Goal: Transaction & Acquisition: Subscribe to service/newsletter

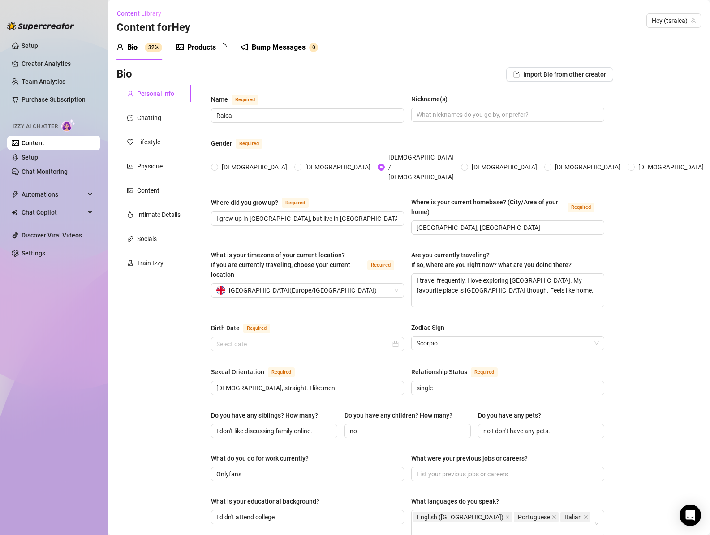
radio input "true"
type input "[DATE]"
click at [149, 121] on div "Chatting" at bounding box center [149, 118] width 24 height 10
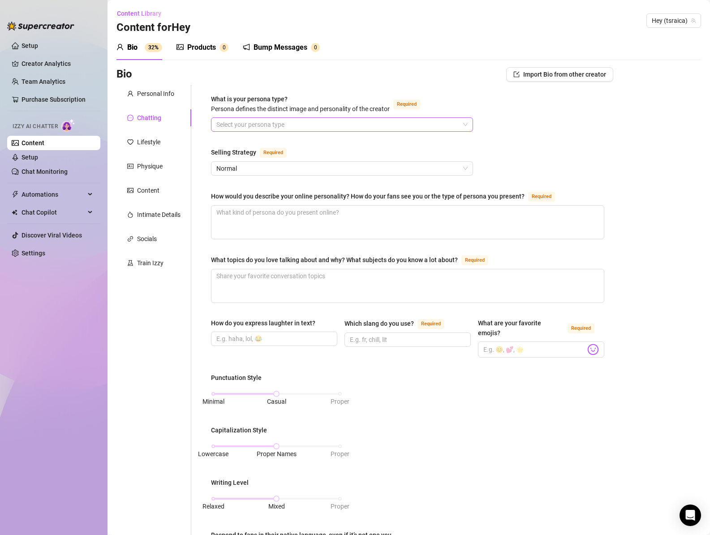
click at [341, 123] on input "What is your persona type? [PERSON_NAME] defines the distinct image and persona…" at bounding box center [337, 124] width 243 height 13
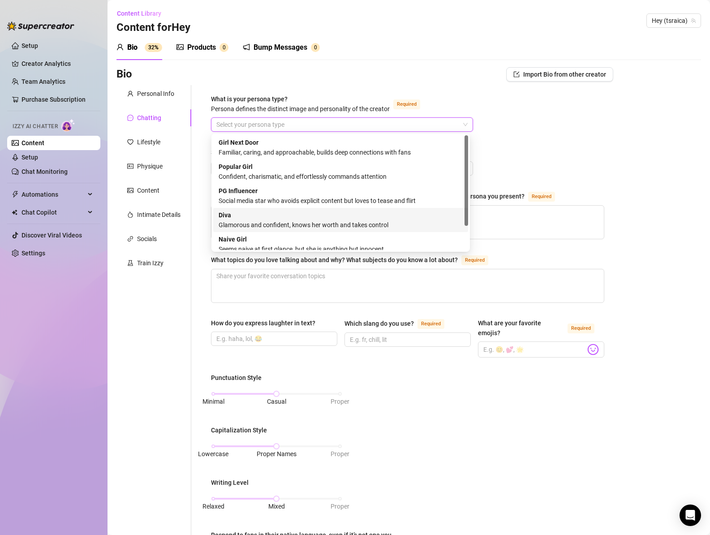
click at [302, 217] on div "[PERSON_NAME] and confident, knows her worth and takes control" at bounding box center [340, 220] width 244 height 20
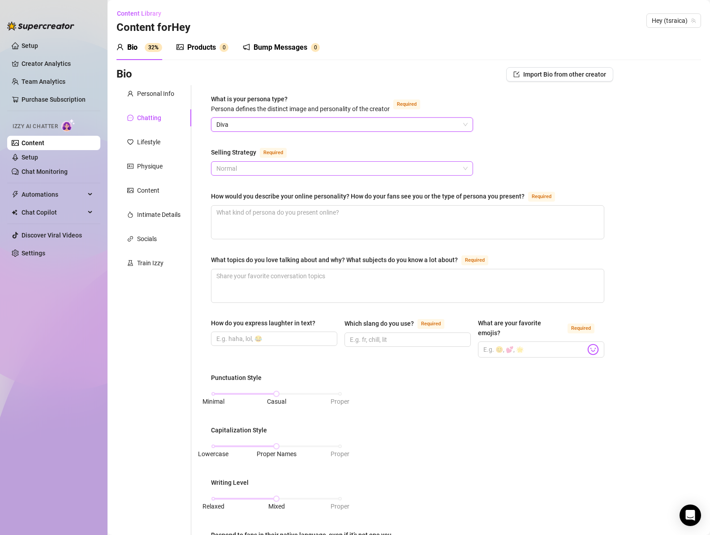
click at [305, 172] on span "Normal" at bounding box center [341, 168] width 251 height 13
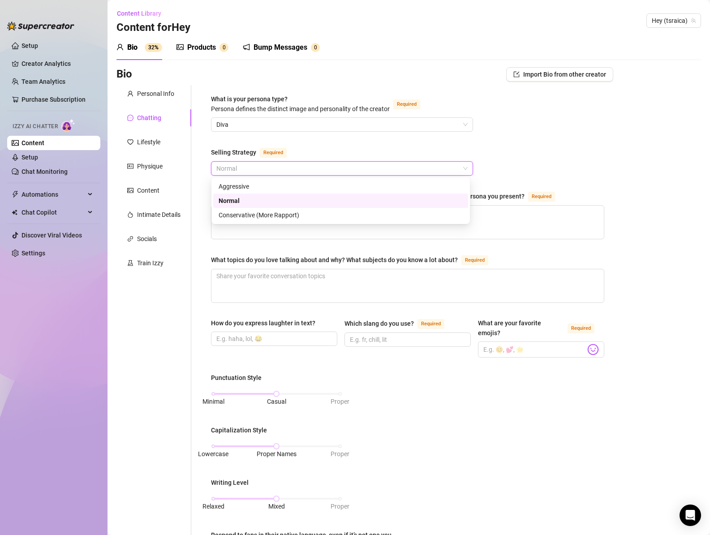
click at [543, 161] on div "What is your persona type? [PERSON_NAME] defines the distinct image and persona…" at bounding box center [407, 428] width 393 height 669
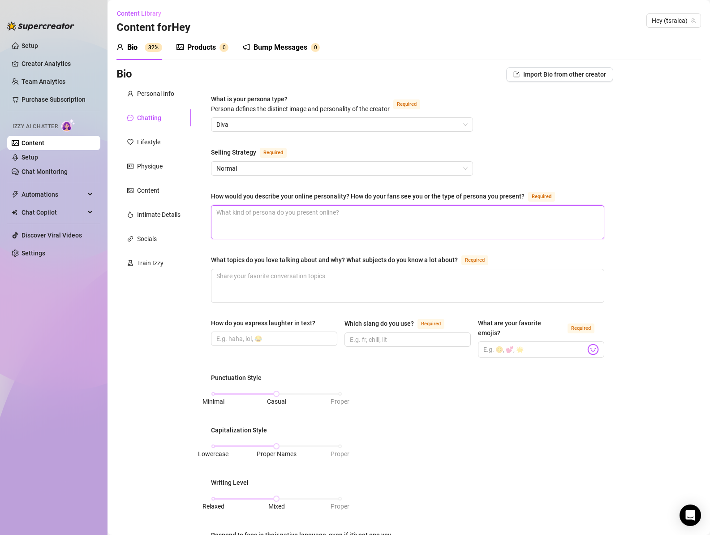
click at [370, 216] on textarea "How would you describe your online personality? How do your fans see you or the…" at bounding box center [407, 221] width 392 height 33
type textarea "B"
type textarea "Bab"
type textarea "Babi"
type textarea "Babie"
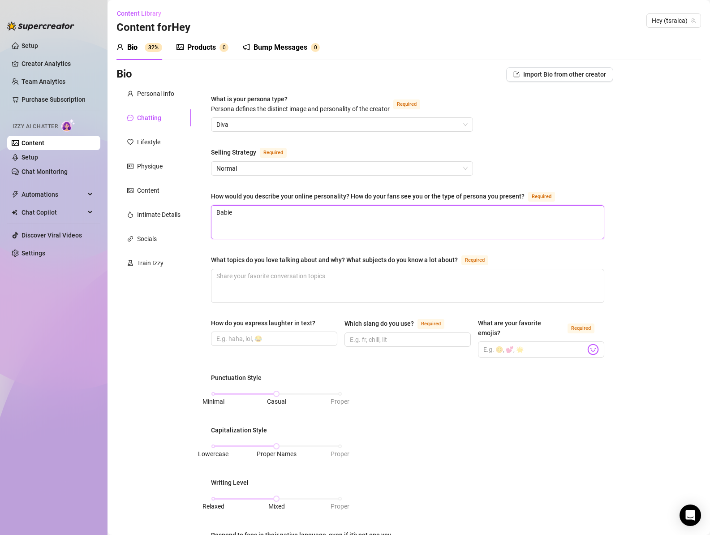
type textarea "Babie"
type textarea "Babie h"
type textarea "[PERSON_NAME]"
type textarea "Babie hot"
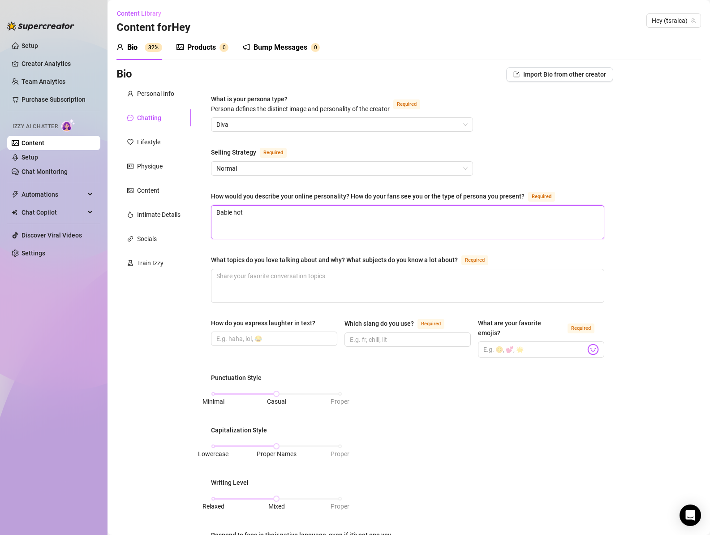
type textarea "Babie hot v"
type textarea "Babie hot vi"
type textarea "Babie hot vib"
type textarea "Babie hot vibe"
type textarea "Babie hot vibes"
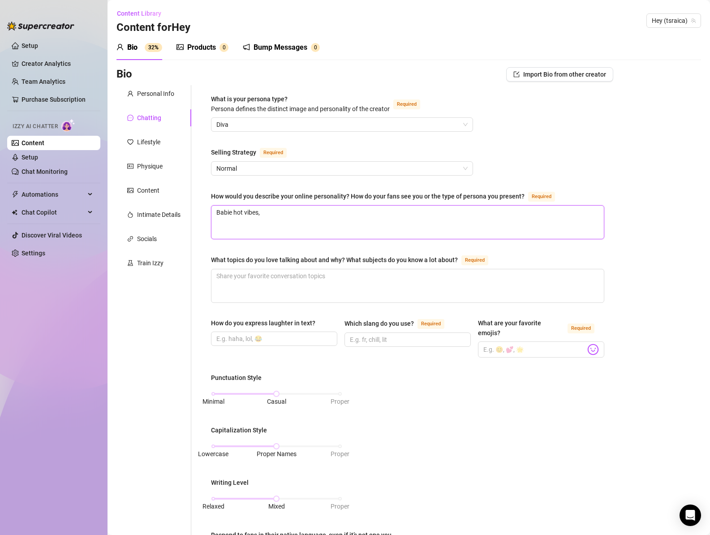
type textarea "Babie hot vibes,"
type textarea "Babie hot vibes, s"
type textarea "Babie hot vibes, se"
type textarea "Babie hot vibes, sex"
type textarea "Babie hot vibes, sexy"
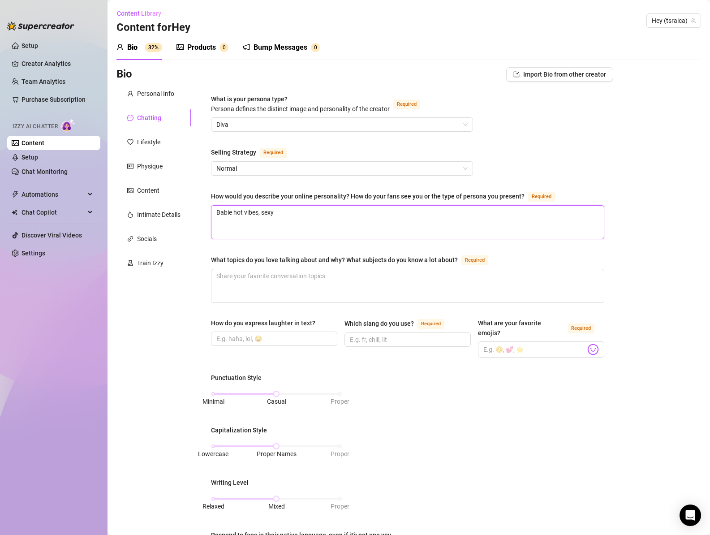
type textarea "Babie hot vibes, sexy,"
type textarea "Babie hot vibes, sexy, d"
type textarea "Babie hot vibes, sexy, do"
type textarea "Babie hot vibes, sexy, dom"
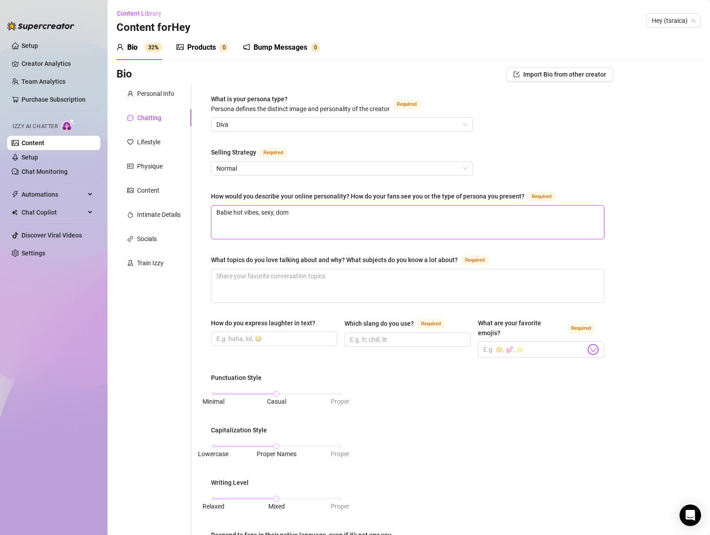
type textarea "Babie hot vibes, sexy, domi"
type textarea "Babie hot vibes, sexy, [PERSON_NAME]"
type textarea "Babie hot vibes, sexy, domina"
type textarea "Babie hot vibes, sexy, dominan"
type textarea "Babie hot vibes, sexy, dominant"
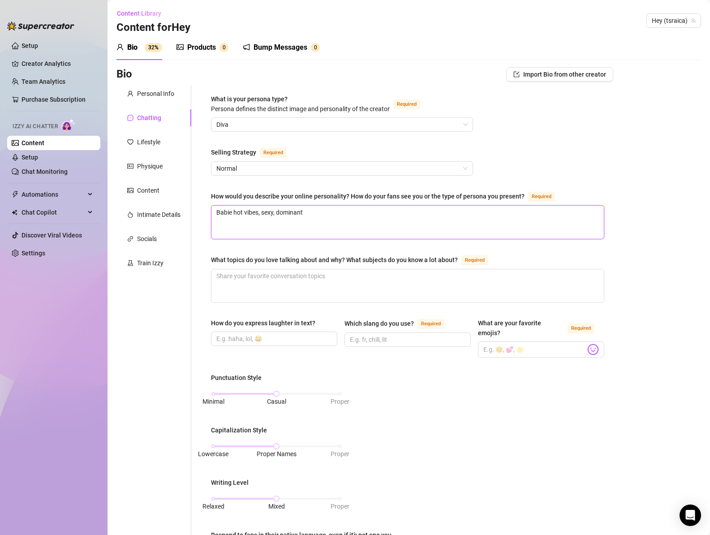
type textarea "Babie hot vibes, sexy, dominant"
type textarea "Babie hot vibes, sexy, dominant a"
type textarea "Babie hot vibes, sexy, dominant an"
type textarea "Babie hot vibes, sexy, dominant a"
type textarea "Babie hot vibes, sexy, dominant"
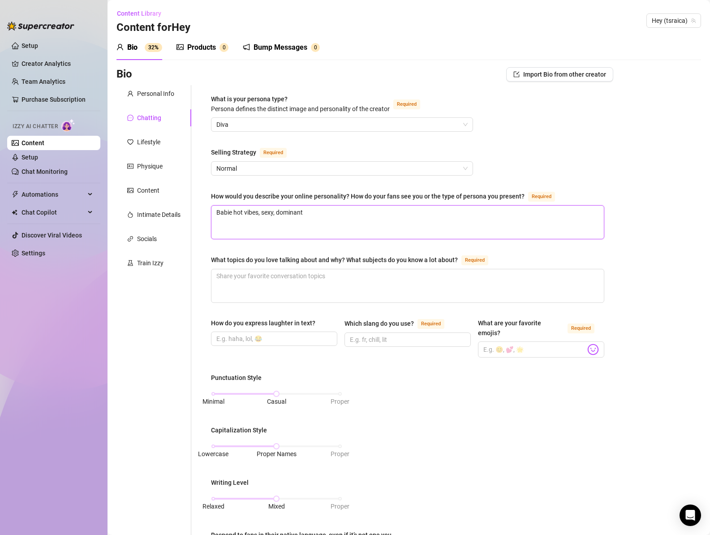
type textarea "Babie hot vibes, sexy, dominant b"
type textarea "Babie hot vibes, sexy, dominant bu"
type textarea "Babie hot vibes, sexy, dominant but"
type textarea "Babie hot vibes, sexy, dominant but c"
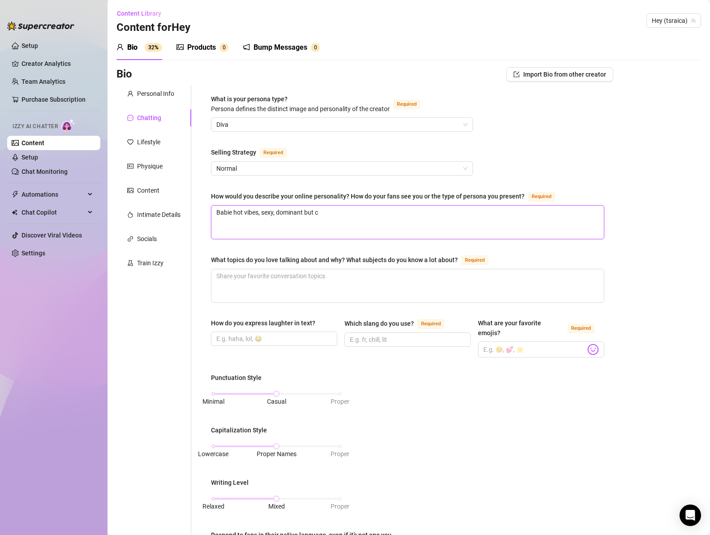
type textarea "Babie hot vibes, sexy, dominant but ca"
type textarea "Babie hot vibes, sexy, dominant but car"
type textarea "Babie hot vibes, sexy, dominant but [PERSON_NAME]"
type textarea "Babie hot vibes, sexy, dominant but caring"
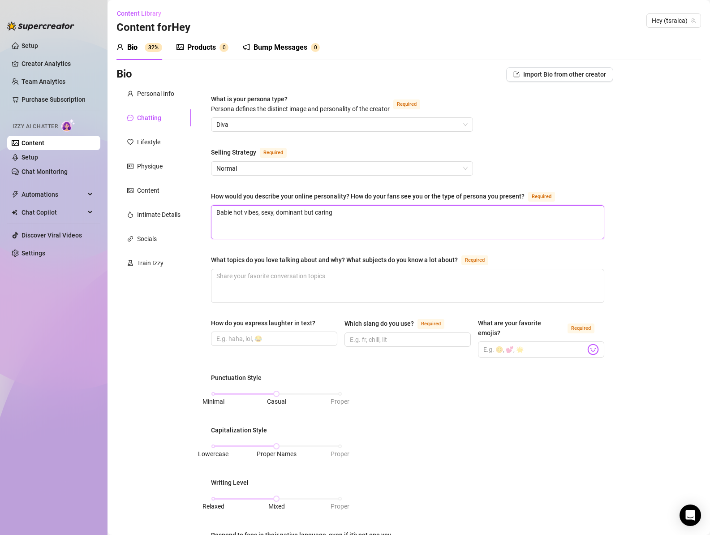
type textarea "Babie hot vibes, sexy, dominant but caring."
click at [323, 287] on textarea "What topics do you love talking about and why? What subjects do you know a lot …" at bounding box center [407, 285] width 392 height 33
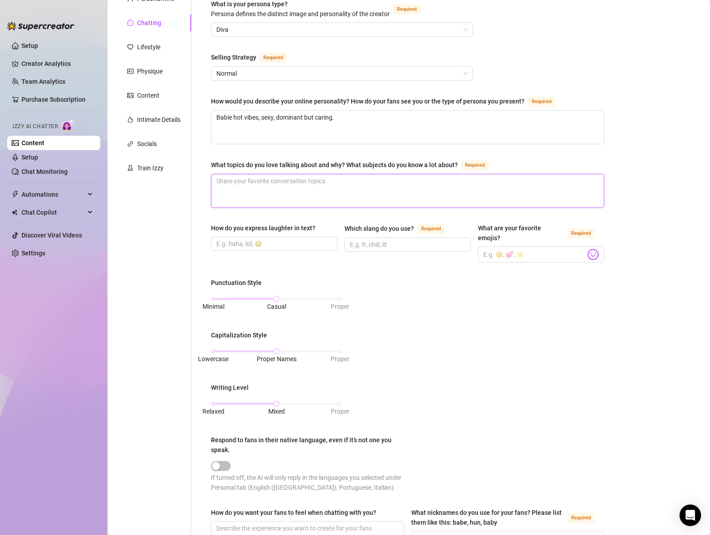
scroll to position [105, 0]
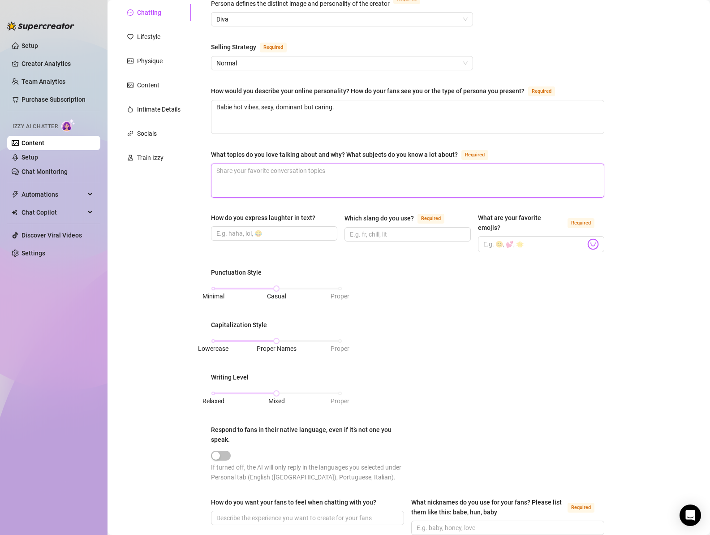
type textarea "m"
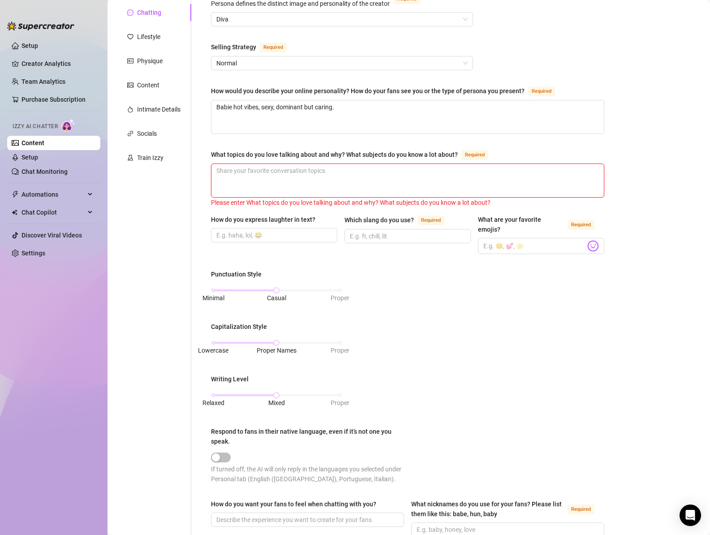
type textarea "c"
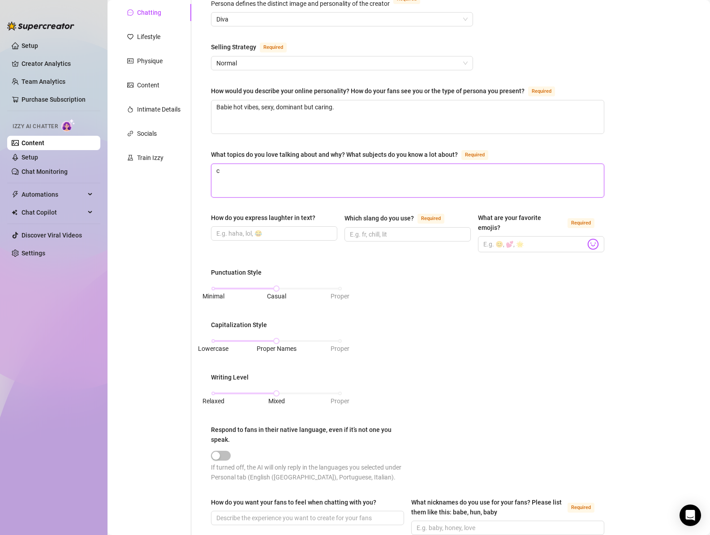
type textarea "cl"
type textarea "club"
type textarea "club a"
type textarea "club an"
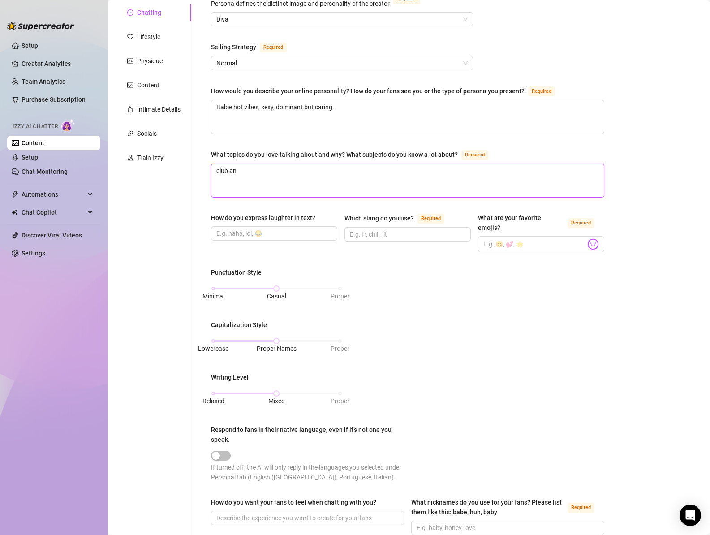
type textarea "club and"
type textarea "club and p"
type textarea "club and po"
type textarea "club and pop"
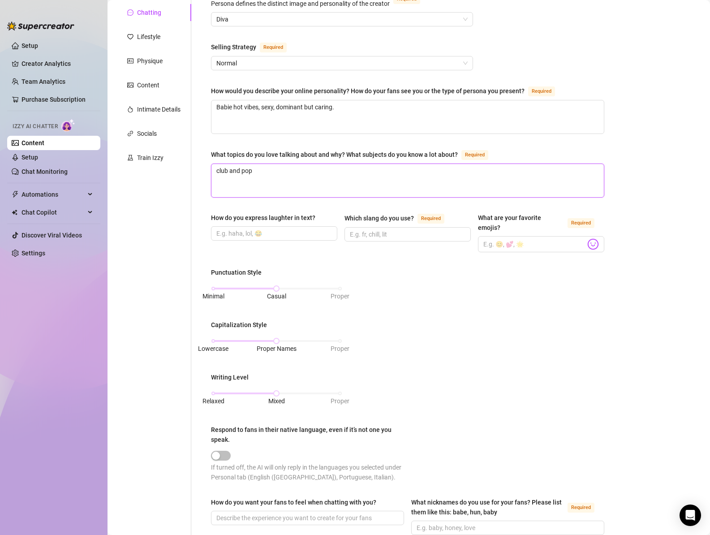
type textarea "club and pop"
type textarea "club and pop m"
type textarea "club and pop mu"
type textarea "club and pop mus"
type textarea "club and pop musi"
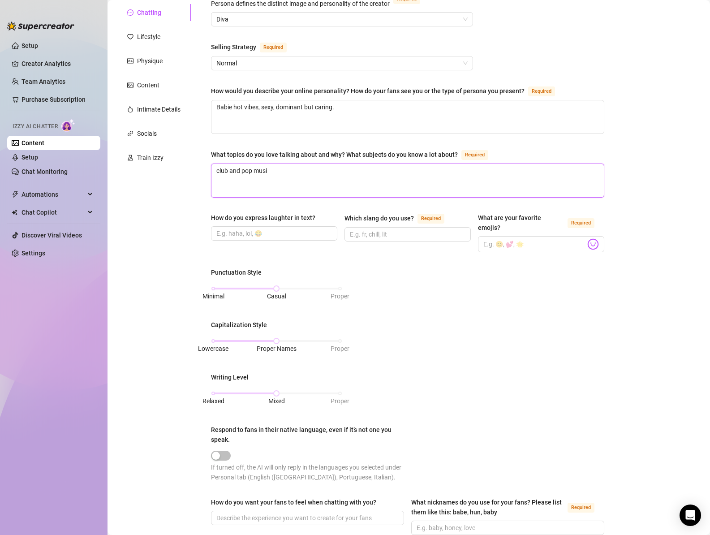
type textarea "club and pop music"
type textarea "club and pop music,"
type textarea "club and pop music, h"
type textarea "club and pop music, ho"
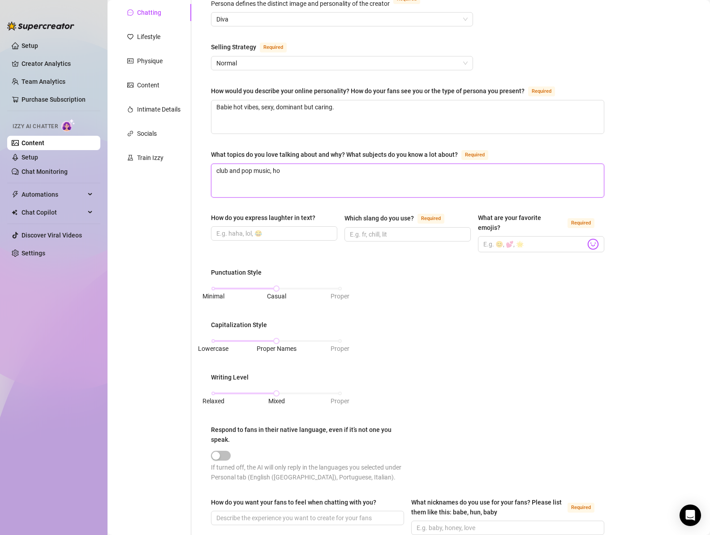
type textarea "club and pop music, hor"
type textarea "club and pop music, [PERSON_NAME]"
type textarea "club and pop music, horro"
type textarea "club and pop music, horror"
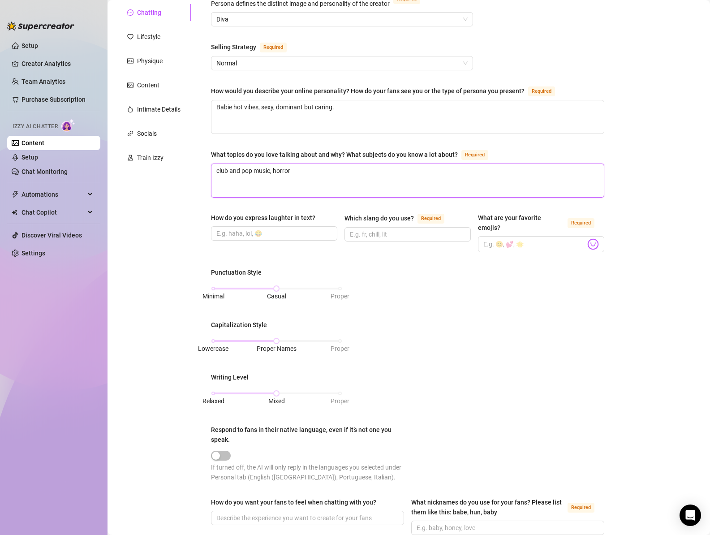
type textarea "club and pop music, horror m"
type textarea "club and pop music, horror mo"
type textarea "club and pop music, horror mov"
type textarea "club and pop music, horror movi"
type textarea "club and pop music, horror movie"
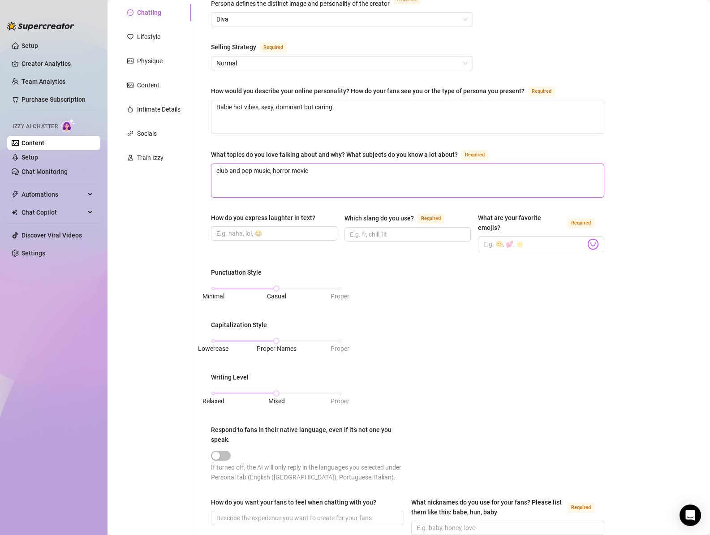
type textarea "club and pop music, horror movies"
type textarea "club and pop music, horror movies,"
type textarea "club and pop music, horror movies"
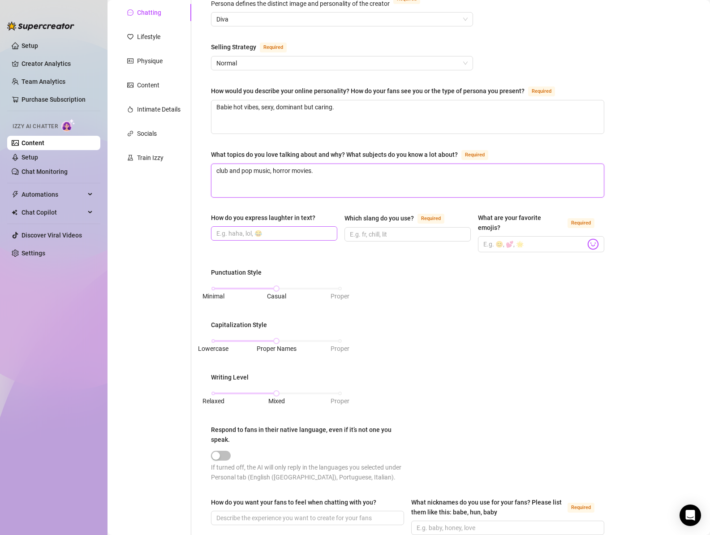
type textarea "club and pop music, horror movies."
click at [272, 233] on input "How do you express laughter in text?" at bounding box center [273, 233] width 114 height 10
type input "haha!"
click at [395, 234] on input "Which slang do you use? Required" at bounding box center [407, 234] width 114 height 10
click at [382, 101] on textarea "Babie hot vibes, sexy, dominant but caring." at bounding box center [407, 116] width 392 height 33
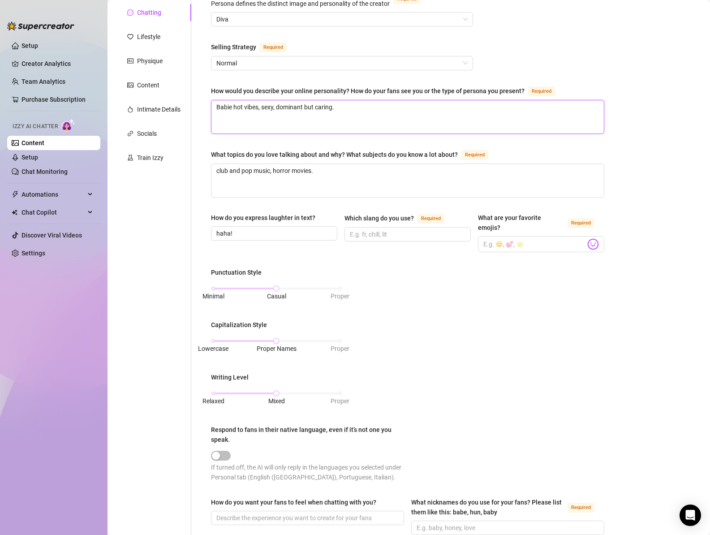
click at [379, 106] on textarea "Babie hot vibes, sexy, dominant but caring." at bounding box center [407, 116] width 392 height 33
type textarea "Babie hot vibes, sexy, dominant but caring. S"
type textarea "Babie hot vibes, sexy, dominant but caring. Sa"
type textarea "Babie hot vibes, sexy, dominant but caring. Sar"
type textarea "Babie hot vibes, sexy, dominant but caring. [GEOGRAPHIC_DATA]"
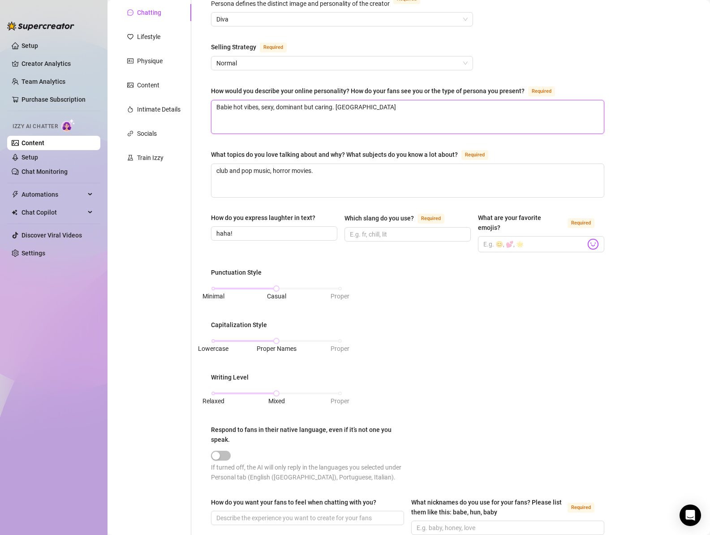
type textarea "Babie hot vibes, sexy, dominant but caring. [GEOGRAPHIC_DATA]"
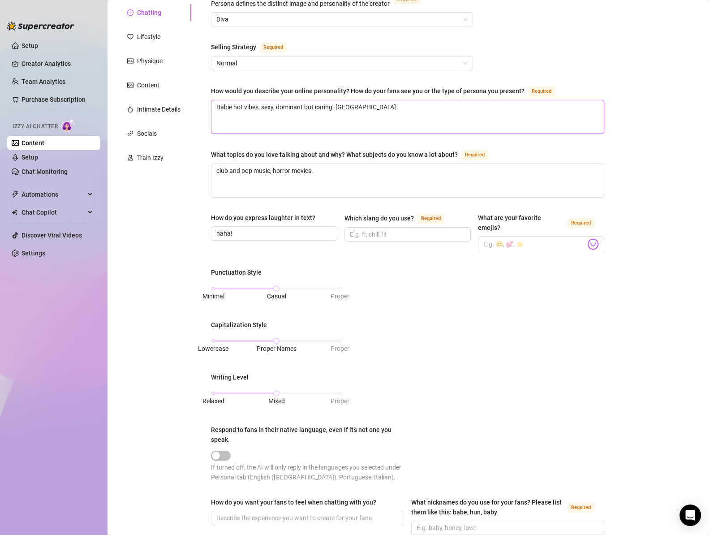
type textarea "Babie hot vibes, sexy, dominant but caring. [GEOGRAPHIC_DATA]."
click at [337, 106] on textarea "Babie hot vibes, sexy, dominant but caring. [GEOGRAPHIC_DATA]." at bounding box center [407, 116] width 392 height 33
type textarea "Babie hot vibes, sexy, dominant but caring. sSarcastic."
type textarea "Babie hot vibes, sexy, dominant but caring. slSarcastic."
type textarea "Babie hot vibes, sexy, dominant but caring. sliSarcastic."
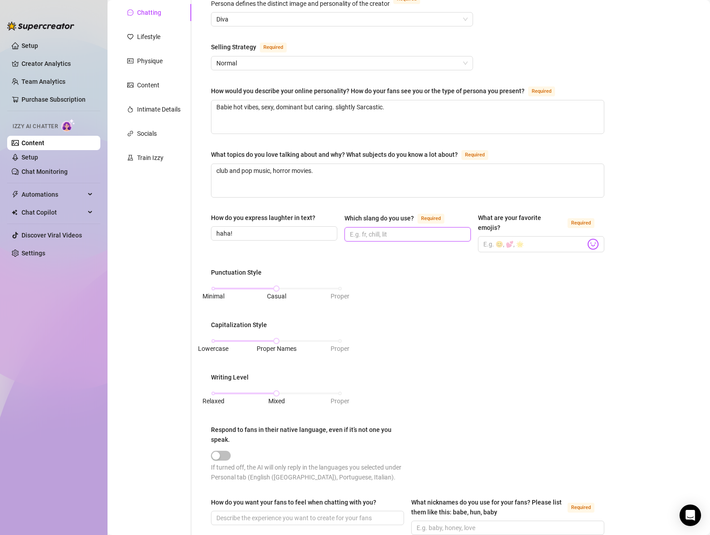
click at [405, 235] on input "Which slang do you use? Required" at bounding box center [407, 234] width 114 height 10
drag, startPoint x: 487, startPoint y: 241, endPoint x: 502, endPoint y: 246, distance: 16.4
click at [489, 242] on input "What are your favorite emojis? Required" at bounding box center [534, 244] width 102 height 12
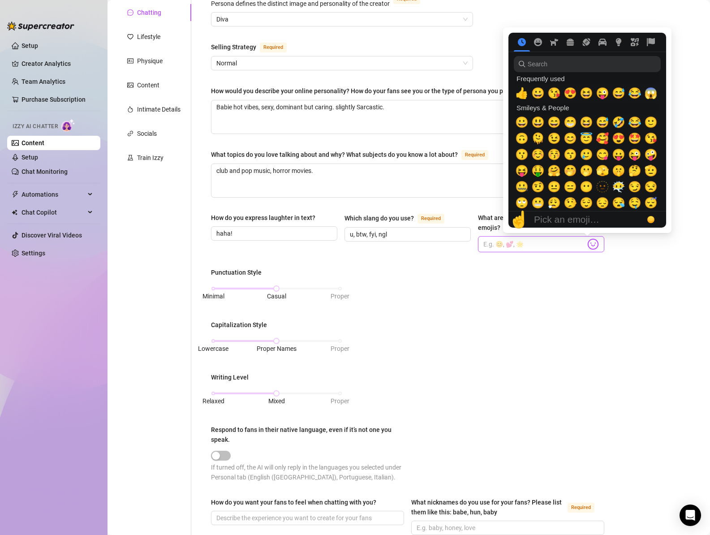
click at [588, 245] on img at bounding box center [593, 244] width 12 height 12
click at [559, 69] on input "search" at bounding box center [586, 64] width 147 height 16
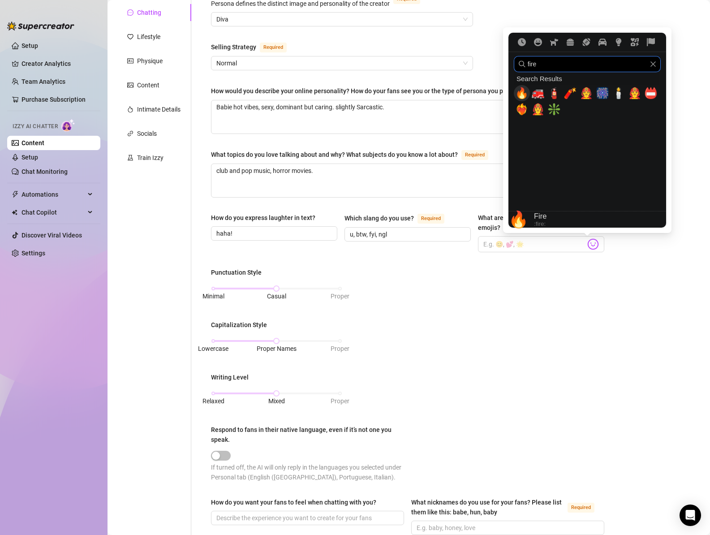
click at [519, 90] on span "🔥" at bounding box center [521, 93] width 13 height 13
click at [543, 60] on input "fire" at bounding box center [586, 64] width 147 height 16
click at [539, 92] on span "🍆" at bounding box center [537, 93] width 13 height 13
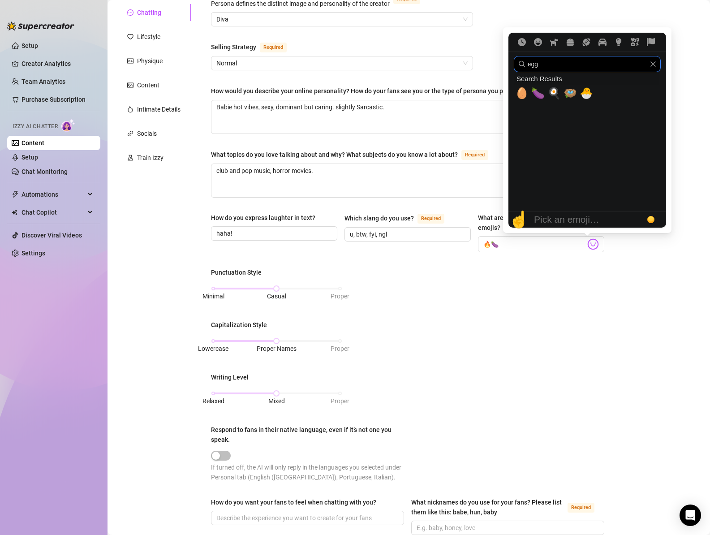
click at [549, 64] on input "egg" at bounding box center [586, 64] width 147 height 16
click at [548, 64] on input "egg" at bounding box center [586, 64] width 147 height 16
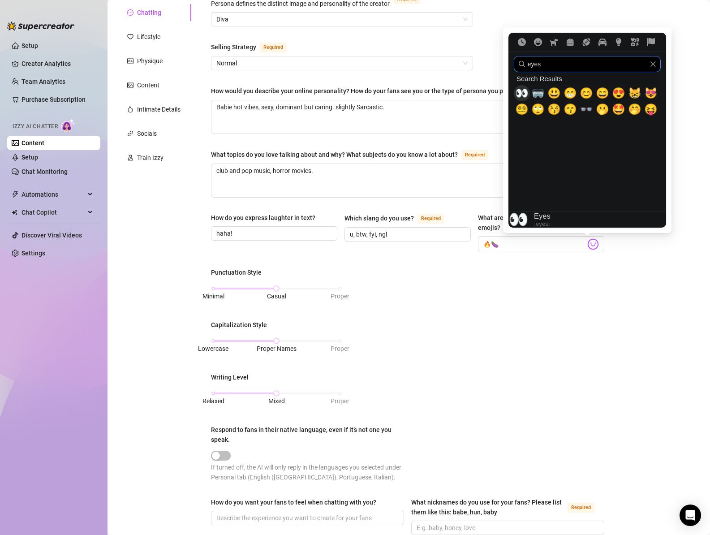
click at [524, 94] on span "👀" at bounding box center [521, 93] width 13 height 13
click at [564, 67] on input "eyes" at bounding box center [586, 64] width 147 height 16
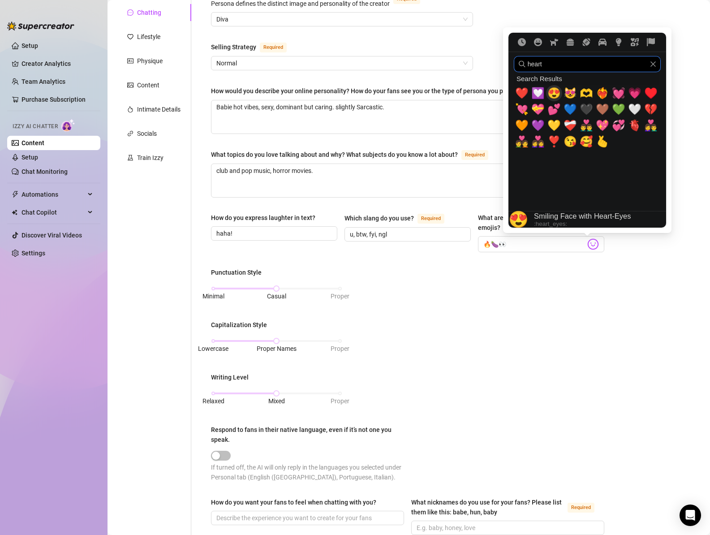
click at [553, 91] on span "😍" at bounding box center [553, 93] width 13 height 13
click at [556, 67] on input "heart" at bounding box center [586, 64] width 147 height 16
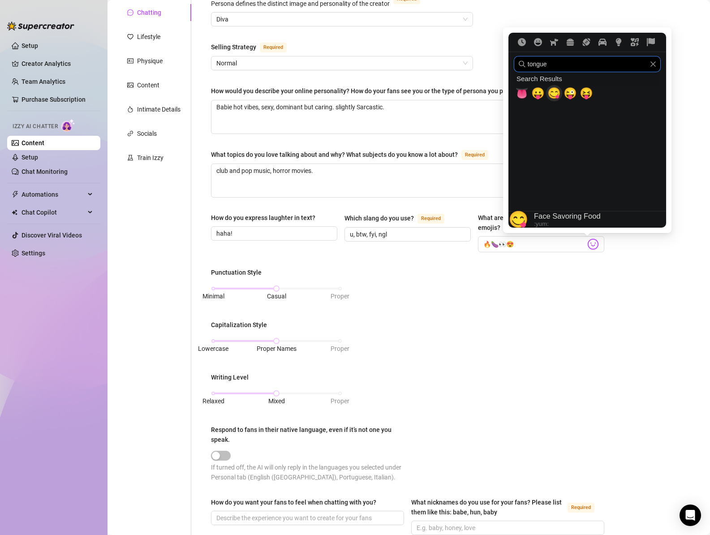
click at [551, 94] on span "😋" at bounding box center [553, 93] width 13 height 13
click at [548, 60] on input "tongue" at bounding box center [586, 64] width 147 height 16
click at [552, 93] on span "💎" at bounding box center [553, 93] width 13 height 13
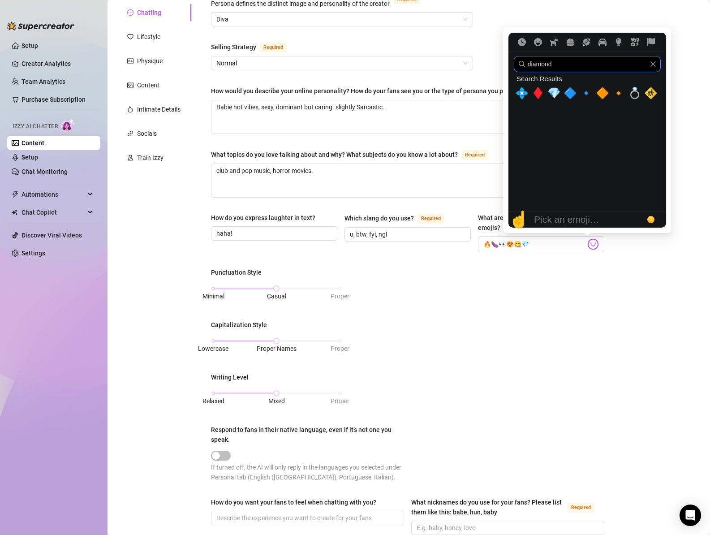
click at [550, 62] on input "diamond" at bounding box center [586, 64] width 147 height 16
drag, startPoint x: 584, startPoint y: 96, endPoint x: 569, endPoint y: 156, distance: 61.8
click at [584, 96] on span "😘" at bounding box center [585, 93] width 13 height 13
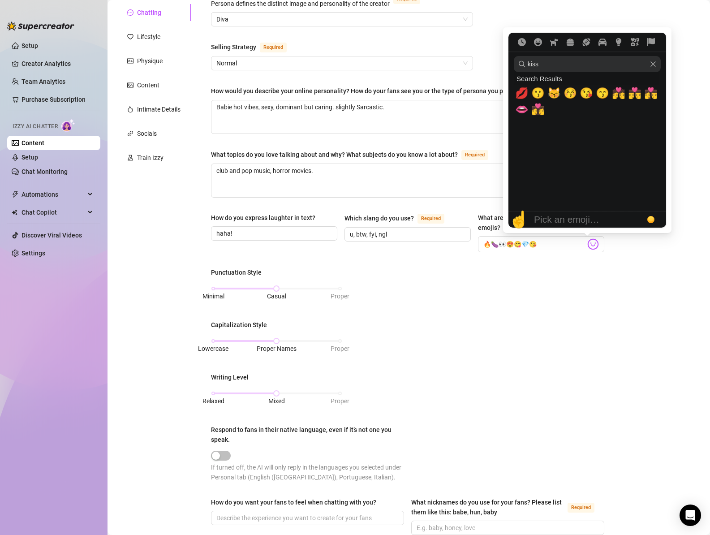
click at [536, 312] on div "Punctuation Style Minimal Casual Proper Capitalization Style Lowercase Proper N…" at bounding box center [407, 378] width 393 height 222
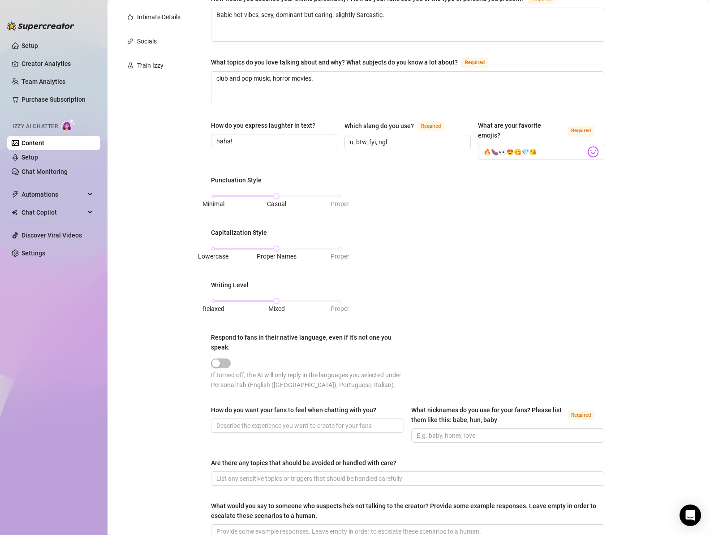
scroll to position [213, 0]
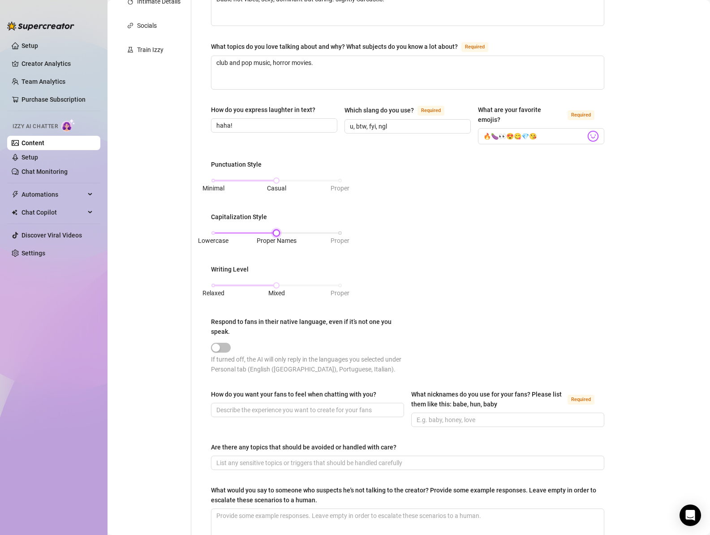
click at [216, 234] on div "Lowercase Proper Names Proper" at bounding box center [276, 232] width 127 height 5
click at [284, 234] on div "Lowercase Proper Names Proper" at bounding box center [276, 232] width 127 height 5
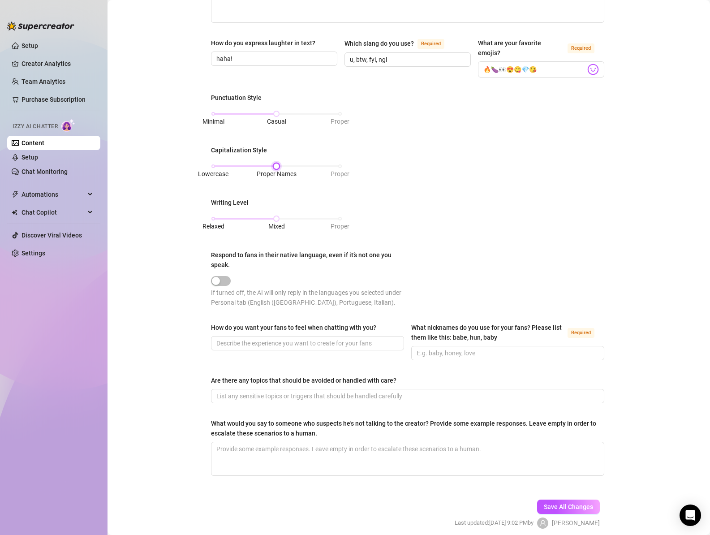
scroll to position [283, 0]
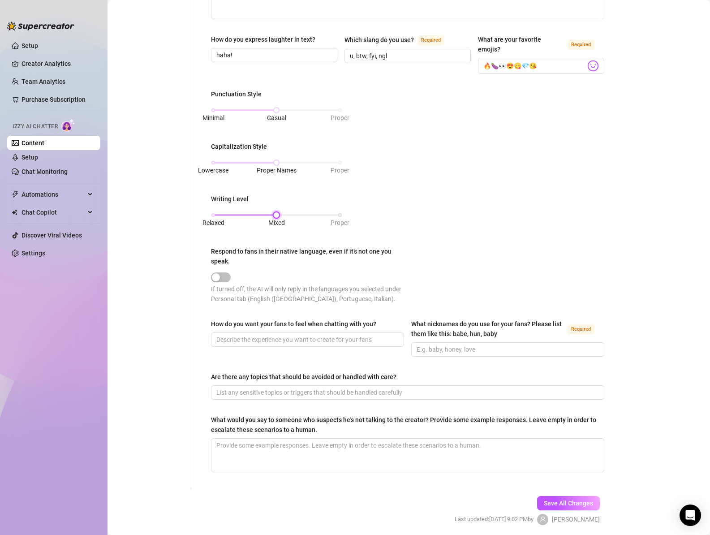
click at [213, 215] on div "Relaxed Mixed Proper" at bounding box center [276, 214] width 127 height 5
click at [279, 214] on div "Relaxed Mixed Proper" at bounding box center [276, 214] width 127 height 5
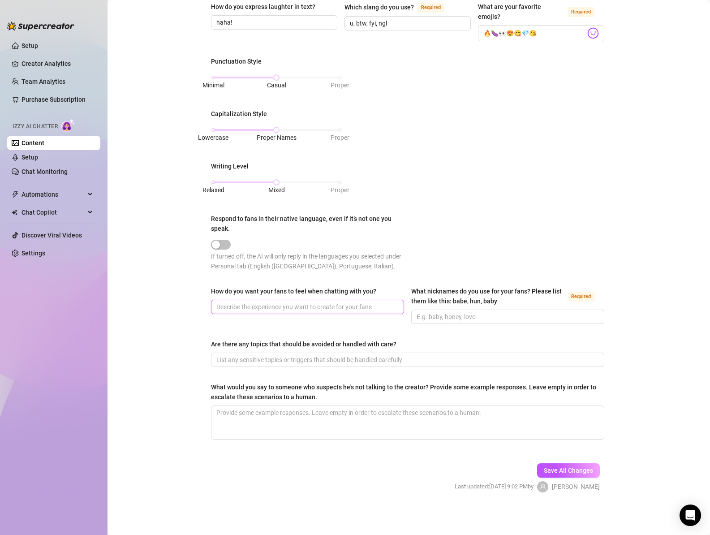
click at [273, 307] on input "How do you want your fans to feel when chatting with you?" at bounding box center [306, 307] width 180 height 10
click at [496, 316] on input "What nicknames do you use for your fans? Please list them like this: babe, hun,…" at bounding box center [506, 317] width 180 height 10
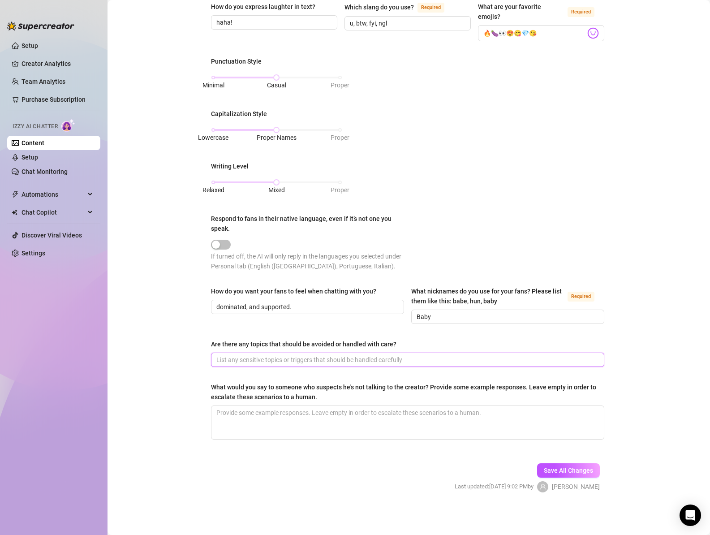
click at [258, 357] on input "Are there any topics that should be avoided or handled with care?" at bounding box center [406, 360] width 381 height 10
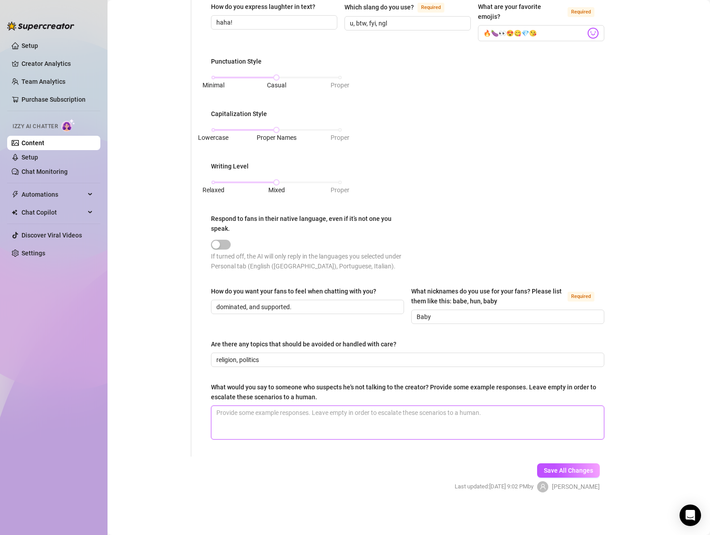
click at [286, 418] on textarea "What would you say to someone who suspects he's not talking to the creator? Pro…" at bounding box center [407, 422] width 392 height 33
click at [561, 473] on span "Save All Changes" at bounding box center [567, 469] width 49 height 7
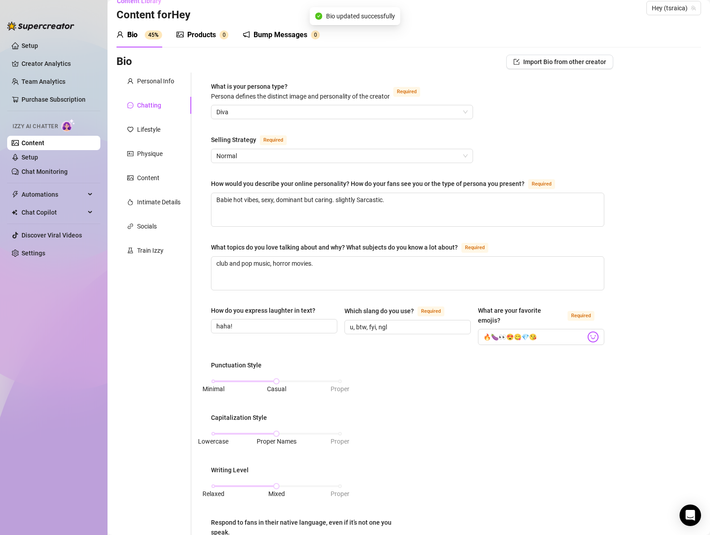
scroll to position [0, 0]
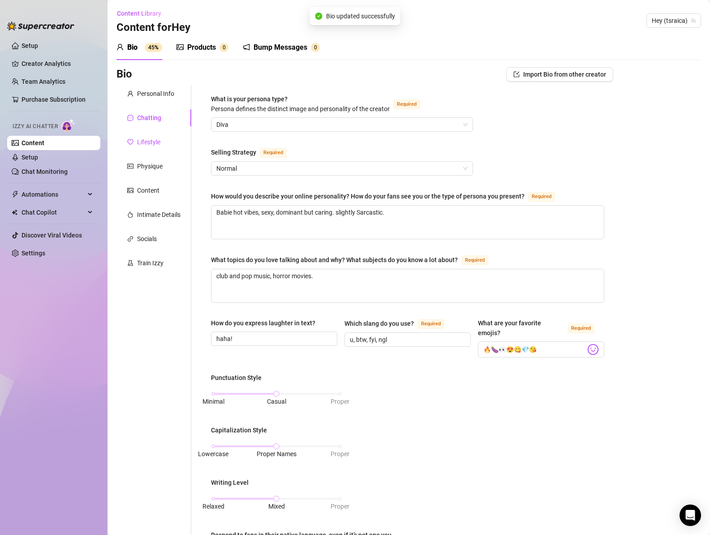
click at [159, 142] on div "Lifestyle" at bounding box center [148, 142] width 23 height 10
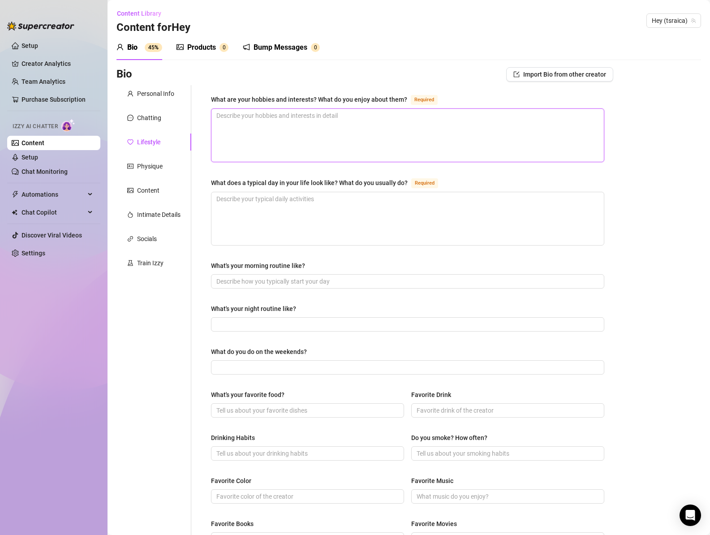
click at [309, 135] on textarea "What are your hobbies and interests? What do you enjoy about them? Required" at bounding box center [407, 135] width 392 height 53
click at [312, 225] on textarea "What does a typical day in your life look like? What do you usually do? Required" at bounding box center [407, 218] width 392 height 53
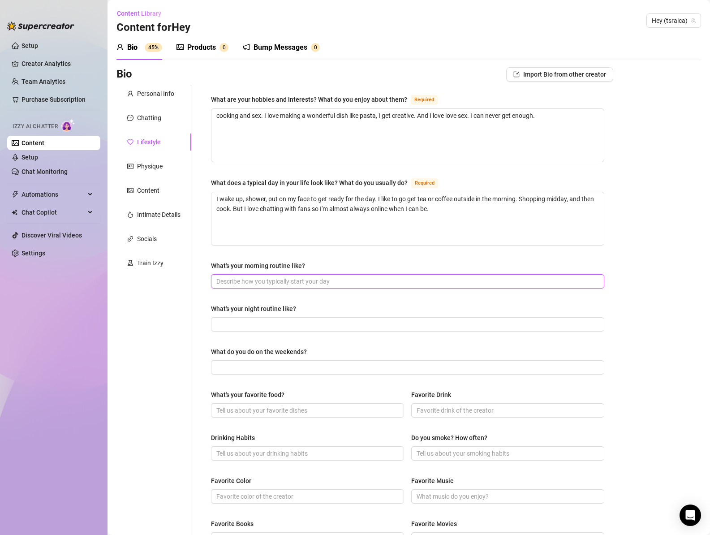
drag, startPoint x: 290, startPoint y: 279, endPoint x: 363, endPoint y: 271, distance: 73.9
click at [290, 279] on input "What's your morning routine like?" at bounding box center [406, 281] width 381 height 10
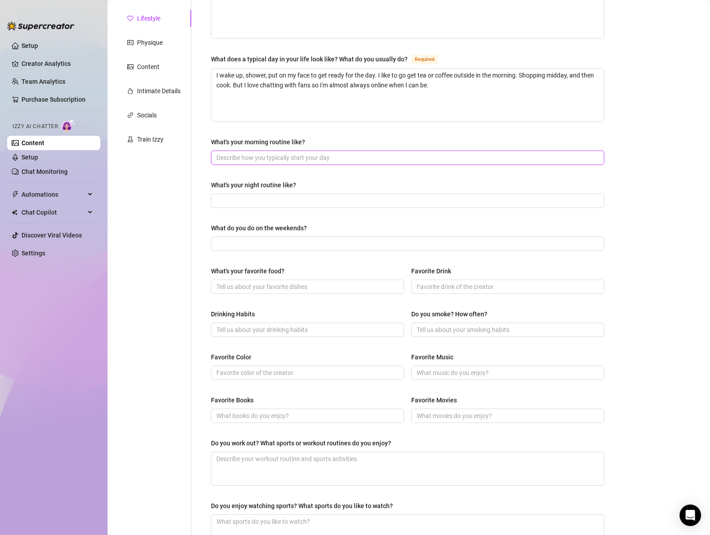
scroll to position [145, 0]
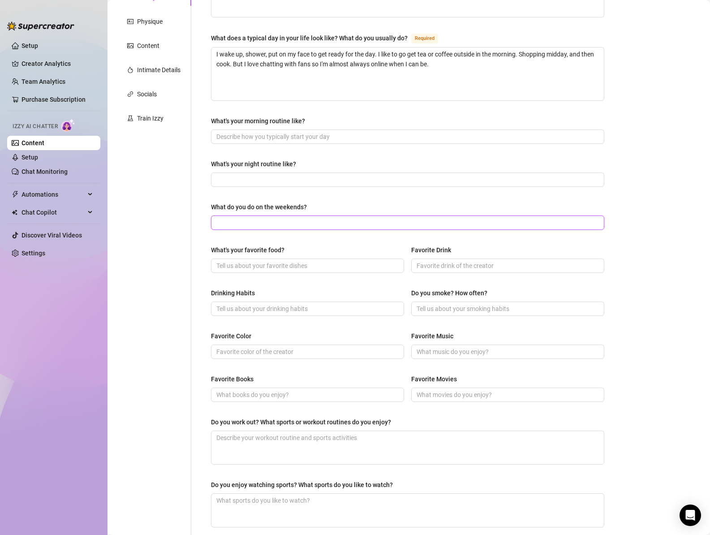
click at [298, 220] on input "What do you do on the weekends?" at bounding box center [406, 223] width 381 height 10
click at [304, 270] on input "What's your favorite food?" at bounding box center [306, 266] width 180 height 10
click at [278, 265] on input "What's your favorite food?" at bounding box center [306, 266] width 180 height 10
click at [253, 311] on input "Drinking Habits" at bounding box center [306, 309] width 180 height 10
click at [452, 308] on input "Do you smoke? How often?" at bounding box center [506, 309] width 180 height 10
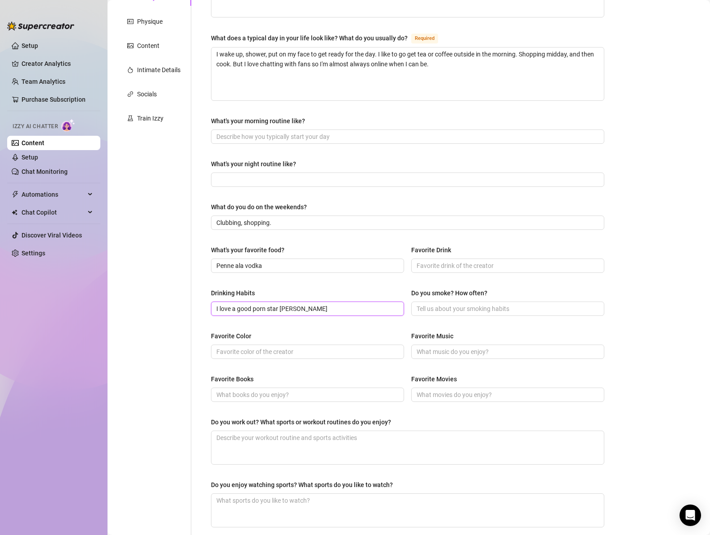
drag, startPoint x: 254, startPoint y: 308, endPoint x: 367, endPoint y: 306, distance: 113.3
click at [367, 306] on input "I love a good porn star [PERSON_NAME]" at bounding box center [306, 309] width 180 height 10
drag, startPoint x: 467, startPoint y: 263, endPoint x: 464, endPoint y: 269, distance: 6.4
click at [466, 263] on input "Favorite Drink" at bounding box center [506, 266] width 180 height 10
paste input "porn star martini"
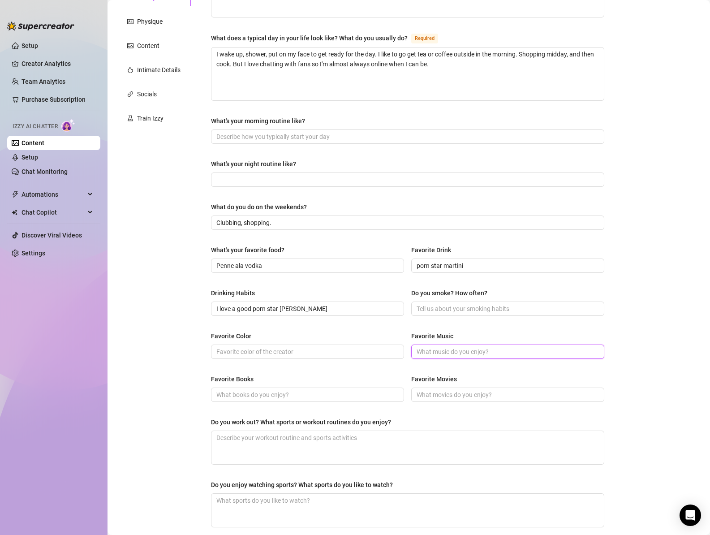
click at [439, 351] on input "Favorite Music" at bounding box center [506, 352] width 180 height 10
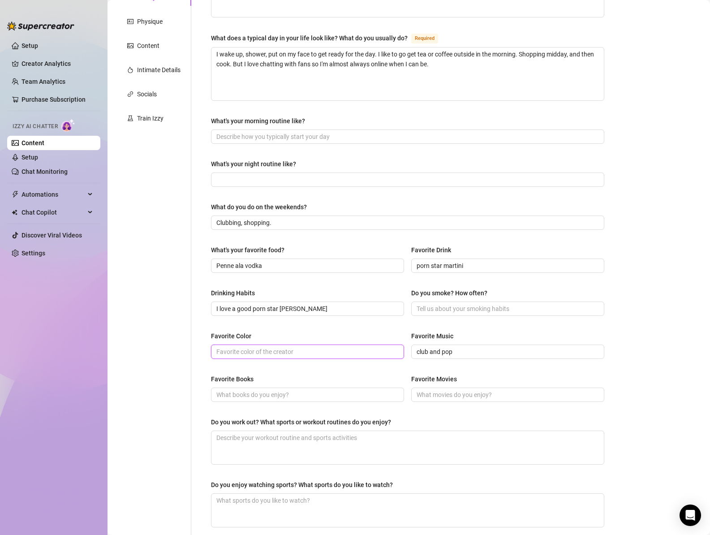
click at [323, 354] on input "Favorite Color" at bounding box center [306, 352] width 180 height 10
click at [265, 394] on input "Favorite Books" at bounding box center [306, 394] width 180 height 10
click at [470, 393] on input "Favorite Movies" at bounding box center [506, 394] width 180 height 10
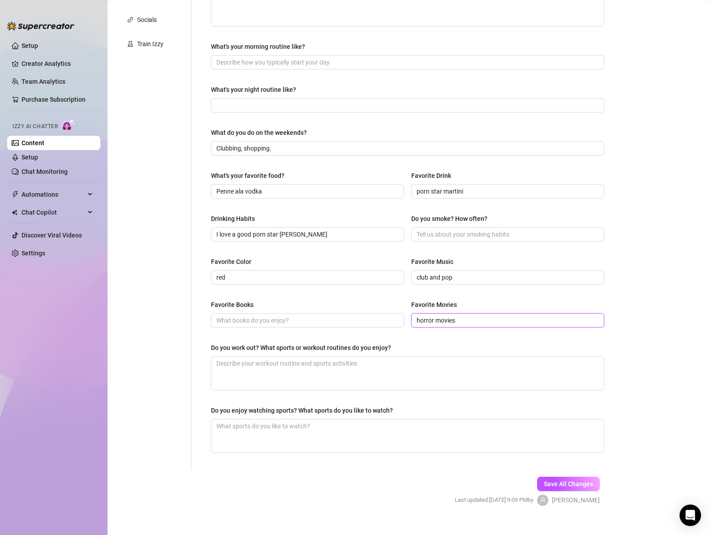
scroll to position [232, 0]
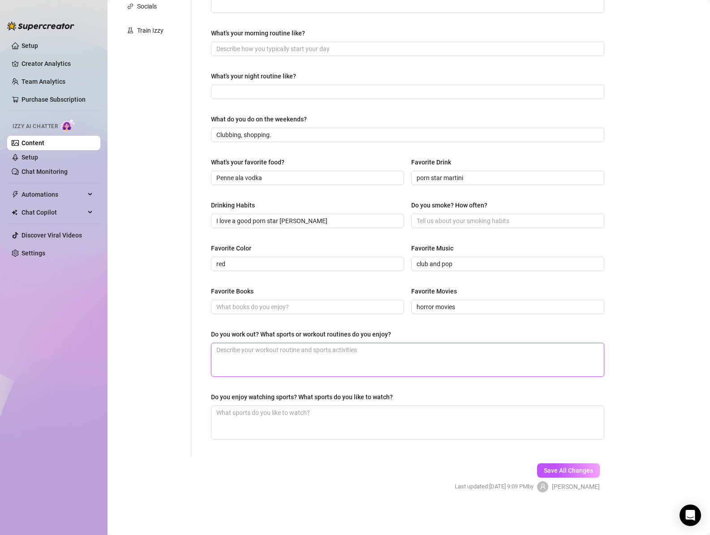
click at [374, 355] on textarea "Do you work out? What sports or workout routines do you enjoy?" at bounding box center [407, 359] width 392 height 33
click at [350, 424] on textarea "Do you enjoy watching sports? What sports do you like to watch?" at bounding box center [407, 422] width 392 height 33
drag, startPoint x: 564, startPoint y: 466, endPoint x: 533, endPoint y: 467, distance: 31.4
click at [564, 466] on span "Save All Changes" at bounding box center [567, 469] width 49 height 7
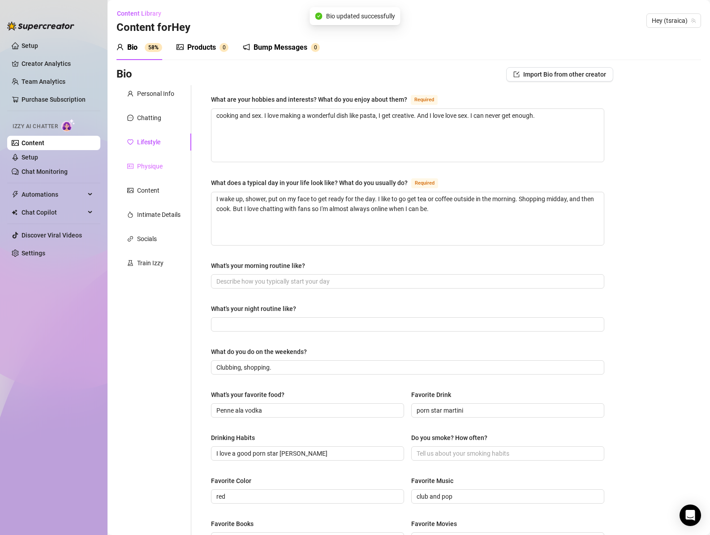
click at [148, 171] on div "Physique" at bounding box center [153, 166] width 75 height 17
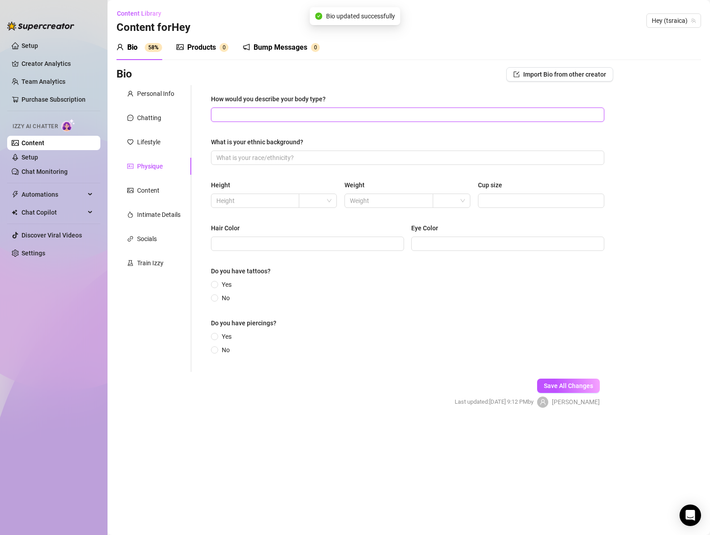
click at [271, 113] on input "How would you describe your body type?" at bounding box center [406, 115] width 381 height 10
click at [287, 160] on input "What is your ethnic background?" at bounding box center [406, 158] width 381 height 10
click at [259, 199] on input "text" at bounding box center [254, 201] width 76 height 10
click at [326, 200] on span at bounding box center [317, 200] width 27 height 13
click at [319, 230] on div "ft" at bounding box center [318, 233] width 24 height 10
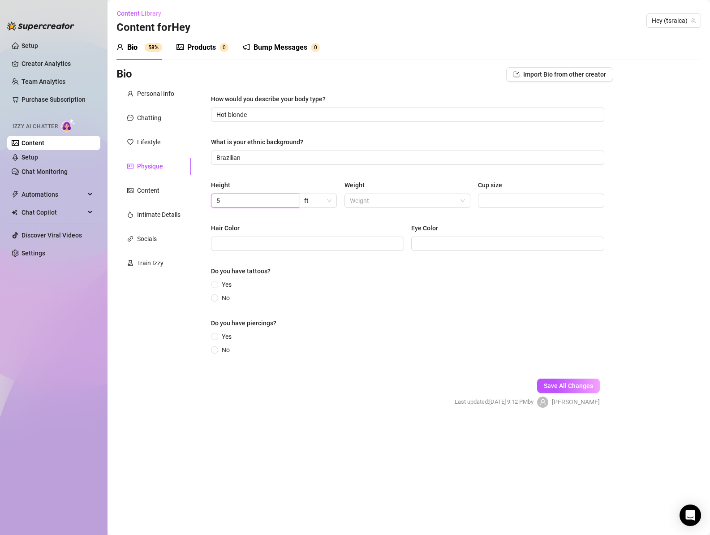
click at [260, 196] on input "5" at bounding box center [254, 201] width 76 height 10
click at [319, 201] on span "ft" at bounding box center [317, 200] width 27 height 13
click at [321, 218] on div "cm" at bounding box center [318, 219] width 24 height 10
click at [263, 197] on input "text" at bounding box center [254, 201] width 76 height 10
click at [322, 214] on div "Height 173 cm Weight Cup size" at bounding box center [407, 198] width 393 height 36
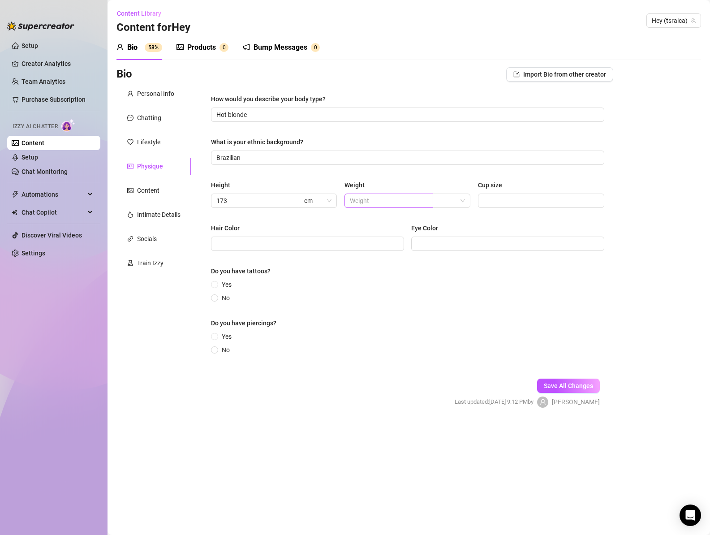
click at [368, 192] on div "Weight" at bounding box center [407, 186] width 126 height 13
click at [368, 198] on input "text" at bounding box center [388, 201] width 76 height 10
click at [519, 200] on input "Cup size" at bounding box center [540, 201] width 114 height 10
click at [344, 239] on input "Hair Color" at bounding box center [306, 244] width 180 height 10
click at [482, 247] on input "Eye Color" at bounding box center [506, 244] width 180 height 10
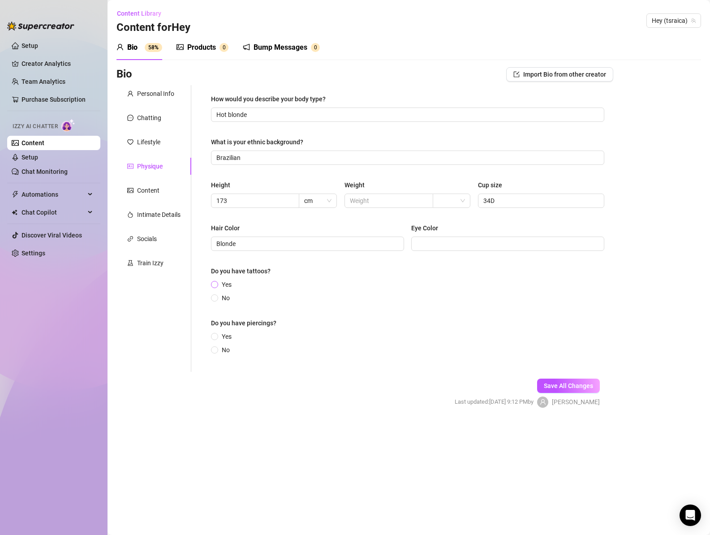
click at [219, 285] on span "Yes" at bounding box center [226, 284] width 17 height 10
click at [217, 285] on input "Yes" at bounding box center [215, 285] width 4 height 6
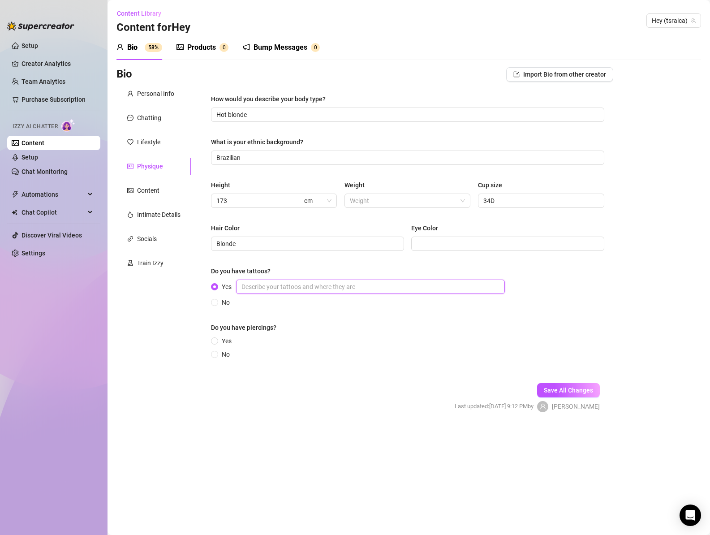
click at [287, 285] on input "Yes" at bounding box center [370, 286] width 269 height 14
click at [218, 343] on label "Yes" at bounding box center [223, 341] width 24 height 10
click at [217, 343] on input "Yes" at bounding box center [215, 341] width 4 height 6
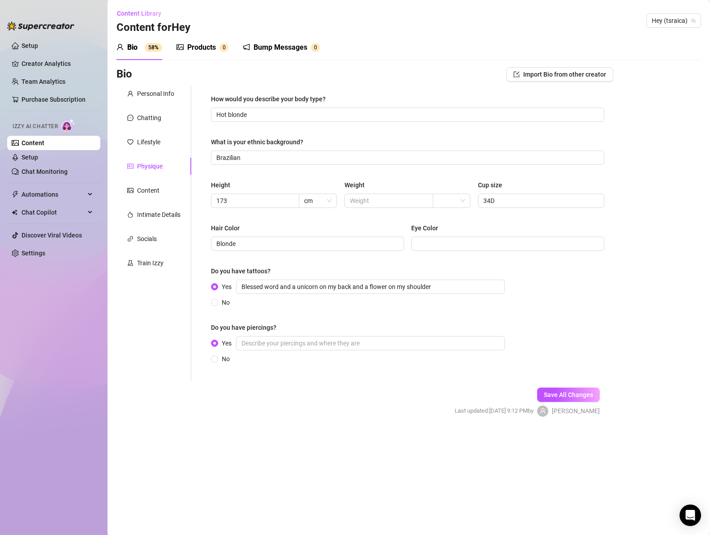
drag, startPoint x: 565, startPoint y: 395, endPoint x: 524, endPoint y: 390, distance: 41.5
click at [565, 395] on span "Save All Changes" at bounding box center [567, 394] width 49 height 7
click at [158, 191] on div "Content" at bounding box center [148, 190] width 22 height 10
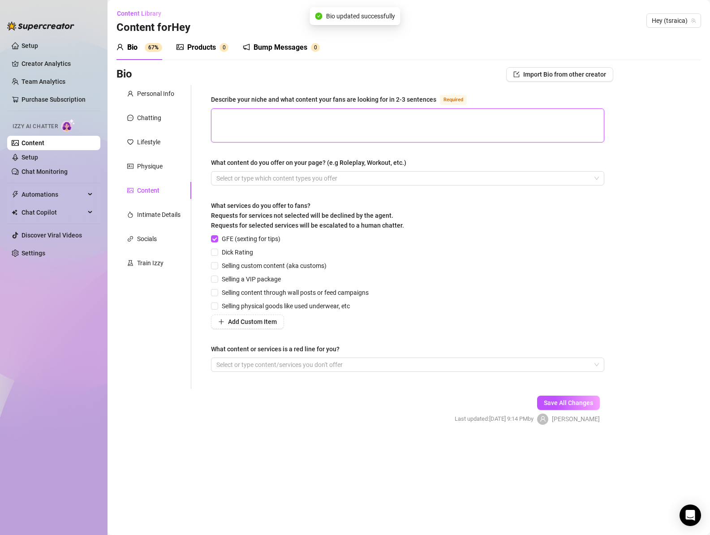
click at [295, 120] on textarea "Describe your niche and what content your fans are looking for in 2-3 sentences…" at bounding box center [407, 125] width 392 height 33
click at [318, 119] on textarea "Describe your niche and what content your fans are looking for in 2-3 sentences…" at bounding box center [407, 125] width 392 height 33
click at [284, 180] on div at bounding box center [403, 178] width 380 height 13
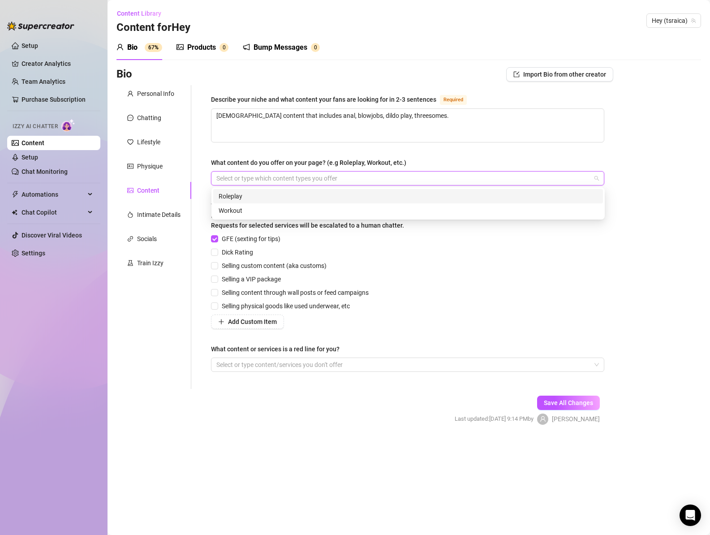
click at [267, 199] on div "Roleplay" at bounding box center [407, 196] width 379 height 10
click at [304, 179] on div "Roleplay" at bounding box center [403, 178] width 380 height 13
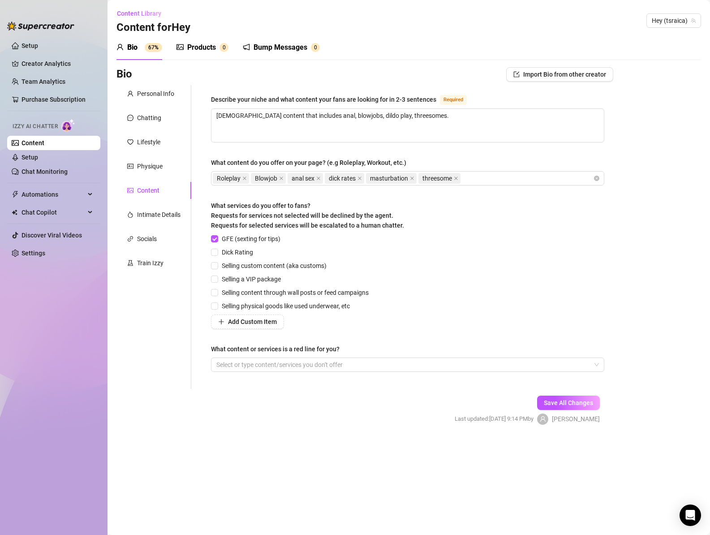
click at [338, 410] on form "Personal Info Chatting Lifestyle Physique Content Intimate Details Socials Trai…" at bounding box center [364, 262] width 496 height 355
drag, startPoint x: 237, startPoint y: 252, endPoint x: 243, endPoint y: 262, distance: 11.1
click at [237, 252] on span "Dick Rating" at bounding box center [237, 252] width 39 height 10
click at [217, 252] on input "Dick Rating" at bounding box center [214, 251] width 6 height 6
click at [256, 267] on span "Selling custom content (aka customs)" at bounding box center [274, 266] width 112 height 10
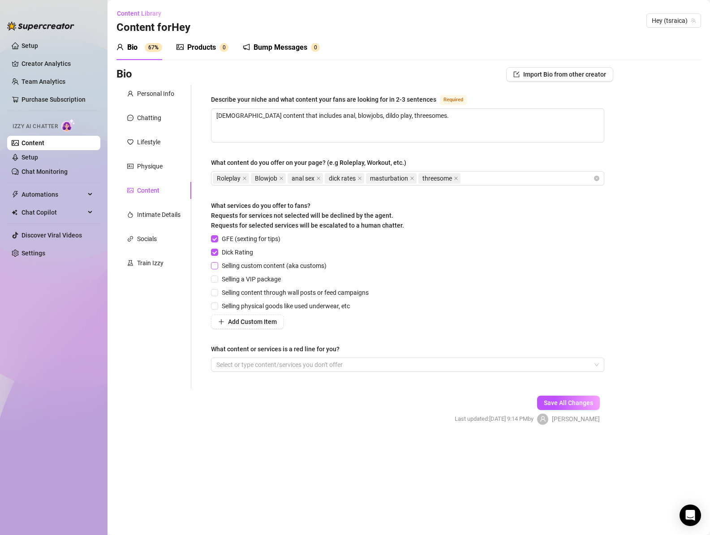
click at [217, 267] on input "Selling custom content (aka customs)" at bounding box center [214, 265] width 6 height 6
click at [255, 278] on span "Selling a VIP package" at bounding box center [251, 279] width 66 height 10
click at [217, 278] on input "Selling a VIP package" at bounding box center [214, 278] width 6 height 6
click at [258, 322] on span "Add Custom Item" at bounding box center [252, 321] width 49 height 7
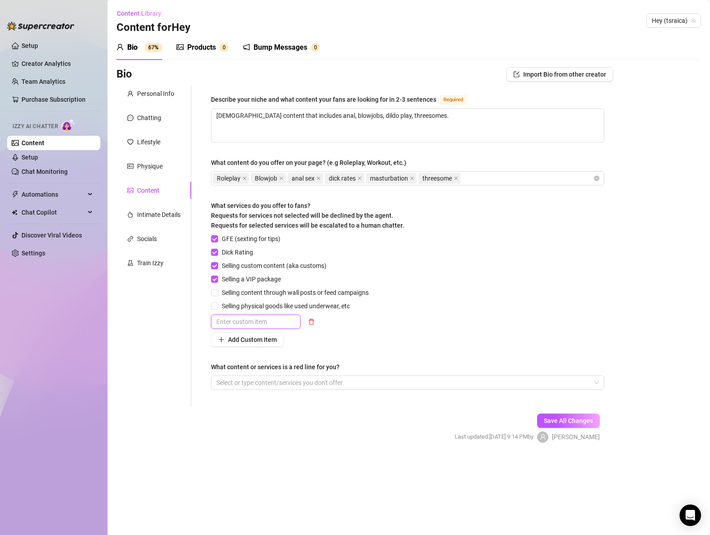
click at [252, 321] on input "text" at bounding box center [256, 321] width 90 height 14
click at [312, 340] on div "Add Custom Item" at bounding box center [291, 339] width 161 height 14
click at [294, 383] on div at bounding box center [403, 382] width 380 height 13
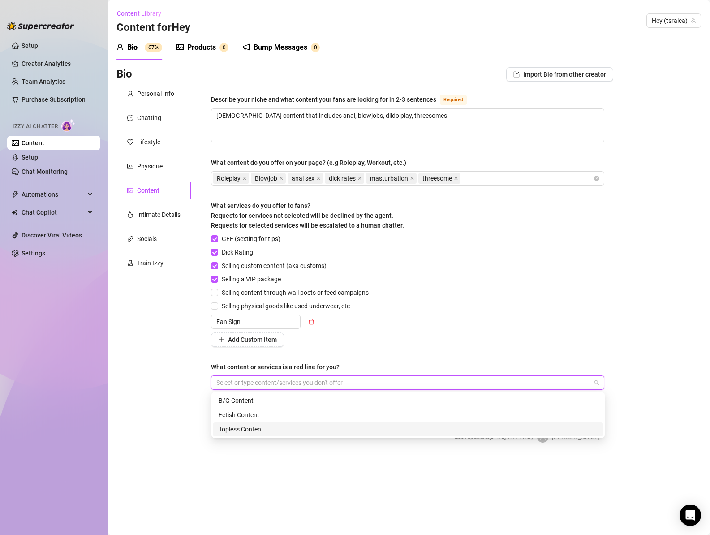
click at [292, 465] on main "Content Library Content for Hey Hey (tsraica) Bio 67% Products 0 Bump Messages …" at bounding box center [408, 267] width 602 height 535
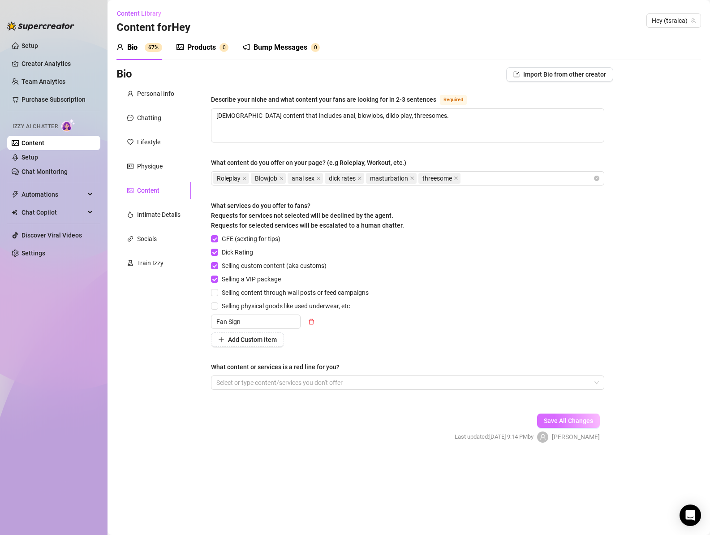
click at [577, 420] on span "Save All Changes" at bounding box center [567, 420] width 49 height 7
click at [146, 218] on div "Intimate Details" at bounding box center [158, 215] width 43 height 10
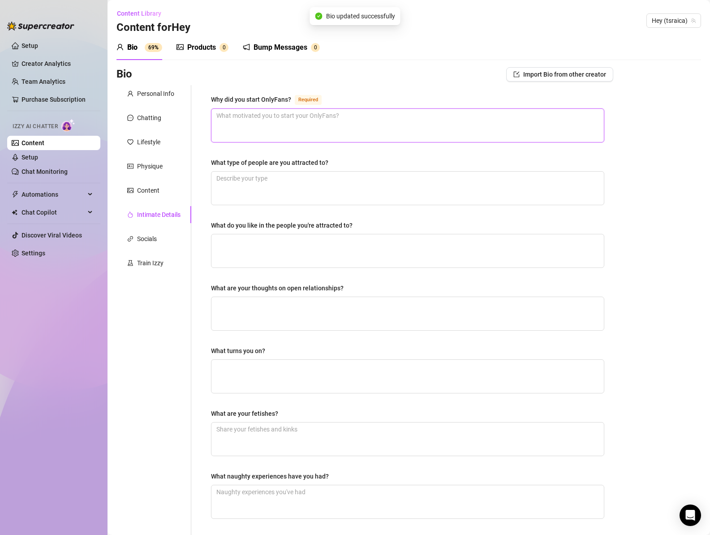
click at [321, 124] on textarea "Why did you start OnlyFans? Required" at bounding box center [407, 125] width 392 height 33
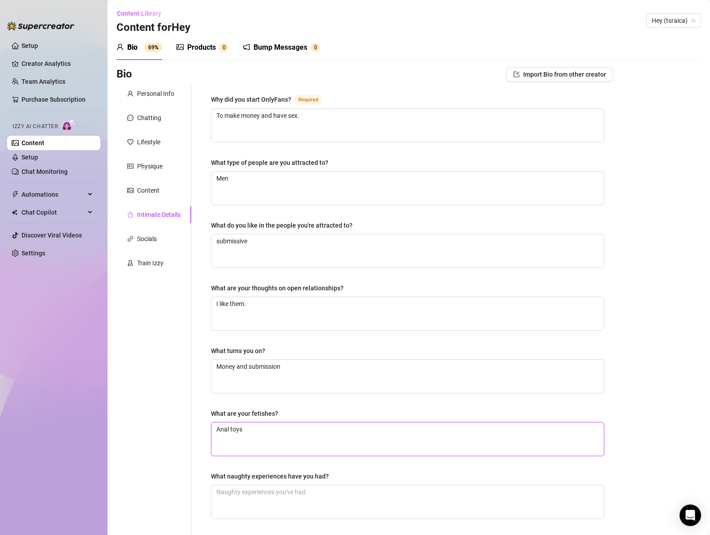
click at [329, 429] on textarea "Anal toys" at bounding box center [407, 438] width 392 height 33
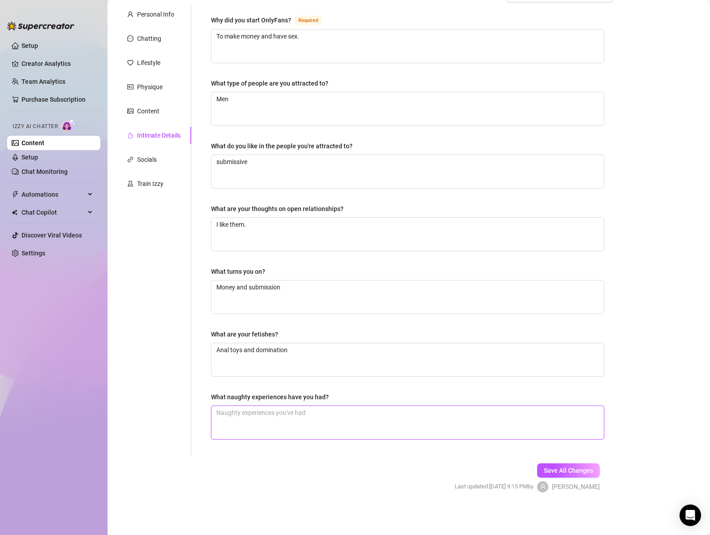
click at [341, 417] on textarea "What naughty experiences have you had?" at bounding box center [407, 422] width 392 height 33
click at [546, 473] on span "Save All Changes" at bounding box center [567, 469] width 49 height 7
click at [262, 413] on textarea "anal" at bounding box center [407, 422] width 392 height 33
drag, startPoint x: 569, startPoint y: 469, endPoint x: 472, endPoint y: 444, distance: 100.3
click at [569, 469] on span "Save All Changes" at bounding box center [567, 469] width 49 height 7
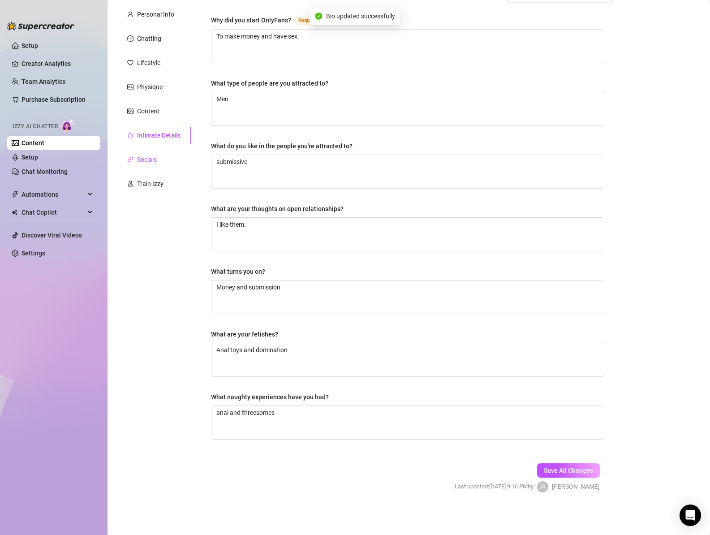
click at [154, 161] on div "Socials" at bounding box center [147, 159] width 20 height 10
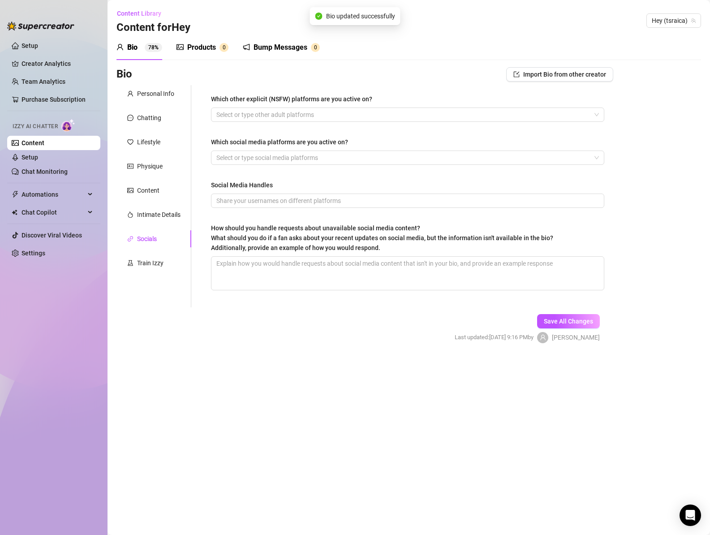
scroll to position [0, 0]
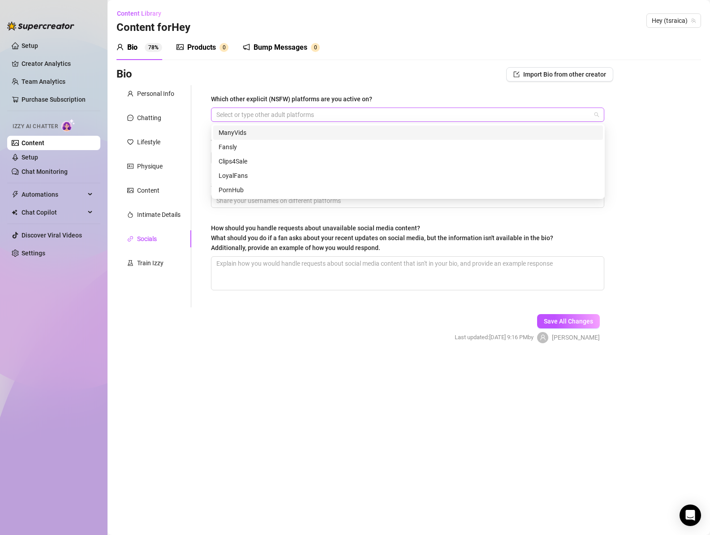
click at [305, 116] on div at bounding box center [403, 114] width 380 height 13
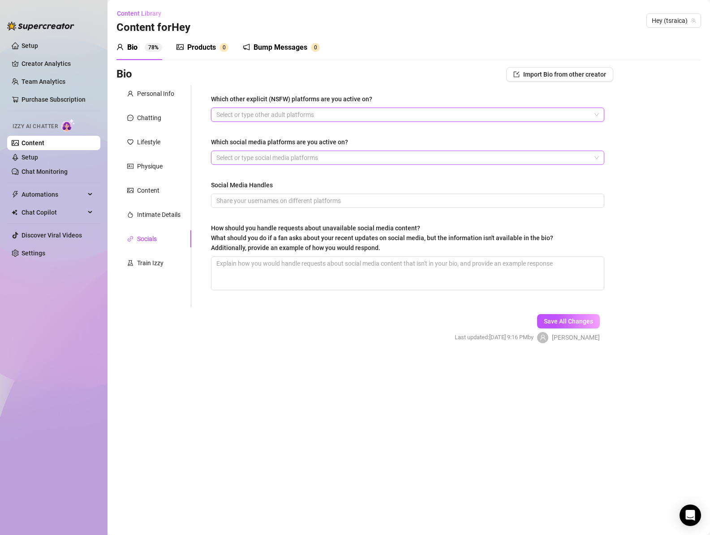
click at [290, 162] on div at bounding box center [403, 157] width 380 height 13
drag, startPoint x: 265, startPoint y: 156, endPoint x: 269, endPoint y: 161, distance: 6.7
click at [265, 156] on div at bounding box center [403, 157] width 380 height 13
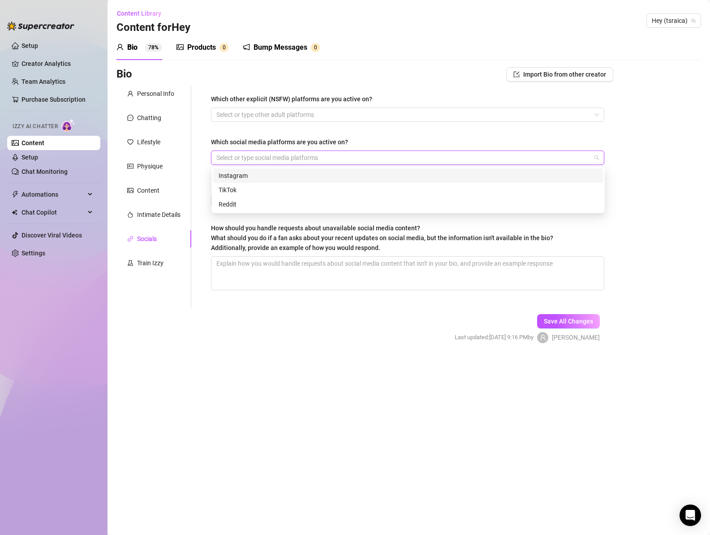
click at [270, 177] on div "Instagram" at bounding box center [407, 176] width 379 height 10
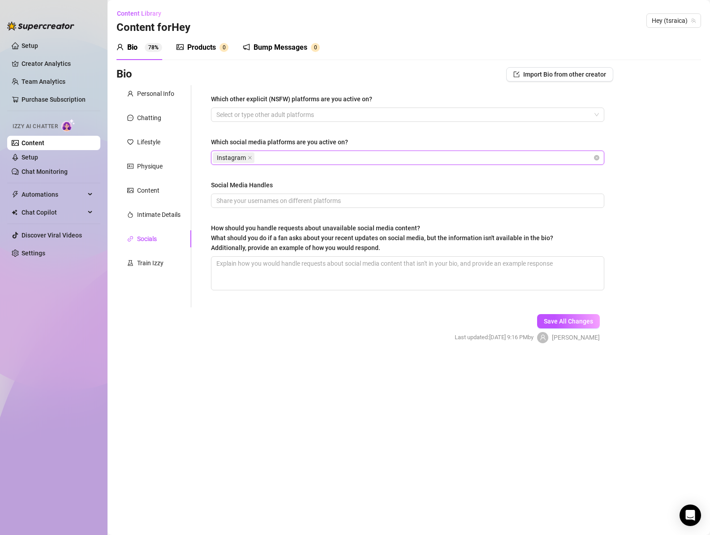
click at [282, 158] on div "Instagram" at bounding box center [403, 157] width 380 height 13
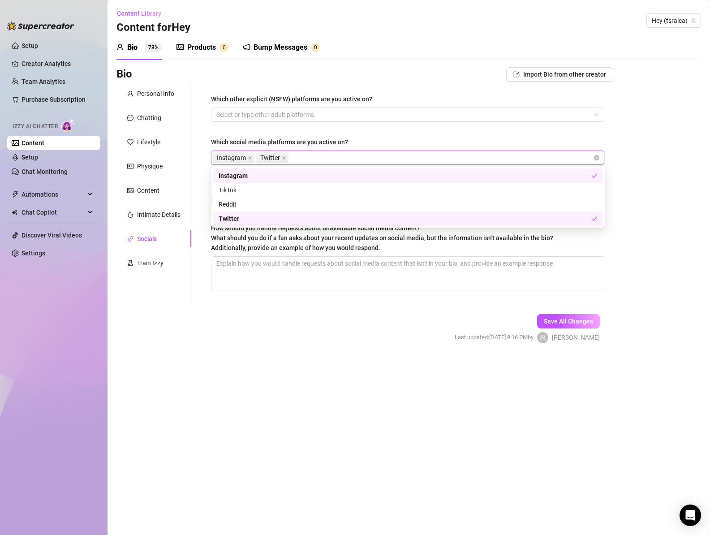
click at [341, 334] on form "Personal Info Chatting Lifestyle Physique Content Intimate Details Socials Trai…" at bounding box center [364, 222] width 496 height 274
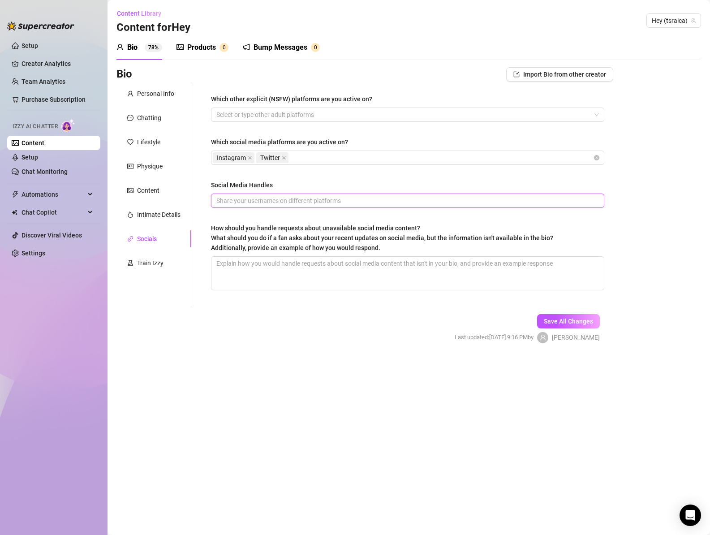
click at [259, 202] on input "Social Media Handles" at bounding box center [406, 201] width 381 height 10
paste input "[URL][DOMAIN_NAME]"
click at [319, 218] on div "Which other explicit (NSFW) platforms are you active on? Select or type other a…" at bounding box center [407, 196] width 393 height 204
drag, startPoint x: 570, startPoint y: 317, endPoint x: 499, endPoint y: 326, distance: 71.7
click at [570, 317] on span "Save All Changes" at bounding box center [567, 320] width 49 height 7
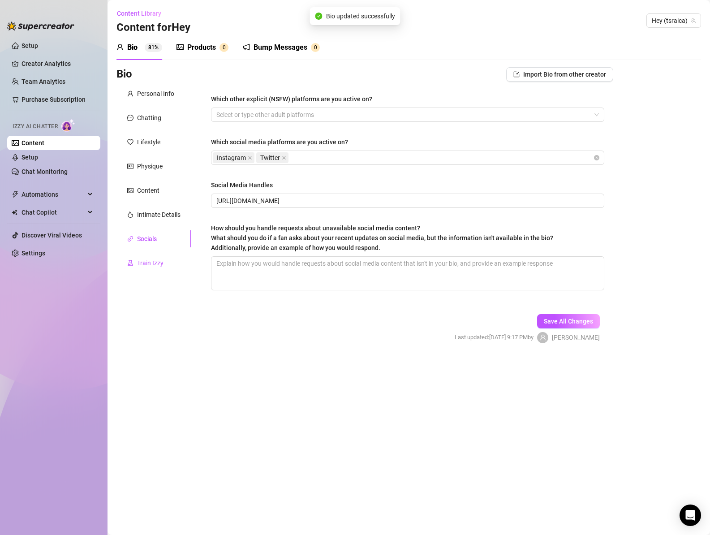
click at [158, 265] on div "Train Izzy" at bounding box center [150, 263] width 26 height 10
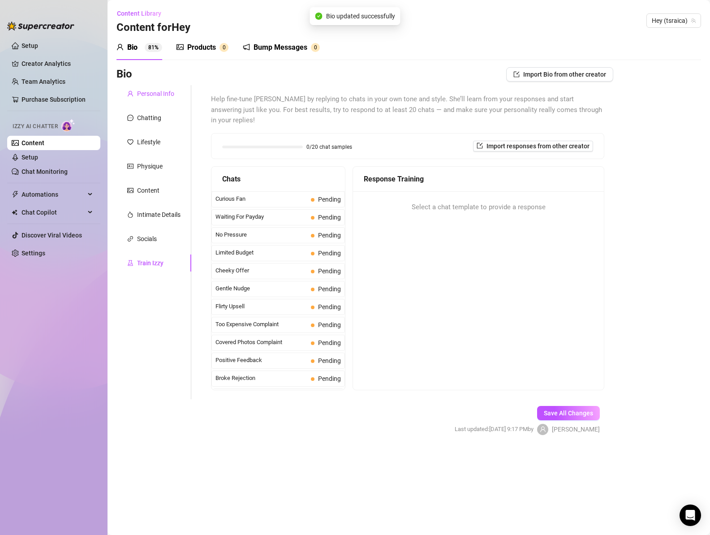
click at [146, 93] on div "Personal Info" at bounding box center [155, 94] width 37 height 10
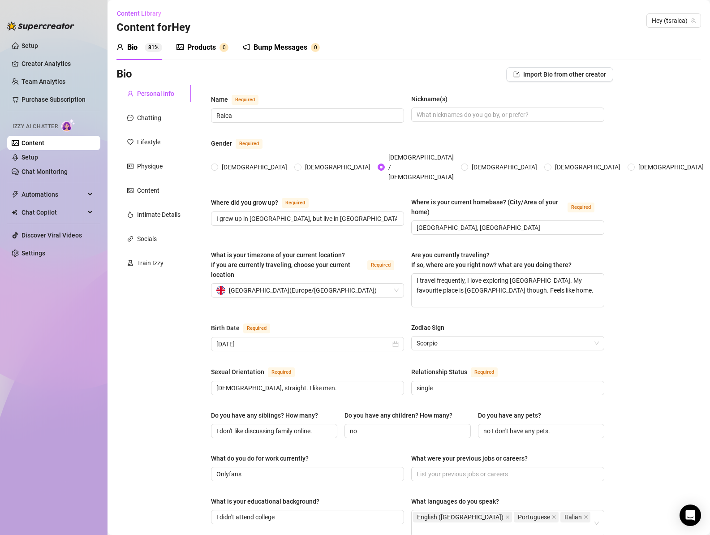
click at [202, 47] on div "Products" at bounding box center [201, 47] width 29 height 11
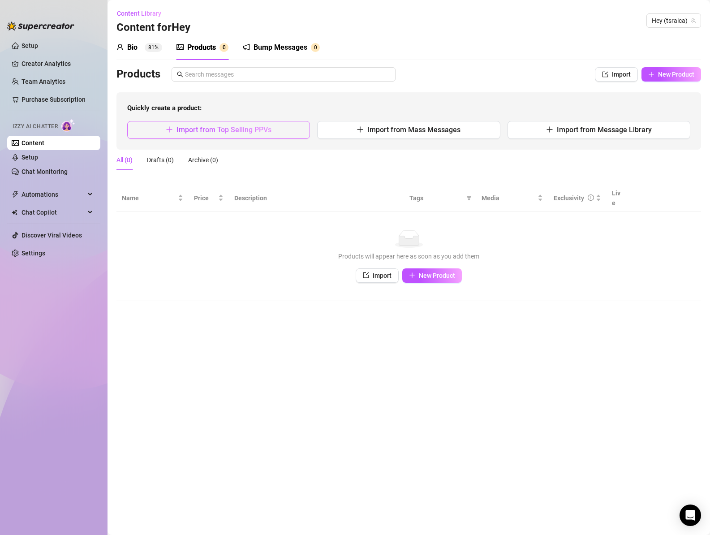
click at [236, 131] on span "Import from Top Selling PPVs" at bounding box center [223, 129] width 95 height 9
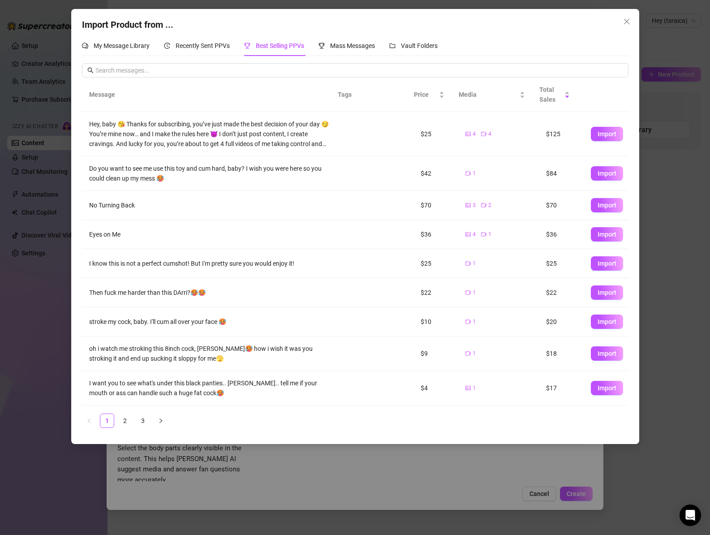
scroll to position [28, 0]
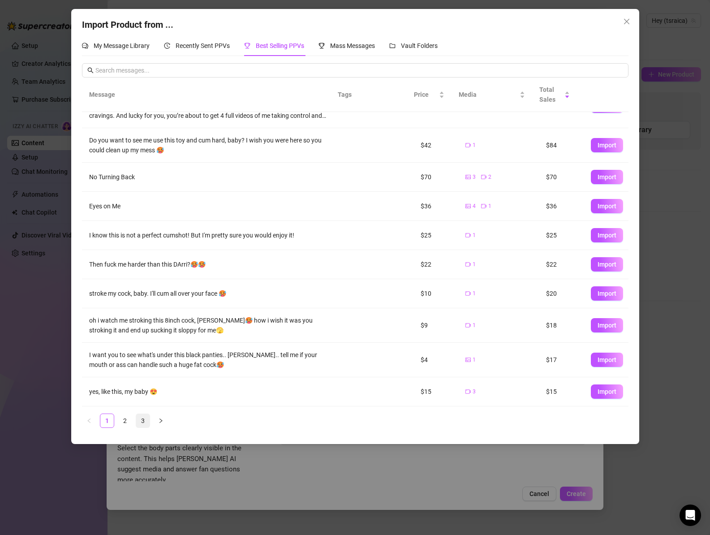
click at [143, 420] on link "3" at bounding box center [142, 420] width 13 height 13
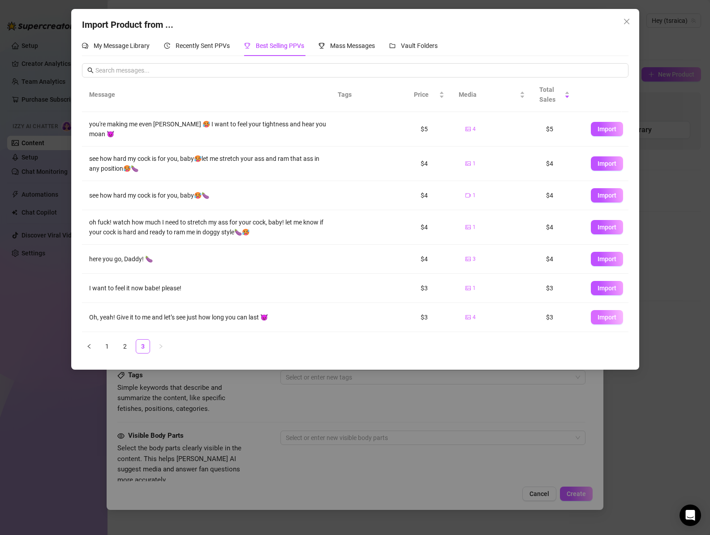
click at [601, 321] on button "Import" at bounding box center [606, 317] width 32 height 14
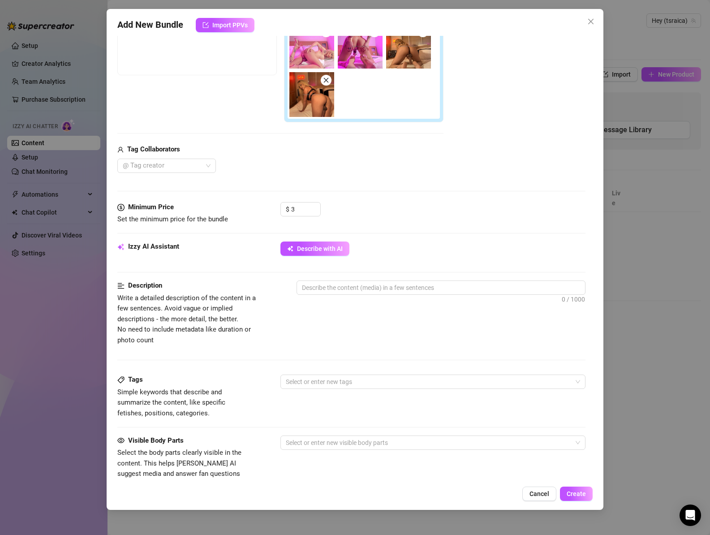
scroll to position [206, 0]
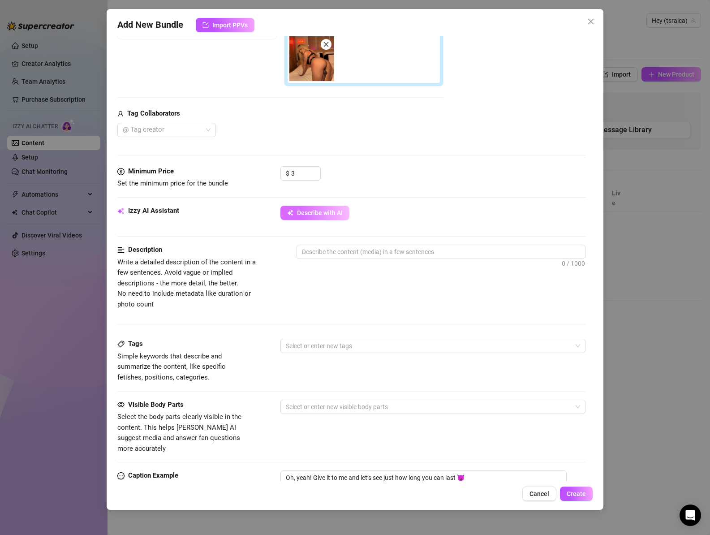
click at [316, 211] on span "Describe with AI" at bounding box center [320, 212] width 46 height 7
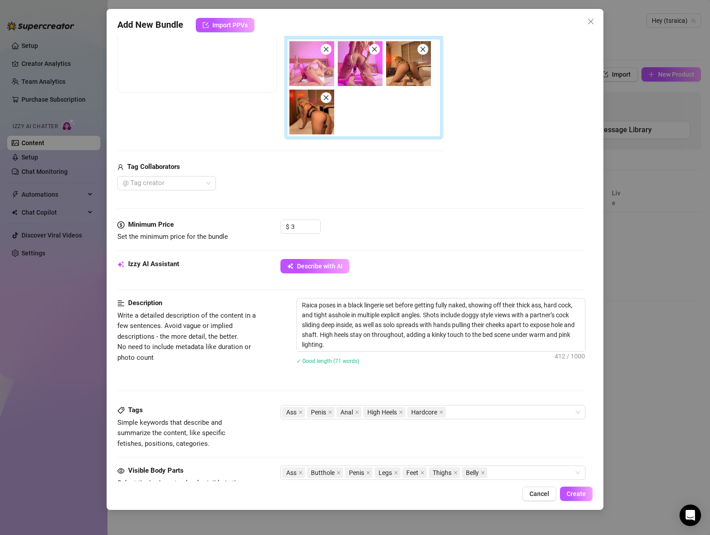
scroll to position [155, 0]
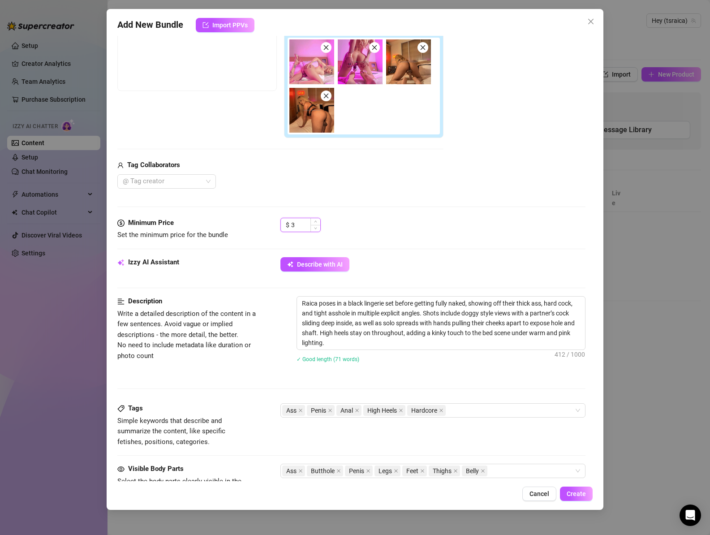
click at [299, 225] on input "3" at bounding box center [305, 224] width 29 height 13
click at [298, 225] on input "3" at bounding box center [305, 224] width 29 height 13
click at [370, 229] on div "$ 6" at bounding box center [432, 229] width 305 height 22
click at [296, 222] on input "6" at bounding box center [305, 224] width 29 height 13
click at [295, 222] on input "6" at bounding box center [305, 224] width 29 height 13
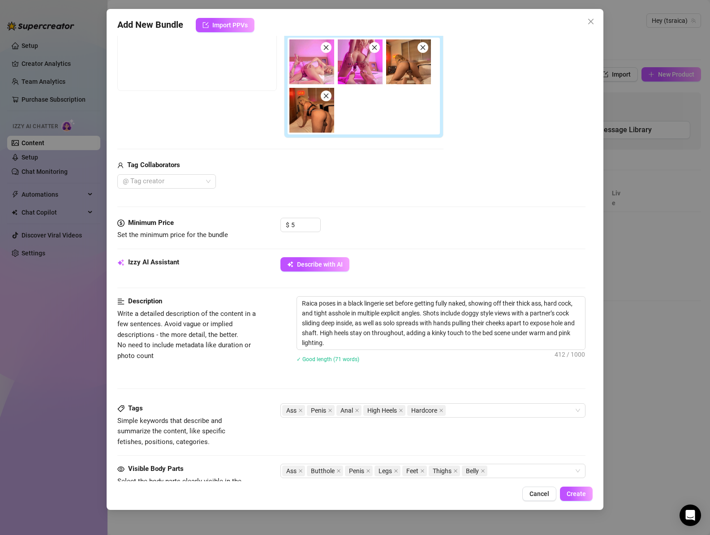
click at [401, 236] on div "$ 5" at bounding box center [432, 229] width 305 height 22
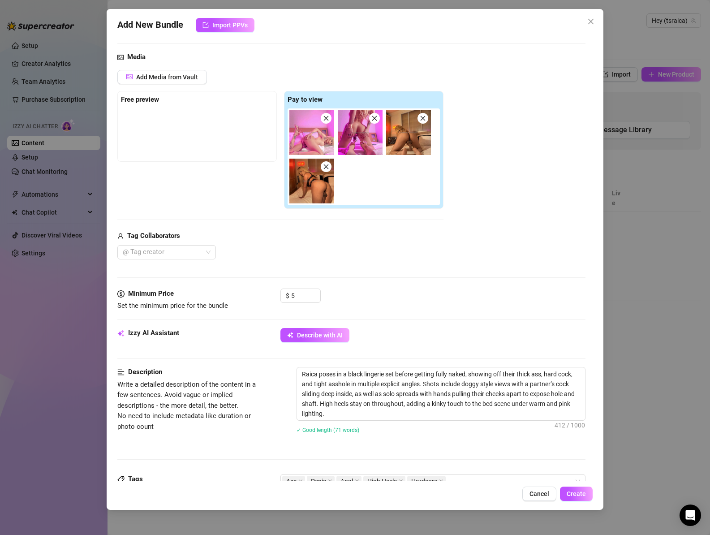
scroll to position [15, 0]
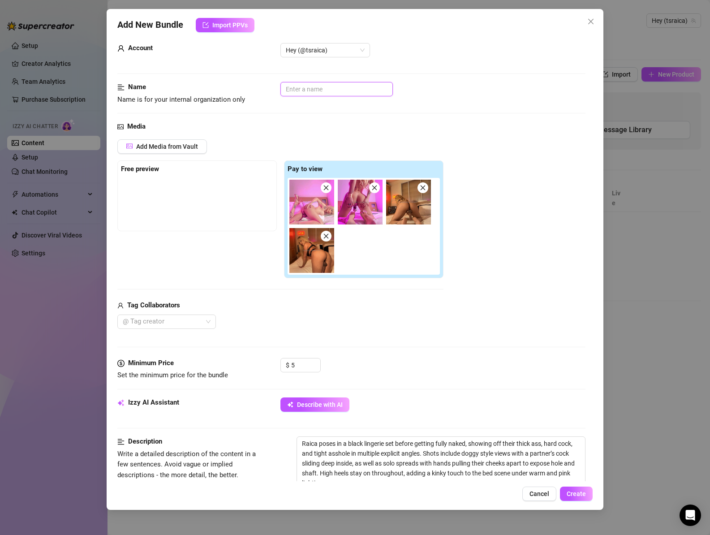
click at [323, 90] on input "text" at bounding box center [336, 89] width 112 height 14
drag, startPoint x: 162, startPoint y: 170, endPoint x: 149, endPoint y: 172, distance: 13.3
click at [162, 170] on div "Free preview" at bounding box center [197, 169] width 152 height 11
click at [148, 172] on strong "Free preview" at bounding box center [140, 169] width 38 height 8
drag, startPoint x: 586, startPoint y: 493, endPoint x: 580, endPoint y: 493, distance: 5.4
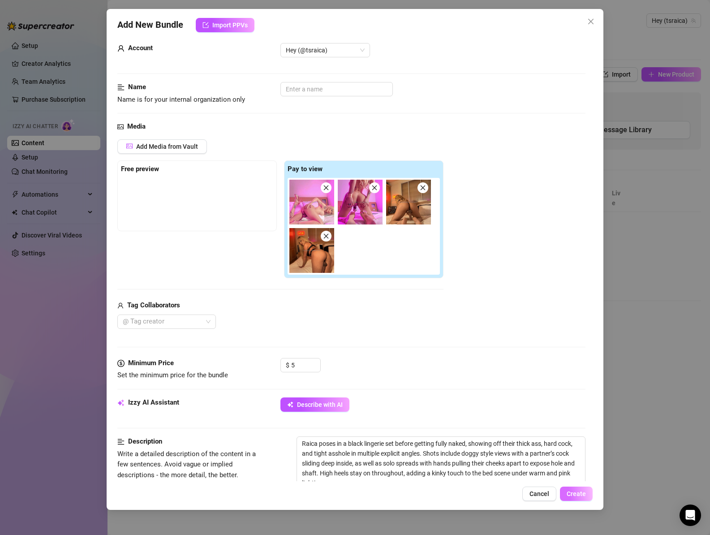
click at [586, 493] on button "Create" at bounding box center [576, 493] width 33 height 14
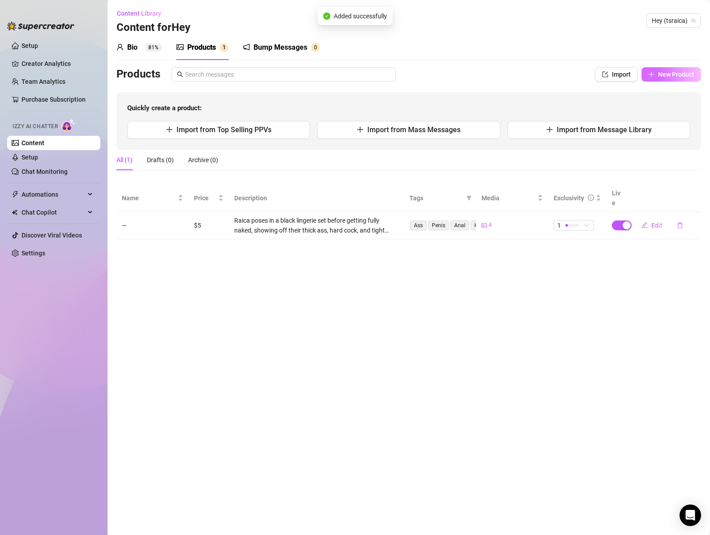
click at [668, 73] on span "New Product" at bounding box center [676, 74] width 36 height 7
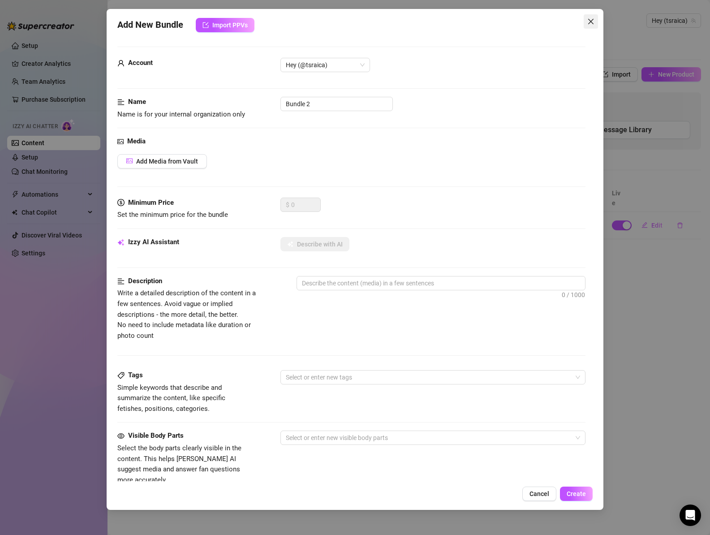
click at [590, 19] on icon "close" at bounding box center [590, 21] width 7 height 7
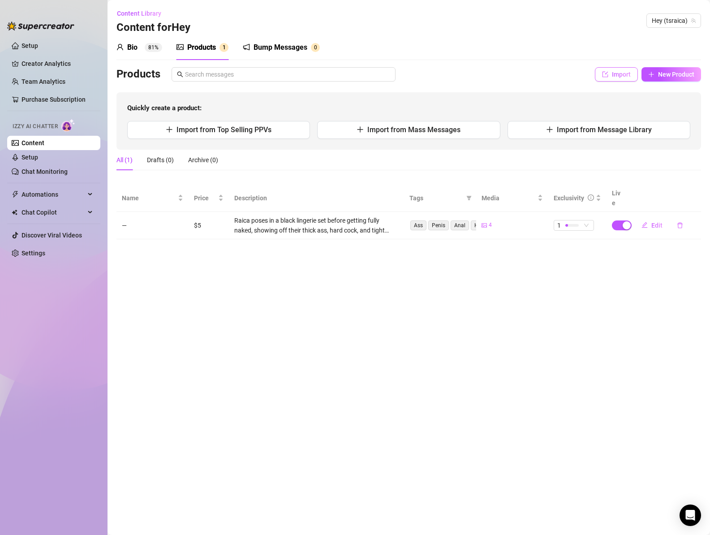
click at [612, 76] on span "Import" at bounding box center [621, 74] width 19 height 7
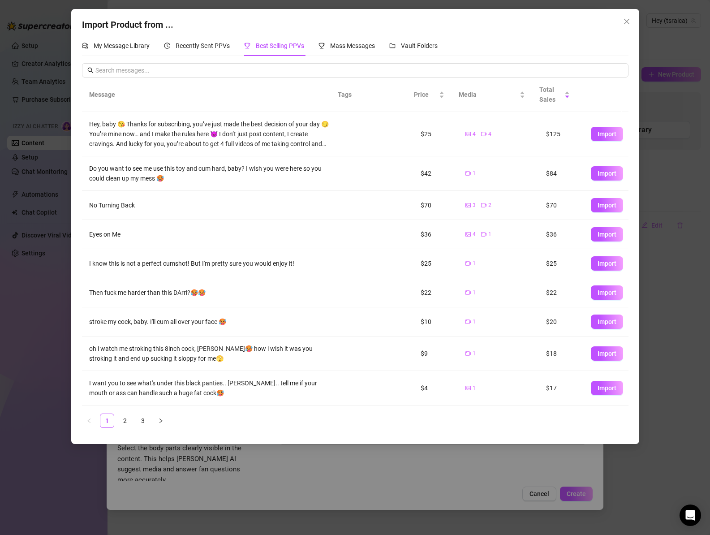
click at [138, 424] on link "3" at bounding box center [142, 420] width 13 height 13
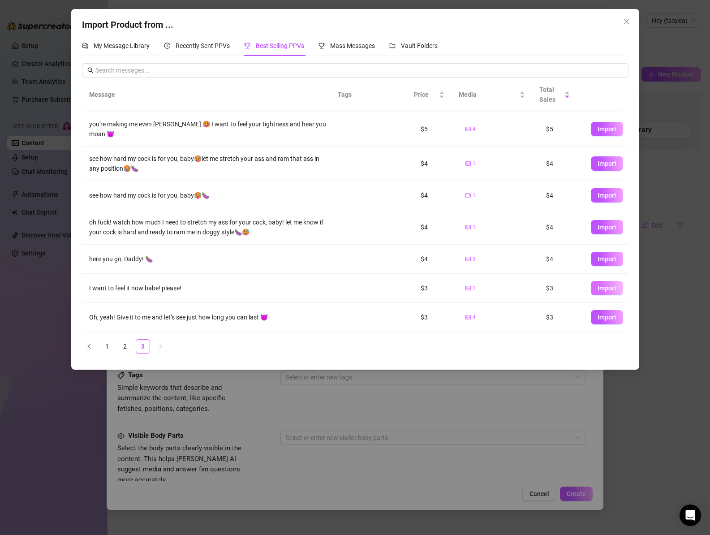
click at [603, 289] on span "Import" at bounding box center [606, 287] width 19 height 7
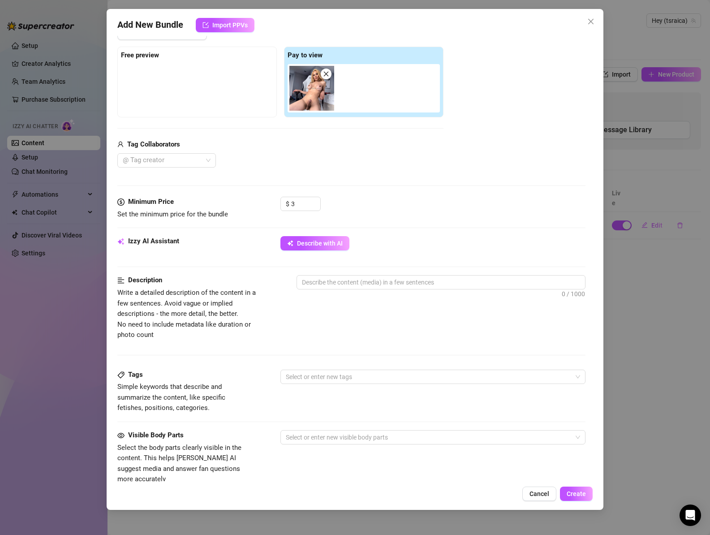
scroll to position [130, 0]
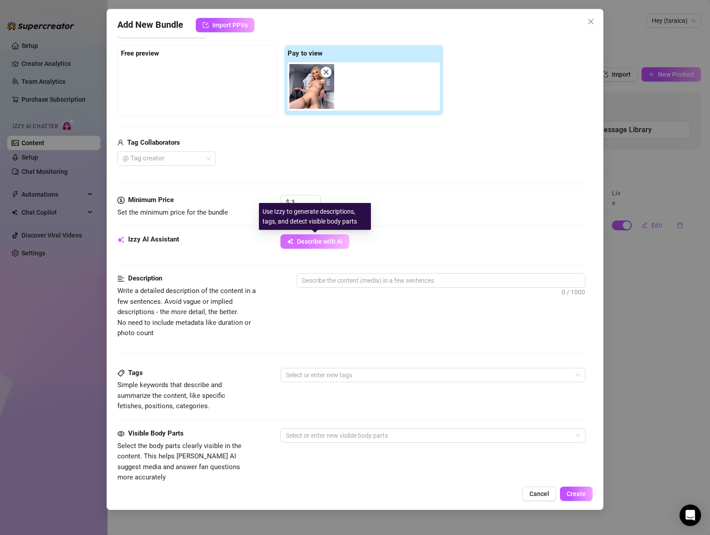
click at [312, 244] on span "Describe with AI" at bounding box center [320, 241] width 46 height 7
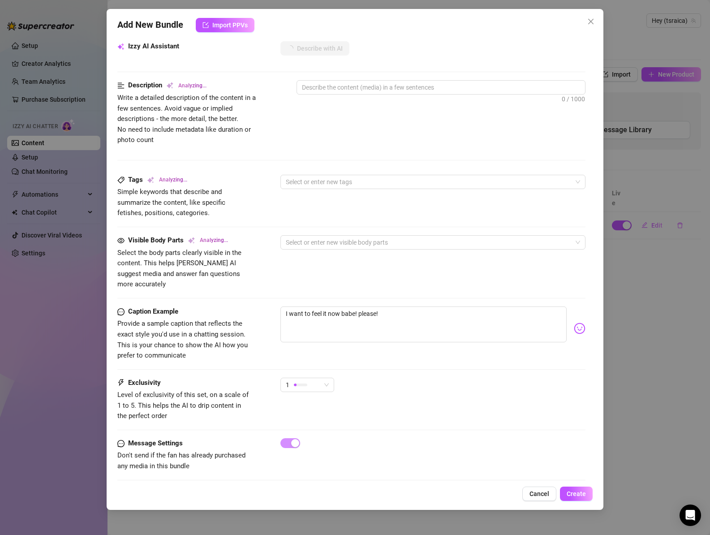
scroll to position [0, 0]
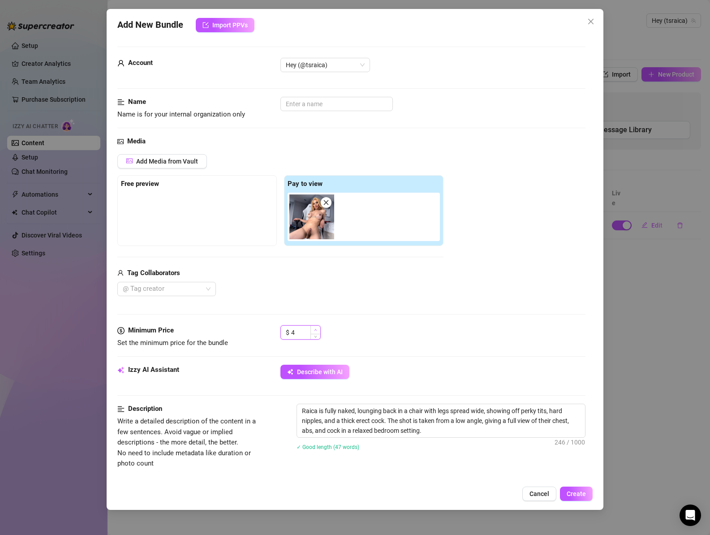
click at [314, 329] on icon "up" at bounding box center [315, 329] width 3 height 3
drag, startPoint x: 314, startPoint y: 329, endPoint x: 349, endPoint y: 334, distance: 35.2
click at [319, 329] on icon "up" at bounding box center [320, 328] width 3 height 3
click at [350, 334] on div "$ 5" at bounding box center [432, 336] width 305 height 22
click at [316, 336] on icon "down" at bounding box center [315, 335] width 3 height 3
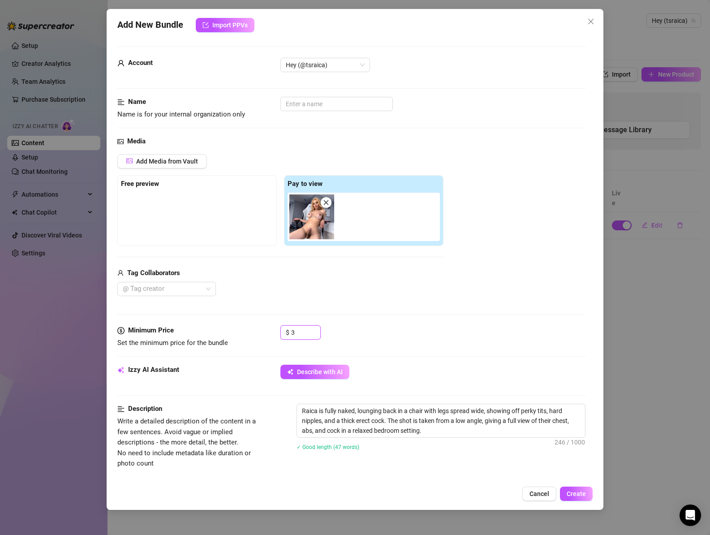
drag, startPoint x: 316, startPoint y: 336, endPoint x: 325, endPoint y: 338, distance: 10.0
click at [319, 336] on icon "down" at bounding box center [320, 335] width 3 height 3
click at [366, 343] on div "$ 3" at bounding box center [432, 336] width 305 height 22
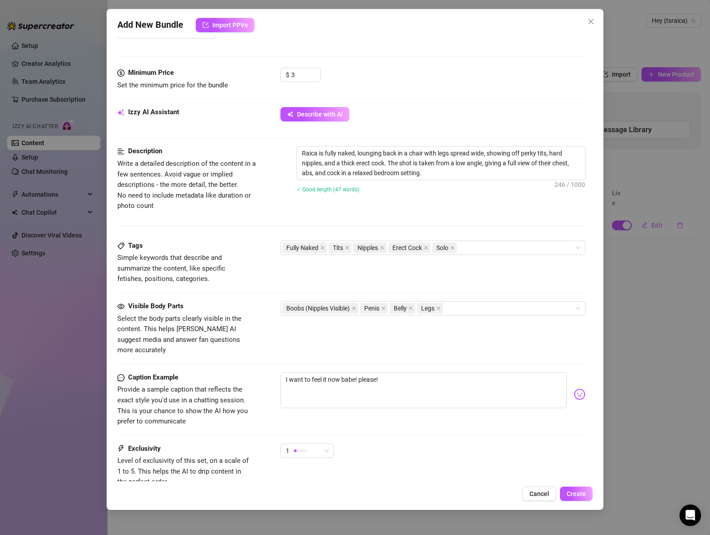
scroll to position [303, 0]
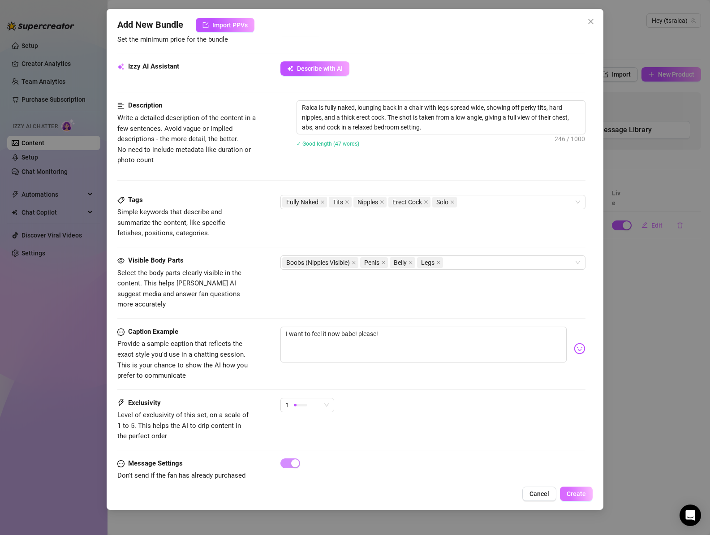
click at [583, 496] on span "Create" at bounding box center [575, 493] width 19 height 7
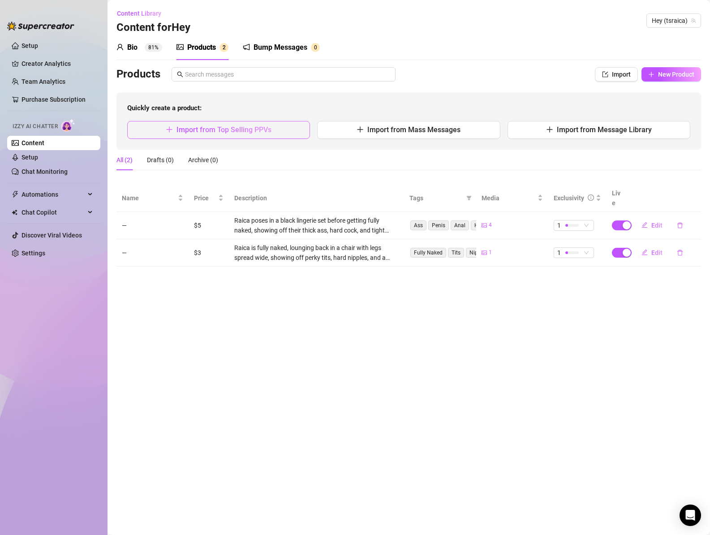
click at [266, 134] on button "Import from Top Selling PPVs" at bounding box center [218, 130] width 183 height 18
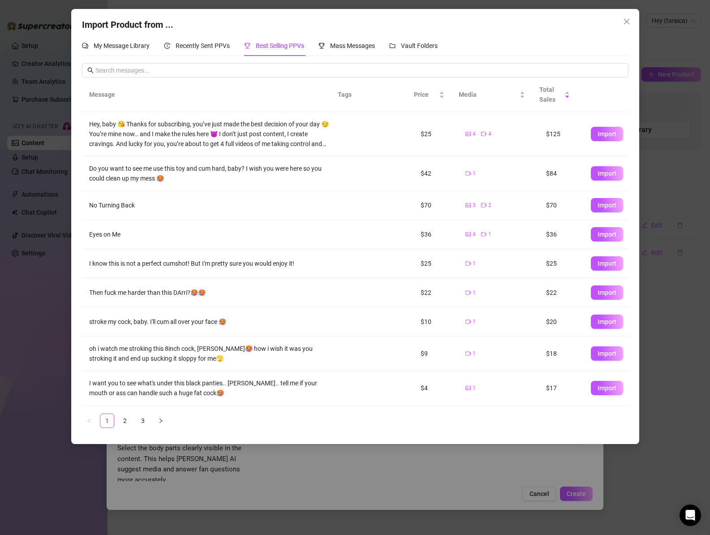
click at [145, 421] on link "3" at bounding box center [142, 420] width 13 height 13
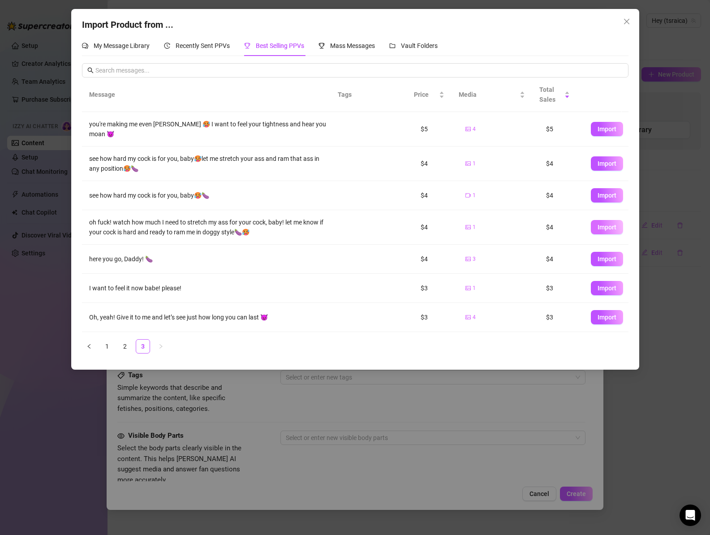
click at [597, 225] on span "Import" at bounding box center [606, 226] width 19 height 7
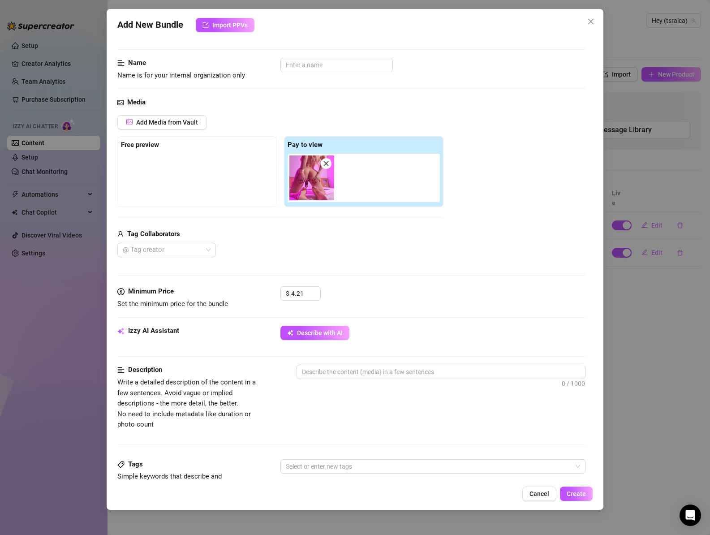
scroll to position [65, 0]
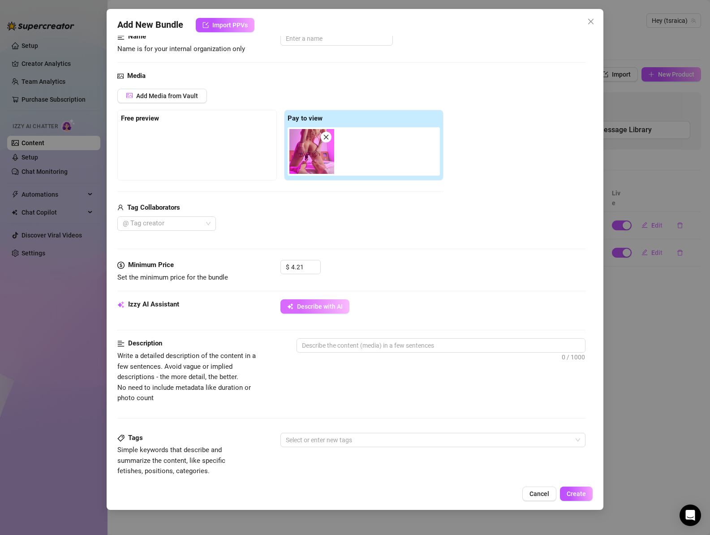
click at [312, 304] on span "Describe with AI" at bounding box center [320, 306] width 46 height 7
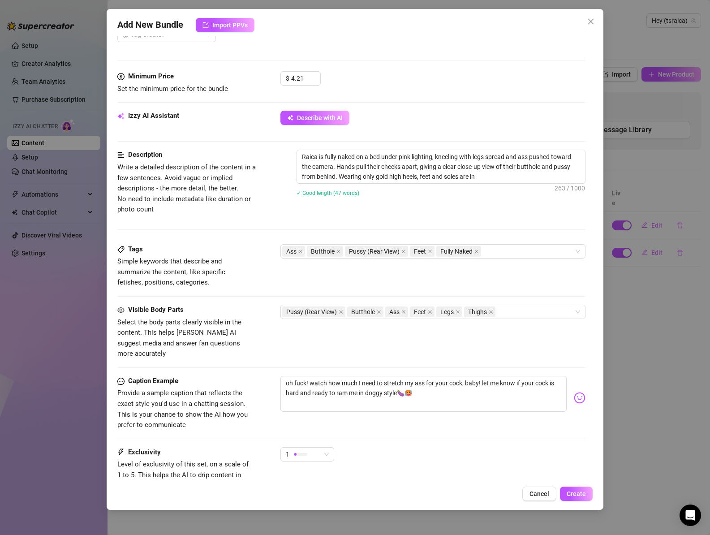
scroll to position [206, 0]
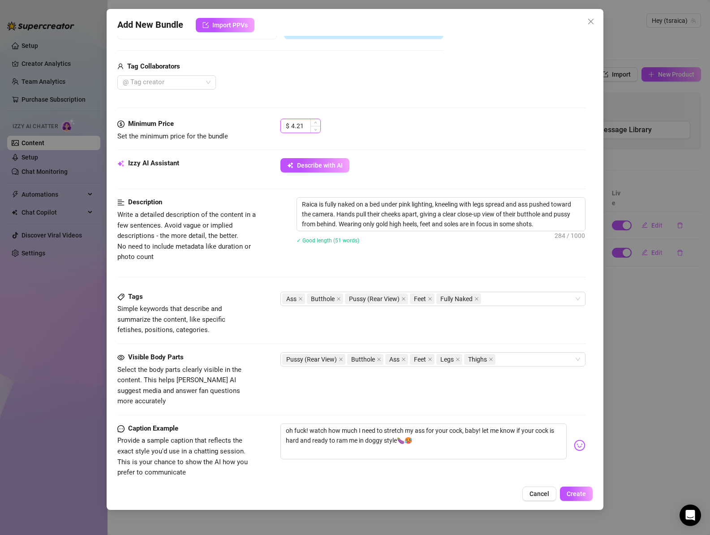
click at [308, 126] on input "4.21" at bounding box center [305, 125] width 29 height 13
click at [428, 120] on div "$ 3" at bounding box center [432, 130] width 305 height 22
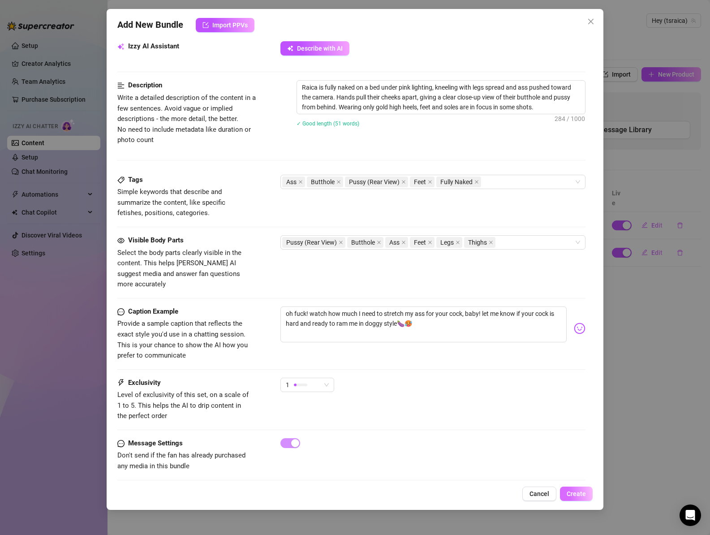
click at [578, 490] on span "Create" at bounding box center [575, 493] width 19 height 7
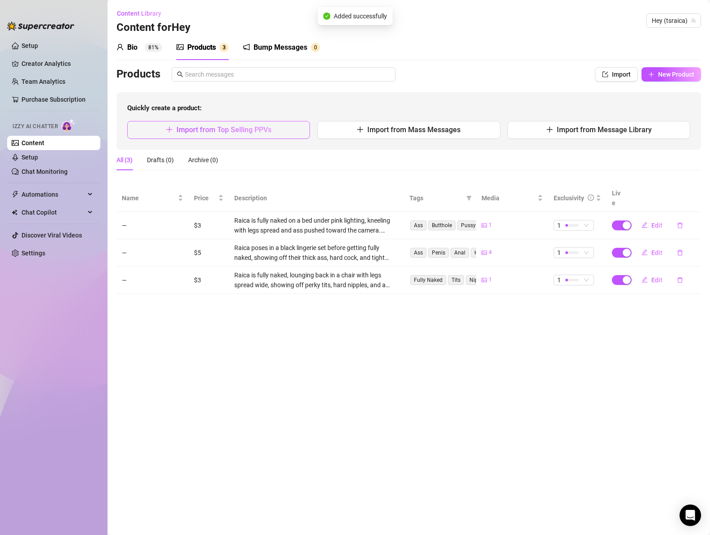
click at [268, 128] on span "Import from Top Selling PPVs" at bounding box center [223, 129] width 95 height 9
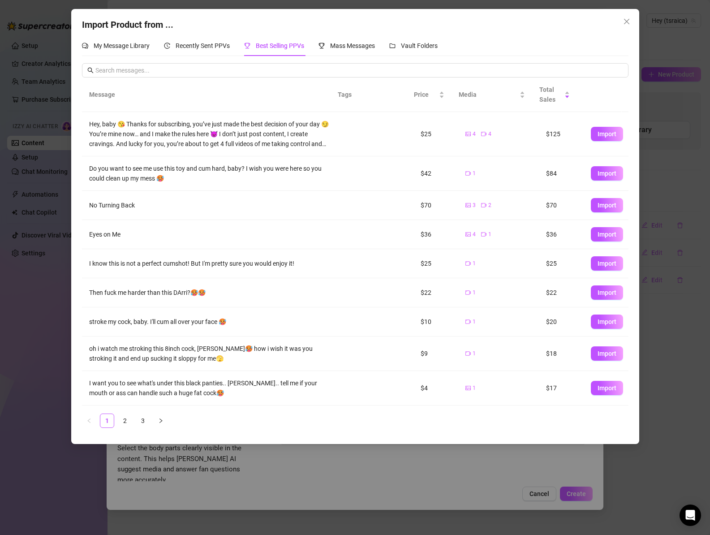
click at [144, 418] on link "3" at bounding box center [142, 420] width 13 height 13
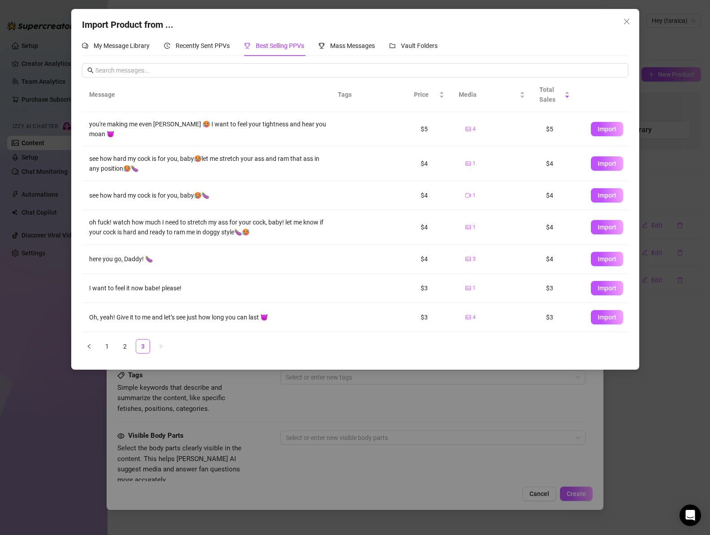
click at [598, 123] on button "Import" at bounding box center [606, 129] width 32 height 14
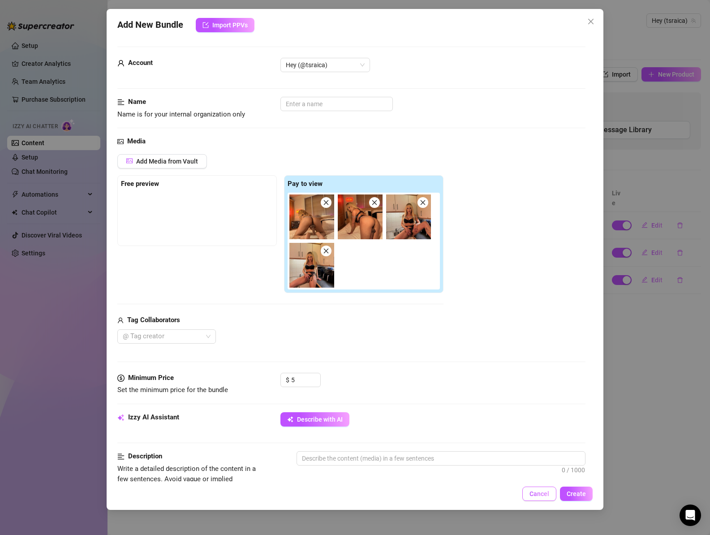
click at [535, 492] on span "Cancel" at bounding box center [539, 493] width 20 height 7
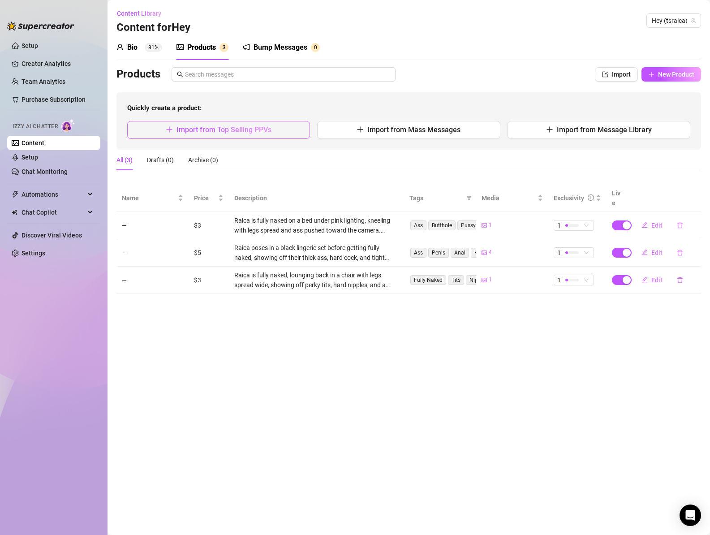
click at [216, 129] on span "Import from Top Selling PPVs" at bounding box center [223, 129] width 95 height 9
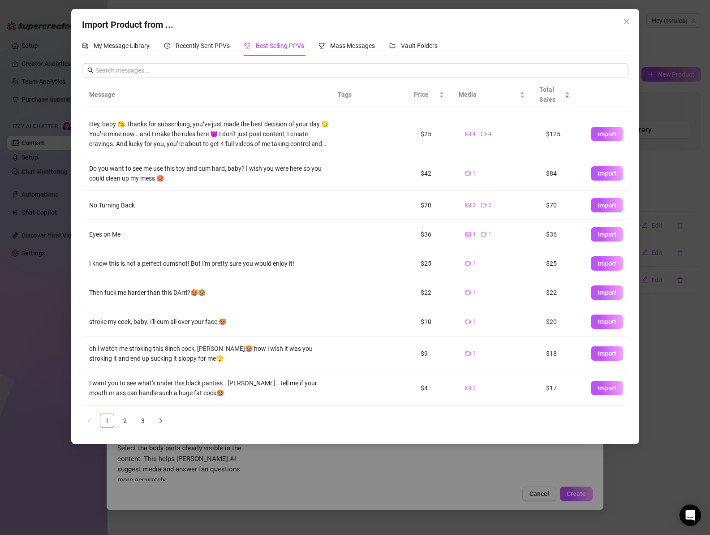
click at [600, 175] on span "Import" at bounding box center [606, 173] width 19 height 7
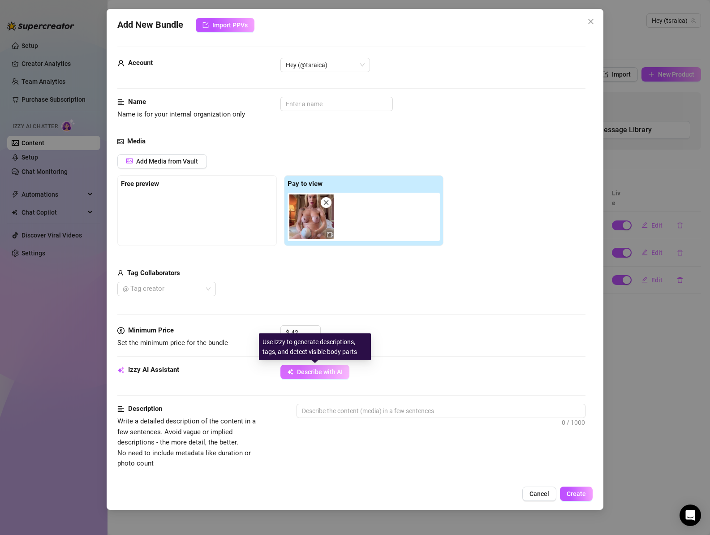
click at [326, 369] on span "Describe with AI" at bounding box center [320, 371] width 46 height 7
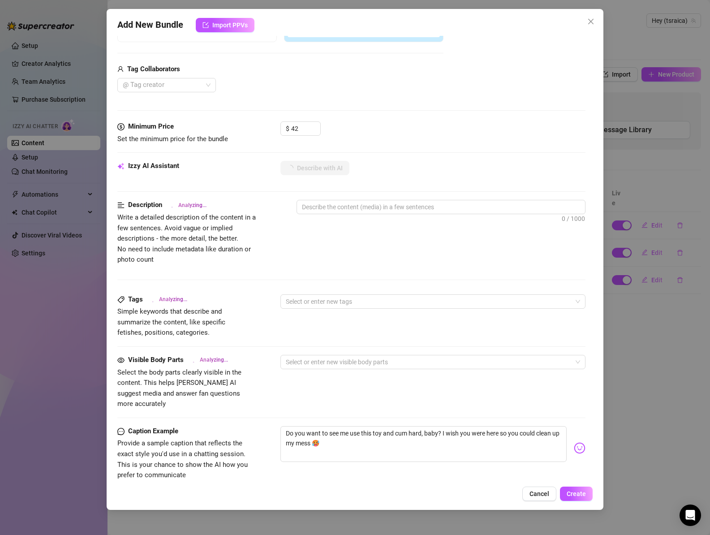
scroll to position [0, 0]
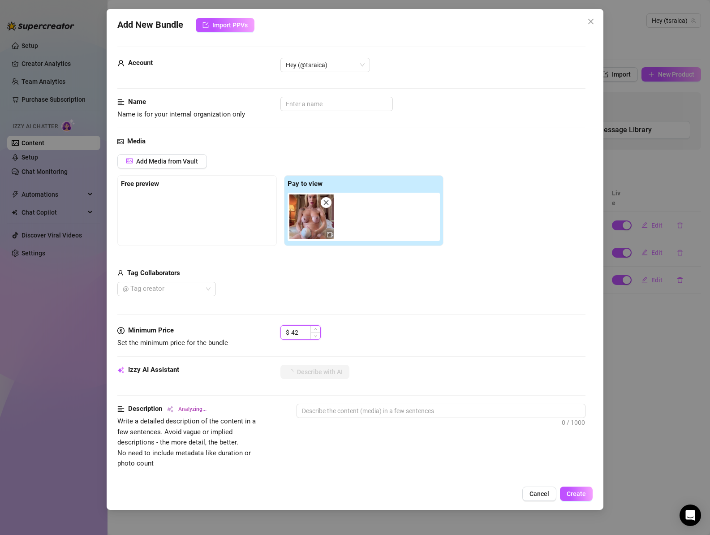
drag, startPoint x: 298, startPoint y: 334, endPoint x: 282, endPoint y: 334, distance: 16.1
click at [282, 334] on div "$ 42" at bounding box center [300, 332] width 40 height 14
click at [402, 321] on div "Media Add Media from Vault Free preview Pay to view Tag Collaborators @ Tag cre…" at bounding box center [351, 230] width 468 height 189
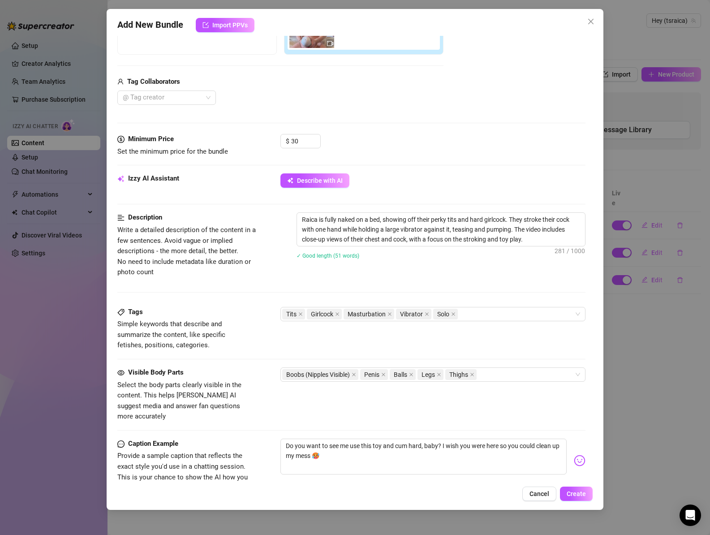
scroll to position [323, 0]
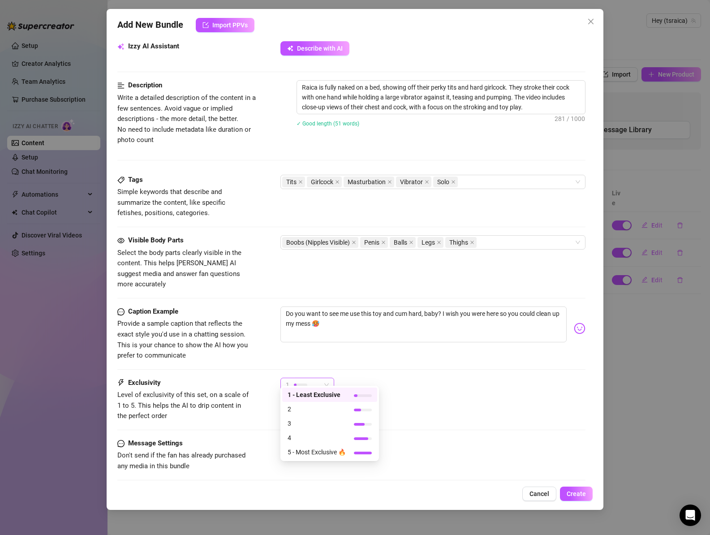
click at [316, 379] on div "1" at bounding box center [303, 384] width 35 height 13
click at [311, 422] on span "3" at bounding box center [316, 423] width 58 height 10
click at [572, 492] on span "Create" at bounding box center [575, 493] width 19 height 7
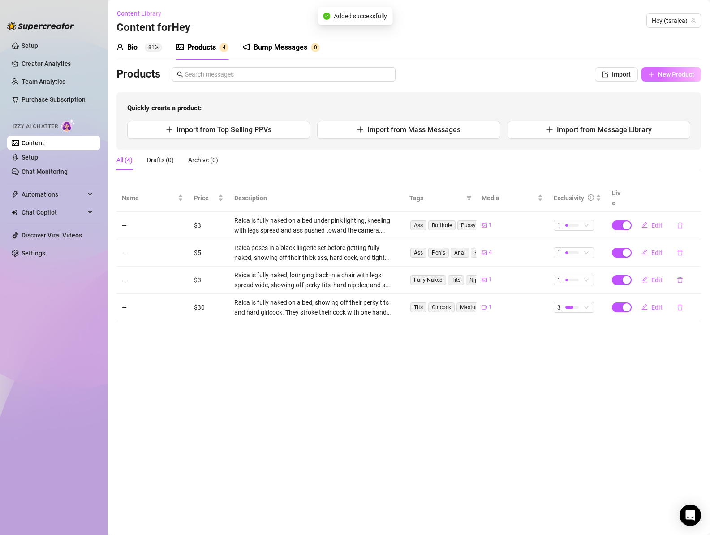
click at [664, 75] on span "New Product" at bounding box center [676, 74] width 36 height 7
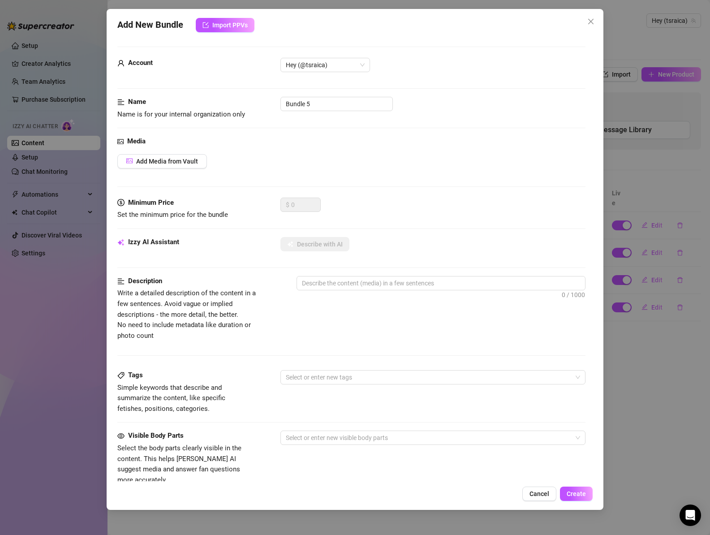
click at [592, 19] on icon "close" at bounding box center [590, 21] width 7 height 7
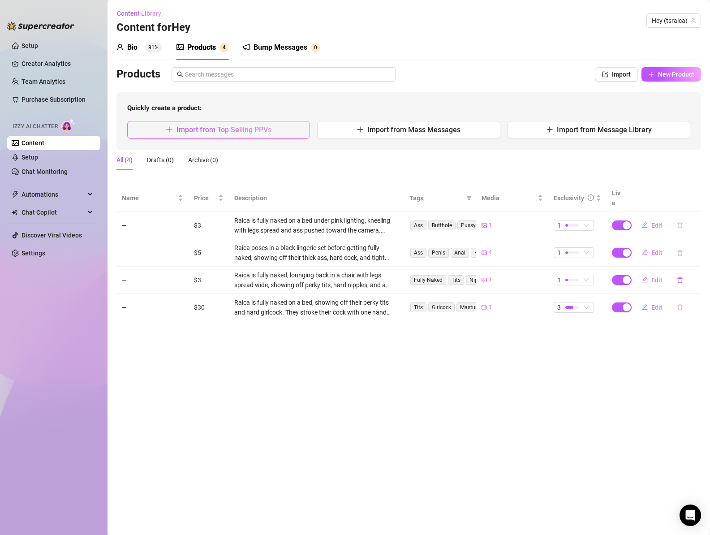
click at [192, 135] on button "Import from Top Selling PPVs" at bounding box center [218, 130] width 183 height 18
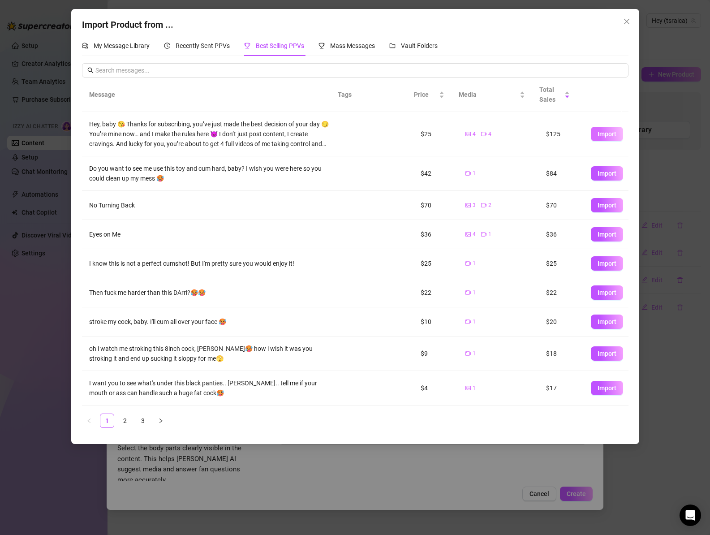
click at [597, 134] on span "Import" at bounding box center [606, 133] width 19 height 7
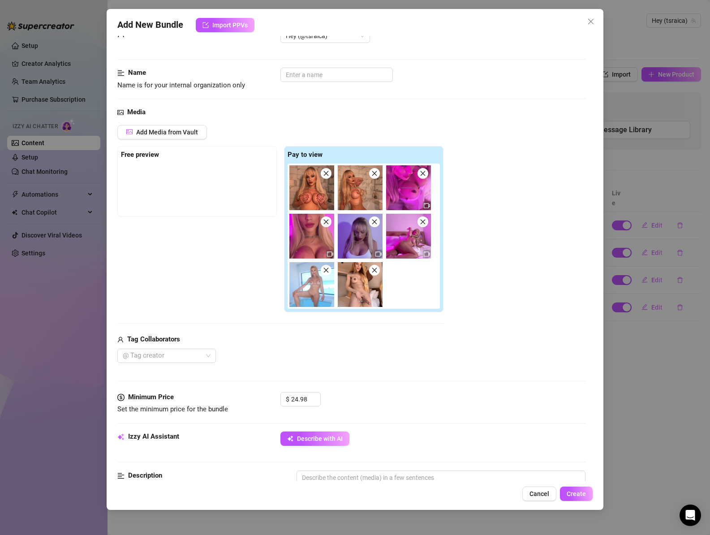
scroll to position [35, 0]
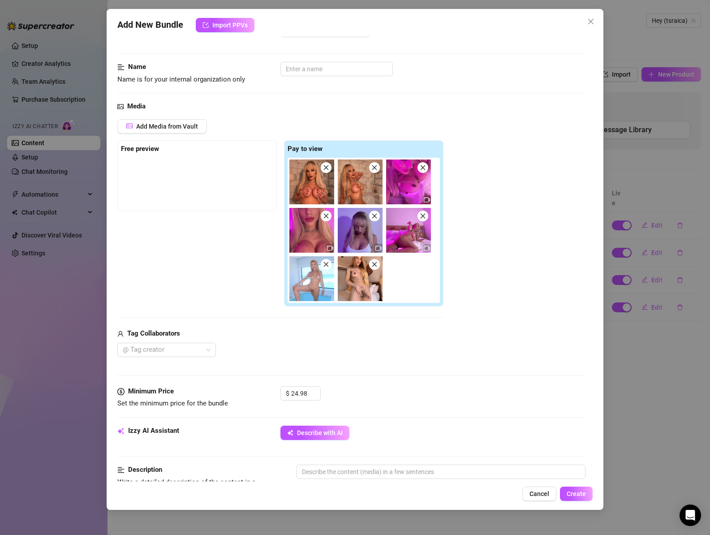
click at [376, 216] on icon "close" at bounding box center [374, 216] width 6 height 6
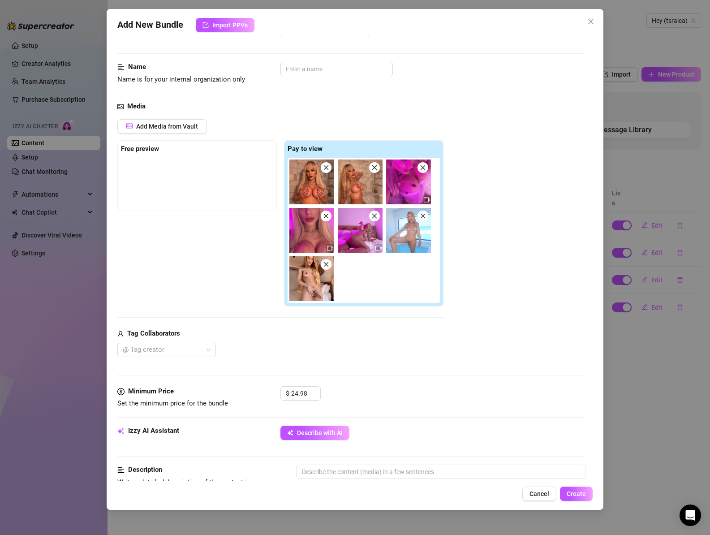
click at [376, 216] on icon "close" at bounding box center [374, 216] width 6 height 6
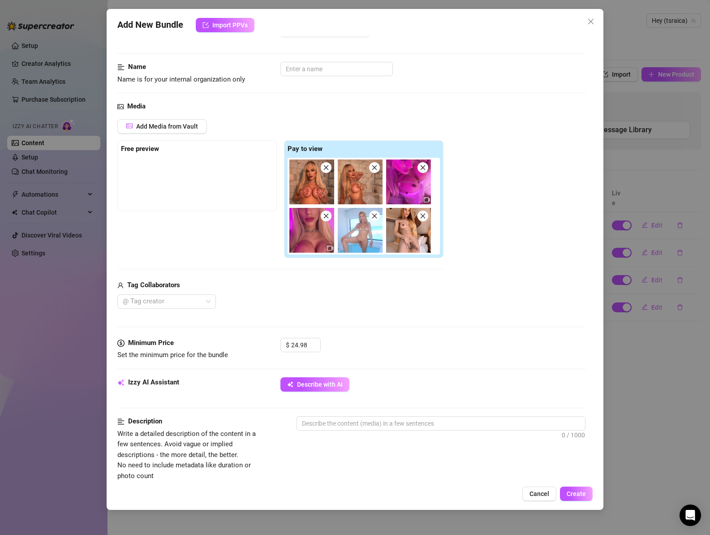
click at [376, 216] on icon "close" at bounding box center [374, 216] width 6 height 6
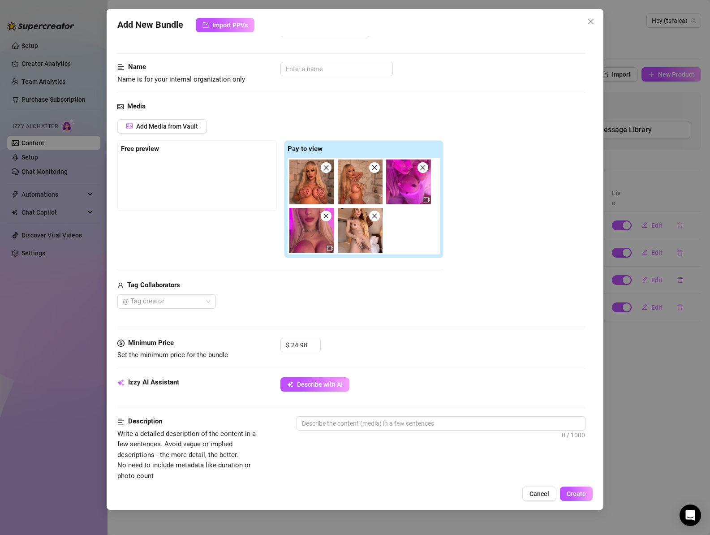
click at [376, 216] on icon "close" at bounding box center [374, 216] width 6 height 6
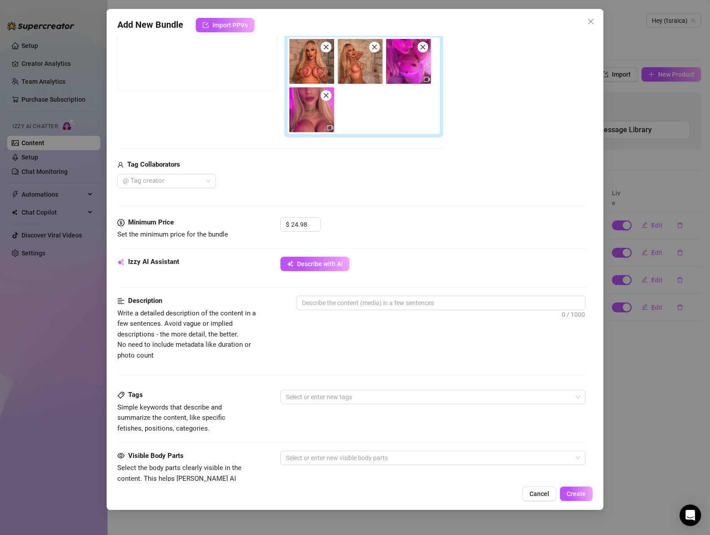
scroll to position [165, 0]
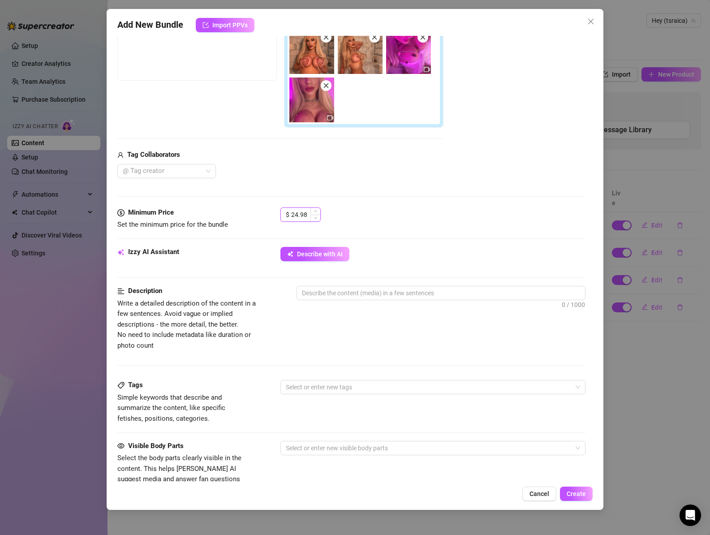
click at [303, 213] on input "24.98" at bounding box center [305, 214] width 29 height 13
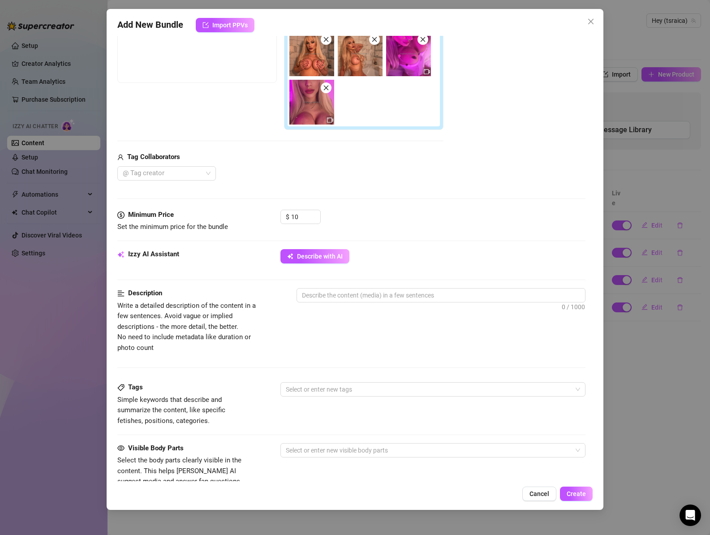
click at [406, 218] on div "$ 10" at bounding box center [432, 221] width 305 height 22
drag, startPoint x: 321, startPoint y: 257, endPoint x: 334, endPoint y: 258, distance: 12.2
click at [321, 257] on span "Describe with AI" at bounding box center [320, 255] width 46 height 7
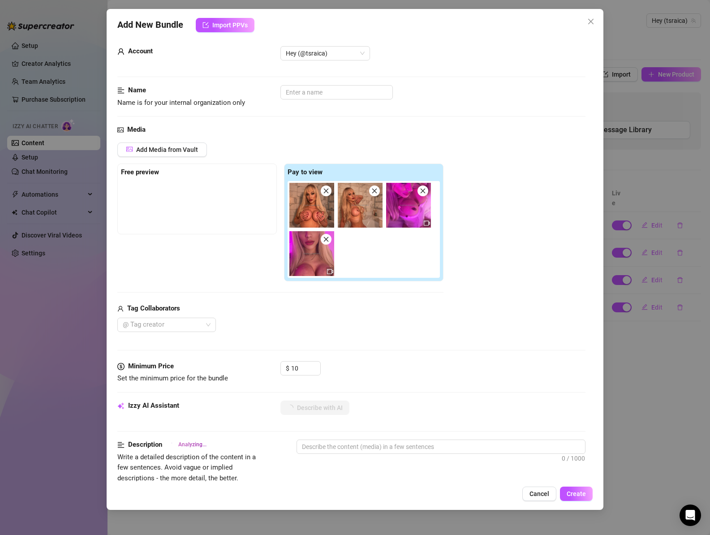
scroll to position [14, 0]
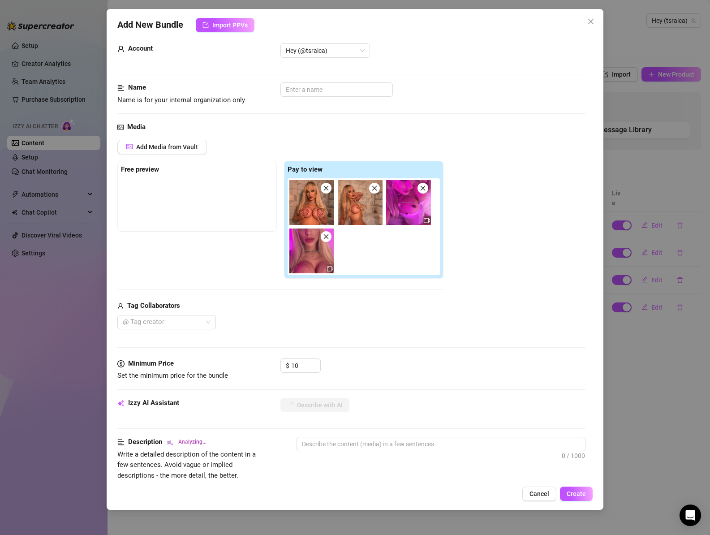
click at [328, 236] on icon "close" at bounding box center [326, 236] width 6 height 6
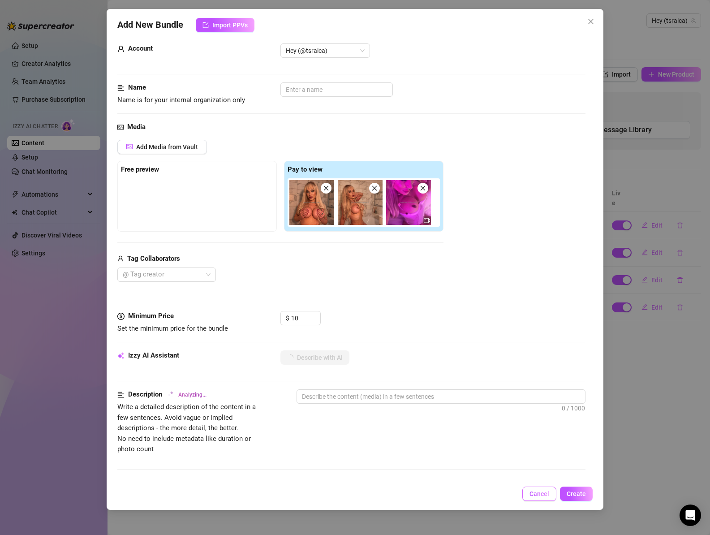
click at [541, 493] on span "Cancel" at bounding box center [539, 493] width 20 height 7
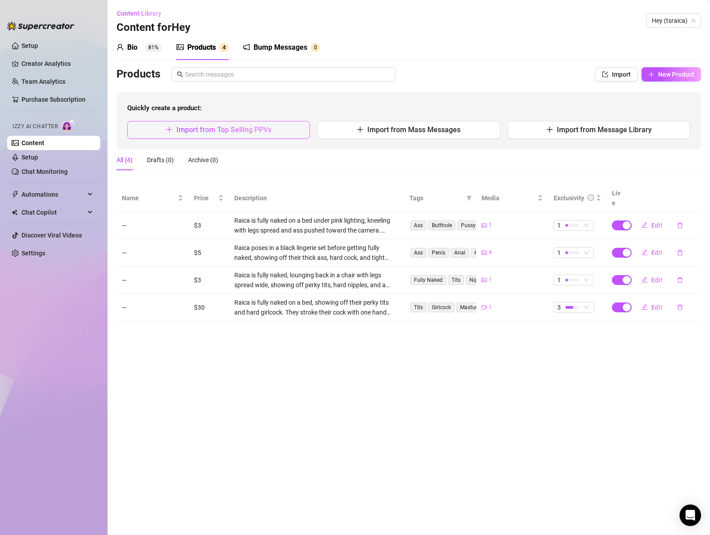
click at [215, 123] on button "Import from Top Selling PPVs" at bounding box center [218, 130] width 183 height 18
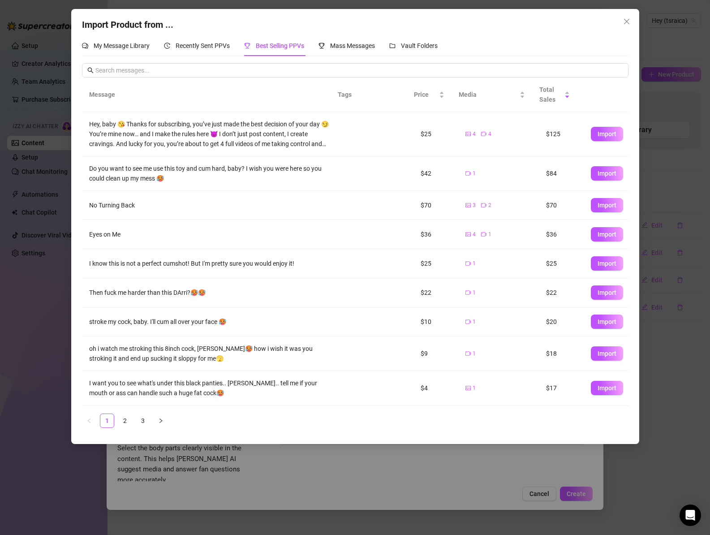
click at [598, 136] on span "Import" at bounding box center [606, 133] width 19 height 7
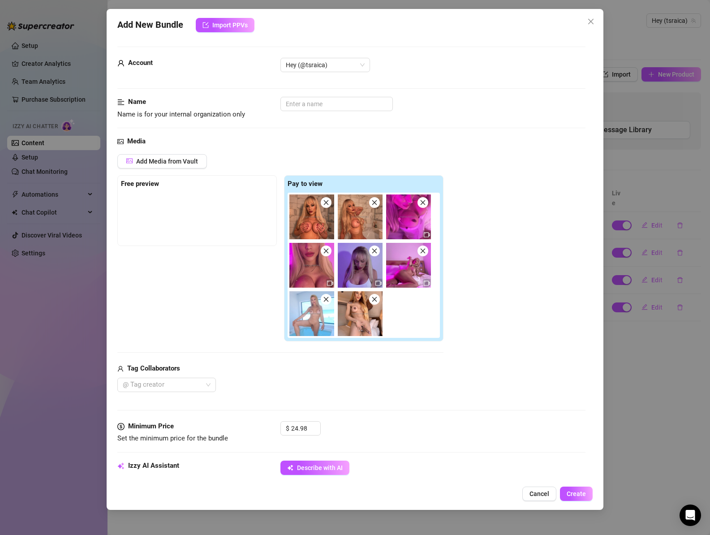
click at [424, 206] on span at bounding box center [422, 202] width 11 height 11
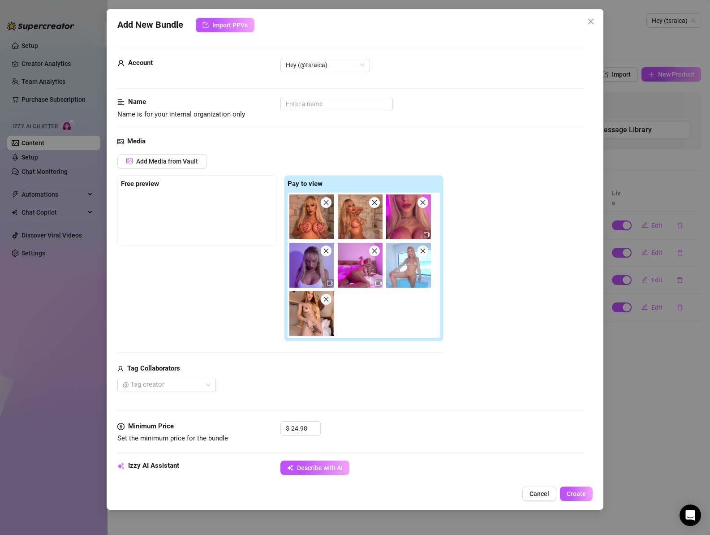
click at [423, 206] on span at bounding box center [422, 202] width 11 height 11
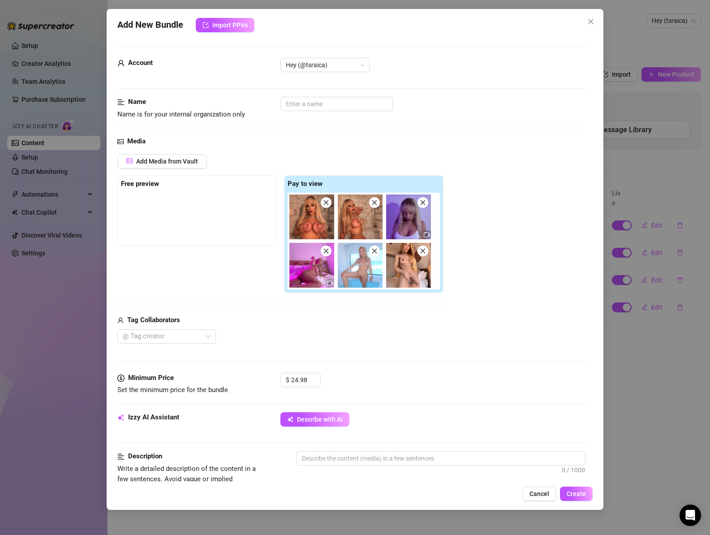
click at [423, 206] on span at bounding box center [422, 202] width 11 height 11
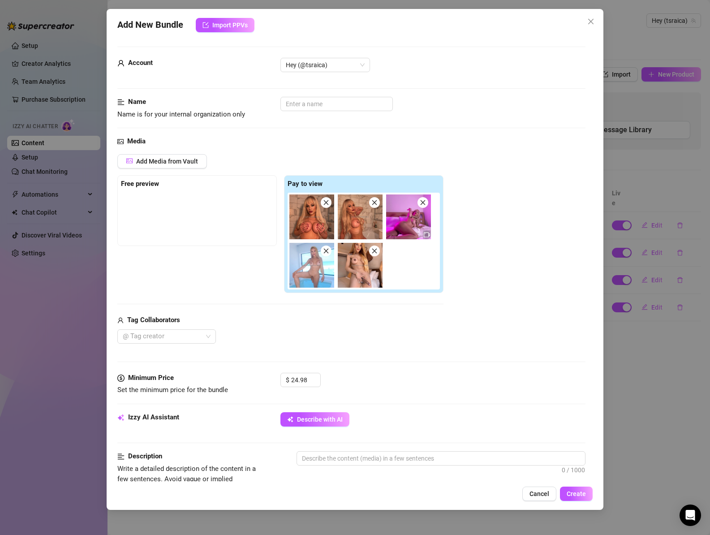
click at [423, 206] on span at bounding box center [422, 202] width 11 height 11
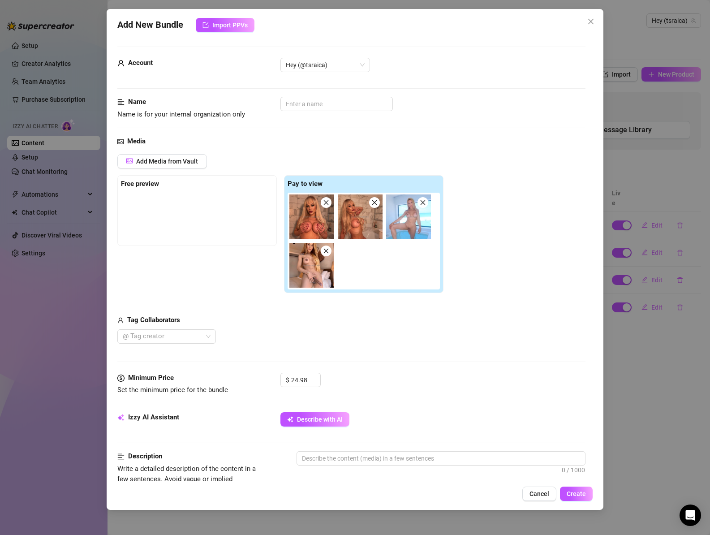
click at [424, 203] on icon "close" at bounding box center [422, 202] width 6 height 6
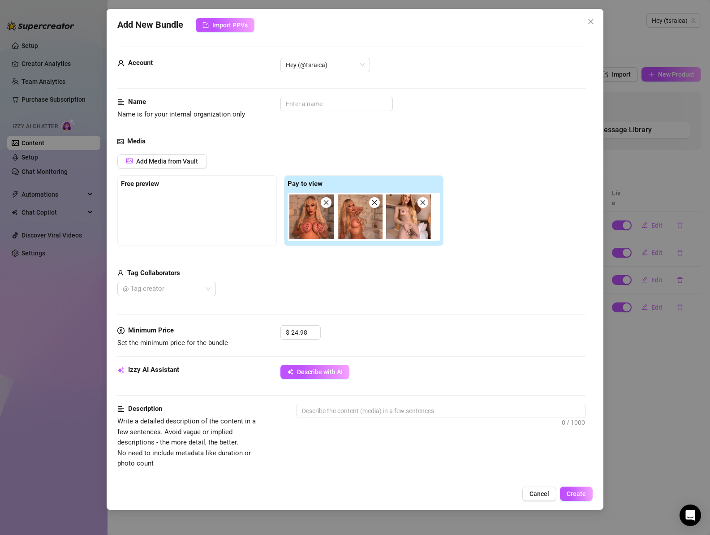
click at [424, 203] on icon "close" at bounding box center [422, 202] width 6 height 6
click at [296, 329] on input "24.98" at bounding box center [305, 331] width 29 height 13
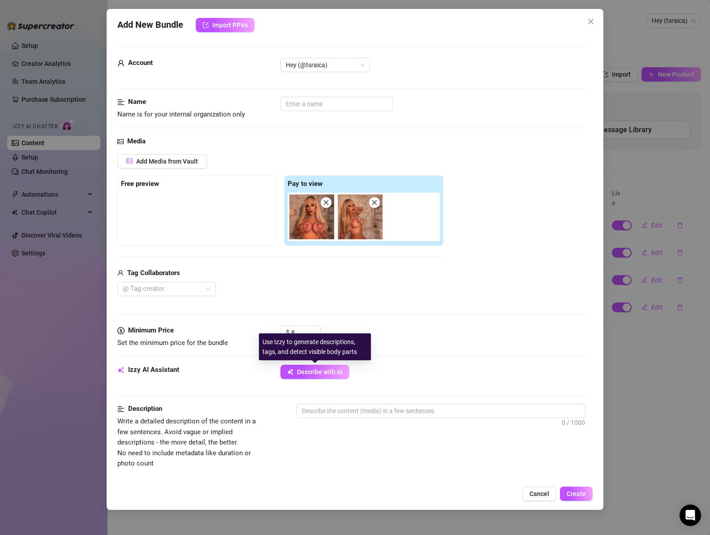
drag, startPoint x: 330, startPoint y: 370, endPoint x: 367, endPoint y: 371, distance: 37.2
click at [331, 370] on span "Describe with AI" at bounding box center [320, 371] width 46 height 7
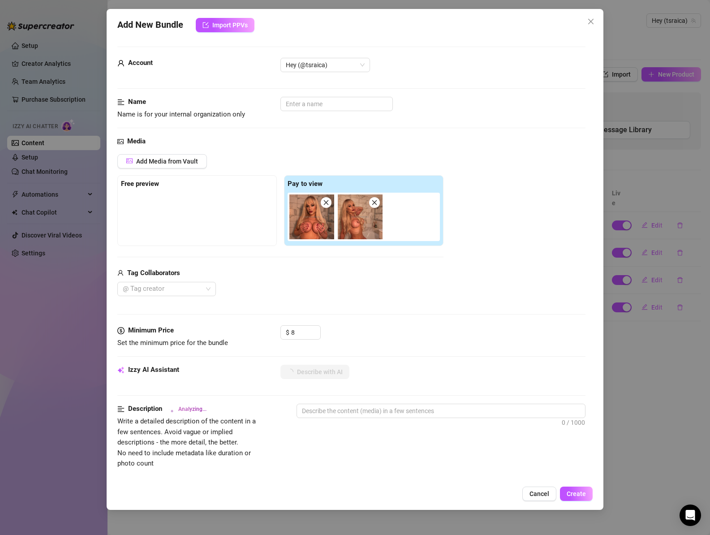
click at [411, 361] on div "Minimum Price Set the minimum price for the bundle $ 8" at bounding box center [351, 344] width 468 height 39
click at [304, 336] on input "8" at bounding box center [305, 331] width 29 height 13
click at [410, 334] on div "$ 6" at bounding box center [432, 336] width 305 height 22
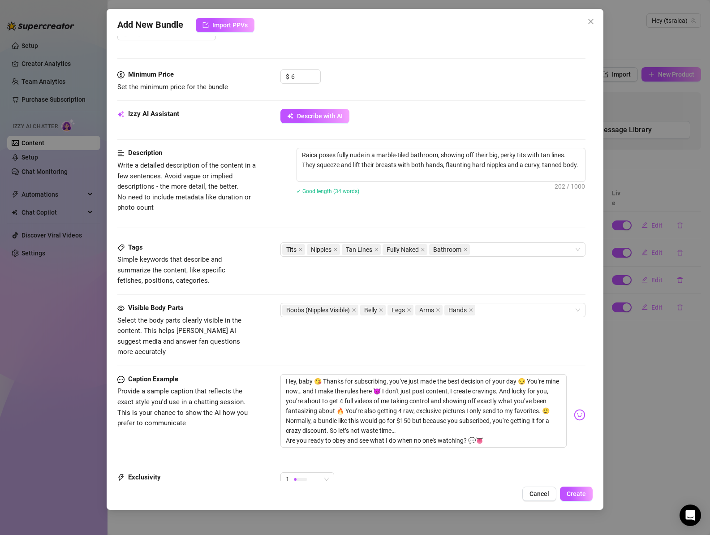
scroll to position [350, 0]
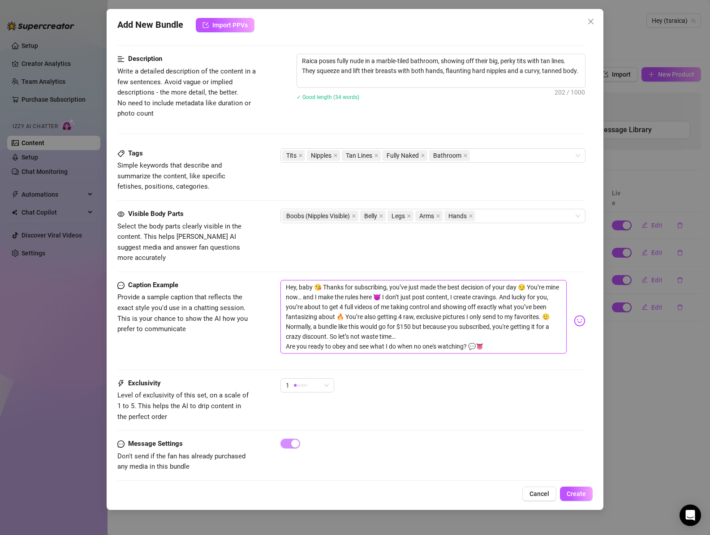
drag, startPoint x: 398, startPoint y: 287, endPoint x: 531, endPoint y: 356, distance: 149.6
click at [531, 356] on div "Caption Example Provide a sample caption that reflects the exact style you'd us…" at bounding box center [351, 329] width 468 height 98
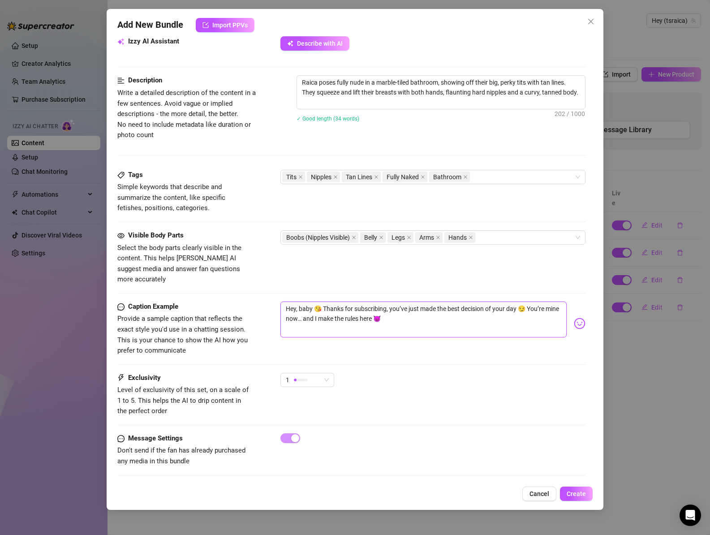
scroll to position [323, 0]
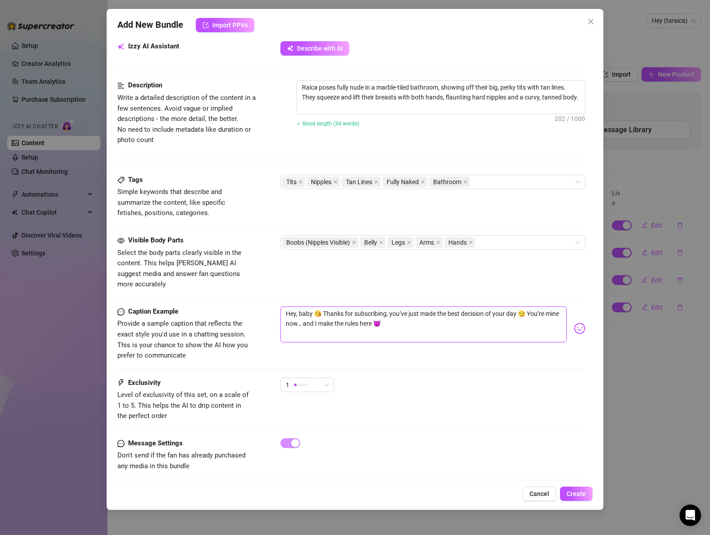
drag, startPoint x: 416, startPoint y: 317, endPoint x: 264, endPoint y: 292, distance: 154.1
click at [264, 292] on form "Account Hey (@tsraica) Name Name is for your internal organization only Media A…" at bounding box center [351, 105] width 468 height 765
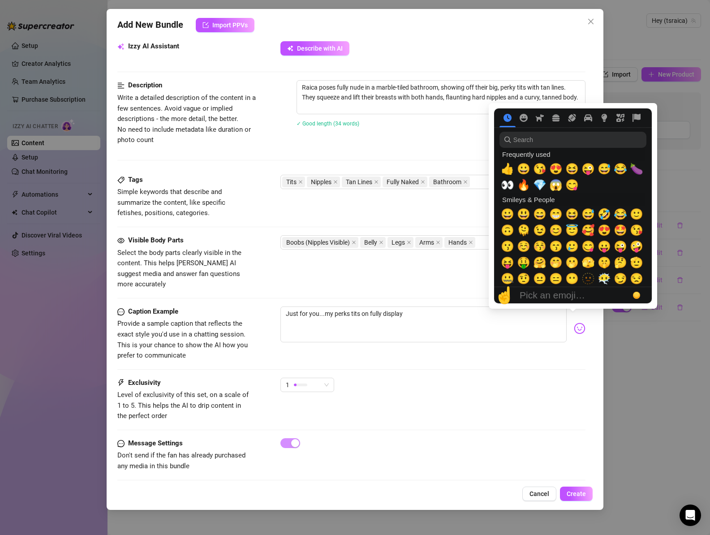
click at [573, 322] on img at bounding box center [579, 328] width 12 height 12
drag, startPoint x: 540, startPoint y: 167, endPoint x: 509, endPoint y: 238, distance: 76.6
click at [540, 167] on span "😘" at bounding box center [539, 169] width 13 height 13
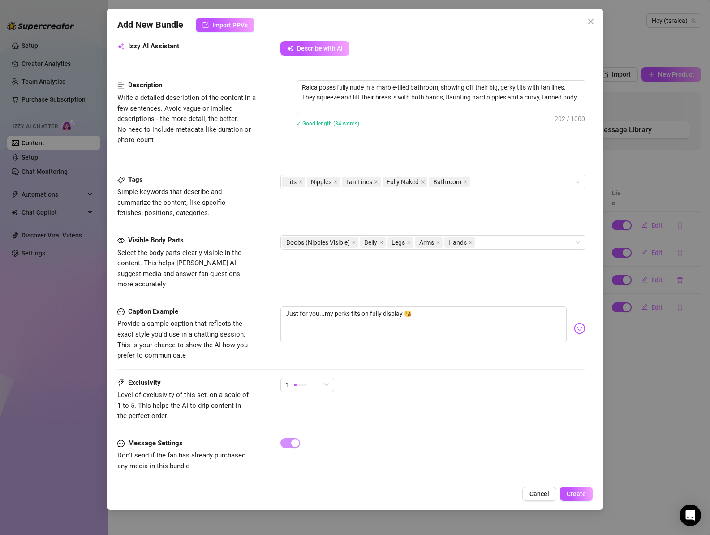
click at [440, 392] on div "Exclusivity Level of exclusivity of this set, on a scale of 1 to 5. This helps …" at bounding box center [351, 399] width 468 height 44
click at [314, 379] on div "1" at bounding box center [303, 384] width 35 height 13
drag, startPoint x: 310, startPoint y: 409, endPoint x: 384, endPoint y: 427, distance: 76.0
click at [310, 409] on span "2" at bounding box center [316, 409] width 58 height 10
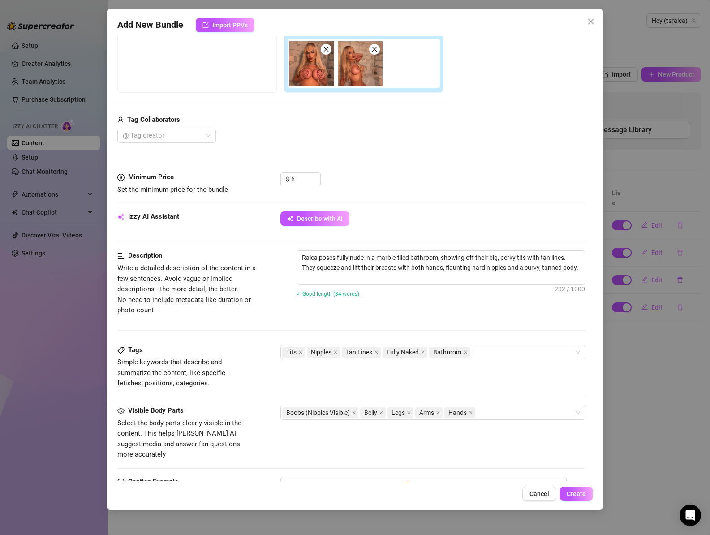
scroll to position [156, 0]
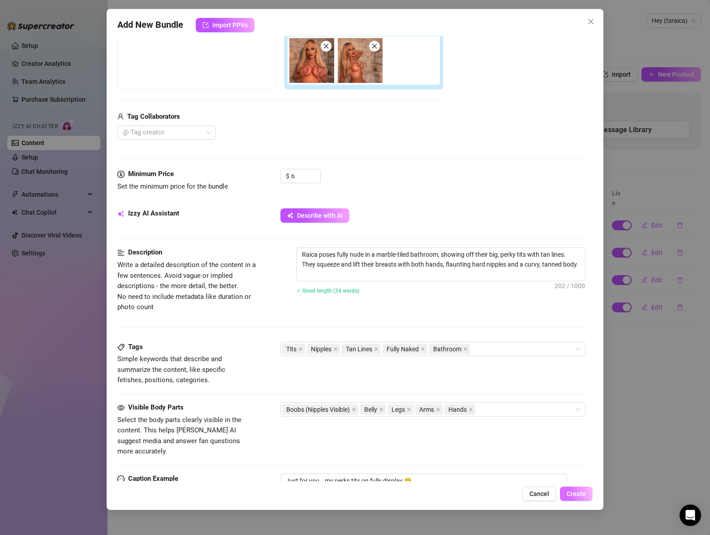
click at [585, 494] on span "Create" at bounding box center [575, 493] width 19 height 7
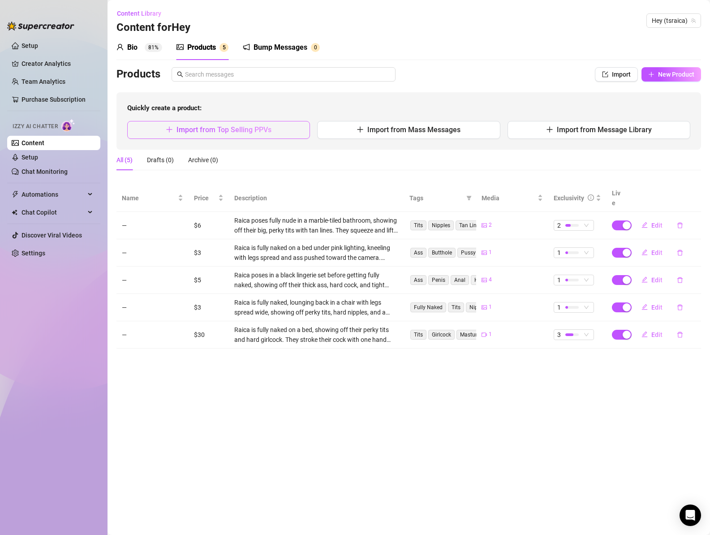
click at [246, 133] on span "Import from Top Selling PPVs" at bounding box center [223, 129] width 95 height 9
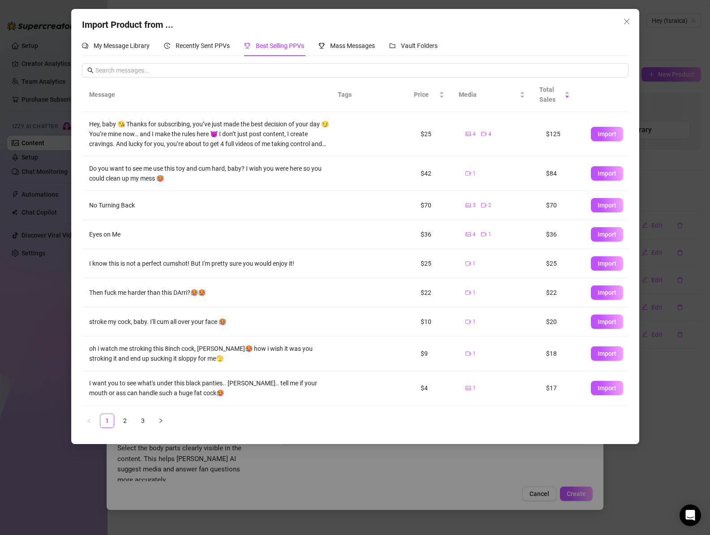
click at [597, 130] on span "Import" at bounding box center [606, 133] width 19 height 7
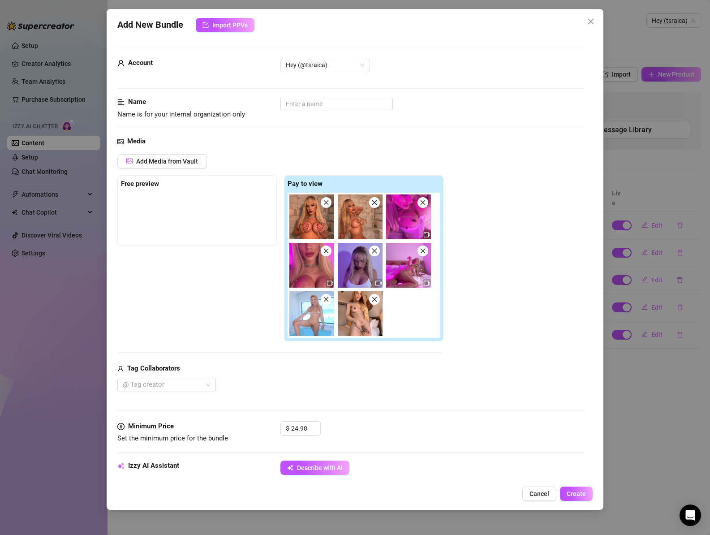
click at [325, 202] on icon "close" at bounding box center [325, 202] width 5 height 5
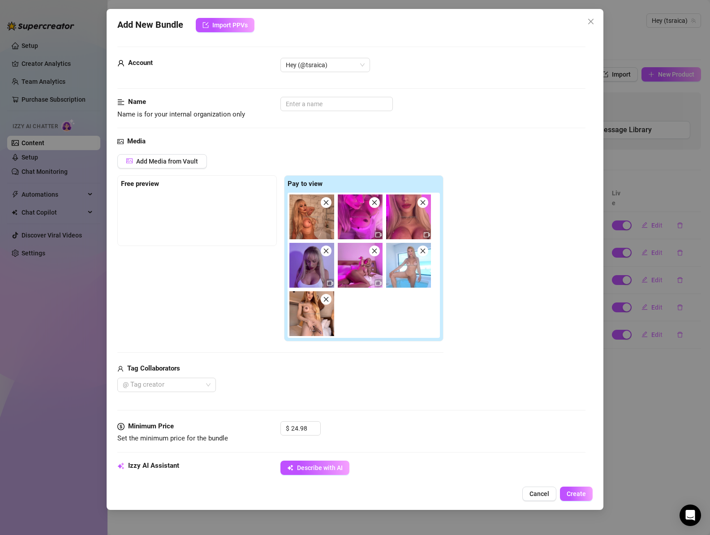
click at [325, 202] on icon "close" at bounding box center [325, 202] width 5 height 5
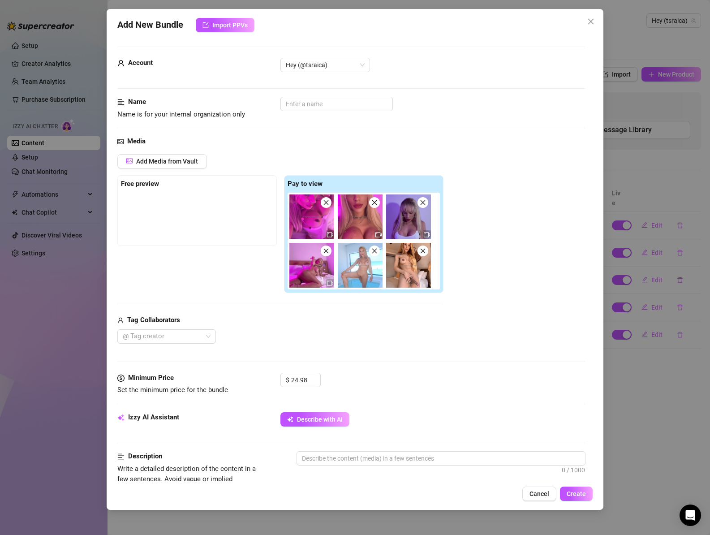
click at [325, 202] on icon "close" at bounding box center [325, 202] width 5 height 5
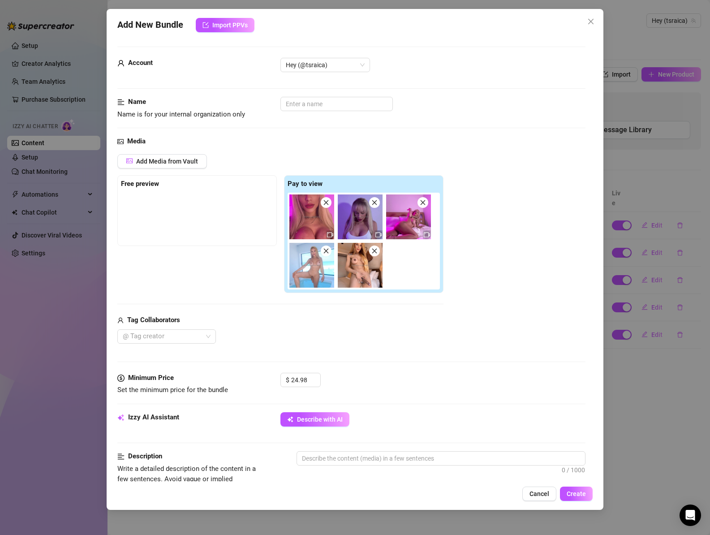
click at [325, 202] on icon "close" at bounding box center [325, 202] width 5 height 5
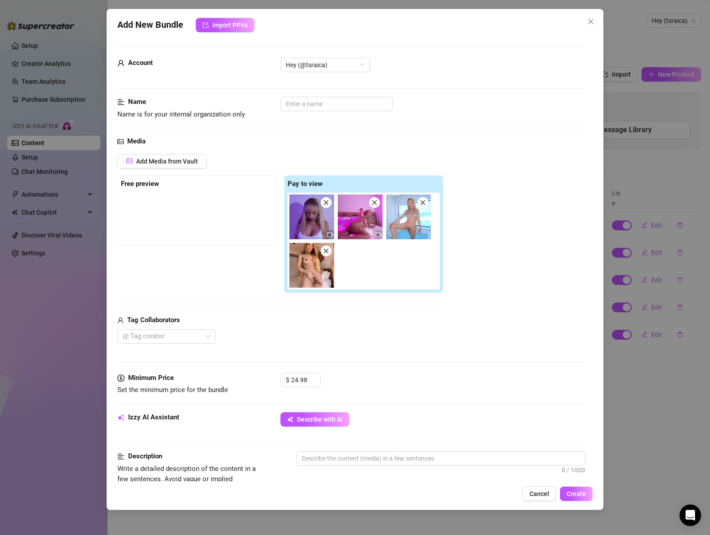
click at [323, 202] on icon "close" at bounding box center [326, 202] width 6 height 6
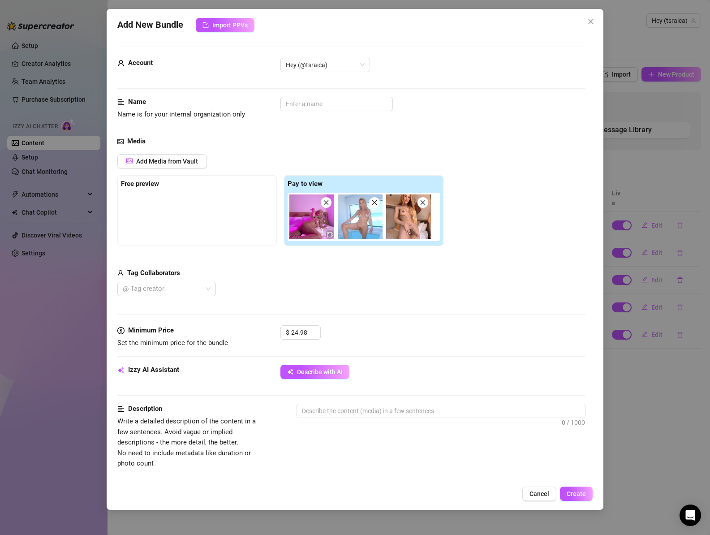
click at [374, 203] on icon "close" at bounding box center [374, 202] width 5 height 5
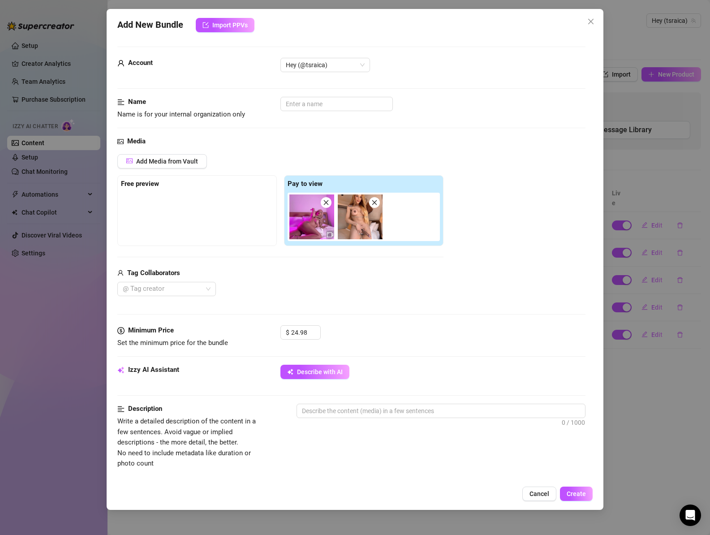
click at [374, 203] on icon "close" at bounding box center [374, 202] width 5 height 5
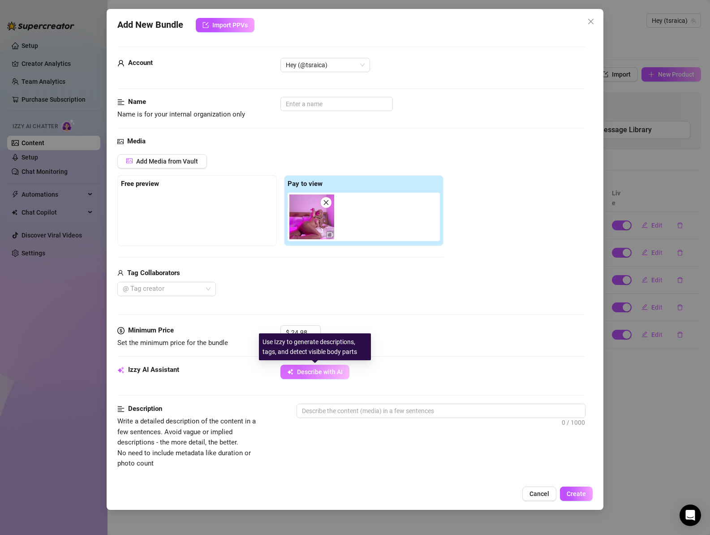
click at [305, 371] on span "Describe with AI" at bounding box center [320, 371] width 46 height 7
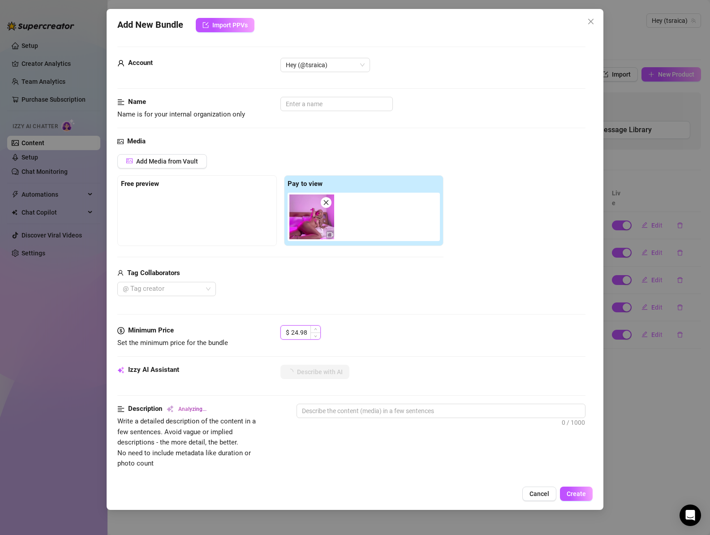
click at [293, 331] on input "24.98" at bounding box center [305, 331] width 29 height 13
click at [368, 330] on div "$ 20" at bounding box center [432, 336] width 305 height 22
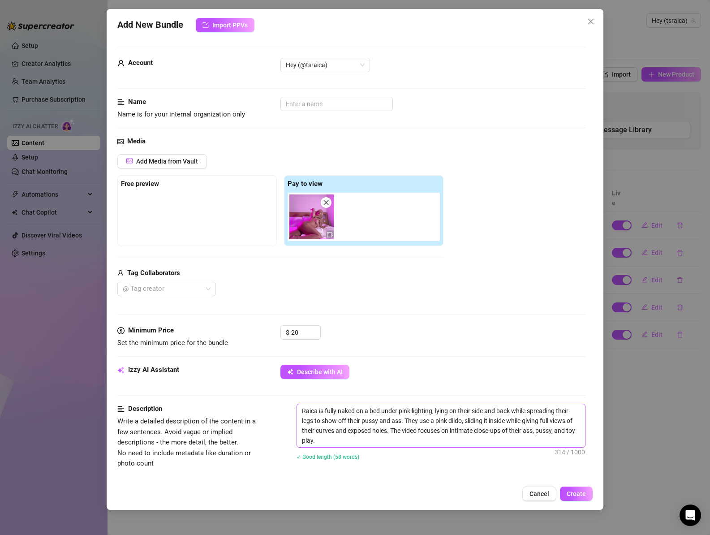
scroll to position [338, 0]
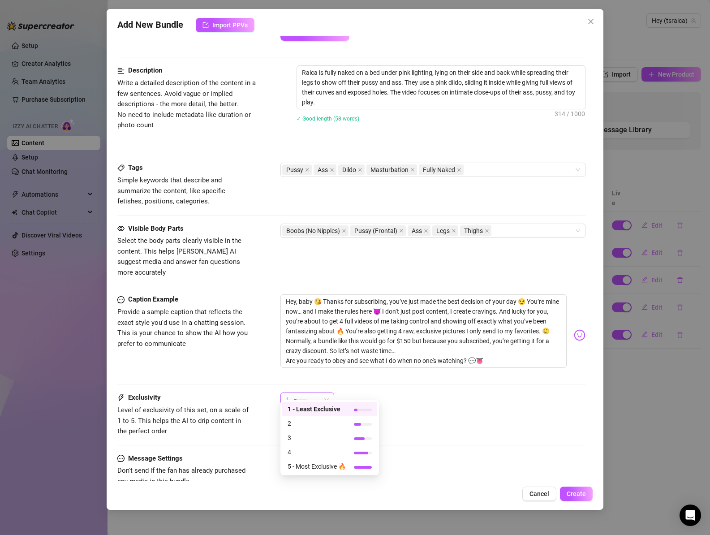
click at [324, 393] on span "1" at bounding box center [307, 399] width 43 height 13
click at [315, 442] on span "3" at bounding box center [316, 437] width 58 height 10
click at [572, 490] on span "Create" at bounding box center [575, 493] width 19 height 7
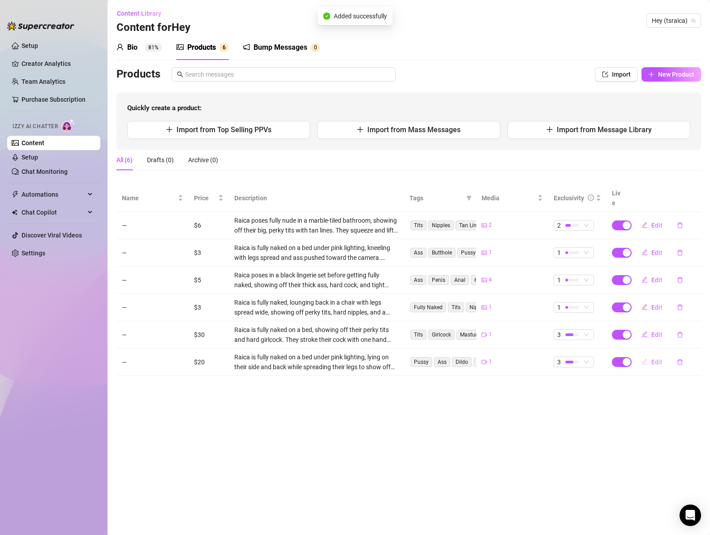
click at [655, 358] on span "Edit" at bounding box center [656, 361] width 11 height 7
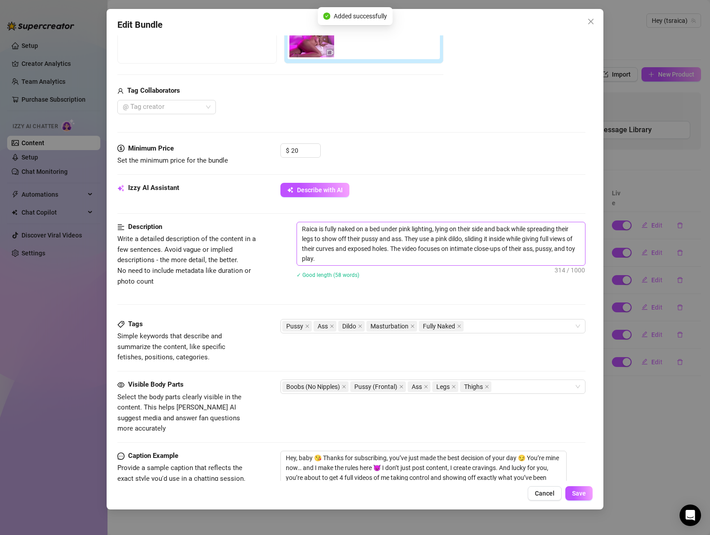
scroll to position [352, 0]
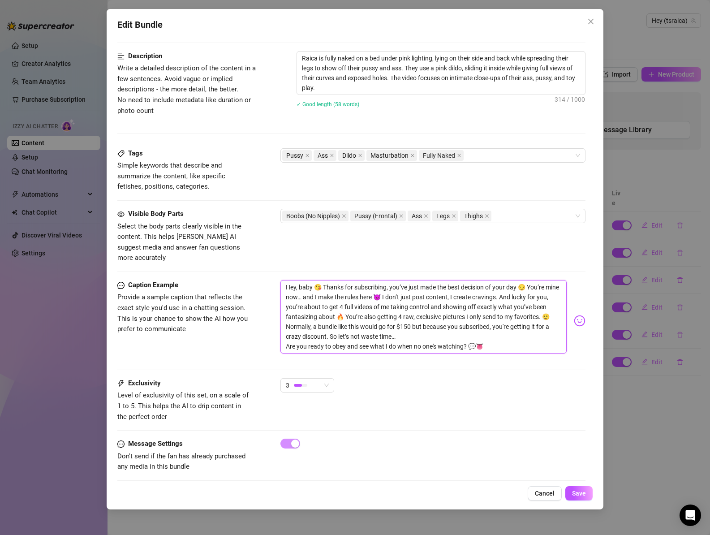
drag, startPoint x: 380, startPoint y: 326, endPoint x: 287, endPoint y: 265, distance: 110.9
click at [287, 265] on form "Account Hey (@tsraica) Name Name is for your internal organization only Media A…" at bounding box center [351, 91] width 468 height 794
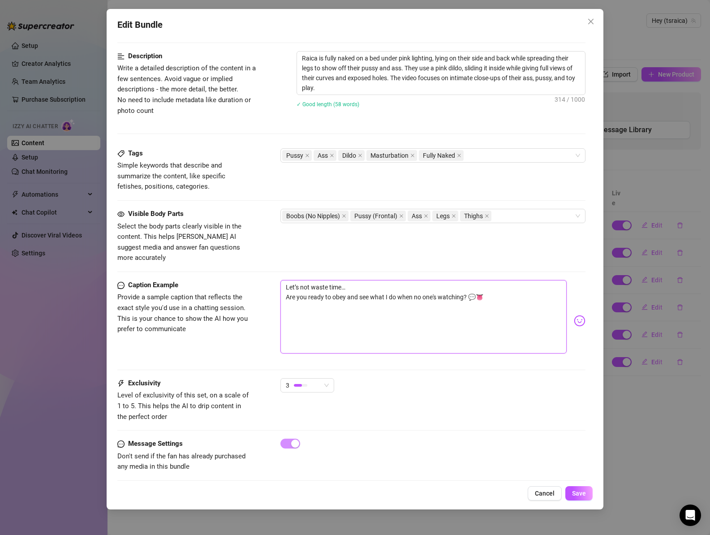
scroll to position [326, 0]
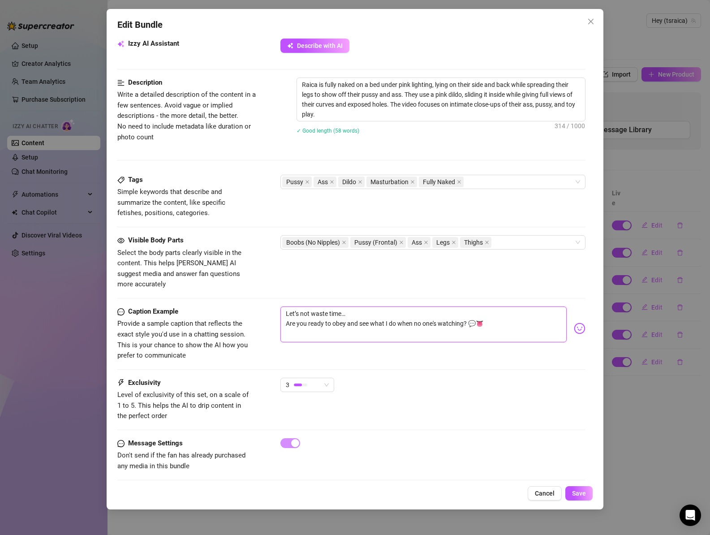
click at [284, 314] on textarea "Let’s not waste time… Are you ready to obey and see what I do when no one's wat…" at bounding box center [423, 324] width 287 height 36
click at [536, 306] on textarea "Let’s not waste time…Are you ready to obey and see what I do when no one's watc…" at bounding box center [423, 324] width 287 height 36
click at [580, 490] on span "Save" at bounding box center [579, 492] width 14 height 7
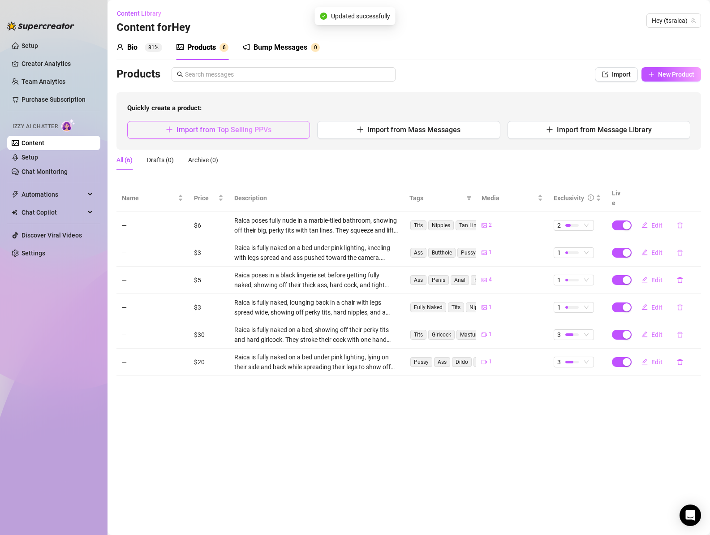
click at [216, 124] on button "Import from Top Selling PPVs" at bounding box center [218, 130] width 183 height 18
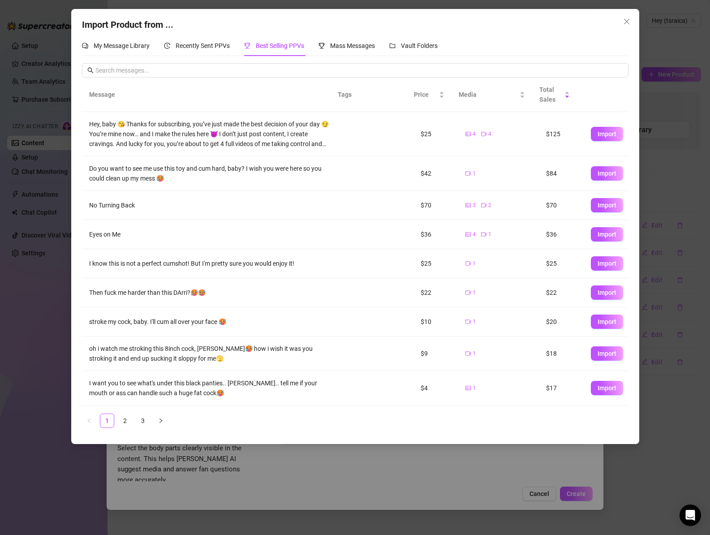
click at [597, 133] on span "Import" at bounding box center [606, 133] width 19 height 7
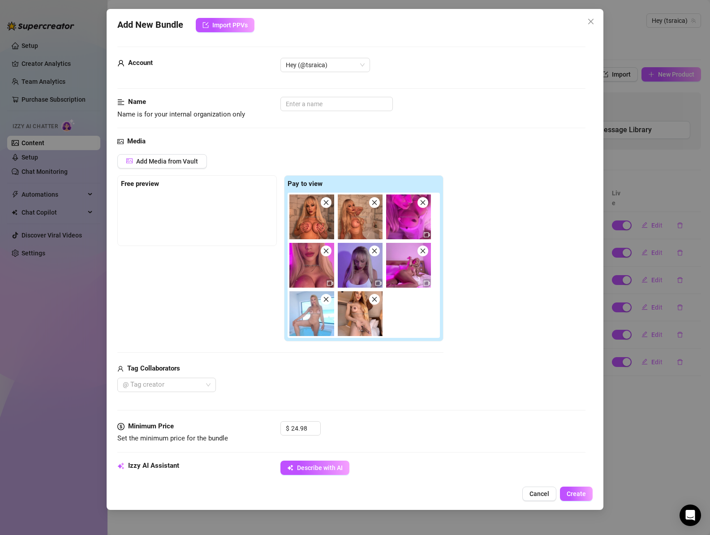
click at [328, 205] on icon "close" at bounding box center [326, 202] width 6 height 6
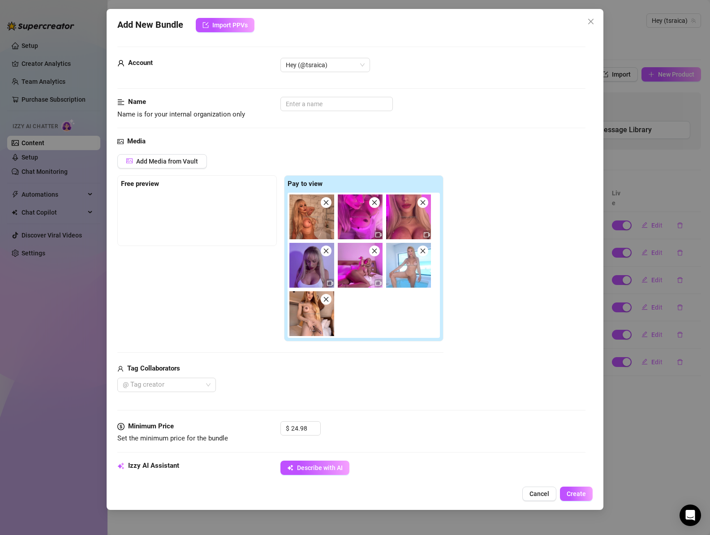
click at [328, 205] on icon "close" at bounding box center [326, 202] width 6 height 6
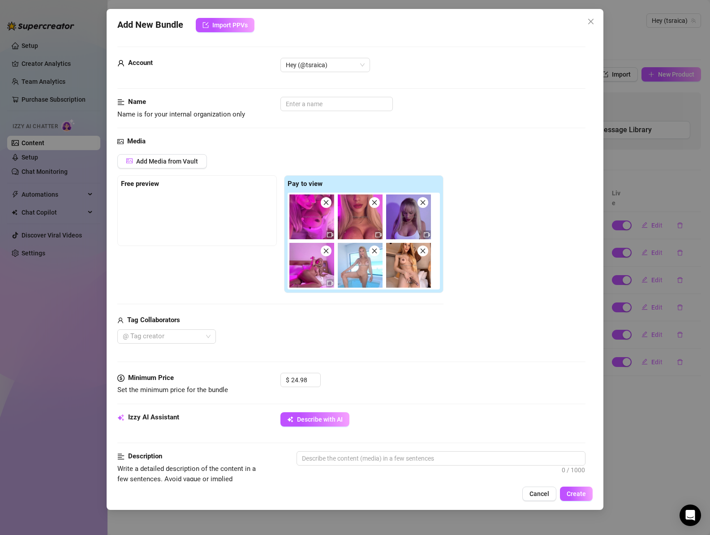
click at [375, 204] on icon "close" at bounding box center [374, 202] width 5 height 5
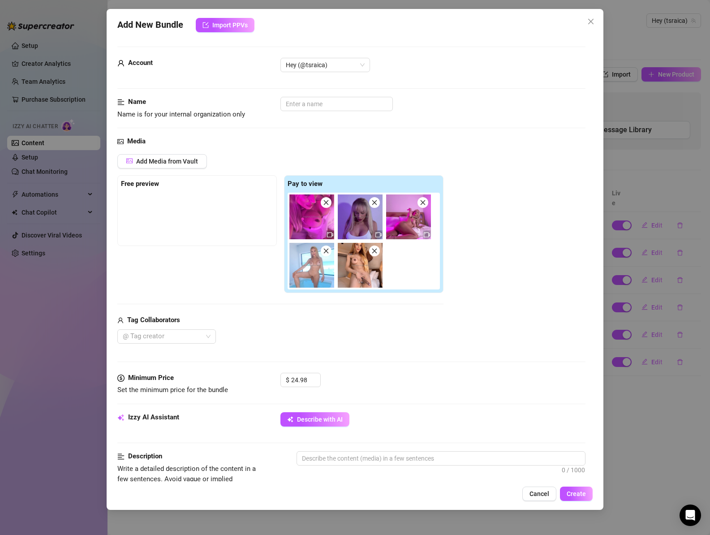
click at [375, 204] on icon "close" at bounding box center [374, 202] width 5 height 5
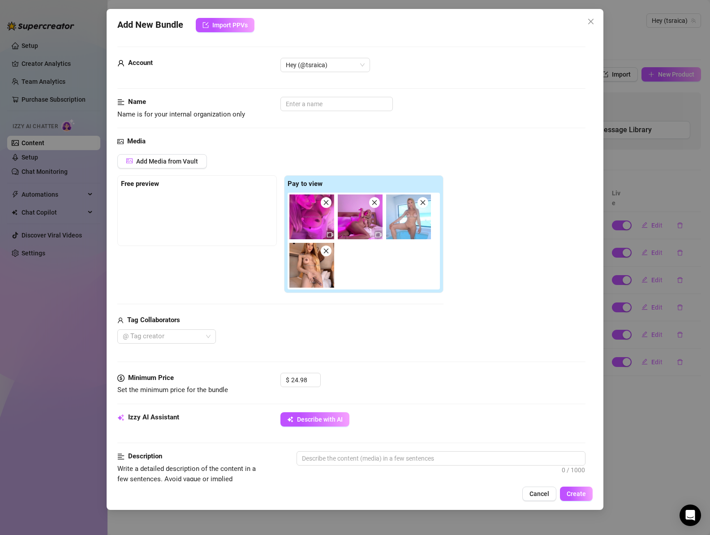
click at [375, 204] on icon "close" at bounding box center [374, 202] width 5 height 5
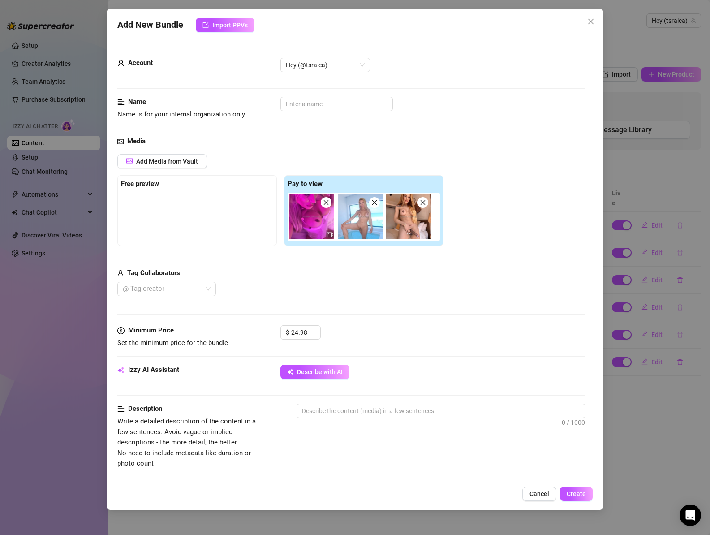
click at [375, 204] on icon "close" at bounding box center [374, 202] width 5 height 5
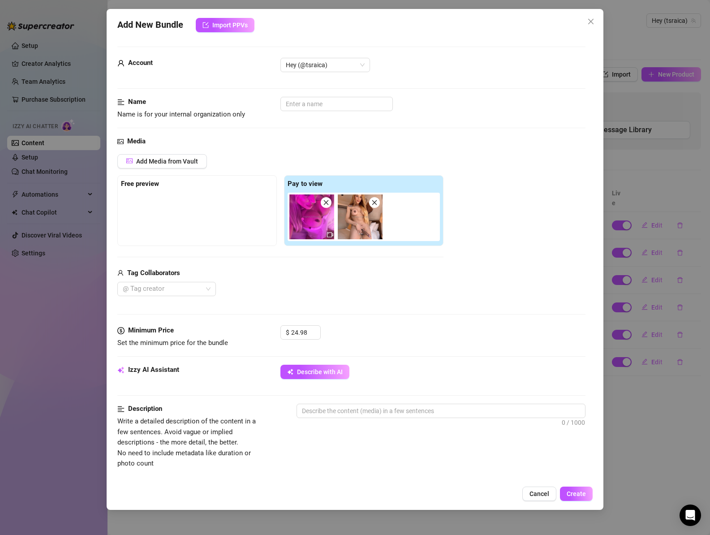
click at [375, 204] on icon "close" at bounding box center [374, 202] width 5 height 5
click at [305, 331] on input "24.98" at bounding box center [305, 331] width 29 height 13
click at [366, 334] on div "$ 15" at bounding box center [432, 336] width 305 height 22
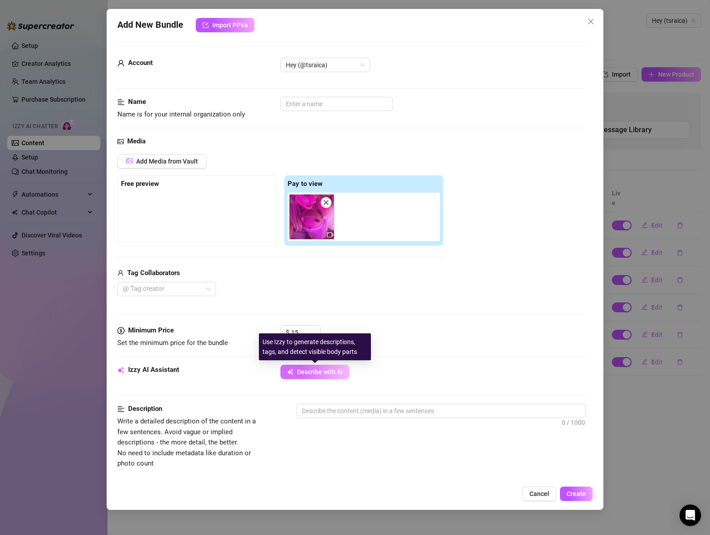
click at [318, 374] on span "Describe with AI" at bounding box center [320, 371] width 46 height 7
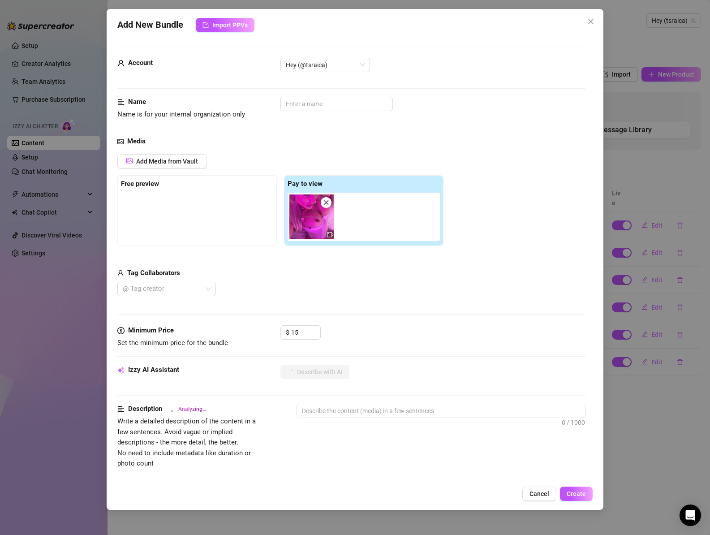
scroll to position [350, 0]
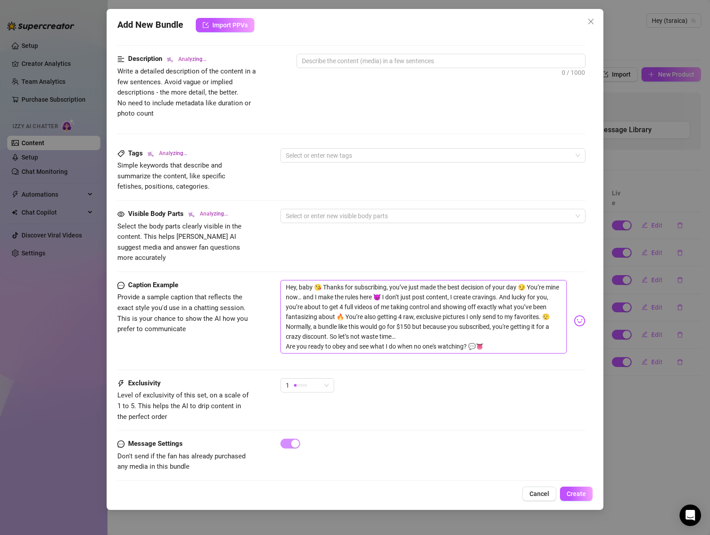
drag, startPoint x: 286, startPoint y: 338, endPoint x: 258, endPoint y: 223, distance: 117.9
click at [258, 223] on form "Account Hey (@tsraica) Name Name is for your internal organization only Media A…" at bounding box center [351, 92] width 468 height 791
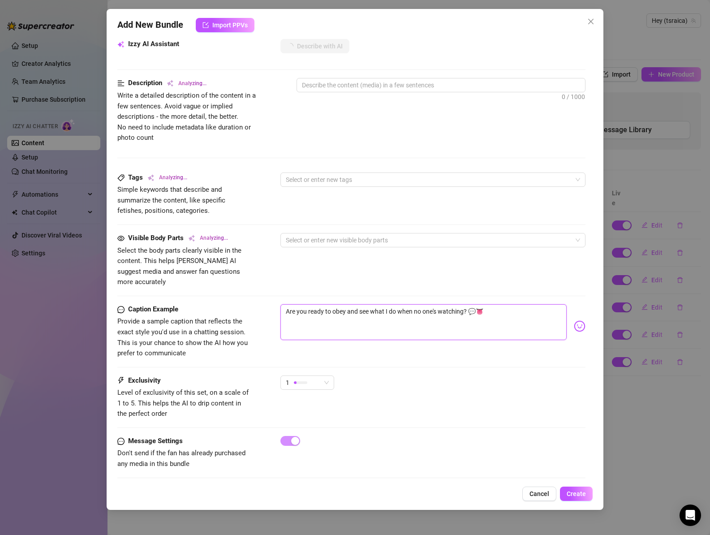
scroll to position [323, 0]
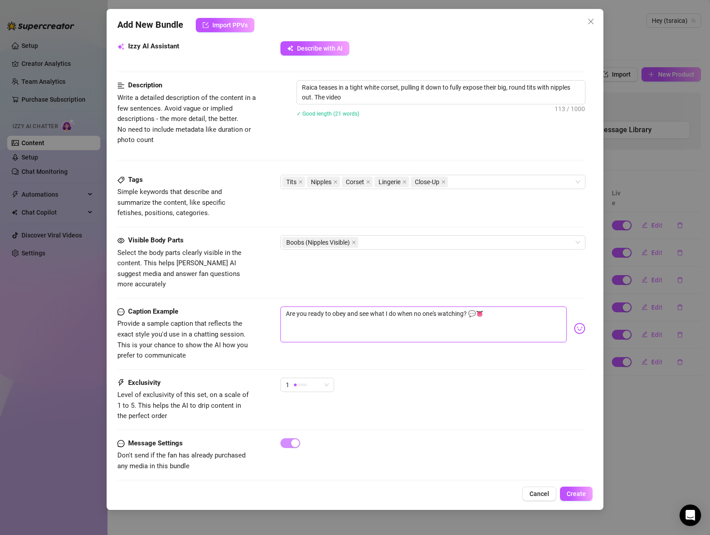
drag, startPoint x: 487, startPoint y: 304, endPoint x: 253, endPoint y: 293, distance: 234.4
click at [253, 293] on form "Account Hey (@tsraica) Name Name is for your internal organization only Media A…" at bounding box center [351, 105] width 468 height 765
click at [342, 284] on div "Visible Body Parts Select the body parts clearly visible in the content. This h…" at bounding box center [351, 270] width 468 height 71
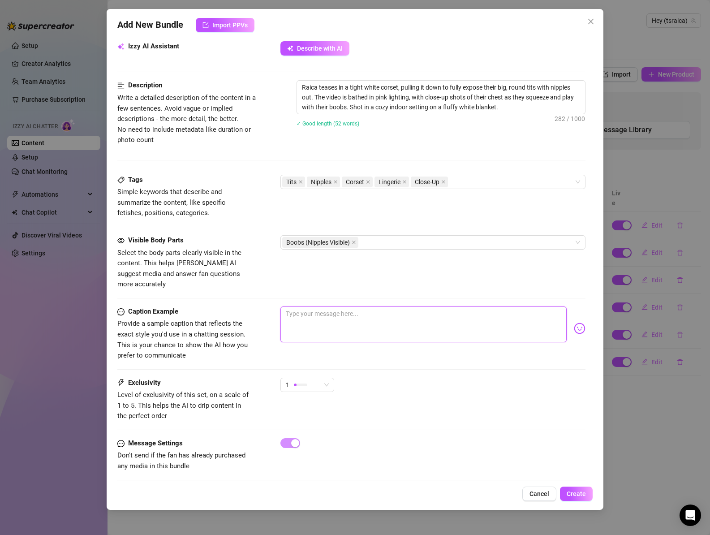
click at [334, 316] on textarea at bounding box center [423, 324] width 287 height 36
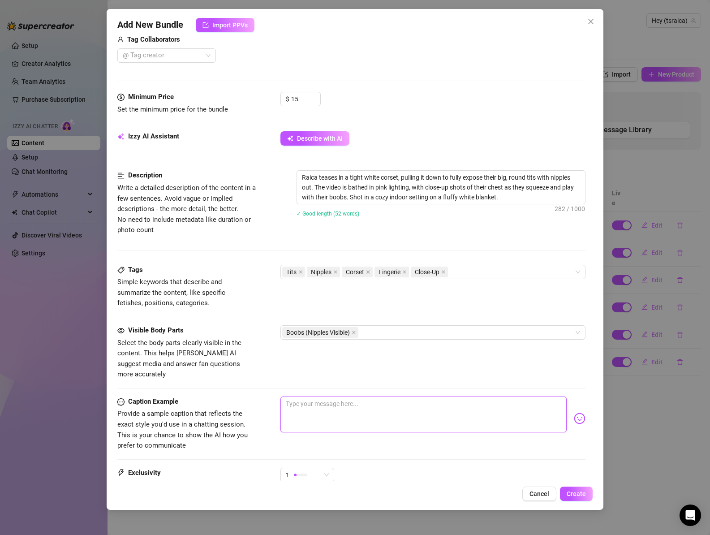
scroll to position [231, 0]
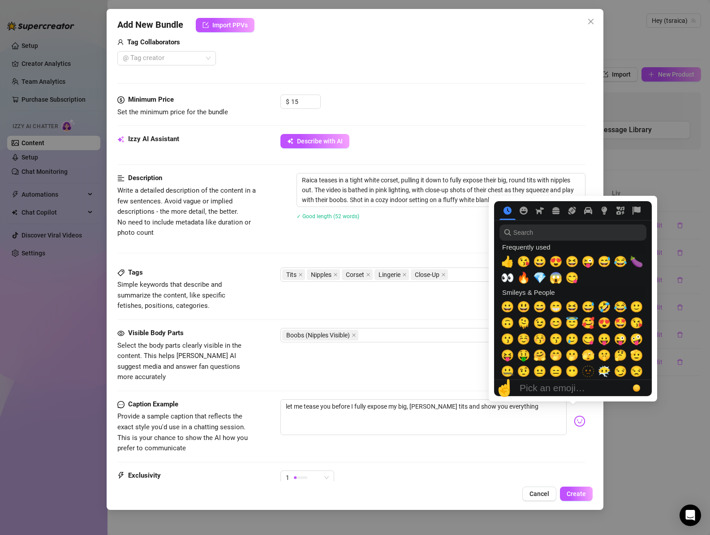
click at [573, 415] on img at bounding box center [579, 421] width 12 height 12
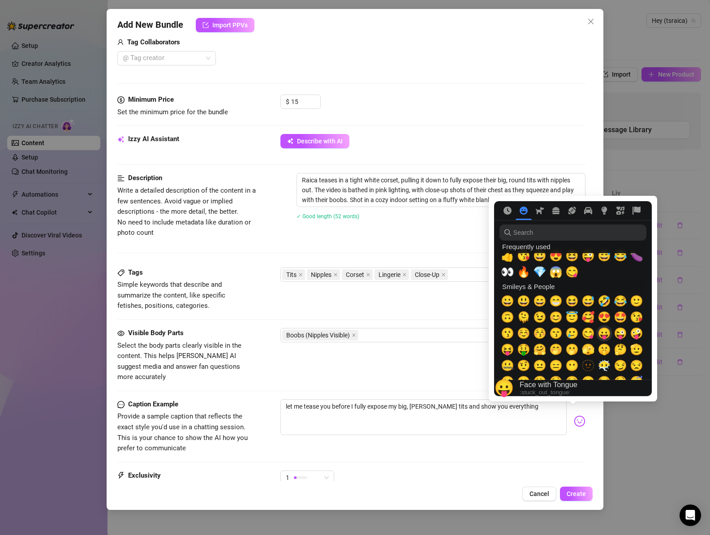
scroll to position [2, 0]
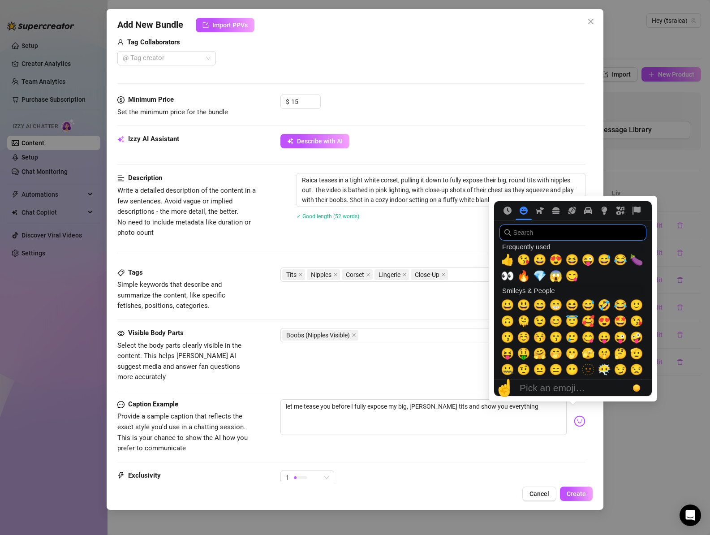
click at [541, 234] on input "search" at bounding box center [572, 232] width 147 height 16
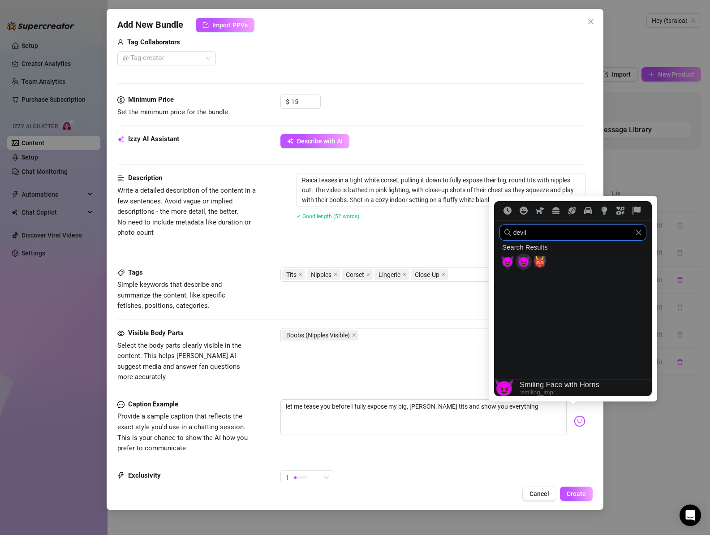
drag, startPoint x: 521, startPoint y: 267, endPoint x: 500, endPoint y: 285, distance: 27.6
click at [521, 267] on span "😈" at bounding box center [523, 261] width 13 height 13
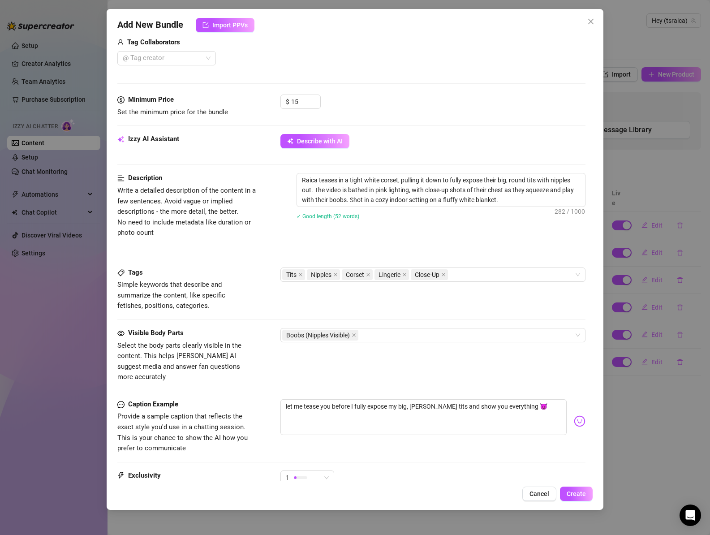
drag, startPoint x: 411, startPoint y: 354, endPoint x: 419, endPoint y: 361, distance: 11.2
click at [411, 354] on div "Visible Body Parts Select the body parts clearly visible in the content. This h…" at bounding box center [351, 355] width 468 height 55
click at [320, 471] on span "1" at bounding box center [307, 477] width 43 height 13
click at [294, 406] on span "2" at bounding box center [316, 408] width 58 height 10
click at [583, 492] on span "Create" at bounding box center [575, 493] width 19 height 7
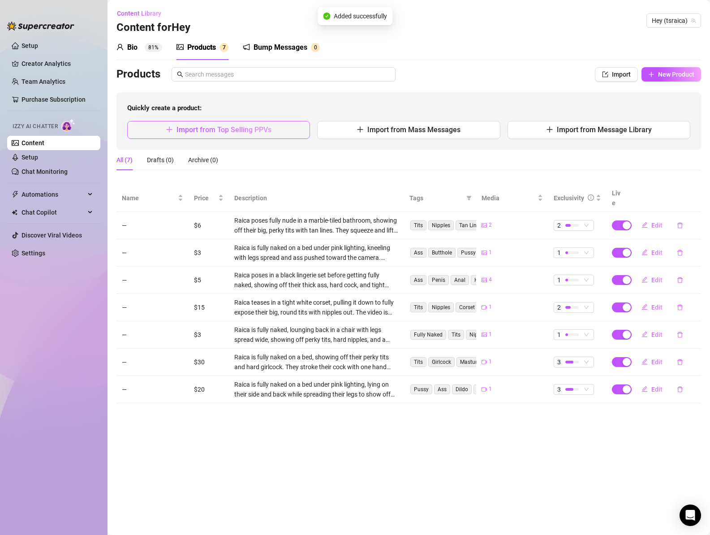
click at [231, 126] on span "Import from Top Selling PPVs" at bounding box center [223, 129] width 95 height 9
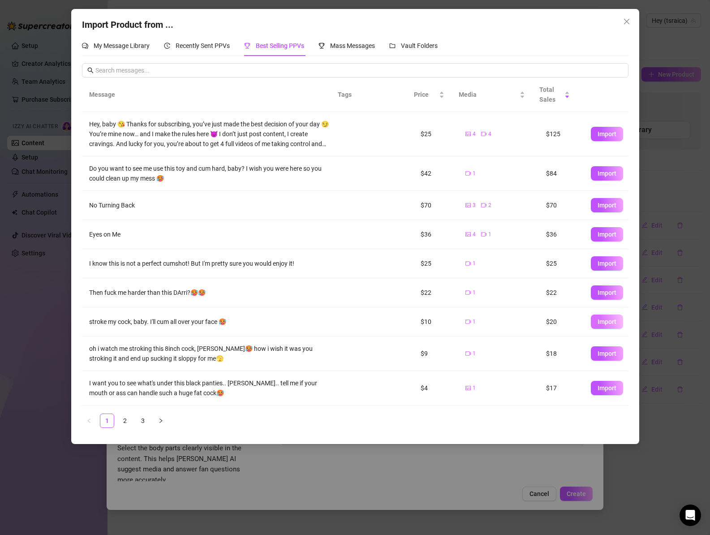
click at [594, 317] on button "Import" at bounding box center [606, 321] width 32 height 14
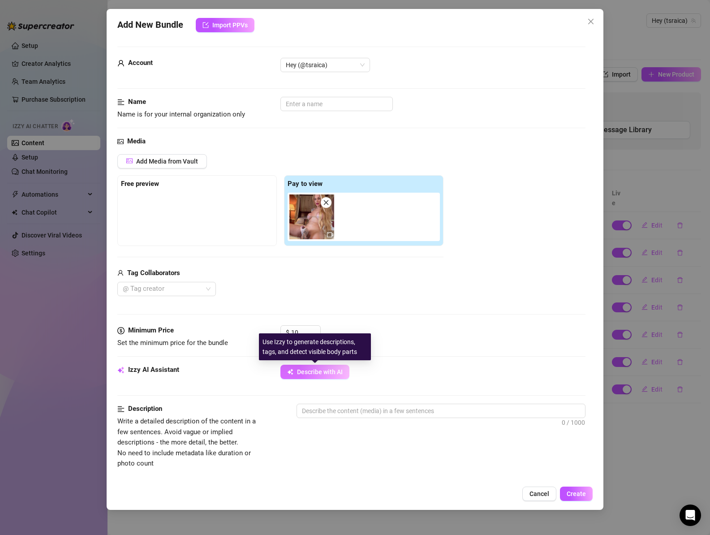
click at [319, 371] on span "Describe with AI" at bounding box center [320, 371] width 46 height 7
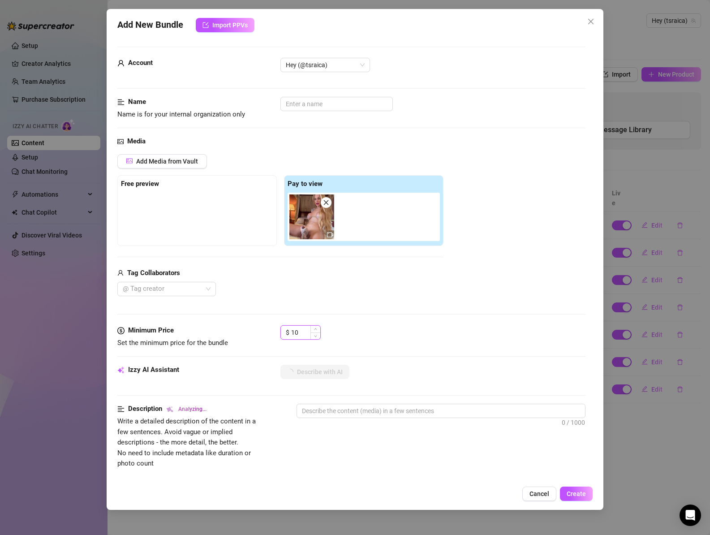
click at [299, 332] on input "10" at bounding box center [305, 331] width 29 height 13
click at [466, 317] on div "Media Add Media from Vault Free preview Pay to view Tag Collaborators @ Tag cre…" at bounding box center [351, 230] width 468 height 189
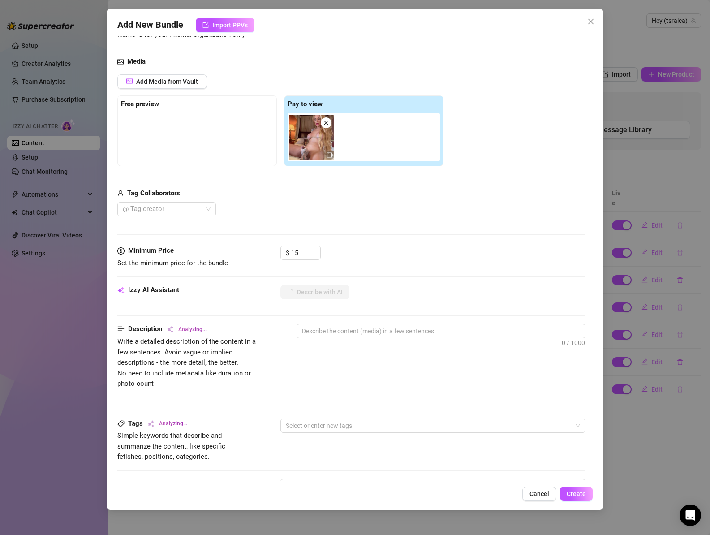
scroll to position [71, 0]
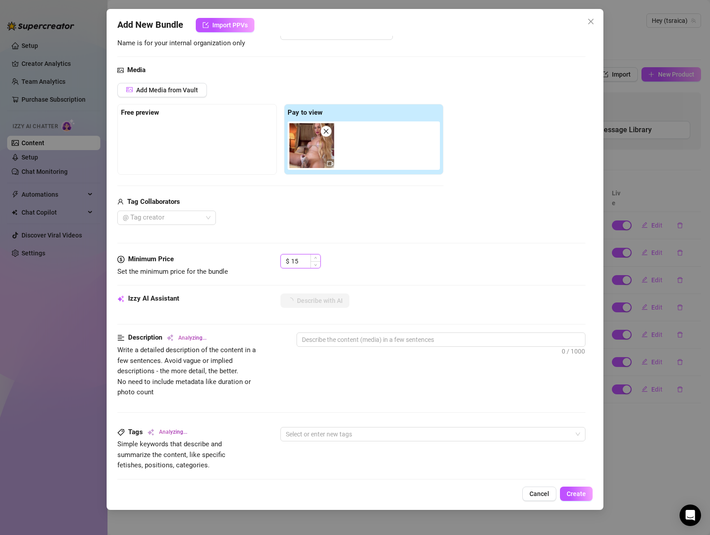
click at [298, 260] on input "15" at bounding box center [305, 260] width 29 height 13
click at [448, 308] on div "Describe with AI" at bounding box center [432, 300] width 305 height 14
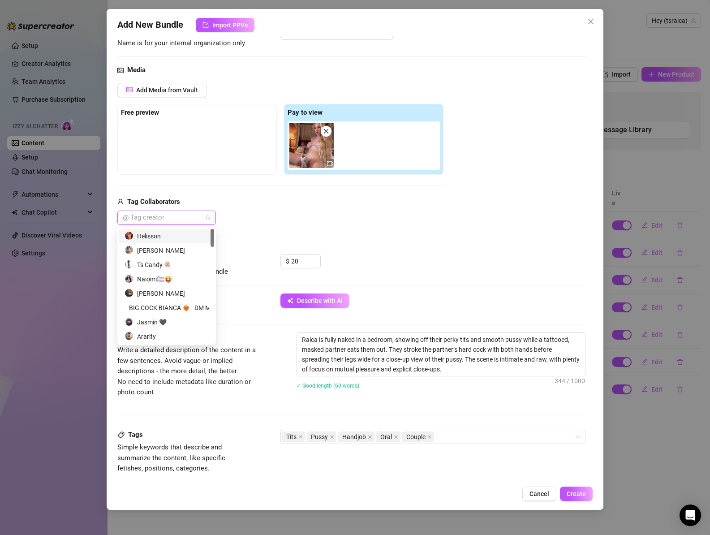
click at [191, 216] on div at bounding box center [162, 217] width 86 height 13
click at [322, 222] on div "@ Tag creator" at bounding box center [280, 217] width 326 height 14
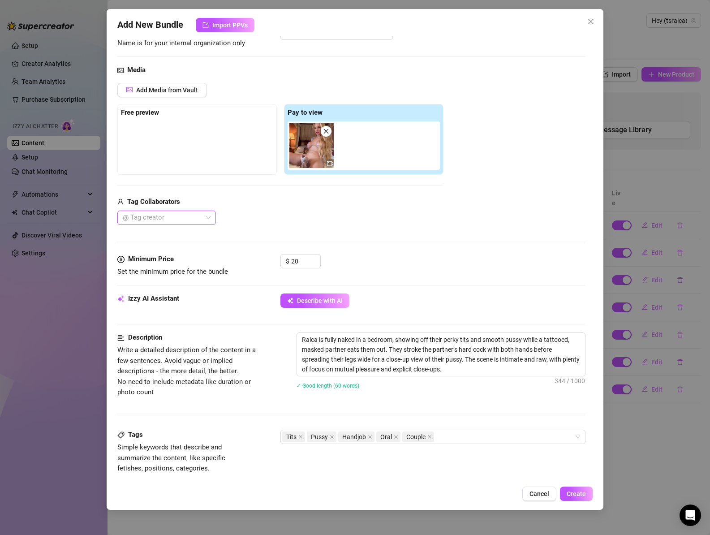
click at [157, 218] on div at bounding box center [162, 217] width 86 height 13
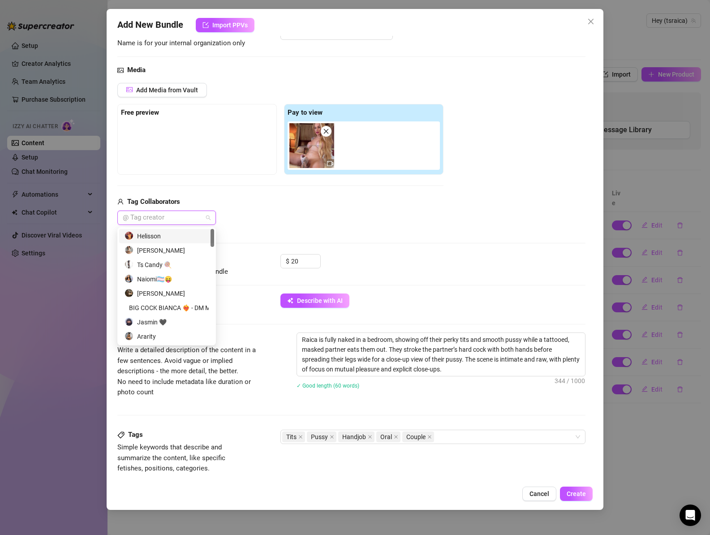
click at [173, 239] on div "Helisson" at bounding box center [166, 236] width 84 height 10
drag, startPoint x: 388, startPoint y: 221, endPoint x: 385, endPoint y: 241, distance: 20.3
click at [388, 221] on div "Helisson" at bounding box center [280, 217] width 326 height 14
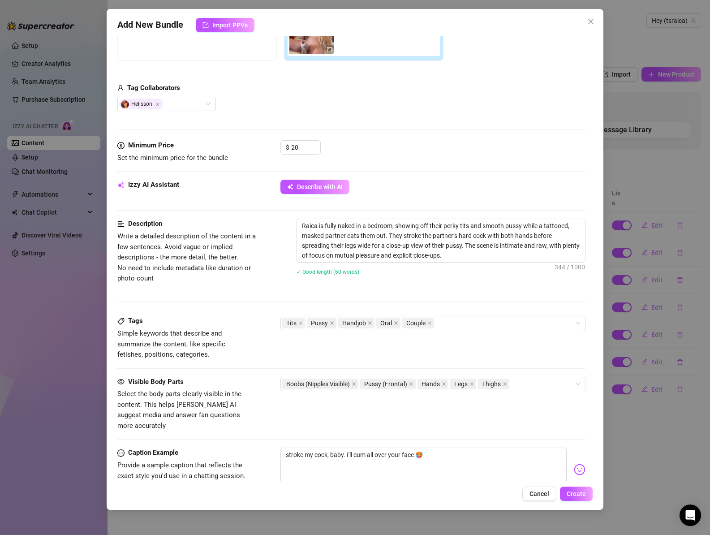
scroll to position [326, 0]
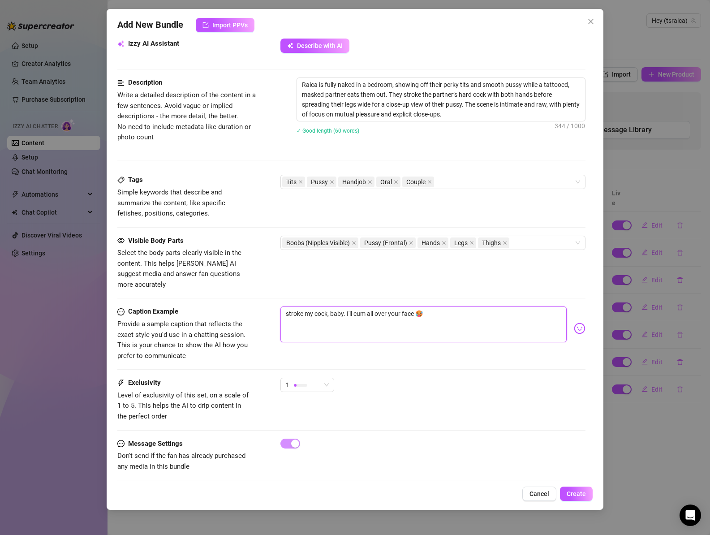
click at [438, 306] on textarea "stroke my cock, baby. I'll cum all over your face 🥵" at bounding box center [423, 324] width 287 height 36
click at [581, 496] on span "Create" at bounding box center [575, 493] width 19 height 7
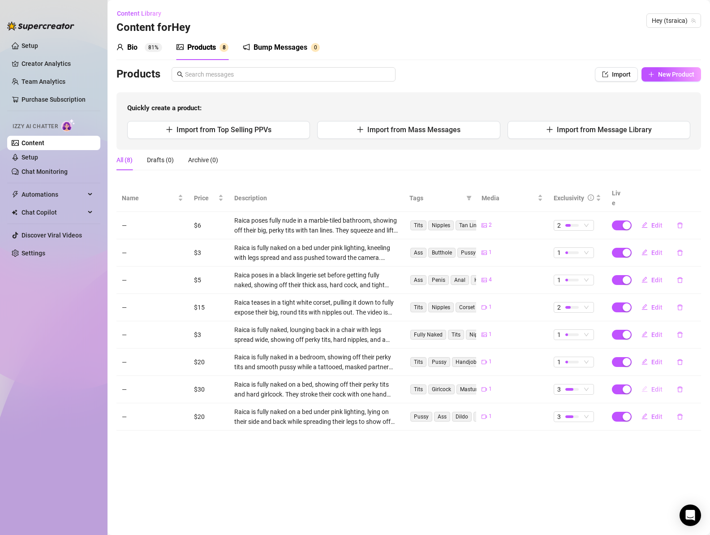
click at [650, 382] on button "Edit" at bounding box center [651, 389] width 35 height 14
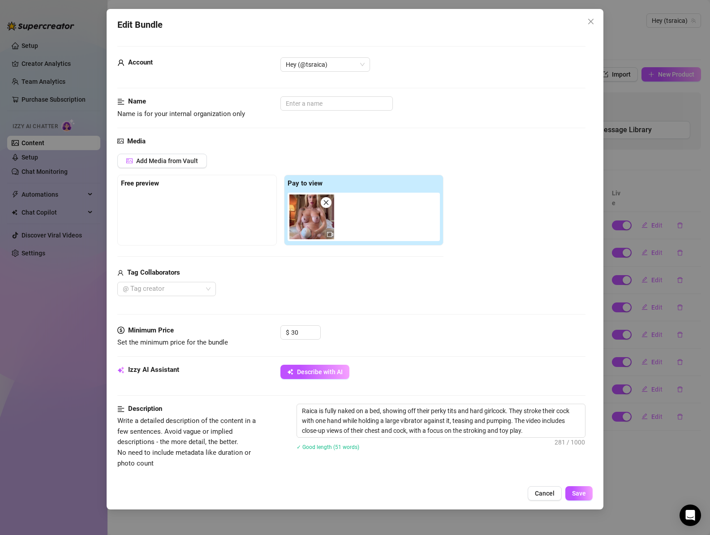
click at [590, 20] on icon "close" at bounding box center [590, 21] width 5 height 5
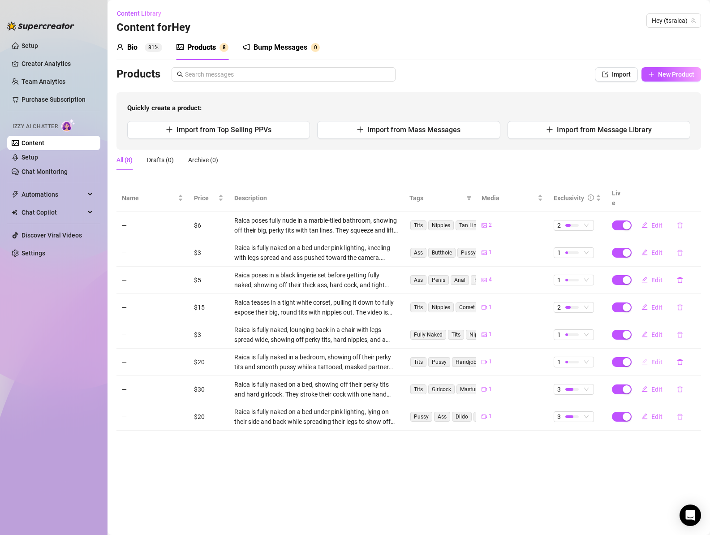
click at [653, 358] on span "Edit" at bounding box center [656, 361] width 11 height 7
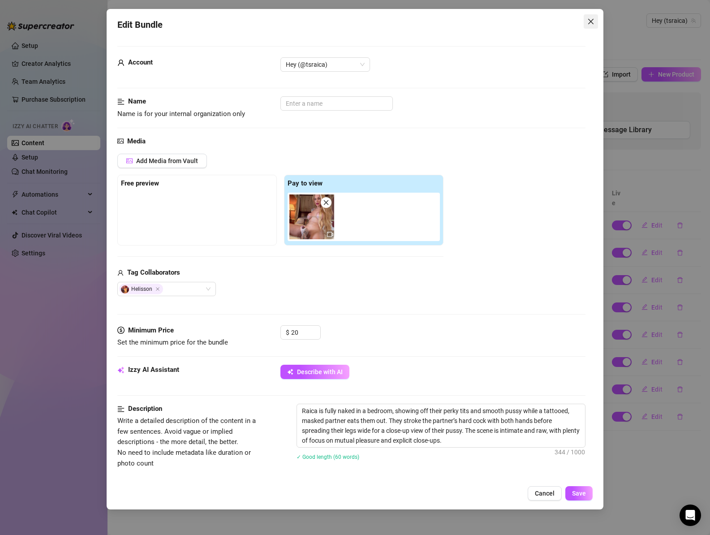
click at [591, 21] on icon "close" at bounding box center [590, 21] width 5 height 5
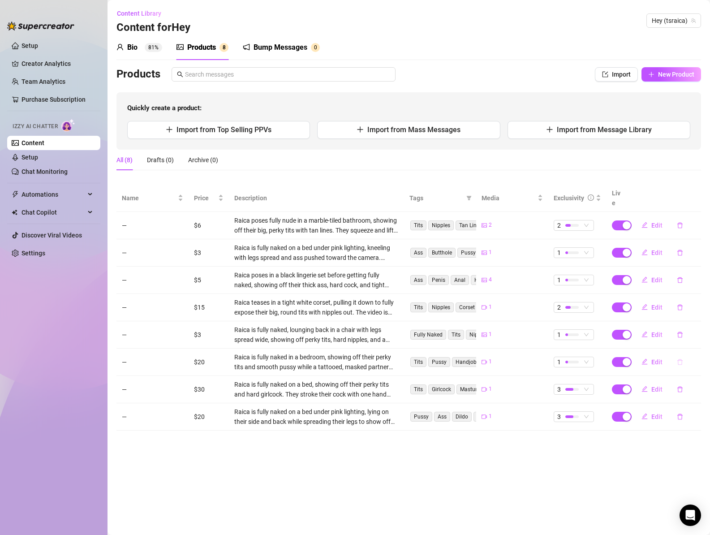
click at [679, 359] on icon "delete" at bounding box center [679, 362] width 5 height 6
click at [695, 329] on span "Yes" at bounding box center [694, 328] width 11 height 7
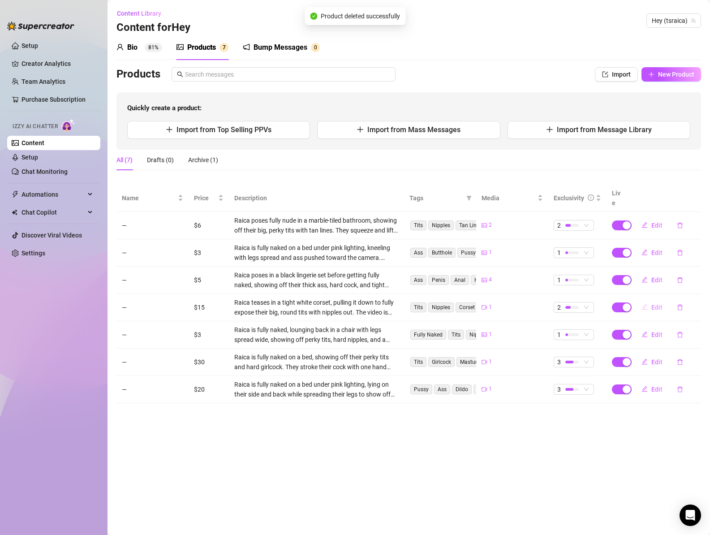
click at [655, 304] on span "Edit" at bounding box center [656, 307] width 11 height 7
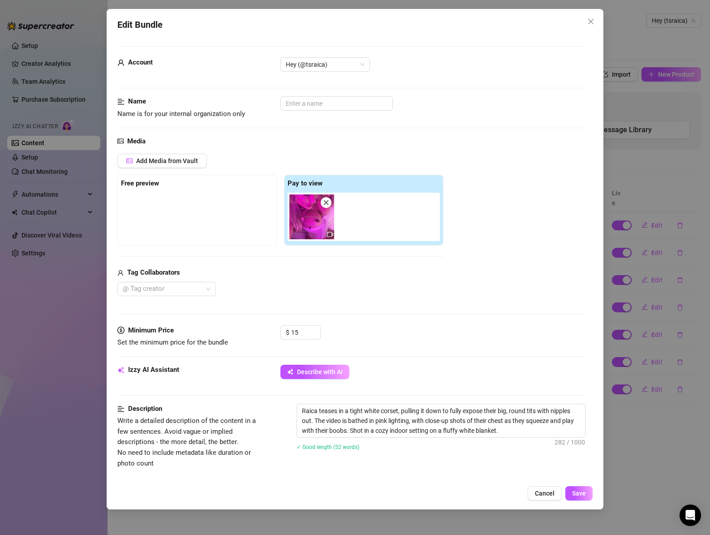
click at [590, 20] on icon "close" at bounding box center [590, 21] width 5 height 5
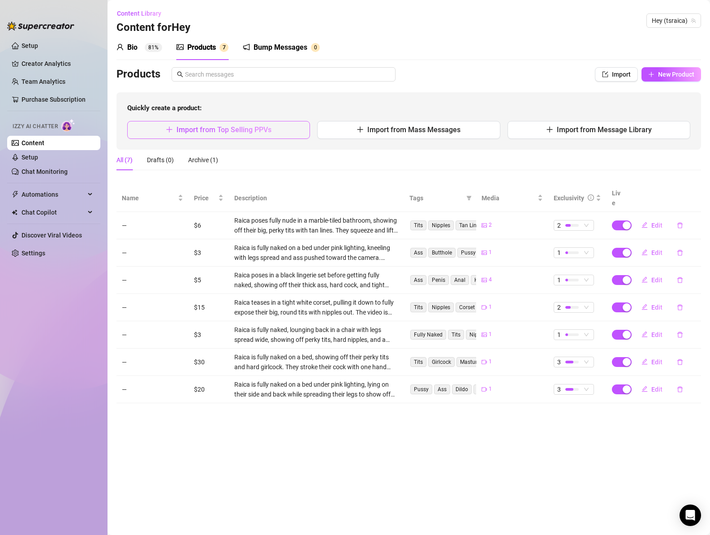
click at [257, 131] on span "Import from Top Selling PPVs" at bounding box center [223, 129] width 95 height 9
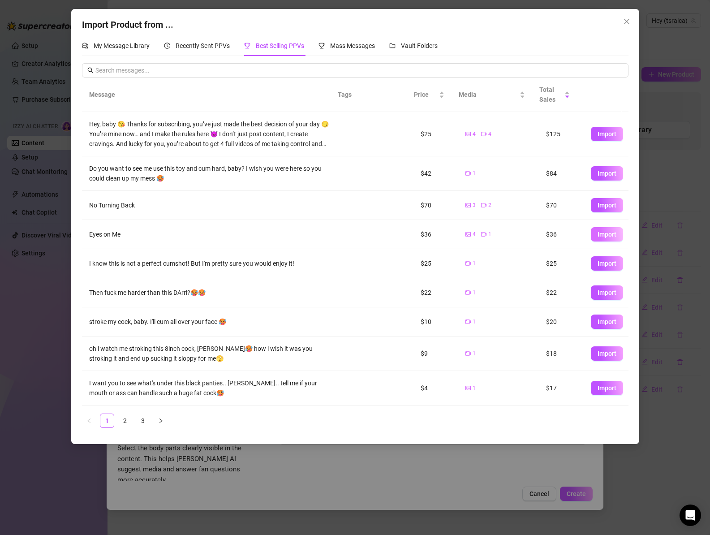
click at [601, 234] on span "Import" at bounding box center [606, 234] width 19 height 7
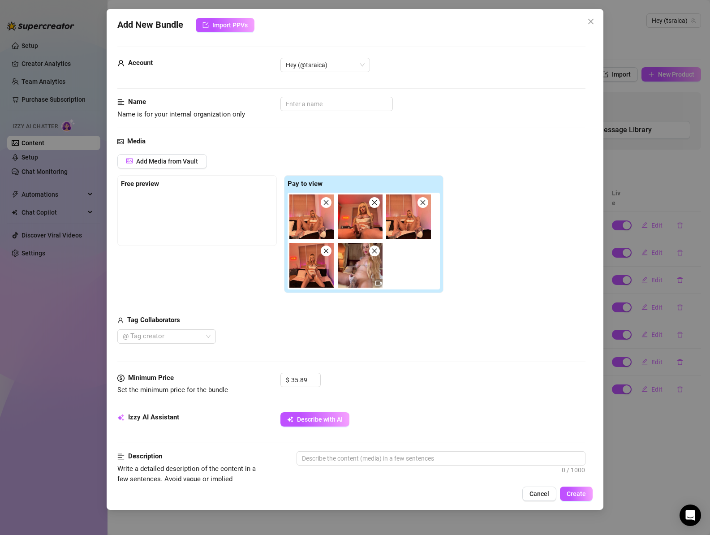
click at [374, 254] on icon "close" at bounding box center [374, 251] width 6 height 6
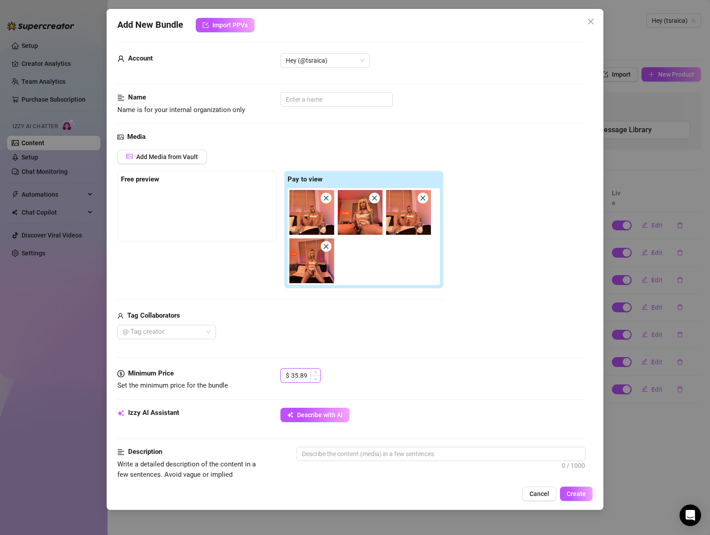
scroll to position [1, 0]
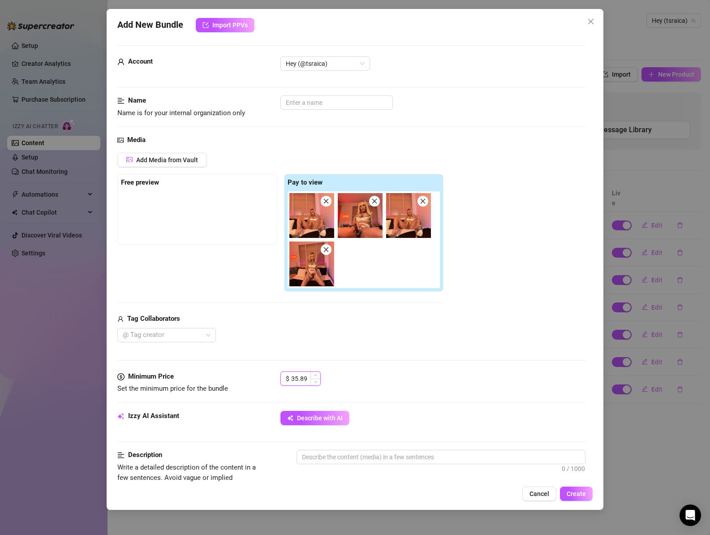
click at [304, 379] on input "35.89" at bounding box center [305, 378] width 29 height 13
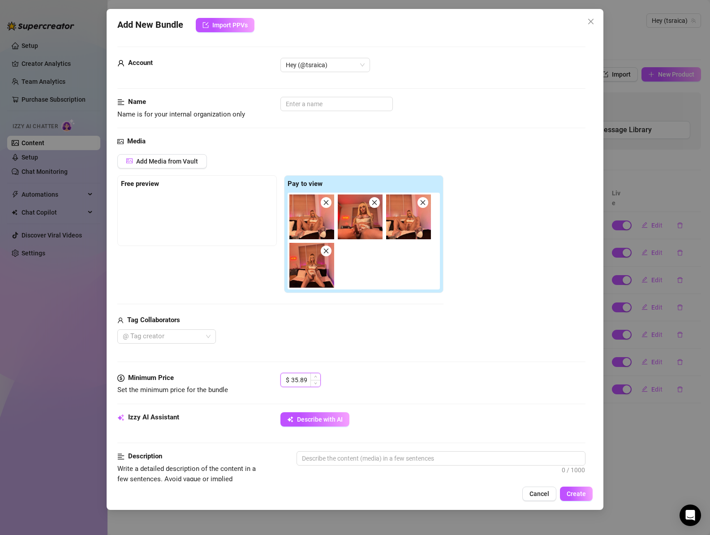
click at [304, 379] on input "35.89" at bounding box center [305, 379] width 29 height 13
click at [413, 354] on div "Media Add Media from Vault Free preview Pay to view Tag Collaborators @ Tag cre…" at bounding box center [351, 254] width 468 height 236
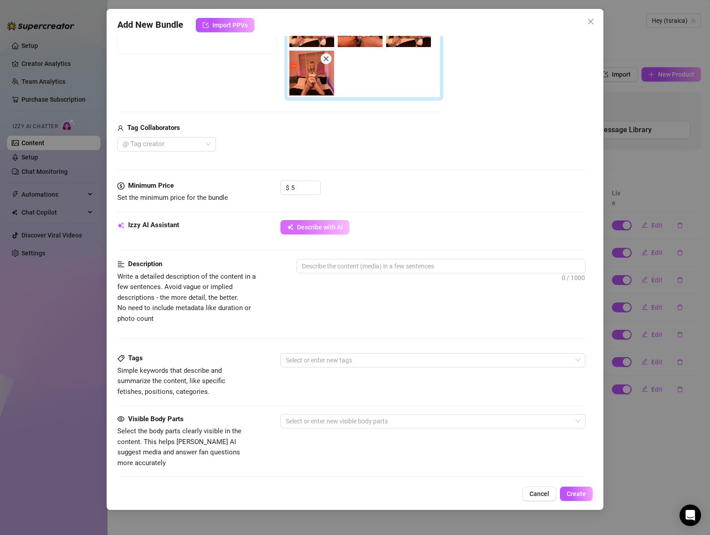
click at [321, 226] on span "Describe with AI" at bounding box center [320, 226] width 46 height 7
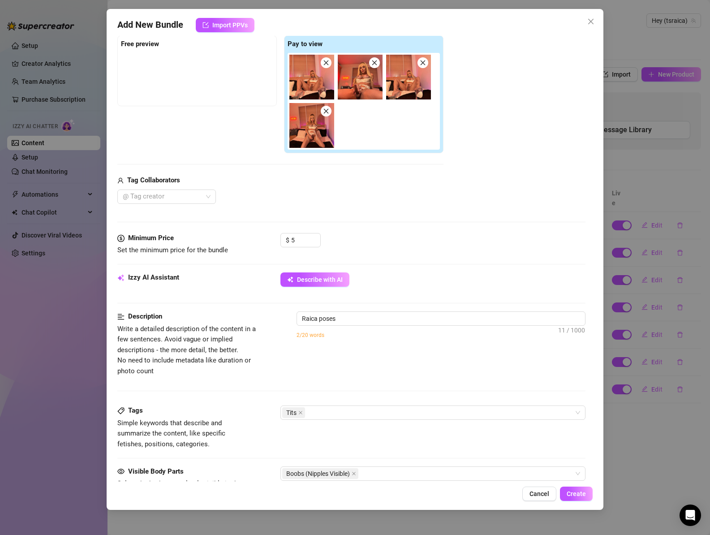
scroll to position [295, 0]
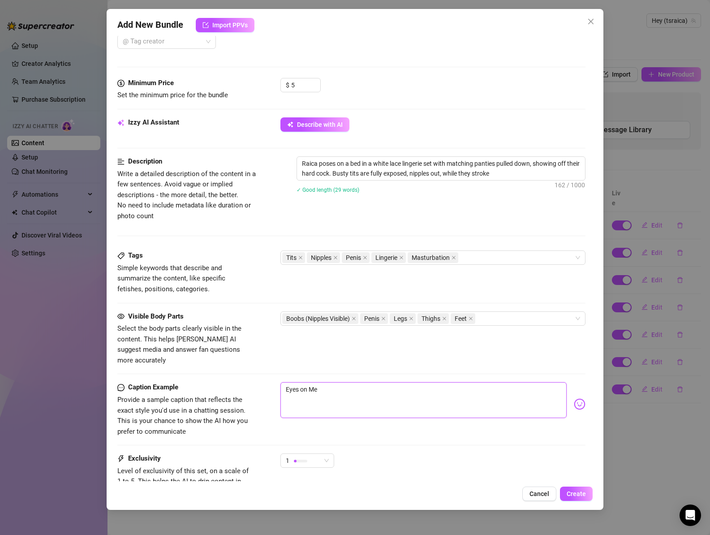
click at [385, 385] on textarea "Eyes on Me" at bounding box center [423, 400] width 287 height 36
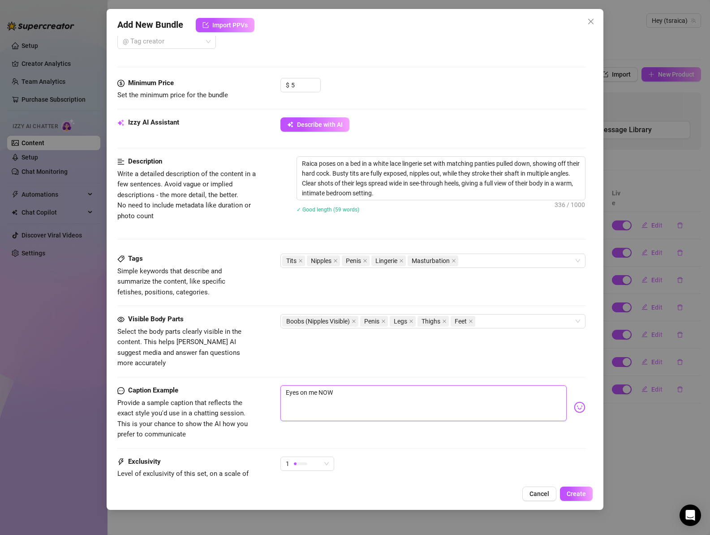
scroll to position [373, 0]
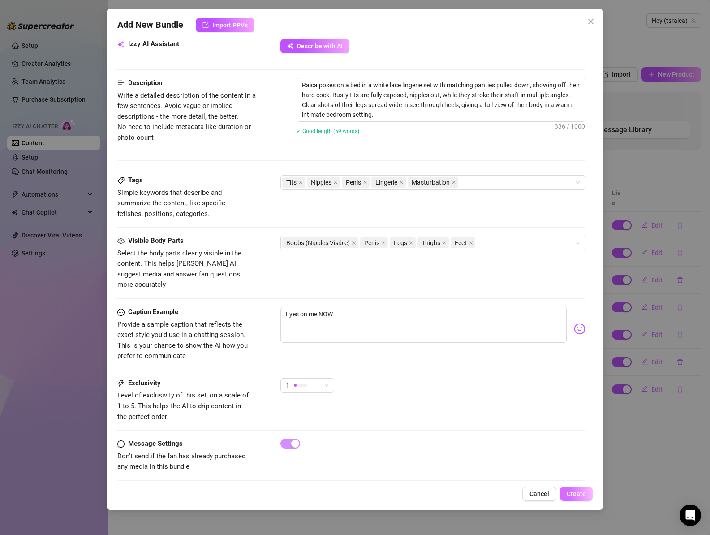
click at [578, 494] on span "Create" at bounding box center [575, 493] width 19 height 7
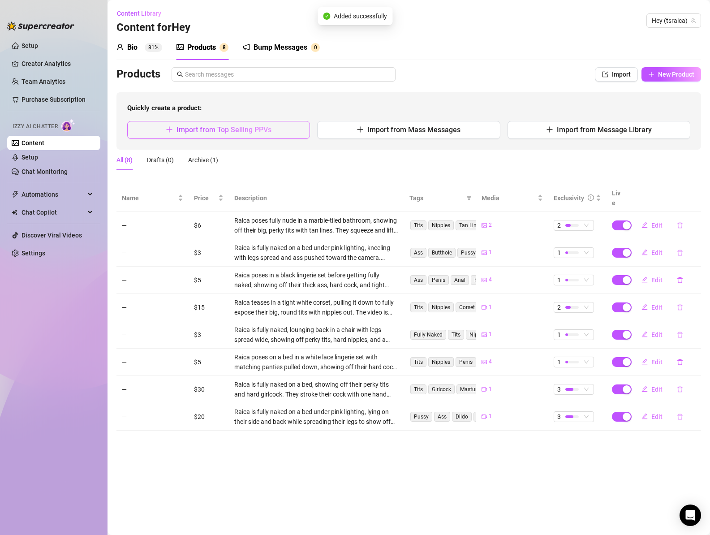
click at [265, 126] on span "Import from Top Selling PPVs" at bounding box center [223, 129] width 95 height 9
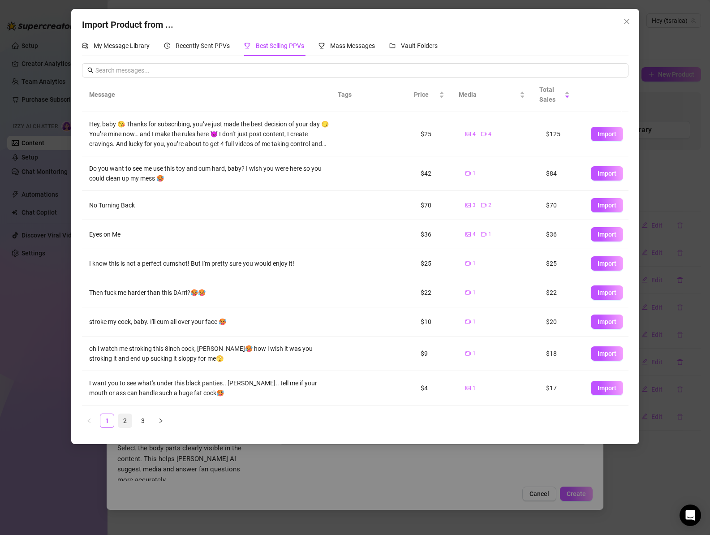
click at [124, 423] on link "2" at bounding box center [124, 420] width 13 height 13
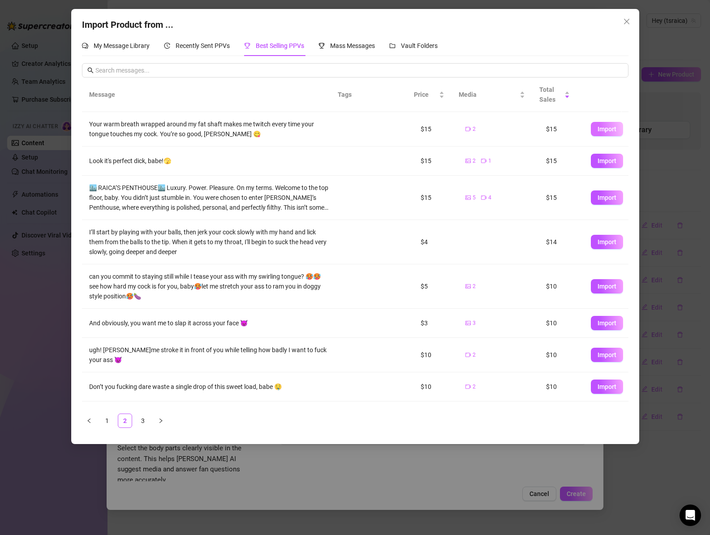
click at [597, 125] on span "Import" at bounding box center [606, 128] width 19 height 7
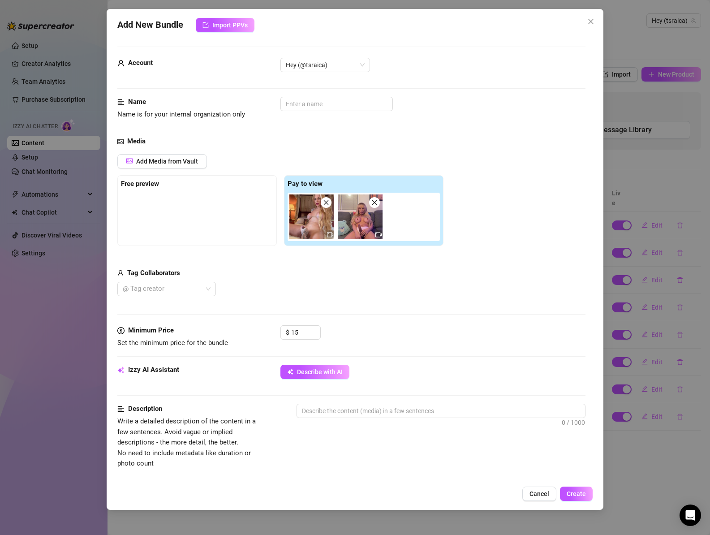
click at [328, 203] on icon "close" at bounding box center [326, 202] width 6 height 6
click at [307, 222] on img at bounding box center [311, 216] width 45 height 45
drag, startPoint x: 307, startPoint y: 222, endPoint x: 313, endPoint y: 228, distance: 7.9
click at [307, 222] on img at bounding box center [311, 216] width 45 height 45
click at [329, 233] on icon "video-camera" at bounding box center [330, 234] width 6 height 6
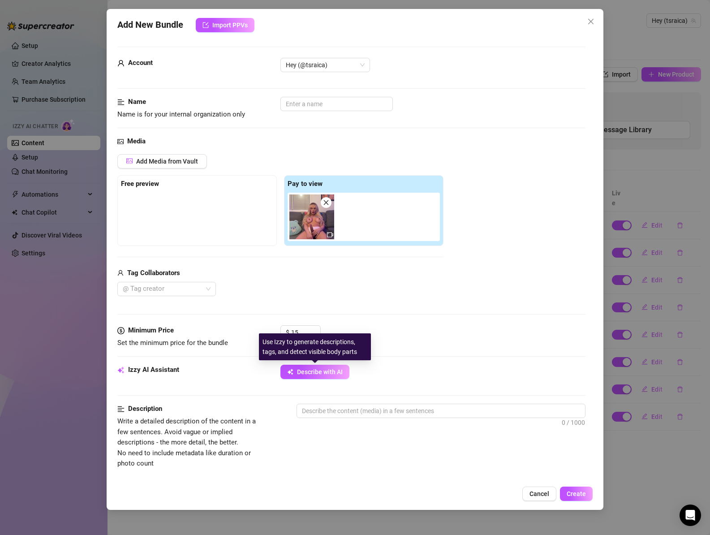
drag, startPoint x: 338, startPoint y: 375, endPoint x: 466, endPoint y: 379, distance: 128.1
click at [338, 375] on span "Describe with AI" at bounding box center [320, 371] width 46 height 7
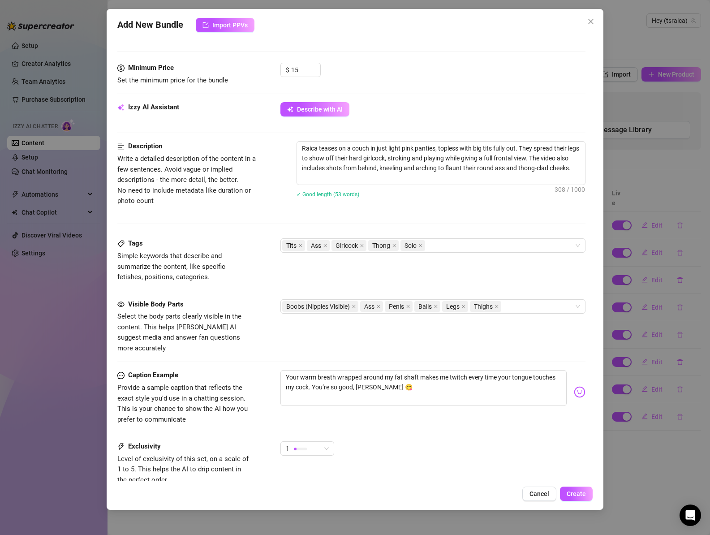
scroll to position [326, 0]
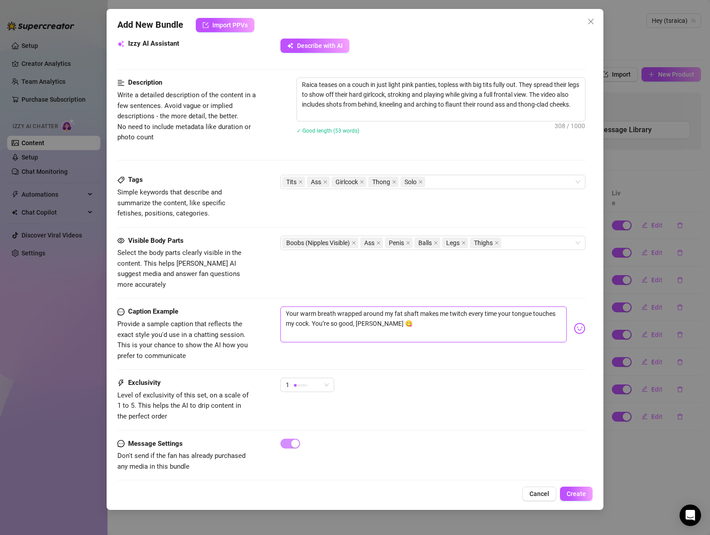
drag, startPoint x: 387, startPoint y: 312, endPoint x: 309, endPoint y: 312, distance: 77.9
click at [309, 312] on textarea "Your warm breath wrapped around my fat shaft makes me twitch every time your to…" at bounding box center [423, 324] width 287 height 36
click at [378, 350] on div "Caption Example Provide a sample caption that reflects the exact style you'd us…" at bounding box center [351, 333] width 468 height 55
click at [288, 306] on textarea "Your warm breath wrapped around my fat shaft makes me twitch every time your to…" at bounding box center [423, 324] width 287 height 36
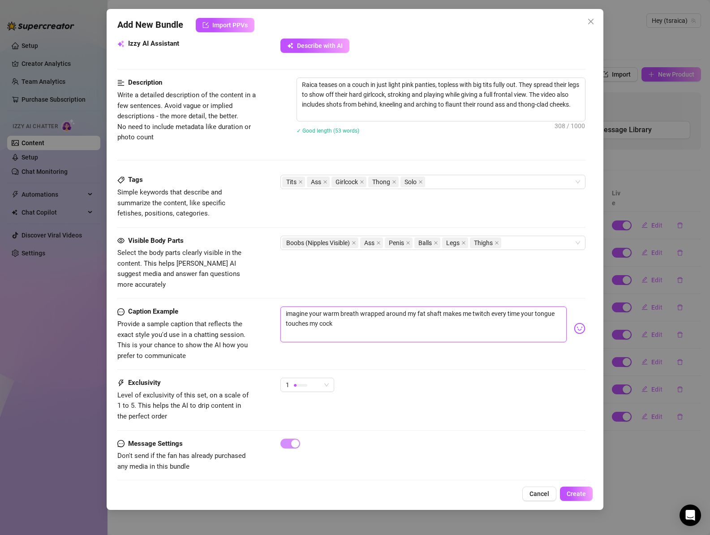
click at [449, 306] on textarea "imagine your warm breath wrapped around my fat shaft makes me twitch every time…" at bounding box center [423, 324] width 287 height 36
drag, startPoint x: 301, startPoint y: 380, endPoint x: 308, endPoint y: 389, distance: 11.9
click at [301, 381] on div at bounding box center [300, 385] width 13 height 9
click at [309, 421] on span "3" at bounding box center [316, 423] width 58 height 10
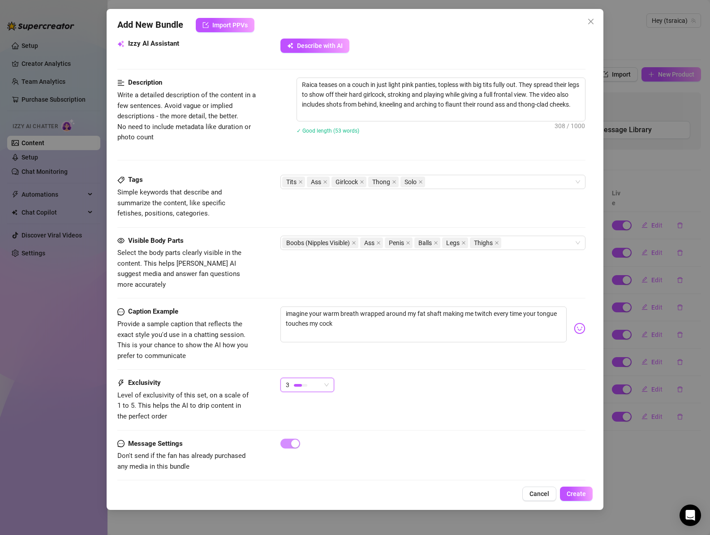
scroll to position [0, 0]
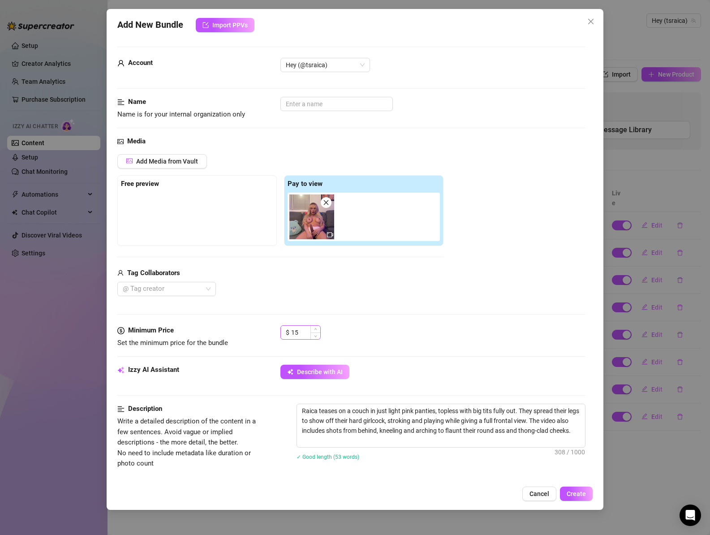
click at [290, 331] on div "$ 15" at bounding box center [300, 332] width 40 height 14
click at [295, 331] on input "15" at bounding box center [305, 331] width 29 height 13
click at [455, 340] on div "$ 12" at bounding box center [432, 336] width 305 height 22
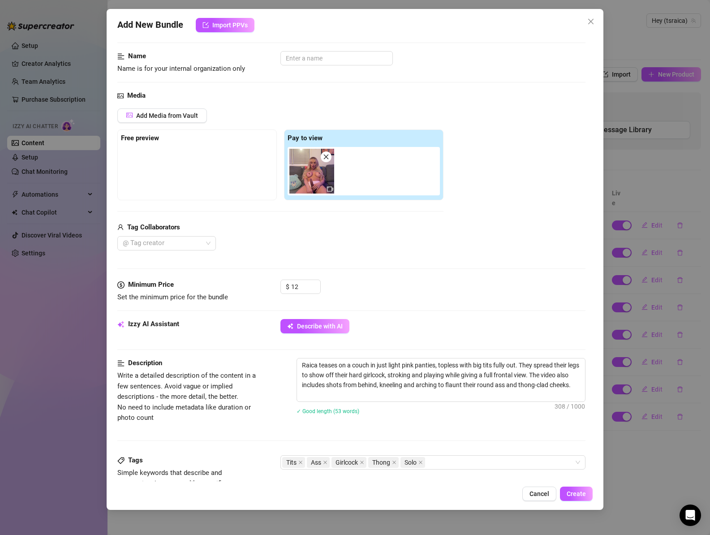
scroll to position [326, 0]
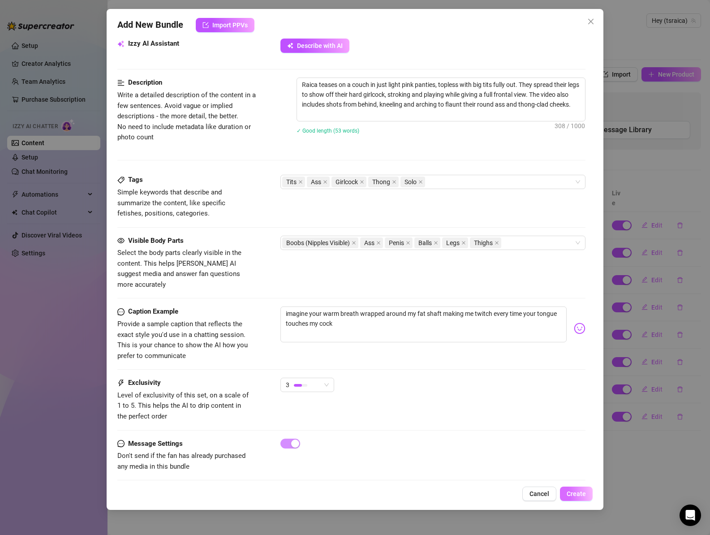
click at [581, 491] on span "Create" at bounding box center [575, 493] width 19 height 7
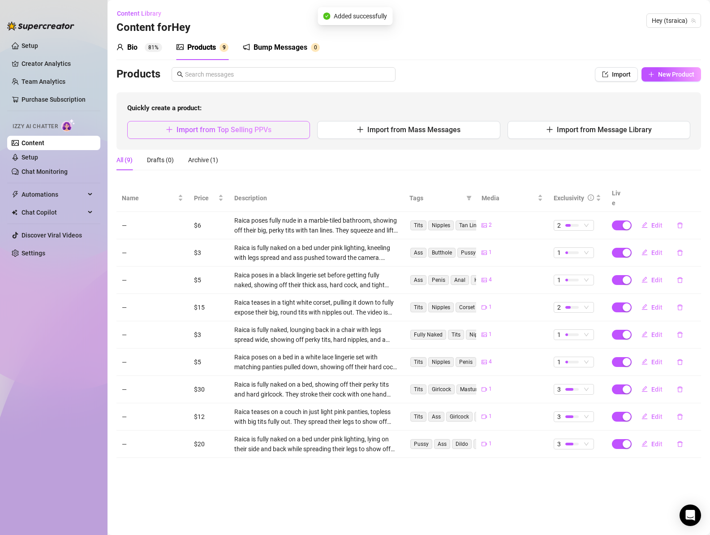
click at [219, 131] on span "Import from Top Selling PPVs" at bounding box center [223, 129] width 95 height 9
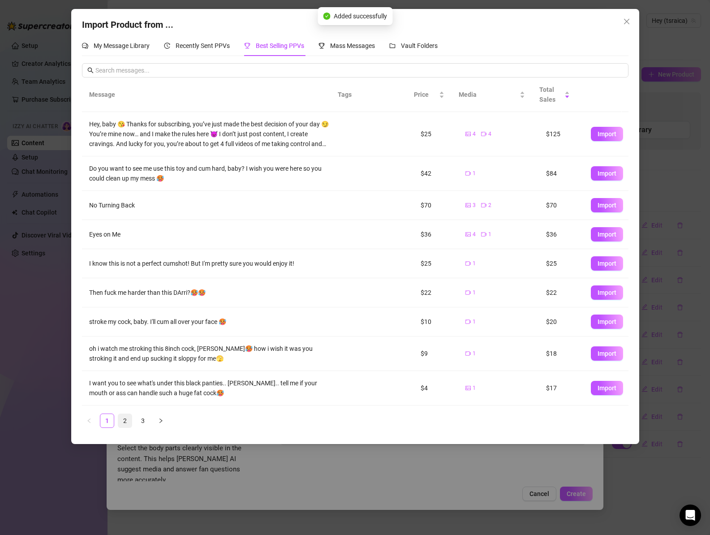
click at [121, 421] on link "2" at bounding box center [124, 420] width 13 height 13
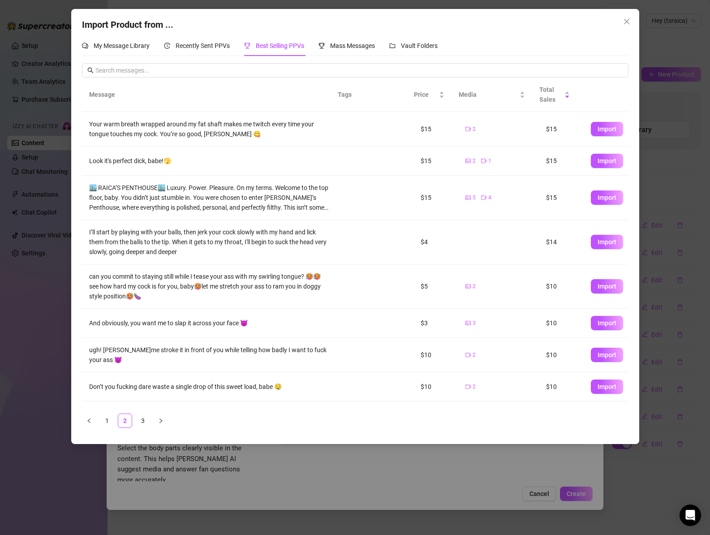
click at [599, 352] on span "Import" at bounding box center [606, 354] width 19 height 7
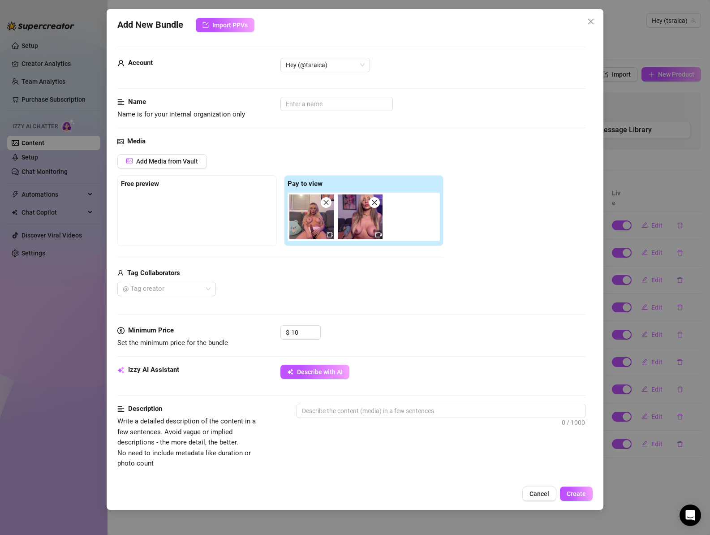
click at [328, 203] on icon "close" at bounding box center [326, 202] width 6 height 6
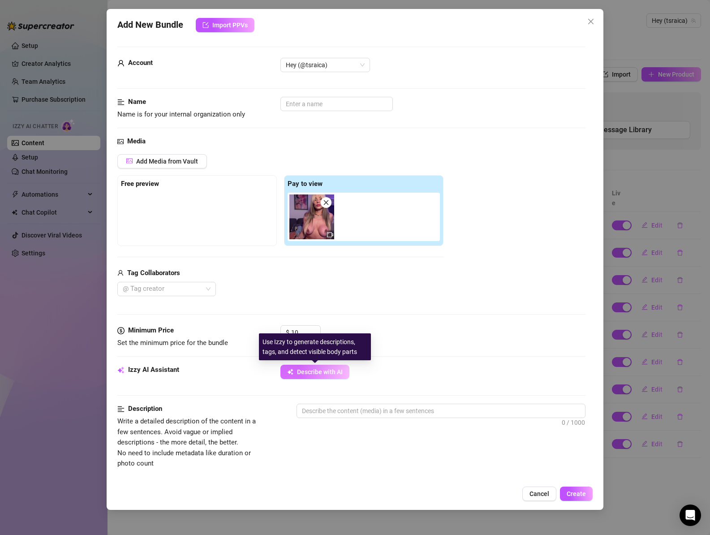
click at [317, 372] on span "Describe with AI" at bounding box center [320, 371] width 46 height 7
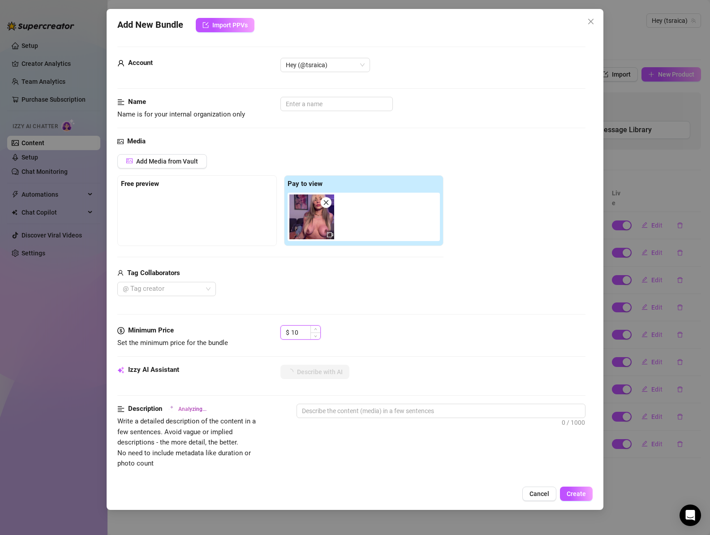
click at [296, 331] on input "10" at bounding box center [305, 331] width 29 height 13
click at [406, 341] on div "$ 15" at bounding box center [432, 336] width 305 height 22
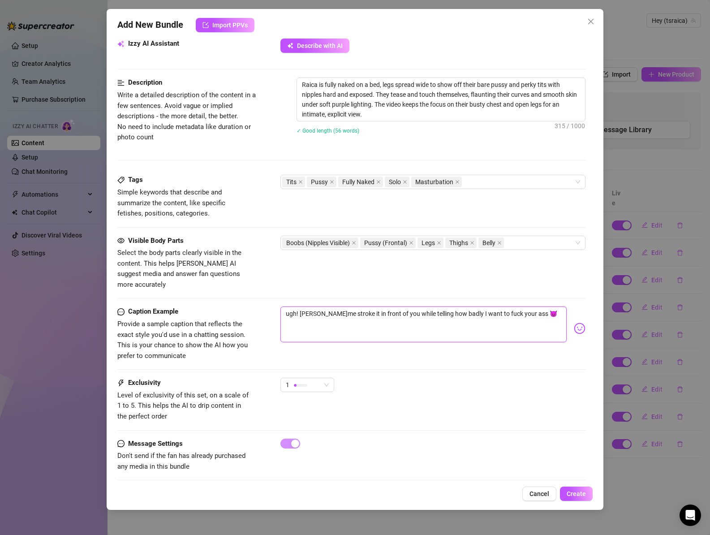
drag, startPoint x: 299, startPoint y: 305, endPoint x: 278, endPoint y: 304, distance: 20.6
click at [278, 306] on div "Caption Example Provide a sample caption that reflects the exact style you'd us…" at bounding box center [351, 333] width 468 height 55
click at [417, 349] on div "Caption Example Provide a sample caption that reflects the exact style you'd us…" at bounding box center [351, 333] width 468 height 55
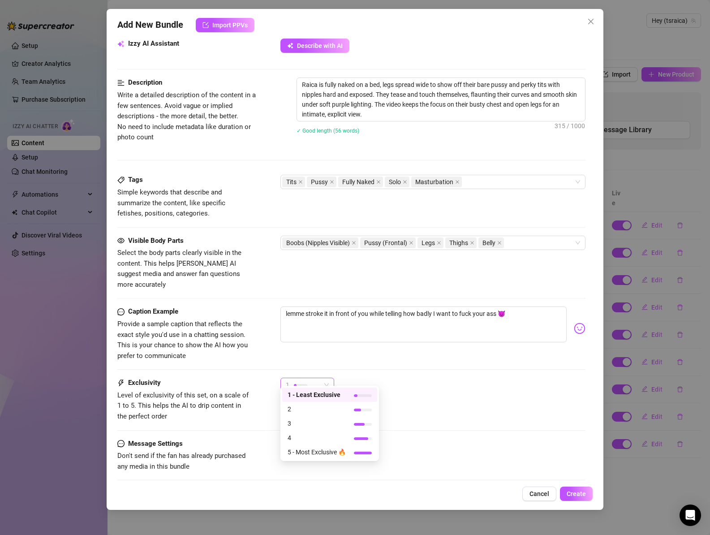
click at [309, 378] on div "1" at bounding box center [303, 384] width 35 height 13
click at [320, 417] on div "3" at bounding box center [329, 423] width 95 height 14
click at [570, 493] on span "Create" at bounding box center [575, 493] width 19 height 7
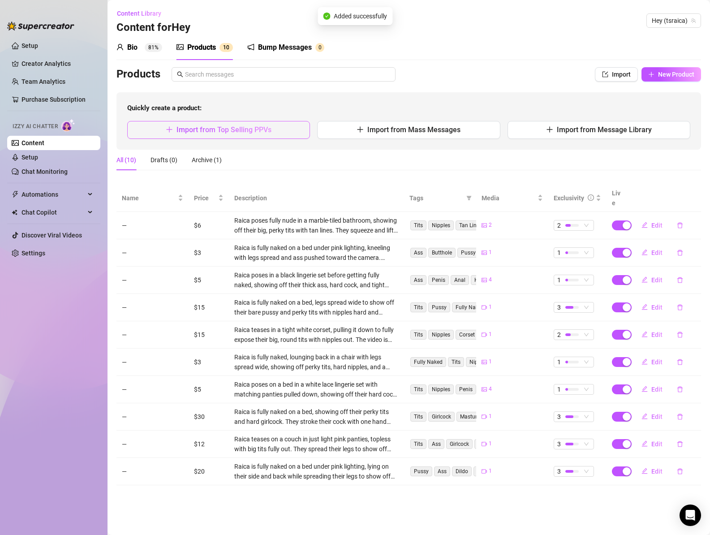
click at [197, 123] on button "Import from Top Selling PPVs" at bounding box center [218, 130] width 183 height 18
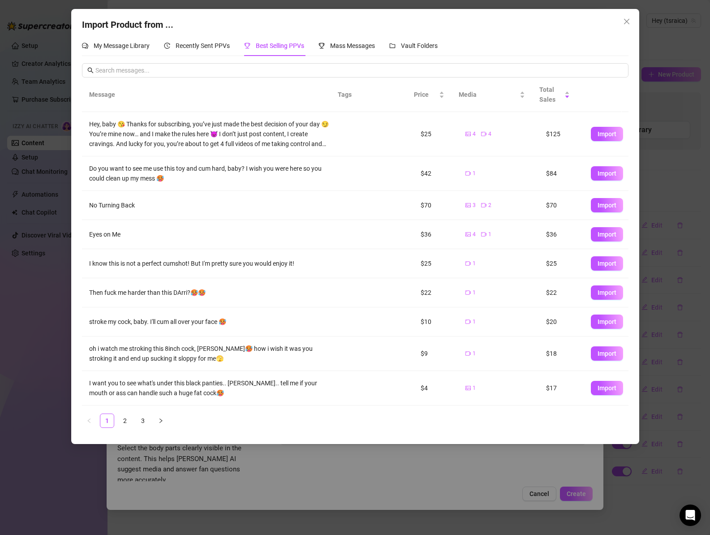
drag, startPoint x: 123, startPoint y: 422, endPoint x: 172, endPoint y: 412, distance: 50.3
click at [123, 422] on link "2" at bounding box center [124, 420] width 13 height 13
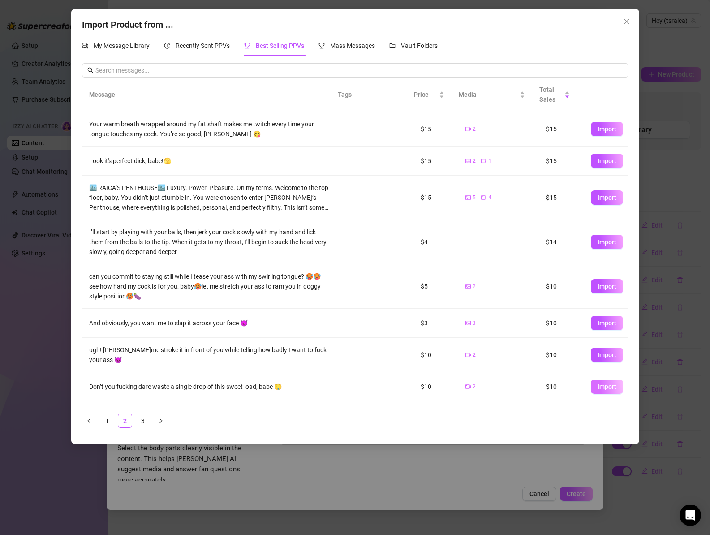
click at [594, 390] on button "Import" at bounding box center [606, 386] width 32 height 14
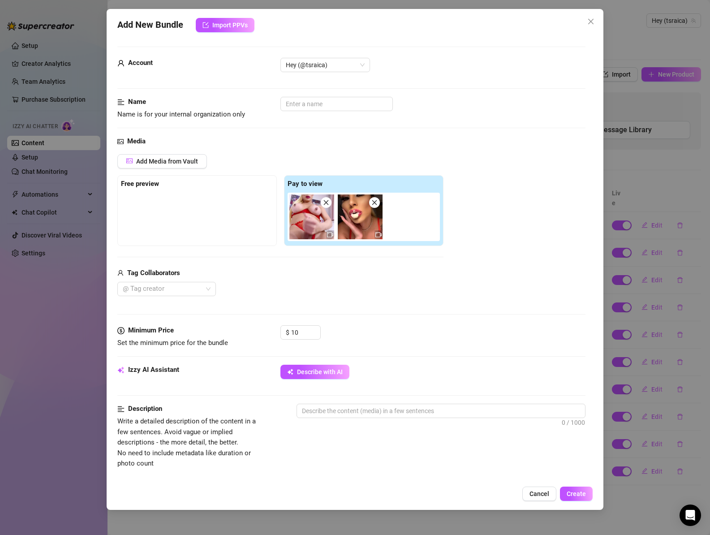
click at [328, 204] on icon "close" at bounding box center [326, 202] width 6 height 6
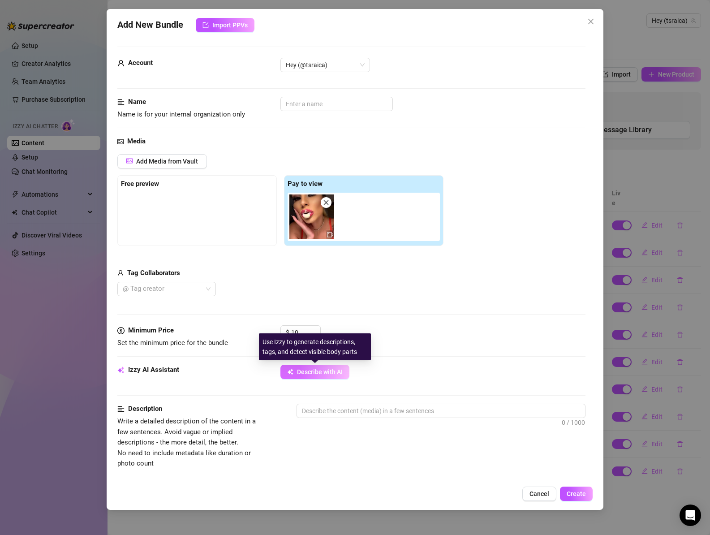
click at [316, 370] on span "Describe with AI" at bounding box center [320, 371] width 46 height 7
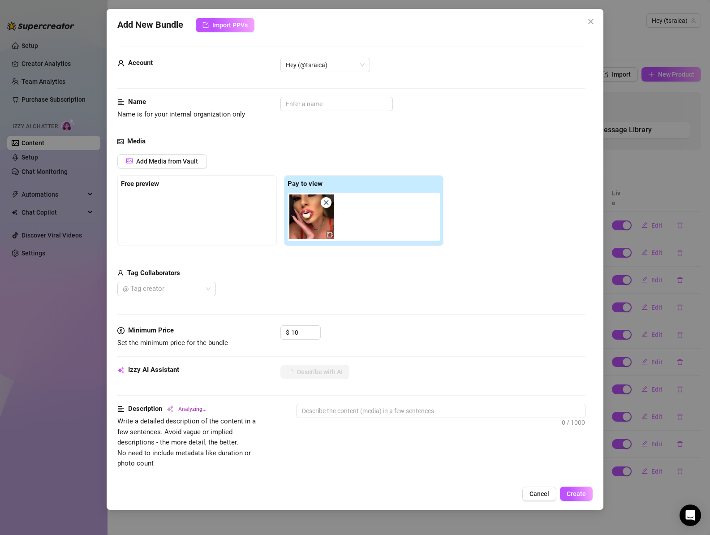
click at [342, 306] on div "Media Add Media from Vault Free preview Pay to view Tag Collaborators @ Tag cre…" at bounding box center [351, 230] width 468 height 189
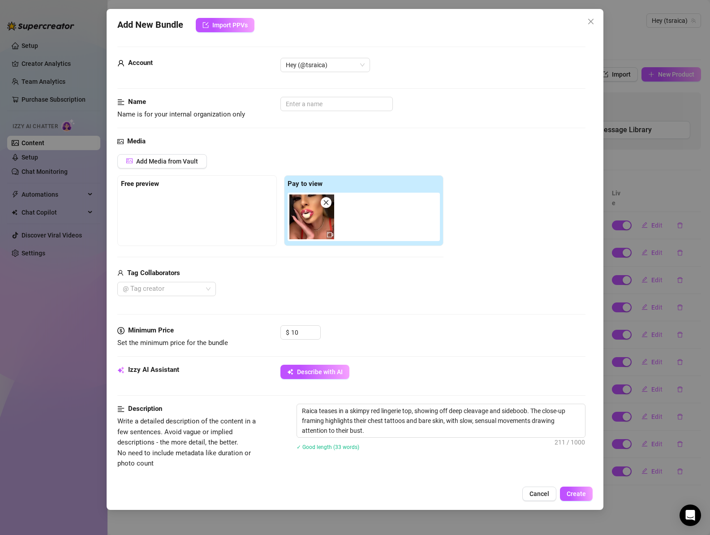
scroll to position [310, 0]
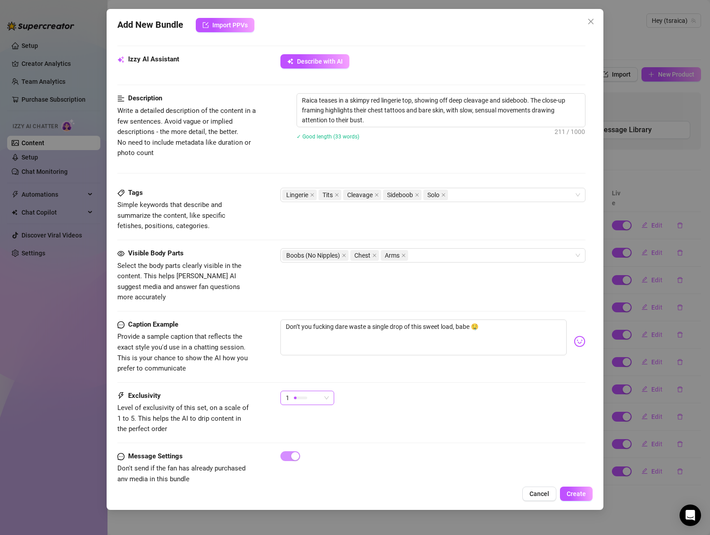
click at [304, 396] on div at bounding box center [300, 397] width 13 height 3
click at [312, 422] on span "2" at bounding box center [316, 422] width 58 height 10
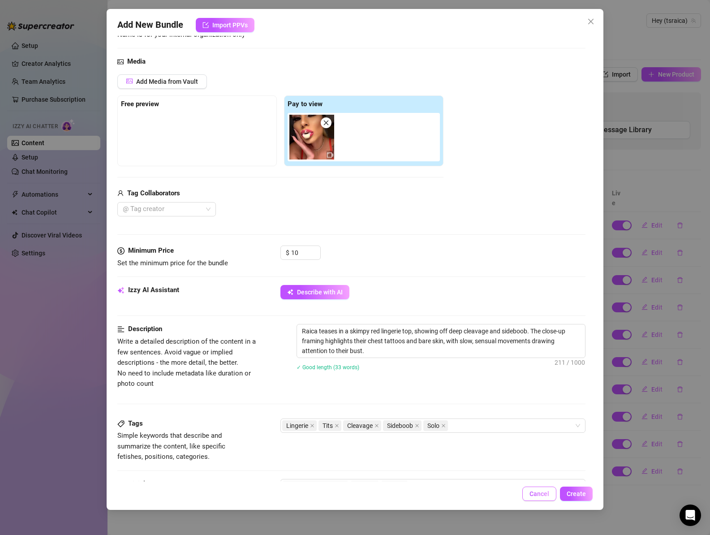
scroll to position [84, 0]
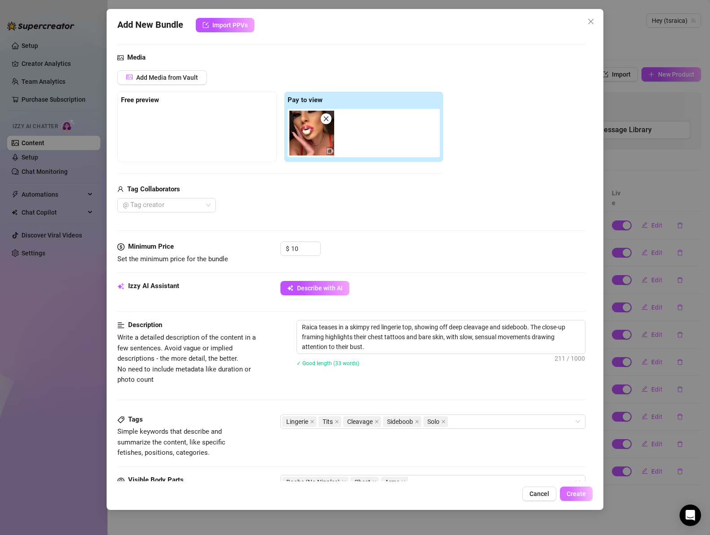
click at [581, 491] on span "Create" at bounding box center [575, 493] width 19 height 7
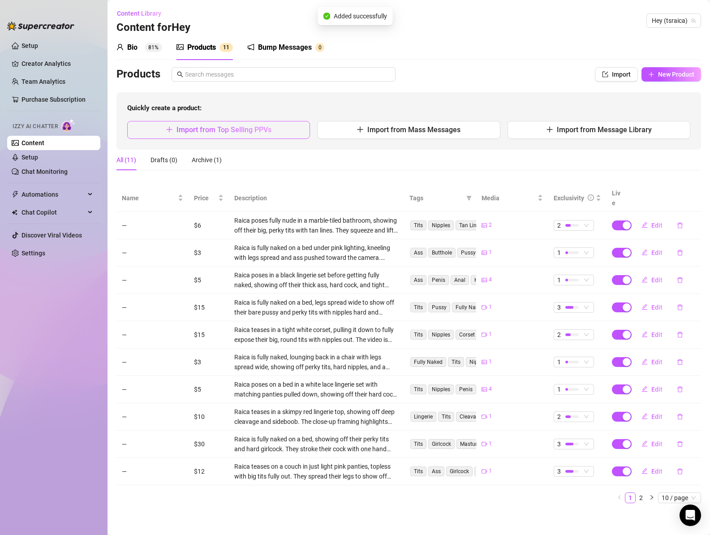
click at [232, 126] on span "Import from Top Selling PPVs" at bounding box center [223, 129] width 95 height 9
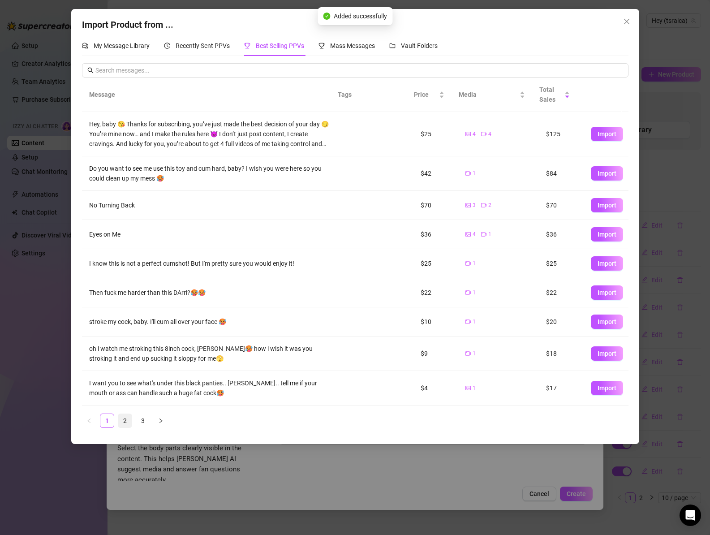
click at [129, 422] on link "2" at bounding box center [124, 420] width 13 height 13
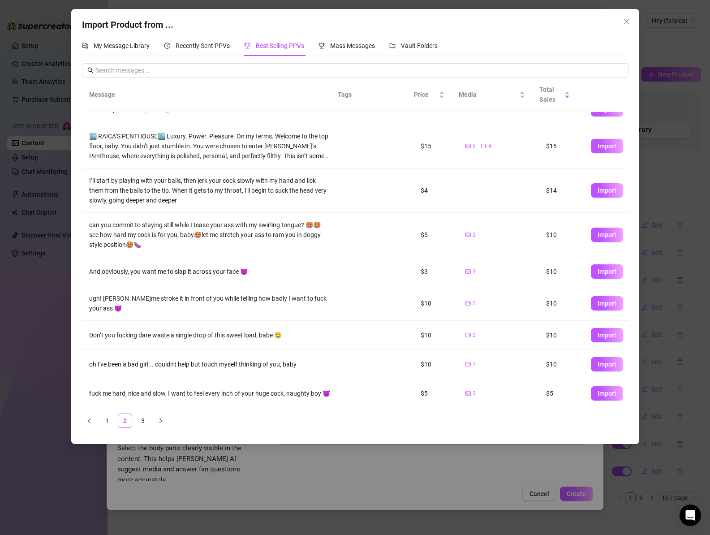
scroll to position [59, 0]
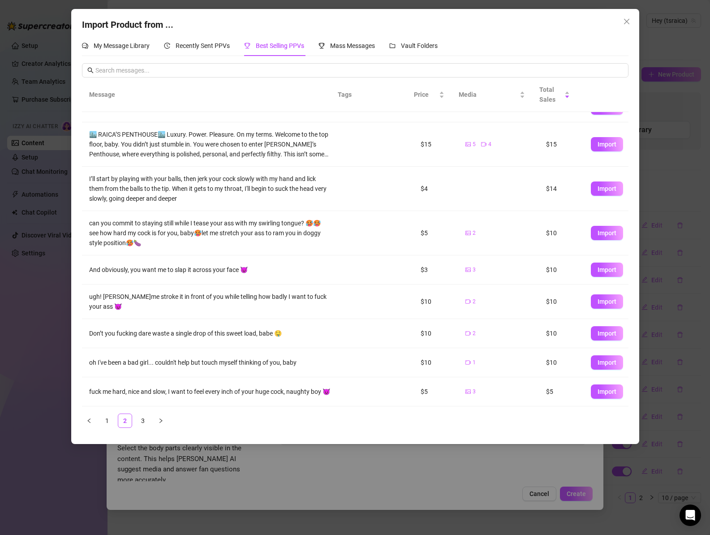
click at [597, 331] on span "Import" at bounding box center [606, 332] width 19 height 7
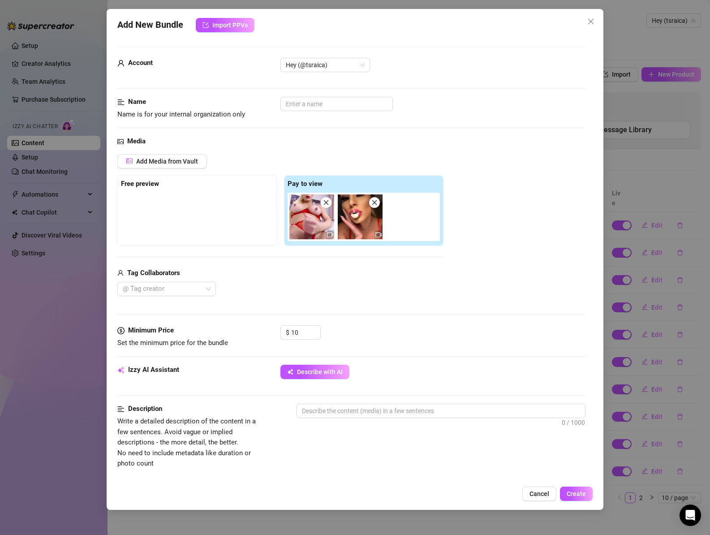
click at [378, 203] on span at bounding box center [374, 202] width 11 height 11
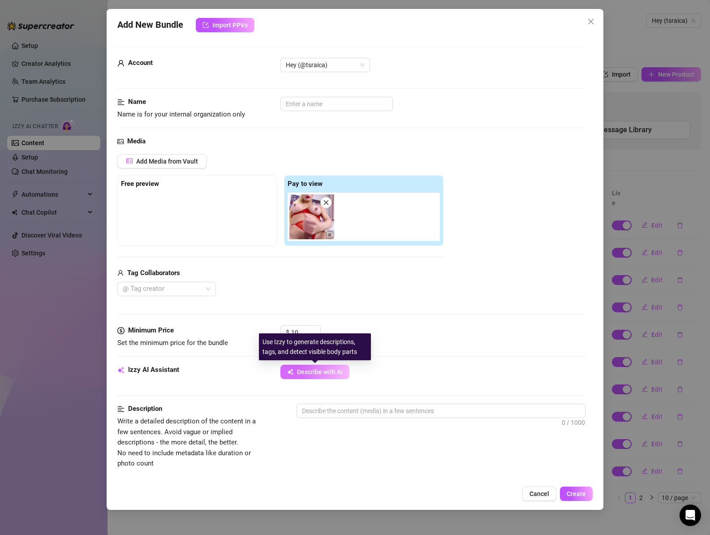
click at [291, 372] on icon "button" at bounding box center [290, 371] width 6 height 6
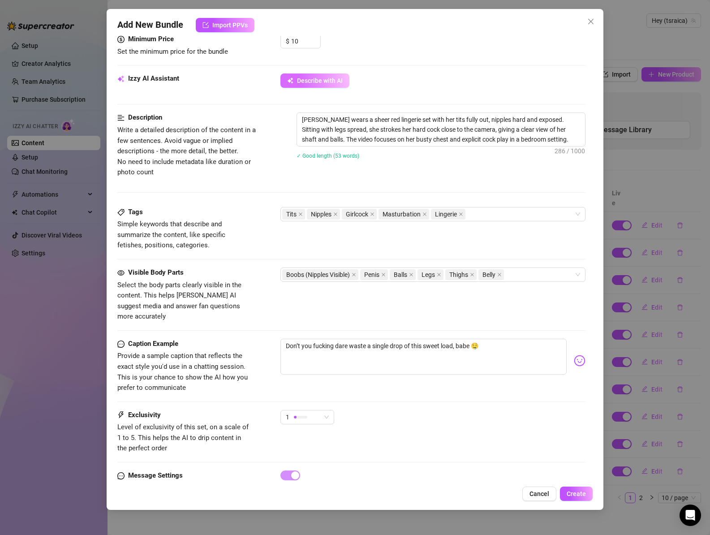
scroll to position [323, 0]
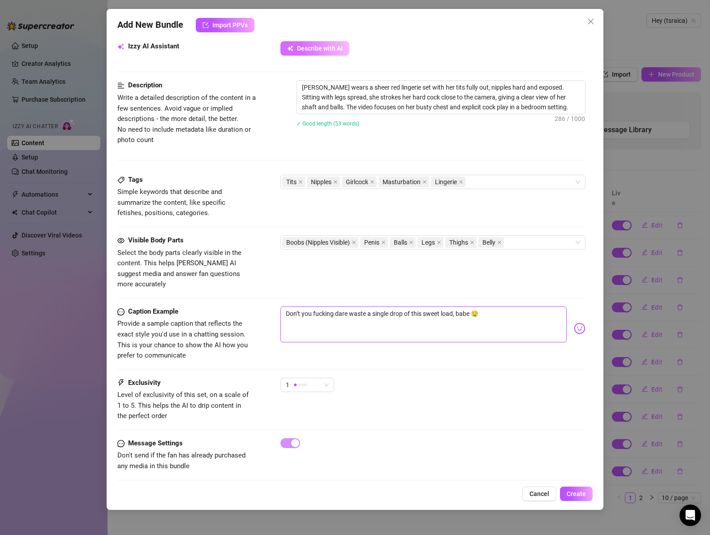
click at [486, 306] on textarea "Don’t you fucking dare waste a single drop of this sweet load, babe 🤤" at bounding box center [423, 324] width 287 height 36
click at [469, 306] on textarea "Don’t you fucking dare waste a single drop of this sweet load, babe 🤤" at bounding box center [423, 324] width 287 height 36
click at [509, 306] on textarea "Don’t you fucking dare waste a single drop of this sweet load, baby 🤤" at bounding box center [423, 324] width 287 height 36
click at [342, 306] on textarea "Don’t you fucking dare waste a single drop of this sweet load, baby" at bounding box center [423, 324] width 287 height 36
click at [343, 306] on textarea "Don’t you fucking dare waste a single drop of this sweet load, baby" at bounding box center [423, 324] width 287 height 36
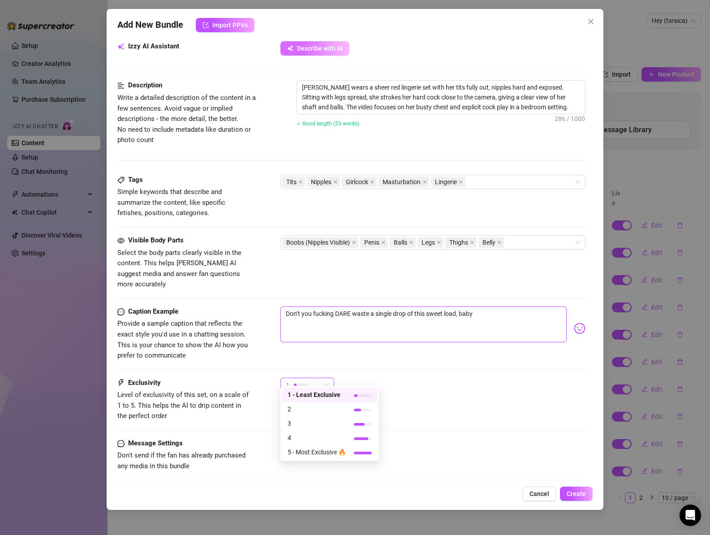
click at [295, 380] on div at bounding box center [300, 384] width 13 height 9
click at [300, 409] on span "2" at bounding box center [316, 409] width 58 height 10
click at [576, 490] on span "Create" at bounding box center [575, 493] width 19 height 7
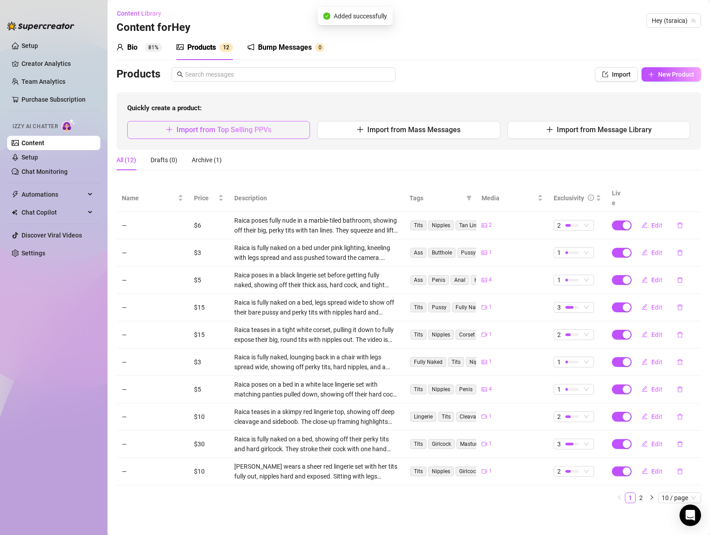
click at [238, 128] on span "Import from Top Selling PPVs" at bounding box center [223, 129] width 95 height 9
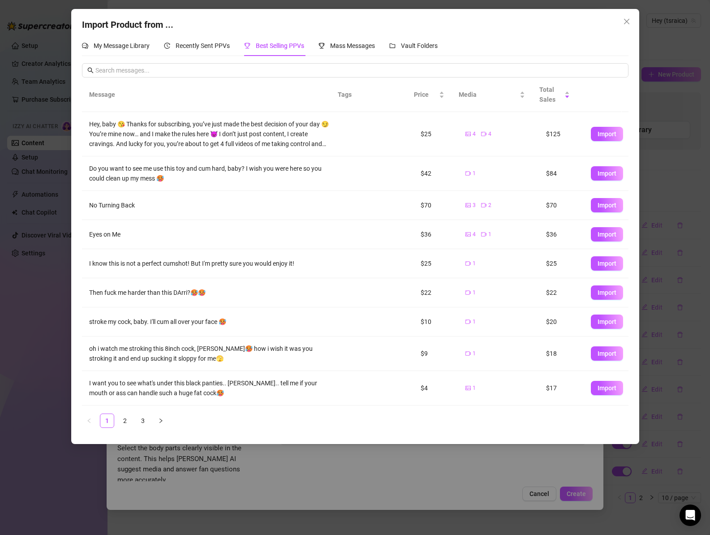
click at [143, 422] on link "3" at bounding box center [142, 420] width 13 height 13
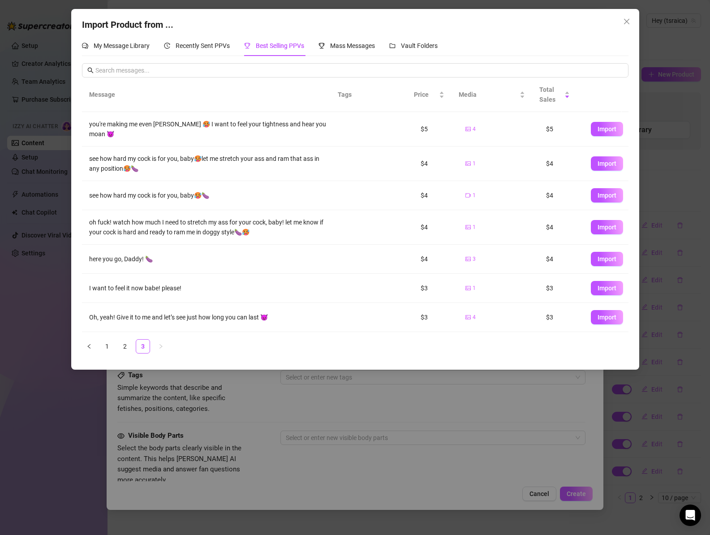
click at [597, 193] on span "Import" at bounding box center [606, 195] width 19 height 7
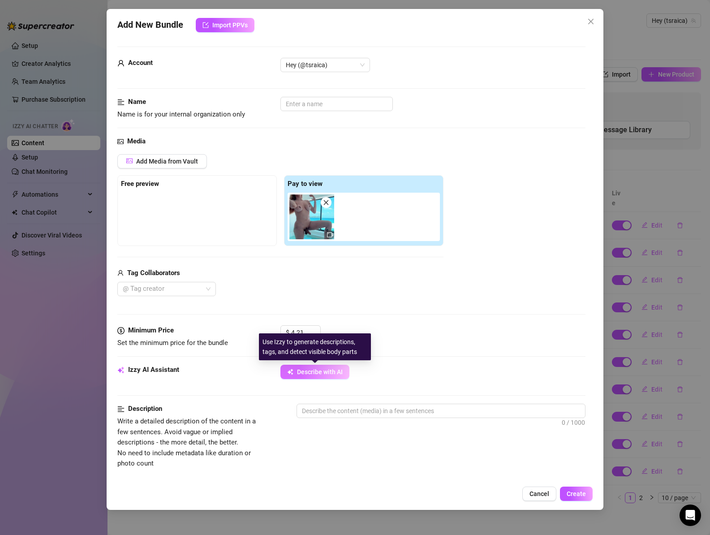
click at [312, 374] on span "Describe with AI" at bounding box center [320, 371] width 46 height 7
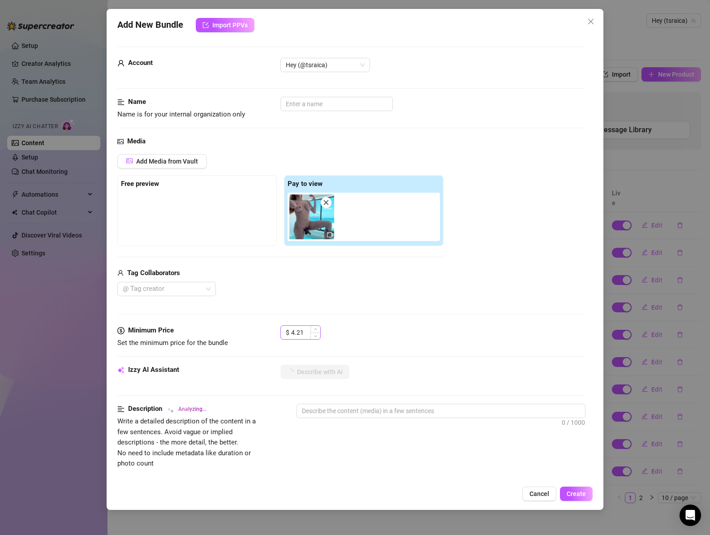
drag, startPoint x: 334, startPoint y: 311, endPoint x: 309, endPoint y: 326, distance: 28.6
click at [334, 311] on div "Media Add Media from Vault Free preview Pay to view Tag Collaborators @ Tag cre…" at bounding box center [351, 230] width 468 height 189
click at [299, 331] on input "4.21" at bounding box center [305, 331] width 29 height 13
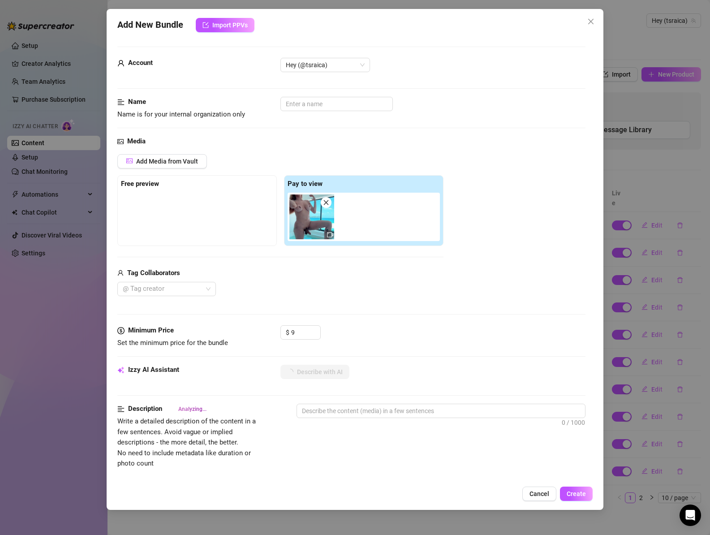
click at [356, 328] on div "$ 9" at bounding box center [432, 336] width 305 height 22
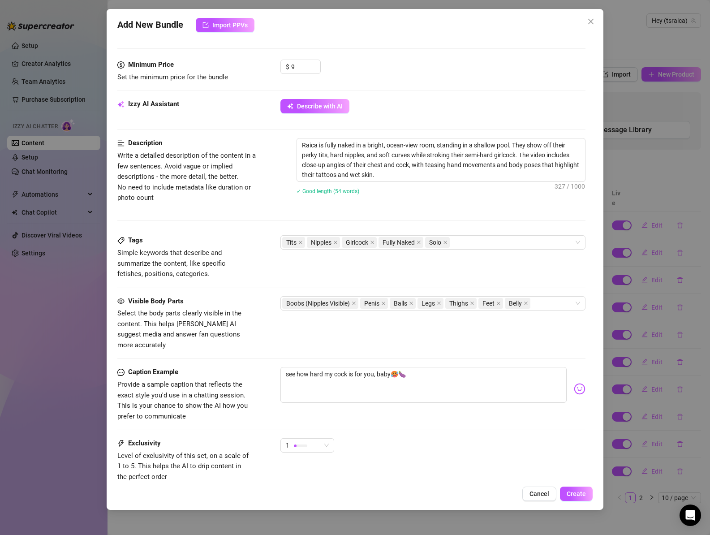
scroll to position [308, 0]
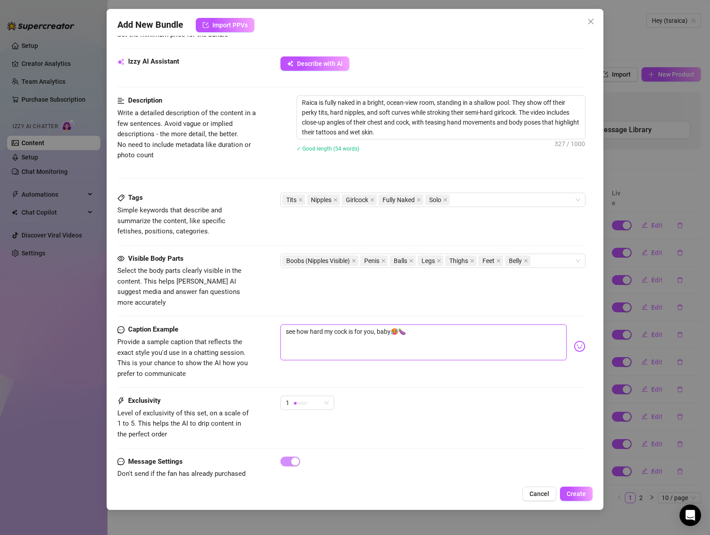
click at [414, 324] on textarea "see how hard my cock is for you, baby🥵🍆" at bounding box center [423, 342] width 287 height 36
click at [315, 324] on textarea "see how hard my cock is for you, baby🥵🍆" at bounding box center [423, 342] width 287 height 36
drag, startPoint x: 317, startPoint y: 388, endPoint x: 310, endPoint y: 401, distance: 14.6
click at [317, 396] on div "1" at bounding box center [303, 402] width 35 height 13
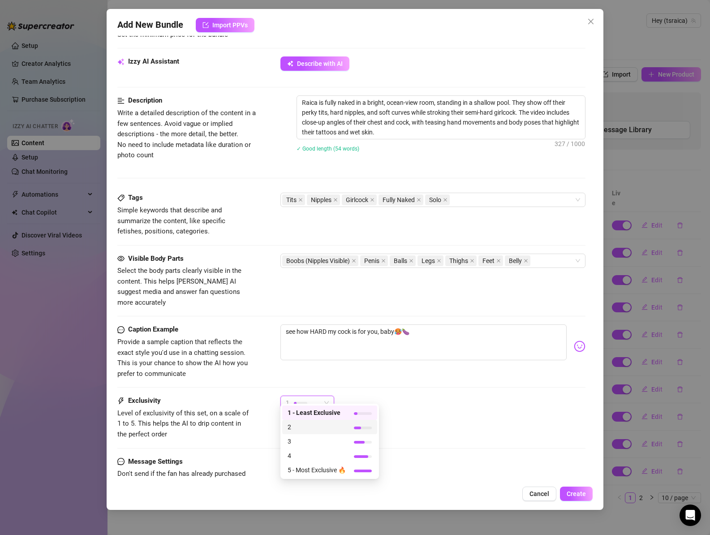
click at [307, 431] on span "2" at bounding box center [316, 427] width 58 height 10
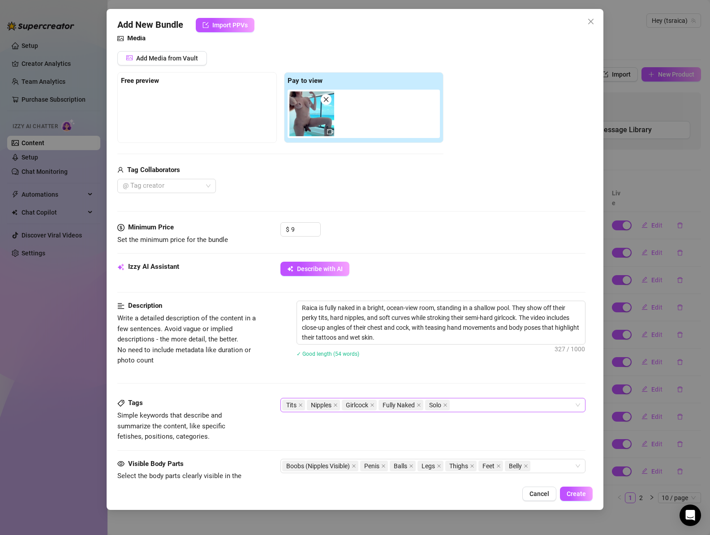
scroll to position [326, 0]
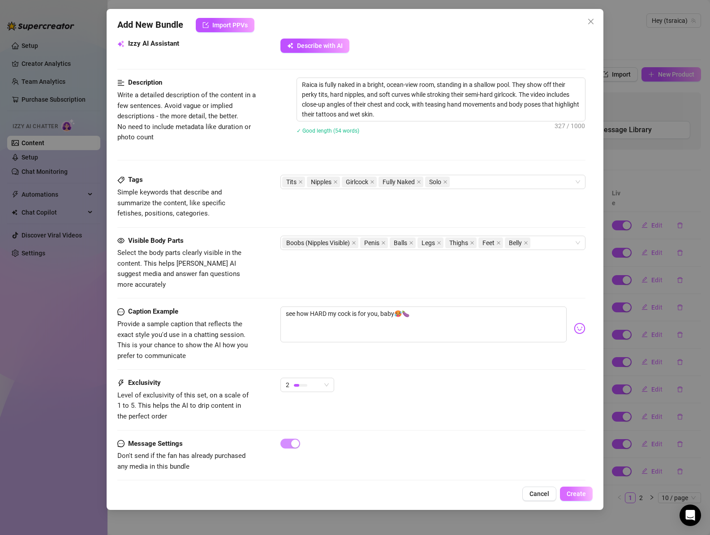
click at [580, 489] on button "Create" at bounding box center [576, 493] width 33 height 14
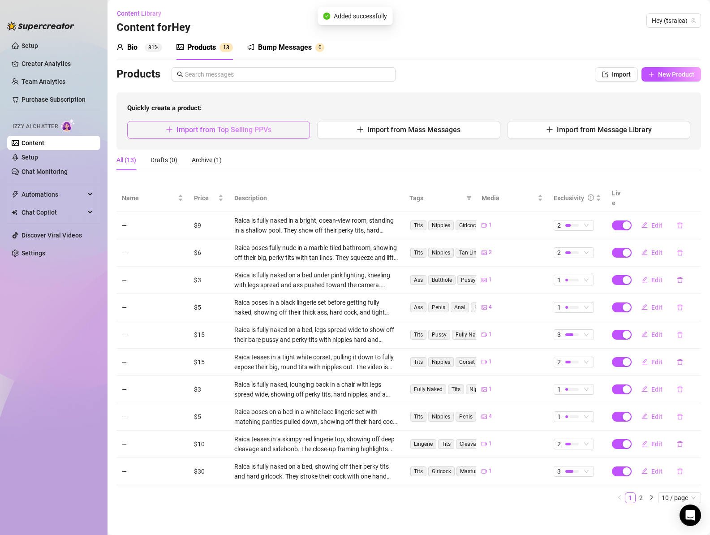
click at [225, 131] on span "Import from Top Selling PPVs" at bounding box center [223, 129] width 95 height 9
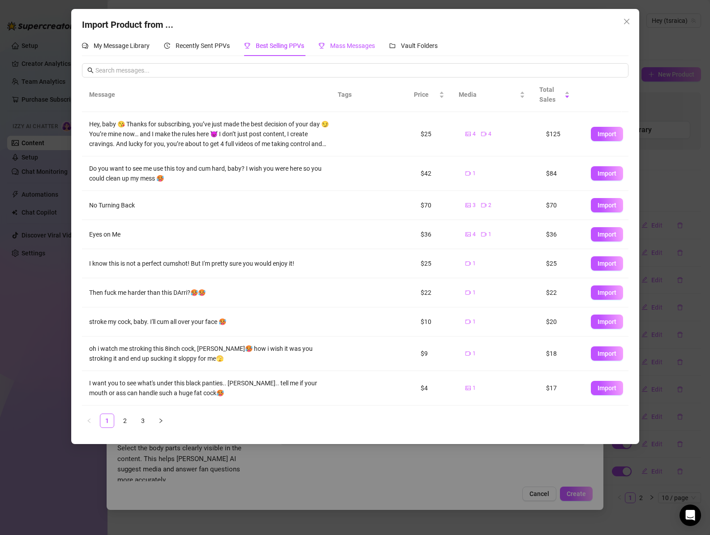
drag, startPoint x: 351, startPoint y: 46, endPoint x: 290, endPoint y: 52, distance: 61.2
click at [351, 46] on span "Mass Messages" at bounding box center [352, 45] width 45 height 7
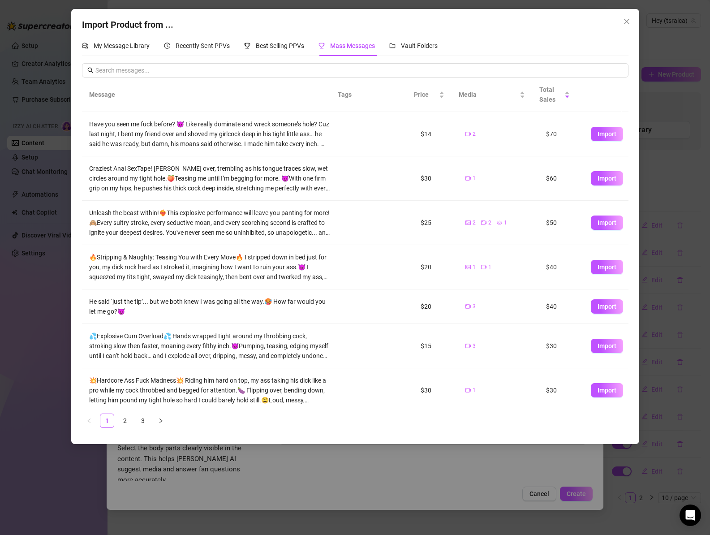
drag, startPoint x: 595, startPoint y: 391, endPoint x: 589, endPoint y: 391, distance: 6.3
click at [597, 391] on span "Import" at bounding box center [606, 389] width 19 height 7
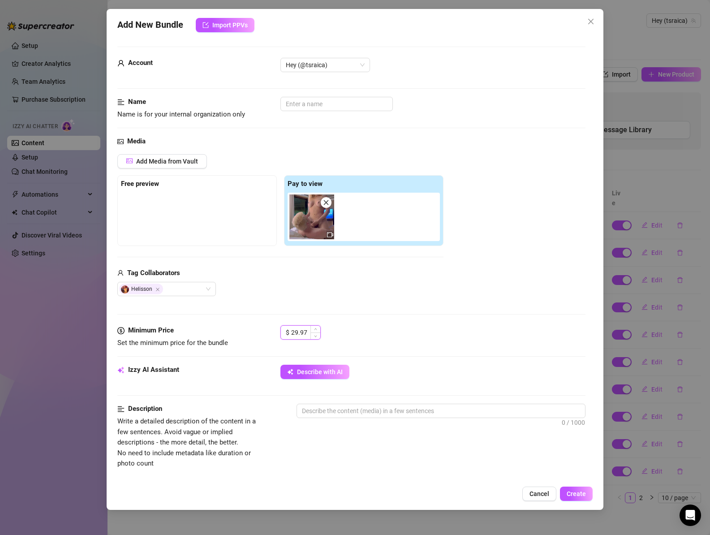
click at [303, 335] on input "29.97" at bounding box center [305, 331] width 29 height 13
click at [368, 315] on div "Media Add Media from Vault Free preview Pay to view Tag Collaborators [PERSON_N…" at bounding box center [351, 230] width 468 height 189
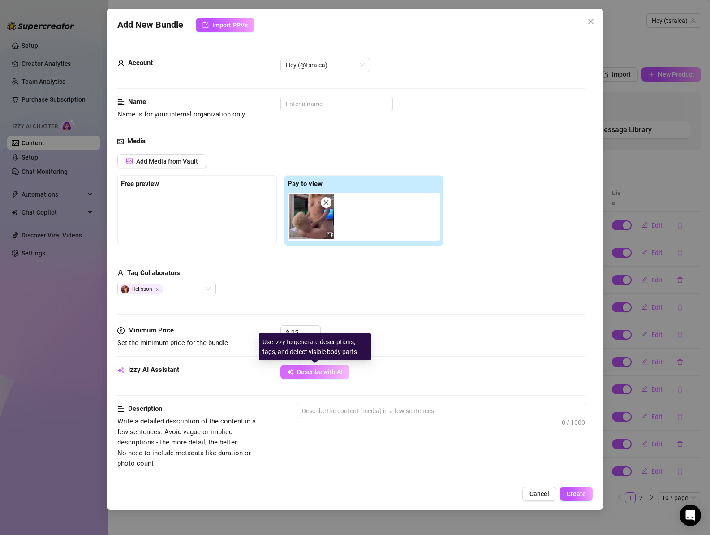
click at [314, 371] on span "Describe with AI" at bounding box center [320, 371] width 46 height 7
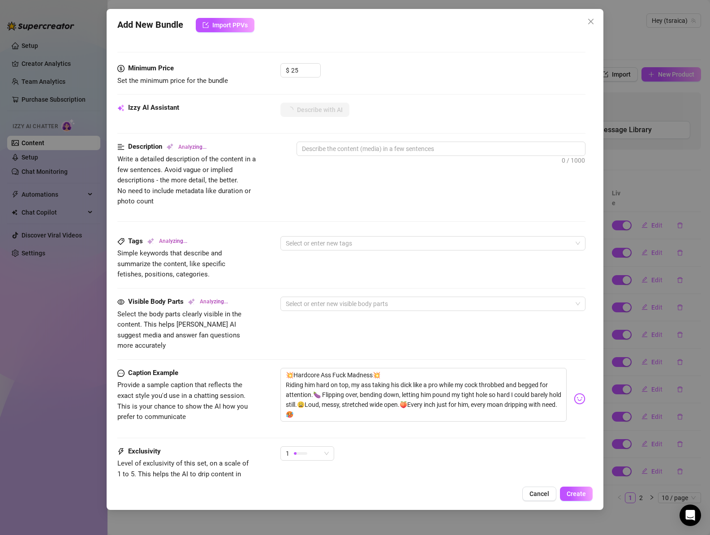
scroll to position [330, 0]
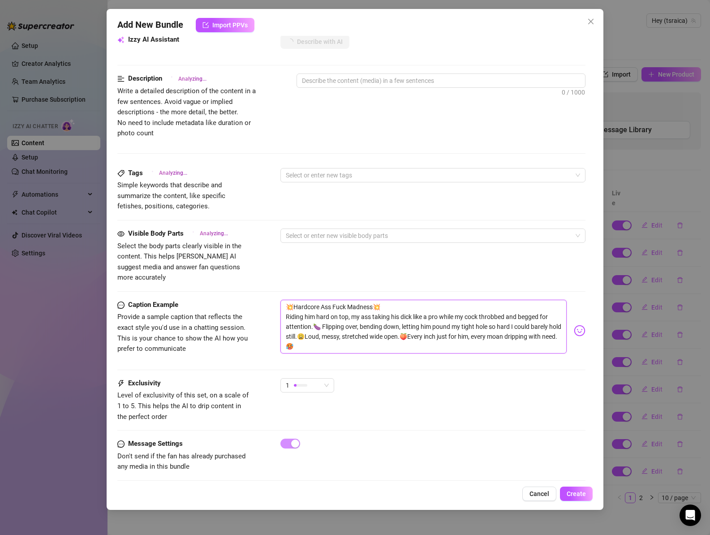
drag, startPoint x: 342, startPoint y: 337, endPoint x: 276, endPoint y: 296, distance: 77.8
click at [276, 299] on div "Caption Example Provide a sample caption that reflects the exact style you'd us…" at bounding box center [351, 330] width 468 height 62
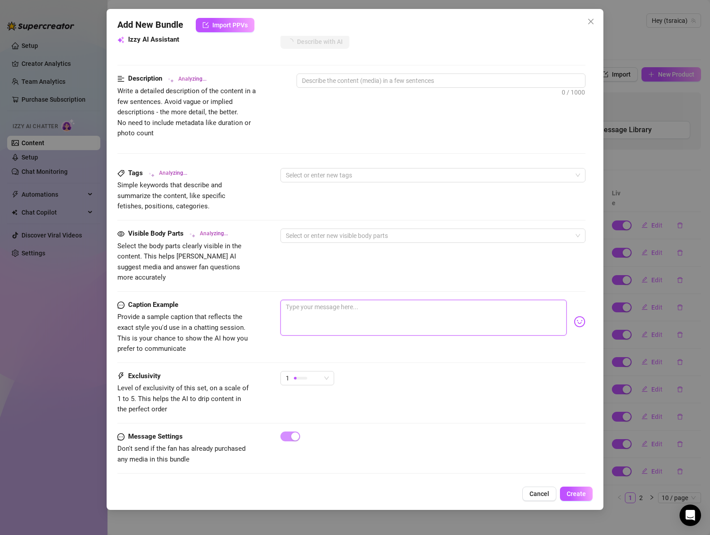
scroll to position [323, 0]
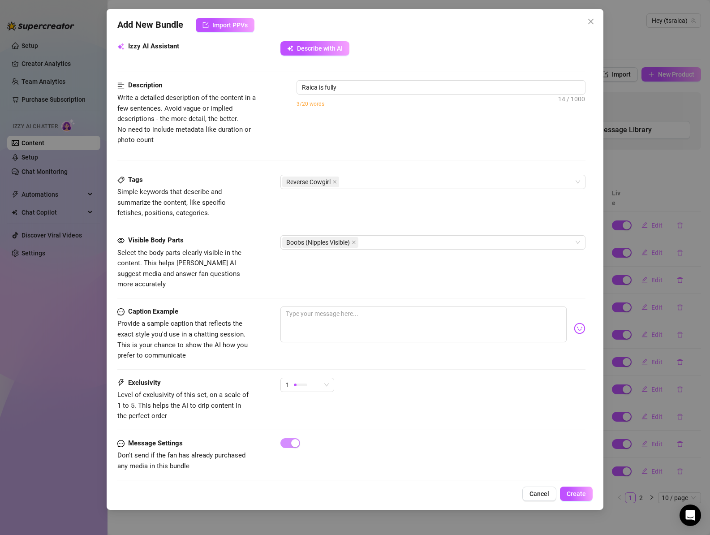
click at [369, 262] on div "Visible Body Parts Select the body parts clearly visible in the content. This h…" at bounding box center [351, 262] width 468 height 55
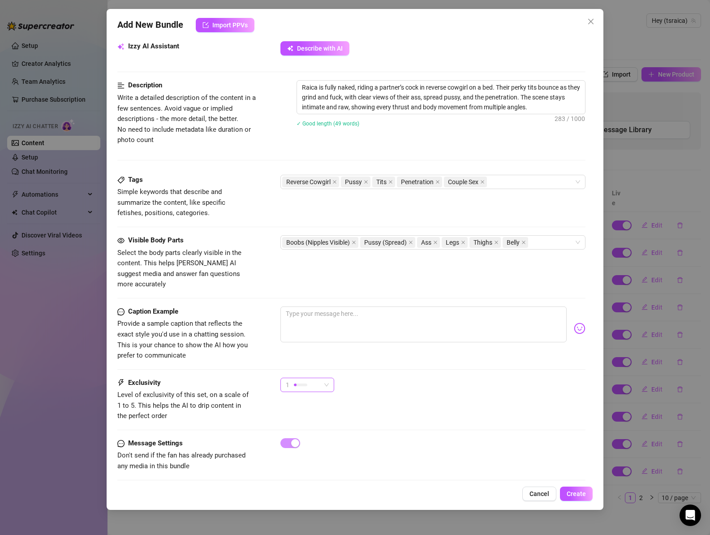
drag, startPoint x: 320, startPoint y: 371, endPoint x: 318, endPoint y: 376, distance: 5.2
click at [320, 378] on div "1" at bounding box center [303, 384] width 35 height 13
drag, startPoint x: 315, startPoint y: 439, endPoint x: 330, endPoint y: 436, distance: 15.5
click at [315, 439] on span "4" at bounding box center [316, 437] width 58 height 10
click at [513, 184] on div "Reverse Cowgirl Pussy Tits Penetration Couple Sex" at bounding box center [428, 181] width 292 height 13
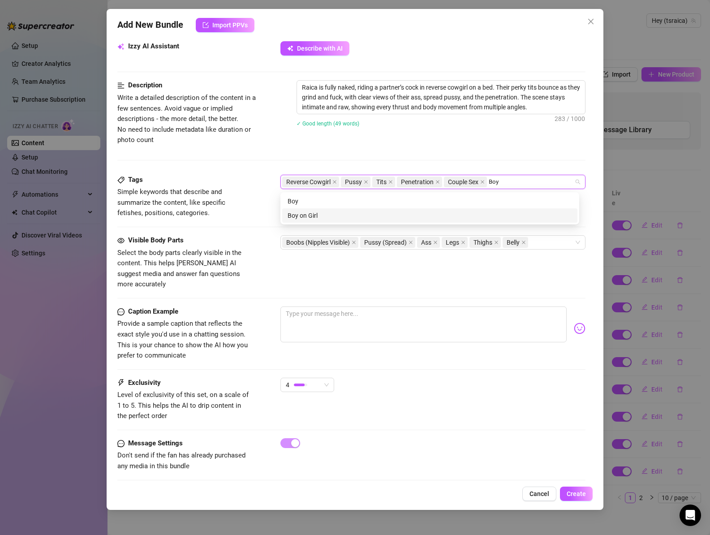
click at [325, 215] on div "Boy on Girl" at bounding box center [429, 215] width 284 height 10
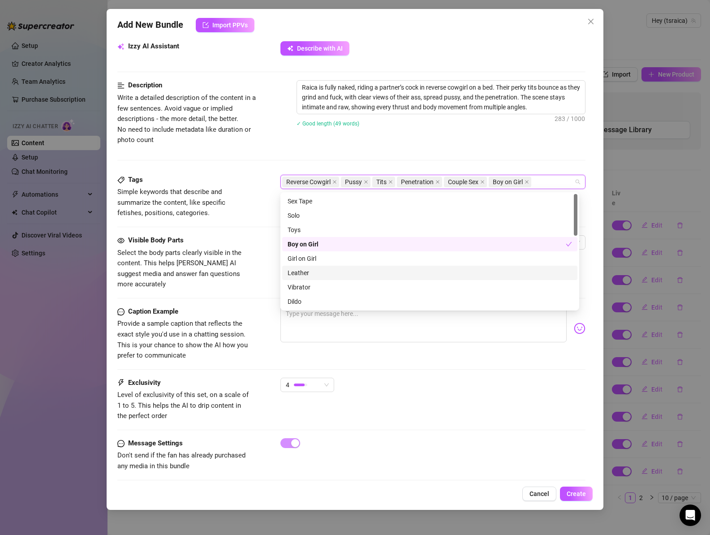
click at [237, 227] on div "Tags Simple keywords that describe and summarize the content, like specific fet…" at bounding box center [351, 205] width 468 height 60
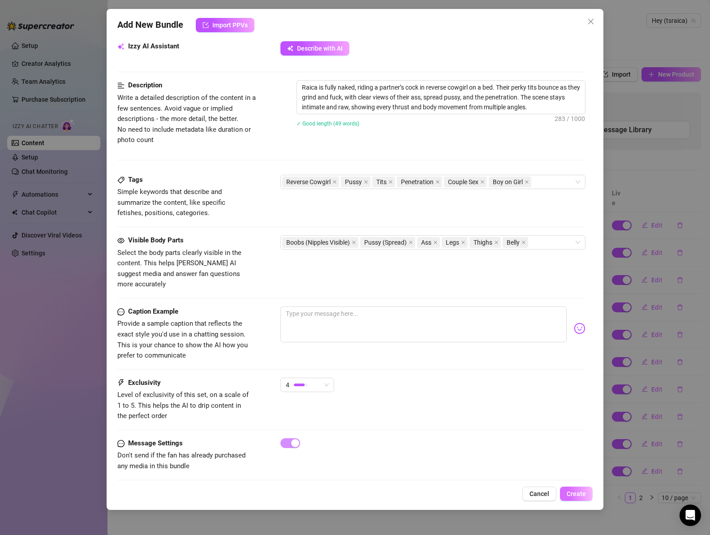
click at [575, 494] on span "Create" at bounding box center [575, 493] width 19 height 7
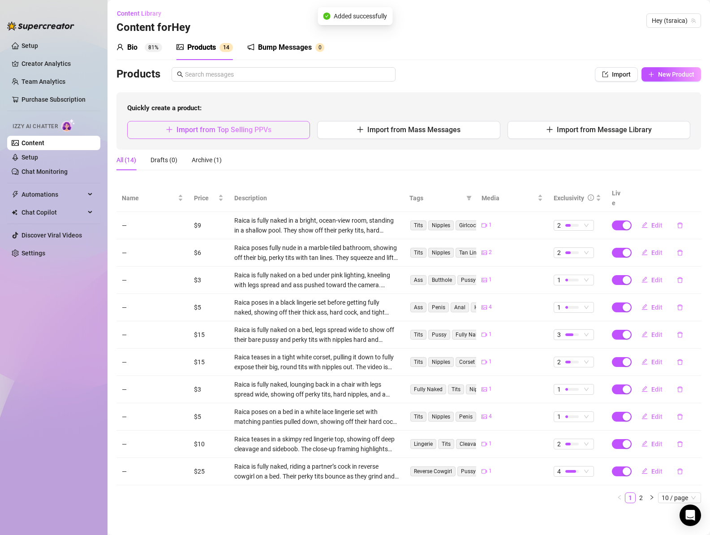
click at [223, 132] on span "Import from Top Selling PPVs" at bounding box center [223, 129] width 95 height 9
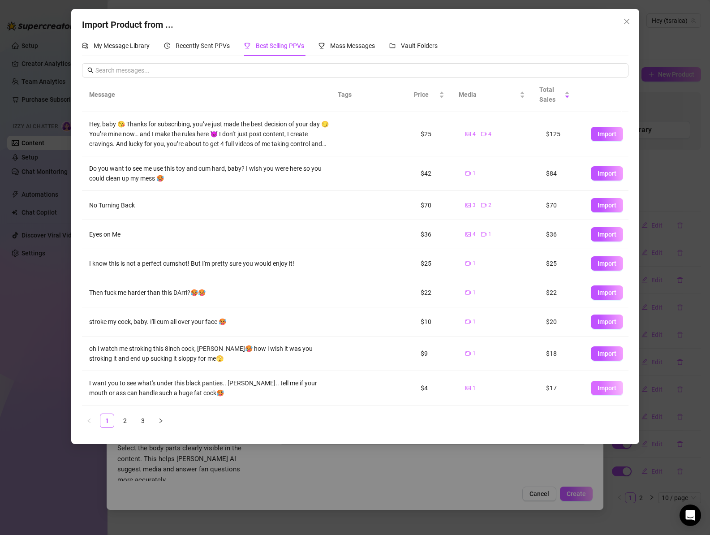
click at [597, 387] on span "Import" at bounding box center [606, 387] width 19 height 7
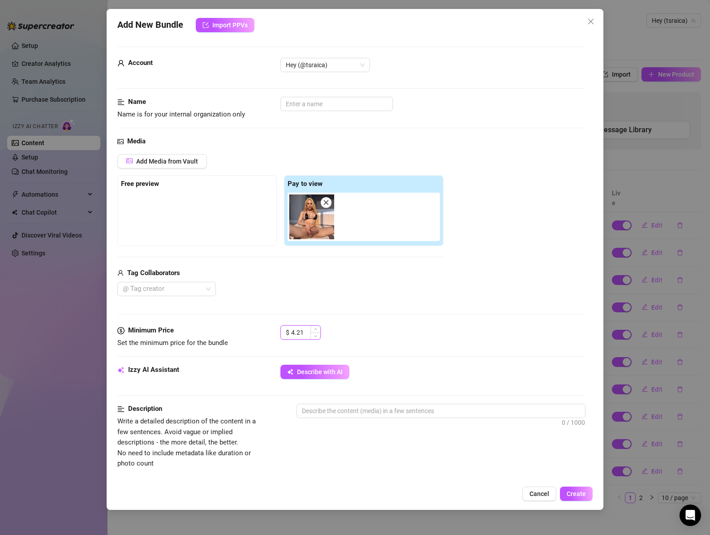
click at [300, 330] on input "4.21" at bounding box center [305, 331] width 29 height 13
click at [299, 330] on input "4.21" at bounding box center [305, 331] width 29 height 13
drag, startPoint x: 396, startPoint y: 330, endPoint x: 388, endPoint y: 332, distance: 8.8
click at [396, 330] on div "$ 3" at bounding box center [432, 336] width 305 height 22
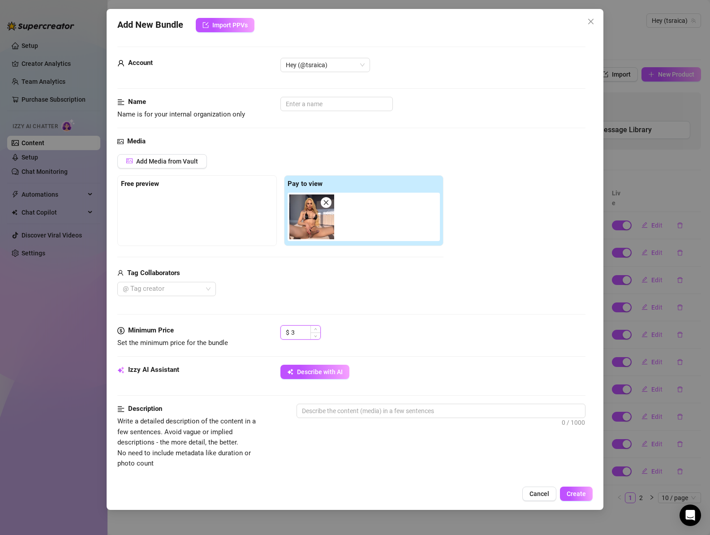
click at [296, 330] on input "3" at bounding box center [305, 331] width 29 height 13
click at [386, 337] on div "$ 6" at bounding box center [432, 336] width 305 height 22
click at [325, 365] on button "Describe with AI" at bounding box center [314, 371] width 69 height 14
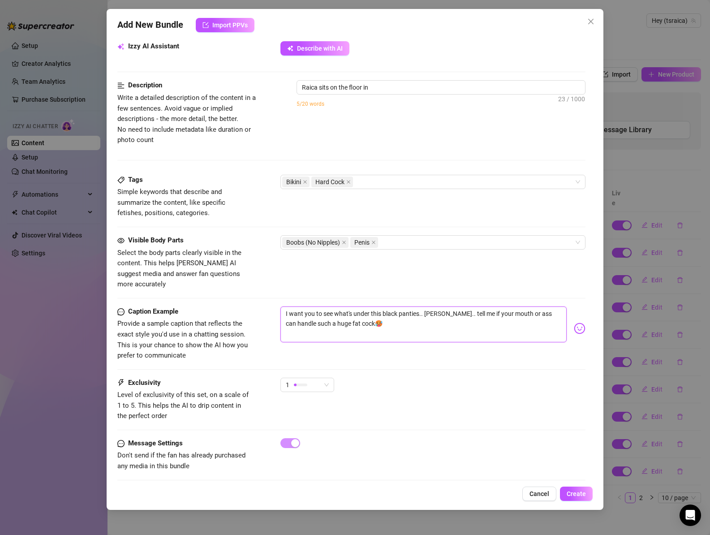
click at [373, 306] on textarea "I want you to see what's under this black panties.. [PERSON_NAME].. tell me if …" at bounding box center [423, 324] width 287 height 36
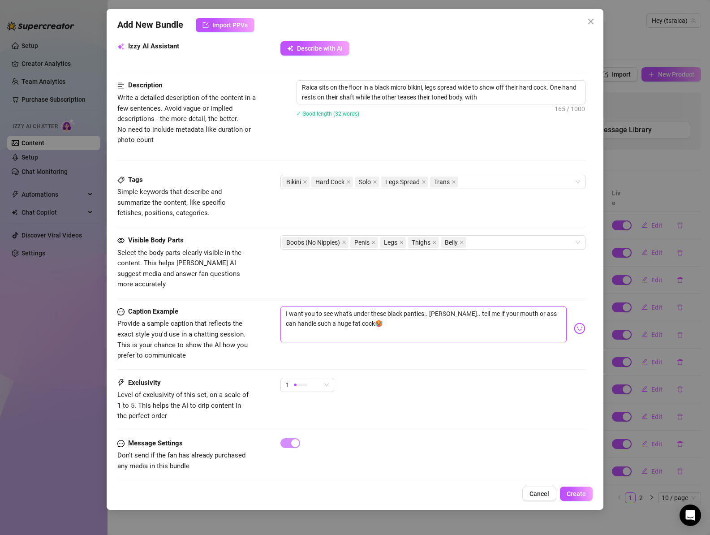
click at [354, 306] on textarea "I want you to see what's under these black panties.. [PERSON_NAME].. tell me if…" at bounding box center [423, 324] width 287 height 36
click at [368, 306] on textarea "I want you to see what's peaking under these black panties.. [PERSON_NAME].. te…" at bounding box center [423, 324] width 287 height 36
click at [386, 306] on textarea "I want you to see what's poking under these black panties.. [PERSON_NAME].. tel…" at bounding box center [423, 324] width 287 height 36
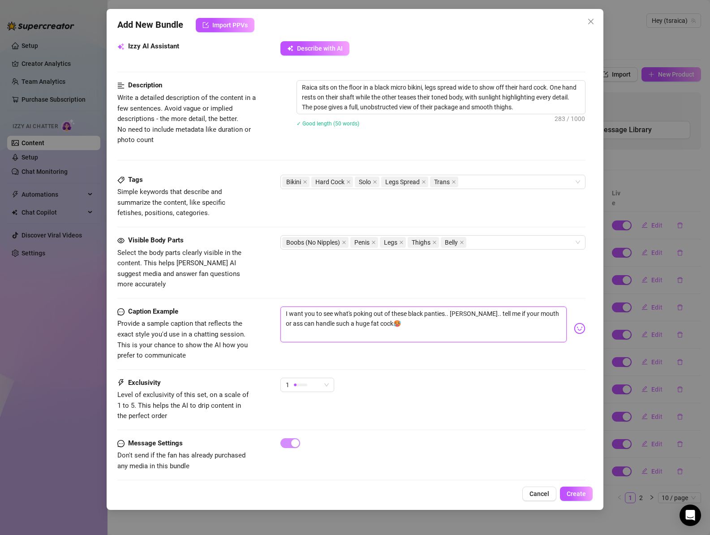
drag, startPoint x: 452, startPoint y: 304, endPoint x: 469, endPoint y: 305, distance: 17.5
click at [469, 306] on textarea "I want you to see what's poking out of these black panties.. [PERSON_NAME].. te…" at bounding box center [423, 324] width 287 height 36
click at [482, 312] on textarea "I want you to see what's poking out of these black panties.. tell me if your mo…" at bounding box center [423, 324] width 287 height 36
drag, startPoint x: 482, startPoint y: 312, endPoint x: 471, endPoint y: 314, distance: 10.5
click at [482, 312] on textarea "I want you to see what's poking out of these black panties.. tell me if your mo…" at bounding box center [423, 324] width 287 height 36
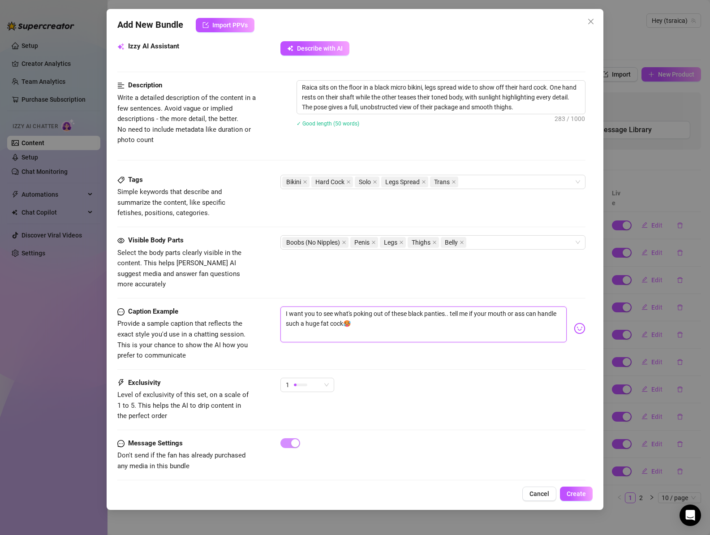
drag, startPoint x: 445, startPoint y: 306, endPoint x: 496, endPoint y: 319, distance: 51.8
click at [496, 319] on textarea "I want you to see what's poking out of these black panties.. tell me if your mo…" at bounding box center [423, 324] width 287 height 36
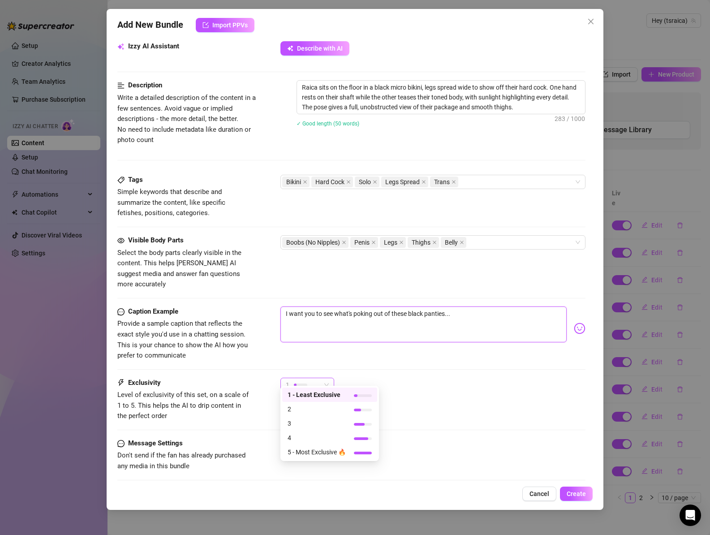
click at [319, 381] on div "1" at bounding box center [303, 384] width 35 height 13
click at [306, 409] on span "2" at bounding box center [316, 409] width 58 height 10
click at [303, 381] on div "2" at bounding box center [303, 384] width 35 height 13
click at [305, 392] on span "1 - Least Exclusive" at bounding box center [316, 394] width 58 height 10
click at [582, 495] on span "Create" at bounding box center [575, 493] width 19 height 7
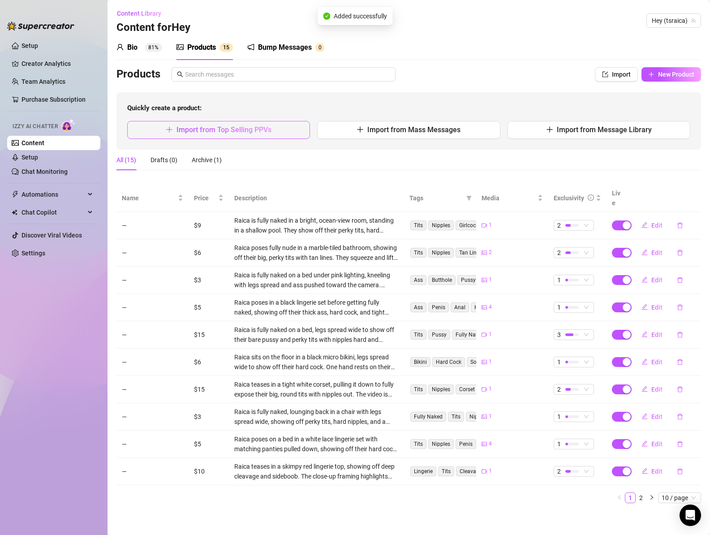
click at [213, 124] on button "Import from Top Selling PPVs" at bounding box center [218, 130] width 183 height 18
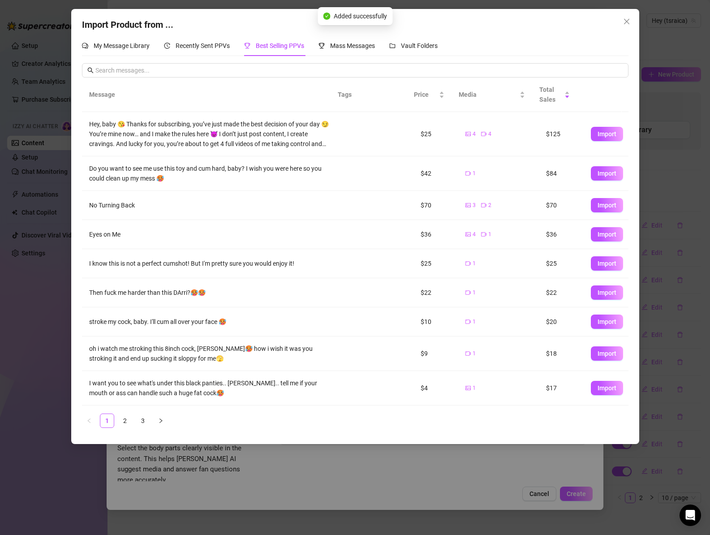
click at [146, 419] on link "3" at bounding box center [142, 420] width 13 height 13
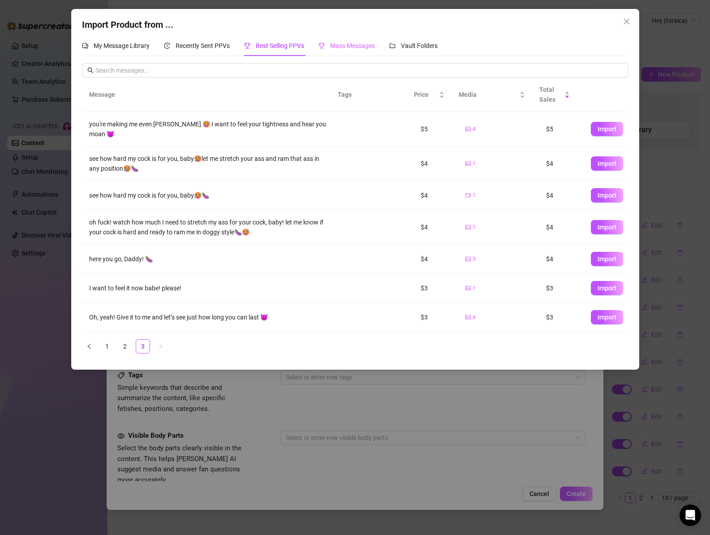
click at [336, 53] on div "Mass Messages" at bounding box center [346, 45] width 56 height 21
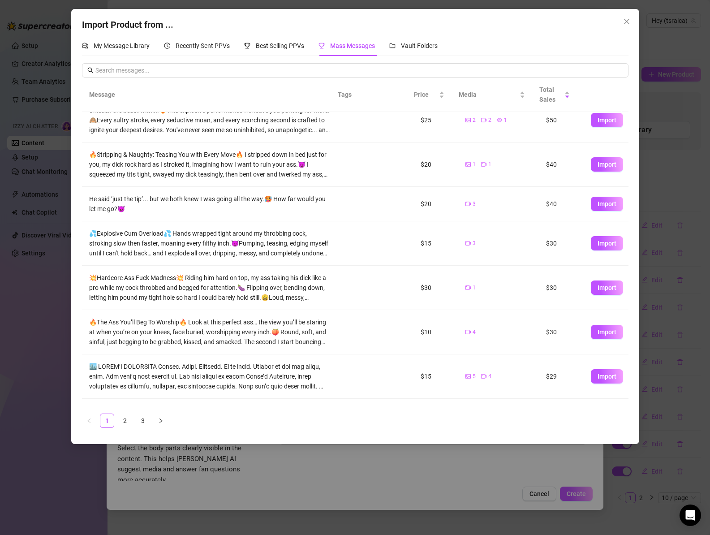
scroll to position [139, 0]
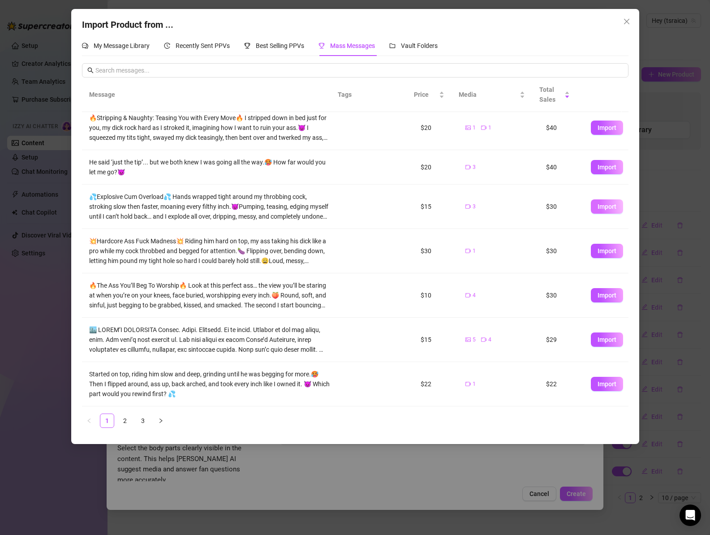
click at [597, 210] on button "Import" at bounding box center [606, 206] width 32 height 14
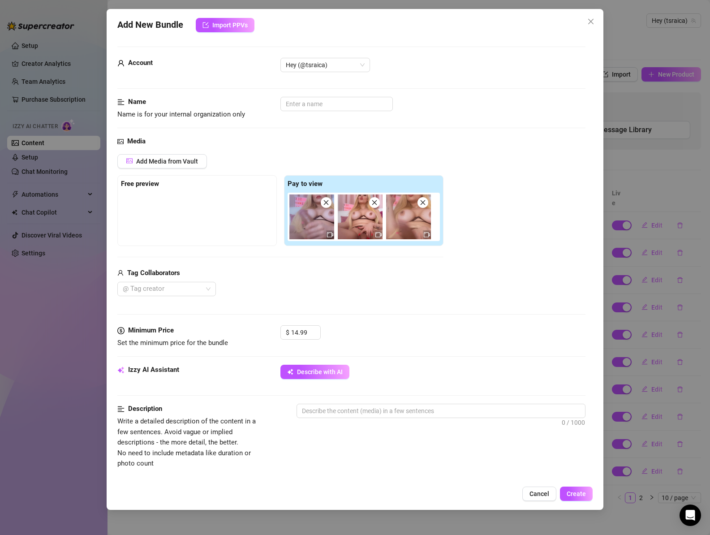
click at [329, 204] on span at bounding box center [326, 202] width 11 height 11
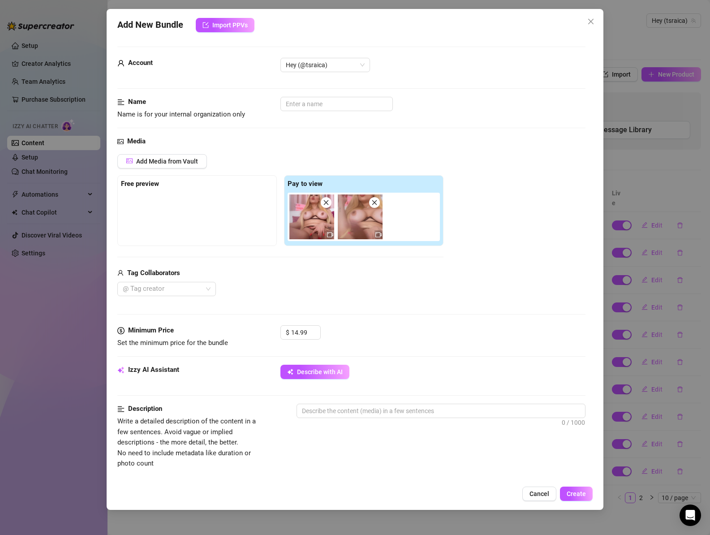
drag, startPoint x: 376, startPoint y: 204, endPoint x: 370, endPoint y: 212, distance: 9.7
click at [376, 204] on icon "close" at bounding box center [374, 202] width 6 height 6
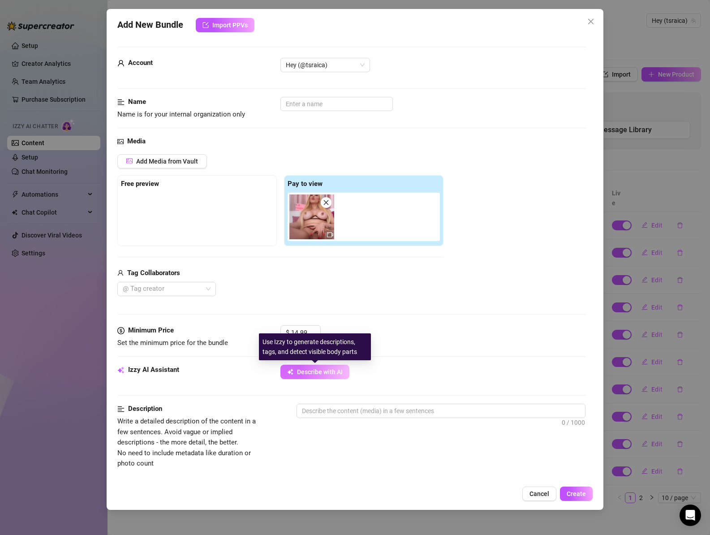
click at [304, 372] on span "Describe with AI" at bounding box center [320, 371] width 46 height 7
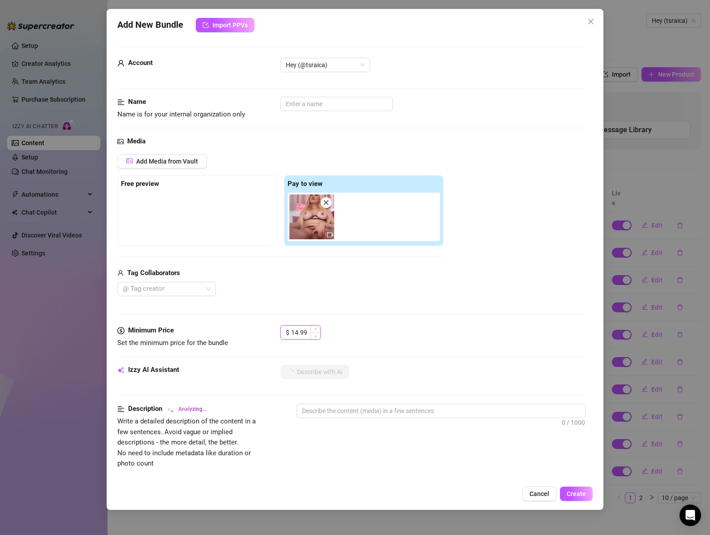
click at [295, 331] on input "14.99" at bounding box center [305, 331] width 29 height 13
click at [394, 345] on div "$ 15" at bounding box center [432, 336] width 305 height 22
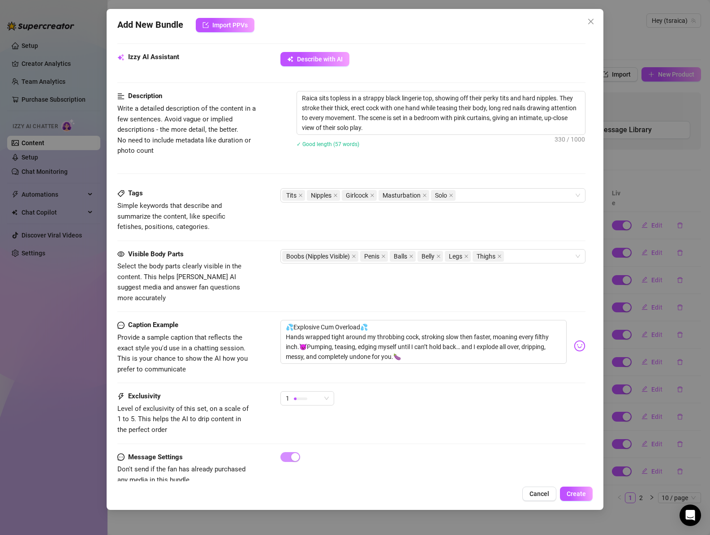
scroll to position [315, 0]
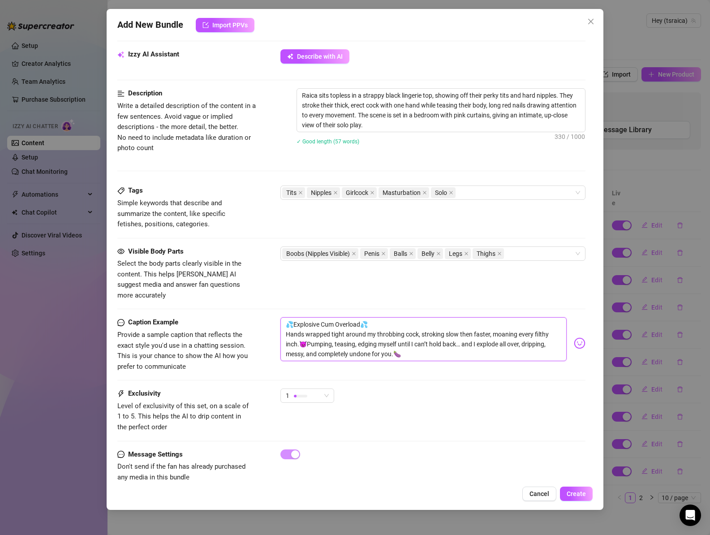
click at [360, 323] on textarea "💦Explosive Cum Overload💦 Hands wrapped tight around my throbbing cock, stroking…" at bounding box center [423, 339] width 287 height 44
click at [344, 334] on textarea "💦Explosive Cum Overload💦 Hands wrapped tight around my throbbing cock, stroking…" at bounding box center [423, 339] width 287 height 44
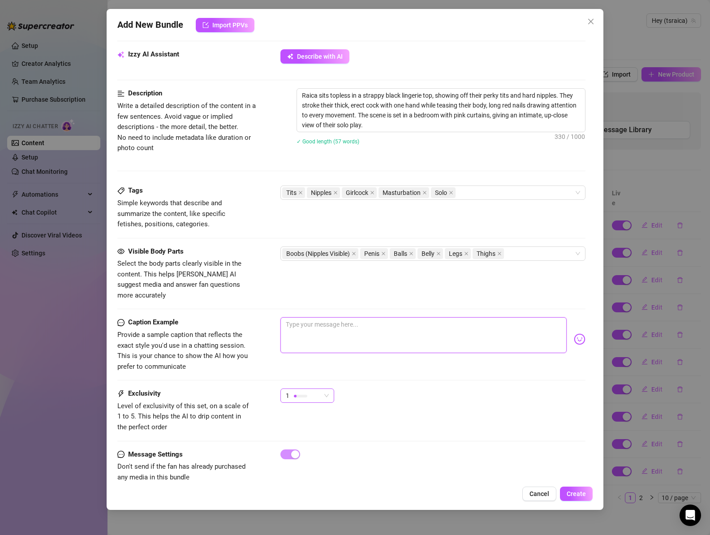
click at [304, 392] on div "1" at bounding box center [303, 395] width 35 height 13
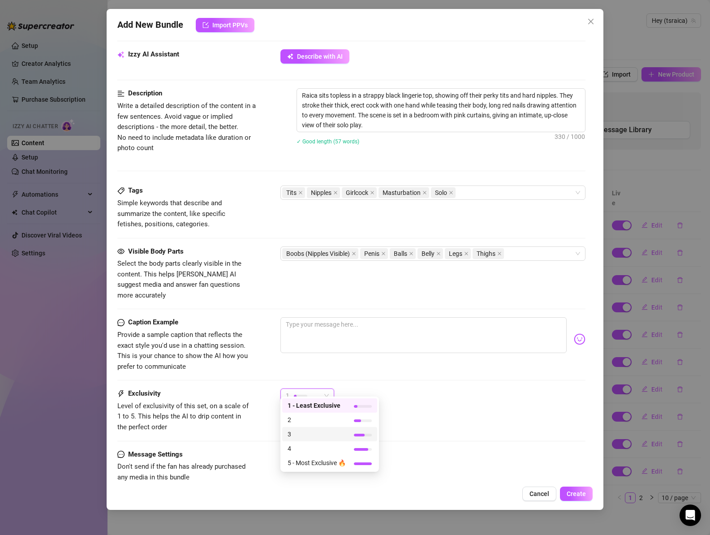
click at [304, 430] on span "3" at bounding box center [316, 434] width 58 height 10
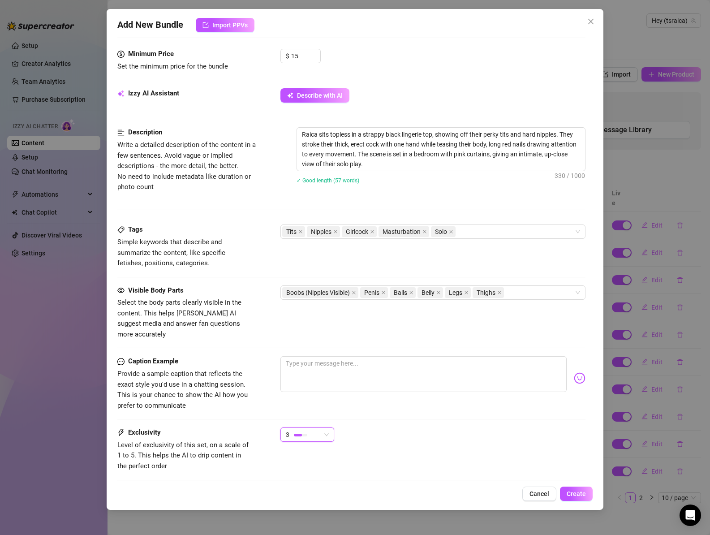
scroll to position [326, 0]
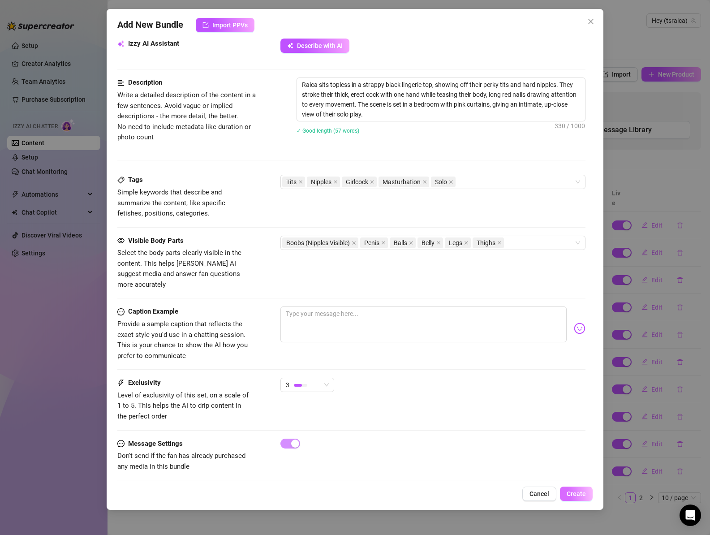
click at [577, 496] on span "Create" at bounding box center [575, 493] width 19 height 7
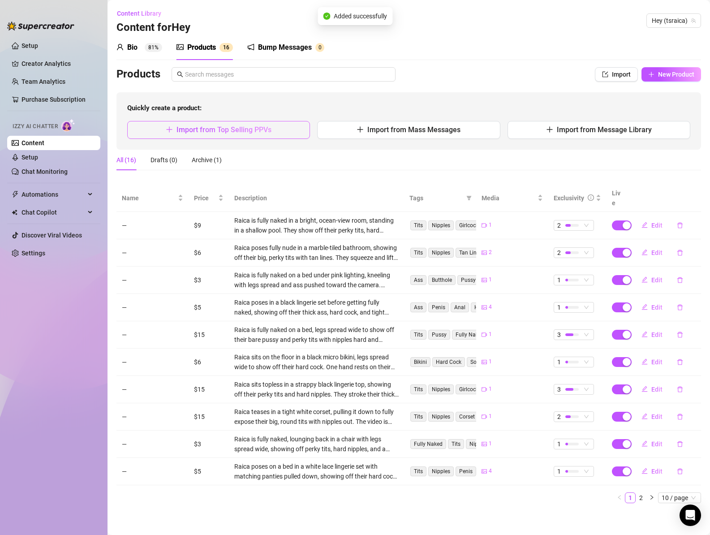
click at [212, 131] on span "Import from Top Selling PPVs" at bounding box center [223, 129] width 95 height 9
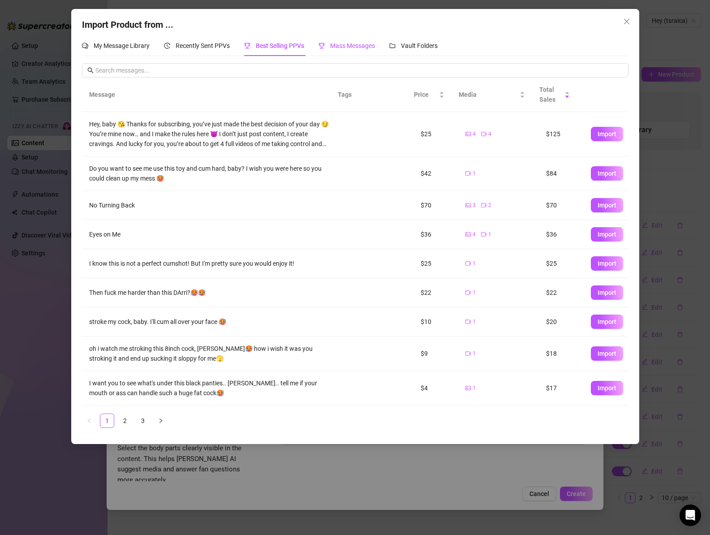
click at [351, 44] on span "Mass Messages" at bounding box center [352, 45] width 45 height 7
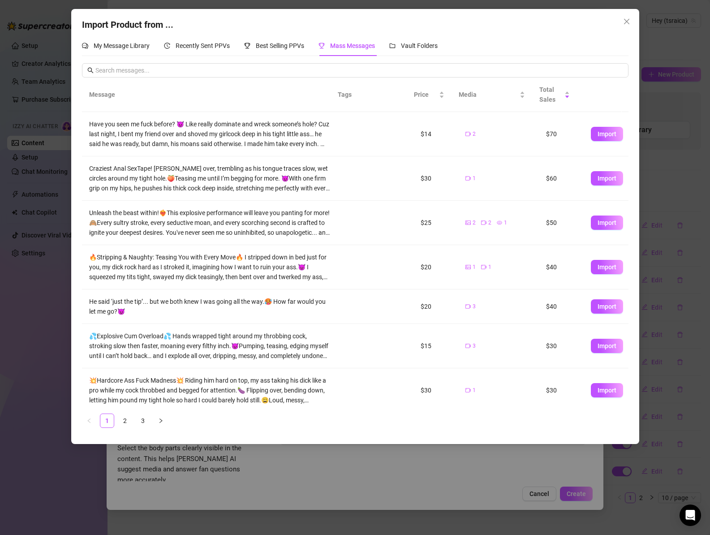
scroll to position [139, 0]
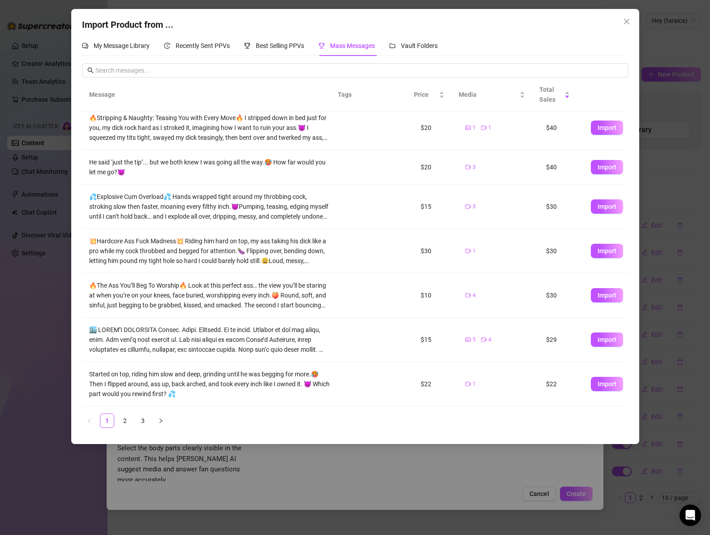
drag, startPoint x: 607, startPoint y: 337, endPoint x: 595, endPoint y: 340, distance: 11.5
click at [606, 337] on span "Import" at bounding box center [606, 339] width 19 height 7
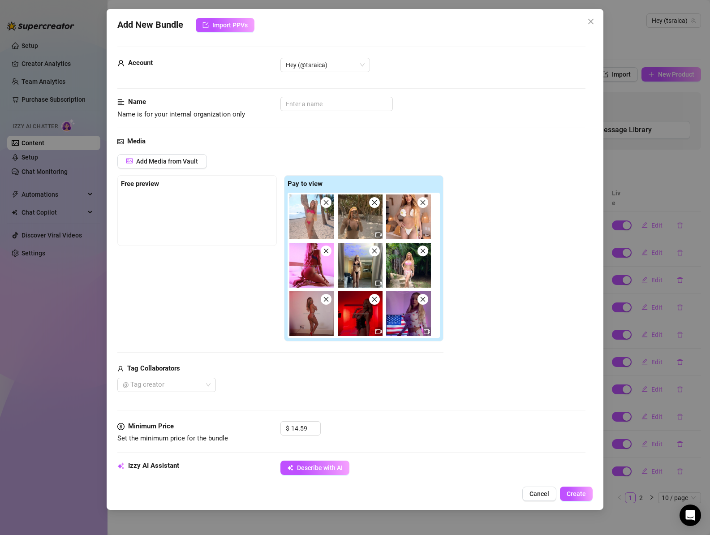
click at [328, 202] on icon "close" at bounding box center [326, 202] width 6 height 6
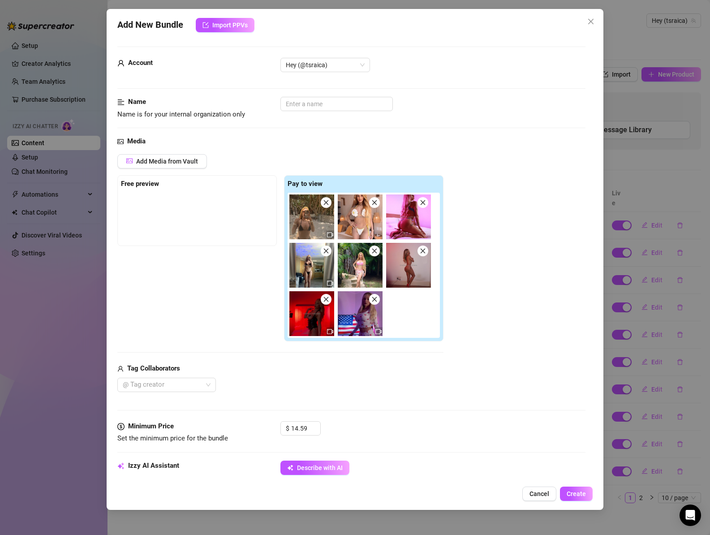
click at [328, 202] on icon "close" at bounding box center [326, 202] width 6 height 6
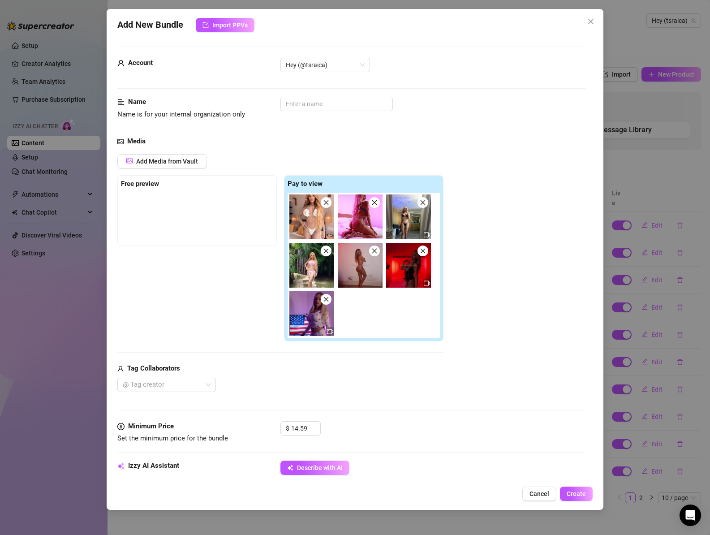
click at [328, 202] on icon "close" at bounding box center [326, 202] width 6 height 6
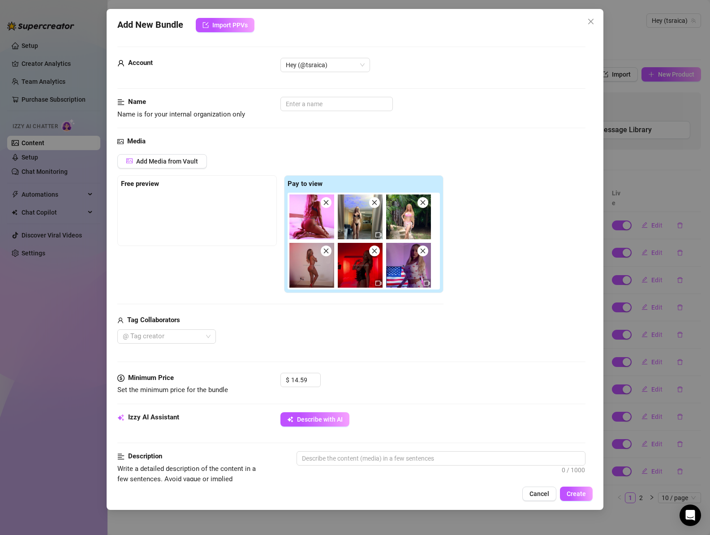
click at [328, 202] on icon "close" at bounding box center [326, 202] width 6 height 6
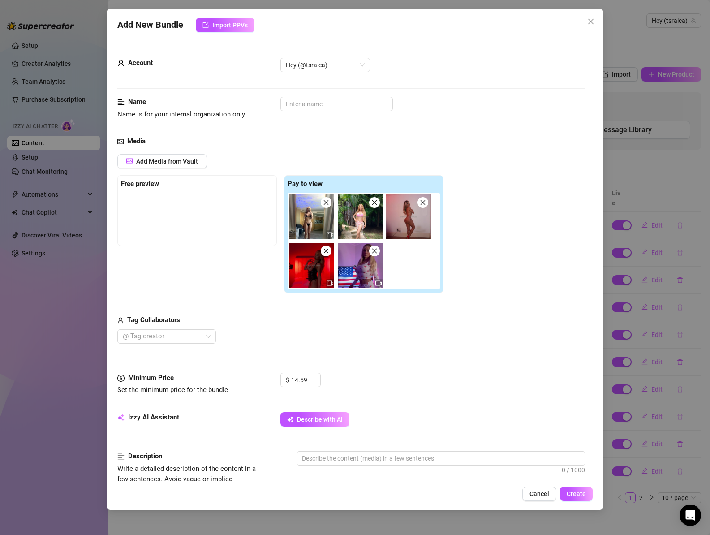
click at [375, 202] on icon "close" at bounding box center [374, 202] width 5 height 5
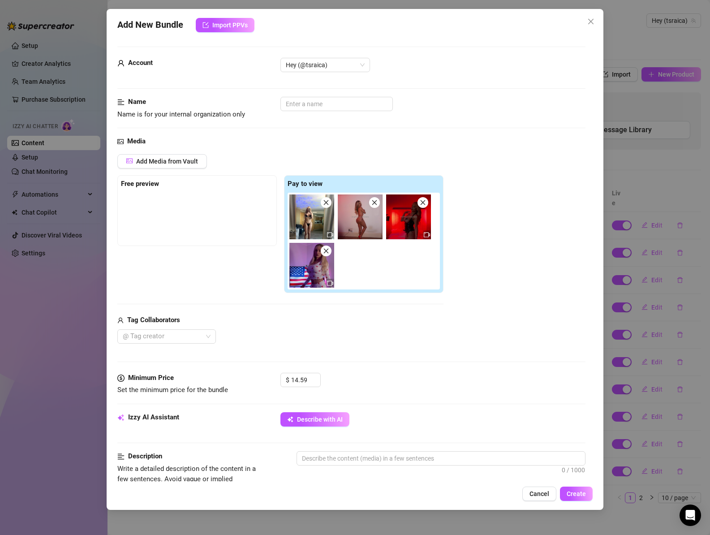
click at [375, 202] on icon "close" at bounding box center [374, 202] width 5 height 5
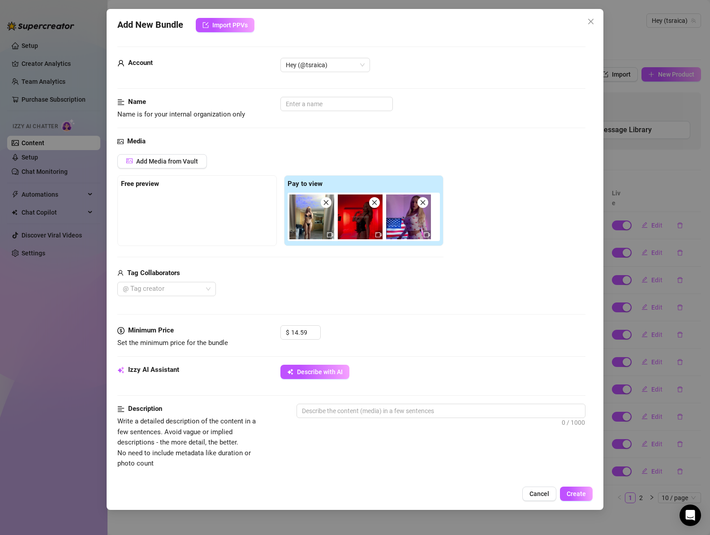
click at [375, 202] on icon "close" at bounding box center [374, 202] width 5 height 5
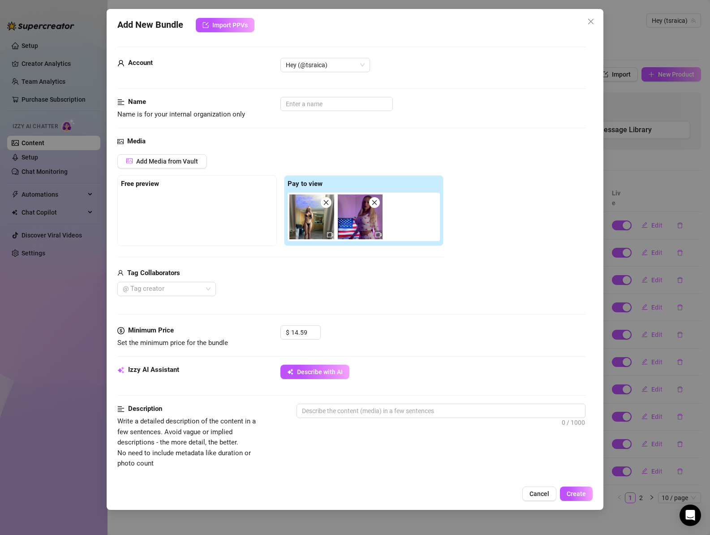
click at [375, 202] on icon "close" at bounding box center [374, 202] width 5 height 5
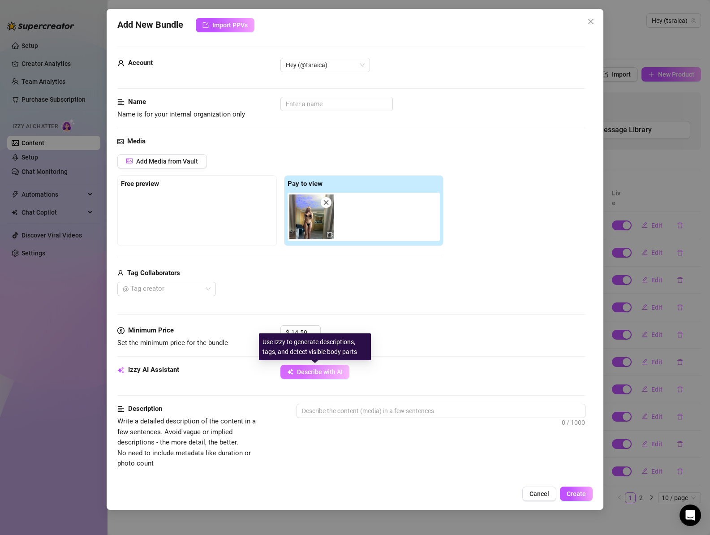
drag, startPoint x: 314, startPoint y: 367, endPoint x: 334, endPoint y: 368, distance: 20.2
click at [314, 367] on button "Describe with AI" at bounding box center [314, 371] width 69 height 14
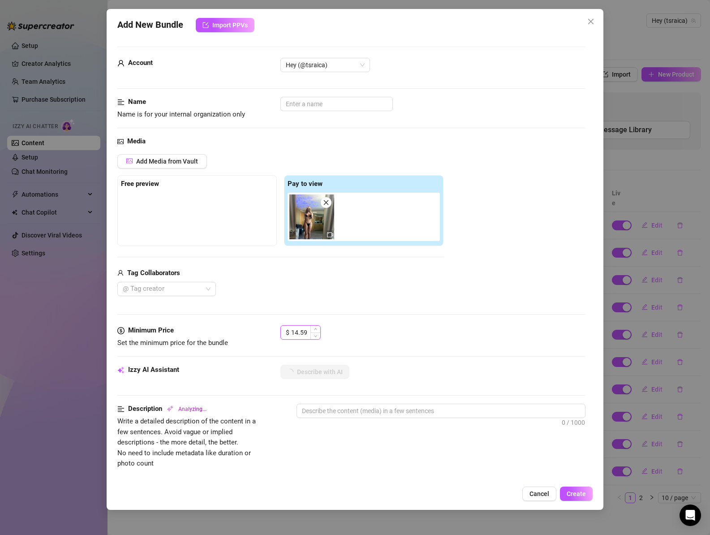
click at [299, 330] on input "14.59" at bounding box center [305, 331] width 29 height 13
click at [369, 319] on div "Media Add Media from Vault Free preview Pay to view Tag Collaborators @ Tag cre…" at bounding box center [351, 230] width 468 height 189
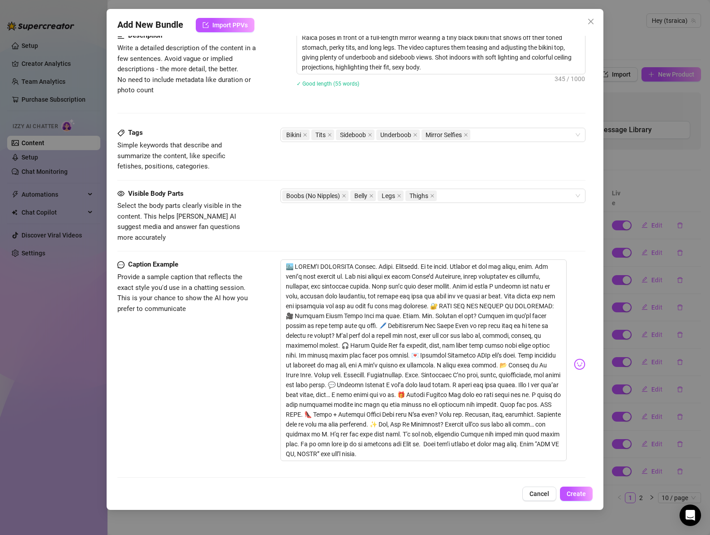
scroll to position [381, 0]
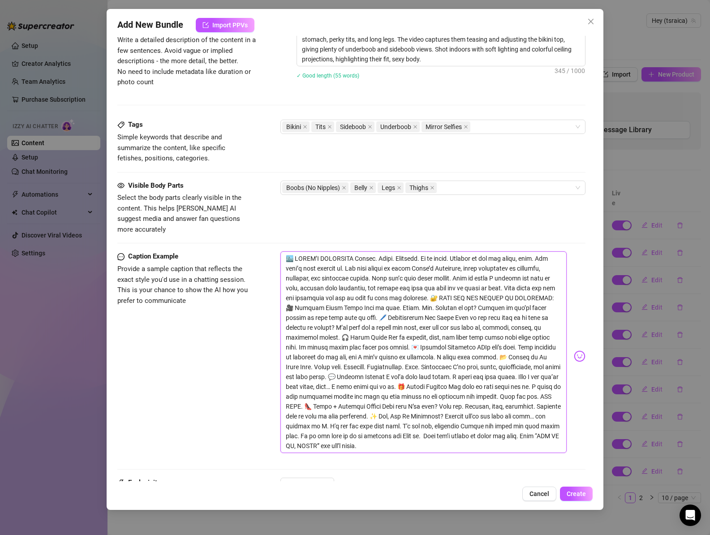
click at [408, 395] on textarea at bounding box center [423, 351] width 287 height 201
click at [370, 345] on textarea at bounding box center [423, 351] width 287 height 201
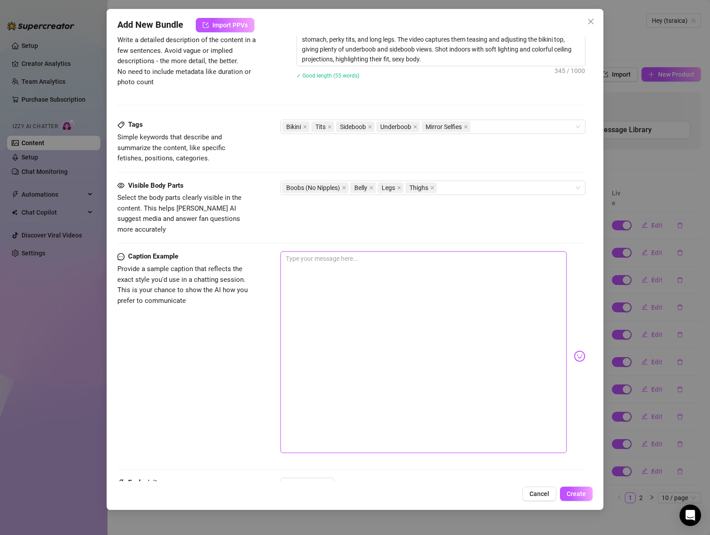
scroll to position [326, 0]
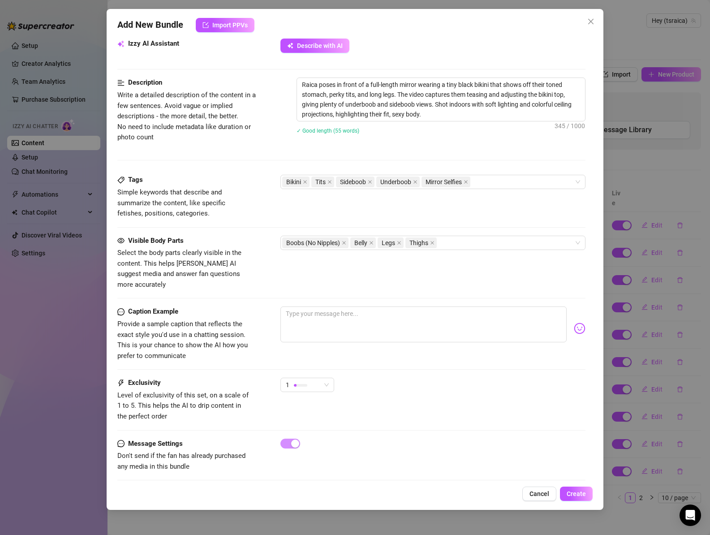
click at [379, 273] on div "Visible Body Parts Select the body parts clearly visible in the content. This h…" at bounding box center [351, 262] width 468 height 55
drag, startPoint x: 325, startPoint y: 376, endPoint x: 323, endPoint y: 384, distance: 8.8
click at [325, 378] on span "1" at bounding box center [307, 384] width 43 height 13
click at [441, 352] on div "Caption Example Provide a sample caption that reflects the exact style you'd us…" at bounding box center [351, 333] width 468 height 55
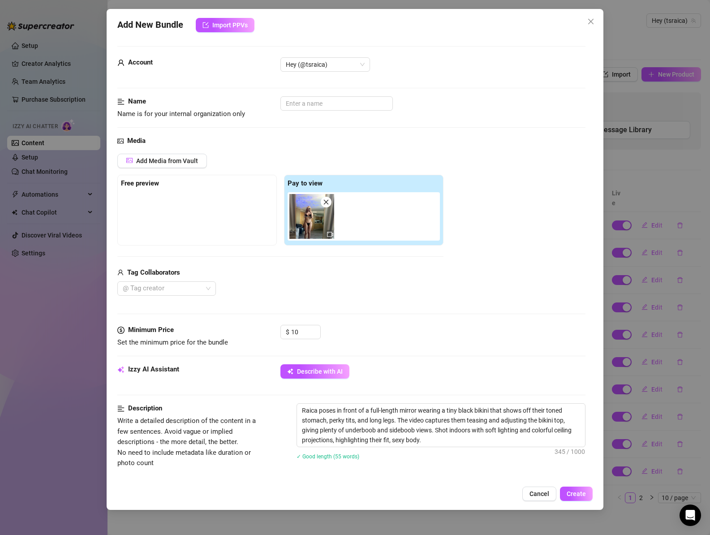
scroll to position [0, 0]
drag, startPoint x: 581, startPoint y: 495, endPoint x: 576, endPoint y: 496, distance: 5.0
click at [581, 495] on span "Create" at bounding box center [575, 493] width 19 height 7
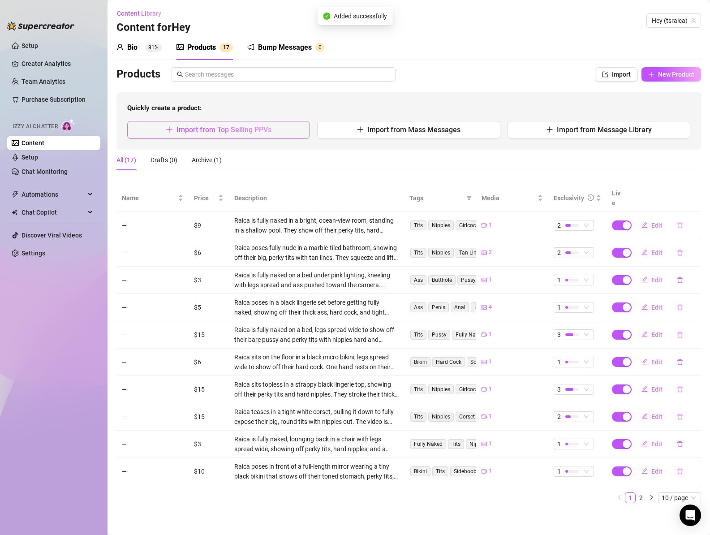
click at [184, 121] on button "Import from Top Selling PPVs" at bounding box center [218, 130] width 183 height 18
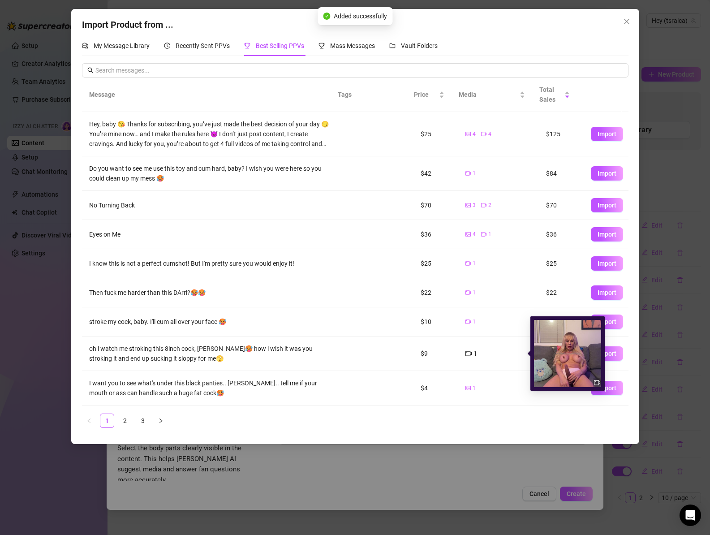
scroll to position [28, 0]
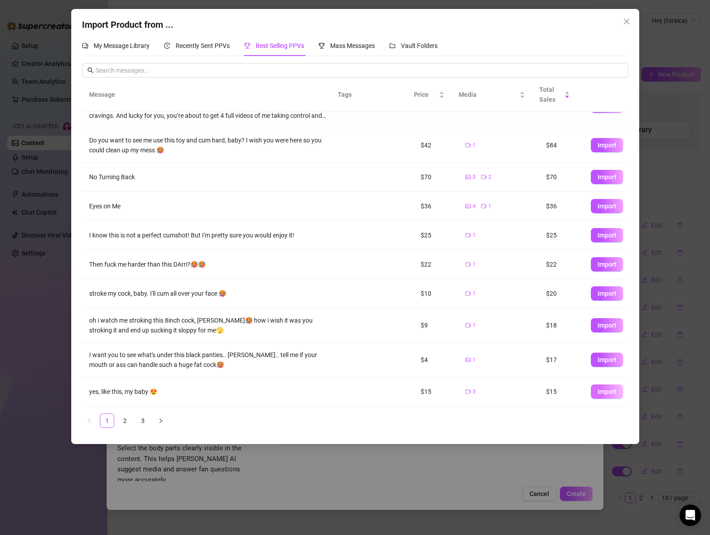
click at [606, 392] on span "Import" at bounding box center [606, 391] width 19 height 7
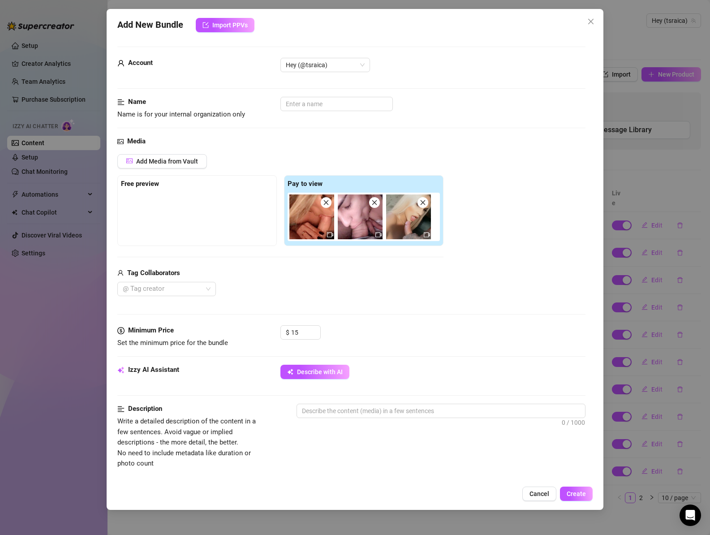
click at [325, 201] on icon "close" at bounding box center [326, 202] width 6 height 6
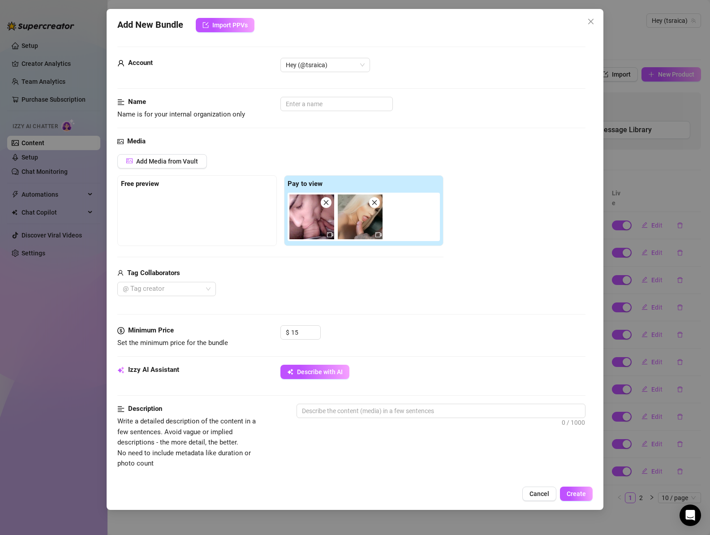
click at [374, 202] on icon "close" at bounding box center [374, 202] width 5 height 5
click at [483, 253] on div "Add Media from Vault Free preview Pay to view Tag Collaborators @ Tag creator" at bounding box center [351, 225] width 468 height 142
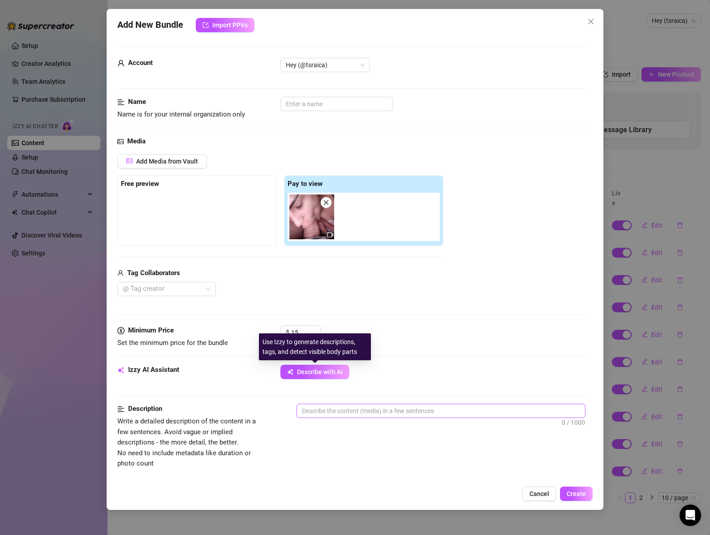
drag, startPoint x: 327, startPoint y: 376, endPoint x: 539, endPoint y: 418, distance: 215.5
click at [327, 375] on span "Describe with AI" at bounding box center [320, 371] width 46 height 7
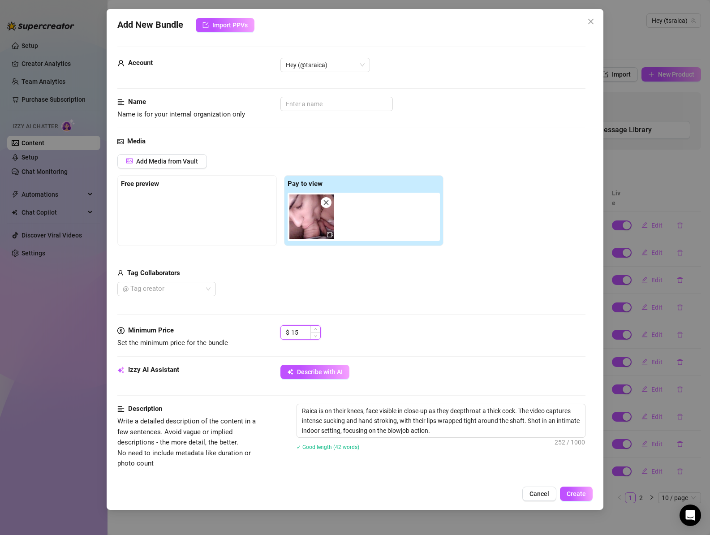
click at [298, 332] on input "15" at bounding box center [305, 331] width 29 height 13
click at [173, 291] on div at bounding box center [162, 288] width 86 height 13
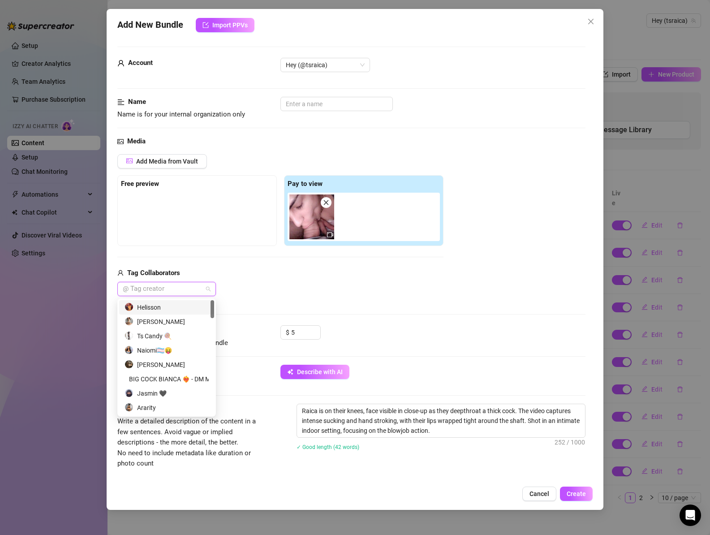
click at [166, 308] on div "Helisson" at bounding box center [166, 307] width 84 height 10
click at [408, 312] on div "Media Add Media from Vault Free preview Pay to view Tag Collaborators [PERSON_N…" at bounding box center [351, 230] width 468 height 189
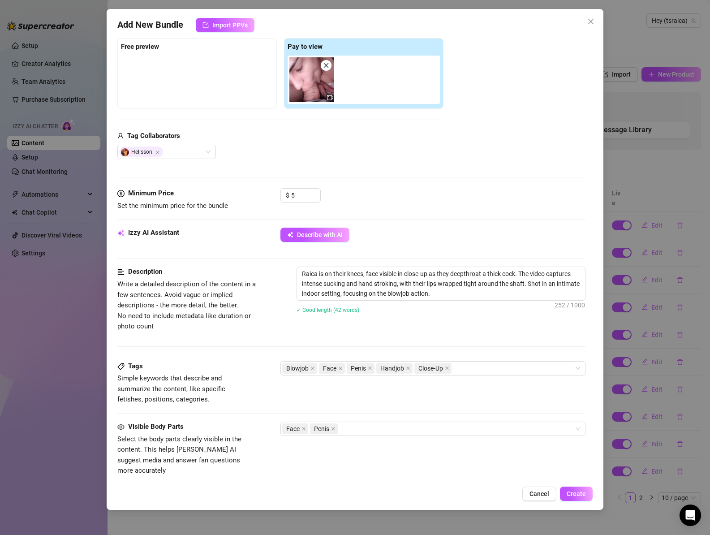
scroll to position [323, 0]
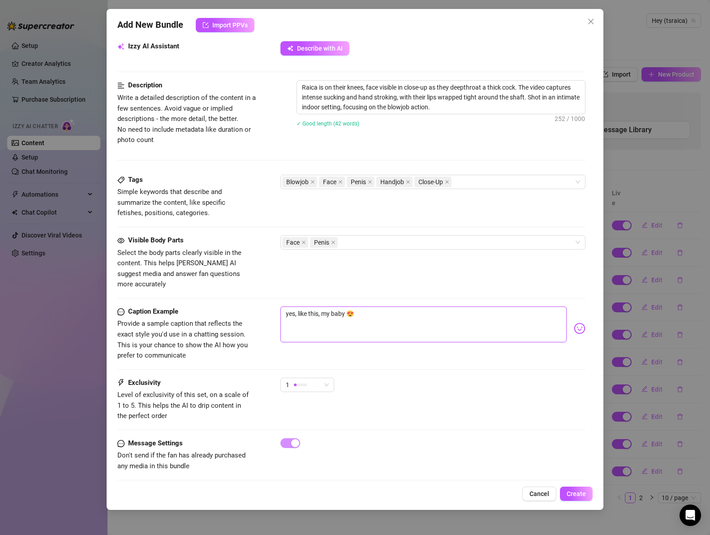
click at [323, 306] on textarea "yes, like this, my baby 😍" at bounding box center [423, 324] width 287 height 36
click at [359, 306] on textarea "yes, like this baby 😍" at bounding box center [423, 324] width 287 height 36
click at [302, 306] on textarea "yes, like this baby" at bounding box center [423, 324] width 287 height 36
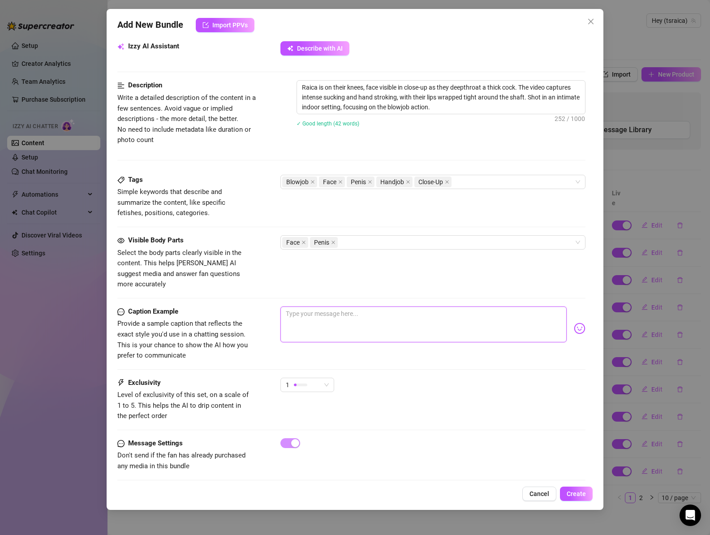
drag, startPoint x: 308, startPoint y: 378, endPoint x: 306, endPoint y: 384, distance: 6.1
click at [308, 378] on div "1" at bounding box center [303, 384] width 35 height 13
drag, startPoint x: 304, startPoint y: 406, endPoint x: 449, endPoint y: 471, distance: 159.3
click at [304, 406] on span "2" at bounding box center [316, 409] width 58 height 10
click at [579, 497] on button "Create" at bounding box center [576, 493] width 33 height 14
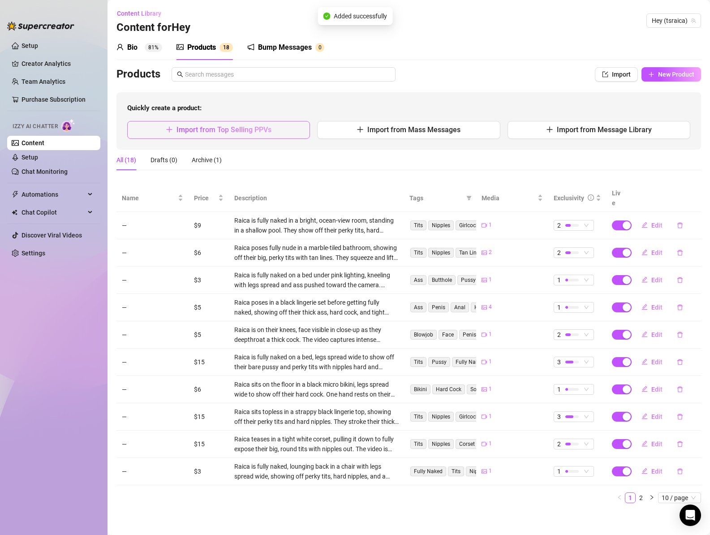
click at [212, 133] on span "Import from Top Selling PPVs" at bounding box center [223, 129] width 95 height 9
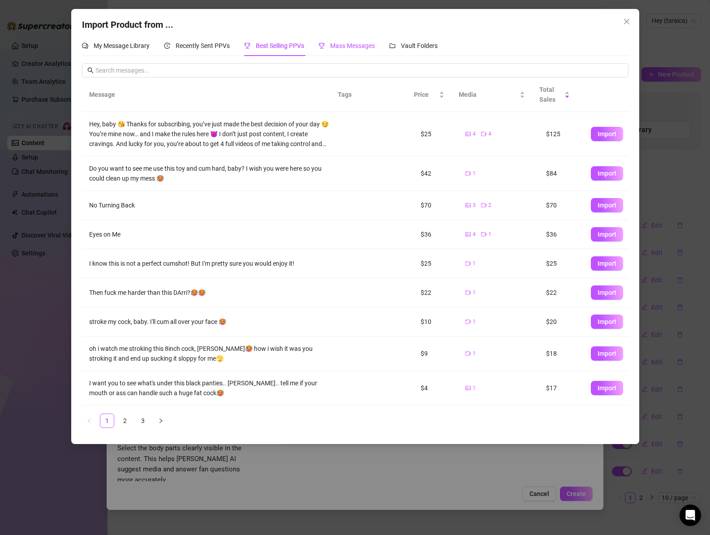
click at [351, 47] on span "Mass Messages" at bounding box center [352, 45] width 45 height 7
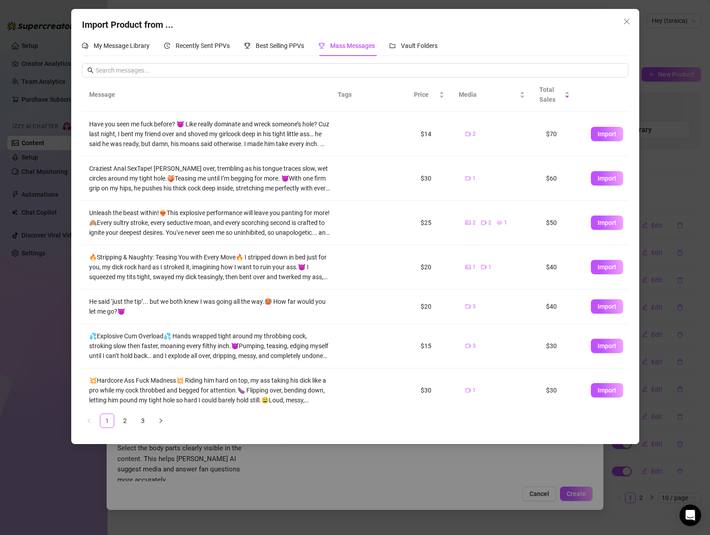
click at [603, 304] on span "Import" at bounding box center [606, 306] width 19 height 7
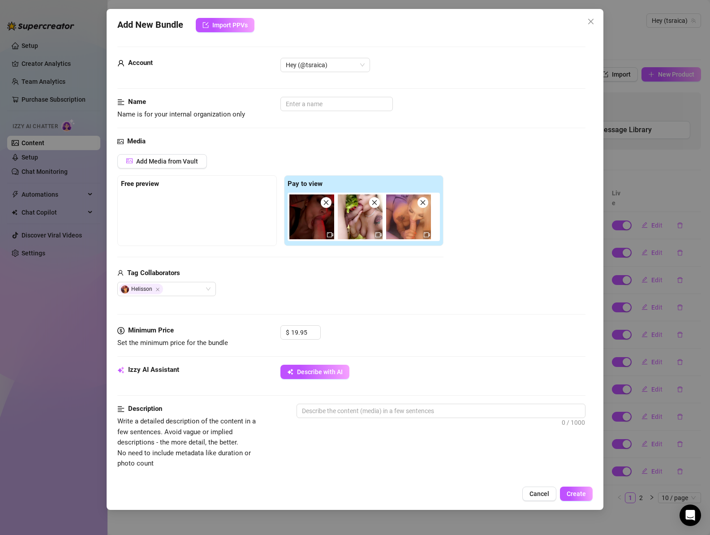
click at [325, 202] on icon "close" at bounding box center [326, 202] width 6 height 6
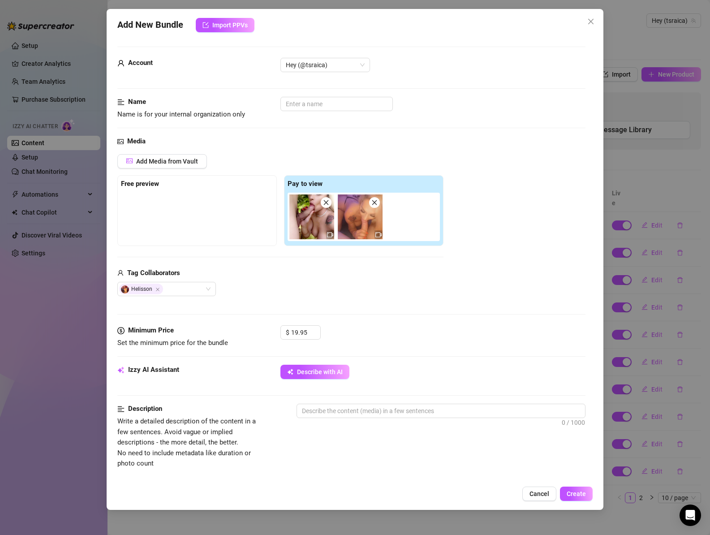
drag, startPoint x: 374, startPoint y: 202, endPoint x: 348, endPoint y: 221, distance: 32.2
click at [374, 202] on icon "close" at bounding box center [374, 202] width 5 height 5
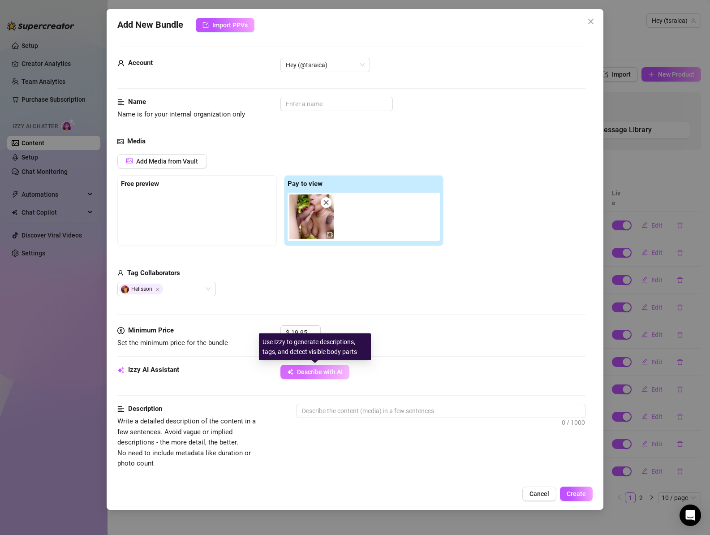
click at [322, 369] on span "Describe with AI" at bounding box center [320, 371] width 46 height 7
click at [304, 333] on div "Use Izzy to generate descriptions, tags, and detect visible body parts" at bounding box center [315, 346] width 112 height 27
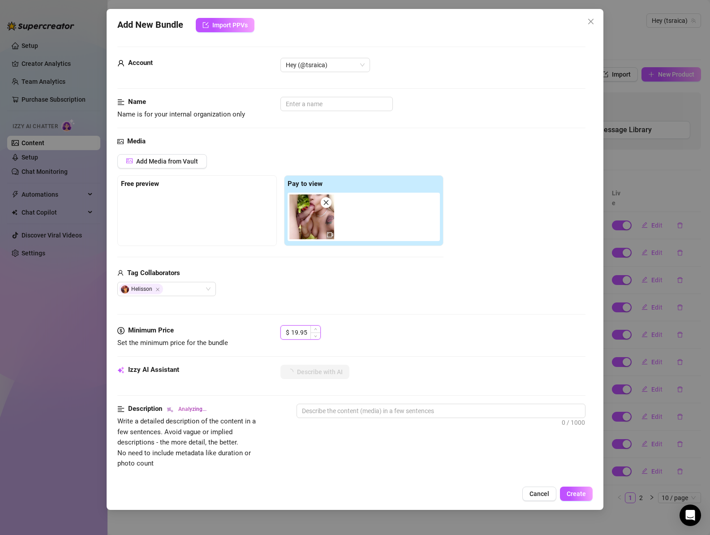
click at [301, 331] on input "19.95" at bounding box center [305, 331] width 29 height 13
click at [442, 331] on div "$ 15" at bounding box center [432, 336] width 305 height 22
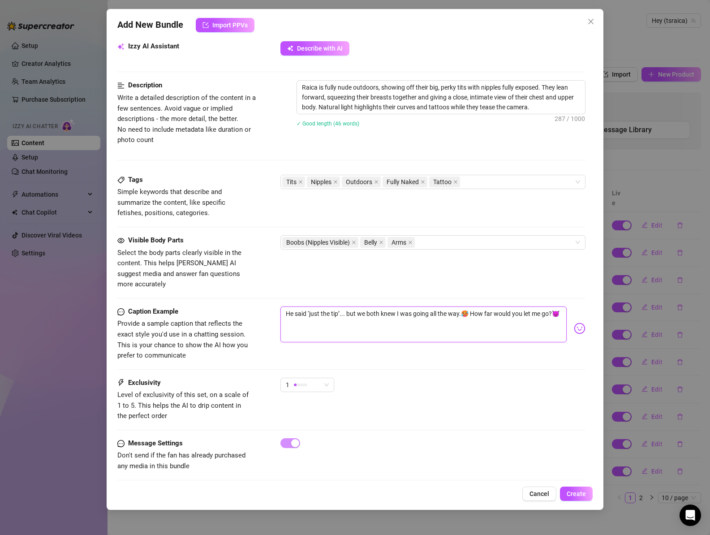
click at [336, 309] on textarea "He said ‘just the tip’... but we both knew I was going all the way.🥵 How far wo…" at bounding box center [423, 324] width 287 height 36
click at [325, 314] on textarea "He said ‘just the tip’... but we both knew I was going all the way.🥵 How far wo…" at bounding box center [423, 324] width 287 height 36
drag, startPoint x: 316, startPoint y: 317, endPoint x: 248, endPoint y: 287, distance: 74.2
click at [248, 287] on form "Account Hey (@tsraica) Name Name is for your internal organization only Media A…" at bounding box center [351, 105] width 468 height 765
click at [331, 282] on div "Visible Body Parts Select the body parts clearly visible in the content. This h…" at bounding box center [351, 270] width 468 height 71
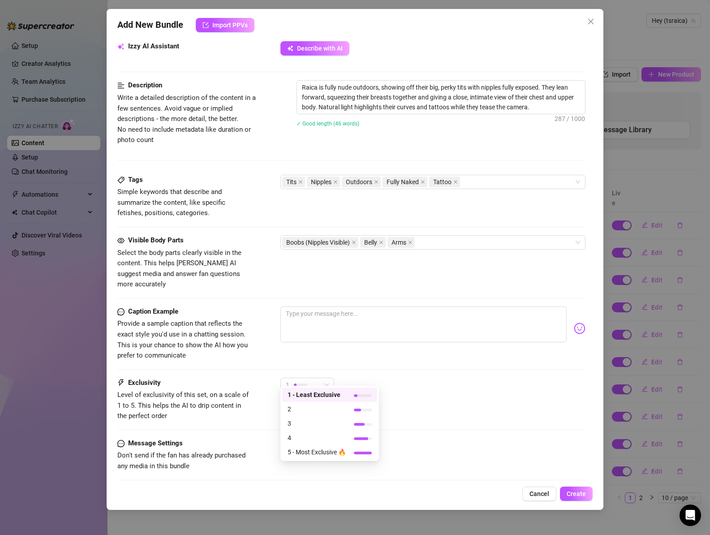
drag, startPoint x: 315, startPoint y: 376, endPoint x: 308, endPoint y: 388, distance: 13.9
click at [315, 378] on div "1" at bounding box center [303, 384] width 35 height 13
click at [302, 422] on span "3" at bounding box center [316, 423] width 58 height 10
click at [590, 490] on button "Create" at bounding box center [576, 493] width 33 height 14
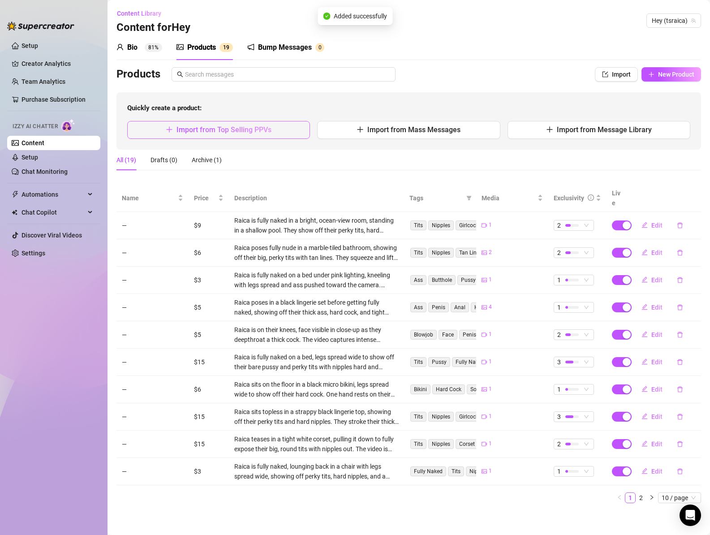
click at [200, 126] on span "Import from Top Selling PPVs" at bounding box center [223, 129] width 95 height 9
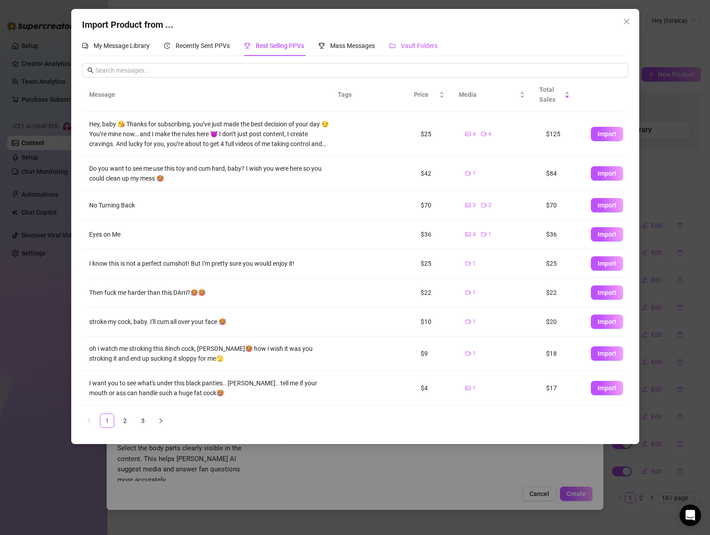
drag, startPoint x: 417, startPoint y: 46, endPoint x: 401, endPoint y: 63, distance: 23.7
click at [417, 46] on span "Vault Folders" at bounding box center [419, 45] width 37 height 7
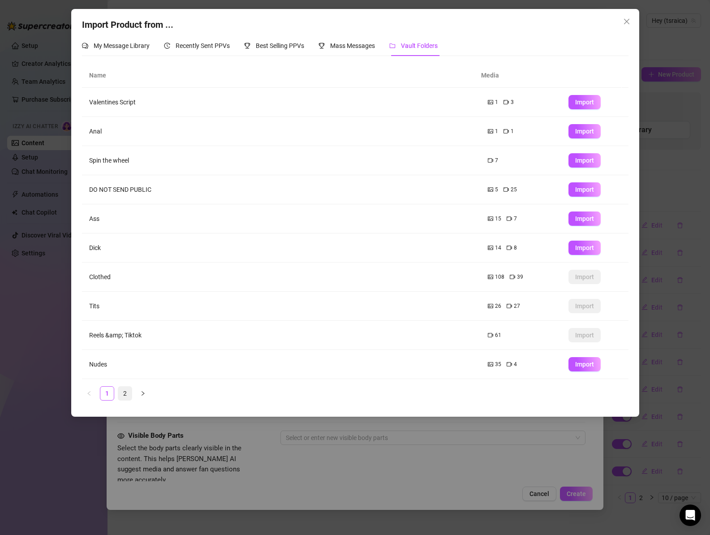
click at [123, 391] on link "2" at bounding box center [124, 392] width 13 height 13
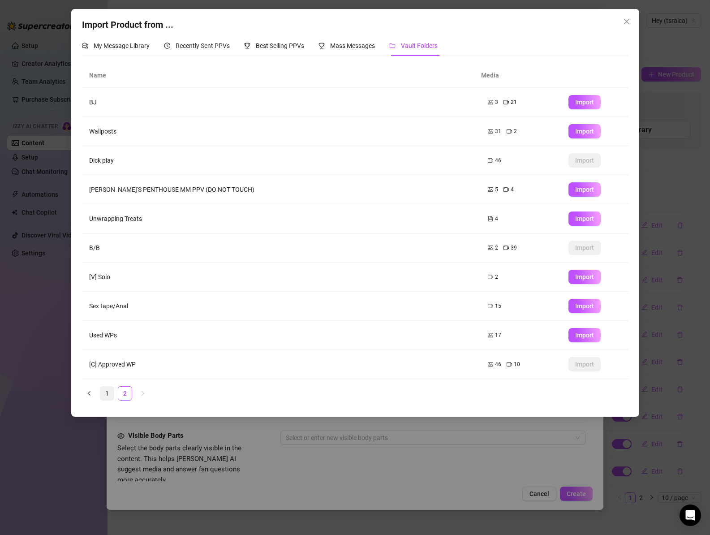
click at [108, 388] on link "1" at bounding box center [106, 392] width 13 height 13
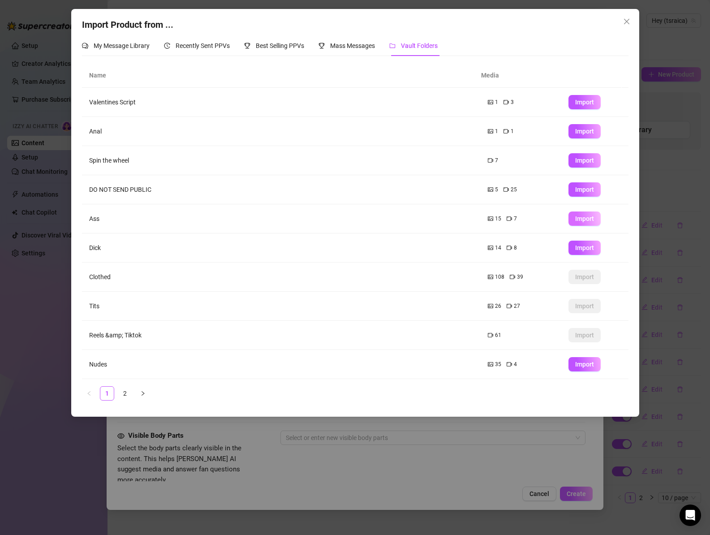
click at [575, 220] on span "Import" at bounding box center [584, 218] width 19 height 7
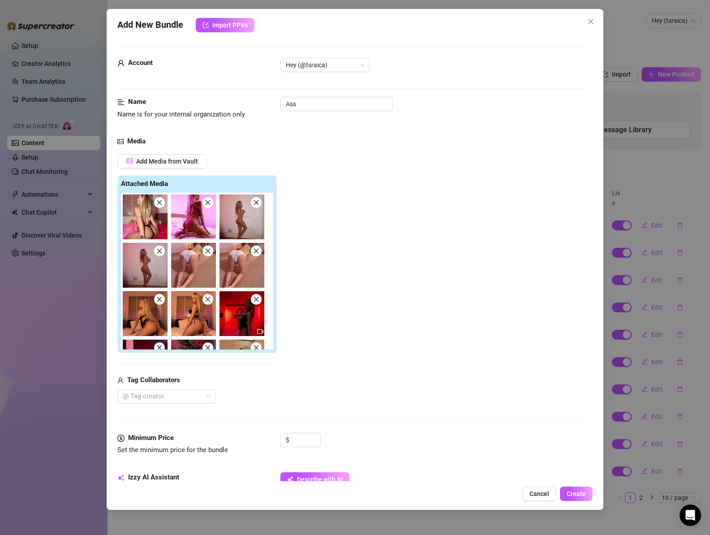
click at [159, 203] on icon "close" at bounding box center [159, 202] width 6 height 6
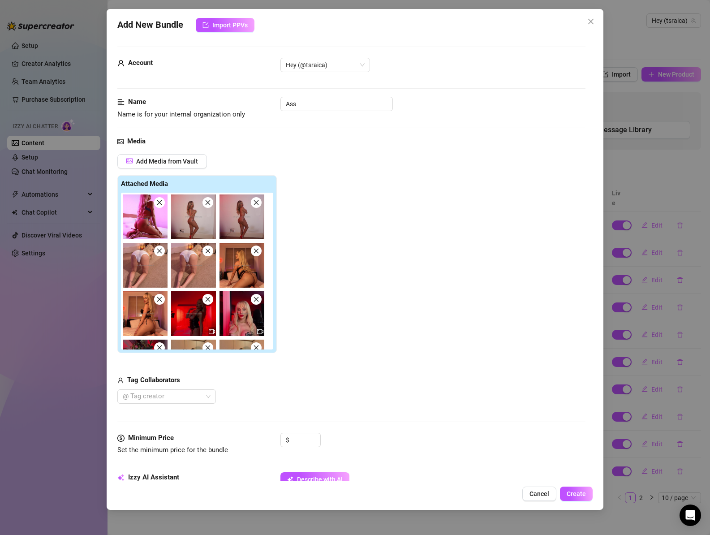
click at [159, 203] on icon "close" at bounding box center [159, 202] width 6 height 6
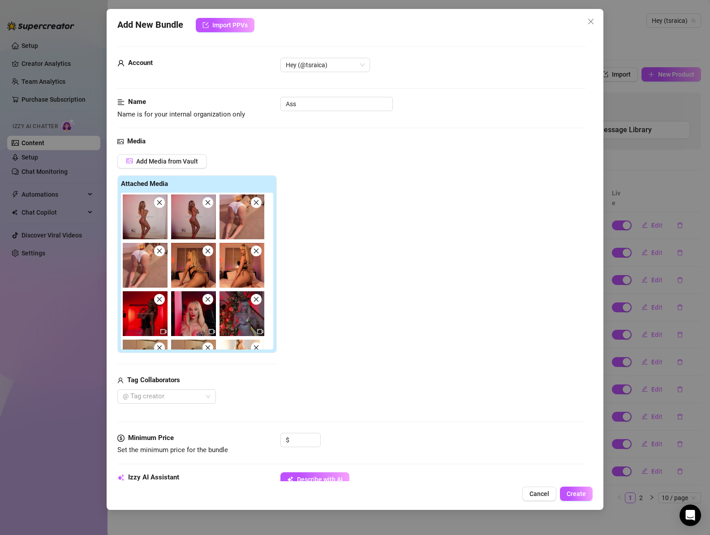
click at [159, 203] on icon "close" at bounding box center [159, 202] width 6 height 6
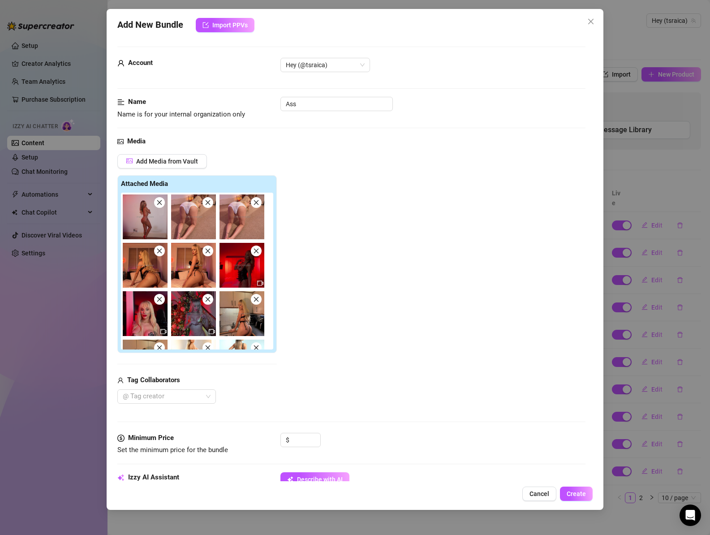
click at [159, 203] on icon "close" at bounding box center [159, 202] width 6 height 6
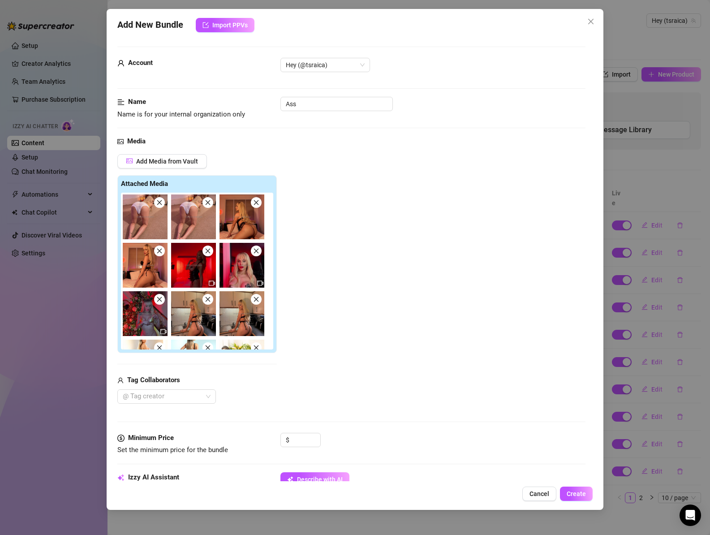
click at [210, 204] on icon "close" at bounding box center [208, 202] width 6 height 6
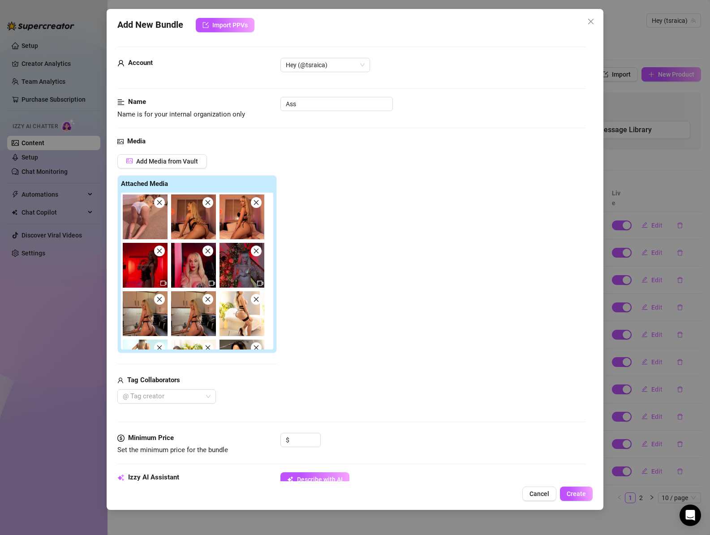
click at [210, 204] on icon "close" at bounding box center [208, 202] width 6 height 6
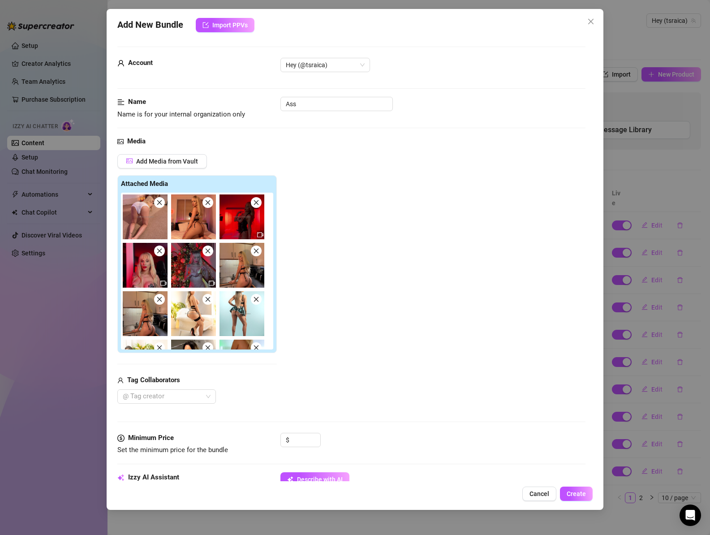
click at [210, 204] on icon "close" at bounding box center [208, 202] width 6 height 6
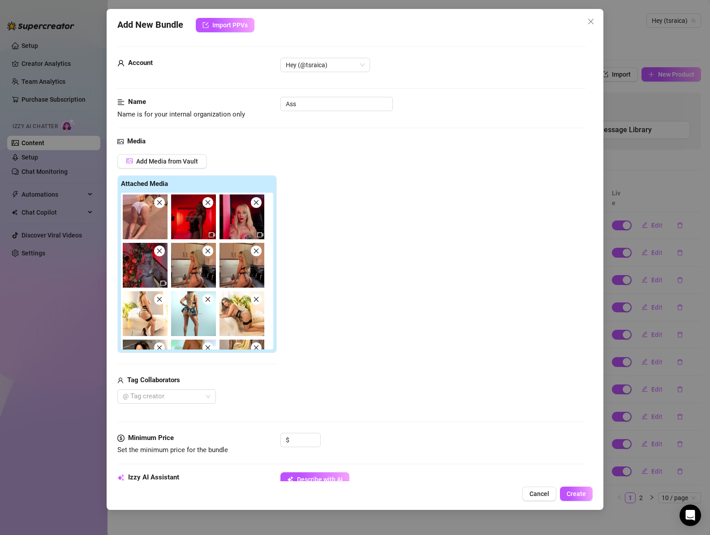
click at [210, 204] on icon "close" at bounding box center [208, 202] width 6 height 6
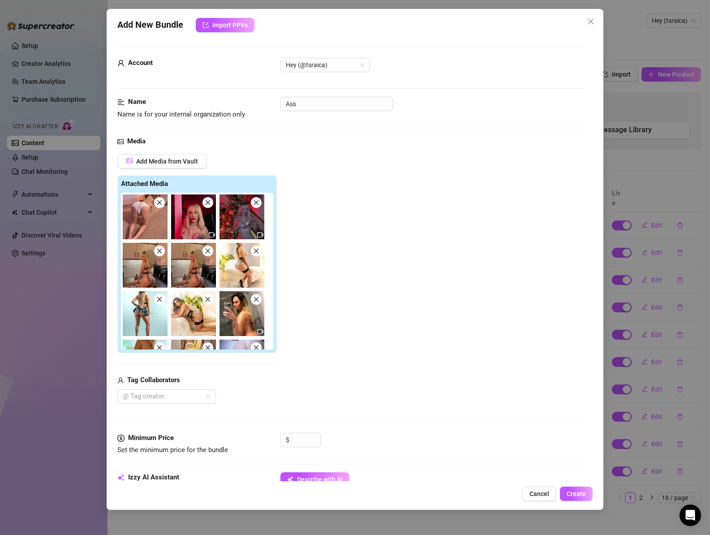
click at [210, 204] on icon "close" at bounding box center [208, 202] width 6 height 6
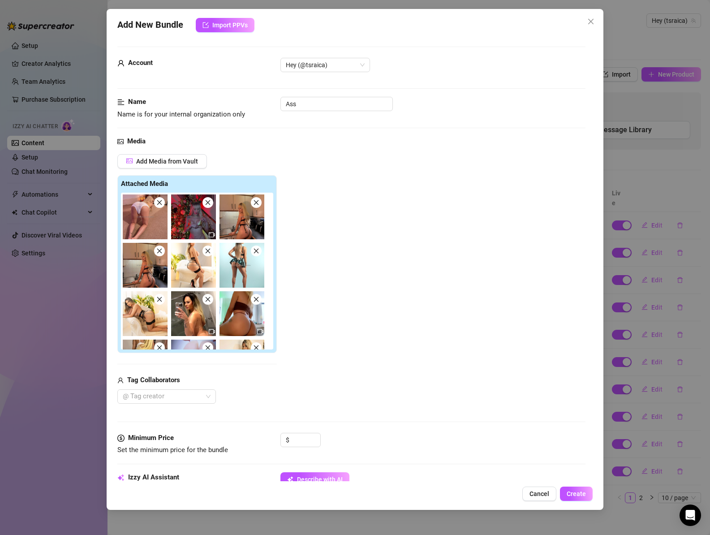
click at [210, 204] on icon "close" at bounding box center [208, 202] width 6 height 6
click at [253, 204] on icon "close" at bounding box center [256, 202] width 6 height 6
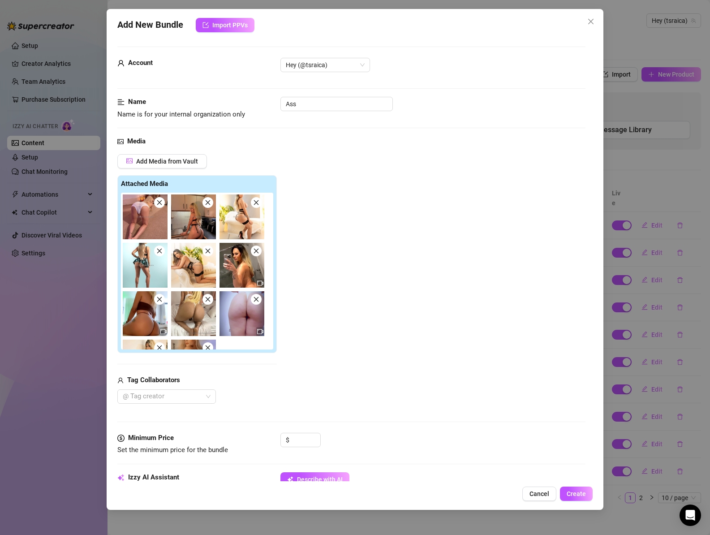
click at [210, 204] on icon "close" at bounding box center [208, 202] width 6 height 6
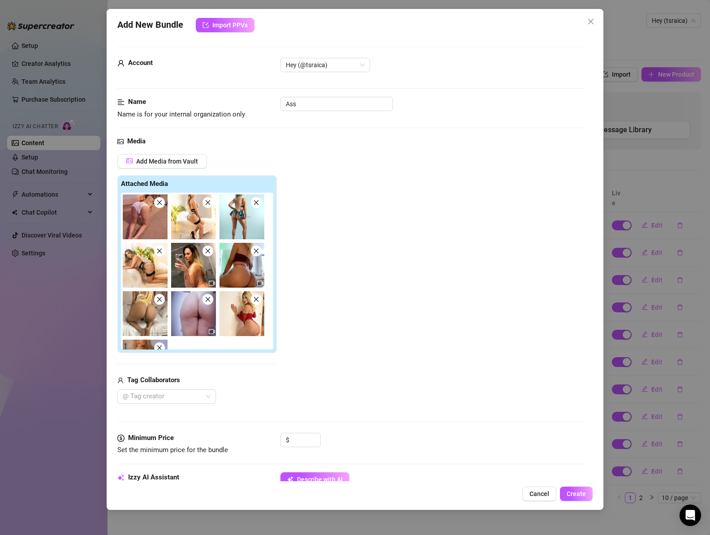
click at [210, 204] on icon "close" at bounding box center [208, 202] width 6 height 6
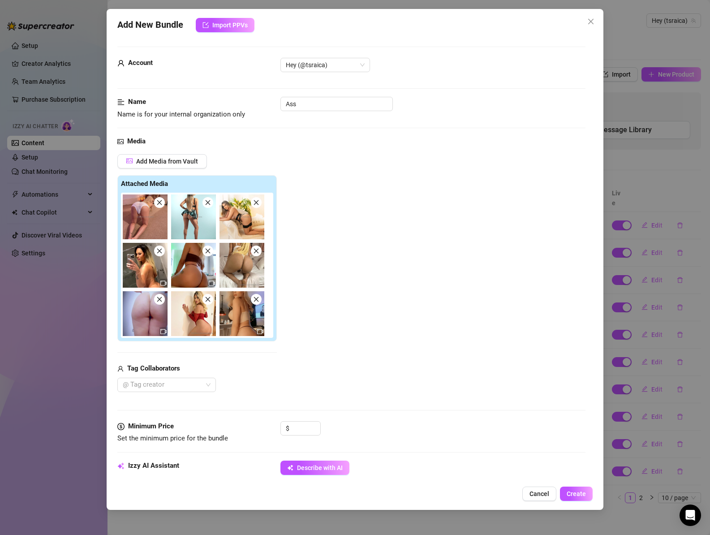
click at [210, 204] on icon "close" at bounding box center [208, 202] width 6 height 6
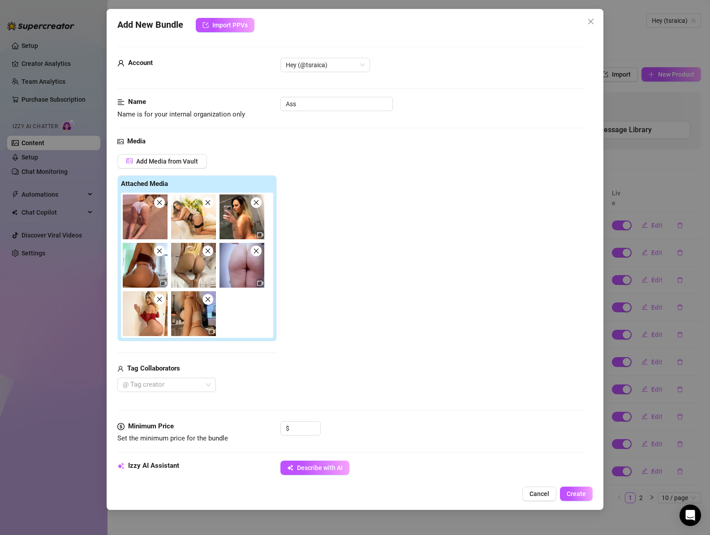
click at [210, 204] on icon "close" at bounding box center [208, 202] width 6 height 6
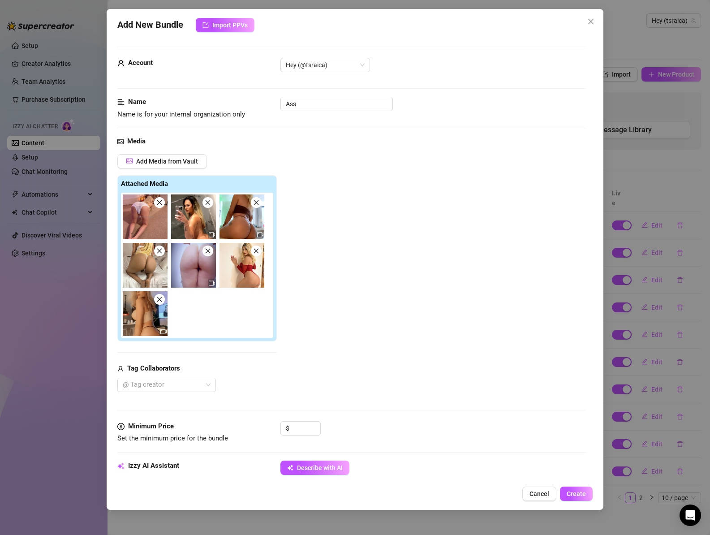
click at [210, 204] on icon "close" at bounding box center [208, 202] width 6 height 6
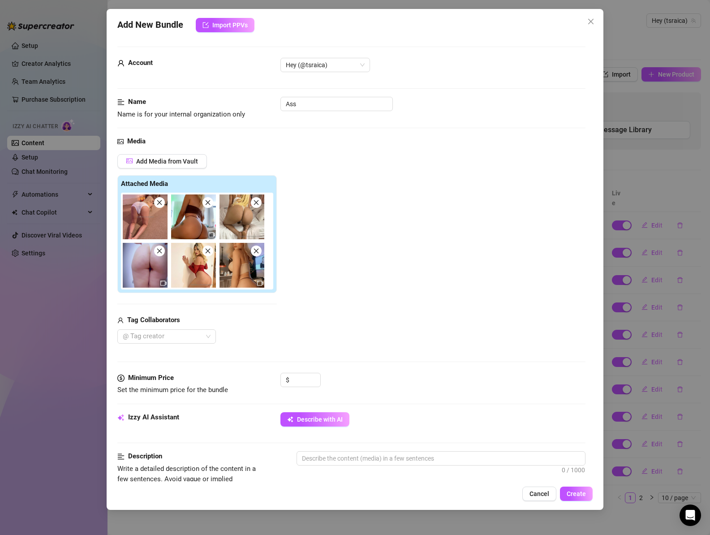
click at [159, 204] on icon "close" at bounding box center [159, 202] width 6 height 6
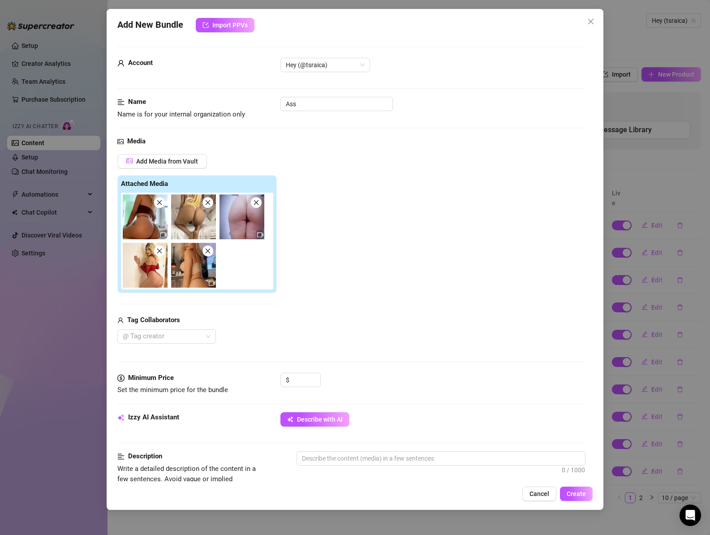
click at [211, 204] on span at bounding box center [207, 202] width 11 height 11
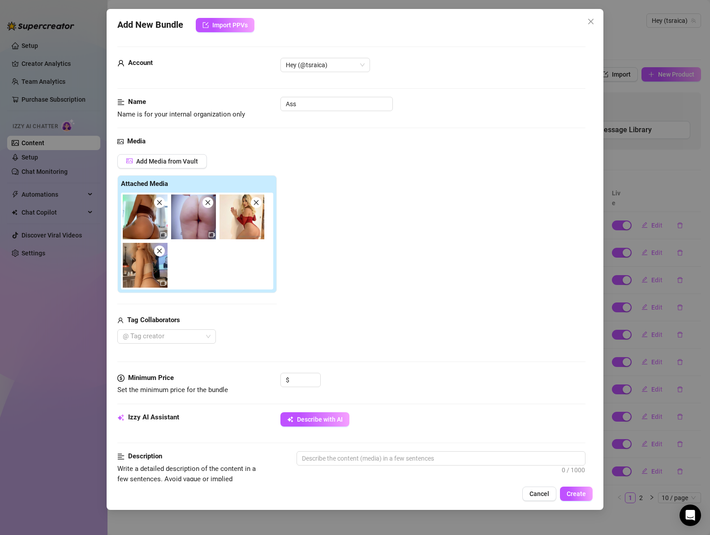
click at [211, 204] on span at bounding box center [207, 202] width 11 height 11
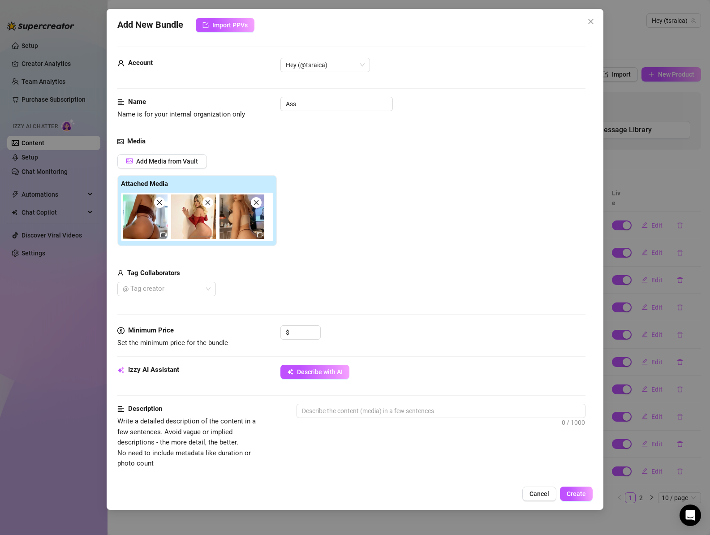
click at [211, 204] on span at bounding box center [207, 202] width 11 height 11
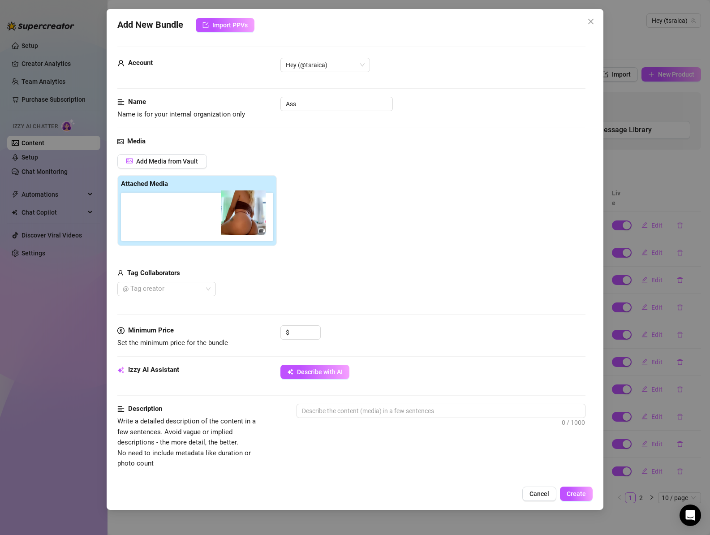
drag, startPoint x: 145, startPoint y: 223, endPoint x: 246, endPoint y: 218, distance: 100.4
click at [246, 218] on div at bounding box center [199, 217] width 156 height 48
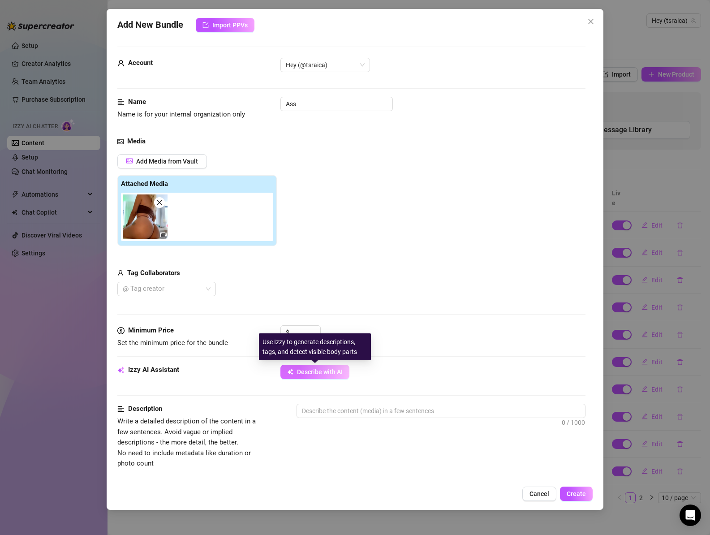
drag, startPoint x: 322, startPoint y: 367, endPoint x: 307, endPoint y: 369, distance: 15.4
click at [321, 367] on button "Describe with AI" at bounding box center [314, 371] width 69 height 14
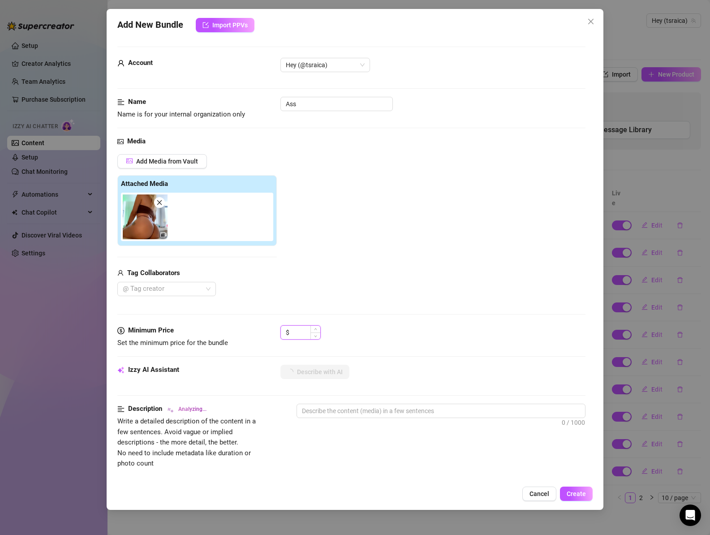
click at [302, 329] on input at bounding box center [305, 331] width 29 height 13
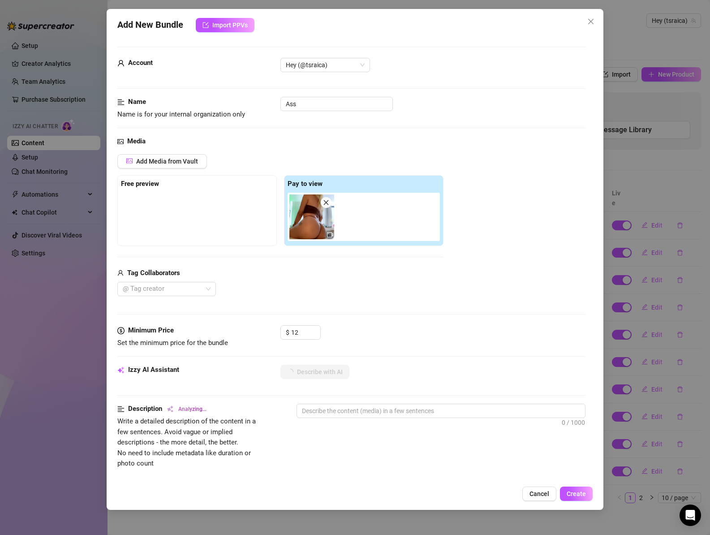
click at [374, 315] on div "Media Add Media from Vault Free preview Pay to view Tag Collaborators @ Tag cre…" at bounding box center [351, 230] width 468 height 189
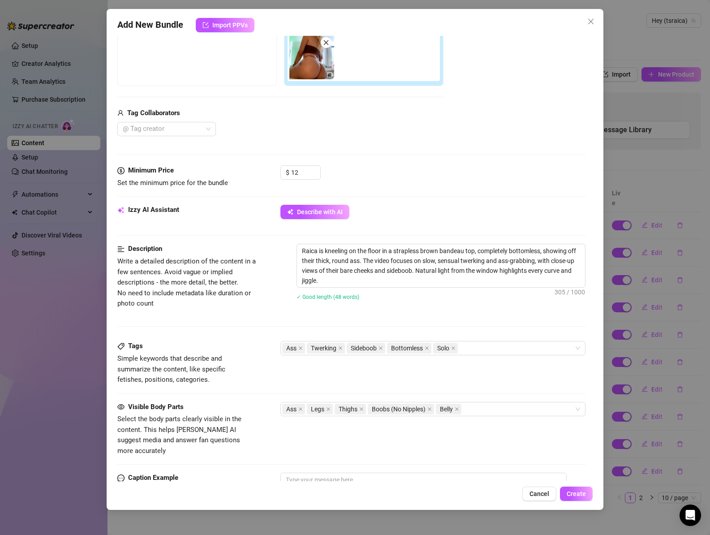
scroll to position [140, 0]
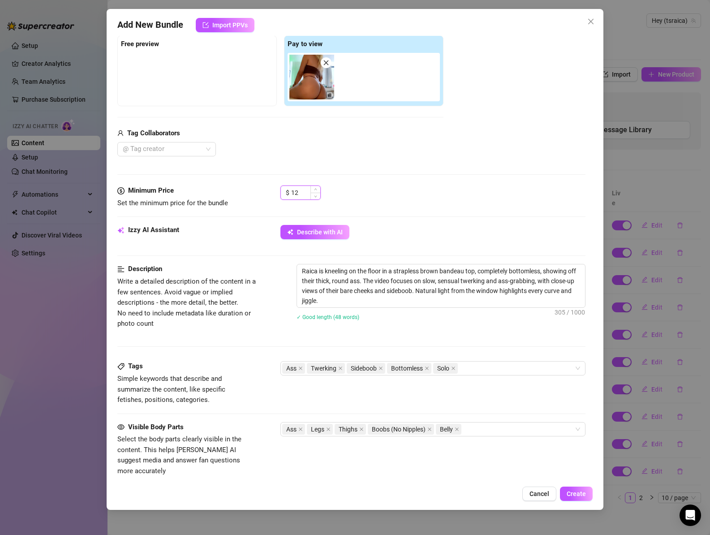
click at [293, 188] on input "12" at bounding box center [305, 192] width 29 height 13
click at [379, 204] on div "$ 3" at bounding box center [432, 196] width 305 height 22
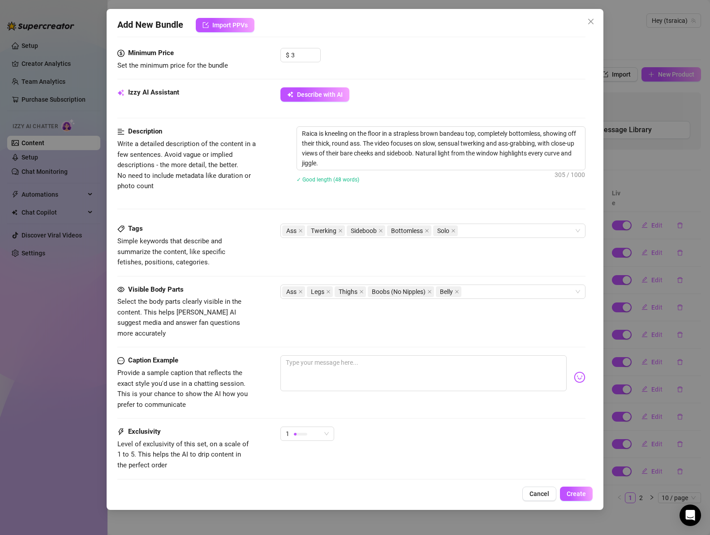
scroll to position [326, 0]
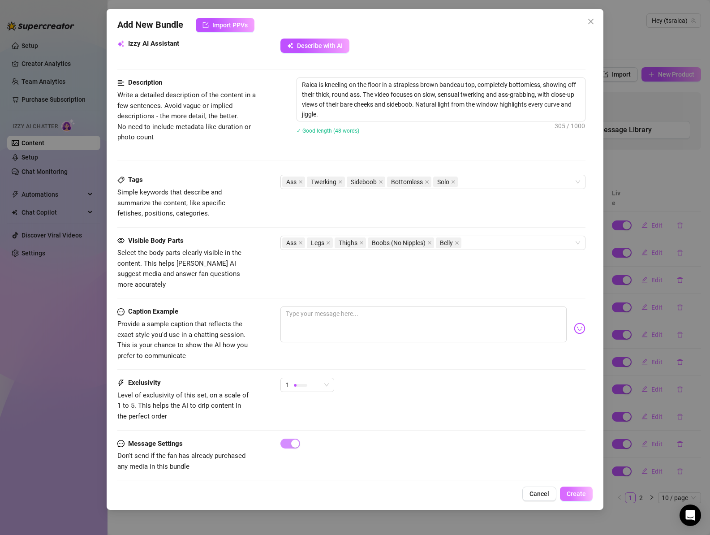
click at [572, 493] on span "Create" at bounding box center [575, 493] width 19 height 7
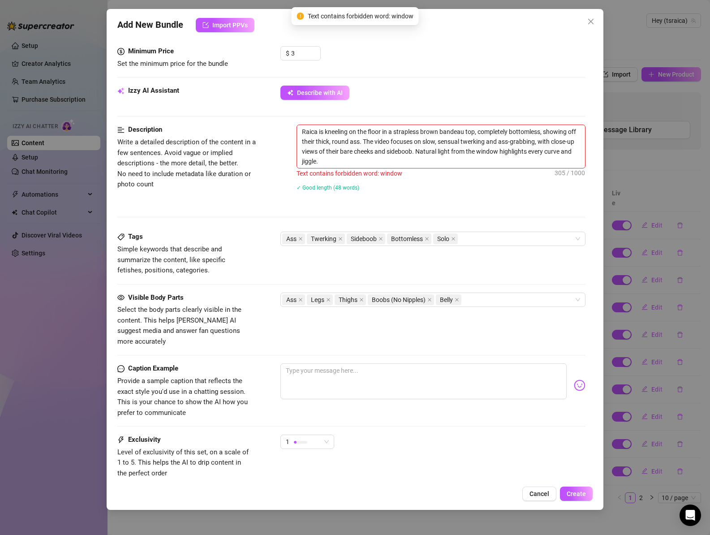
scroll to position [276, 0]
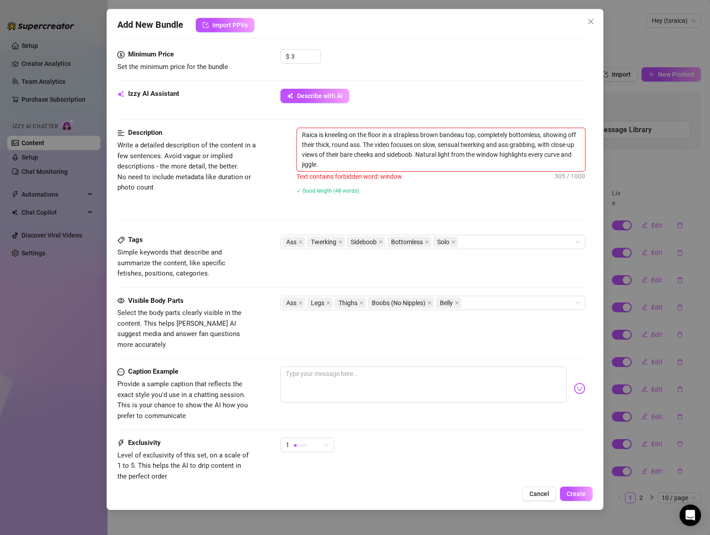
click at [365, 164] on textarea "Raica is kneeling on the floor in a strapless brown bandeau top, completely bot…" at bounding box center [441, 149] width 288 height 43
drag, startPoint x: 478, startPoint y: 135, endPoint x: 544, endPoint y: 134, distance: 66.3
click at [543, 134] on textarea "Raica is kneeling on the floor in a strapless brown bandeau top, completely bot…" at bounding box center [441, 149] width 288 height 43
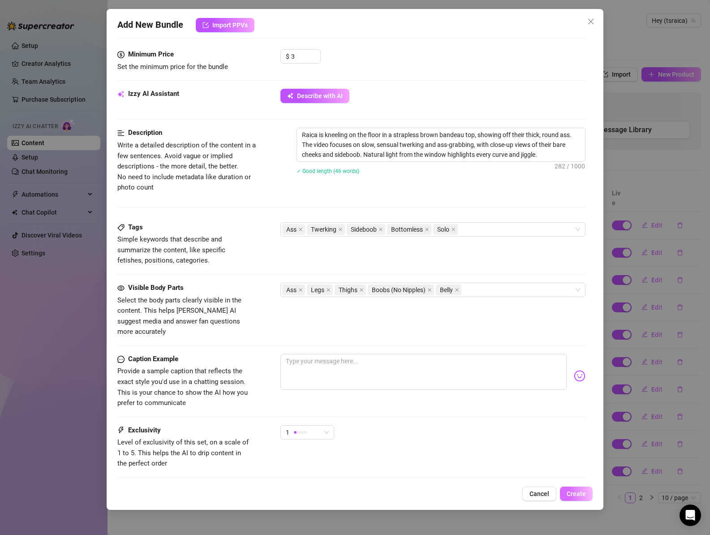
click at [574, 496] on span "Create" at bounding box center [575, 493] width 19 height 7
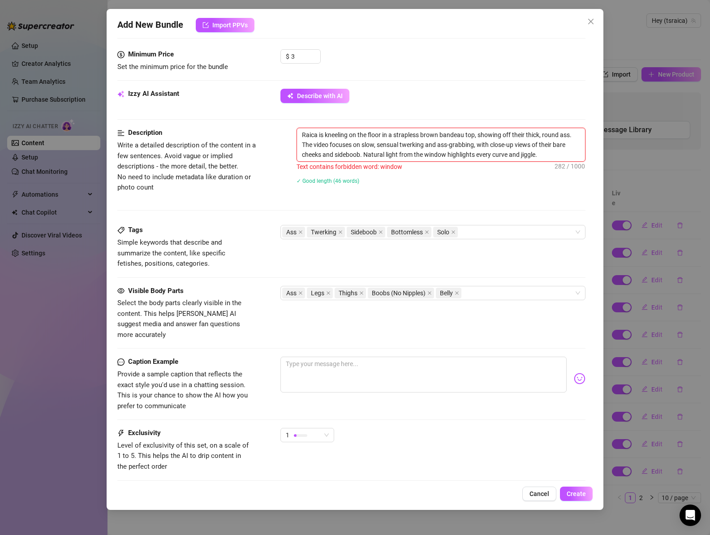
drag, startPoint x: 400, startPoint y: 154, endPoint x: 449, endPoint y: 155, distance: 48.4
click at [448, 155] on textarea "Raica is kneeling on the floor in a strapless brown bandeau top, showing off th…" at bounding box center [441, 144] width 288 height 33
drag, startPoint x: 447, startPoint y: 155, endPoint x: 399, endPoint y: 155, distance: 48.3
click at [399, 155] on textarea "Raica is kneeling on the floor in a strapless brown bandeau top, showing off th…" at bounding box center [441, 144] width 288 height 33
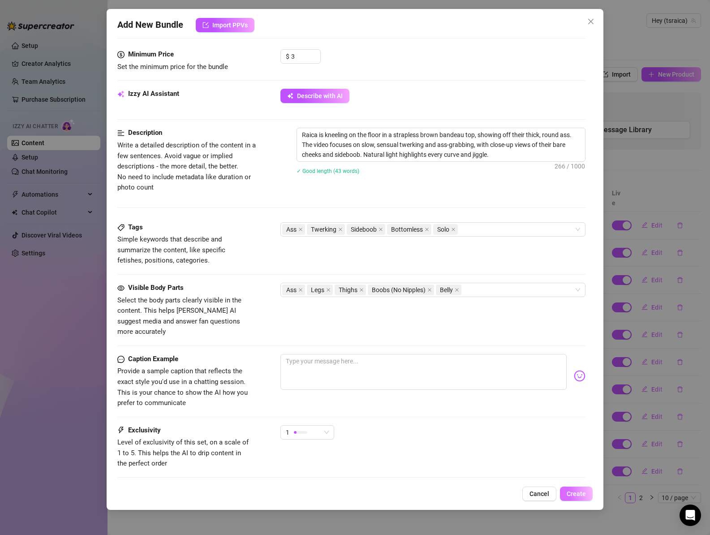
click at [581, 496] on span "Create" at bounding box center [575, 493] width 19 height 7
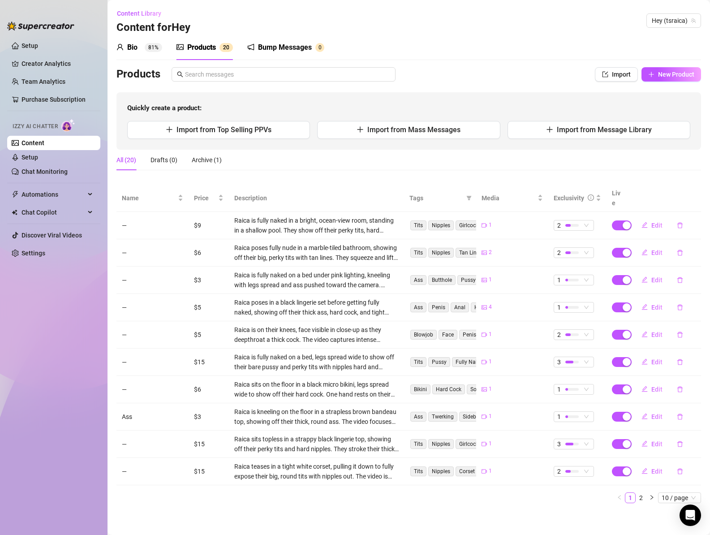
click at [280, 48] on div "Bump Messages" at bounding box center [285, 47] width 54 height 11
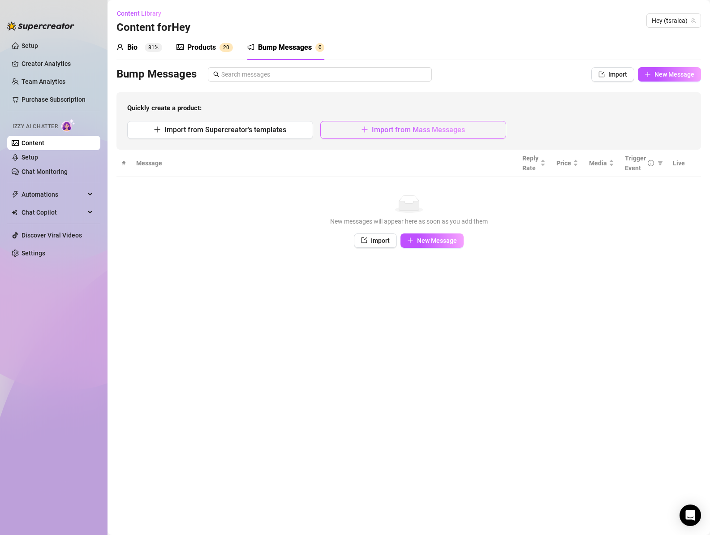
click at [400, 127] on span "Import from Mass Messages" at bounding box center [418, 129] width 93 height 9
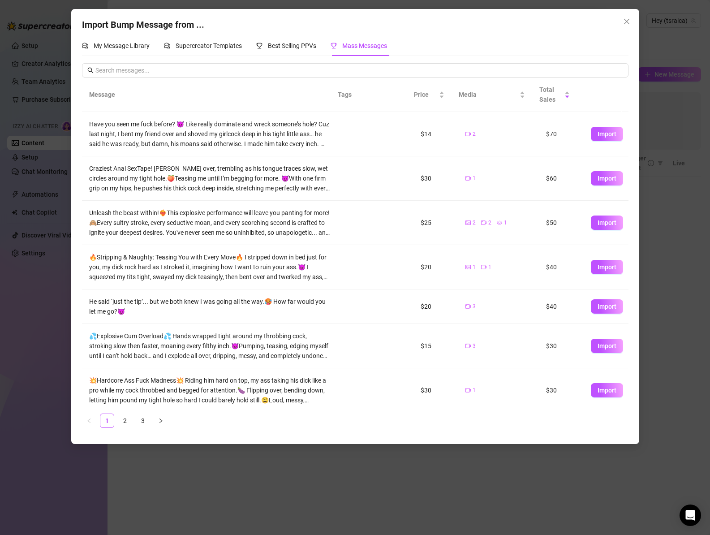
scroll to position [139, 0]
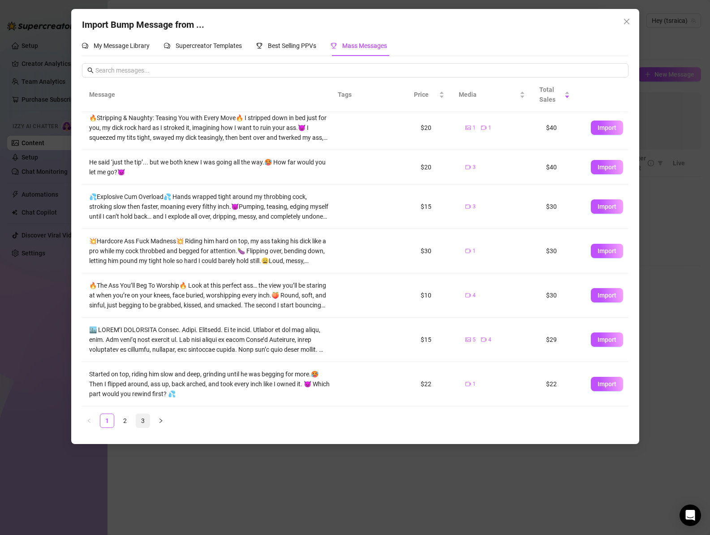
click at [145, 421] on link "3" at bounding box center [142, 420] width 13 height 13
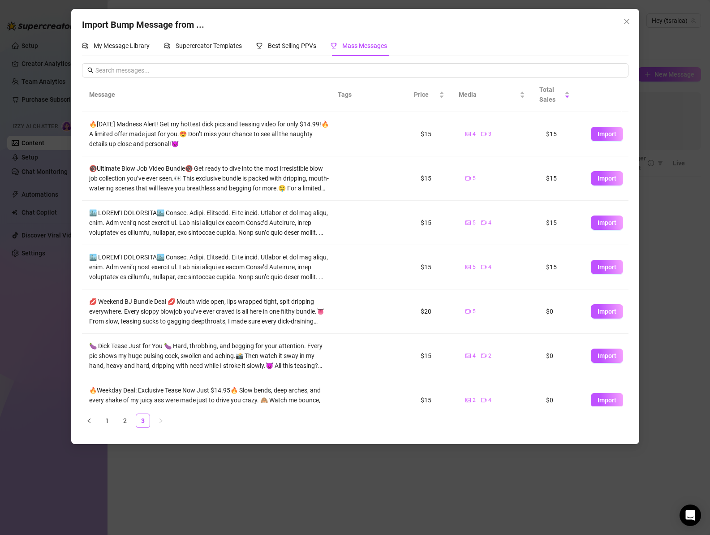
scroll to position [105, 0]
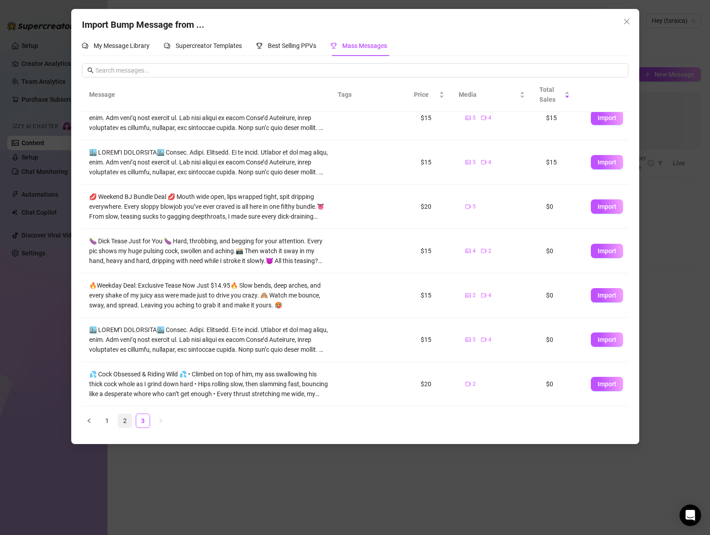
click at [130, 414] on link "2" at bounding box center [124, 420] width 13 height 13
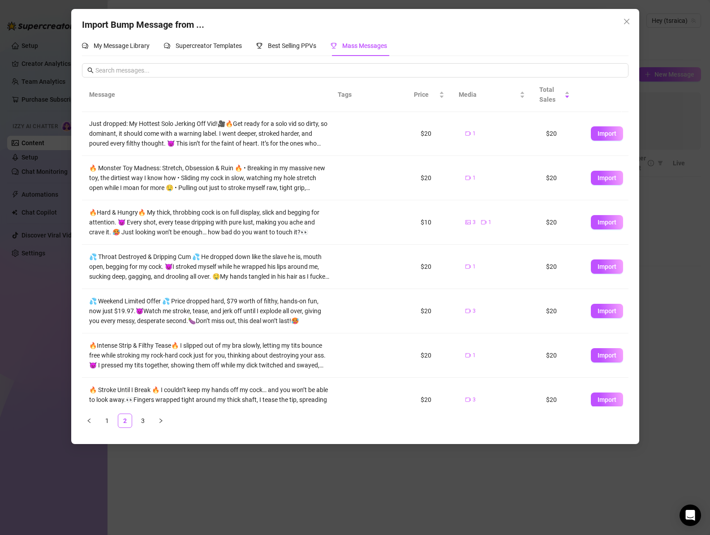
scroll to position [0, 0]
click at [221, 470] on div "Import Bump Message from ... My Message Library Supercreator Templates Best Sel…" at bounding box center [355, 267] width 710 height 535
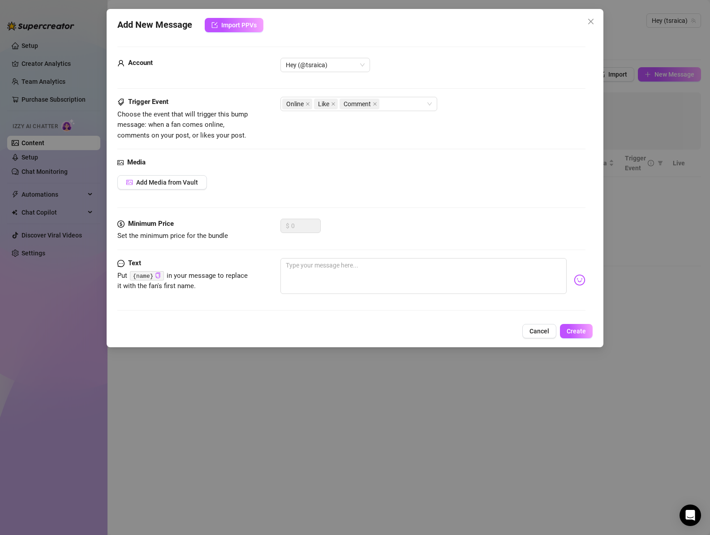
drag, startPoint x: 592, startPoint y: 20, endPoint x: 589, endPoint y: 24, distance: 5.1
click at [592, 20] on icon "close" at bounding box center [590, 21] width 5 height 5
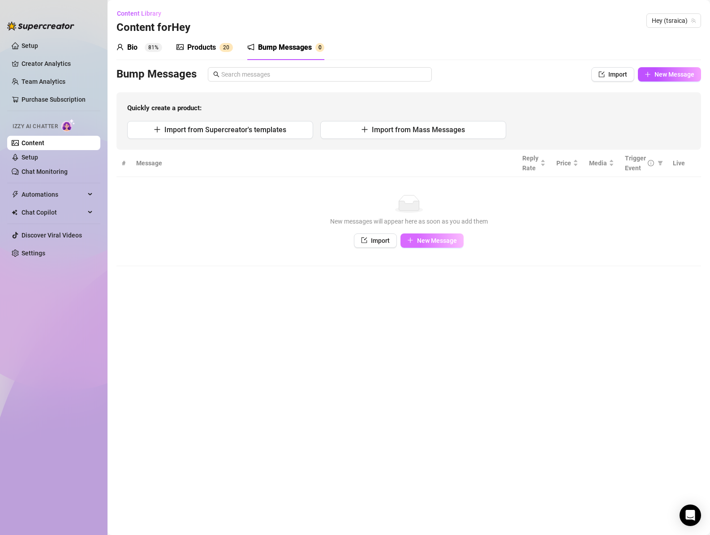
click at [435, 239] on span "New Message" at bounding box center [437, 240] width 40 height 7
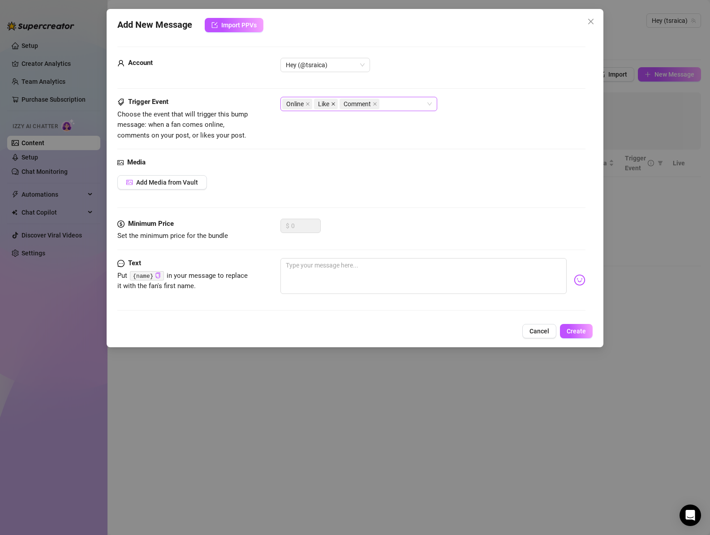
click at [334, 104] on icon "close" at bounding box center [333, 104] width 4 height 4
click at [349, 104] on icon "close" at bounding box center [349, 104] width 4 height 4
click at [337, 269] on textarea at bounding box center [423, 276] width 287 height 36
paste textarea "What should you have for dinner tonight? My cock or my ass?"
click at [459, 265] on textarea "What should you have for dinner tonight? My cock or my ass?" at bounding box center [423, 276] width 287 height 36
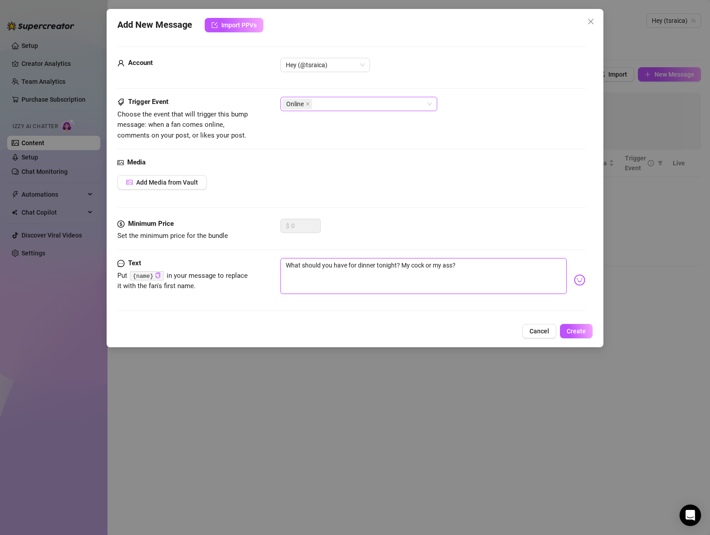
click at [459, 265] on textarea "What should you have for dinner tonight? My cock or my ass?" at bounding box center [423, 276] width 287 height 36
paste textarea "ish you weren't touching your own dick right now, should be mine 😩"
click at [184, 184] on span "Add Media from Vault" at bounding box center [167, 182] width 62 height 7
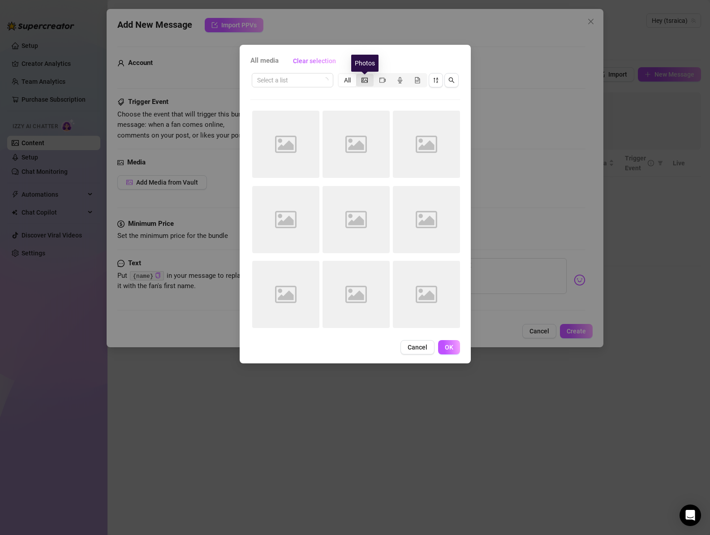
click at [367, 82] on icon "picture" at bounding box center [364, 80] width 6 height 6
click at [358, 75] on input "segmented control" at bounding box center [358, 75] width 0 height 0
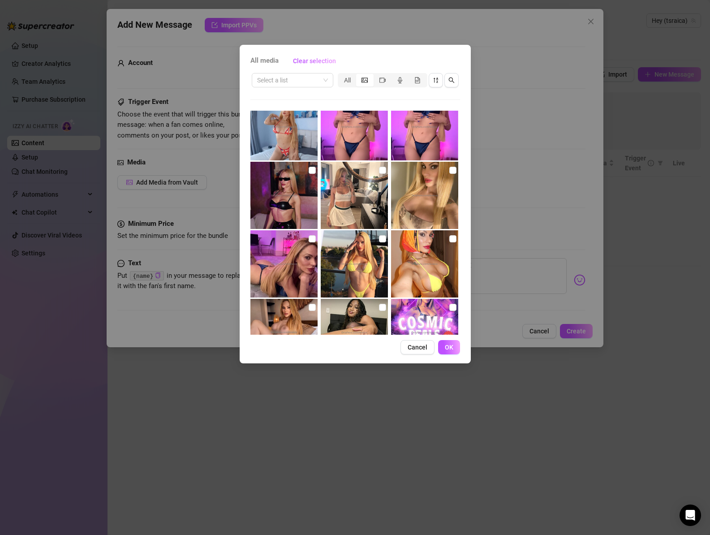
scroll to position [1319, 0]
click at [349, 209] on img at bounding box center [354, 194] width 67 height 67
click at [445, 351] on button "OK" at bounding box center [449, 347] width 22 height 14
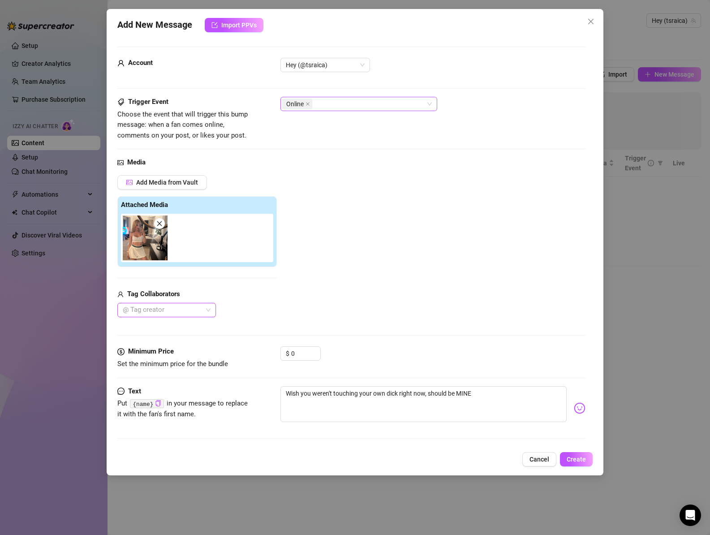
click at [337, 310] on div "Add Media from Vault Attached Media Tag Collaborators @ Tag creator" at bounding box center [351, 246] width 468 height 142
click at [581, 461] on span "Create" at bounding box center [575, 458] width 19 height 7
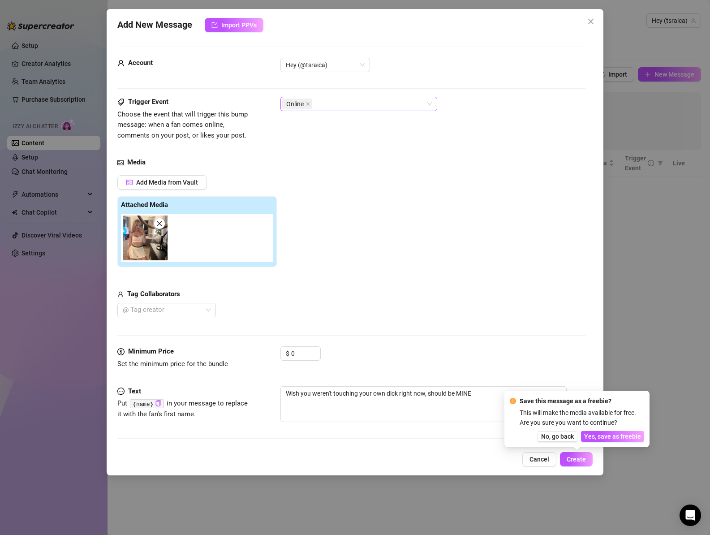
click at [590, 435] on span "Yes, save as freebie" at bounding box center [612, 435] width 57 height 7
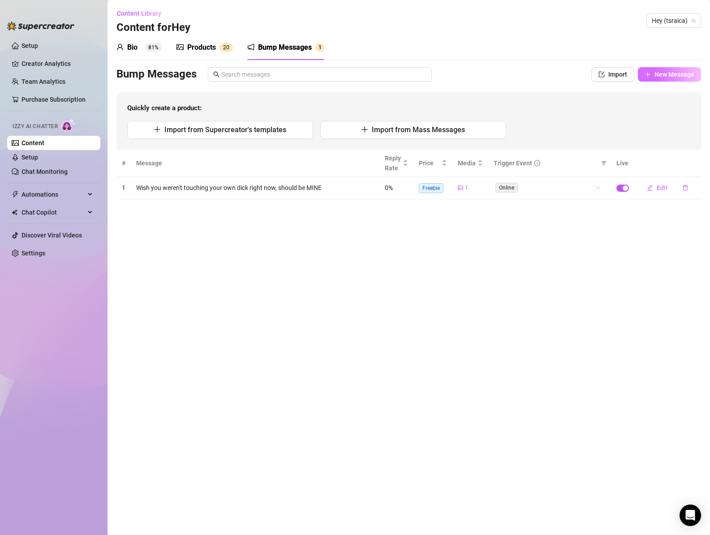
click at [659, 77] on span "New Message" at bounding box center [674, 74] width 40 height 7
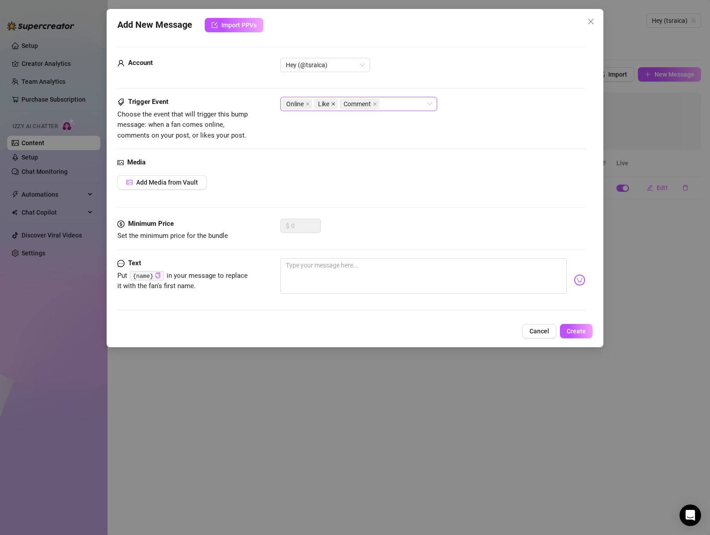
click at [333, 103] on icon "close" at bounding box center [333, 104] width 4 height 4
click at [332, 103] on span "Comment" at bounding box center [331, 104] width 27 height 10
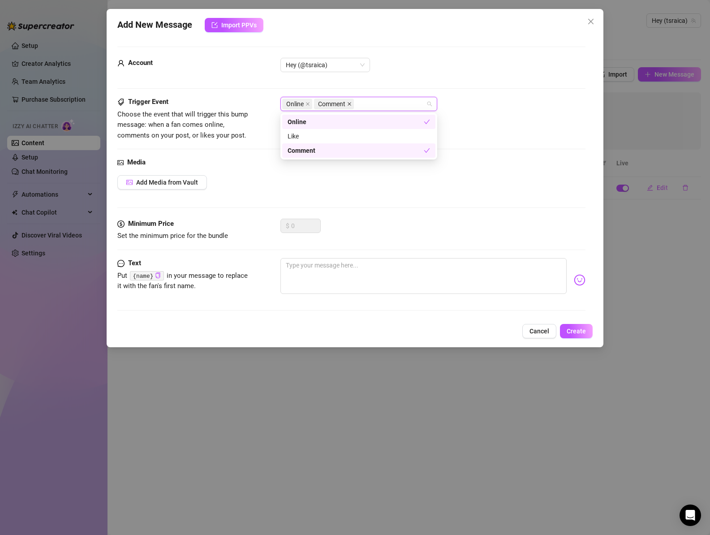
click at [351, 104] on icon "close" at bounding box center [349, 104] width 4 height 4
click at [341, 206] on div "Media Add Media from Vault" at bounding box center [351, 187] width 468 height 61
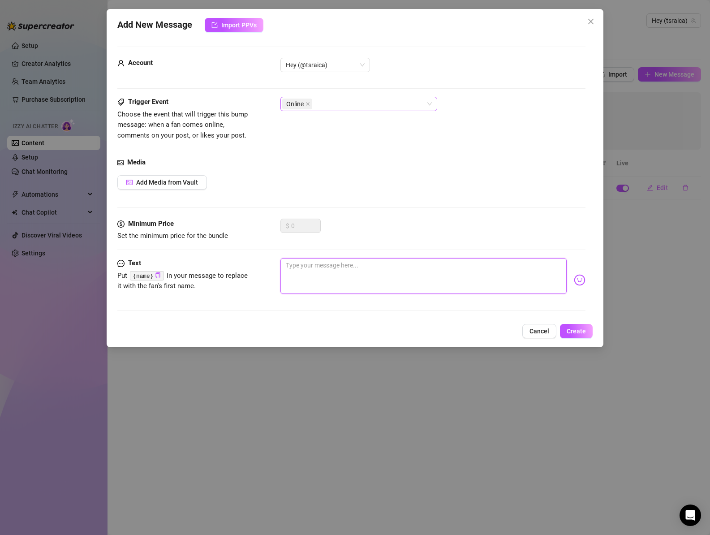
click at [350, 272] on textarea at bounding box center [423, 276] width 287 height 36
paste textarea "Before I slid into you I wanna trace my tip along that tight asshole 🍆😈"
click at [195, 184] on span "Add Media from Vault" at bounding box center [167, 182] width 62 height 7
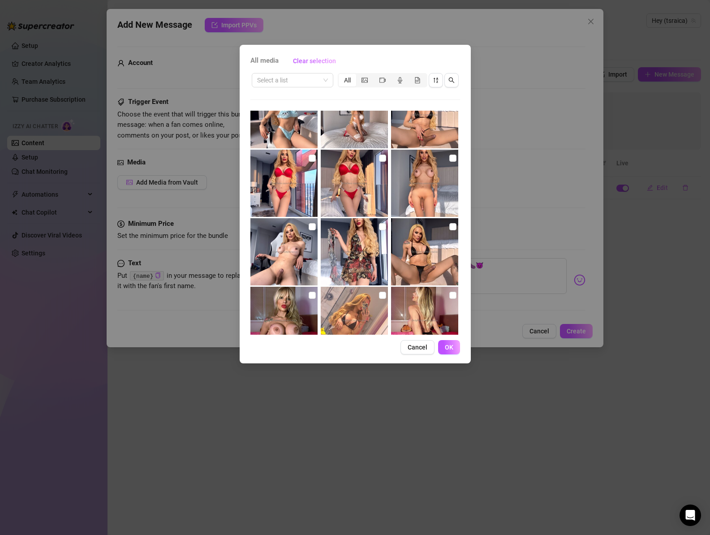
scroll to position [3384, 0]
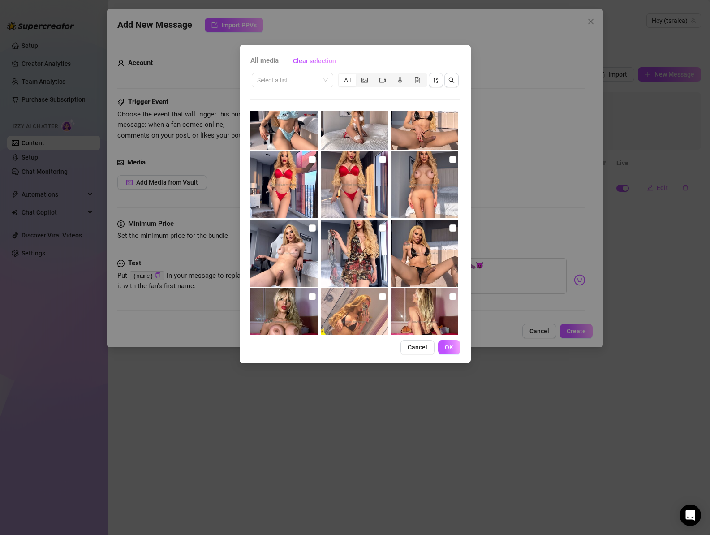
click at [368, 175] on img at bounding box center [354, 184] width 67 height 67
click at [451, 349] on span "OK" at bounding box center [449, 346] width 9 height 7
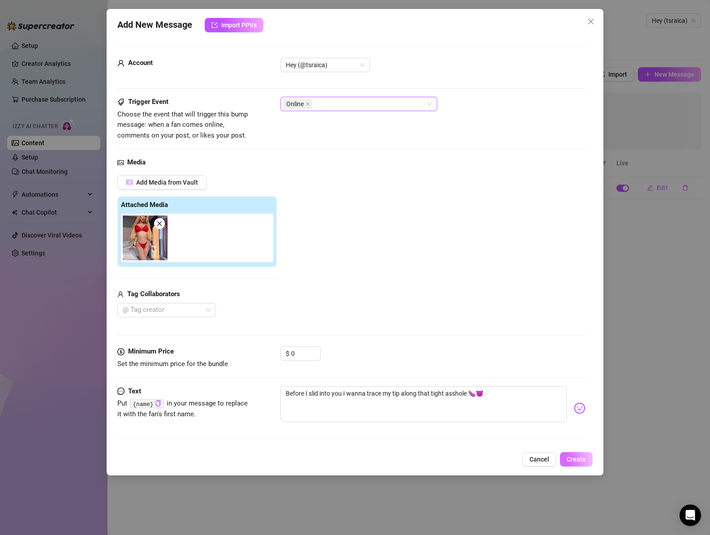
click at [578, 459] on span "Create" at bounding box center [575, 458] width 19 height 7
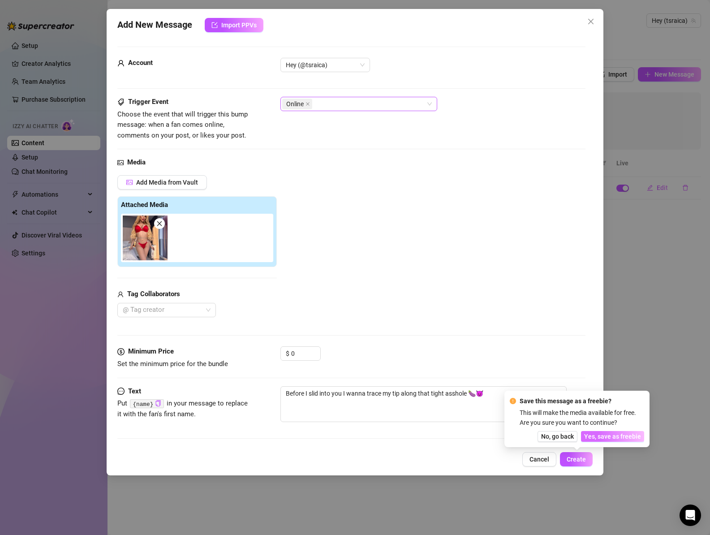
click at [588, 437] on span "Yes, save as freebie" at bounding box center [612, 435] width 57 height 7
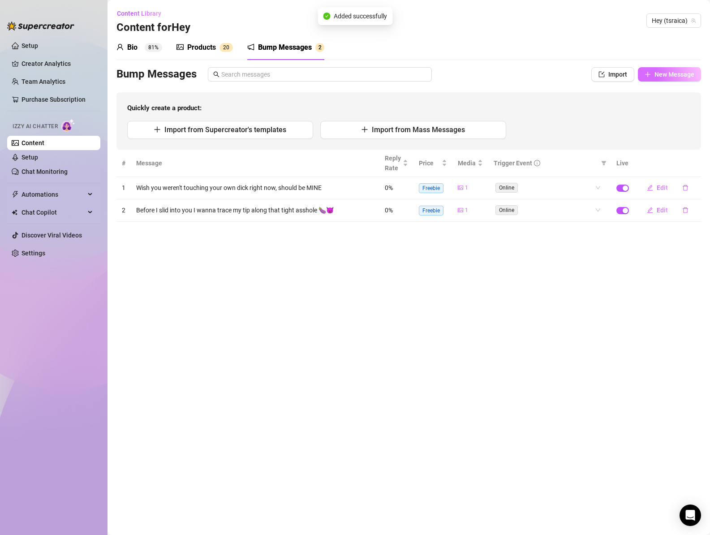
click at [650, 73] on icon "plus" at bounding box center [647, 74] width 6 height 6
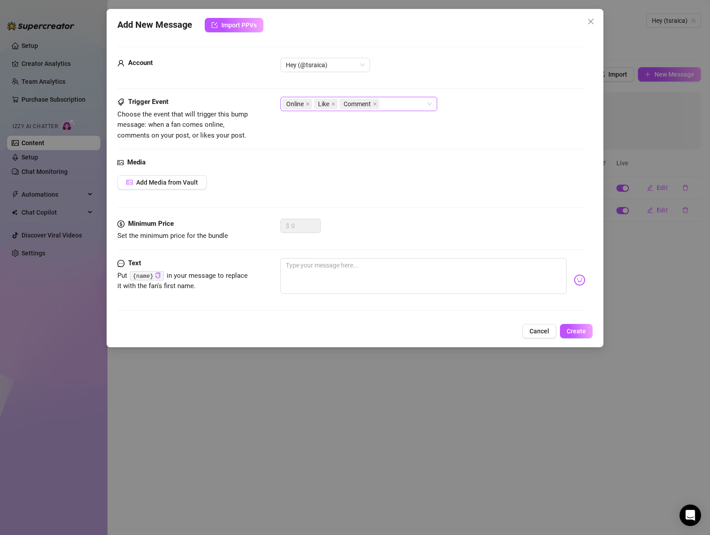
drag, startPoint x: 375, startPoint y: 103, endPoint x: 355, endPoint y: 105, distance: 19.8
click at [374, 103] on icon "close" at bounding box center [374, 104] width 4 height 4
click at [332, 103] on icon "close" at bounding box center [333, 104] width 4 height 4
click at [182, 187] on button "Add Media from Vault" at bounding box center [162, 182] width 90 height 14
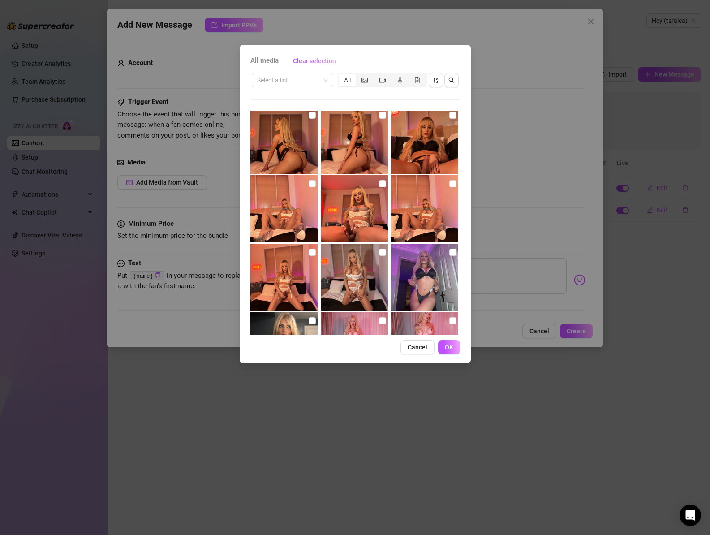
scroll to position [4405, 0]
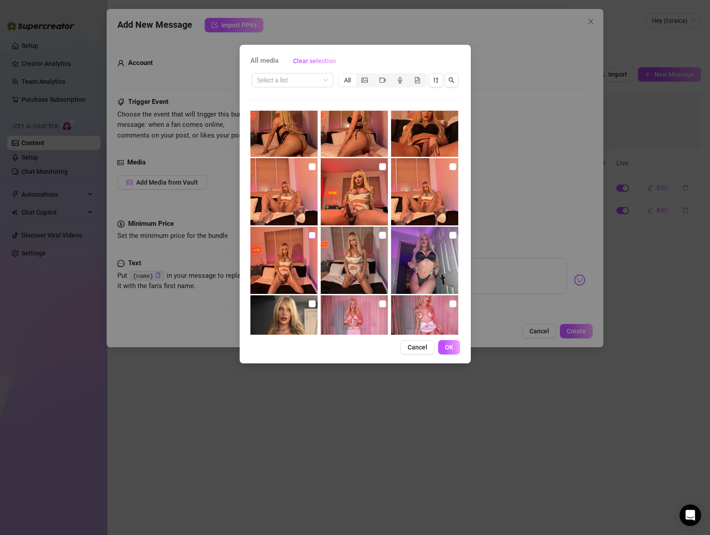
click at [311, 236] on input "checkbox" at bounding box center [311, 234] width 7 height 7
click at [453, 346] on button "OK" at bounding box center [449, 347] width 22 height 14
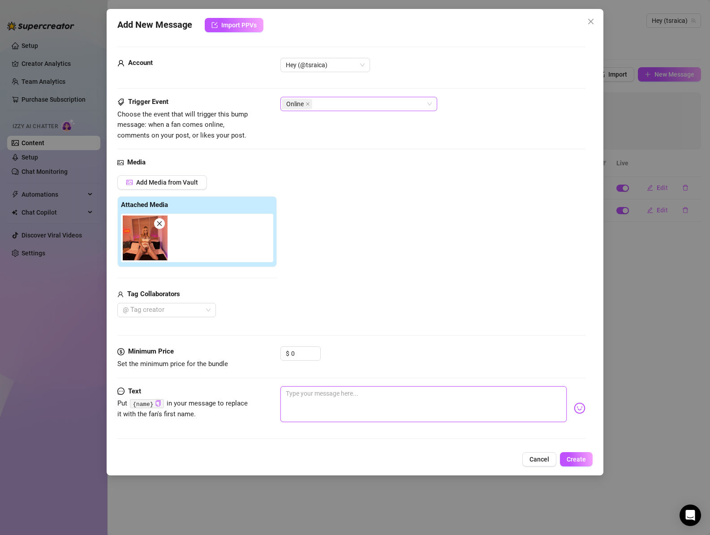
click at [382, 397] on textarea at bounding box center [423, 404] width 287 height 36
paste textarea "So hard for you right now. 😈"
click at [388, 365] on div "$ 0" at bounding box center [432, 357] width 305 height 22
click at [569, 457] on span "Create" at bounding box center [575, 458] width 19 height 7
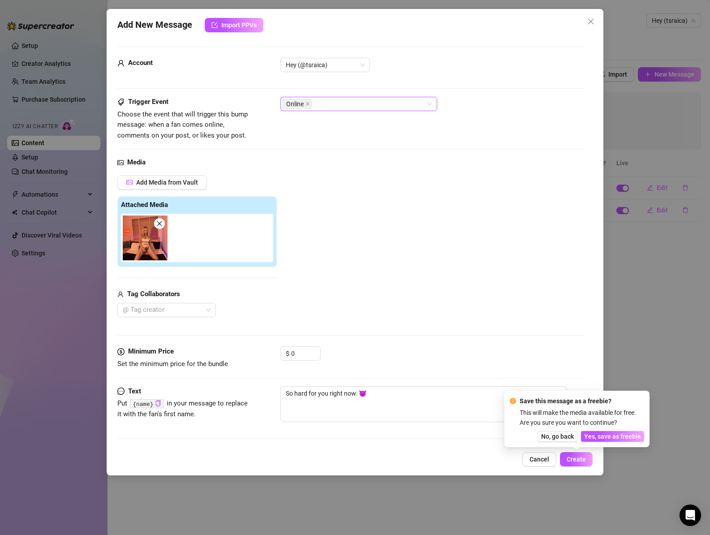
click at [604, 436] on span "Yes, save as freebie" at bounding box center [612, 435] width 57 height 7
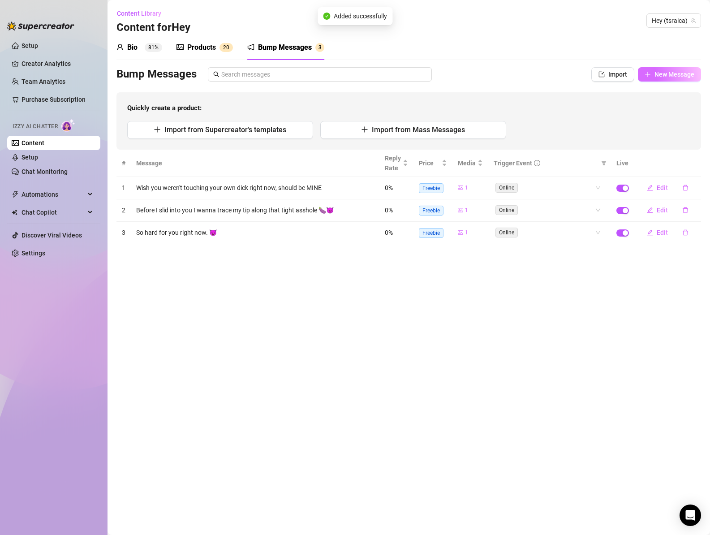
click at [659, 72] on span "New Message" at bounding box center [674, 74] width 40 height 7
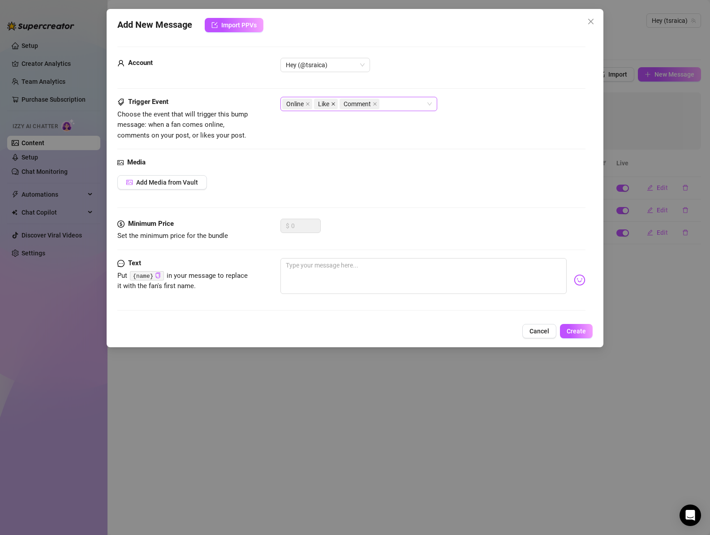
click at [331, 103] on icon "close" at bounding box center [333, 104] width 4 height 4
drag, startPoint x: 351, startPoint y: 103, endPoint x: 342, endPoint y: 107, distance: 9.2
click at [351, 103] on icon "close" at bounding box center [349, 104] width 4 height 4
click at [175, 180] on span "Add Media from Vault" at bounding box center [167, 182] width 62 height 7
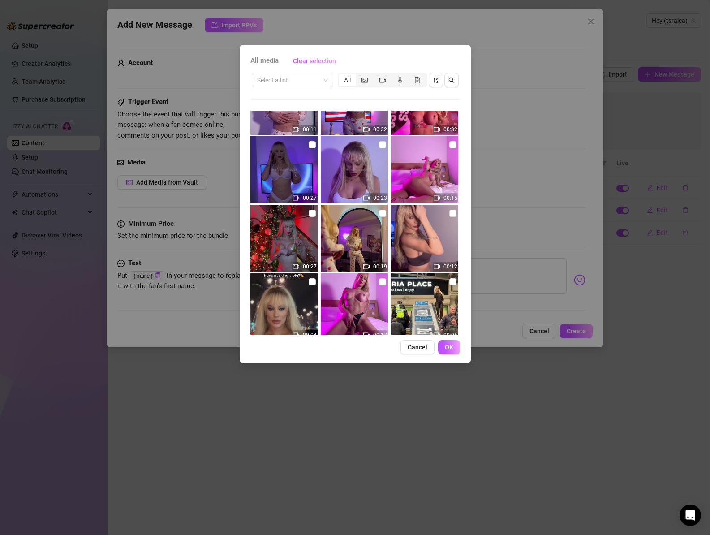
scroll to position [5804, 0]
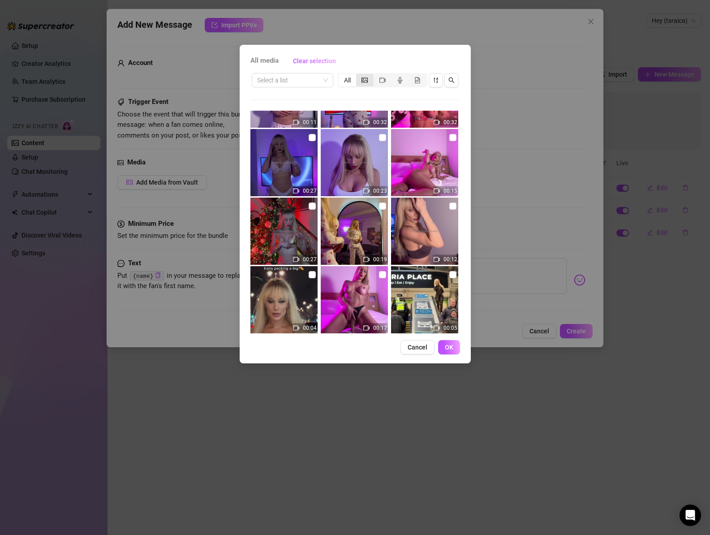
click at [362, 81] on icon "picture" at bounding box center [364, 80] width 6 height 6
click at [358, 75] on input "segmented control" at bounding box center [358, 75] width 0 height 0
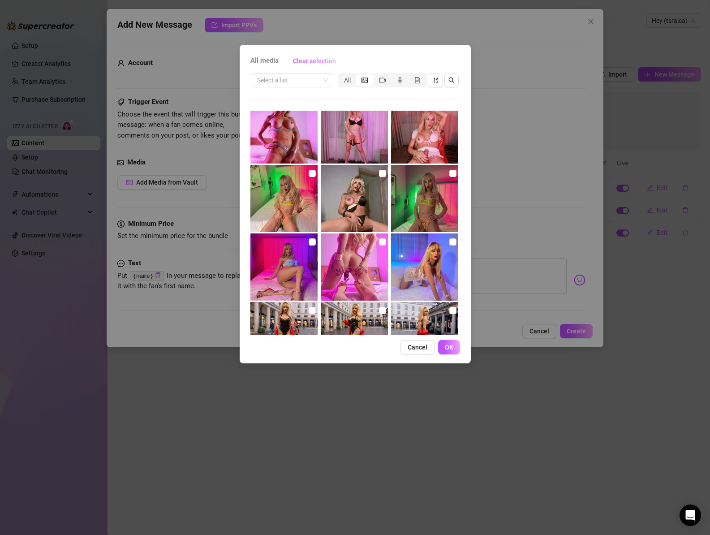
scroll to position [3625, 0]
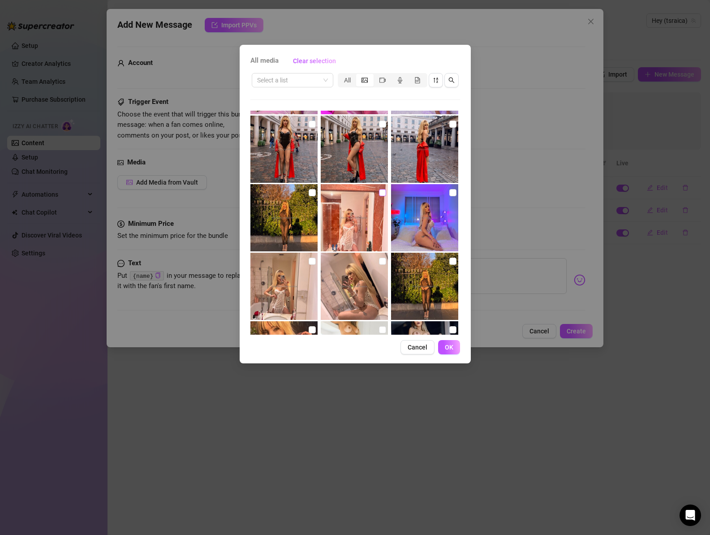
click at [379, 193] on input "checkbox" at bounding box center [382, 192] width 7 height 7
click at [455, 351] on button "OK" at bounding box center [449, 347] width 22 height 14
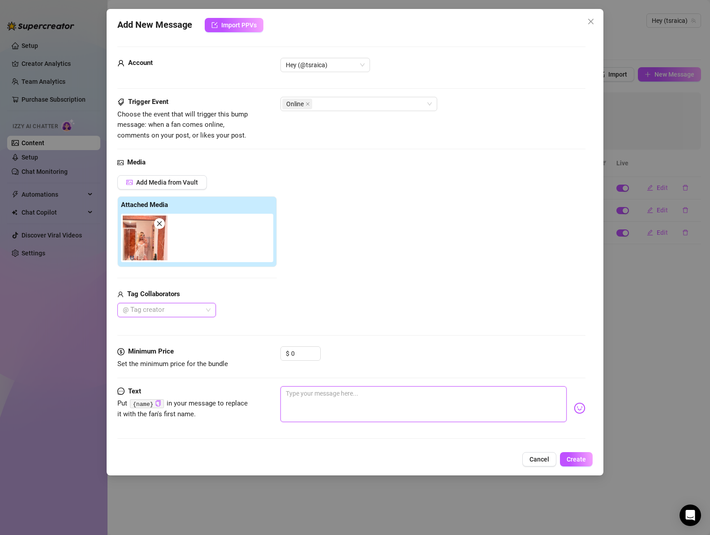
click at [365, 413] on textarea at bounding box center [423, 404] width 287 height 36
paste textarea "Am I the first girl who's dick you want to suck?"
click at [340, 102] on div "Online" at bounding box center [354, 104] width 144 height 13
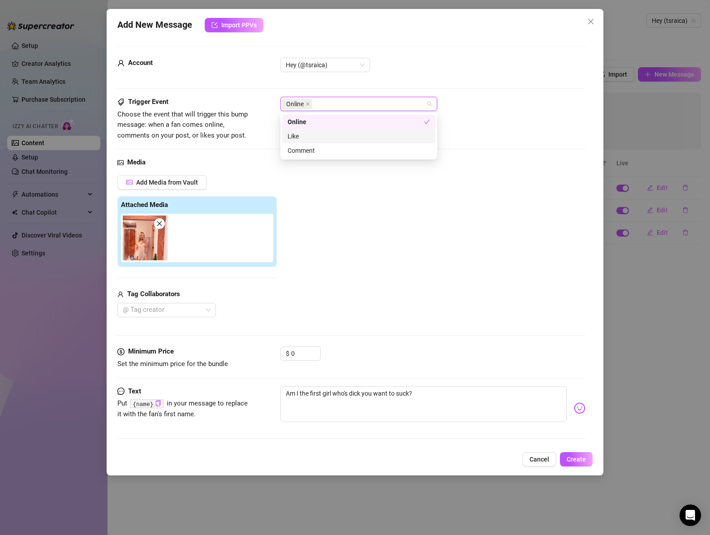
drag, startPoint x: 327, startPoint y: 136, endPoint x: 327, endPoint y: 145, distance: 9.4
click at [327, 136] on div "Like" at bounding box center [358, 136] width 142 height 10
drag, startPoint x: 327, startPoint y: 150, endPoint x: 329, endPoint y: 157, distance: 7.6
click at [327, 150] on div "Comment" at bounding box center [358, 150] width 142 height 10
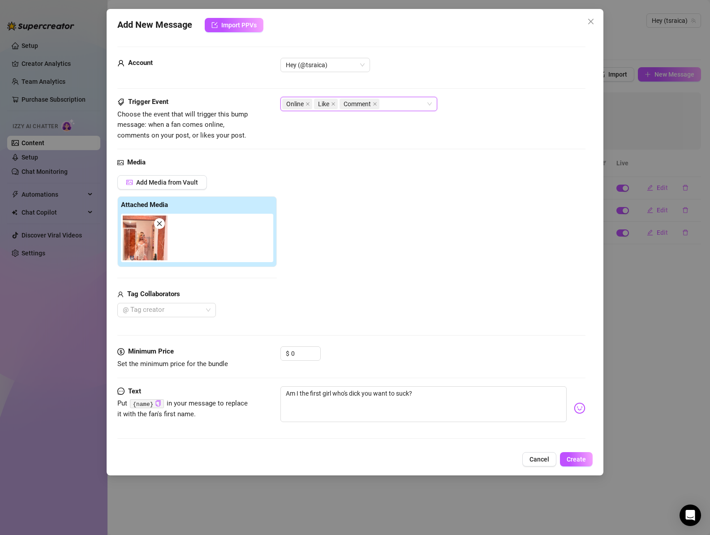
drag, startPoint x: 403, startPoint y: 214, endPoint x: 449, endPoint y: 266, distance: 69.4
click at [403, 214] on div "Add Media from Vault Attached Media Tag Collaborators @ Tag creator" at bounding box center [351, 246] width 468 height 142
click at [578, 460] on span "Create" at bounding box center [575, 458] width 19 height 7
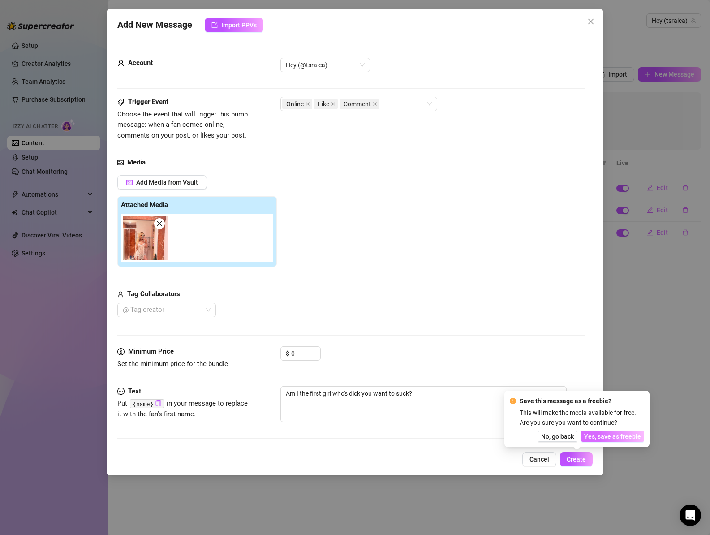
click at [605, 436] on span "Yes, save as freebie" at bounding box center [612, 435] width 57 height 7
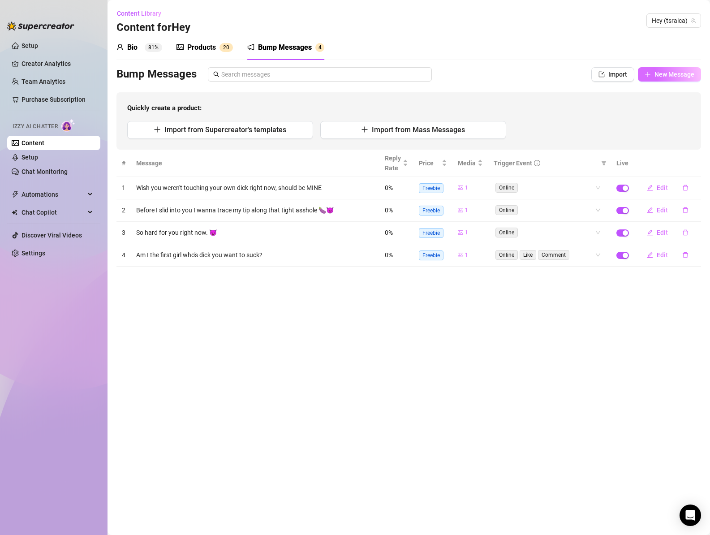
click at [673, 77] on span "New Message" at bounding box center [674, 74] width 40 height 7
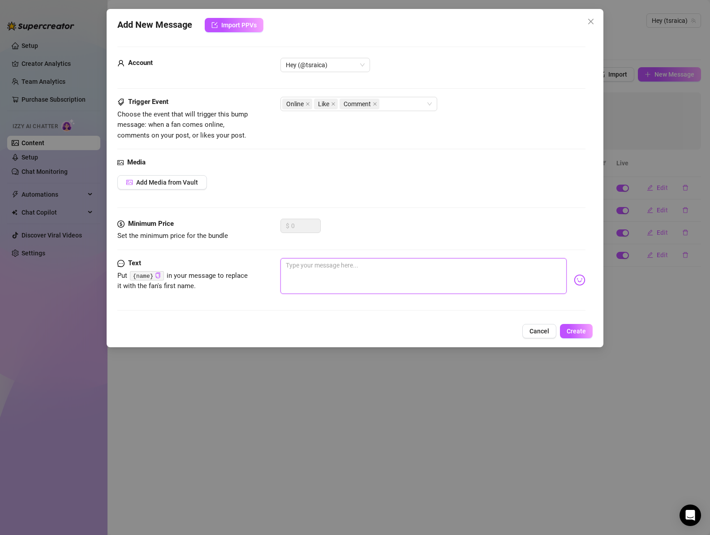
click at [319, 279] on textarea at bounding box center [423, 276] width 287 height 36
paste textarea "Can you stroke me while you fuck me?"
click at [166, 184] on span "Add Media from Vault" at bounding box center [167, 182] width 62 height 7
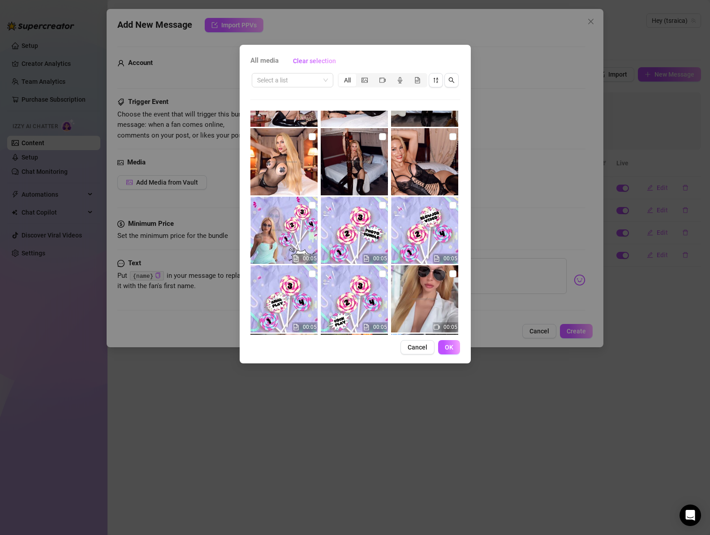
scroll to position [666, 0]
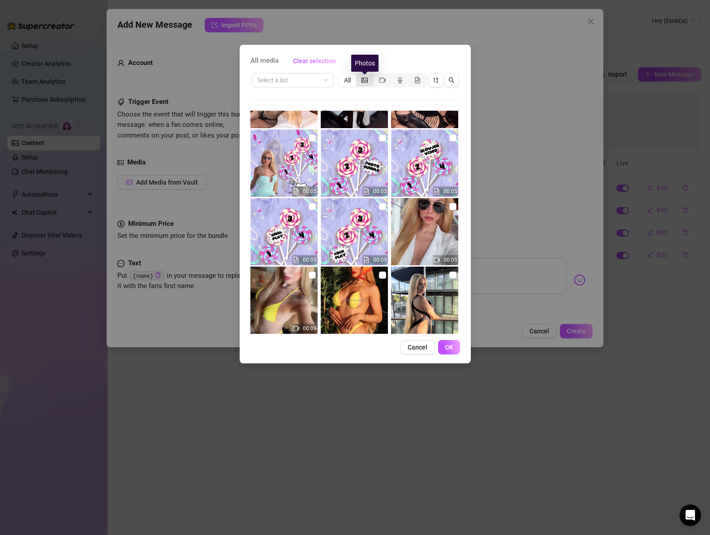
click at [365, 81] on icon "picture" at bounding box center [364, 80] width 6 height 6
click at [358, 75] on input "segmented control" at bounding box center [358, 75] width 0 height 0
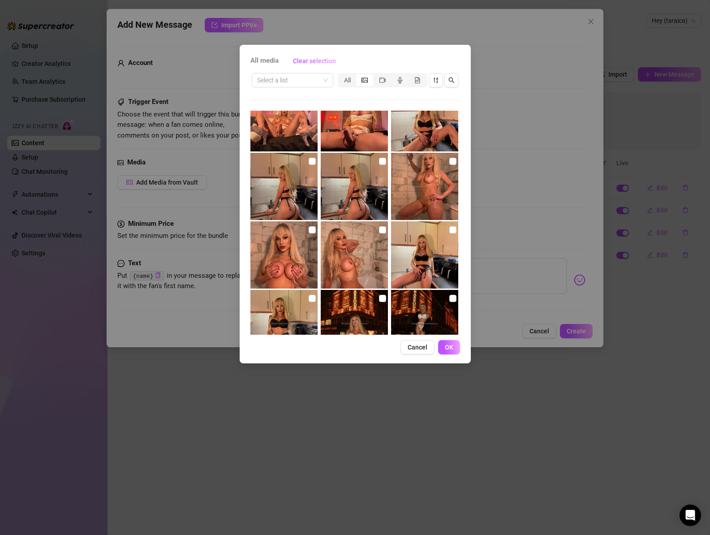
scroll to position [4274, 0]
click at [379, 160] on input "checkbox" at bounding box center [382, 160] width 7 height 7
click at [450, 346] on span "OK" at bounding box center [449, 346] width 9 height 7
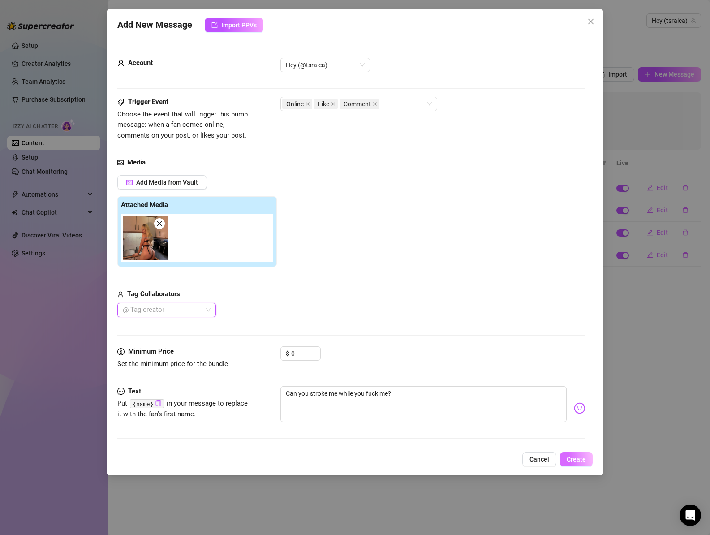
click at [584, 462] on span "Create" at bounding box center [575, 458] width 19 height 7
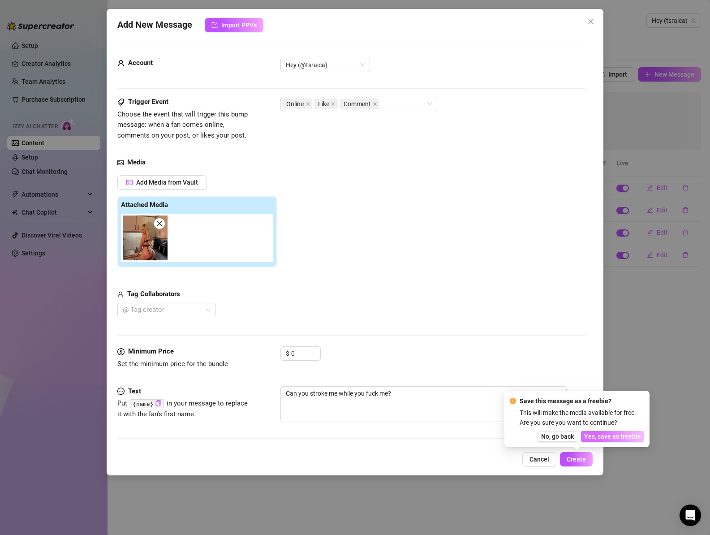
click at [613, 436] on span "Yes, save as freebie" at bounding box center [612, 435] width 57 height 7
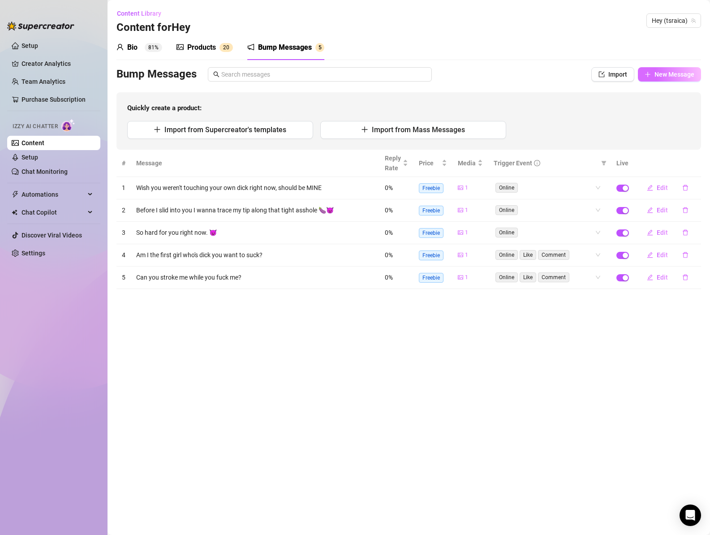
click at [672, 71] on span "New Message" at bounding box center [674, 74] width 40 height 7
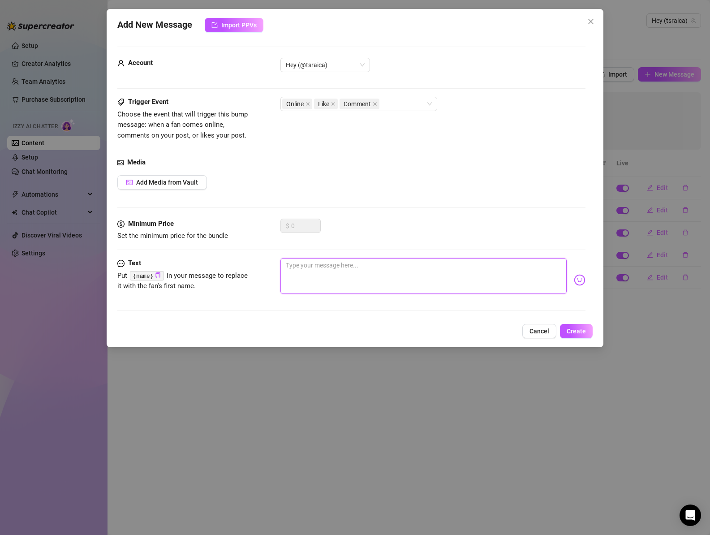
click at [347, 274] on textarea at bounding box center [423, 276] width 287 height 36
paste textarea "If I was fucking you right now, once i was done, would you take my ass next?"
drag, startPoint x: 368, startPoint y: 265, endPoint x: 417, endPoint y: 265, distance: 49.7
click at [417, 265] on textarea "If I was fucking you right now, once i was done, would you take my ass next?" at bounding box center [423, 276] width 287 height 36
click at [484, 272] on textarea "If I was fucking you right now, would you take my ass next?" at bounding box center [423, 276] width 287 height 36
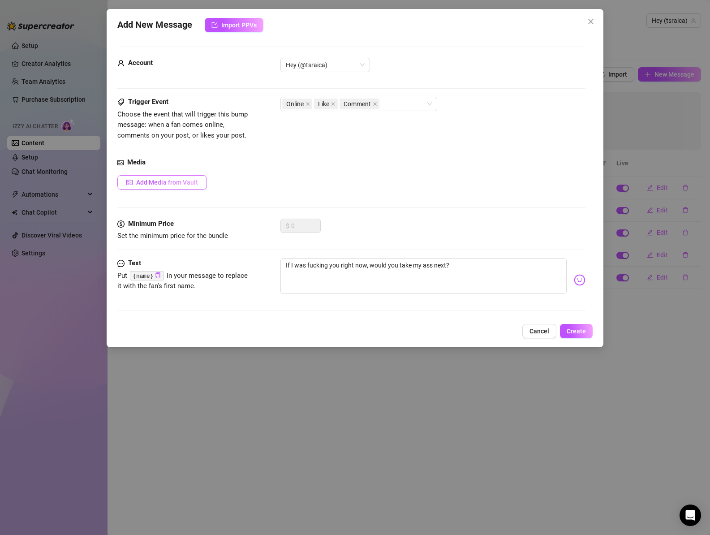
click at [181, 186] on button "Add Media from Vault" at bounding box center [162, 182] width 90 height 14
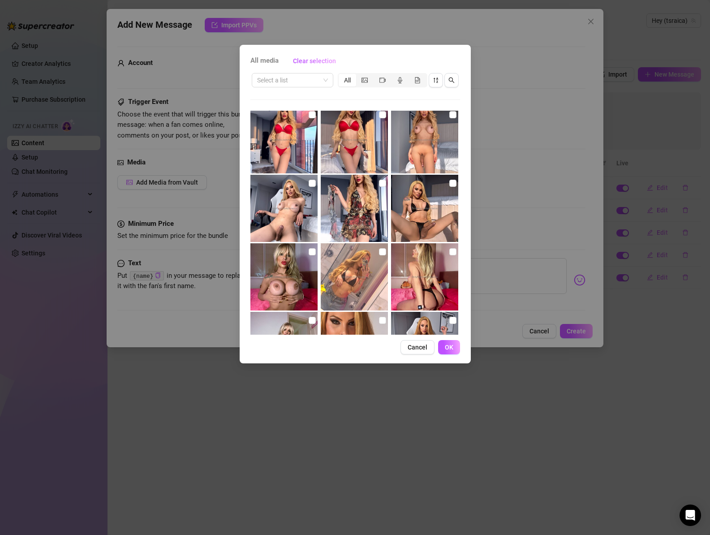
scroll to position [3474, 0]
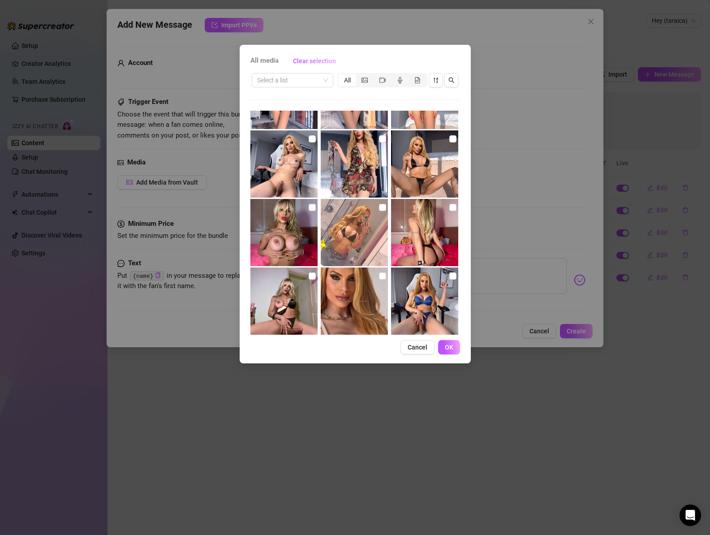
drag, startPoint x: 368, startPoint y: 81, endPoint x: 359, endPoint y: 101, distance: 21.0
click at [367, 81] on icon "picture" at bounding box center [364, 79] width 6 height 5
click at [358, 75] on input "segmented control" at bounding box center [358, 75] width 0 height 0
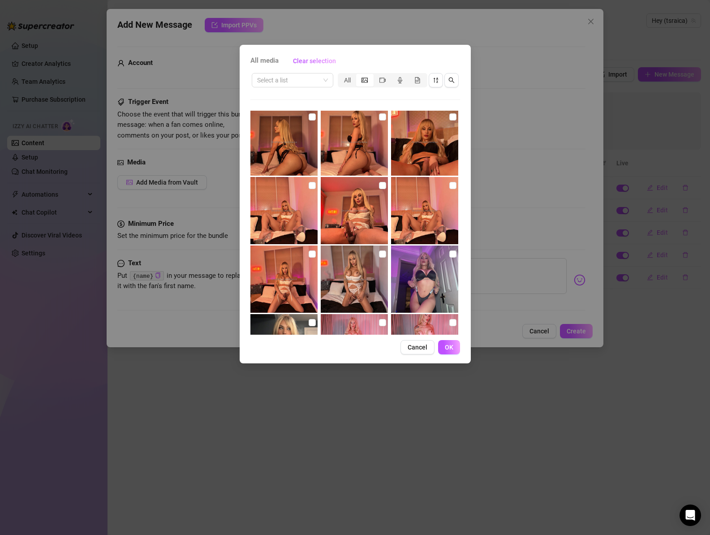
scroll to position [3155, 0]
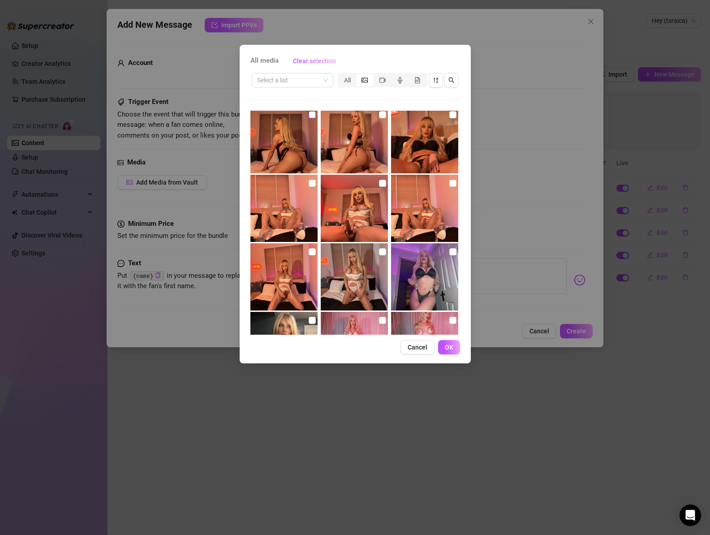
click at [309, 113] on input "checkbox" at bounding box center [311, 114] width 7 height 7
click at [449, 346] on span "OK" at bounding box center [449, 346] width 9 height 7
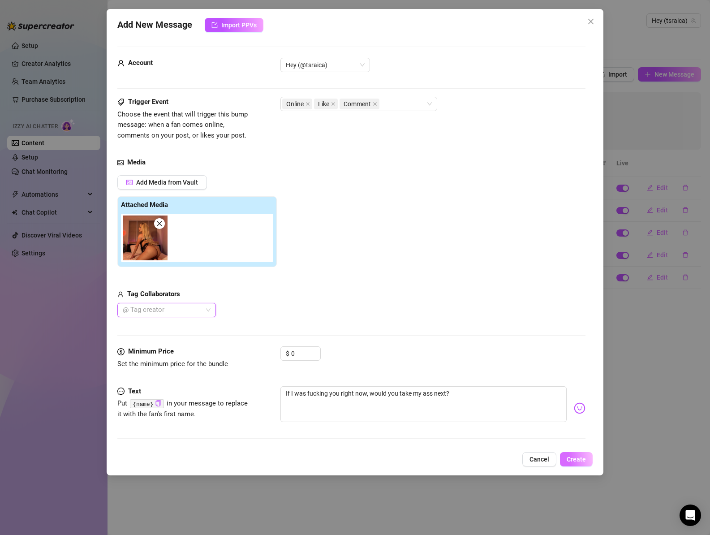
click at [579, 460] on span "Create" at bounding box center [575, 458] width 19 height 7
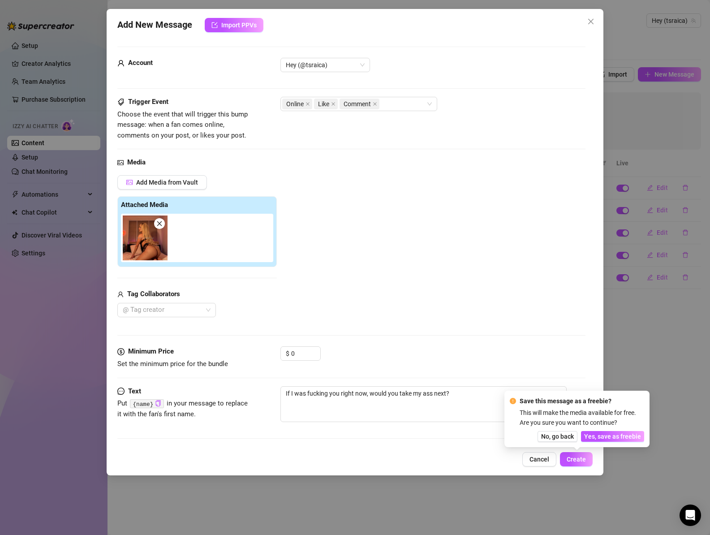
click at [603, 437] on span "Yes, save as freebie" at bounding box center [612, 435] width 57 height 7
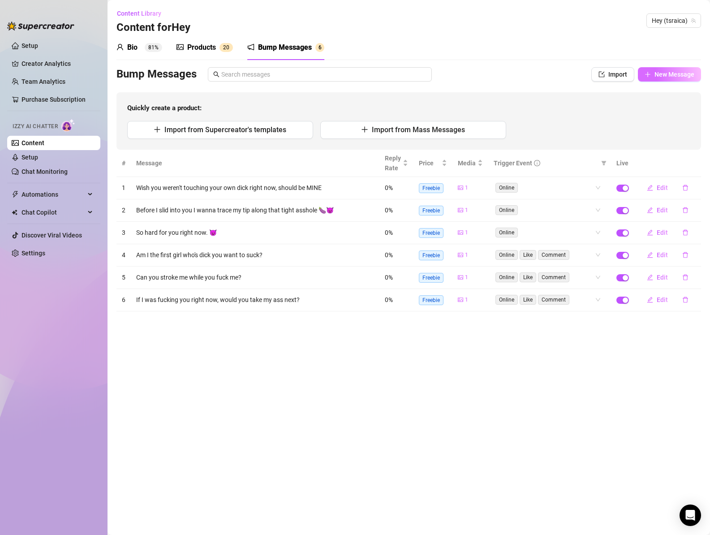
click at [673, 75] on span "New Message" at bounding box center [674, 74] width 40 height 7
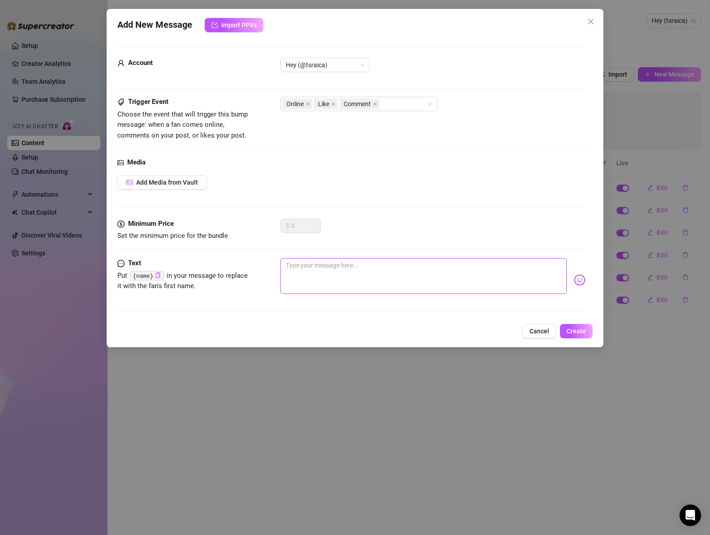
drag, startPoint x: 353, startPoint y: 279, endPoint x: 342, endPoint y: 276, distance: 11.2
click at [353, 279] on textarea at bounding box center [423, 276] width 287 height 36
paste textarea "Be honest, do you think you could take all of me down your throat?"
click at [185, 187] on button "Add Media from Vault" at bounding box center [162, 182] width 90 height 14
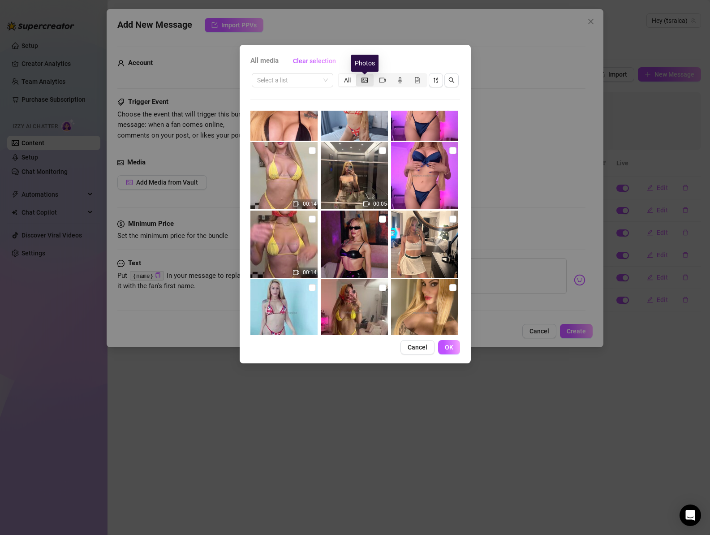
click at [364, 82] on icon "picture" at bounding box center [364, 80] width 6 height 6
click at [358, 75] on input "segmented control" at bounding box center [358, 75] width 0 height 0
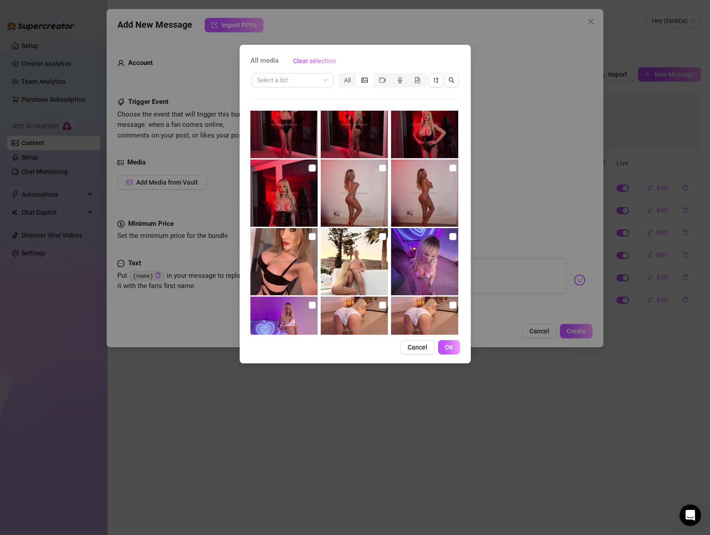
scroll to position [3609, 0]
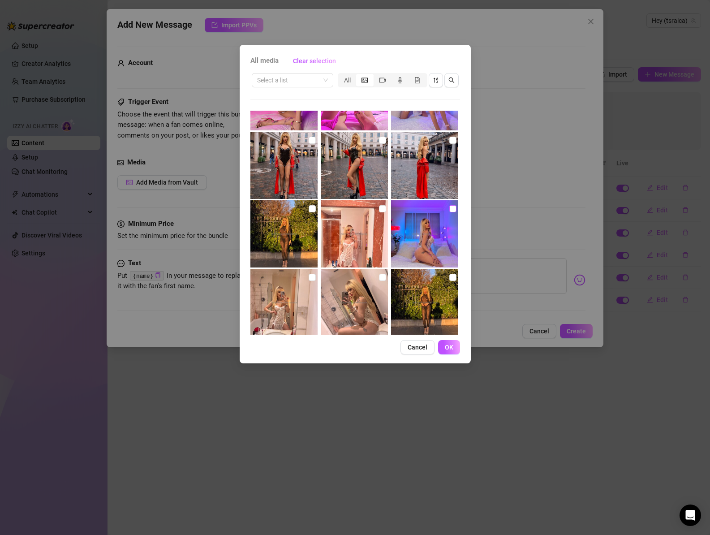
click at [449, 210] on input "checkbox" at bounding box center [452, 208] width 7 height 7
drag, startPoint x: 446, startPoint y: 347, endPoint x: 526, endPoint y: 355, distance: 80.0
click at [448, 347] on span "OK" at bounding box center [449, 346] width 9 height 7
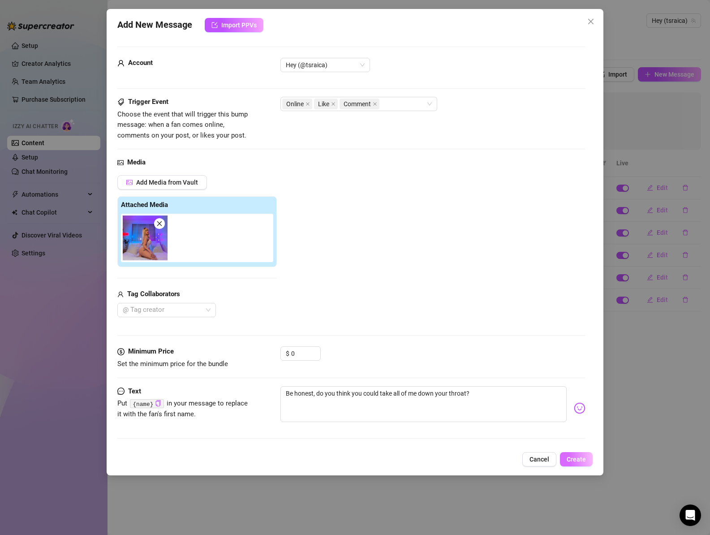
click at [586, 460] on button "Create" at bounding box center [576, 459] width 33 height 14
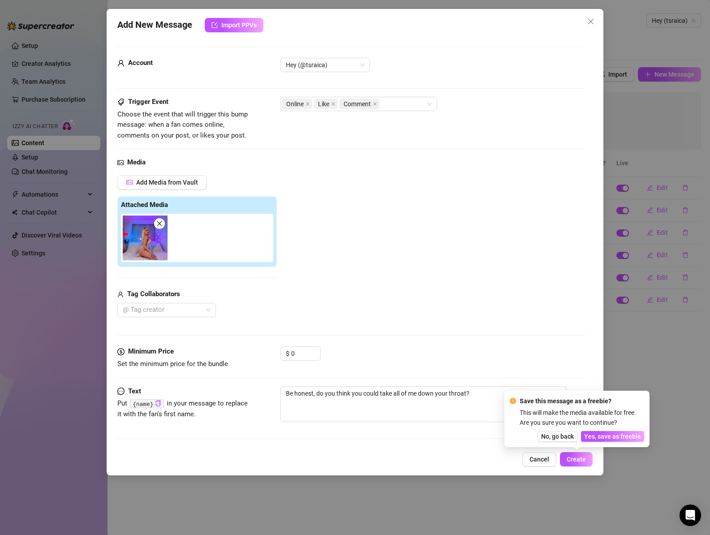
click at [612, 438] on span "Yes, save as freebie" at bounding box center [612, 435] width 57 height 7
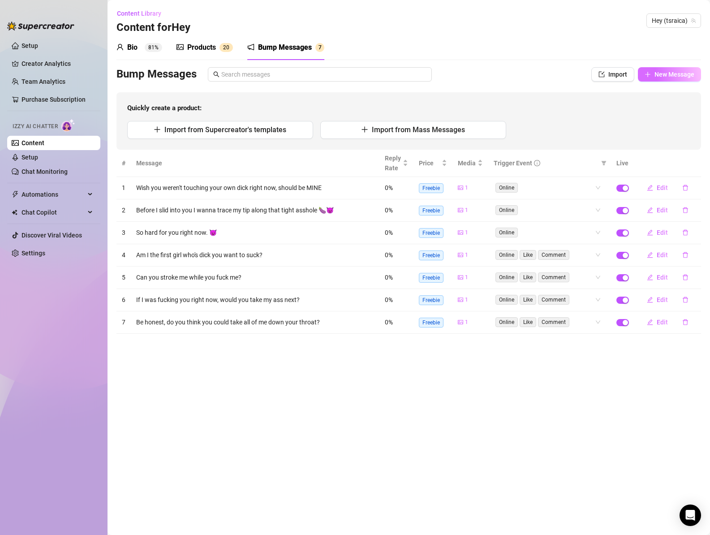
click at [672, 73] on span "New Message" at bounding box center [674, 74] width 40 height 7
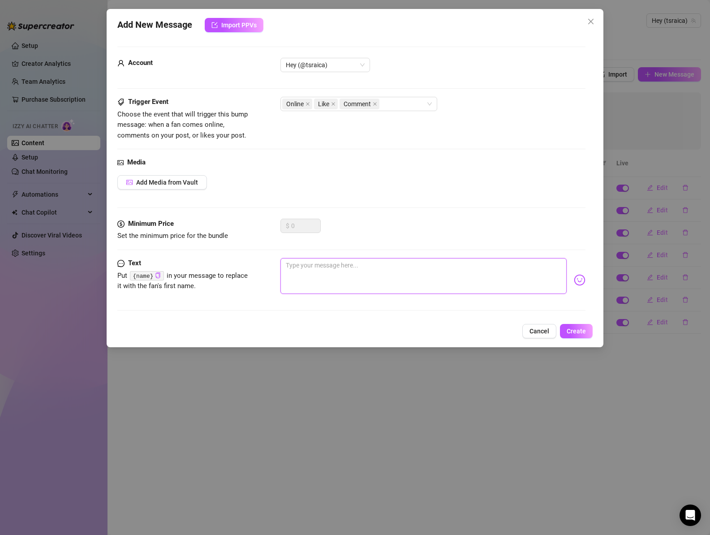
click at [360, 274] on textarea at bounding box center [423, 276] width 287 height 36
paste textarea "Do I deserve to fuck your throat?"
drag, startPoint x: 295, startPoint y: 265, endPoint x: 310, endPoint y: 282, distance: 22.5
click at [295, 265] on textarea "Do I deserve to fuck your throat?" at bounding box center [423, 276] width 287 height 36
drag, startPoint x: 337, startPoint y: 265, endPoint x: 341, endPoint y: 269, distance: 5.4
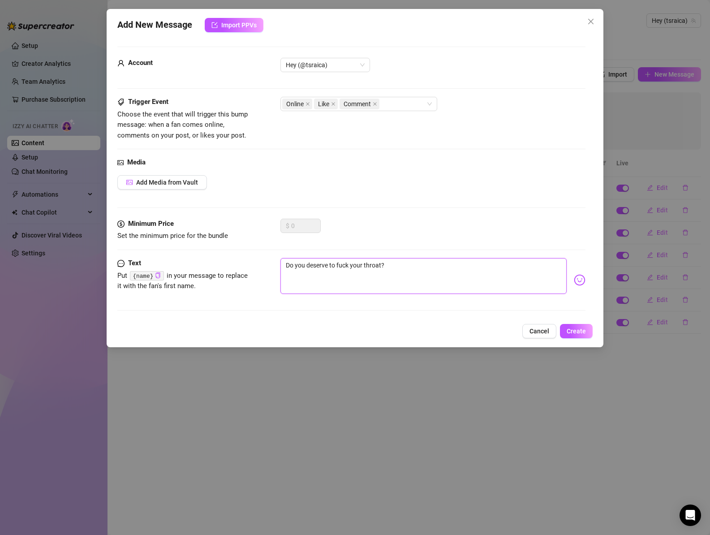
click at [337, 265] on textarea "Do you deserve to fuck your throat?" at bounding box center [423, 276] width 287 height 36
drag, startPoint x: 394, startPoint y: 265, endPoint x: 472, endPoint y: 265, distance: 77.9
click at [472, 265] on textarea "Do you deserve to have your throat fuck your throat?" at bounding box center [423, 276] width 287 height 36
click at [156, 185] on span "Add Media from Vault" at bounding box center [167, 182] width 62 height 7
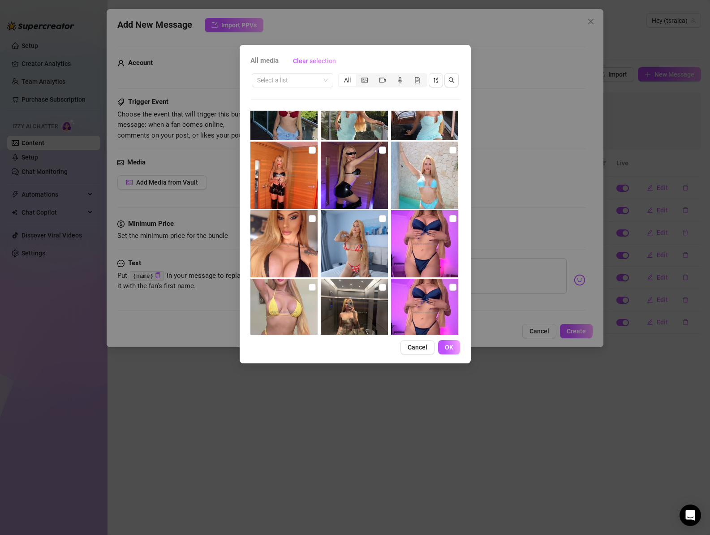
scroll to position [1483, 0]
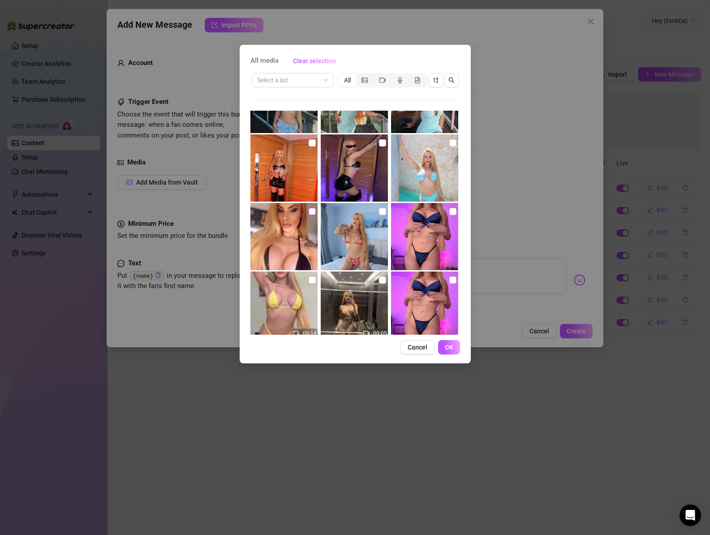
click at [310, 211] on input "checkbox" at bounding box center [311, 211] width 7 height 7
click at [450, 348] on span "OK" at bounding box center [449, 346] width 9 height 7
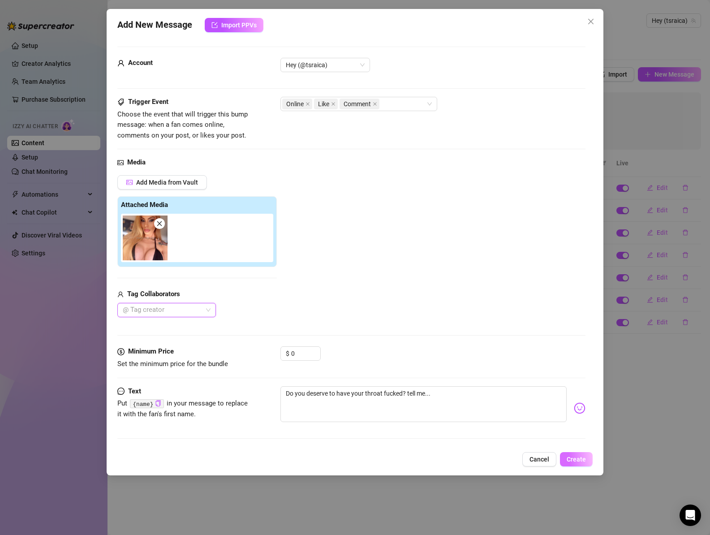
click at [579, 459] on span "Create" at bounding box center [575, 458] width 19 height 7
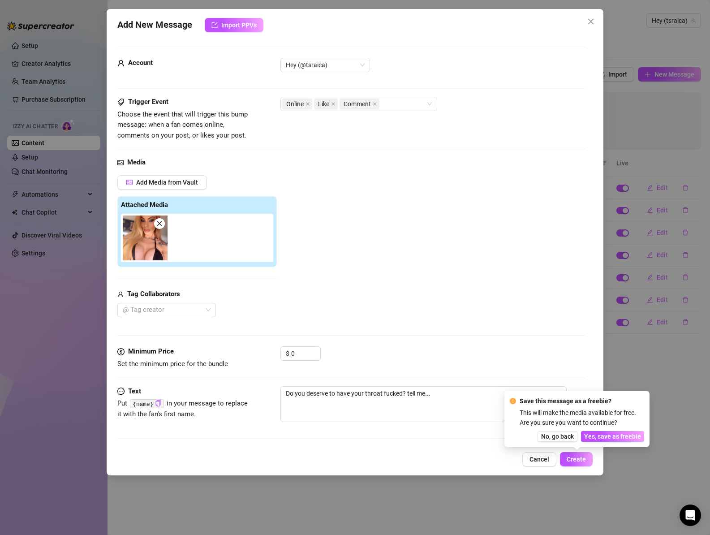
click at [604, 439] on span "Yes, save as freebie" at bounding box center [612, 435] width 57 height 7
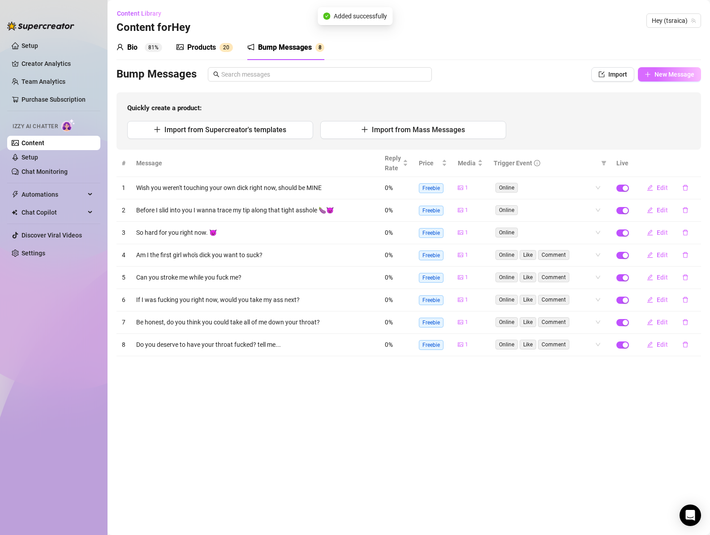
click at [662, 68] on button "New Message" at bounding box center [668, 74] width 63 height 14
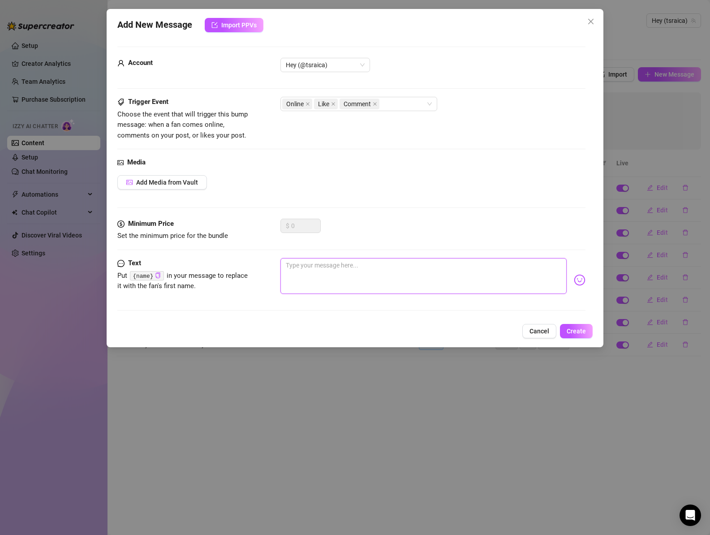
click at [343, 267] on textarea at bounding box center [423, 276] width 287 height 36
paste textarea "Do you like to fuck or get fucked?"
click at [180, 186] on span "Add Media from Vault" at bounding box center [167, 182] width 62 height 7
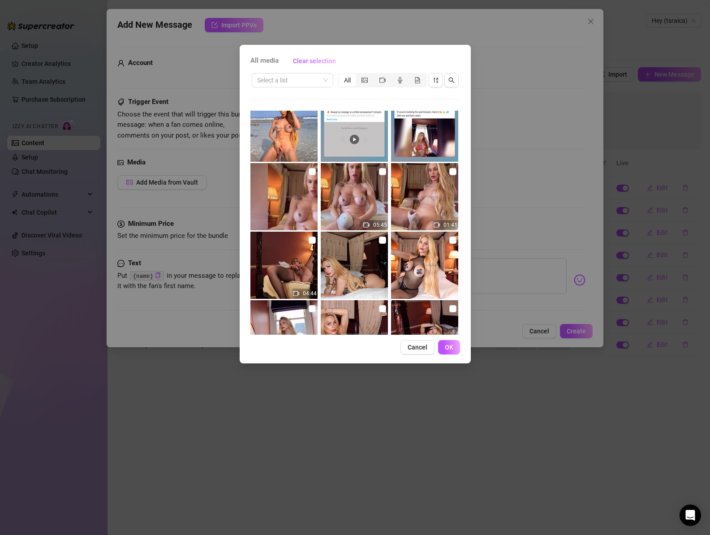
scroll to position [17, 0]
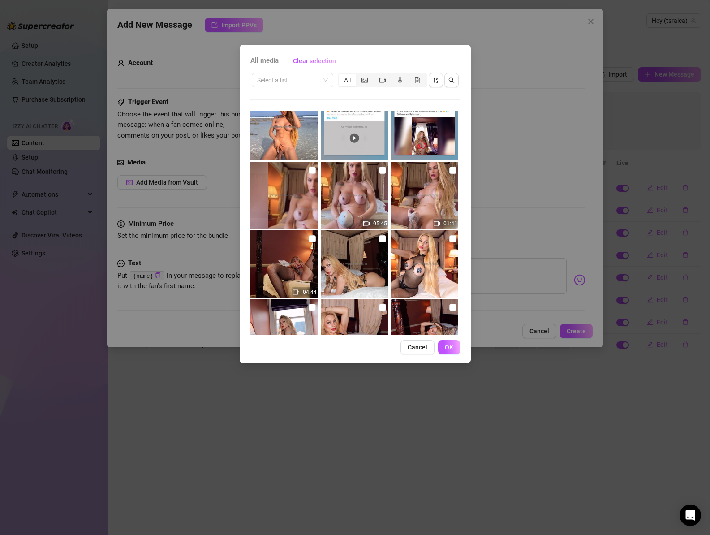
drag, startPoint x: 379, startPoint y: 237, endPoint x: 385, endPoint y: 260, distance: 23.8
click at [379, 237] on input "checkbox" at bounding box center [382, 238] width 7 height 7
click at [361, 81] on icon "picture" at bounding box center [364, 80] width 6 height 6
click at [358, 75] on input "segmented control" at bounding box center [358, 75] width 0 height 0
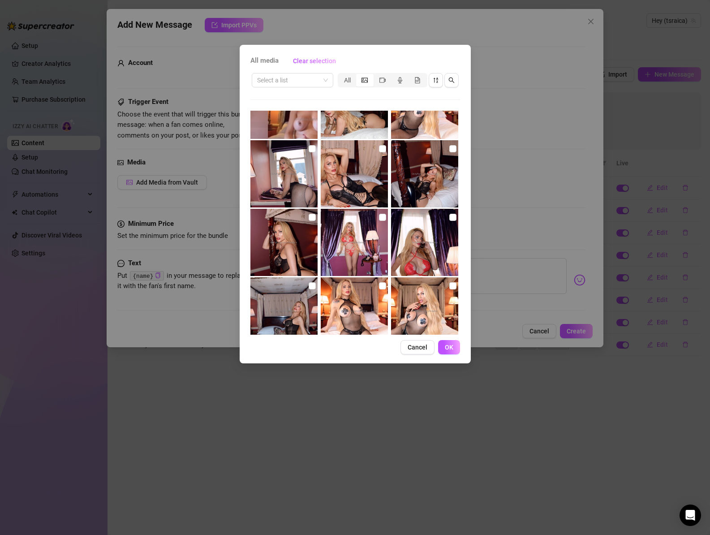
scroll to position [60, 0]
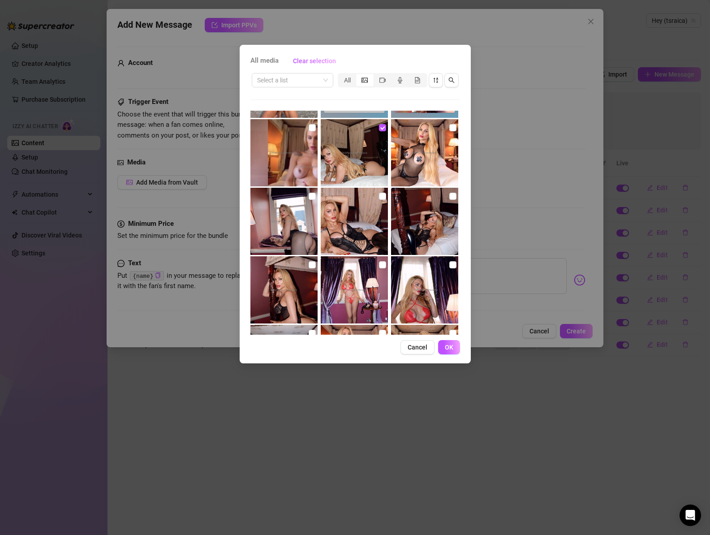
click at [446, 343] on span "OK" at bounding box center [449, 346] width 9 height 7
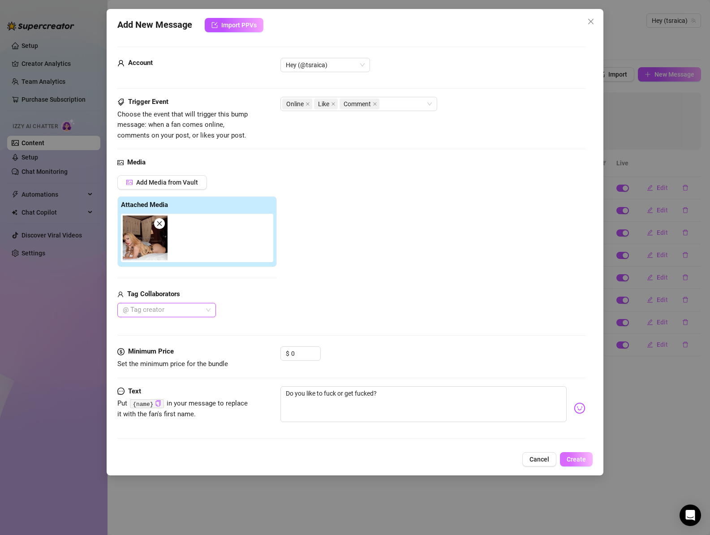
click at [578, 460] on span "Create" at bounding box center [575, 458] width 19 height 7
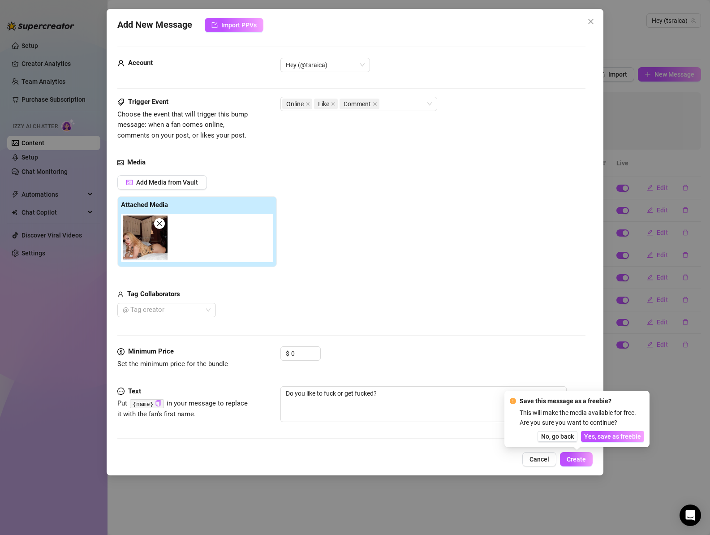
click at [607, 439] on span "Yes, save as freebie" at bounding box center [612, 435] width 57 height 7
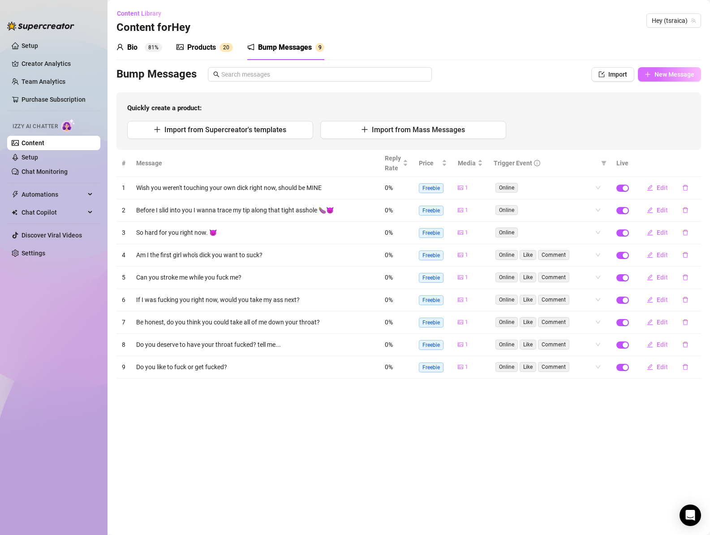
click at [653, 73] on button "New Message" at bounding box center [668, 74] width 63 height 14
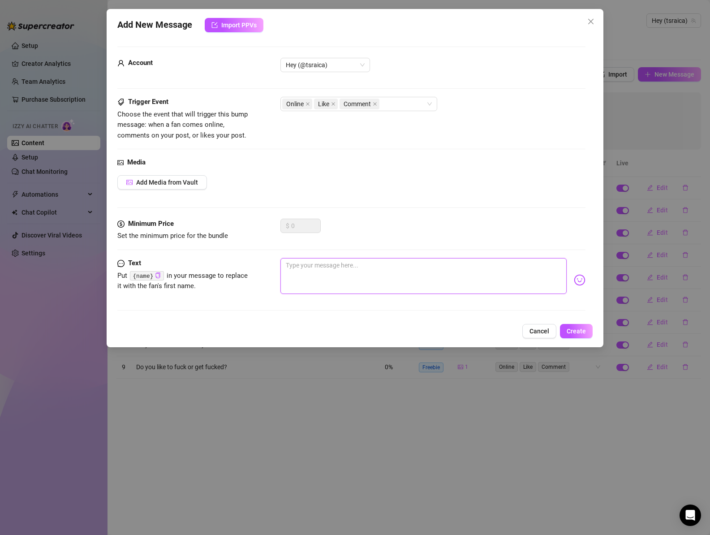
click at [344, 280] on textarea at bounding box center [423, 276] width 287 height 36
paste textarea "I bought this lingerie so you could watch me as I take it off. Shall I start st…"
drag, startPoint x: 450, startPoint y: 265, endPoint x: 604, endPoint y: 278, distance: 154.5
click at [604, 278] on div "Add New Message Import PPVs Account Hey (@tsraica) Trigger Event Choose the eve…" at bounding box center [355, 267] width 710 height 535
click at [178, 188] on button "Add Media from Vault" at bounding box center [162, 182] width 90 height 14
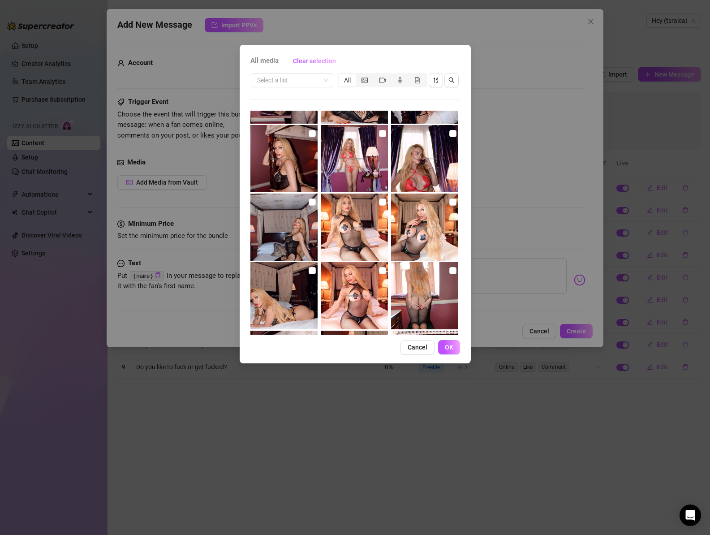
scroll to position [168, 0]
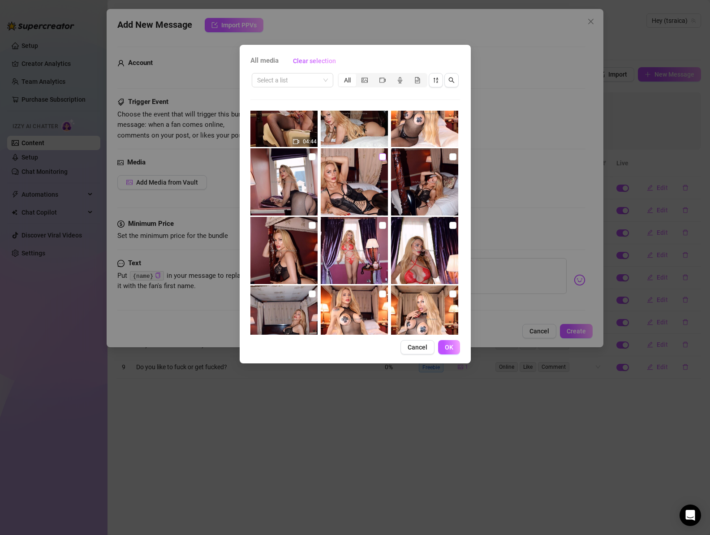
click at [381, 155] on input "checkbox" at bounding box center [382, 156] width 7 height 7
click at [455, 351] on button "OK" at bounding box center [449, 347] width 22 height 14
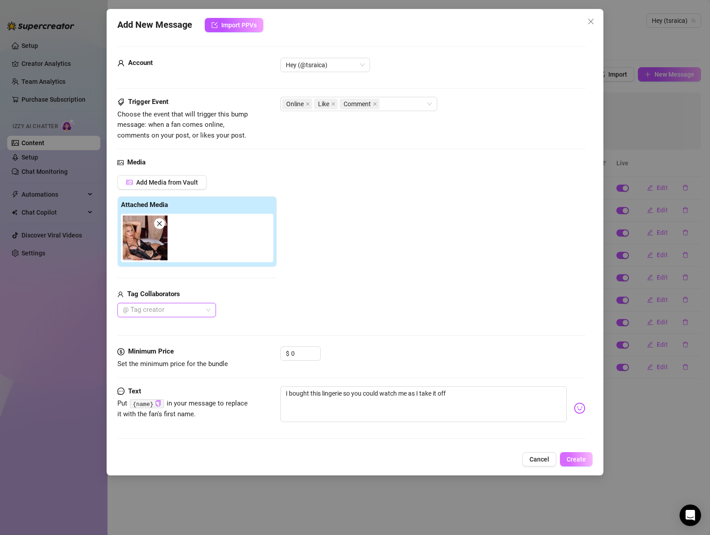
click at [584, 461] on span "Create" at bounding box center [575, 458] width 19 height 7
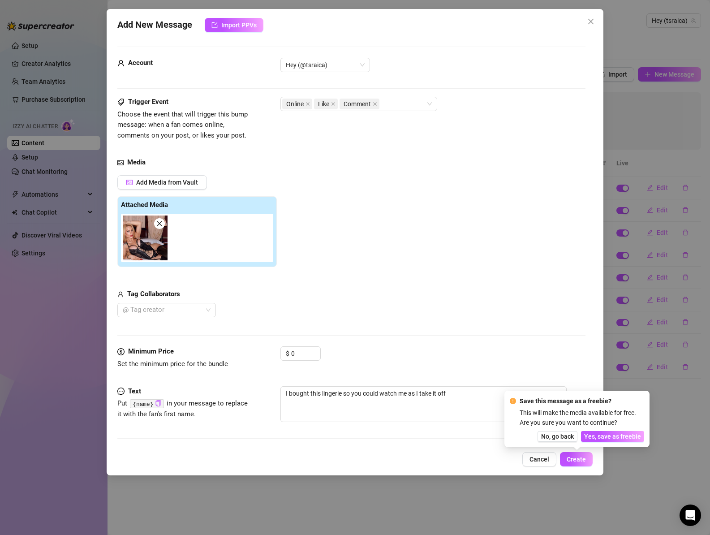
click at [628, 435] on span "Yes, save as freebie" at bounding box center [612, 435] width 57 height 7
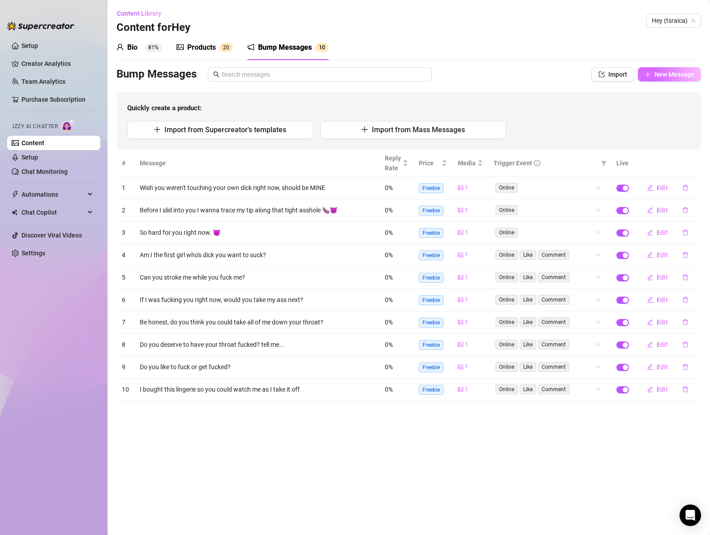
click at [679, 76] on span "New Message" at bounding box center [674, 74] width 40 height 7
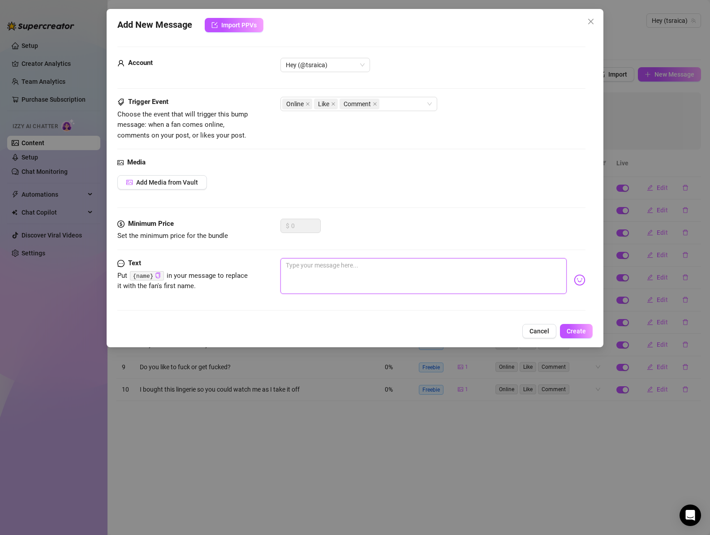
click at [389, 278] on textarea at bounding box center [423, 276] width 287 height 36
paste textarea "My cock needs some attention right now. Will you give it some?"
click at [350, 265] on textarea "My cock needs some attention right now. Will you give it some?" at bounding box center [423, 276] width 287 height 36
click at [349, 265] on textarea "My cock needs some attention right now. Will you give it some?" at bounding box center [423, 276] width 287 height 36
drag, startPoint x: 408, startPoint y: 268, endPoint x: 551, endPoint y: 263, distance: 142.9
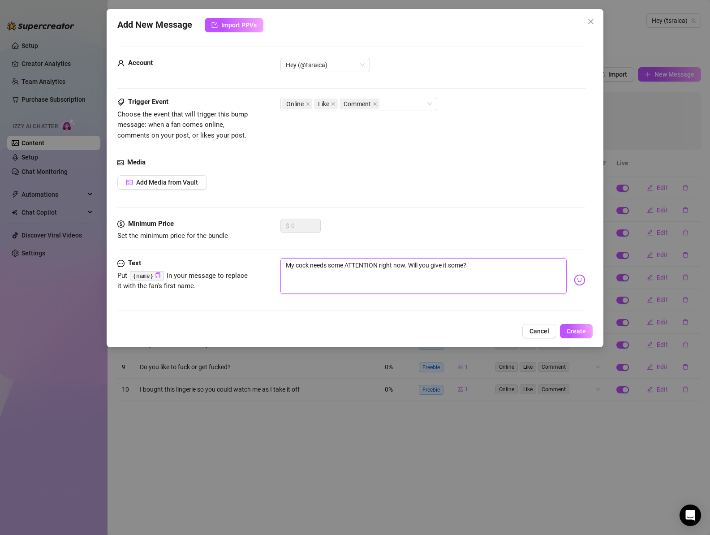
click at [551, 263] on textarea "My cock needs some ATTENTION right now. Will you give it some?" at bounding box center [423, 276] width 287 height 36
click at [334, 269] on textarea "My cock needs some ATTENTION right now." at bounding box center [423, 276] width 287 height 36
click at [178, 180] on span "Add Media from Vault" at bounding box center [167, 182] width 62 height 7
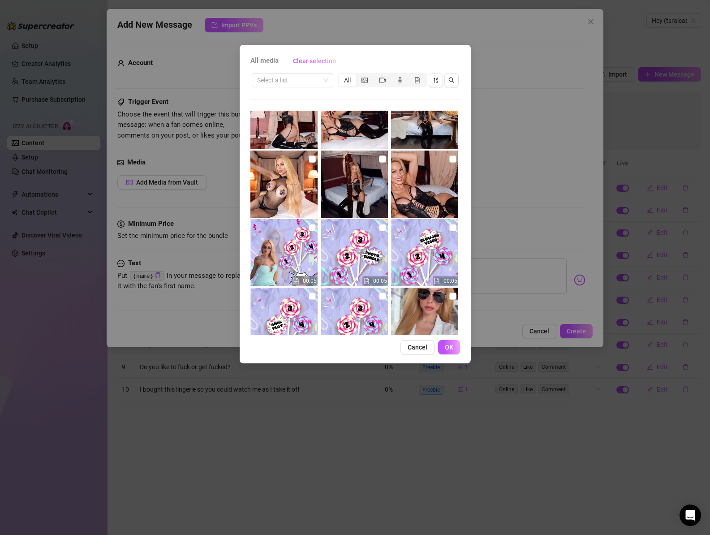
scroll to position [615, 0]
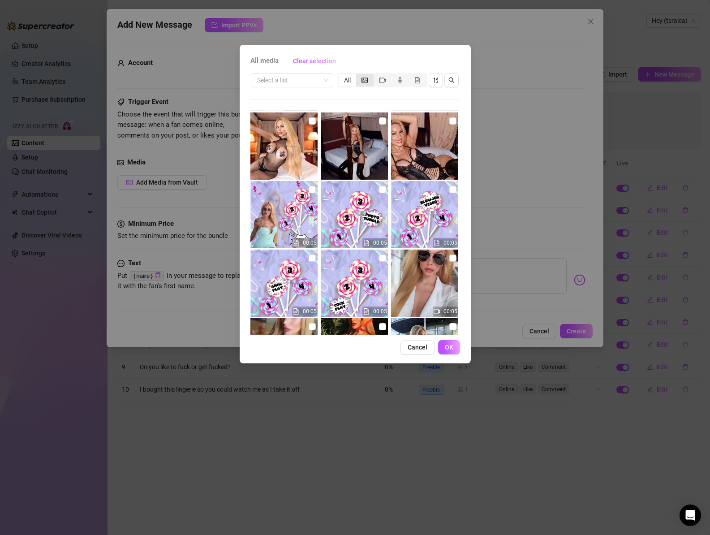
click at [366, 79] on icon "picture" at bounding box center [364, 80] width 6 height 6
click at [358, 75] on input "segmented control" at bounding box center [358, 75] width 0 height 0
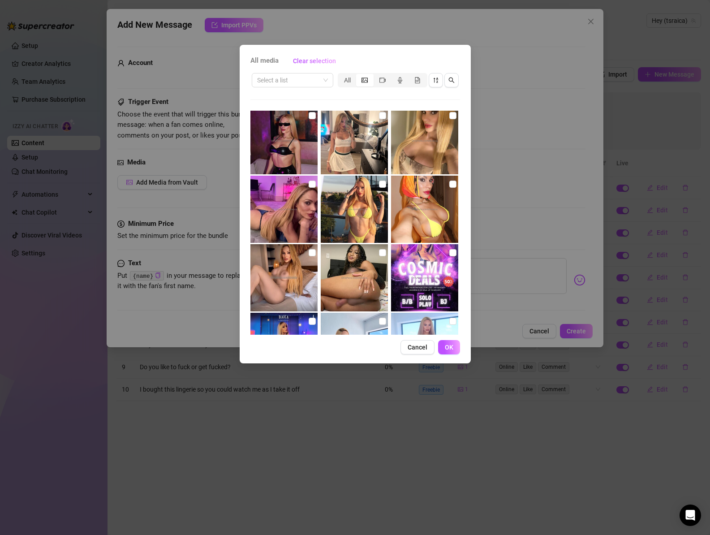
scroll to position [1376, 0]
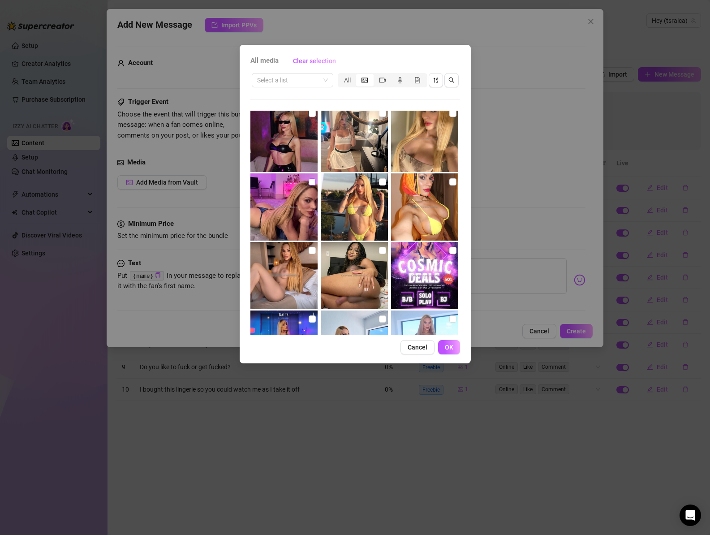
click at [309, 183] on input "checkbox" at bounding box center [311, 181] width 7 height 7
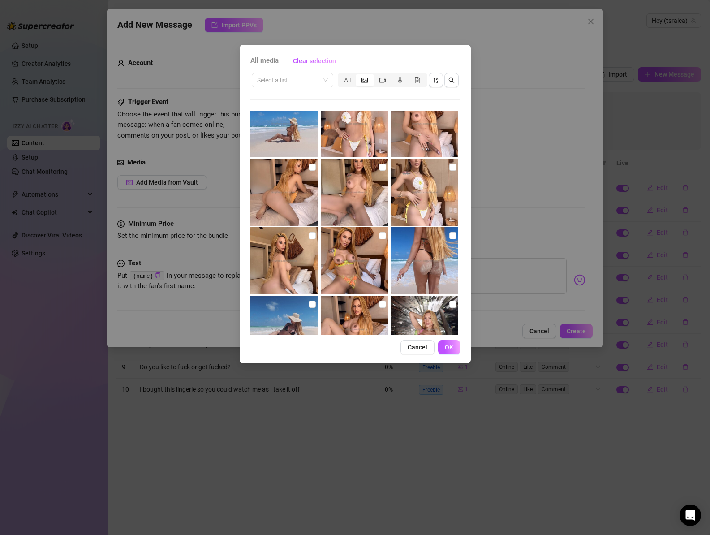
scroll to position [1794, 0]
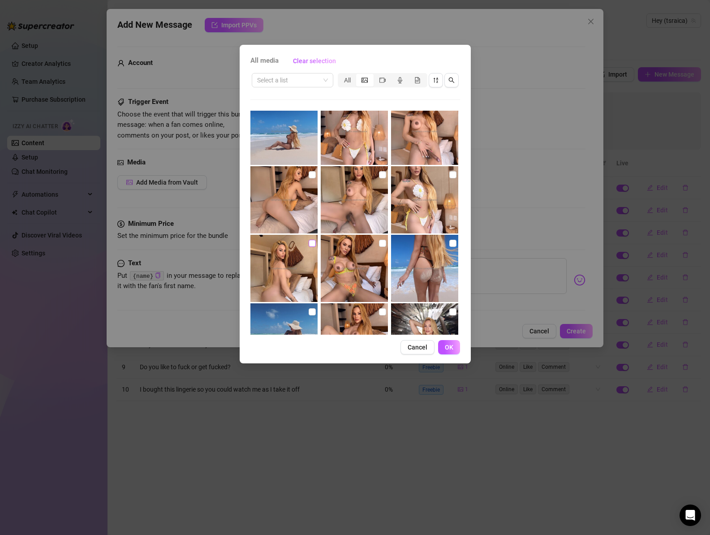
click at [309, 242] on input "checkbox" at bounding box center [311, 243] width 7 height 7
click at [453, 351] on button "OK" at bounding box center [449, 347] width 22 height 14
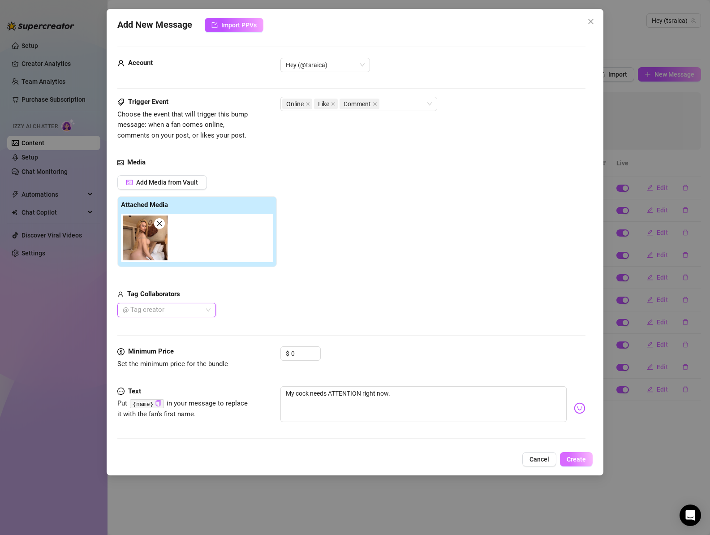
click at [582, 461] on span "Create" at bounding box center [575, 458] width 19 height 7
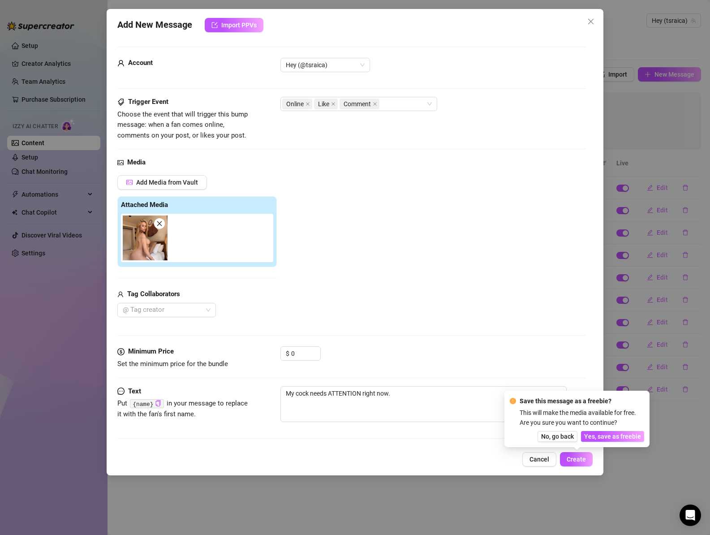
click at [615, 438] on span "Yes, save as freebie" at bounding box center [612, 435] width 57 height 7
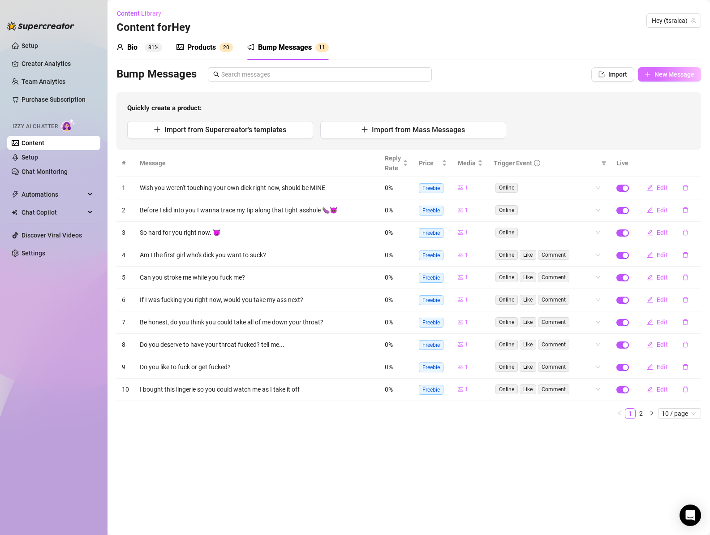
click at [673, 77] on span "New Message" at bounding box center [674, 74] width 40 height 7
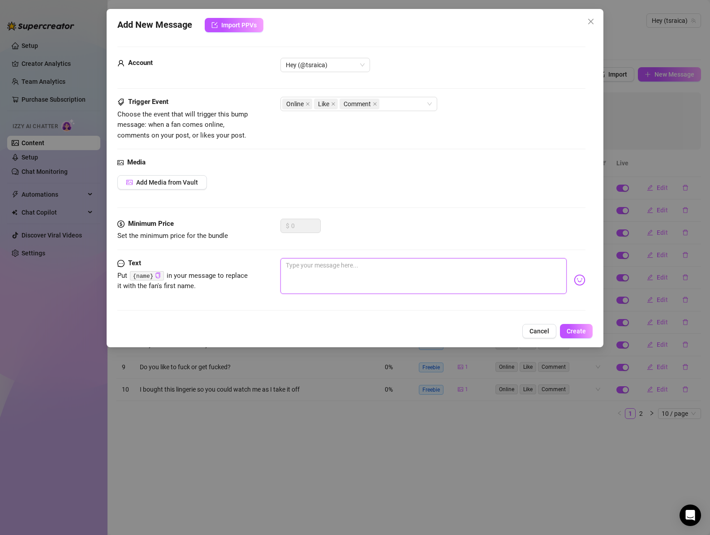
click at [333, 262] on textarea at bounding box center [423, 276] width 287 height 36
paste textarea "Who's cock do you think is bigger? We should find out."
click at [167, 180] on span "Add Media from Vault" at bounding box center [167, 182] width 62 height 7
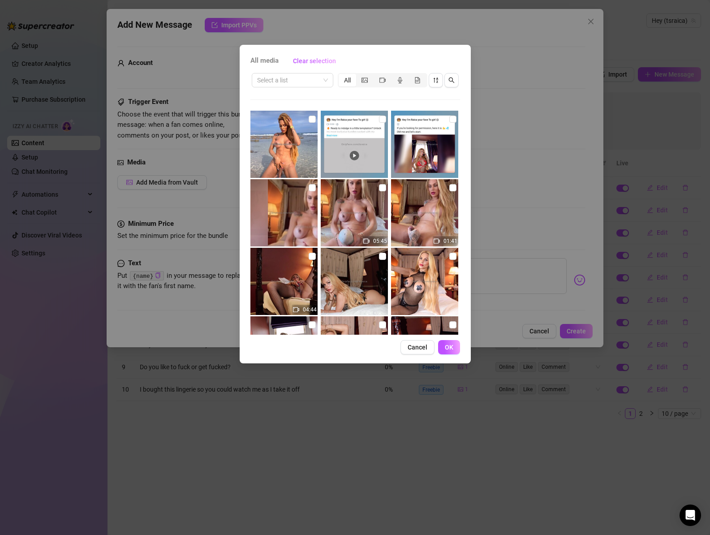
click at [364, 79] on icon "picture" at bounding box center [364, 80] width 6 height 6
click at [358, 75] on input "segmented control" at bounding box center [358, 75] width 0 height 0
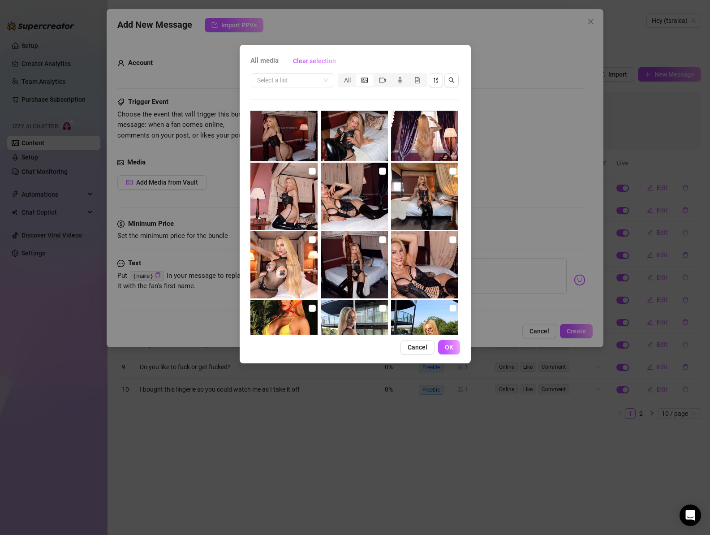
scroll to position [1087, 0]
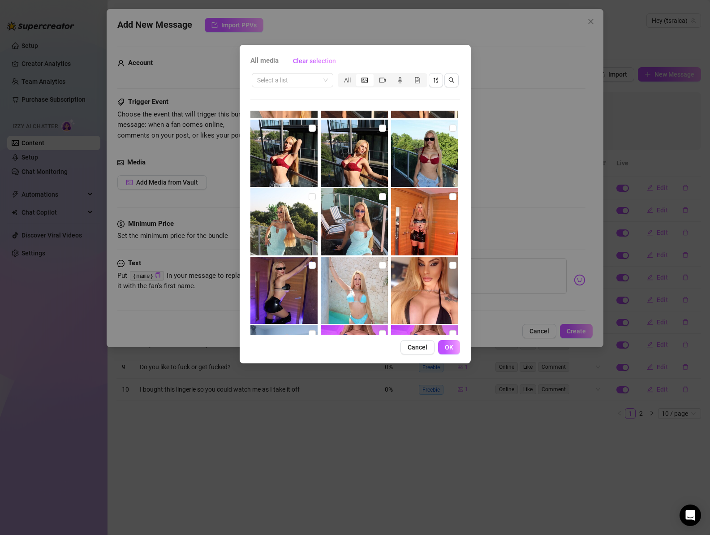
drag, startPoint x: 351, startPoint y: 232, endPoint x: 360, endPoint y: 244, distance: 15.0
click at [351, 232] on img at bounding box center [354, 221] width 67 height 67
checkbox input "true"
click at [452, 352] on button "OK" at bounding box center [449, 347] width 22 height 14
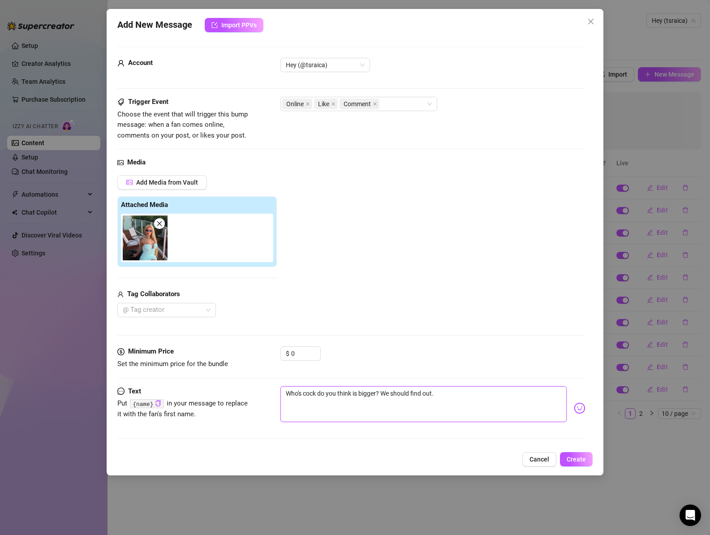
click at [462, 398] on textarea "Who's cock do you think is bigger? We should find out." at bounding box center [423, 404] width 287 height 36
type textarea "Who's cock do you think is bigger? We should find out."
type textarea "Who's cock do you think is bigger? We should find out.."
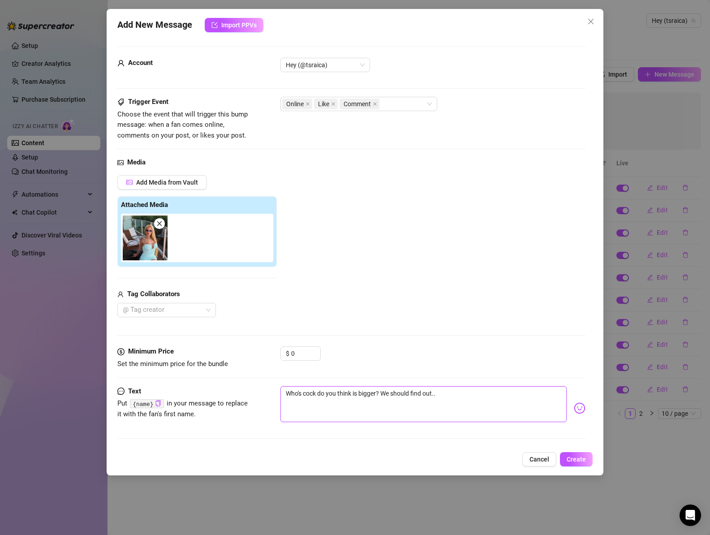
type textarea "Who's cock do you think is bigger? We should find out..."
click at [583, 457] on span "Create" at bounding box center [575, 458] width 19 height 7
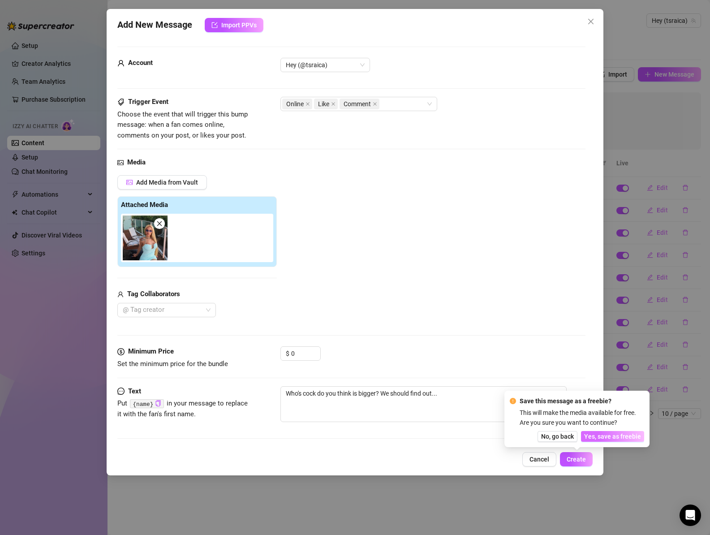
click at [597, 433] on span "Yes, save as freebie" at bounding box center [612, 435] width 57 height 7
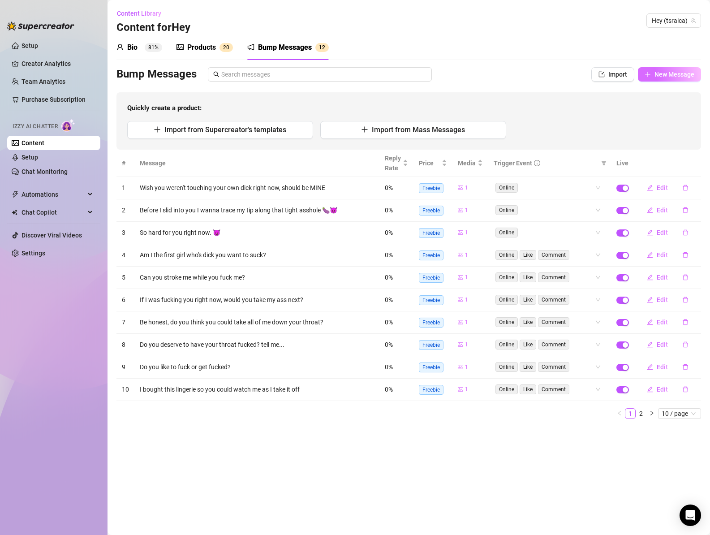
click at [685, 75] on span "New Message" at bounding box center [674, 74] width 40 height 7
type textarea "Type your message here..."
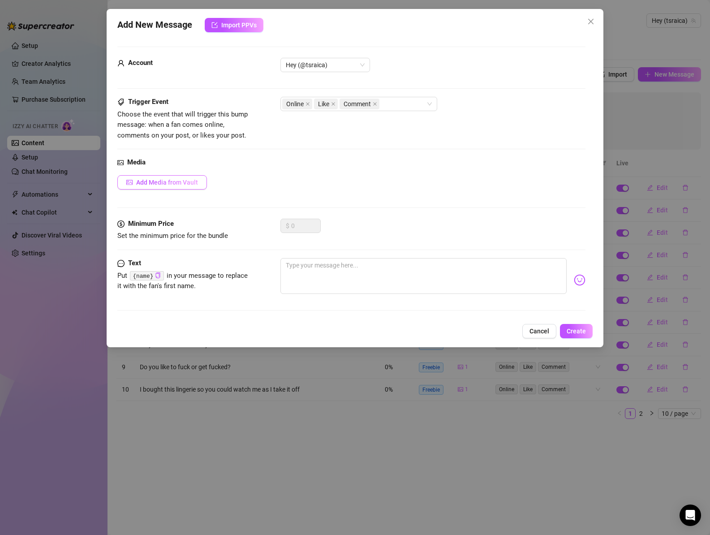
click at [178, 184] on span "Add Media from Vault" at bounding box center [167, 182] width 62 height 7
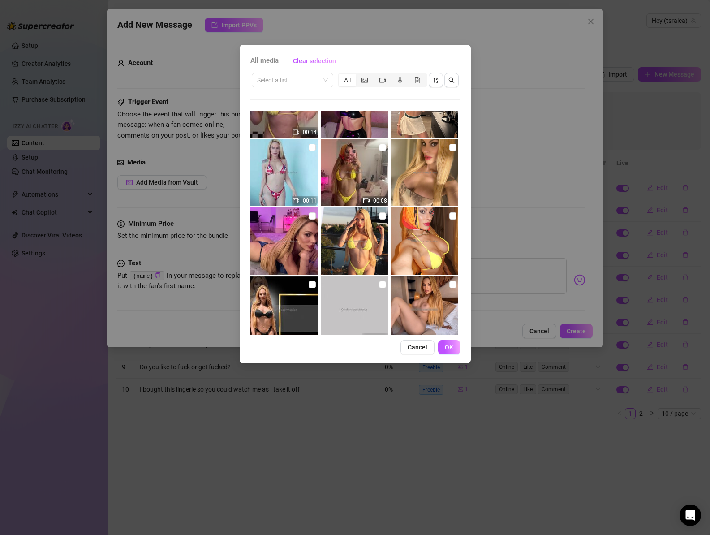
scroll to position [1968, 0]
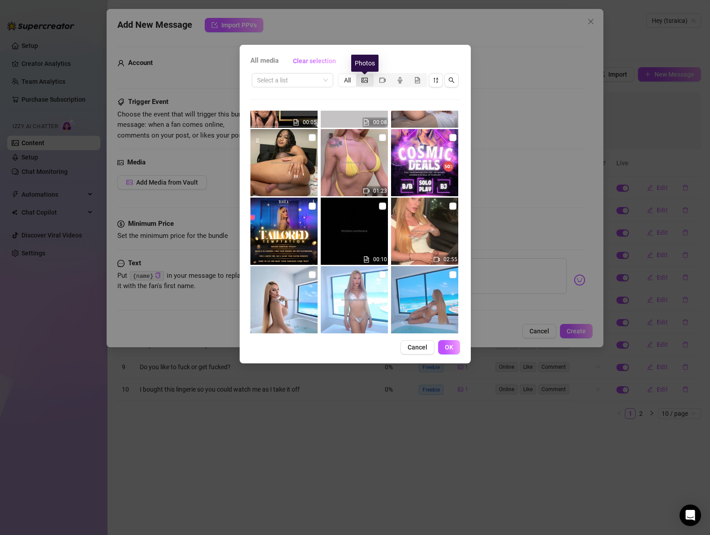
click at [362, 82] on icon "picture" at bounding box center [364, 79] width 6 height 5
click at [358, 75] on input "segmented control" at bounding box center [358, 75] width 0 height 0
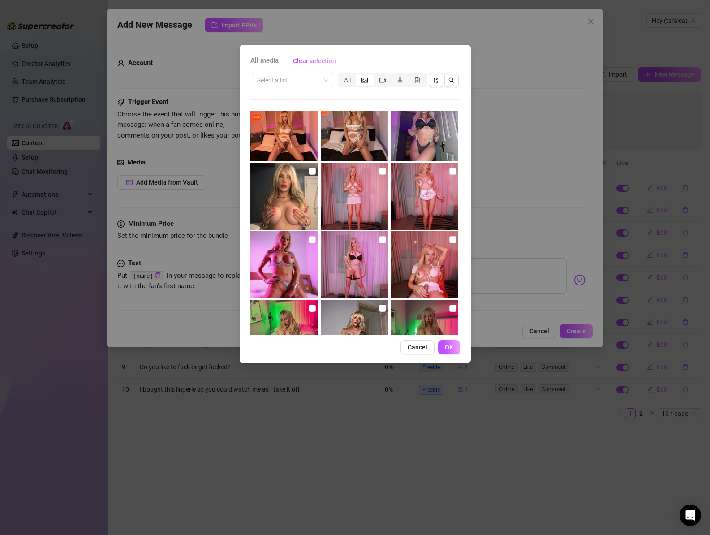
scroll to position [3441, 0]
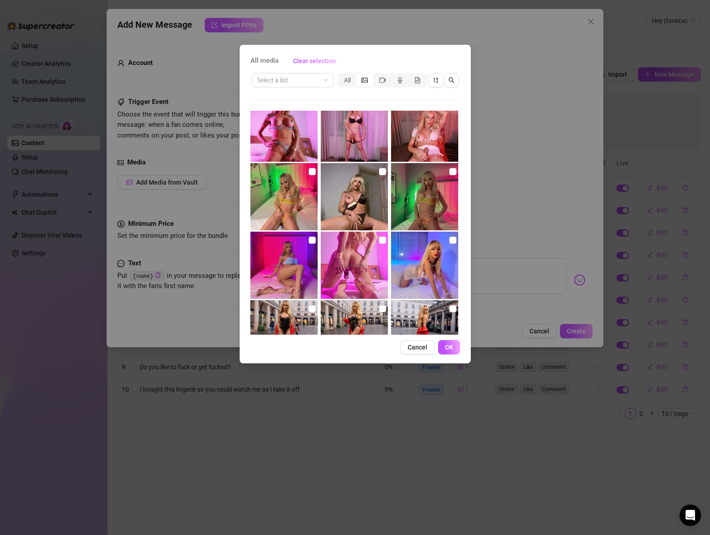
click at [441, 257] on img at bounding box center [424, 264] width 67 height 67
checkbox input "true"
drag, startPoint x: 449, startPoint y: 349, endPoint x: 446, endPoint y: 341, distance: 8.5
click at [449, 349] on span "OK" at bounding box center [449, 346] width 9 height 7
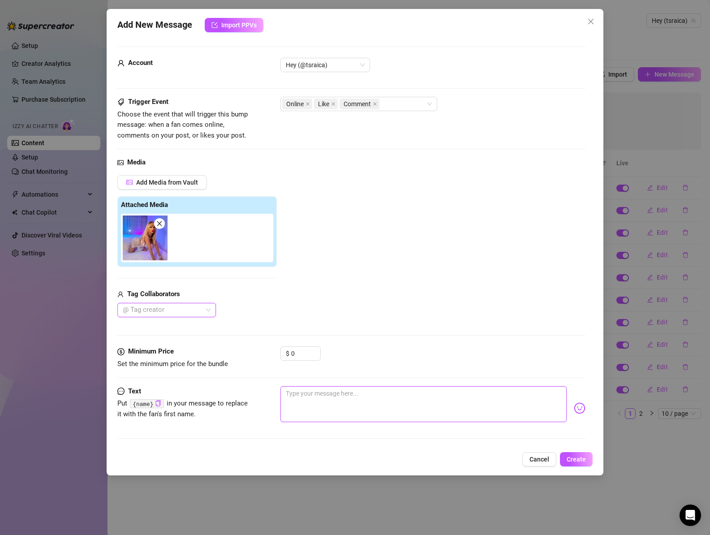
click at [397, 405] on textarea at bounding box center [423, 404] width 287 height 36
paste textarea "Imagine your cock in my mouth while my hands are all over mine."
type textarea "Imagine your cock in my mouth while my hands are all over mine."
click at [330, 393] on textarea "Imagine your cock in my mouth while my hands are all over mine." at bounding box center [423, 404] width 287 height 36
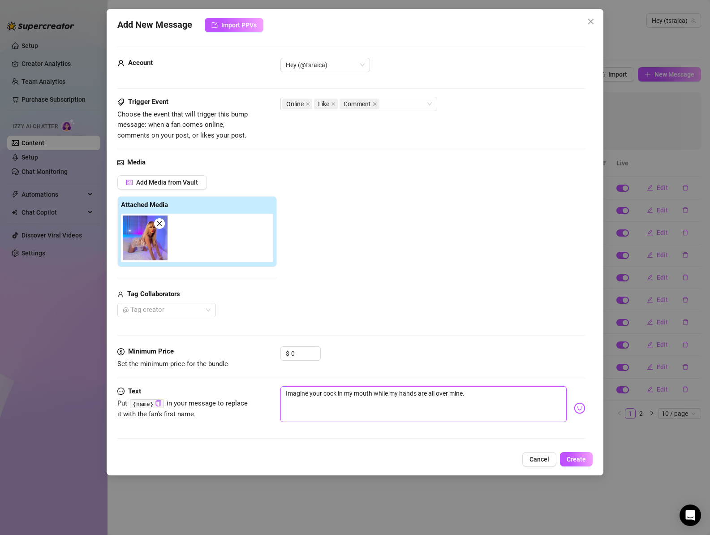
drag, startPoint x: 317, startPoint y: 394, endPoint x: 336, endPoint y: 394, distance: 19.3
click at [336, 394] on textarea "Imagine your cock in my mouth while my hands are all over mine." at bounding box center [423, 404] width 287 height 36
click at [290, 392] on textarea "Imagine your cock in my mouth while my hands are all over mine." at bounding box center [423, 404] width 287 height 36
type textarea "magine your cock in my mouth while my hands are all over mine."
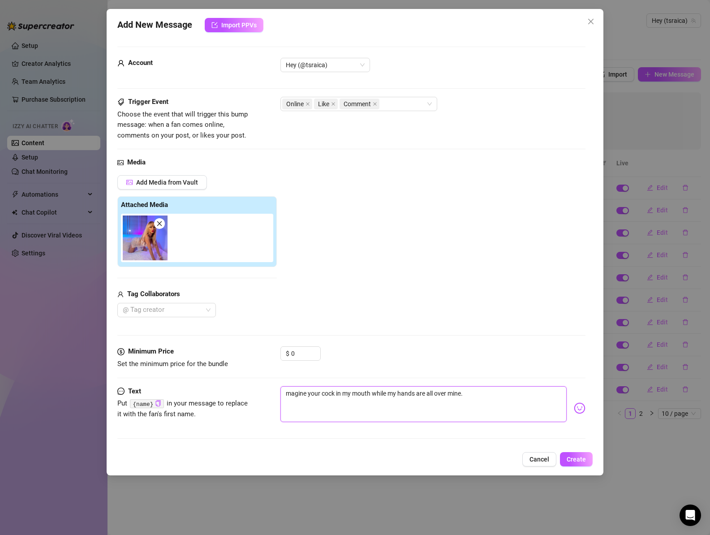
type textarea "imagine your cock in my mouth while my hands are all over mine."
type textarea "ifmagine your cock in my mouth while my hands are all over mine."
type textarea "if magine your cock in my mouth while my hands are all over mine."
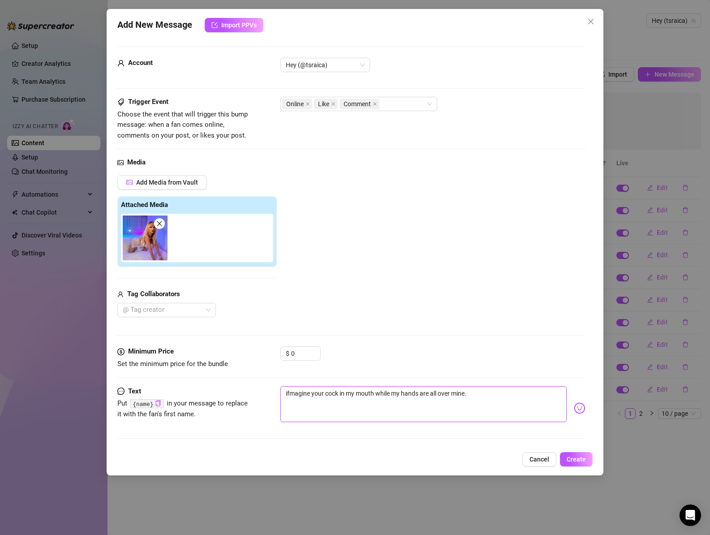
type textarea "if magine your cock in my mouth while my hands are all over mine."
type textarea "if ymagine your cock in my mouth while my hands are all over mine."
type textarea "if yomagine your cock in my mouth while my hands are all over mine."
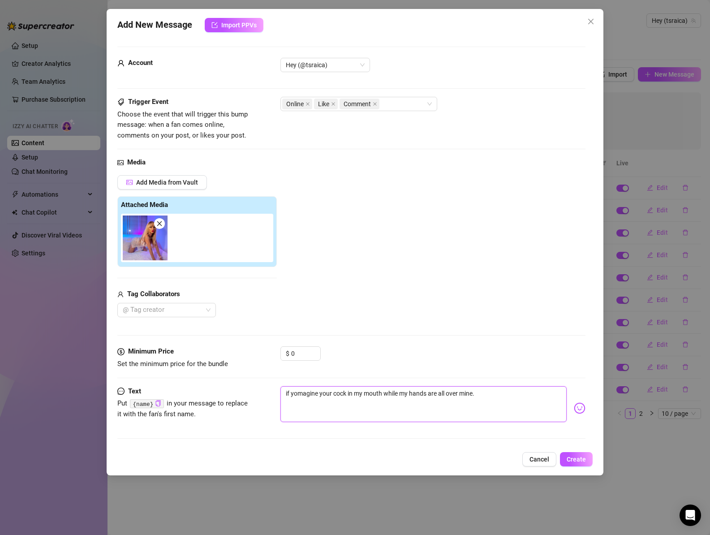
type textarea "if youmagine your cock in my mouth while my hands are all over mine."
type textarea "if you'magine your cock in my mouth while my hands are all over mine."
type textarea "if youmagine your cock in my mouth while my hands are all over mine."
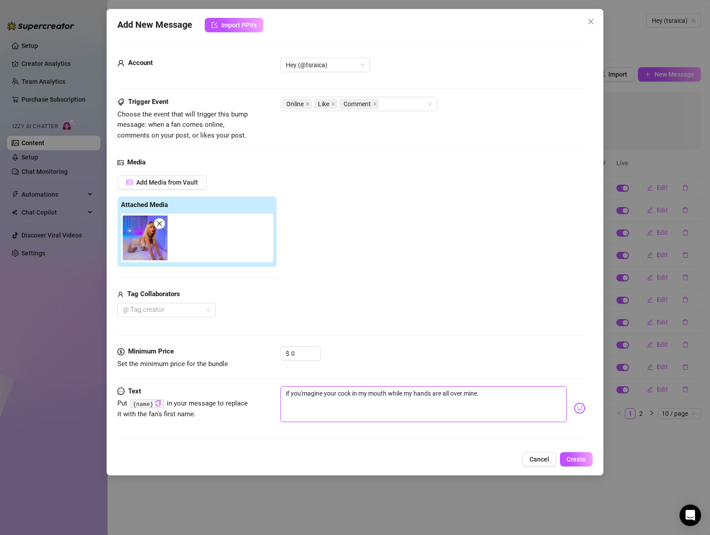
type textarea "if youmagine your cock in my mouth while my hands are all over mine."
type textarea "if you'magine your cock in my mouth while my hands are all over mine."
type textarea "if you'vmagine your cock in my mouth while my hands are all over mine."
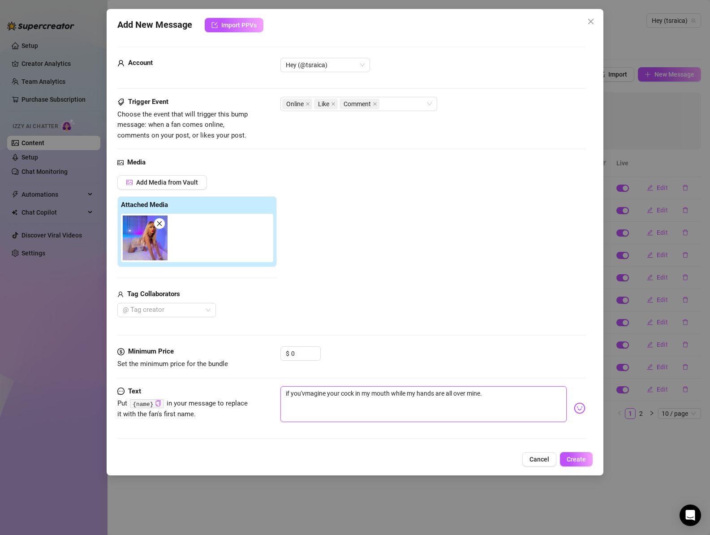
type textarea "if you'vemagine your cock in my mouth while my hands are all over mine."
type textarea "if you've magine your cock in my mouth while my hands are all over mine."
type textarea "if you've bmagine your cock in my mouth while my hands are all over mine."
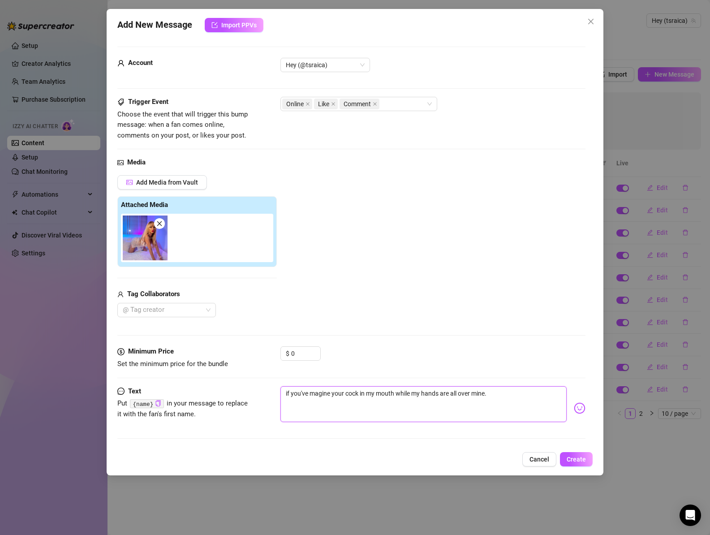
type textarea "if you've bmagine your cock in my mouth while my hands are all over mine."
type textarea "if you've bemagine your cock in my mouth while my hands are all over mine."
type textarea "if you've beemagine your cock in my mouth while my hands are all over mine."
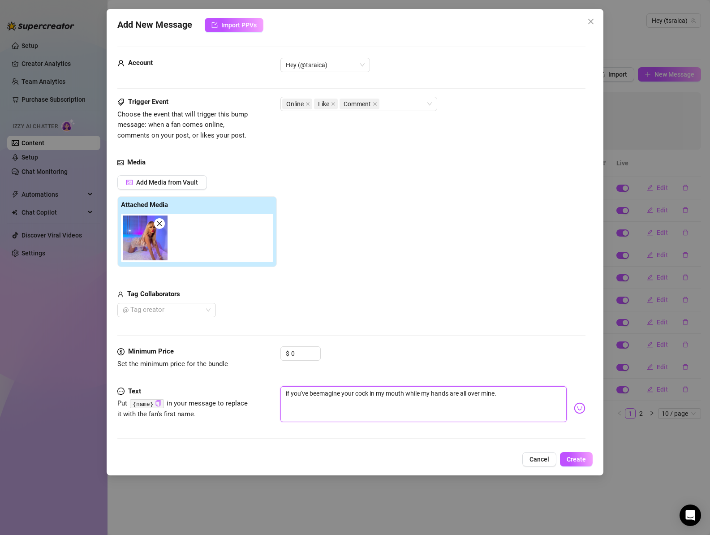
type textarea "if you've beenmagine your cock in my mouth while my hands are all over mine."
type textarea "if you've been magine your cock in my mouth while my hands are all over mine."
type textarea "if you've been amagine your cock in my mouth while my hands are all over mine."
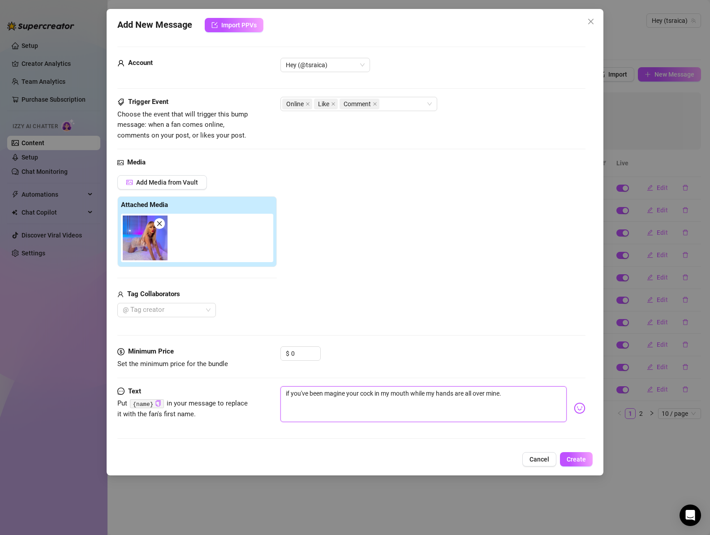
type textarea "if you've been amagine your cock in my mouth while my hands are all over mine."
type textarea "if you've been a magine your cock in my mouth while my hands are all over mine."
type textarea "if you've been a gmagine your cock in my mouth while my hands are all over mine."
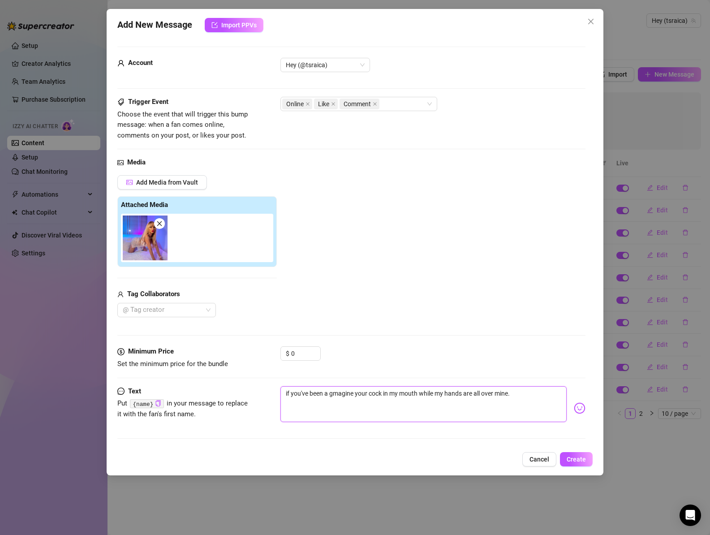
type textarea "if you've been a gomagine your cock in my mouth while my hands are all over min…"
type textarea "if you've been a goomagine your cock in my mouth while my hands are all over mi…"
type textarea "if you've been a goodmagine your cock in my mouth while my hands are all over m…"
type textarea "if you've been a good magine your cock in my mouth while my hands are all over …"
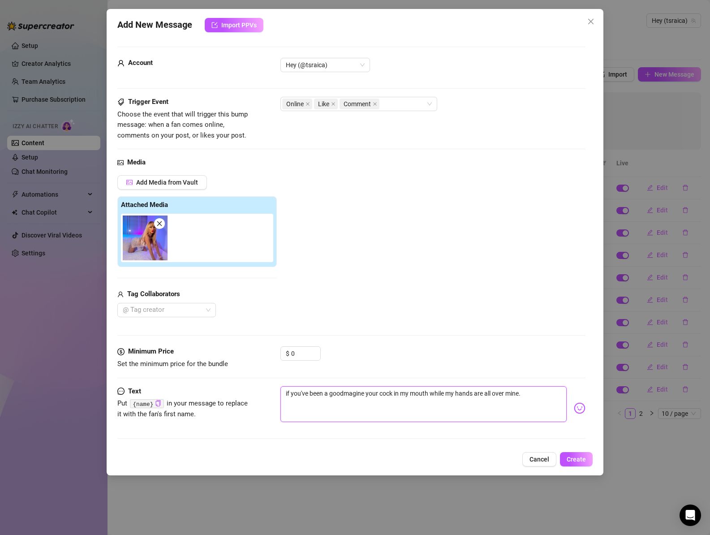
type textarea "if you've been a good magine your cock in my mouth while my hands are all over …"
type textarea "if you've been a good bmagine your cock in my mouth while my hands are all over…"
type textarea "if you've been a good bomagine your cock in my mouth while my hands are all ove…"
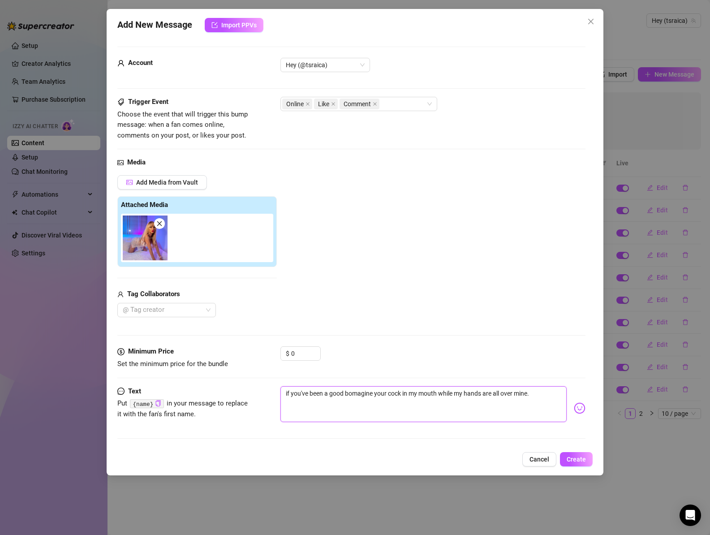
type textarea "if you've been a good boymagine your cock in my mouth while my hands are all ov…"
type textarea "if you've been a good boy.magine your cock in my mouth while my hands are all o…"
type textarea "if you've been a good boy..magine your cock in my mouth while my hands are all …"
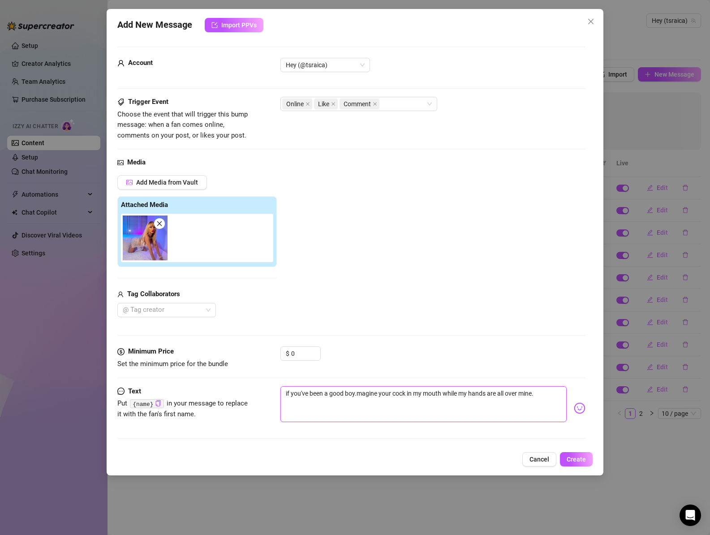
type textarea "if you've been a good boy..magine your cock in my mouth while my hands are all …"
type textarea "if you've been a good boy...magine your cock in my mouth while my hands are all…"
type textarea "if you've been a good boy...imagine your cock in my mouth while my hands are al…"
click at [545, 392] on textarea "if you've been a good boy...imagine your cock in my mouth while my hands are al…" at bounding box center [423, 404] width 287 height 36
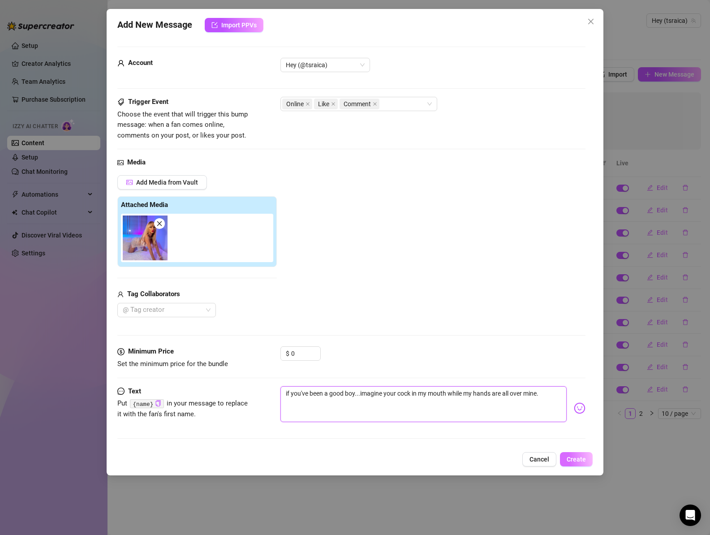
type textarea "if you've been a good boy...imagine your cock in my mouth while my hands are al…"
click at [579, 458] on span "Create" at bounding box center [575, 458] width 19 height 7
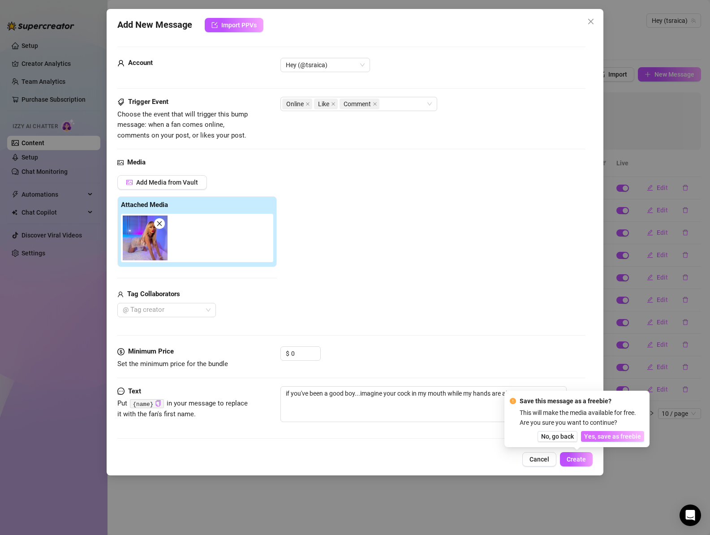
click at [606, 437] on span "Yes, save as freebie" at bounding box center [612, 435] width 57 height 7
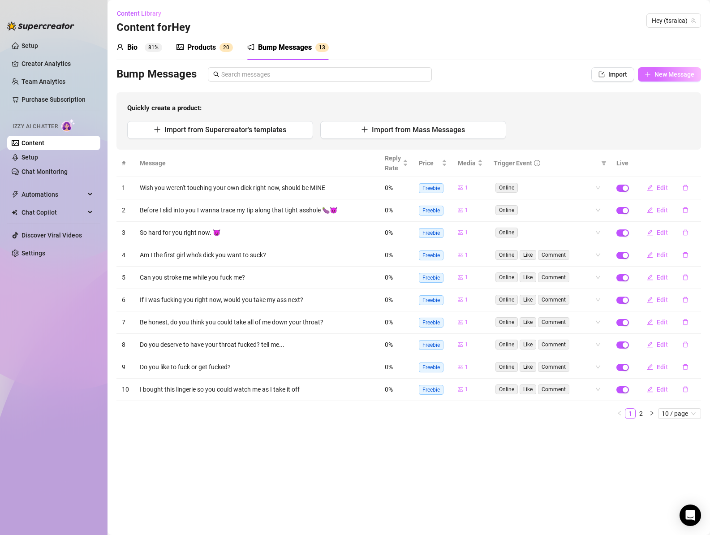
click at [656, 77] on span "New Message" at bounding box center [674, 74] width 40 height 7
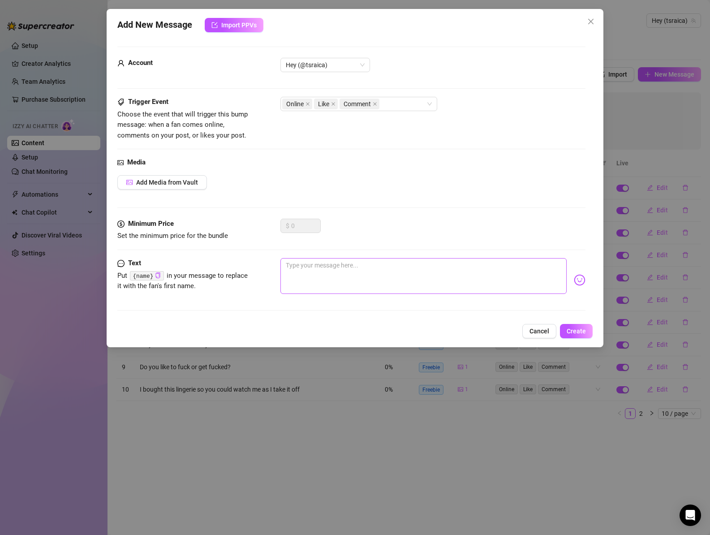
drag, startPoint x: 337, startPoint y: 246, endPoint x: 331, endPoint y: 264, distance: 18.7
click at [337, 246] on div "Minimum Price Set the minimum price for the bundle $ 0" at bounding box center [351, 237] width 468 height 39
click at [331, 264] on textarea at bounding box center [423, 276] width 287 height 36
paste textarea "Do you swallow?"
type textarea "Do you swallow?"
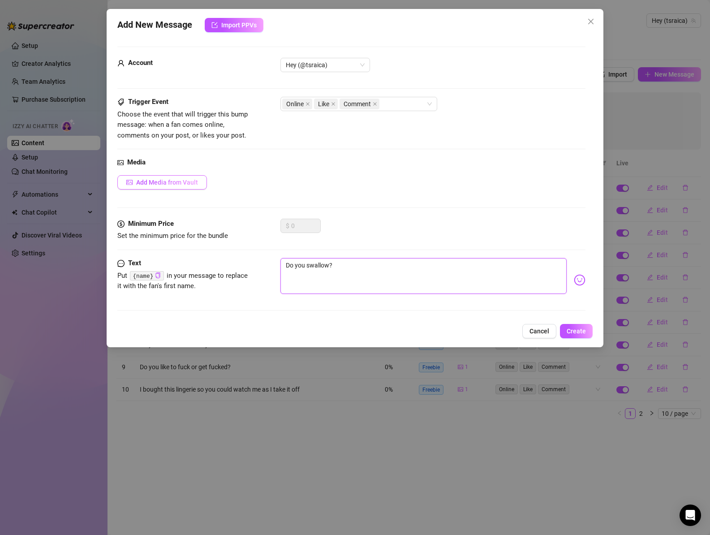
type textarea "Do you swallow?"
click at [174, 183] on span "Add Media from Vault" at bounding box center [167, 182] width 62 height 7
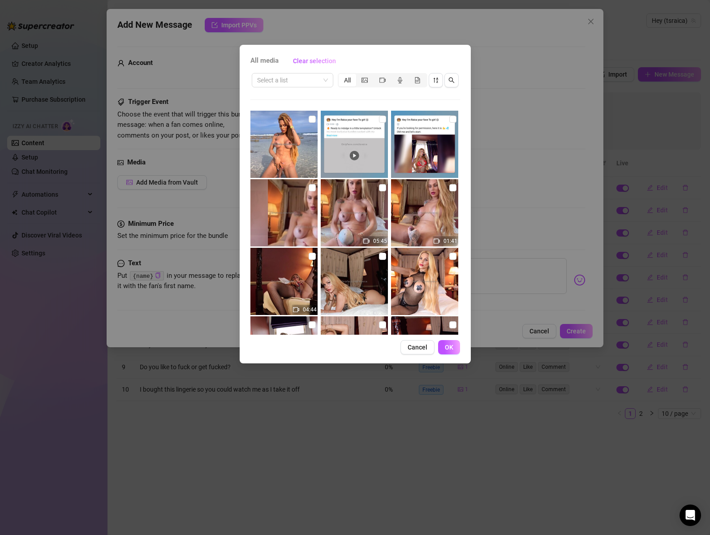
drag, startPoint x: 364, startPoint y: 77, endPoint x: 387, endPoint y: 92, distance: 27.8
click at [363, 77] on icon "picture" at bounding box center [364, 80] width 6 height 6
click at [358, 75] on input "segmented control" at bounding box center [358, 75] width 0 height 0
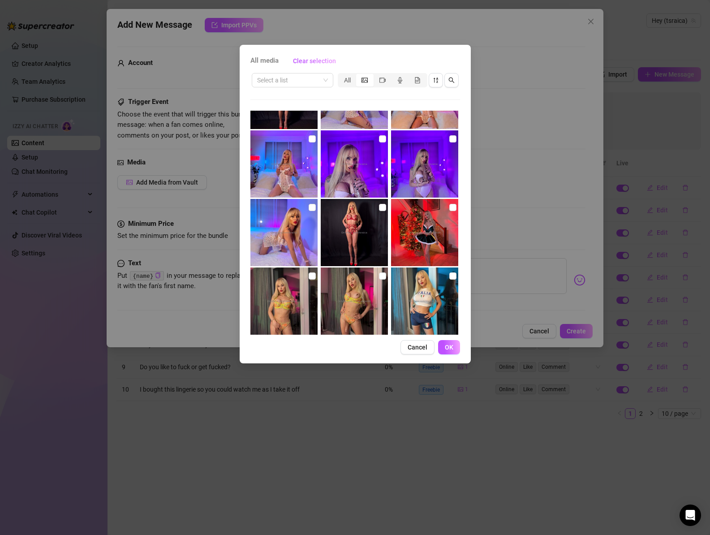
scroll to position [5269, 0]
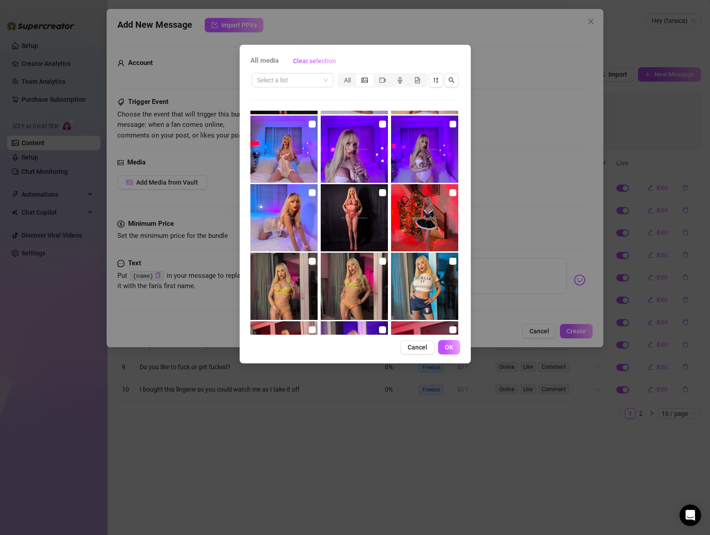
click at [449, 124] on input "checkbox" at bounding box center [452, 123] width 7 height 7
checkbox input "true"
drag, startPoint x: 449, startPoint y: 347, endPoint x: 440, endPoint y: 317, distance: 31.9
click at [449, 347] on span "OK" at bounding box center [449, 346] width 9 height 7
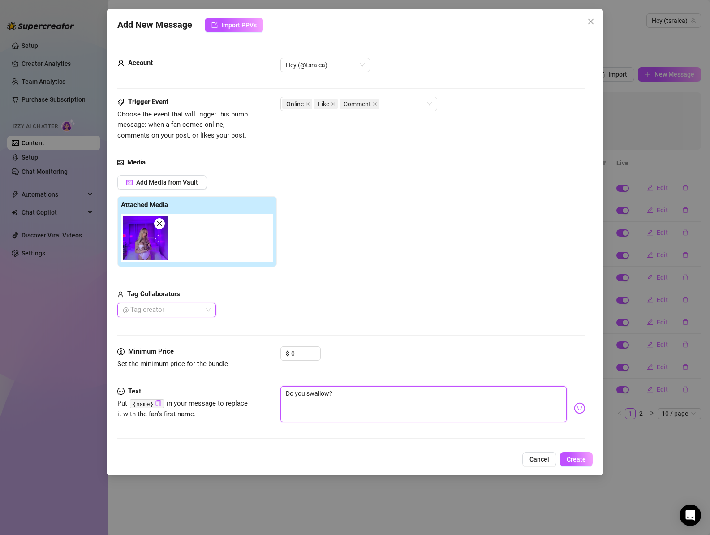
click at [417, 409] on textarea "Do you swallow?" at bounding box center [423, 404] width 287 height 36
click at [578, 461] on span "Create" at bounding box center [575, 458] width 19 height 7
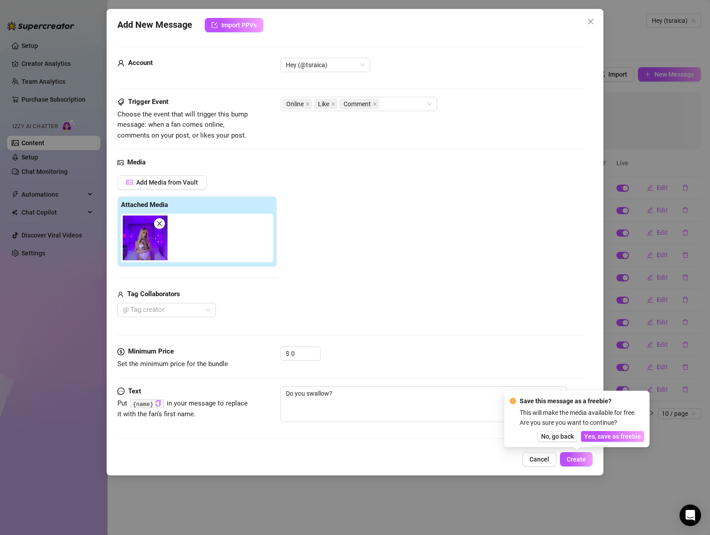
click at [607, 433] on span "Yes, save as freebie" at bounding box center [612, 435] width 57 height 7
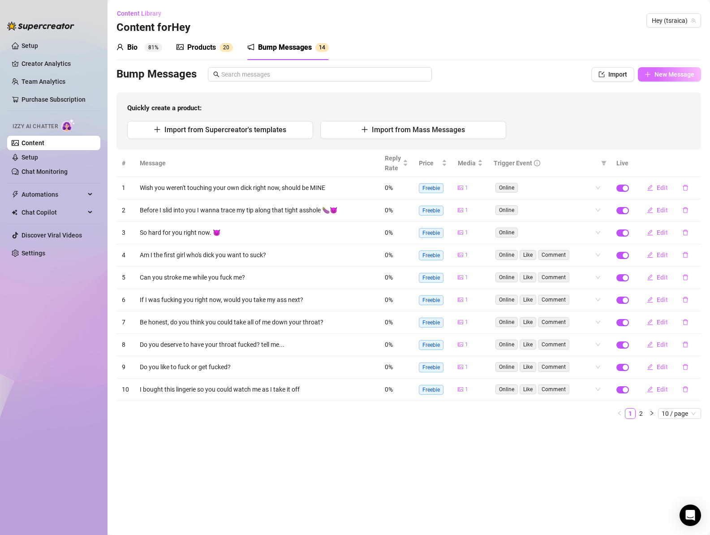
click at [679, 76] on span "New Message" at bounding box center [674, 74] width 40 height 7
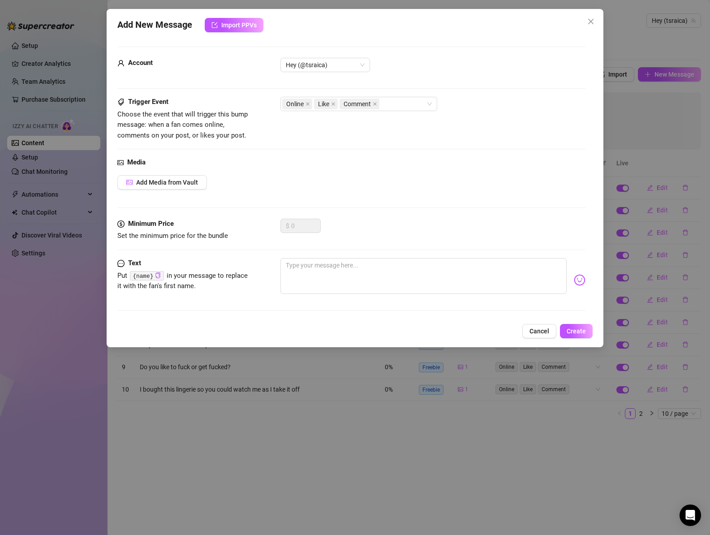
click at [375, 296] on div at bounding box center [432, 280] width 305 height 44
click at [388, 267] on textarea at bounding box center [423, 276] width 287 height 36
paste textarea "I wanna know how much of that fat cock you're gonna make me take in my ass"
type textarea "I wanna know how much of that fat cock you're gonna make me take in my ass"
drag, startPoint x: 401, startPoint y: 265, endPoint x: 525, endPoint y: 265, distance: 124.0
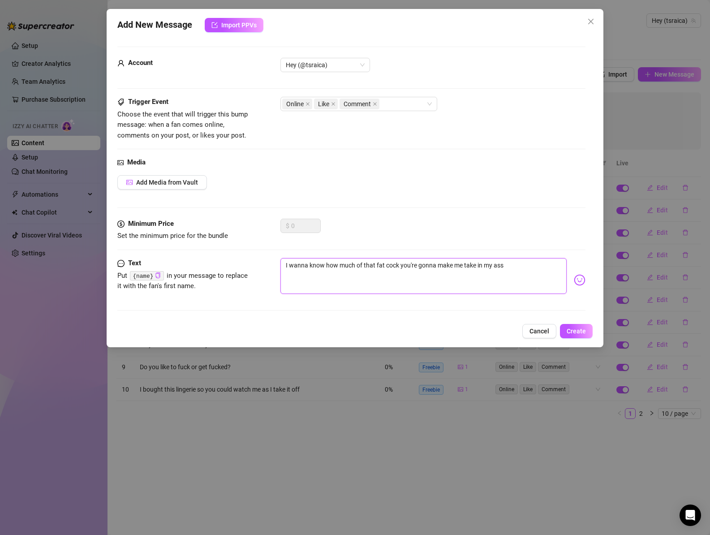
click at [525, 265] on textarea "I wanna know how much of that fat cock you're gonna make me take in my ass" at bounding box center [423, 276] width 287 height 36
type textarea "I wanna know how much of that fat cock you're gonna make me take in my ass"
click at [178, 184] on span "Add Media from Vault" at bounding box center [167, 182] width 62 height 7
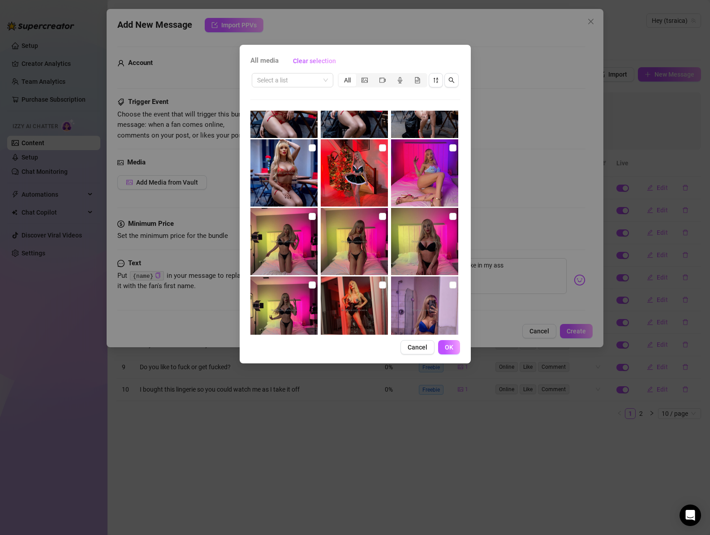
scroll to position [6753, 0]
click at [449, 215] on input "checkbox" at bounding box center [452, 215] width 7 height 7
checkbox input "true"
click at [453, 350] on button "OK" at bounding box center [449, 347] width 22 height 14
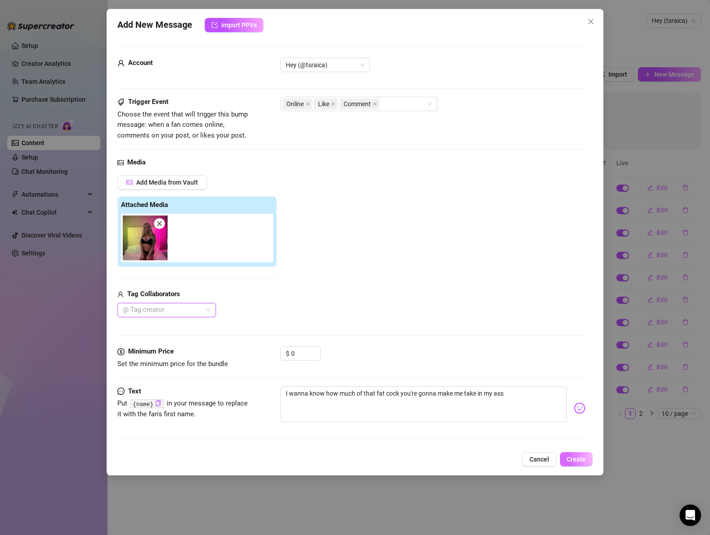
click at [581, 462] on span "Create" at bounding box center [575, 458] width 19 height 7
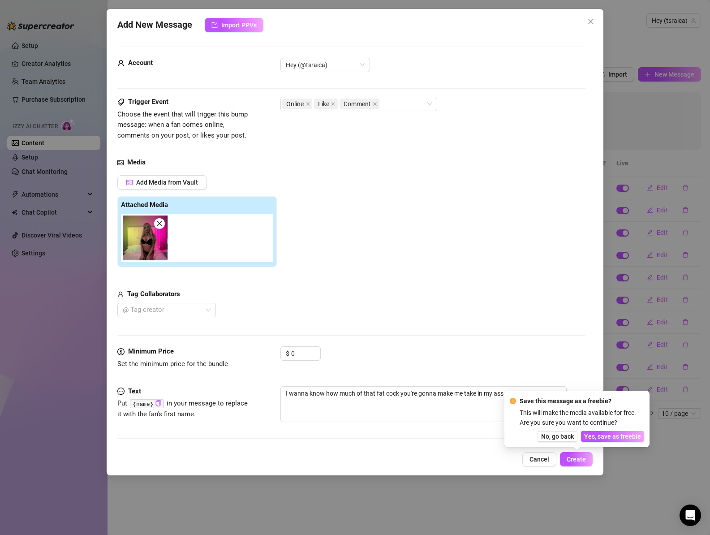
click at [631, 436] on span "Yes, save as freebie" at bounding box center [612, 435] width 57 height 7
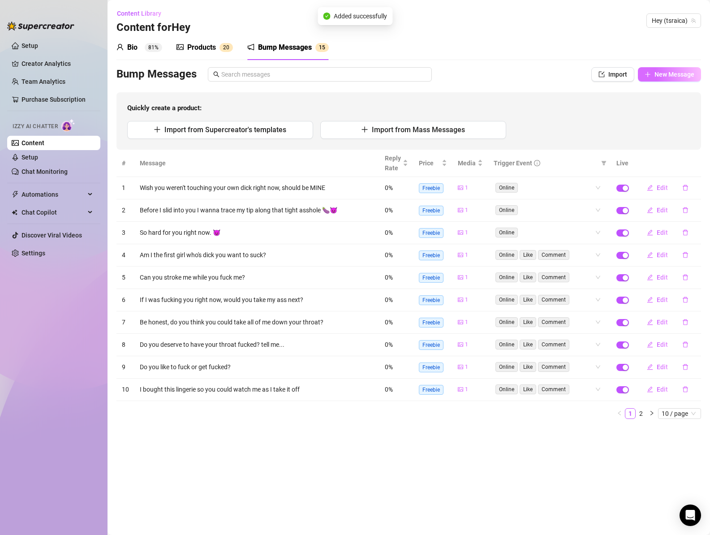
click at [673, 74] on span "New Message" at bounding box center [674, 74] width 40 height 7
type textarea "Type your message here..."
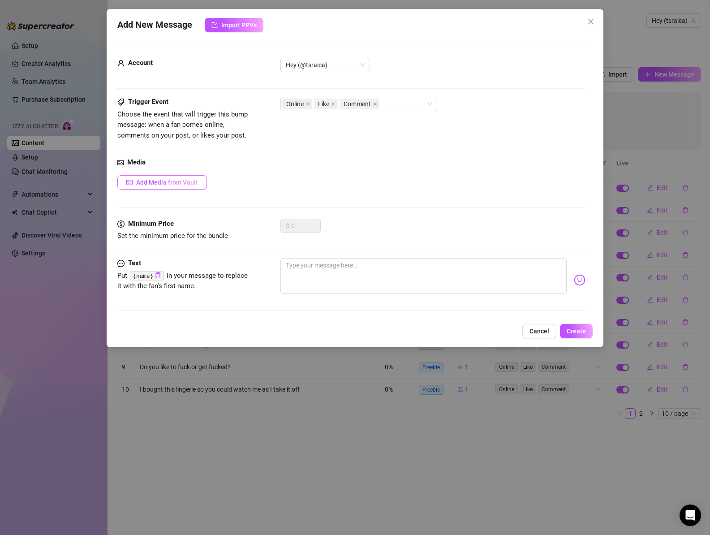
click at [180, 182] on span "Add Media from Vault" at bounding box center [167, 182] width 62 height 7
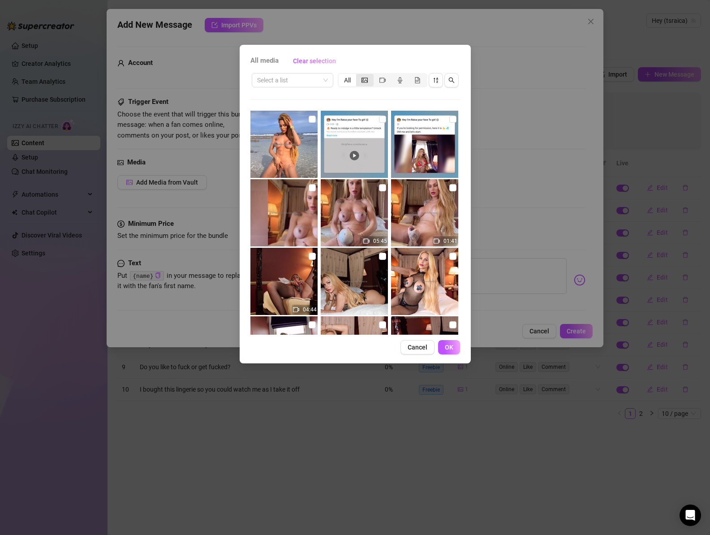
click at [365, 80] on icon "picture" at bounding box center [364, 80] width 6 height 6
click at [358, 75] on input "segmented control" at bounding box center [358, 75] width 0 height 0
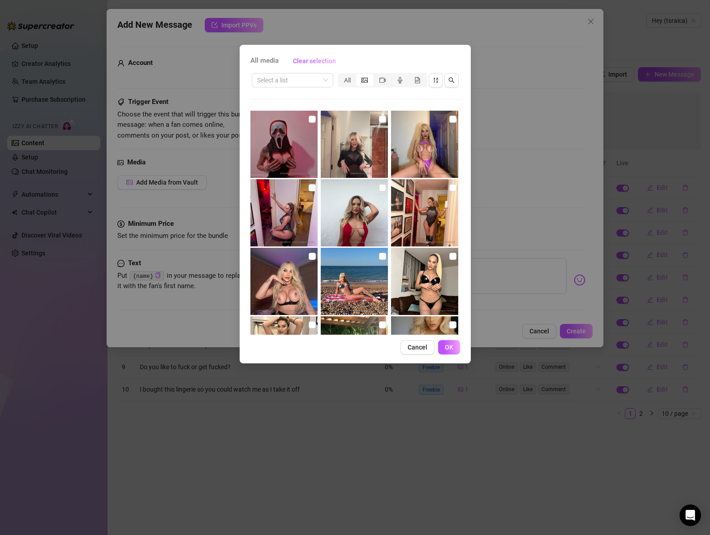
scroll to position [5962, 0]
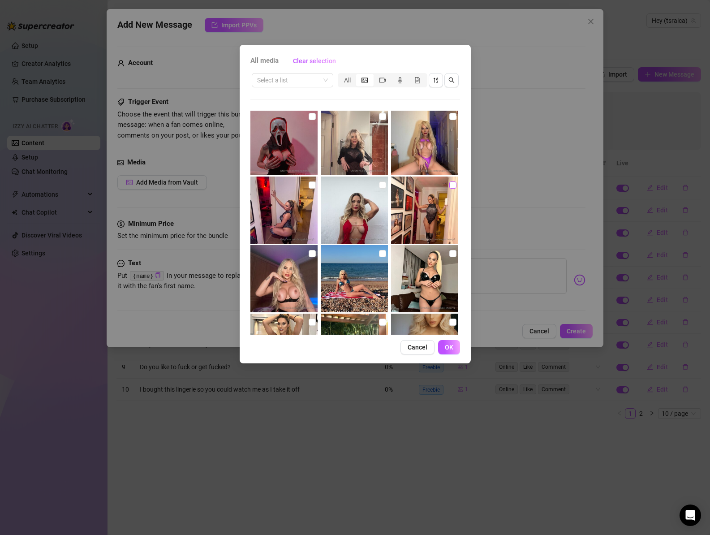
click at [449, 186] on input "checkbox" at bounding box center [452, 184] width 7 height 7
checkbox input "true"
click at [455, 343] on button "OK" at bounding box center [449, 347] width 22 height 14
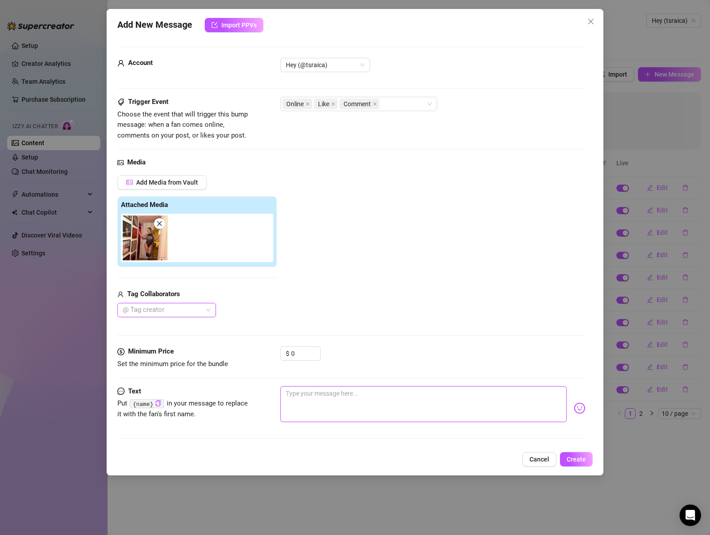
click at [401, 398] on textarea at bounding box center [423, 404] width 287 height 36
paste textarea "Let me know if you are holding something hard in your hands right now. Because …"
type textarea "Let me know if you are holding something hard in your hands right now. Because …"
drag, startPoint x: 514, startPoint y: 394, endPoint x: 519, endPoint y: 406, distance: 13.3
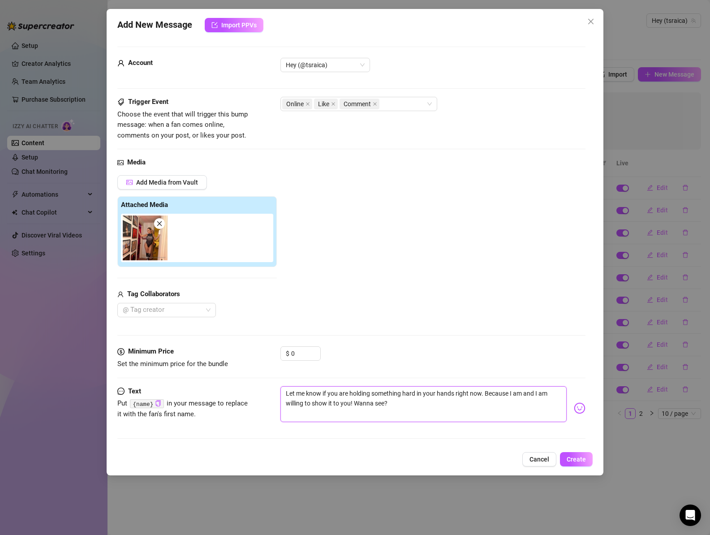
click at [519, 406] on textarea "Let me know if you are holding something hard in your hands right now. Because …" at bounding box center [423, 404] width 287 height 36
type textarea "Let me know if you are holding something hard in your hands right now. Because I"
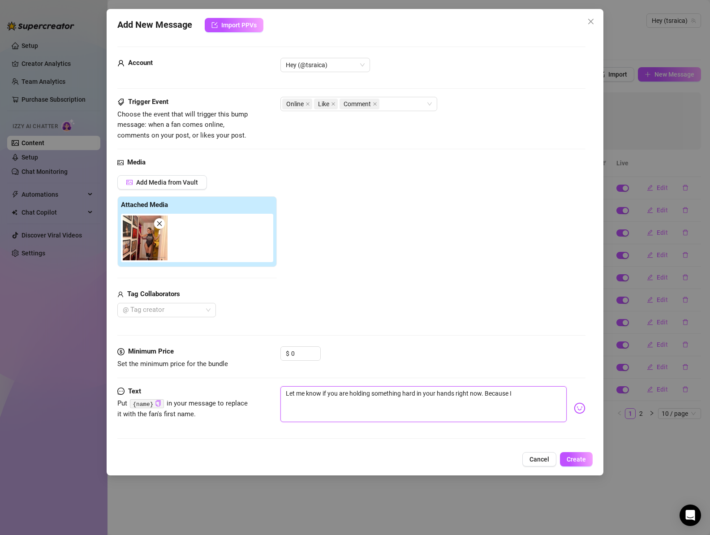
type textarea "Let me know if you are holding something hard in your hands right now. Because …"
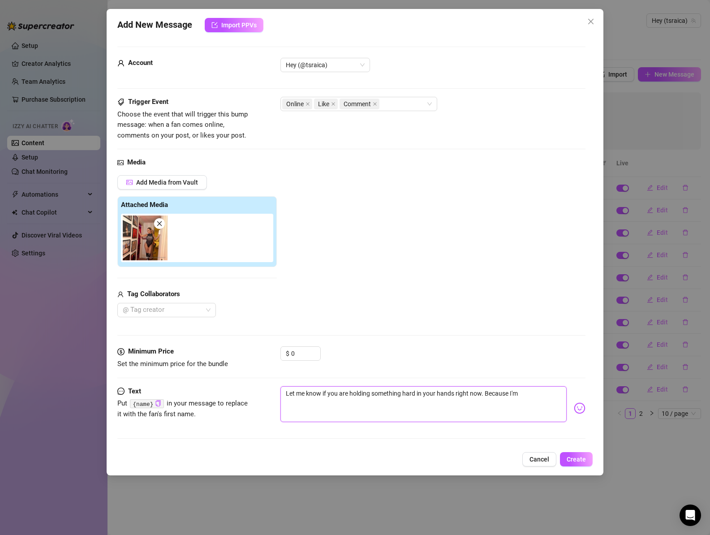
type textarea "Let me know if you are holding something hard in your hands right now. Because …"
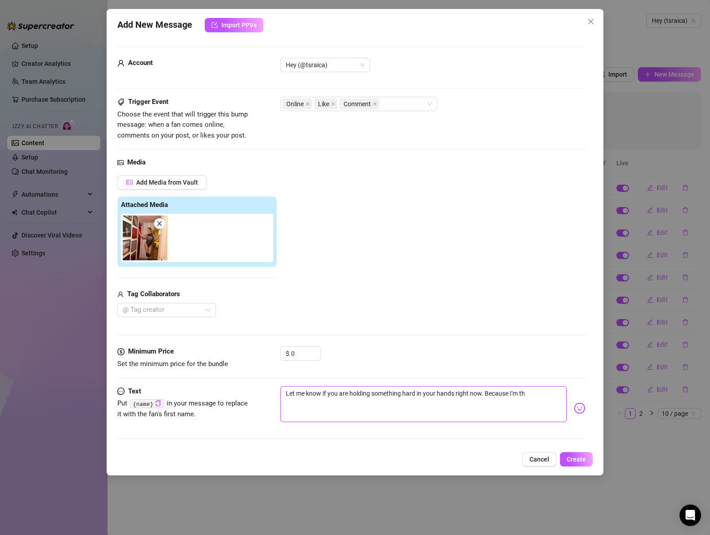
type textarea "Let me know if you are holding something hard in your hands right now. Because …"
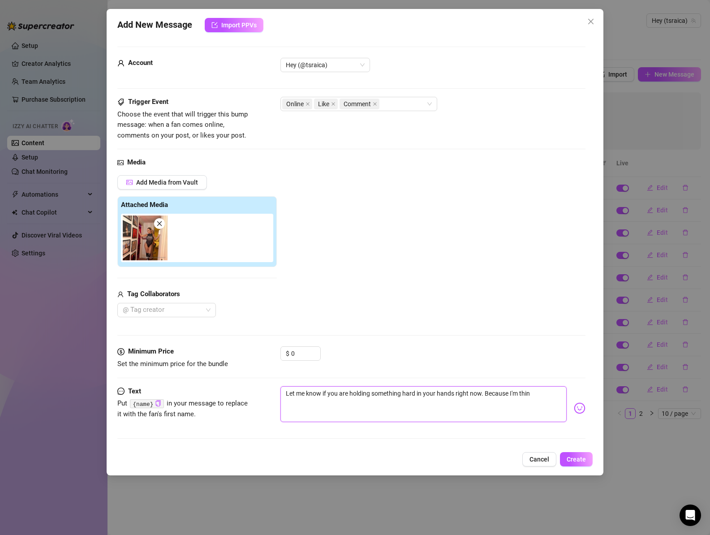
type textarea "Let me know if you are holding something hard in your hands right now. Because …"
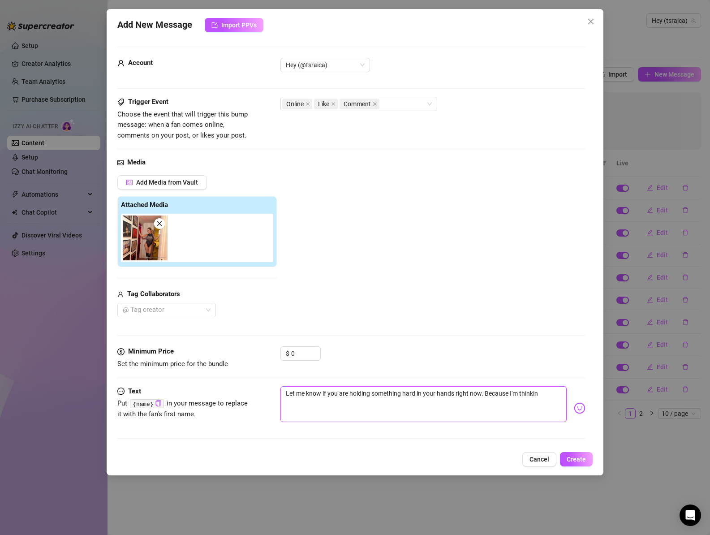
type textarea "Let me know if you are holding something hard in your hands right now. Because …"
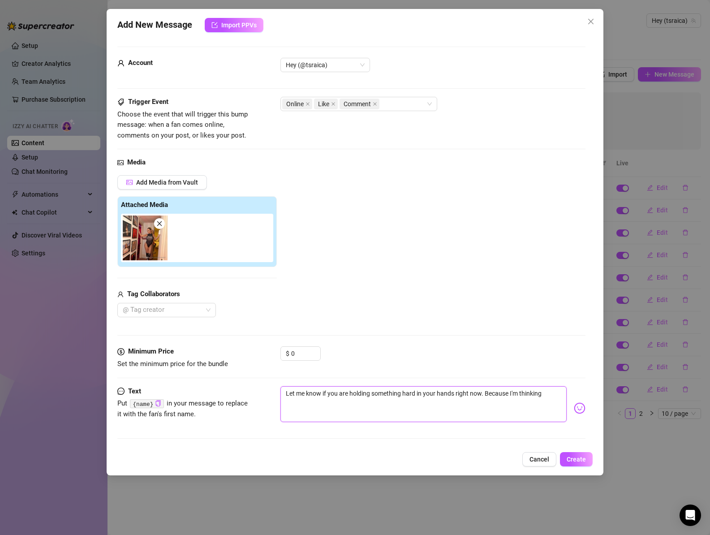
type textarea "Let me know if you are holding something hard in your hands right now. Because …"
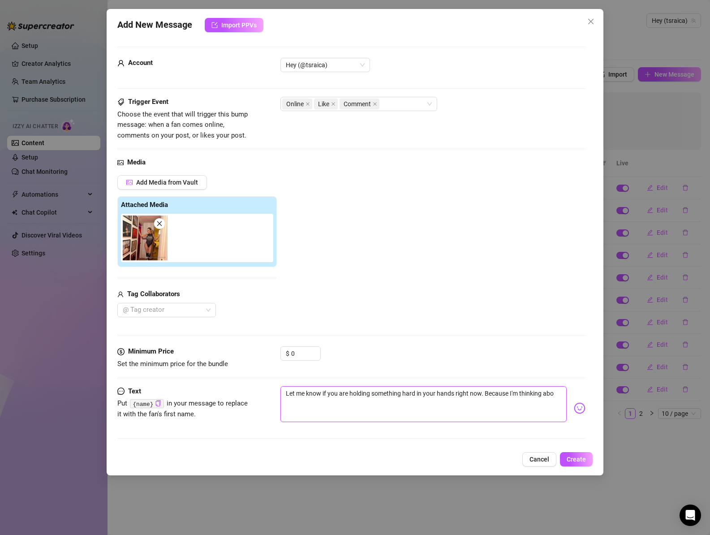
type textarea "Let me know if you are holding something hard in your hands right now. Because …"
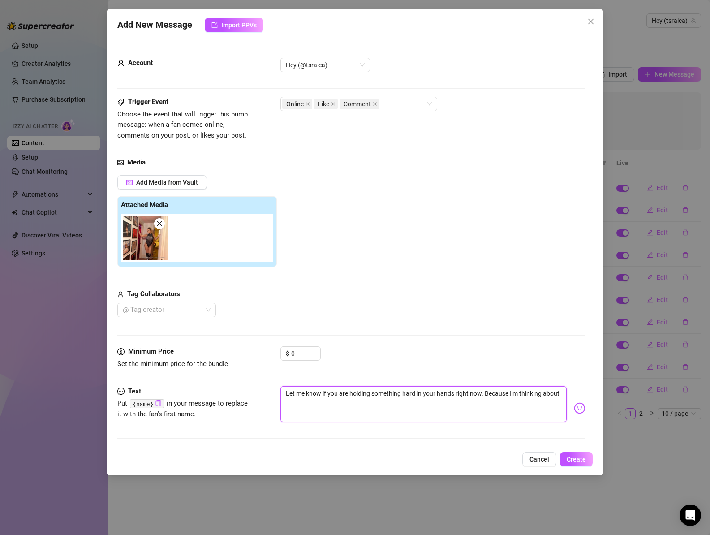
type textarea "Let me know if you are holding something hard in your hands right now. Because …"
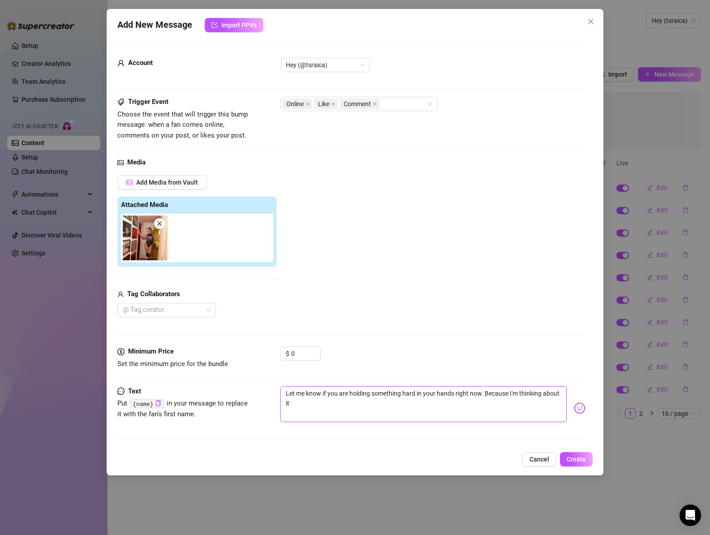
type textarea "Let me know if you are holding something hard in your hands right now. Because …"
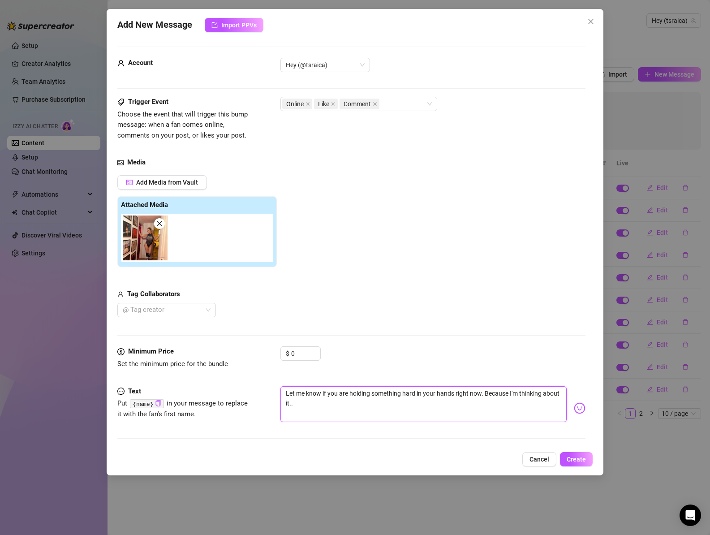
type textarea "Let me know if you are holding something hard in your hands right now. Because …"
click at [408, 397] on textarea "Let me know if you are holding something hard in your hands right now. Because …" at bounding box center [423, 404] width 287 height 36
type textarea "Let me know if you are holding something H in your hands right now. Because I'm…"
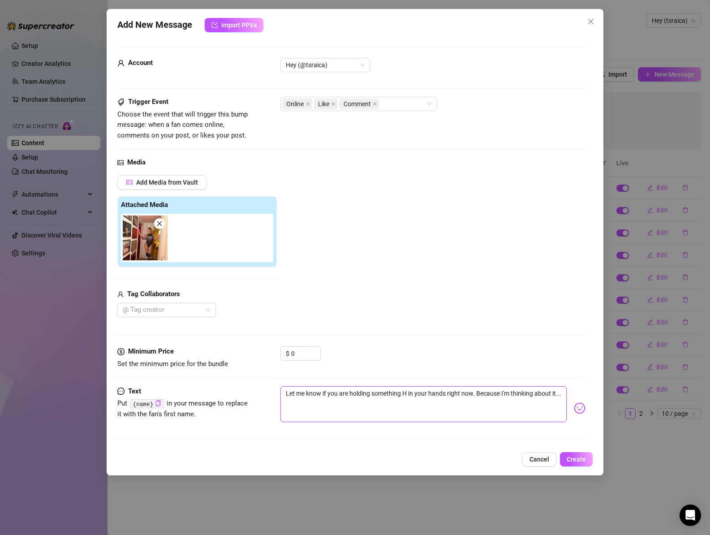
type textarea "Let me know if you are holding something HA in your hands right now. Because I'…"
type textarea "Let me know if you are holding something HAR in your hands right now. Because I…"
type textarea "Let me know if you are holding something HARD in your hands right now. Because …"
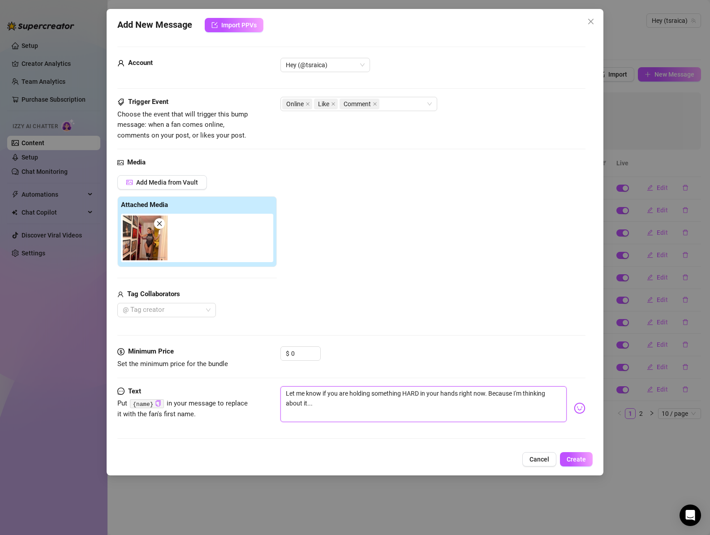
click at [426, 399] on textarea "Let me know if you are holding something HARD in your hands right now. Because …" at bounding box center [423, 404] width 287 height 36
type textarea "Let me know if you are holding something HARD in your hands right now. Because …"
click at [574, 462] on span "Create" at bounding box center [575, 458] width 19 height 7
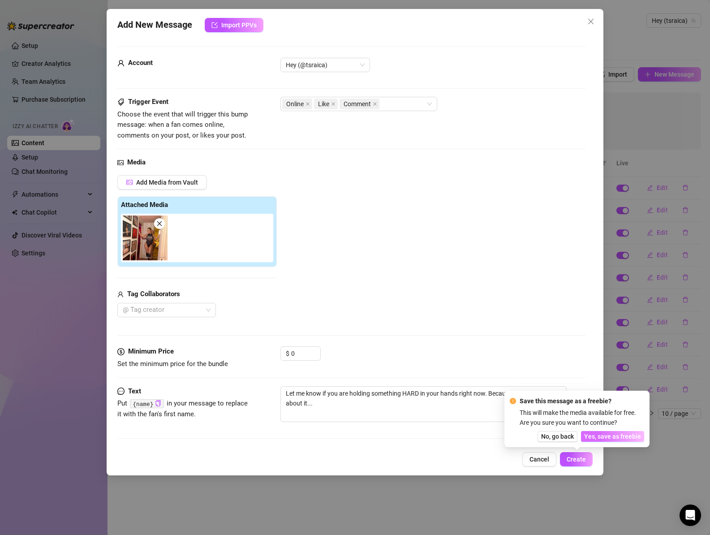
click at [623, 436] on span "Yes, save as freebie" at bounding box center [612, 435] width 57 height 7
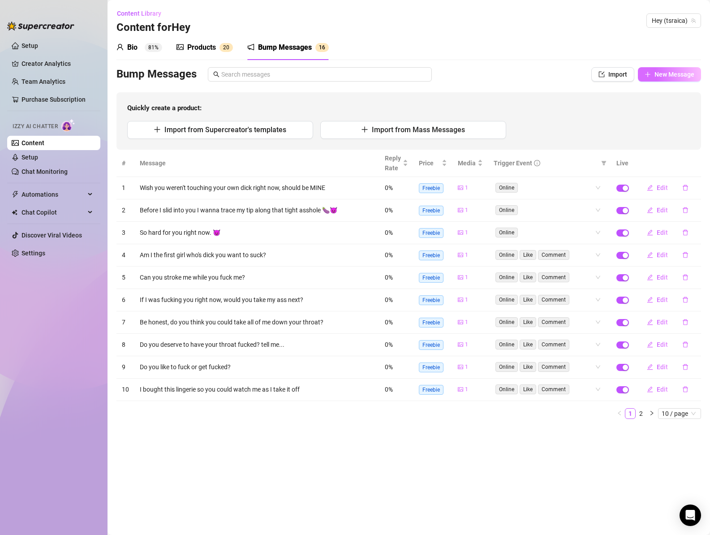
click at [700, 75] on button "New Message" at bounding box center [668, 74] width 63 height 14
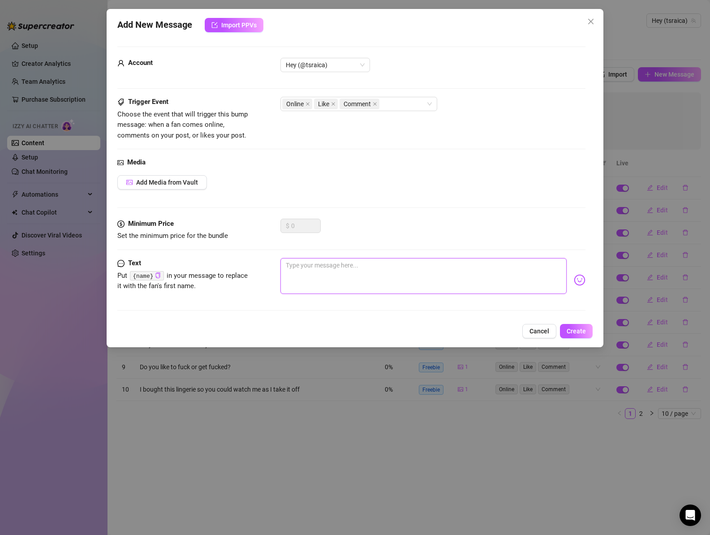
drag, startPoint x: 349, startPoint y: 259, endPoint x: 357, endPoint y: 267, distance: 11.4
click at [349, 259] on textarea at bounding box center [423, 276] width 287 height 36
paste textarea "I bet that naughty mouth wants to suck me off right now. Am I right?"
type textarea "I bet that naughty mouth wants to suck me off right now. Am I right?"
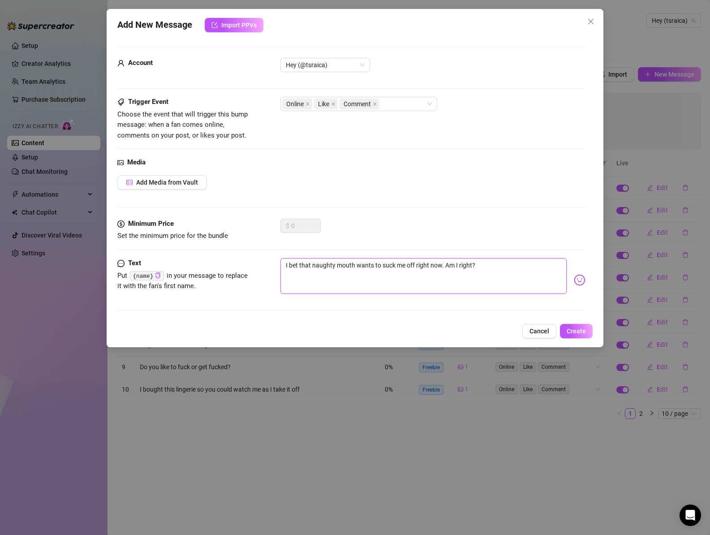
drag, startPoint x: 439, startPoint y: 266, endPoint x: 503, endPoint y: 264, distance: 63.6
click at [503, 264] on textarea "I bet that naughty mouth wants to suck me off right now. Am I right?" at bounding box center [423, 276] width 287 height 36
type textarea "I bet that naughty mouth wants to suck me off right now"
click at [163, 182] on span "Add Media from Vault" at bounding box center [167, 182] width 62 height 7
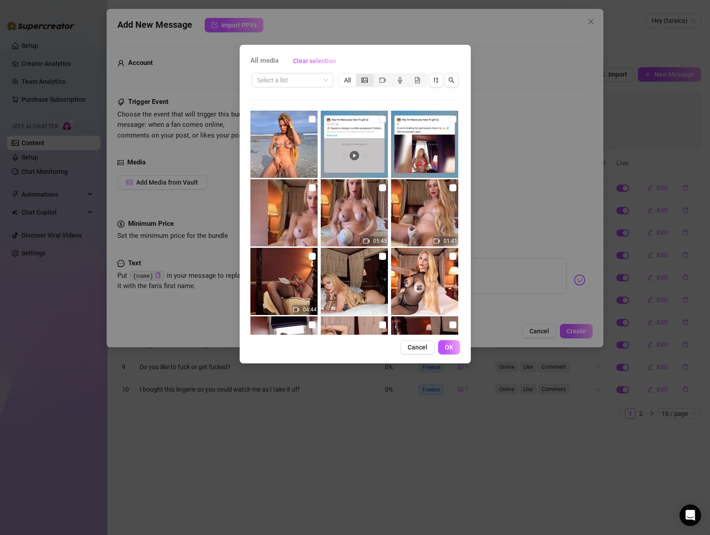
click at [358, 77] on div "segmented control" at bounding box center [364, 80] width 17 height 13
click at [358, 75] on input "segmented control" at bounding box center [358, 75] width 0 height 0
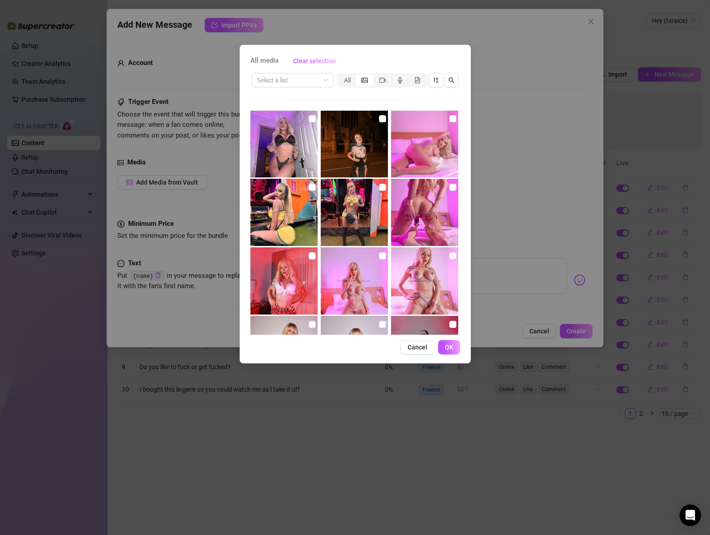
scroll to position [5685, 0]
drag, startPoint x: 448, startPoint y: 117, endPoint x: 447, endPoint y: 125, distance: 7.7
click at [449, 117] on input "checkbox" at bounding box center [452, 119] width 7 height 7
checkbox input "true"
click at [453, 345] on button "OK" at bounding box center [449, 347] width 22 height 14
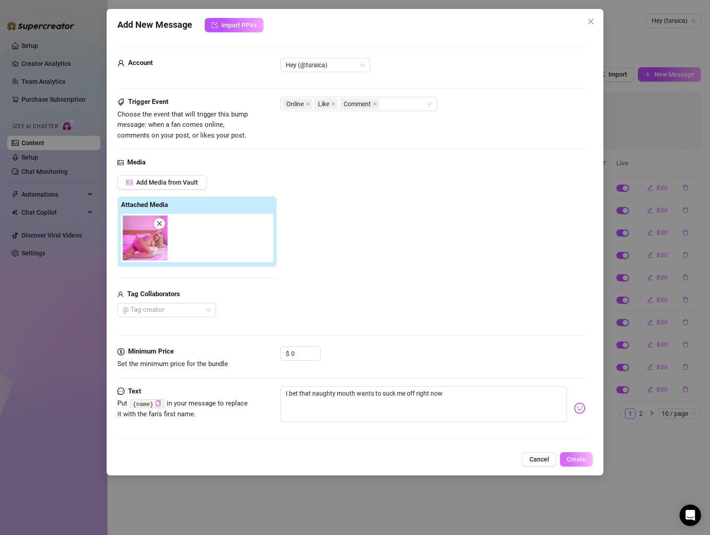
click at [578, 458] on span "Create" at bounding box center [575, 458] width 19 height 7
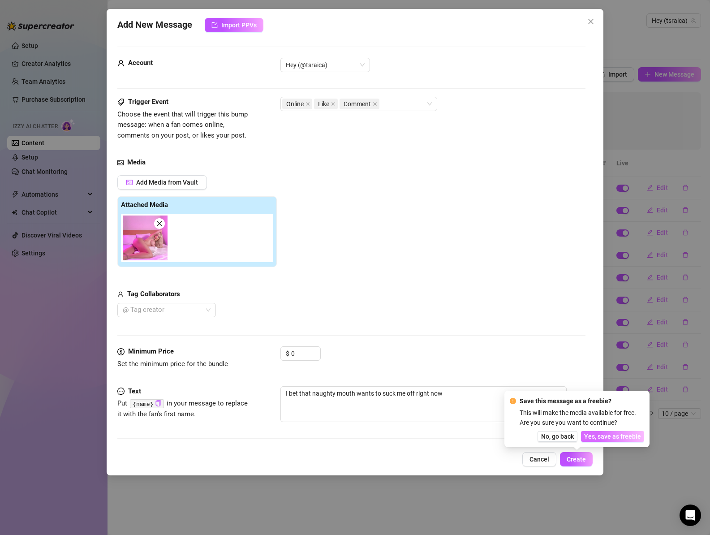
click at [622, 436] on span "Yes, save as freebie" at bounding box center [612, 435] width 57 height 7
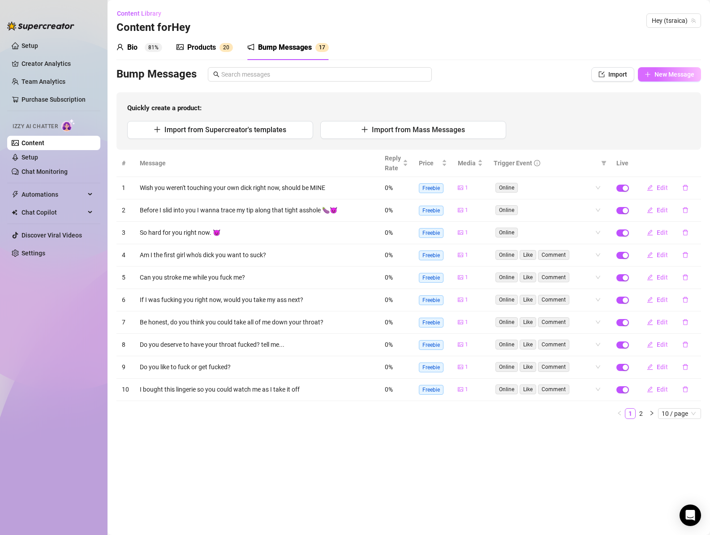
click at [672, 71] on span "New Message" at bounding box center [674, 74] width 40 height 7
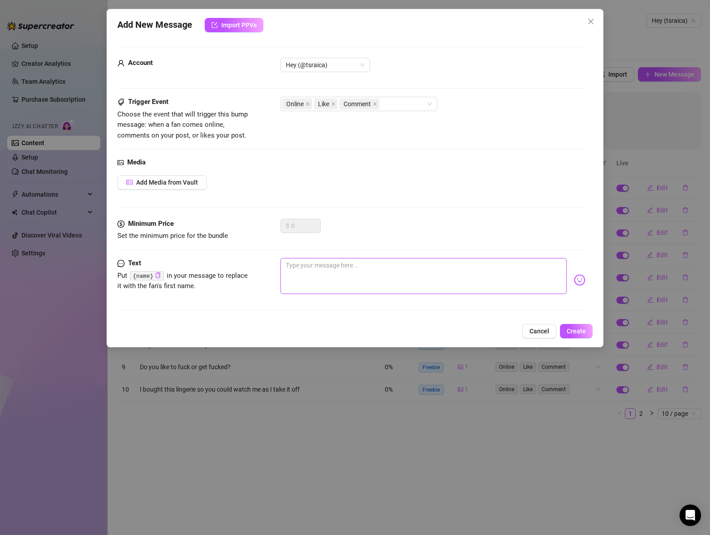
drag, startPoint x: 433, startPoint y: 278, endPoint x: 423, endPoint y: 279, distance: 9.9
click at [433, 278] on textarea at bounding box center [423, 276] width 287 height 36
paste textarea "My cock is throbbing for you rn."
type textarea "My cock is throbbing for you rn."
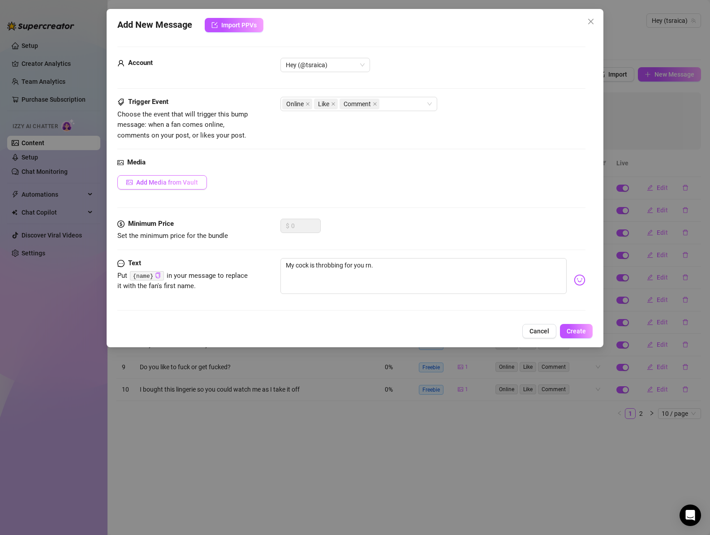
click at [197, 184] on span "Add Media from Vault" at bounding box center [167, 182] width 62 height 7
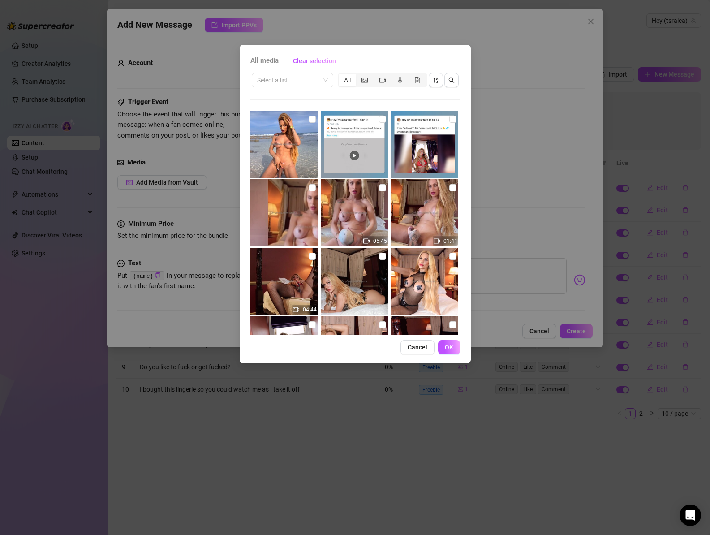
click at [363, 78] on icon "picture" at bounding box center [364, 79] width 6 height 5
click at [358, 75] on input "segmented control" at bounding box center [358, 75] width 0 height 0
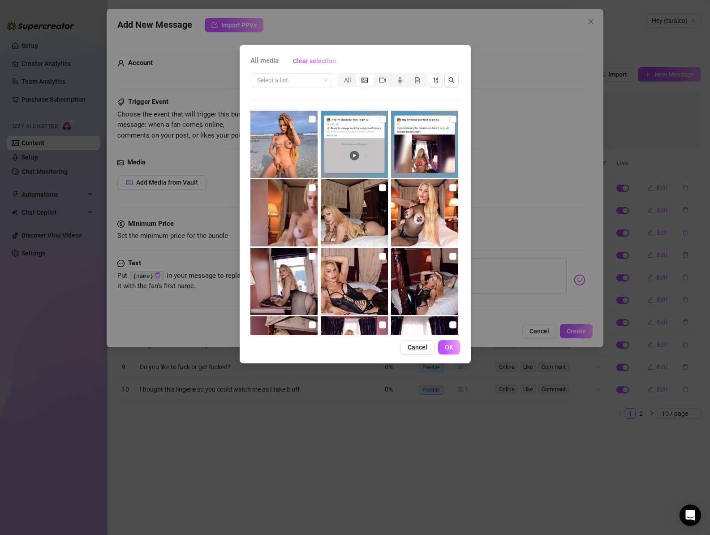
scroll to position [4118, 0]
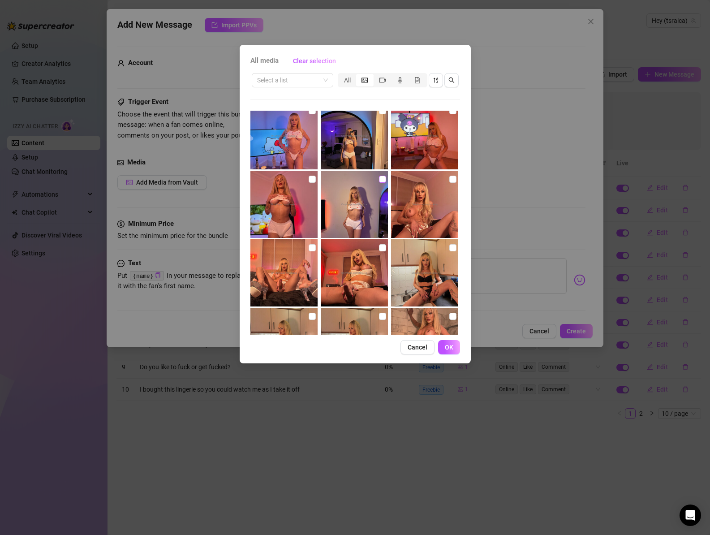
click at [379, 179] on input "checkbox" at bounding box center [382, 178] width 7 height 7
checkbox input "true"
click at [453, 349] on span "OK" at bounding box center [449, 346] width 9 height 7
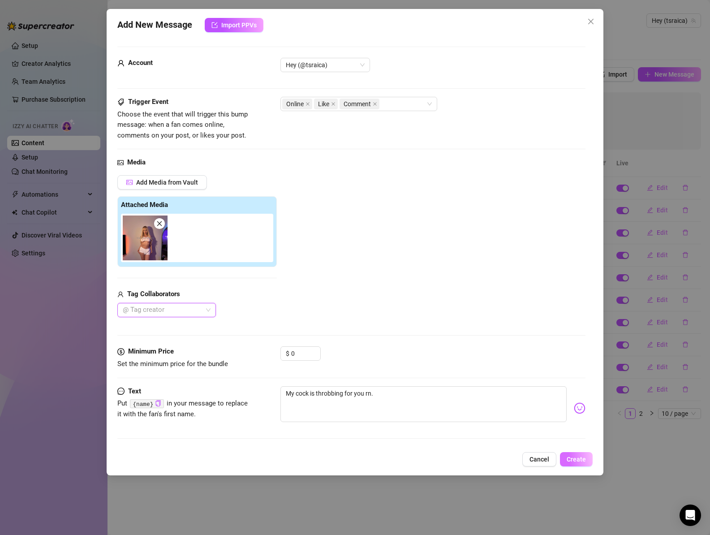
click at [584, 462] on span "Create" at bounding box center [575, 458] width 19 height 7
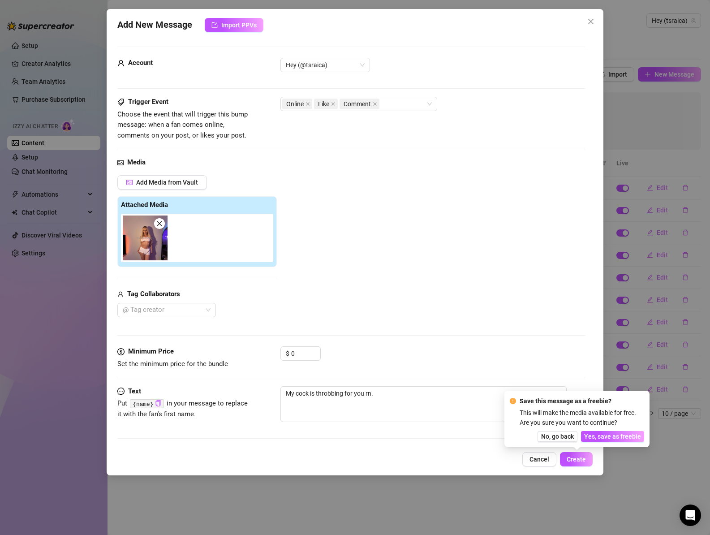
drag, startPoint x: 617, startPoint y: 435, endPoint x: 624, endPoint y: 436, distance: 6.3
click at [617, 435] on span "Yes, save as freebie" at bounding box center [612, 435] width 57 height 7
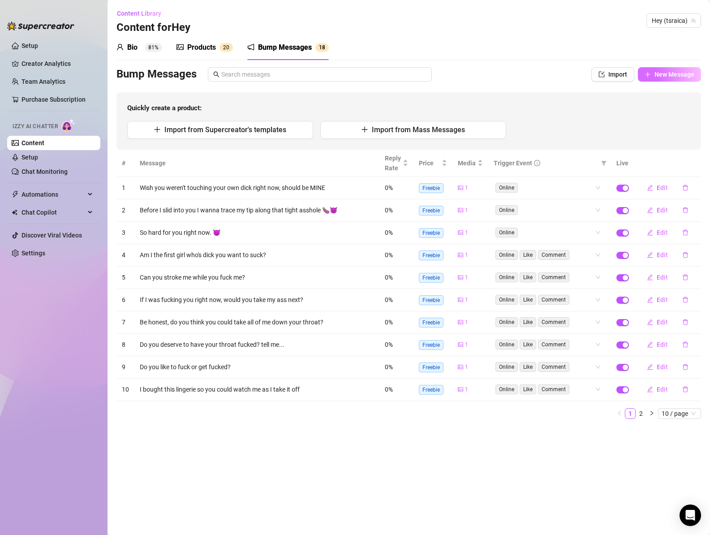
click at [657, 72] on span "New Message" at bounding box center [674, 74] width 40 height 7
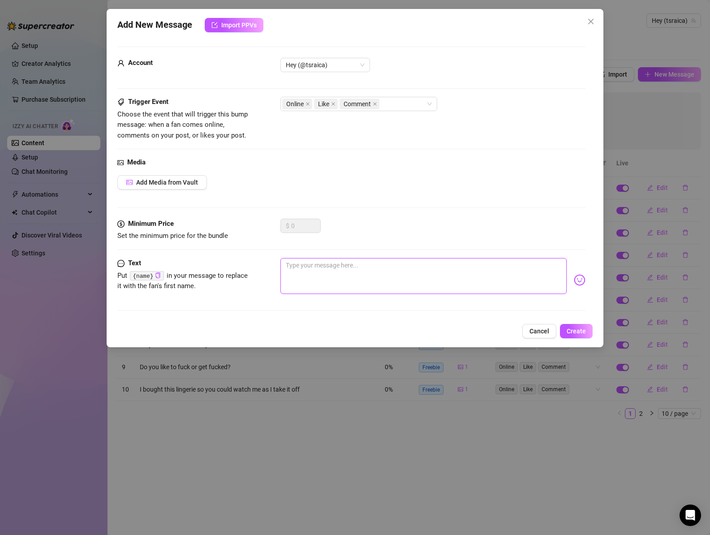
drag, startPoint x: 385, startPoint y: 273, endPoint x: 381, endPoint y: 277, distance: 5.7
click at [385, 273] on textarea at bounding box center [423, 276] width 287 height 36
paste textarea "Fuck, thinking how bad I want my dick inside you right now.🍆💦"
type textarea "Fuck, thinking how bad I want my dick inside you right now.🍆💦"
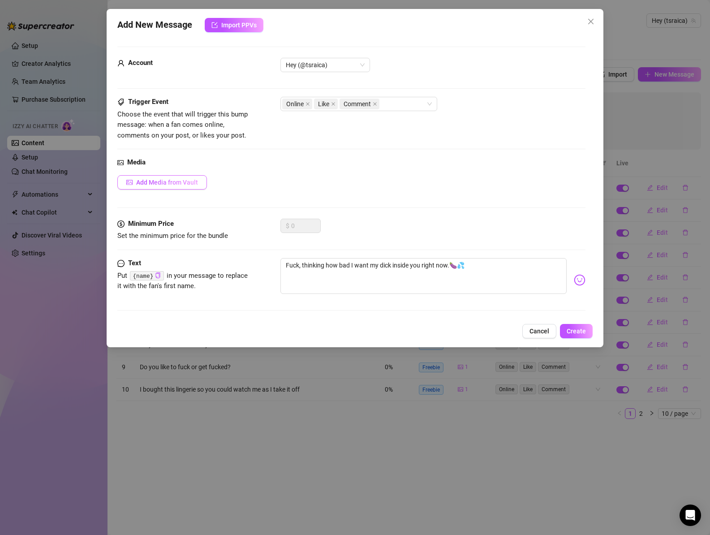
click at [185, 188] on button "Add Media from Vault" at bounding box center [162, 182] width 90 height 14
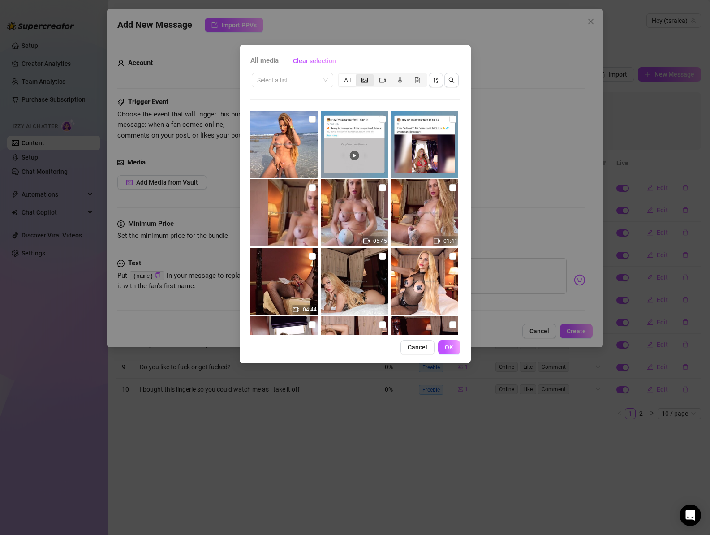
click at [363, 79] on icon "picture" at bounding box center [364, 79] width 6 height 5
click at [358, 75] on input "segmented control" at bounding box center [358, 75] width 0 height 0
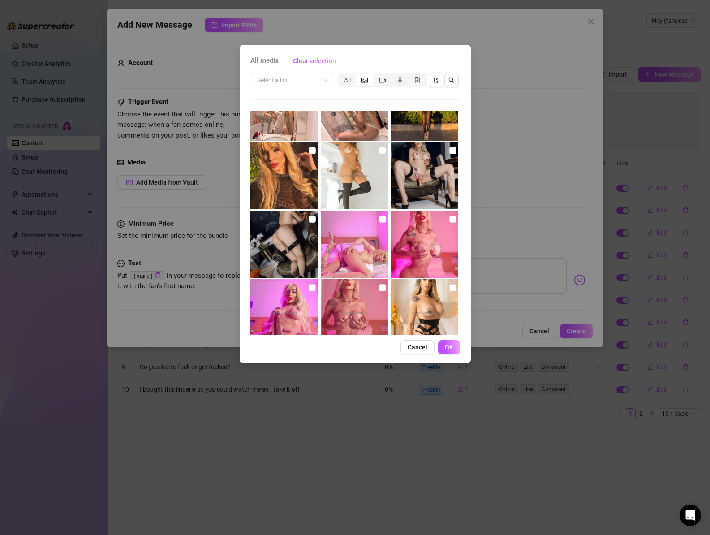
scroll to position [3820, 0]
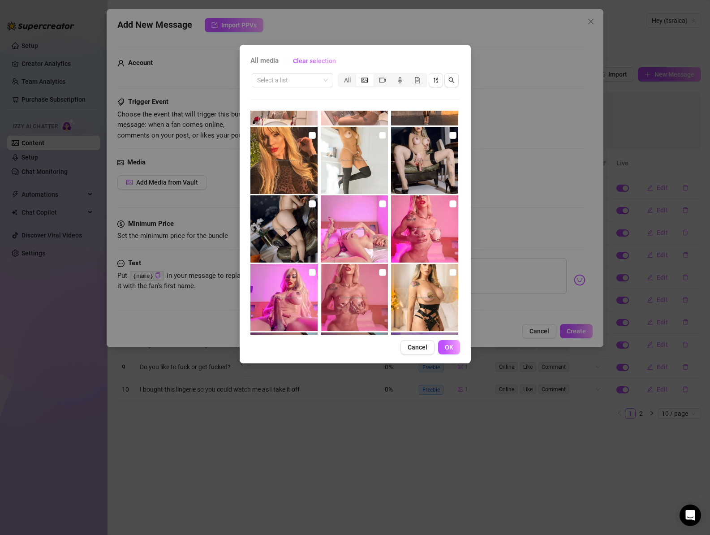
drag, startPoint x: 310, startPoint y: 136, endPoint x: 312, endPoint y: 150, distance: 13.5
click at [310, 137] on input "checkbox" at bounding box center [311, 135] width 7 height 7
checkbox input "true"
click at [440, 347] on button "OK" at bounding box center [449, 347] width 22 height 14
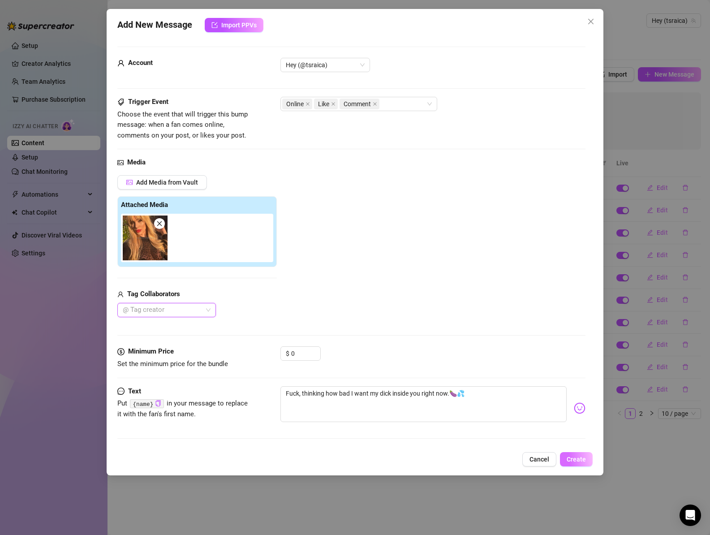
click at [586, 460] on button "Create" at bounding box center [576, 459] width 33 height 14
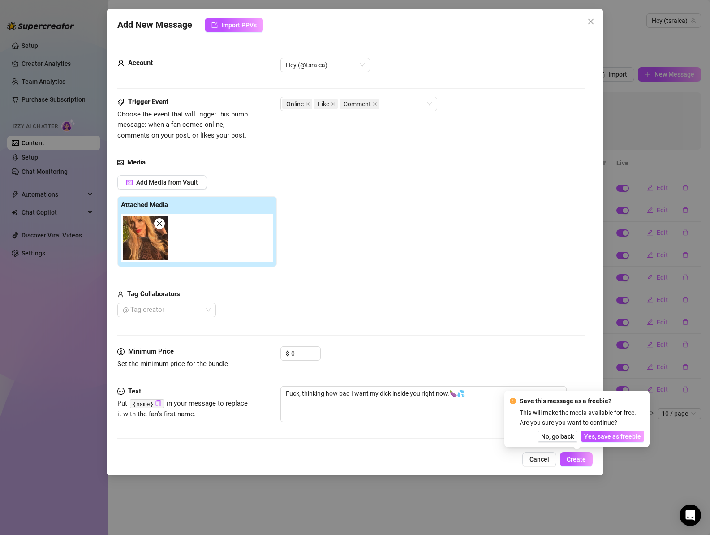
click at [611, 436] on span "Yes, save as freebie" at bounding box center [612, 435] width 57 height 7
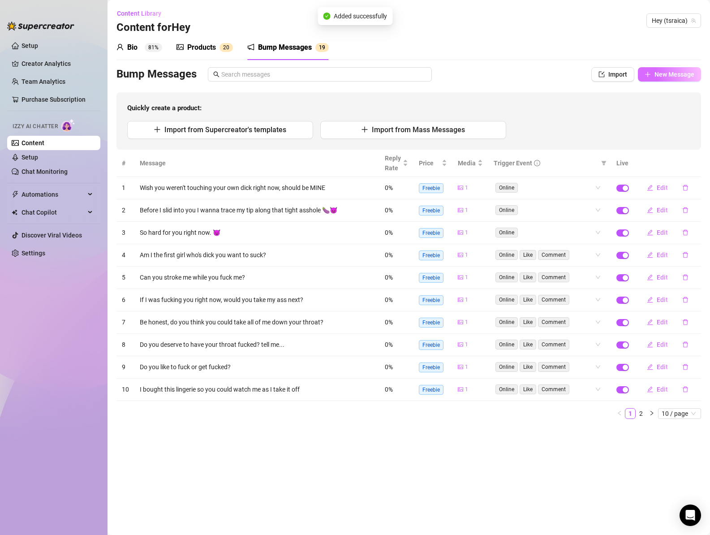
click at [664, 71] on span "New Message" at bounding box center [674, 74] width 40 height 7
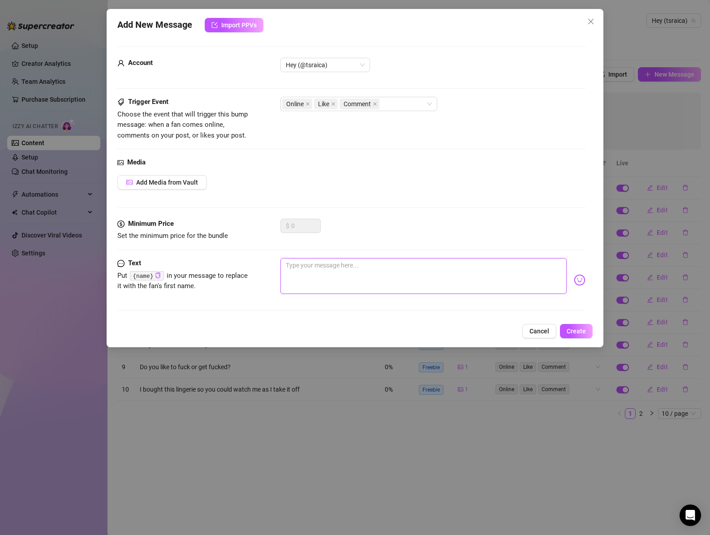
drag, startPoint x: 312, startPoint y: 271, endPoint x: 272, endPoint y: 259, distance: 42.6
click at [312, 271] on textarea at bounding box center [423, 276] width 287 height 36
paste textarea "Before I slid into you I wanna trace my tip along that tight asshole 🍆😈"
type textarea "Before I slid into you I wanna trace my tip along that tight asshole 🍆😈"
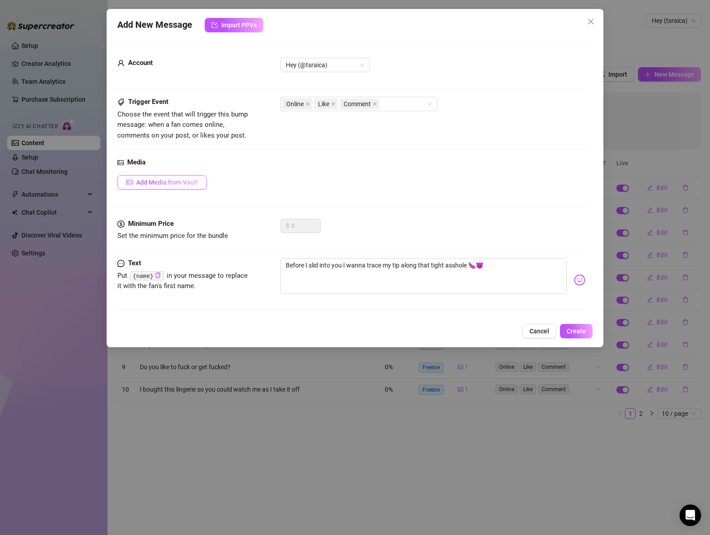
click at [164, 178] on button "Add Media from Vault" at bounding box center [162, 182] width 90 height 14
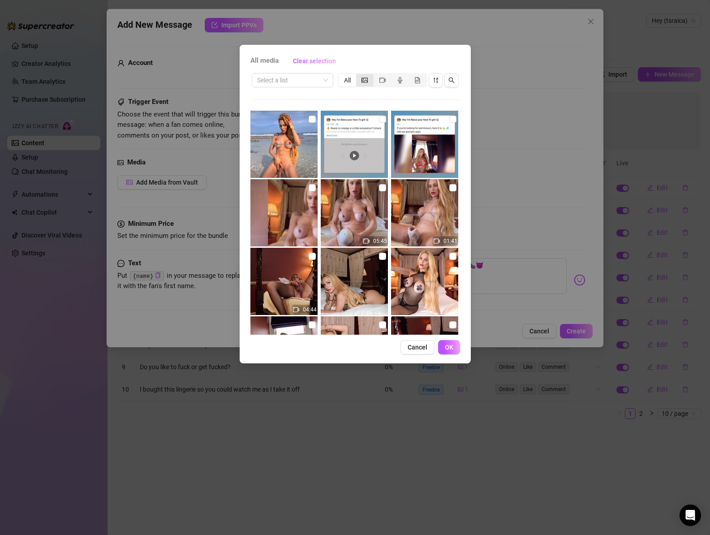
click at [368, 81] on div "segmented control" at bounding box center [364, 80] width 17 height 13
click at [358, 75] on input "segmented control" at bounding box center [358, 75] width 0 height 0
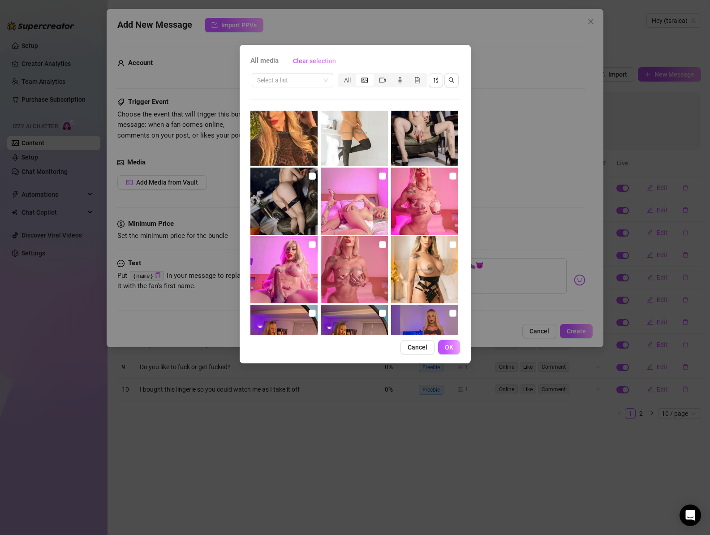
scroll to position [3938, 0]
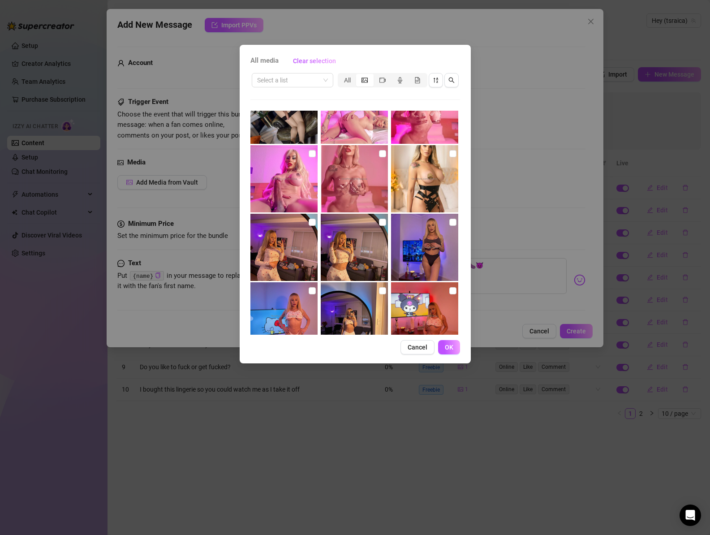
drag, startPoint x: 378, startPoint y: 222, endPoint x: 431, endPoint y: 327, distance: 117.7
click at [379, 222] on input "checkbox" at bounding box center [382, 221] width 7 height 7
checkbox input "true"
click at [450, 348] on span "OK" at bounding box center [449, 346] width 9 height 7
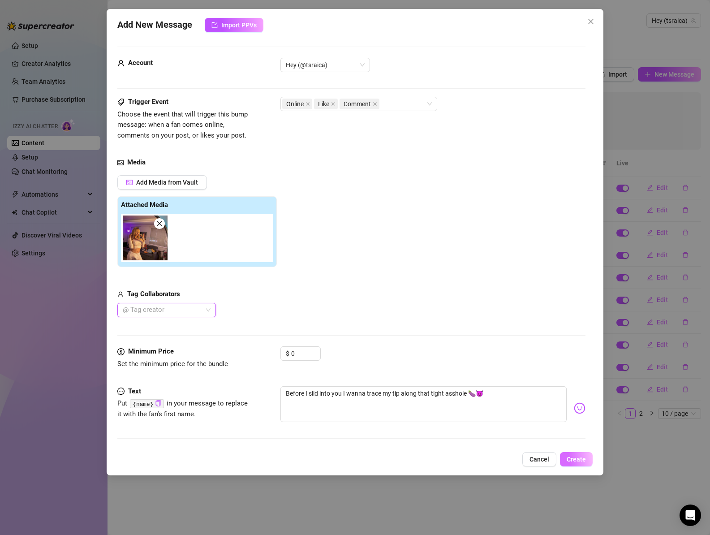
click at [576, 462] on span "Create" at bounding box center [575, 458] width 19 height 7
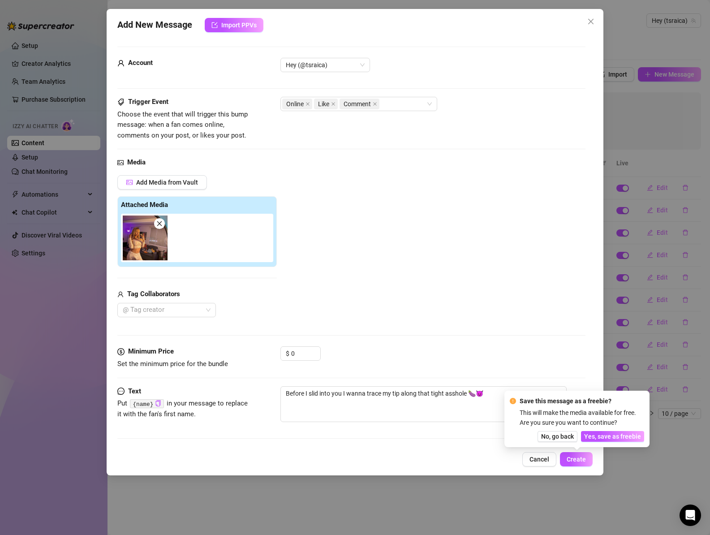
click at [598, 435] on span "Yes, save as freebie" at bounding box center [612, 435] width 57 height 7
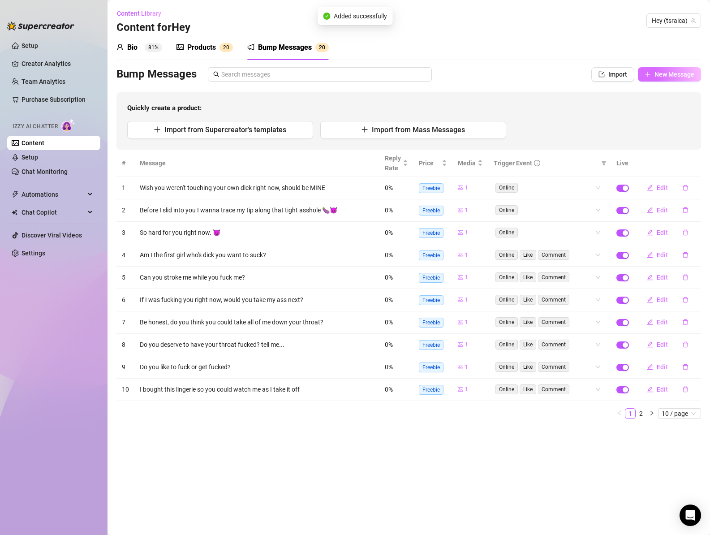
click at [663, 72] on span "New Message" at bounding box center [674, 74] width 40 height 7
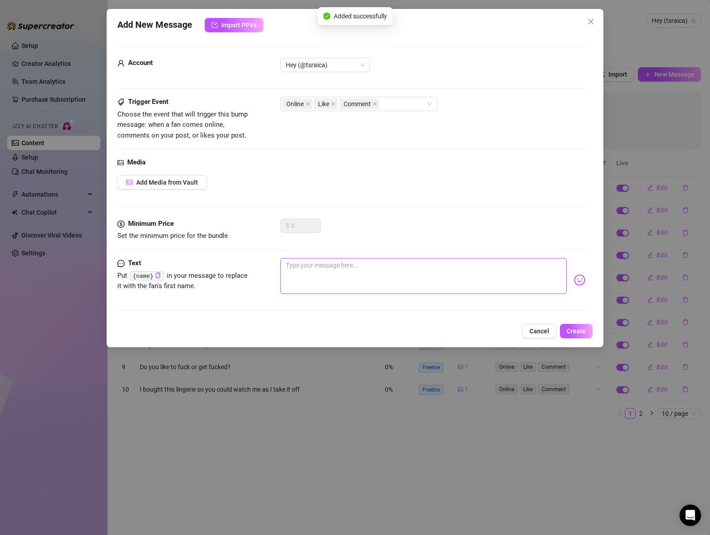
click at [383, 282] on textarea at bounding box center [423, 276] width 287 height 36
type textarea "s"
type textarea "sp"
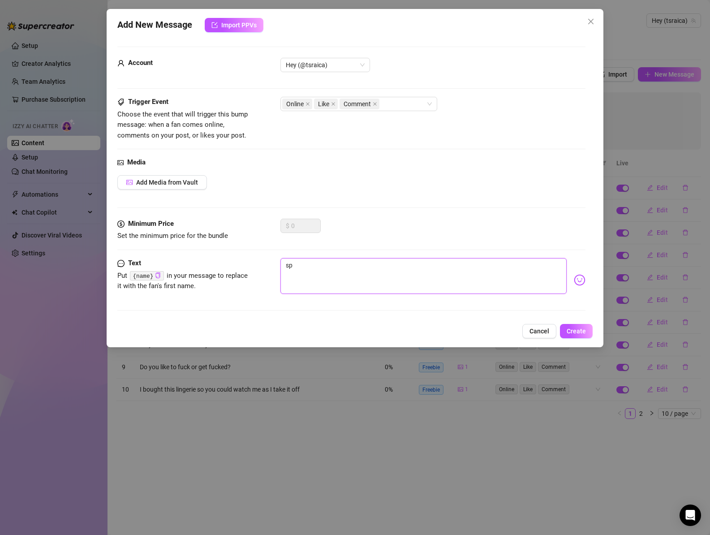
type textarea "spr"
type textarea "spre"
type textarea "sprea"
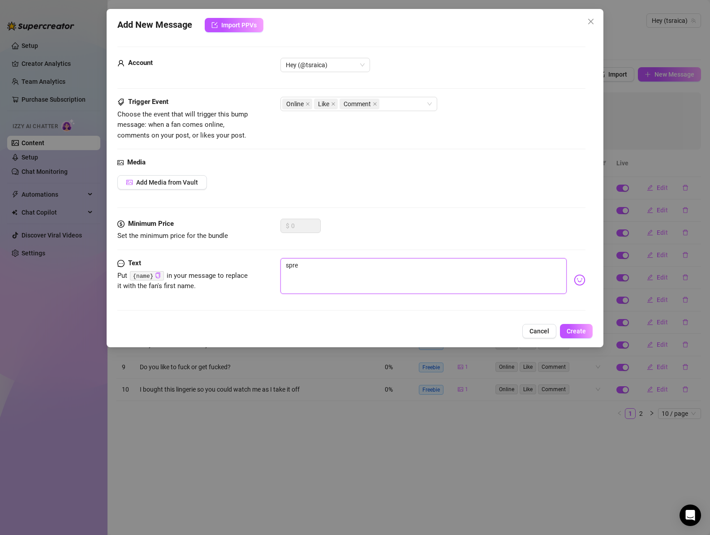
type textarea "sprea"
type textarea "spread"
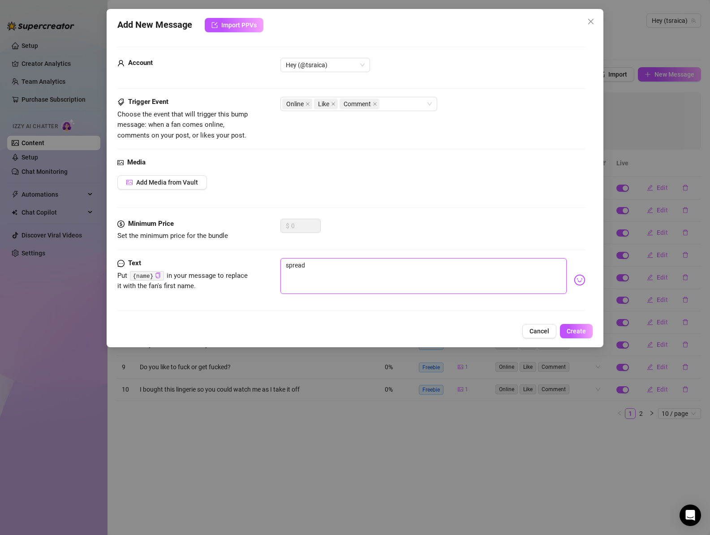
type textarea "spread m"
type textarea "spread"
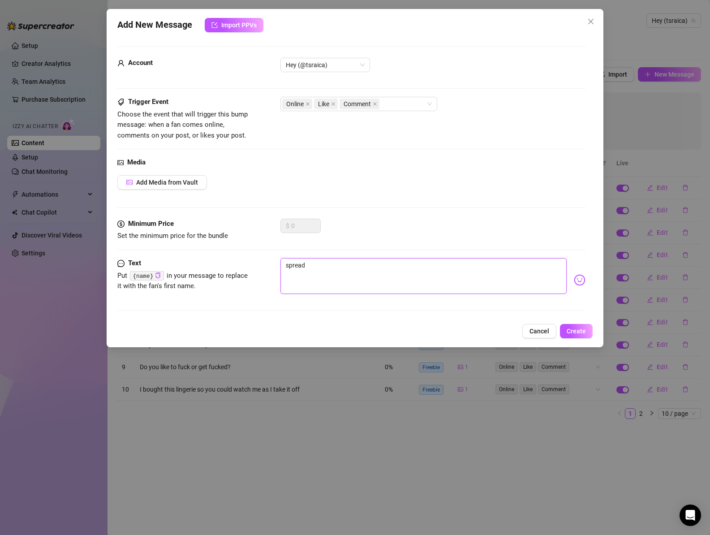
type textarea "spreadf"
type textarea "spreadfo"
type textarea "spreadfor"
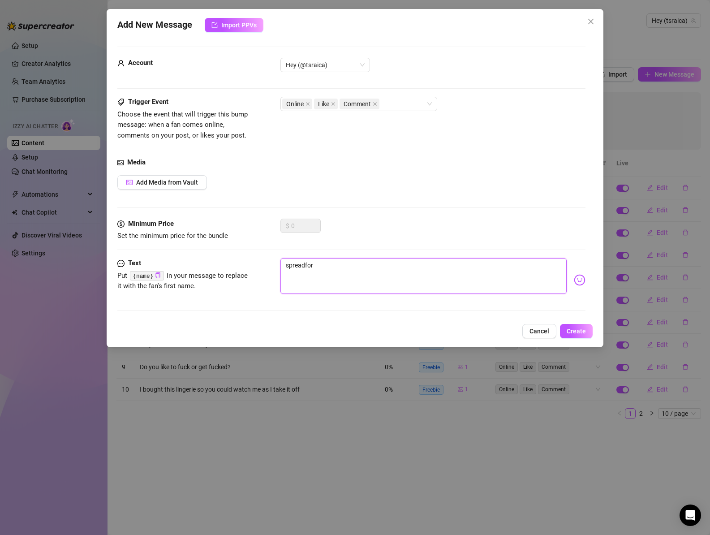
type textarea "spreadfor"
type textarea "spreadfo"
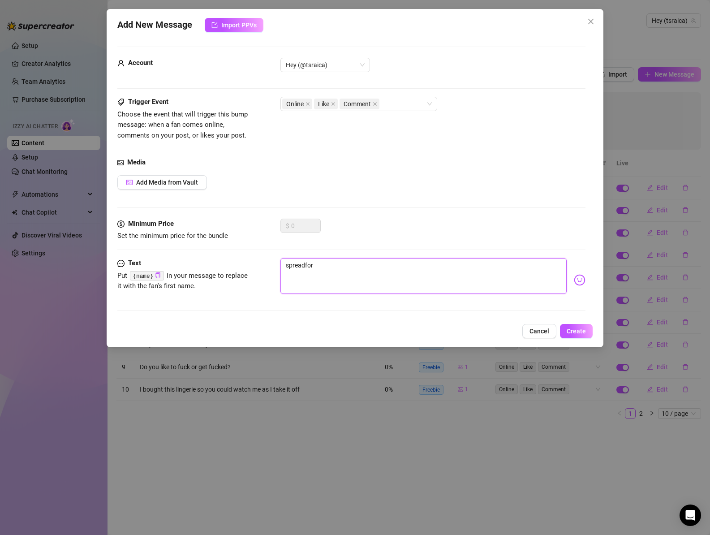
type textarea "spreadfo"
type textarea "spreadf"
type textarea "spread"
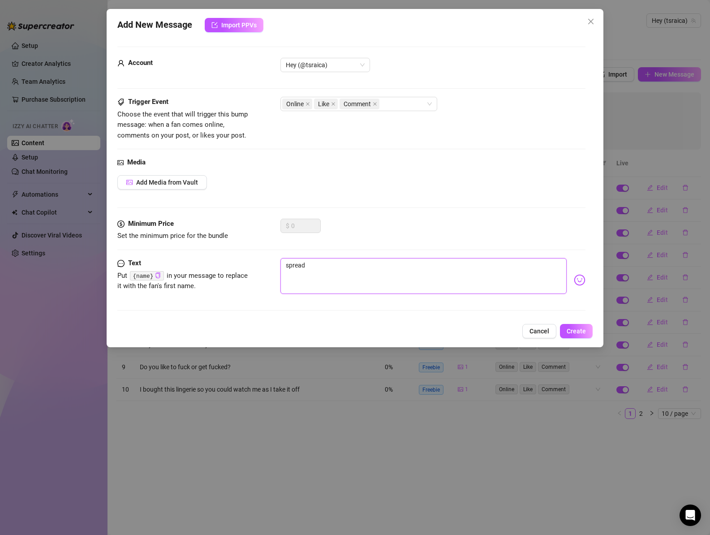
type textarea "spread"
type textarea "spread f"
type textarea "d"
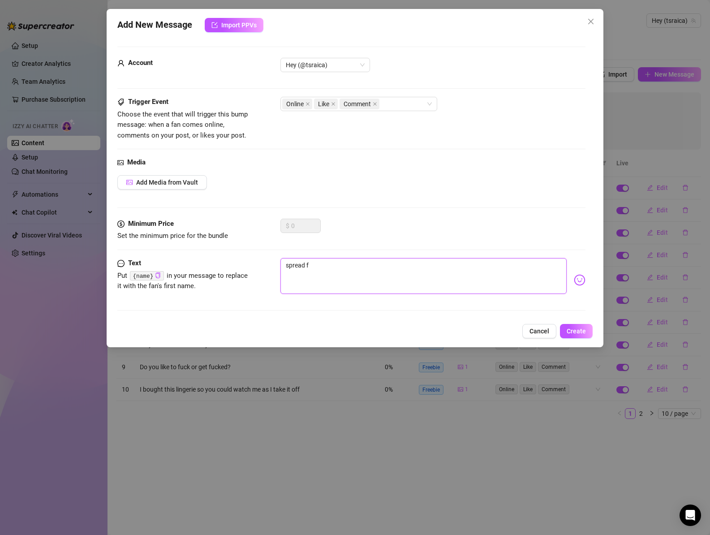
type textarea "d"
type textarea "do"
type textarea "dow"
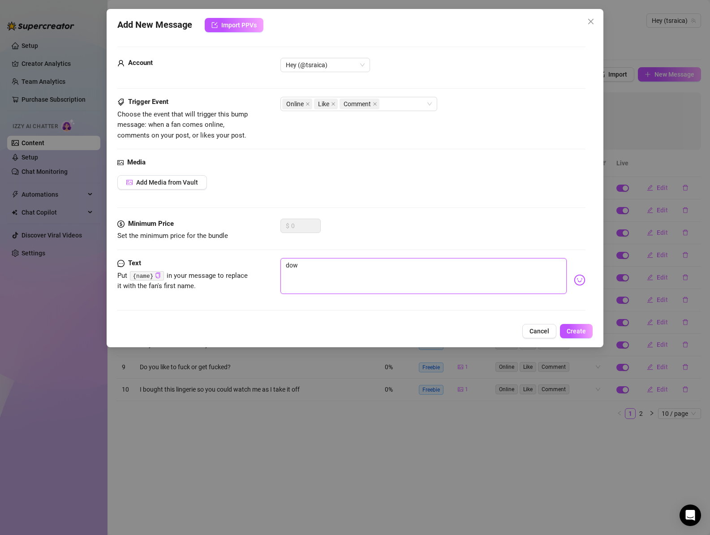
type textarea "down"
click at [154, 182] on span "Add Media from Vault" at bounding box center [167, 182] width 62 height 7
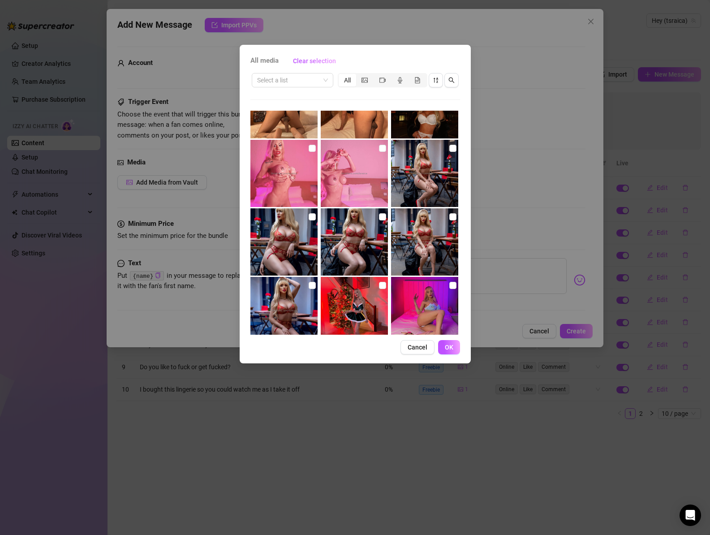
scroll to position [6704, 0]
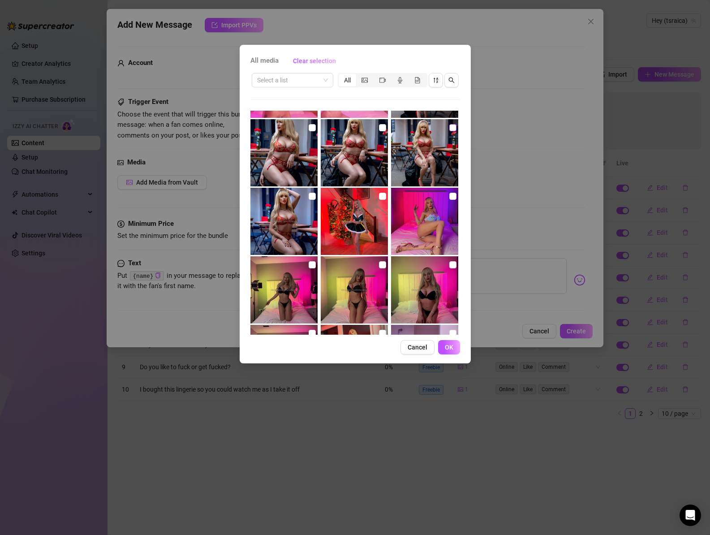
click at [449, 128] on input "checkbox" at bounding box center [452, 127] width 7 height 7
click at [446, 349] on span "OK" at bounding box center [449, 346] width 9 height 7
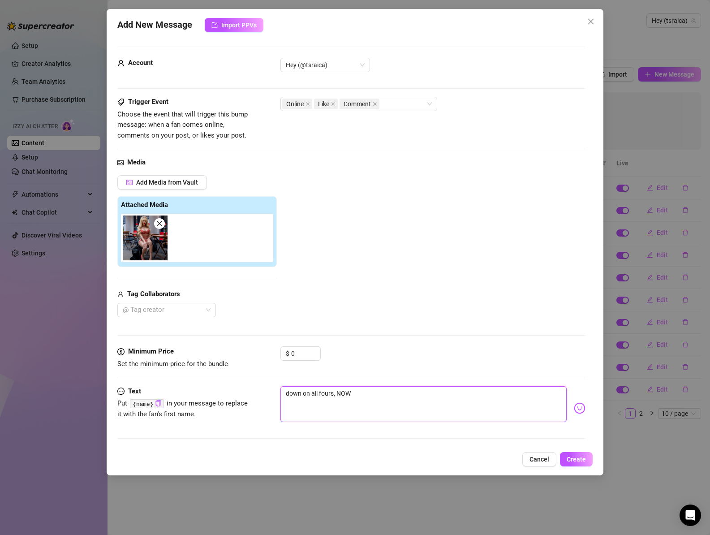
click at [431, 398] on textarea "down on all fours, NOW" at bounding box center [423, 404] width 287 height 36
click at [580, 462] on span "Create" at bounding box center [575, 458] width 19 height 7
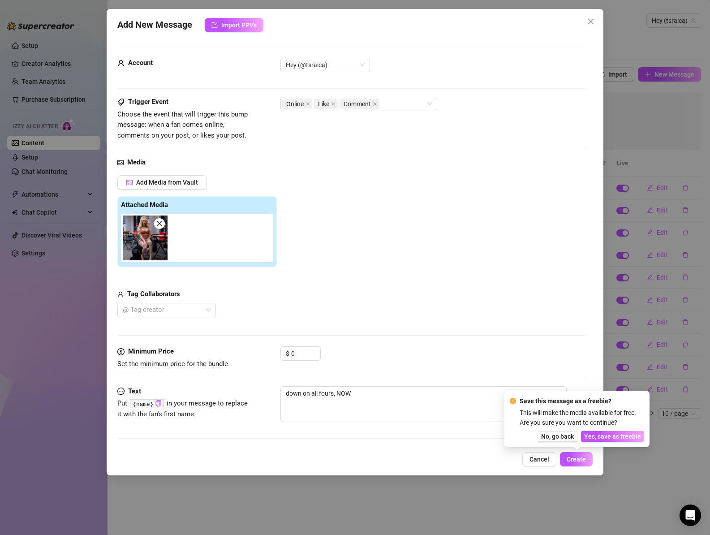
click at [622, 433] on span "Yes, save as freebie" at bounding box center [612, 435] width 57 height 7
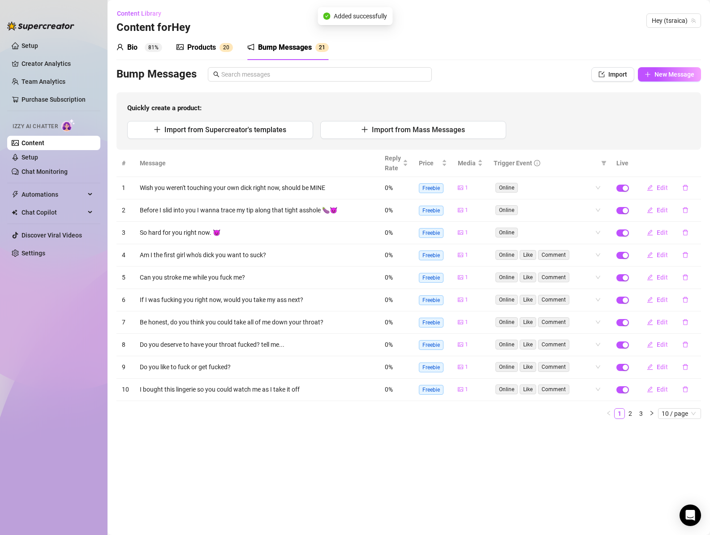
click at [211, 45] on div "Products" at bounding box center [201, 47] width 29 height 11
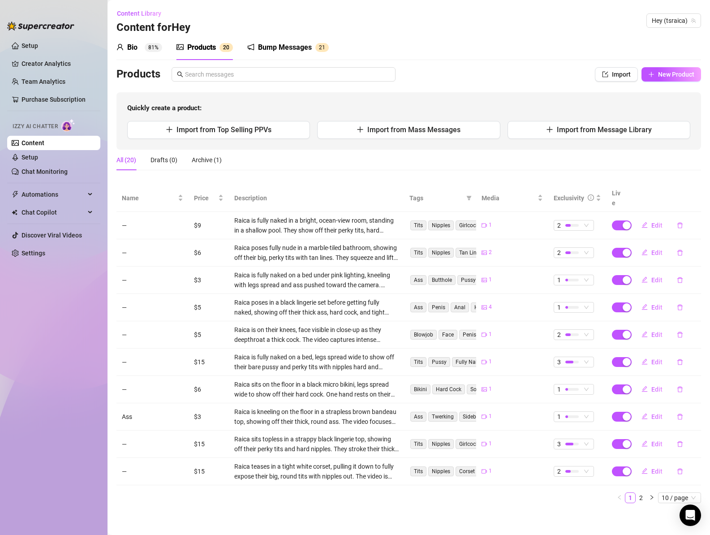
click at [145, 47] on sup "81%" at bounding box center [153, 47] width 17 height 9
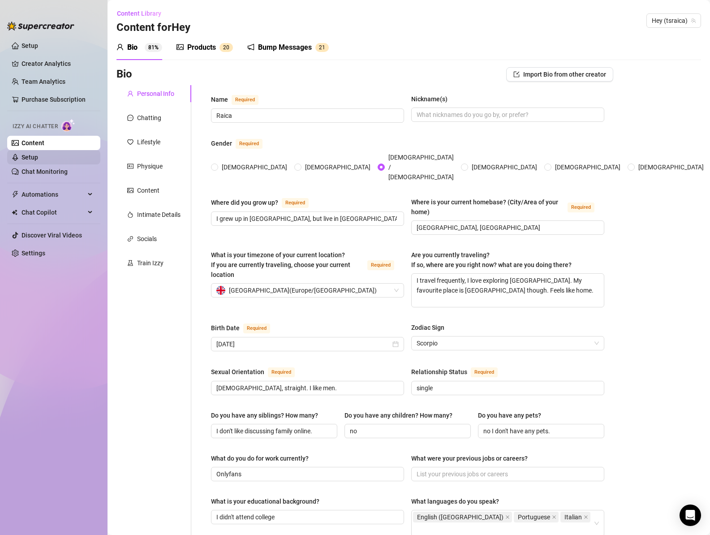
click at [38, 159] on link "Setup" at bounding box center [29, 157] width 17 height 7
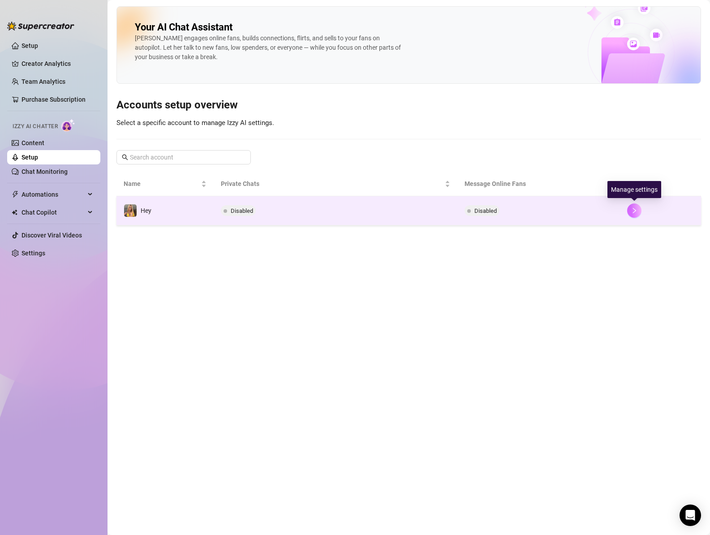
click at [636, 210] on icon "right" at bounding box center [634, 210] width 6 height 6
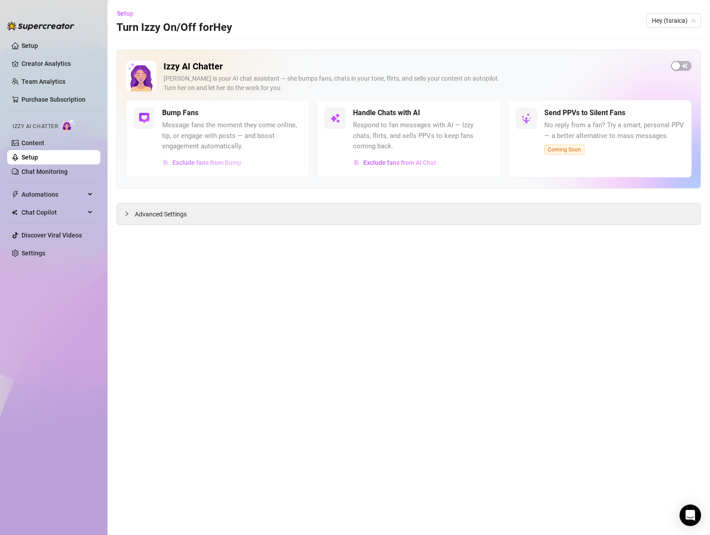
click at [209, 166] on span "Exclude fans from Bump" at bounding box center [206, 162] width 69 height 7
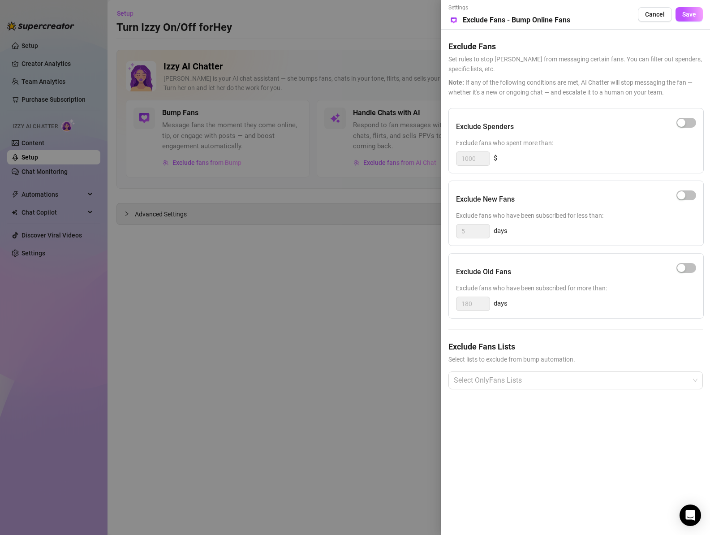
drag, startPoint x: 269, startPoint y: 268, endPoint x: 232, endPoint y: 252, distance: 39.5
click at [269, 268] on div at bounding box center [355, 267] width 710 height 535
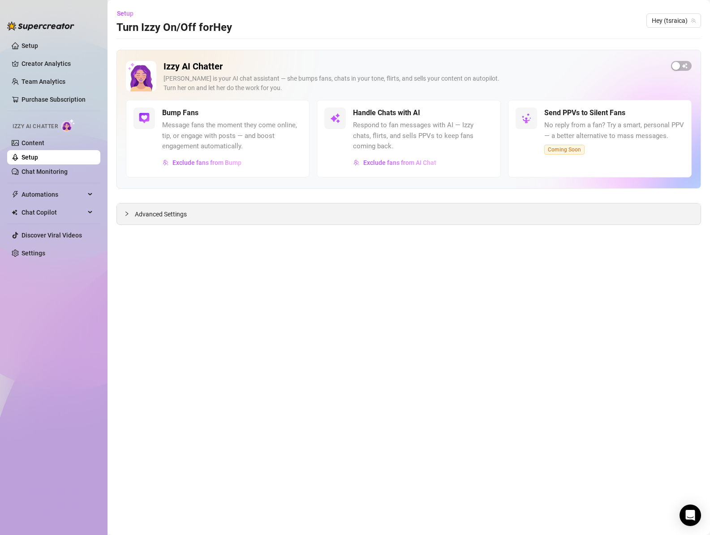
click at [160, 208] on div "Advanced Settings" at bounding box center [408, 213] width 583 height 21
click at [159, 215] on span "Advanced Settings" at bounding box center [161, 214] width 52 height 10
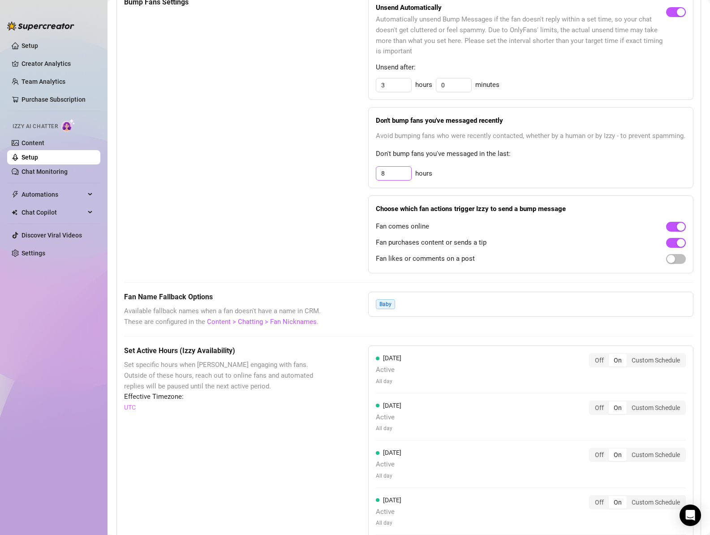
scroll to position [453, 0]
drag, startPoint x: 397, startPoint y: 175, endPoint x: 376, endPoint y: 175, distance: 21.0
click at [376, 175] on input "8" at bounding box center [393, 172] width 35 height 13
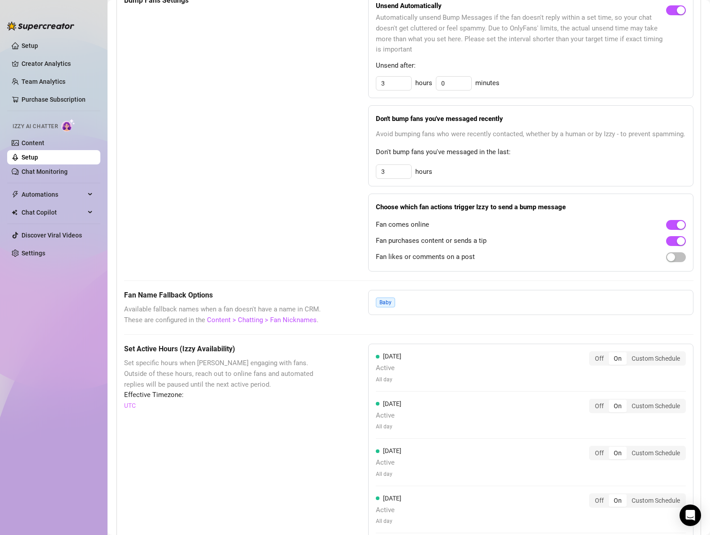
click at [487, 179] on div "3 hours" at bounding box center [531, 171] width 310 height 14
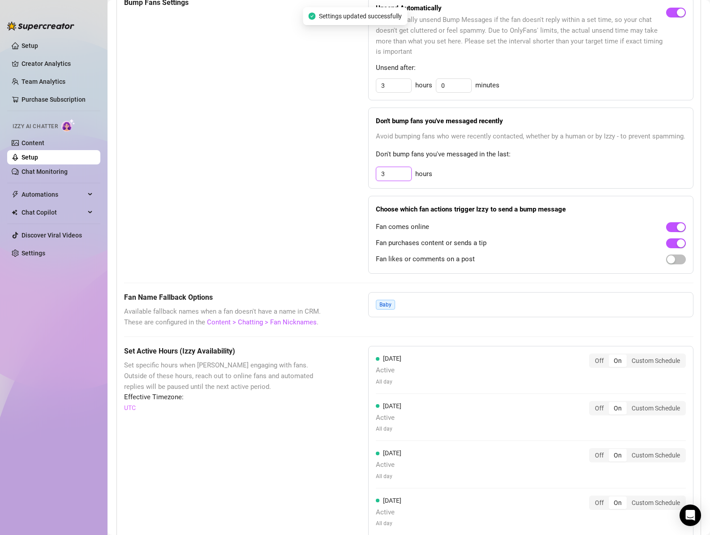
click at [389, 175] on input "3" at bounding box center [393, 173] width 35 height 13
click at [350, 188] on div "Bump Fans Settings Unsend Automatically Automatically unsend Bump Messages if t…" at bounding box center [408, 135] width 569 height 276
click at [670, 261] on span "button" at bounding box center [676, 259] width 20 height 10
click at [668, 244] on button "button" at bounding box center [676, 243] width 20 height 10
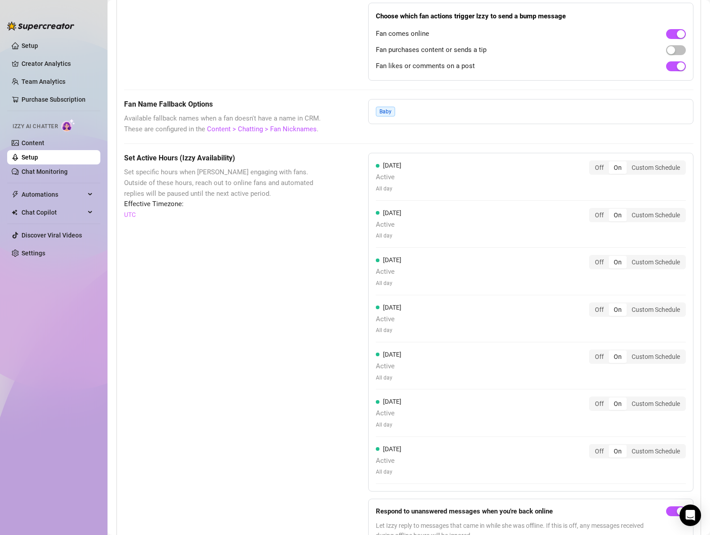
scroll to position [635, 0]
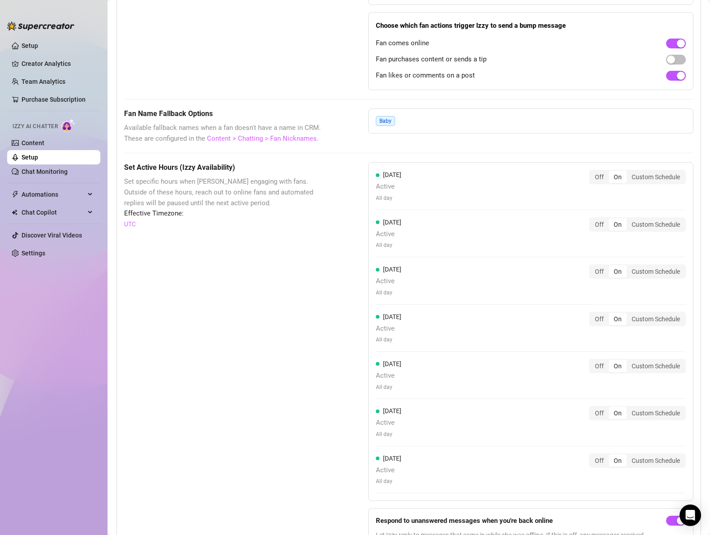
click at [265, 142] on link "Content > Chatting > Fan Nicknames" at bounding box center [262, 138] width 110 height 8
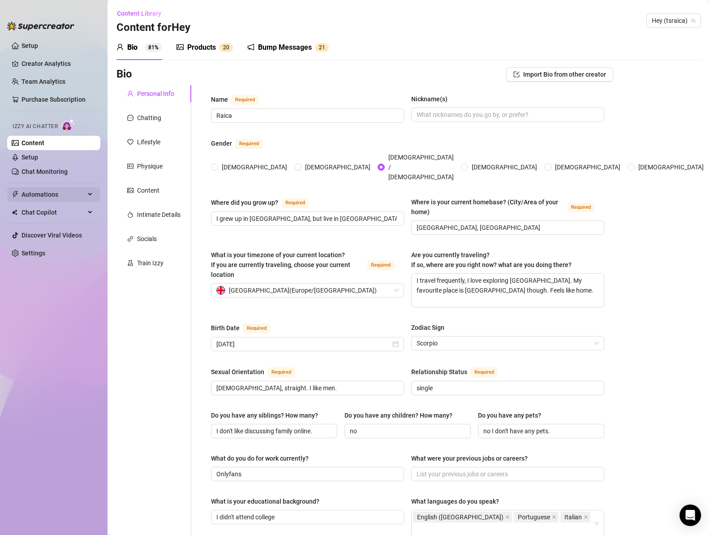
click at [68, 196] on span "Automations" at bounding box center [53, 194] width 64 height 14
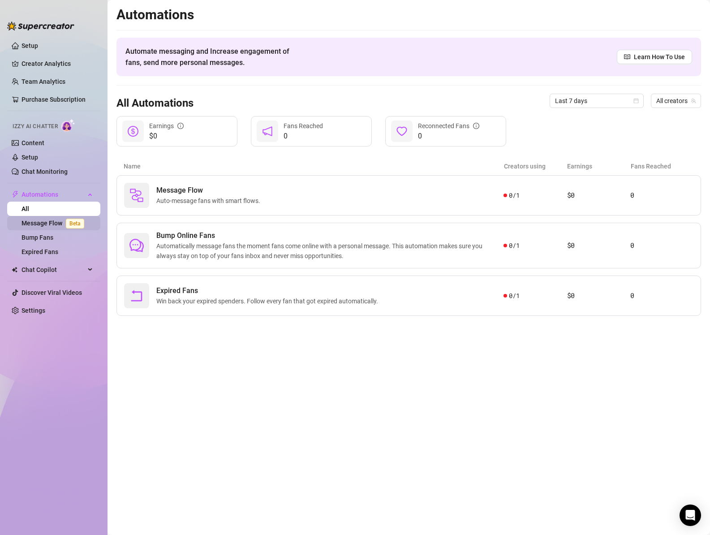
click at [45, 225] on link "Message Flow Beta" at bounding box center [54, 222] width 66 height 7
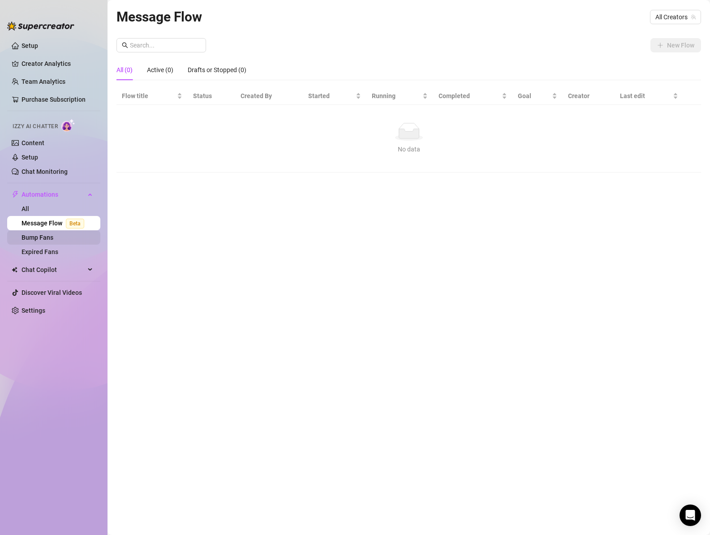
click at [47, 241] on link "Bump Fans" at bounding box center [37, 237] width 32 height 7
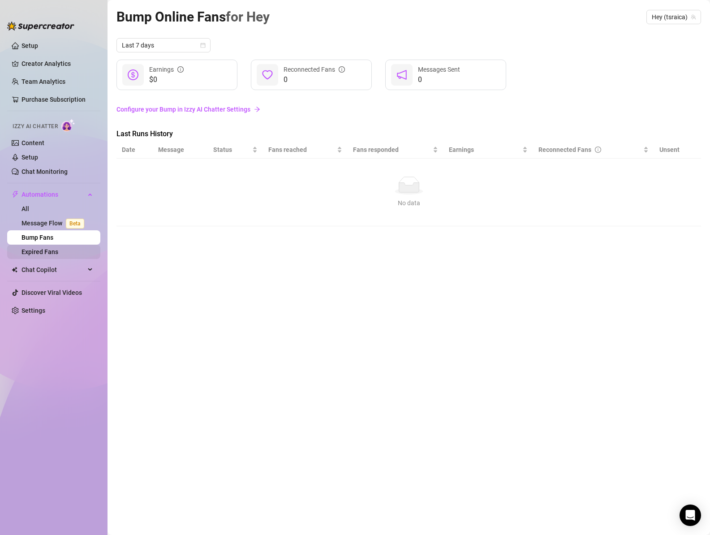
click at [58, 251] on link "Expired Fans" at bounding box center [39, 251] width 37 height 7
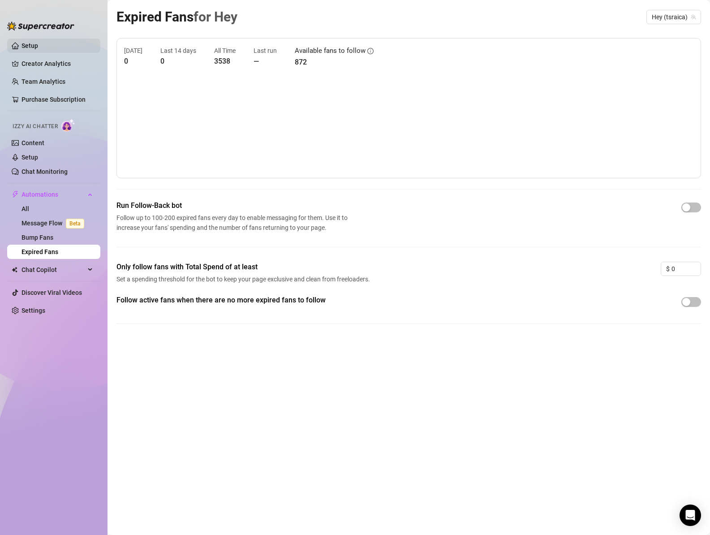
click at [38, 44] on link "Setup" at bounding box center [29, 45] width 17 height 7
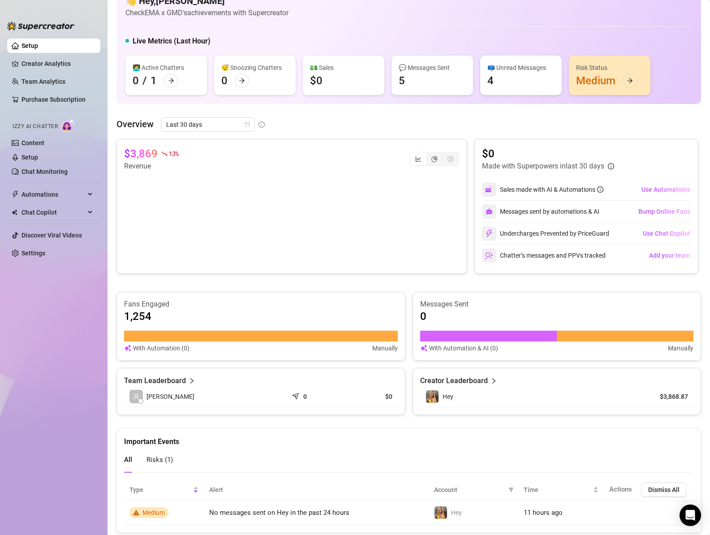
scroll to position [47, 0]
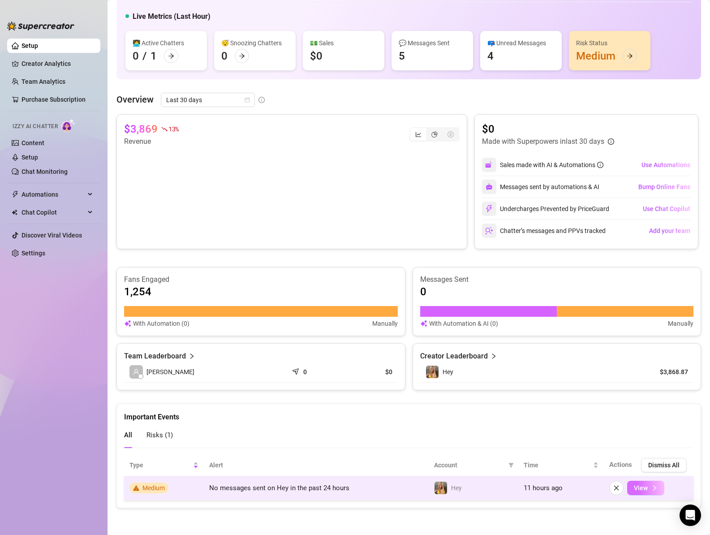
click at [651, 484] on icon "right" at bounding box center [654, 487] width 6 height 6
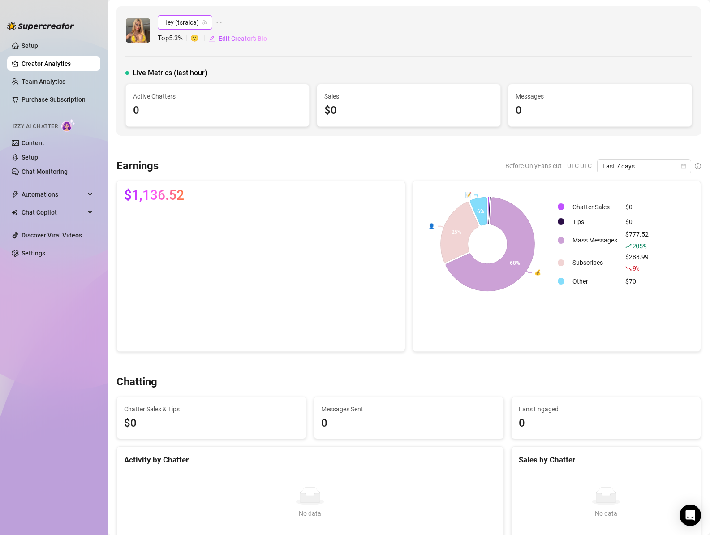
click at [189, 25] on span "Hey (tsraica)" at bounding box center [185, 22] width 44 height 13
click at [221, 21] on icon "ellipsis" at bounding box center [219, 22] width 6 height 6
click at [174, 60] on div "Hey (tsraica) Top 5.3 % 🙂 Edit Creator's Bio Live Metrics (last hour) Active Ch…" at bounding box center [408, 70] width 584 height 129
click at [231, 38] on span "Edit Creator's Bio" at bounding box center [242, 38] width 48 height 7
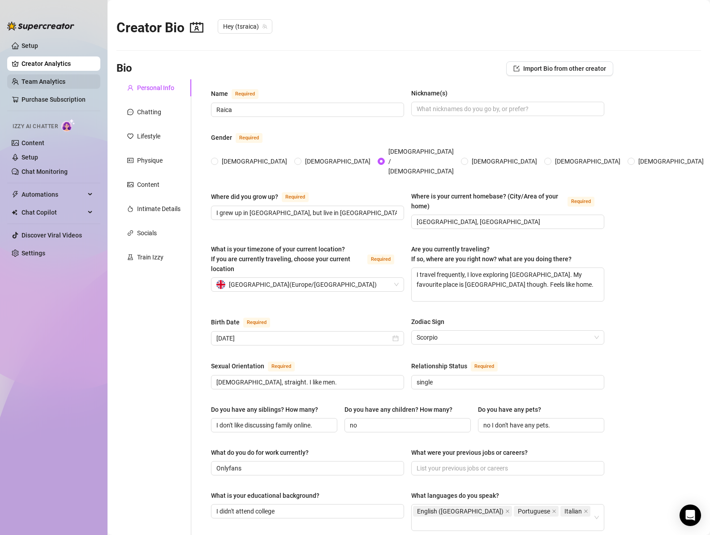
click at [35, 78] on link "Team Analytics" at bounding box center [43, 81] width 44 height 7
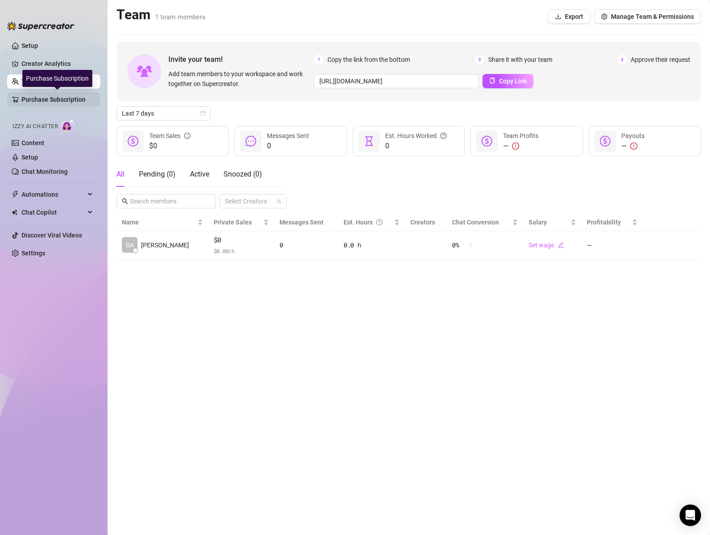
click at [41, 94] on link "Purchase Subscription" at bounding box center [57, 99] width 72 height 14
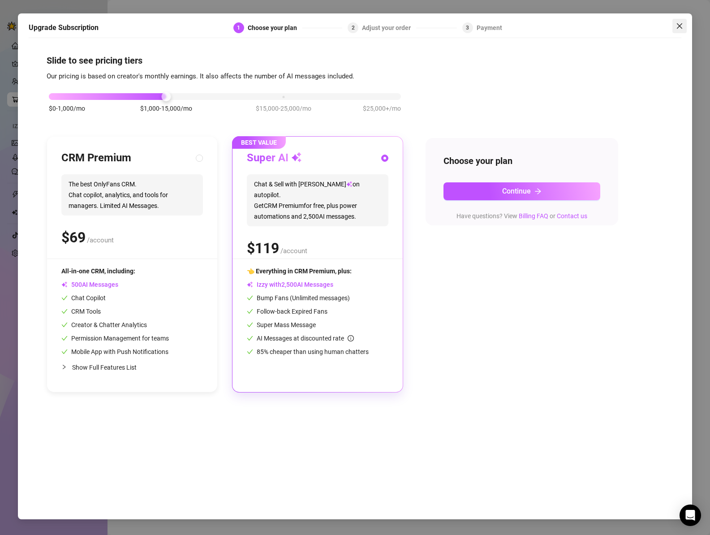
click at [678, 25] on icon "close" at bounding box center [678, 25] width 5 height 5
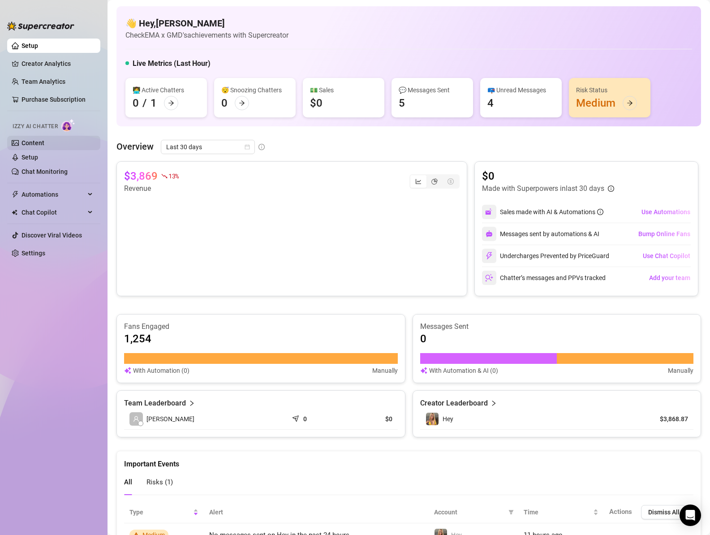
click at [37, 146] on link "Content" at bounding box center [32, 142] width 23 height 7
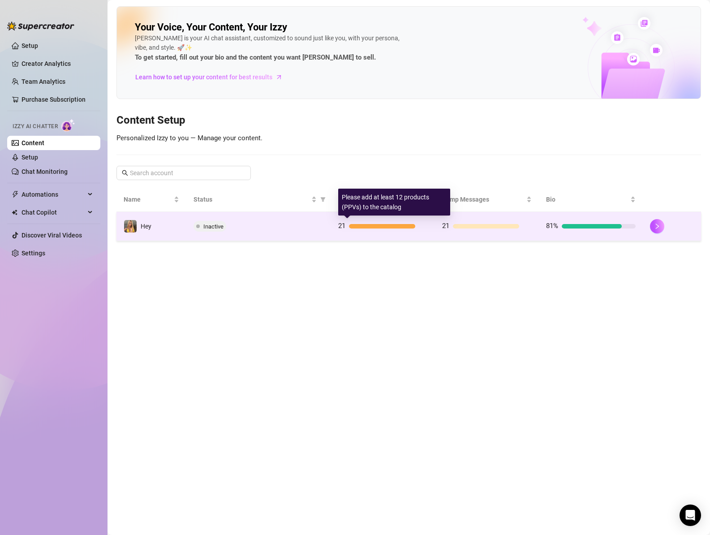
click at [387, 228] on div at bounding box center [382, 226] width 66 height 4
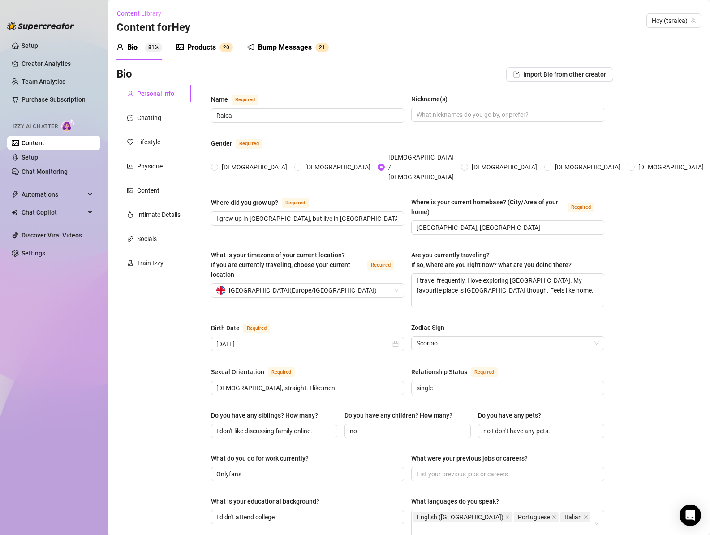
click at [211, 45] on div "Products" at bounding box center [201, 47] width 29 height 11
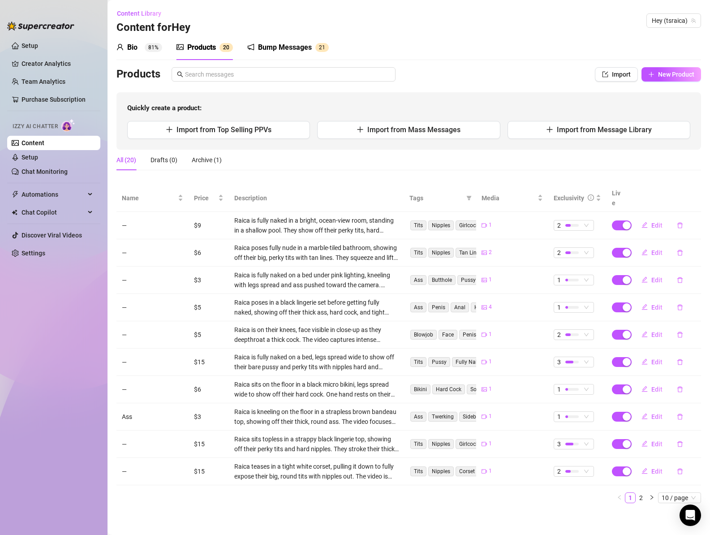
click at [270, 48] on div "Bump Messages" at bounding box center [285, 47] width 54 height 11
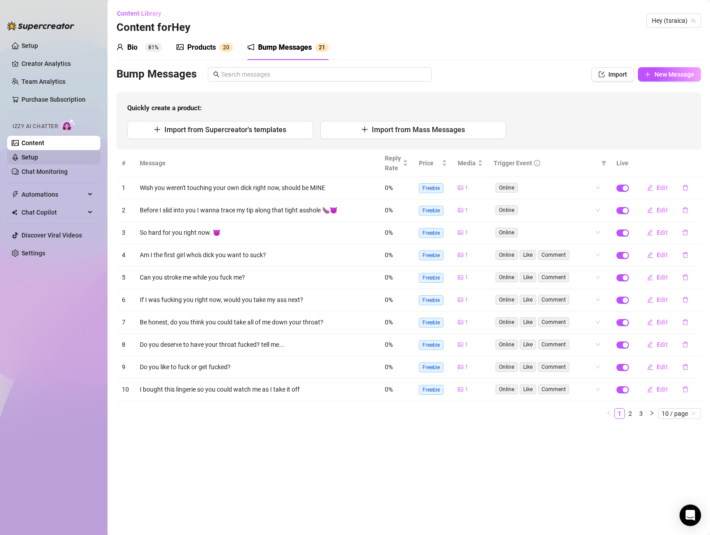
click at [38, 158] on link "Setup" at bounding box center [29, 157] width 17 height 7
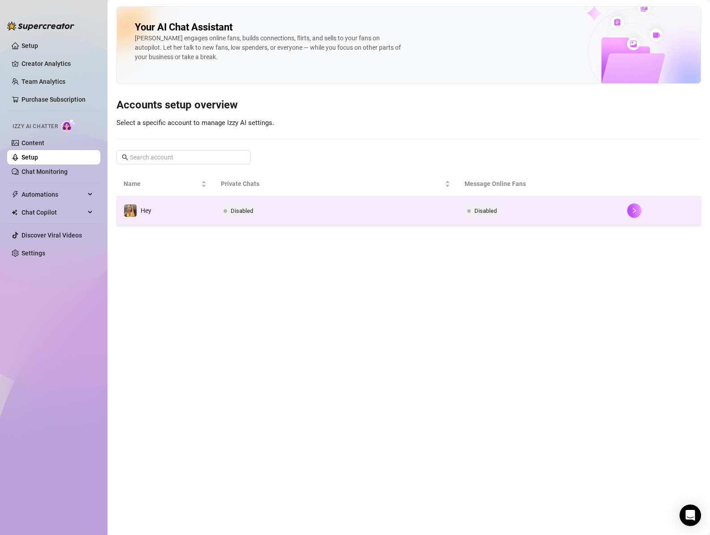
click at [278, 203] on td "Disabled" at bounding box center [336, 210] width 244 height 29
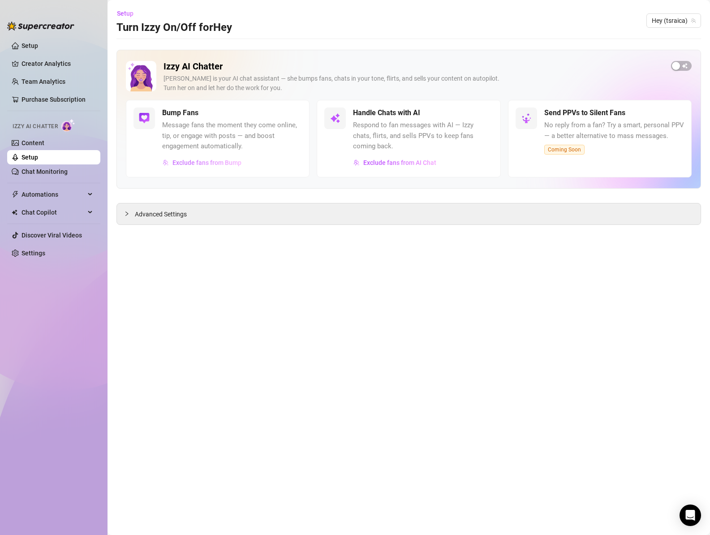
click at [226, 162] on span "Exclude fans from Bump" at bounding box center [206, 162] width 69 height 7
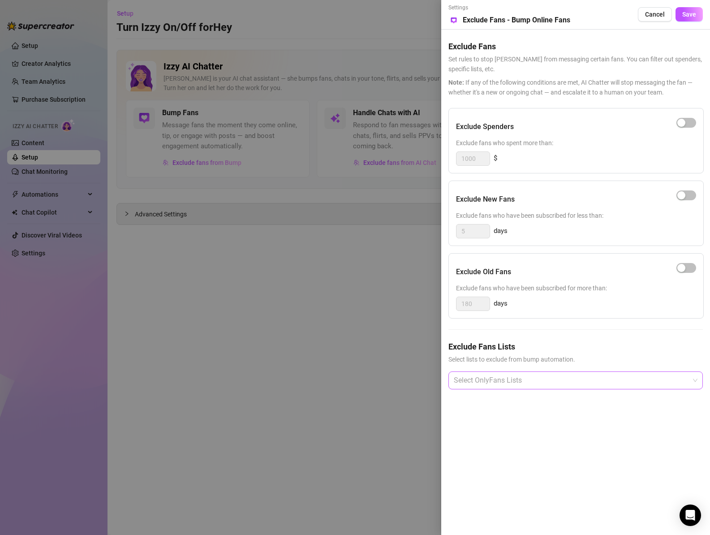
click at [527, 375] on div at bounding box center [570, 380] width 241 height 16
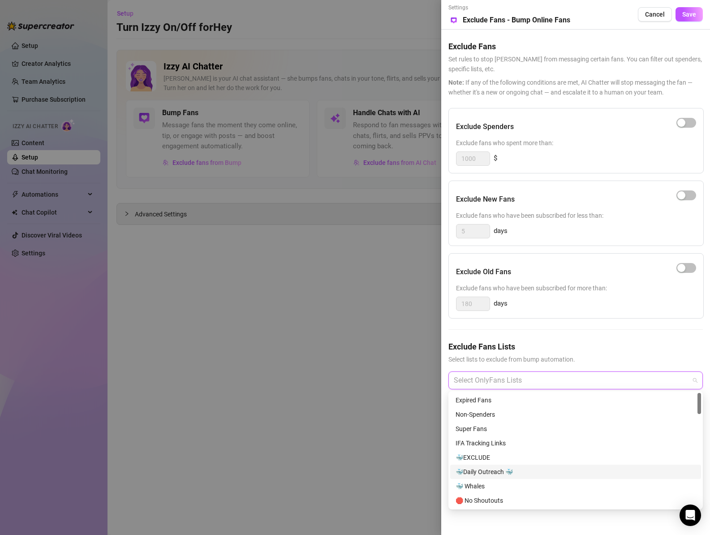
click at [528, 471] on div "🐳Daily Outreach 🐳" at bounding box center [575, 471] width 240 height 10
click at [509, 483] on div "🐳 Whales" at bounding box center [575, 486] width 240 height 10
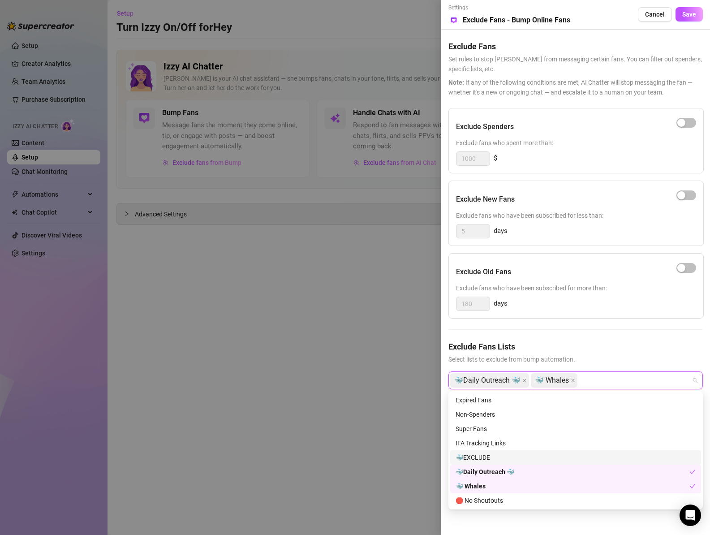
click at [487, 457] on div "🐳EXCLUDE" at bounding box center [575, 457] width 240 height 10
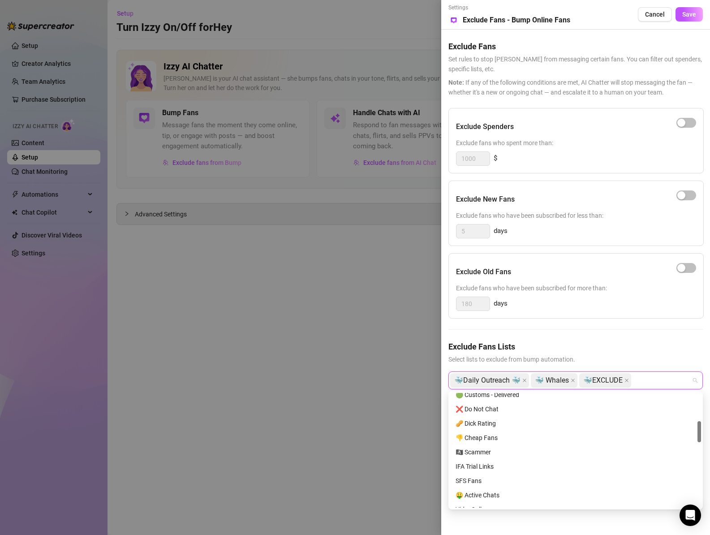
scroll to position [153, 0]
click at [501, 408] on div "❌ Do Not Chat" at bounding box center [575, 405] width 240 height 10
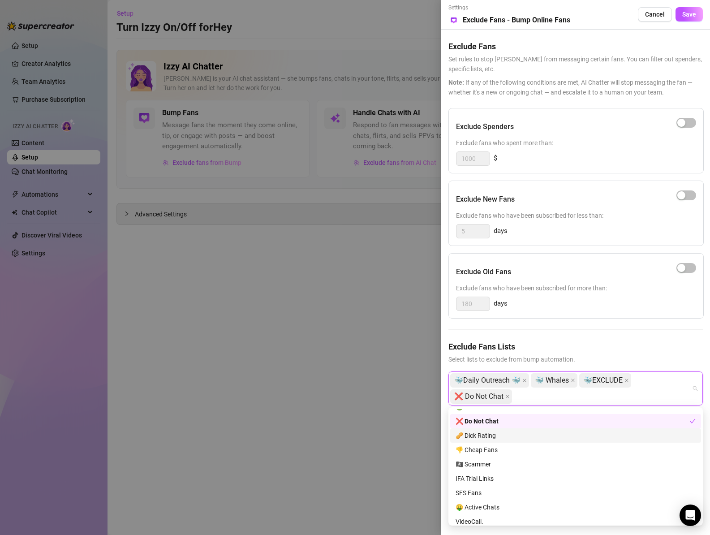
click at [511, 437] on div "🥜 Dick Rating" at bounding box center [575, 435] width 240 height 10
click at [511, 437] on div "🥜 Dick Rating" at bounding box center [572, 435] width 234 height 10
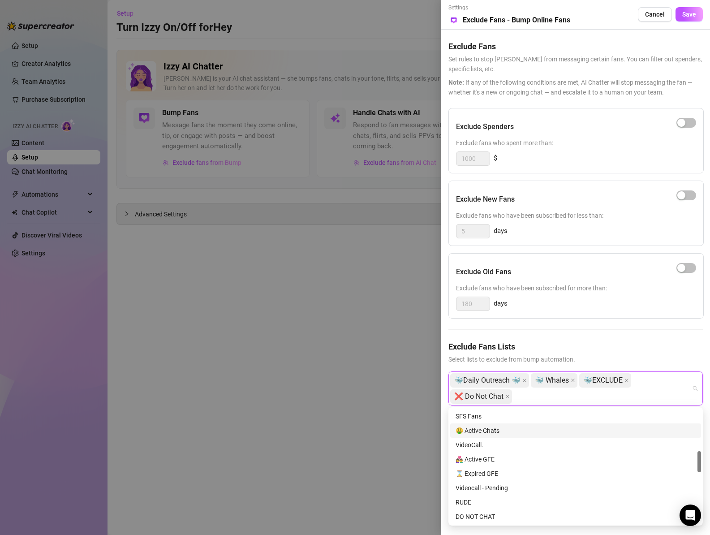
scroll to position [230, 0]
click at [495, 428] on div "🤑 Active Chats" at bounding box center [575, 429] width 240 height 10
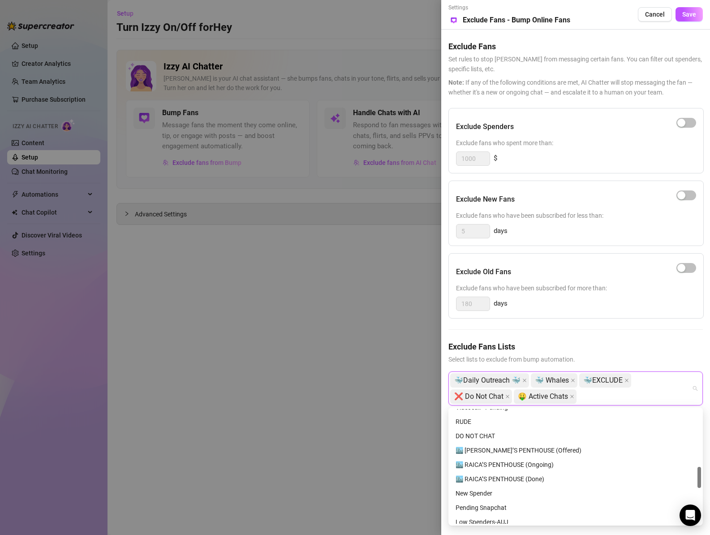
scroll to position [311, 0]
click at [505, 448] on div "🏙️ RAICA’S PENTHOUSE (Offered)" at bounding box center [575, 449] width 240 height 10
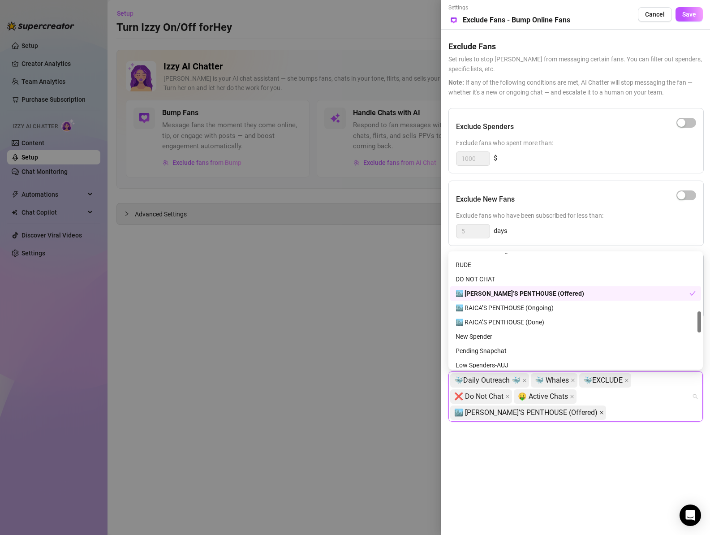
click at [599, 412] on icon "close" at bounding box center [601, 413] width 4 height 4
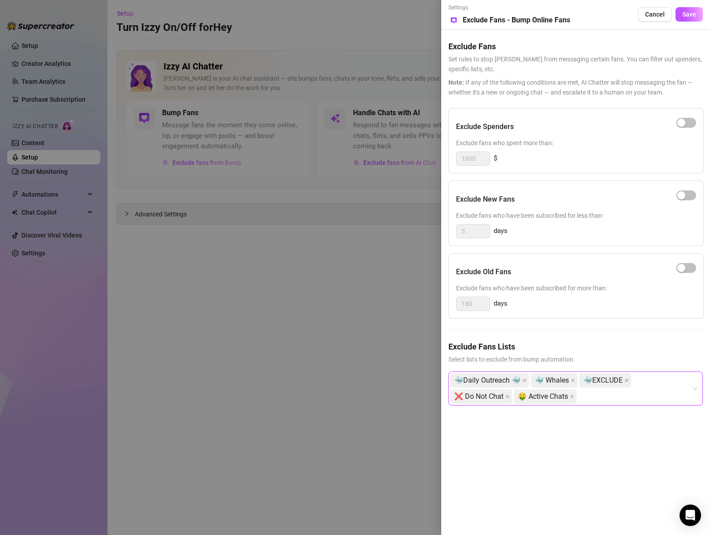
click at [600, 401] on div "🐳Daily Outreach 🐳 🐳 Whales 🐳EXCLUDE ❌ Do Not Chat 🤑 Active Chats" at bounding box center [570, 388] width 241 height 32
click at [595, 399] on div "🐳Daily Outreach 🐳 🐳 Whales 🐳EXCLUDE ❌ Do Not Chat 🤑 Active Chats" at bounding box center [570, 388] width 241 height 32
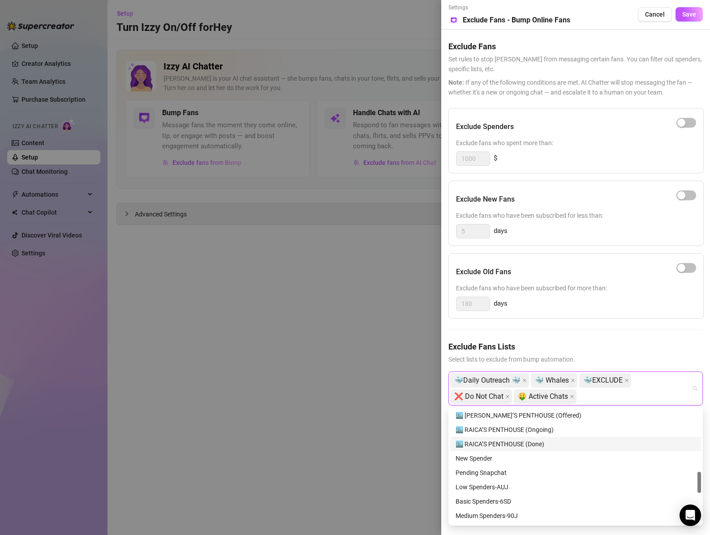
scroll to position [329, 0]
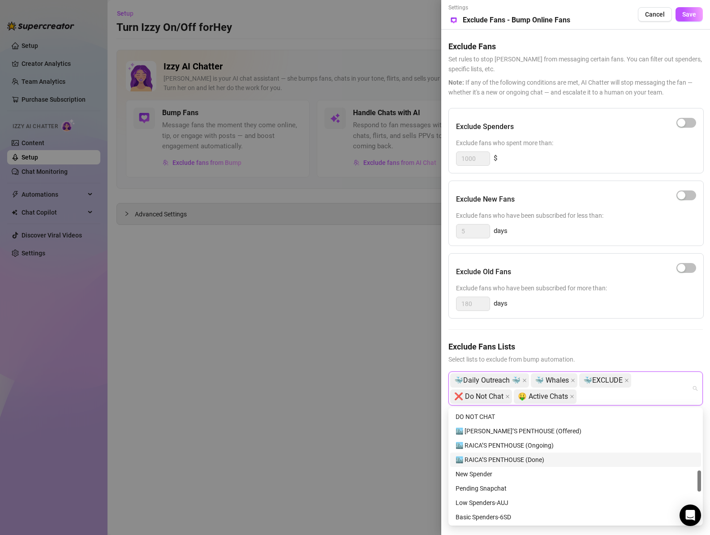
click at [501, 457] on div "🏙️ RAICA’S PENTHOUSE (Done)" at bounding box center [575, 459] width 240 height 10
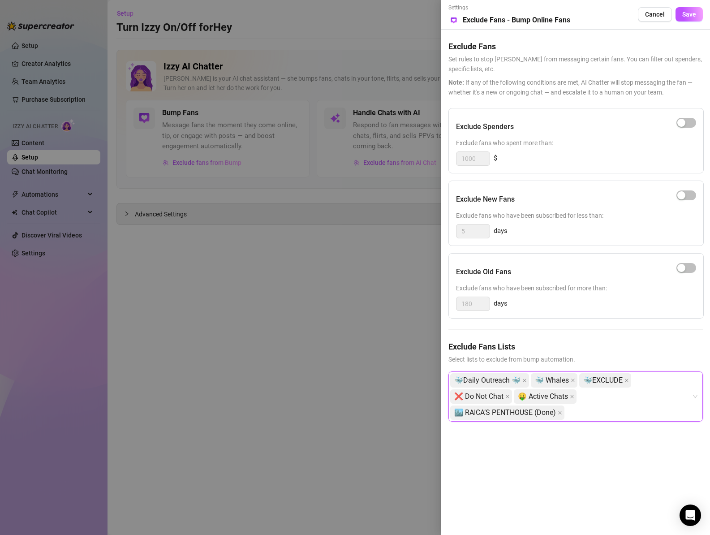
click at [622, 417] on div "🐳Daily Outreach 🐳 🐳 Whales 🐳EXCLUDE ❌ Do Not Chat 🤑 Active Chats 🏙️ RAICA’S PEN…" at bounding box center [570, 396] width 241 height 48
click at [586, 413] on div "🐳Daily Outreach 🐳 🐳 Whales 🐳EXCLUDE ❌ Do Not Chat 🤑 Active Chats 🏙️ RAICA’S PEN…" at bounding box center [570, 396] width 241 height 48
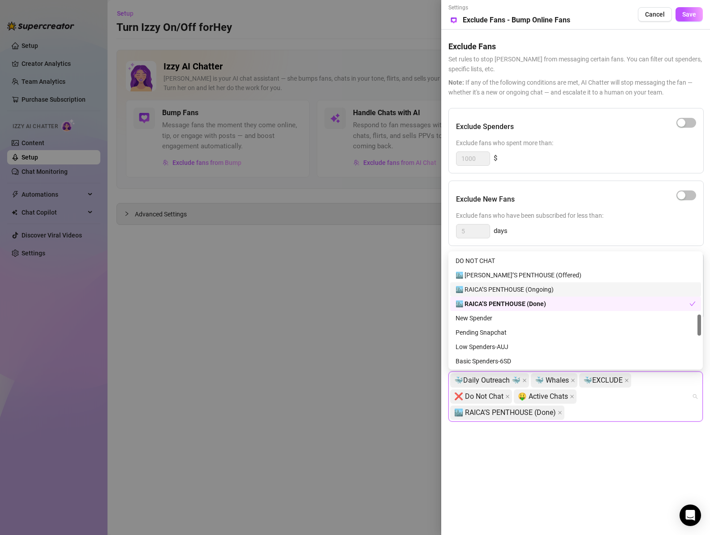
click at [536, 291] on div "🏙️ RAICA’S PENTHOUSE (Ongoing)" at bounding box center [575, 289] width 240 height 10
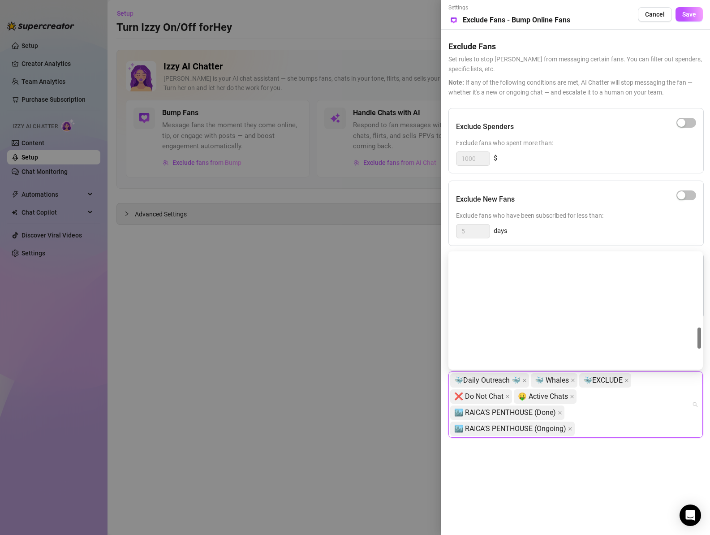
scroll to position [0, 0]
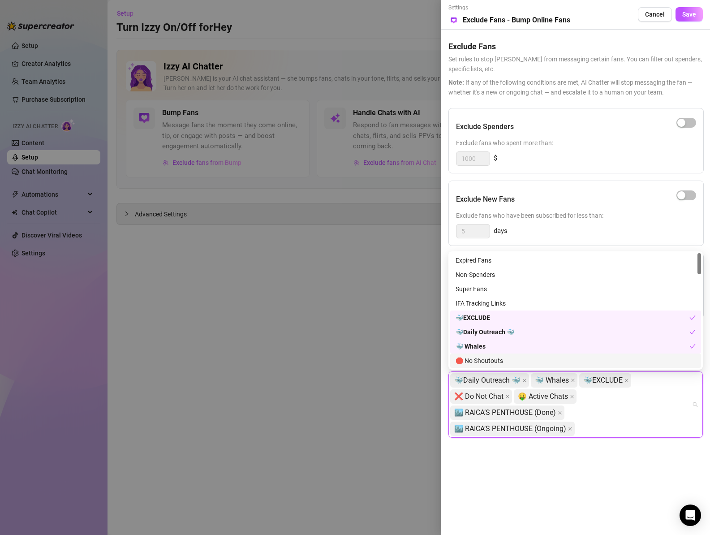
click at [590, 507] on div "Settings Preview Exclude Fans - Bump Online Fans Cancel Save Exclude Fans Set r…" at bounding box center [575, 267] width 269 height 535
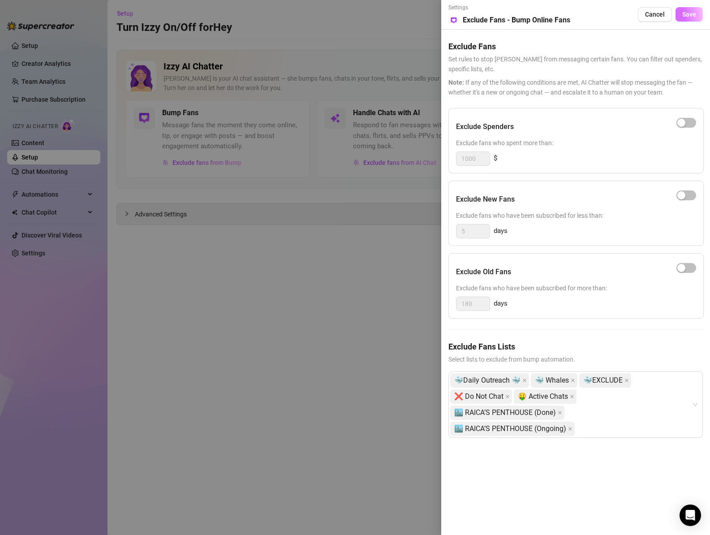
click at [694, 19] on button "Save" at bounding box center [688, 14] width 27 height 14
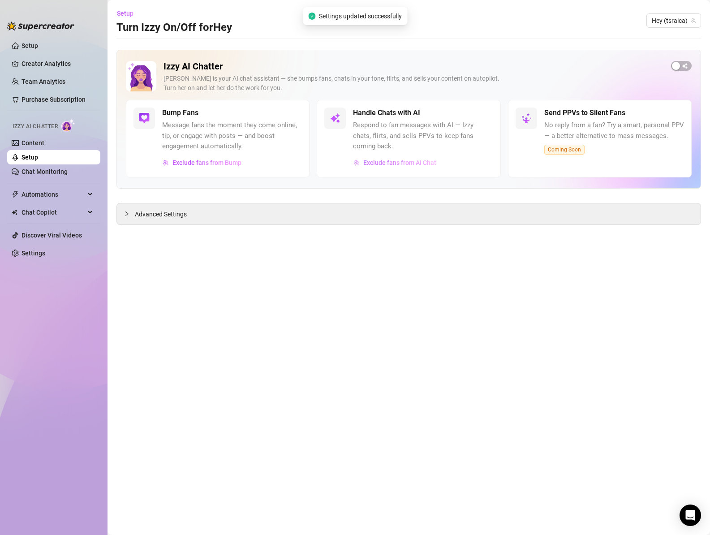
click at [393, 163] on span "Exclude fans from AI Chat" at bounding box center [399, 162] width 73 height 7
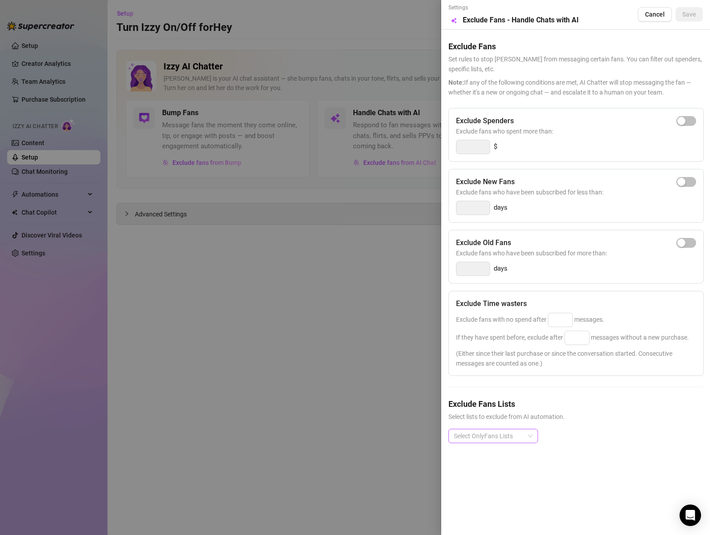
click at [507, 438] on div at bounding box center [488, 435] width 77 height 13
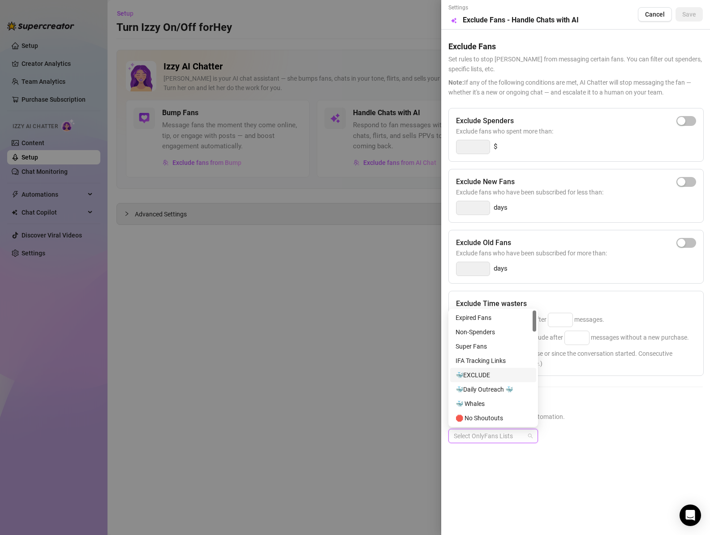
click at [488, 378] on div "🐳EXCLUDE" at bounding box center [492, 375] width 75 height 10
click at [493, 393] on div "🐳Daily Outreach 🐳" at bounding box center [492, 389] width 75 height 10
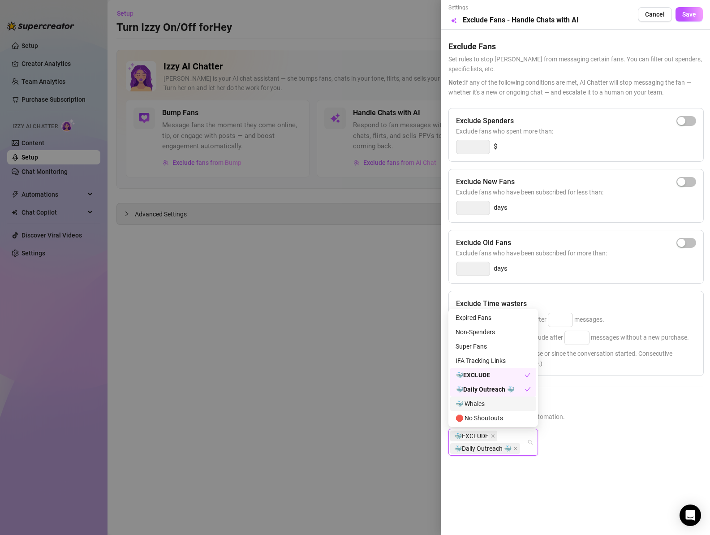
click at [488, 402] on div "🐳 Whales" at bounding box center [492, 403] width 75 height 10
click at [488, 402] on div "🐳 Whales" at bounding box center [489, 403] width 69 height 10
click at [487, 388] on div "🐳Daily Outreach 🐳" at bounding box center [489, 389] width 69 height 10
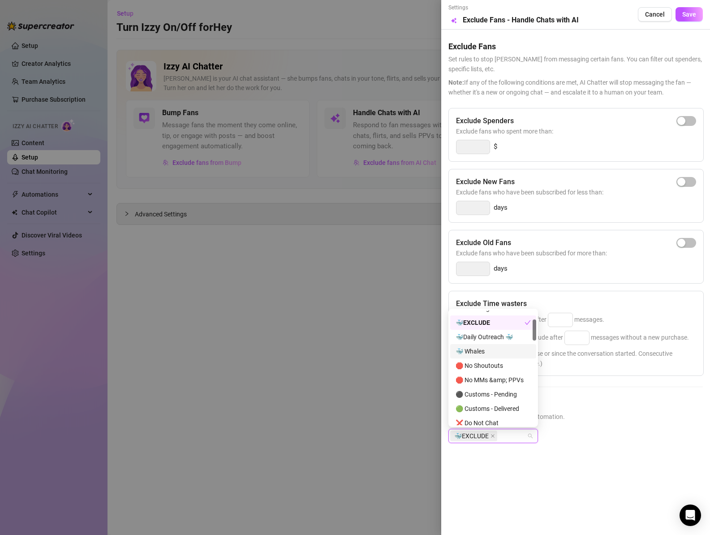
scroll to position [59, 0]
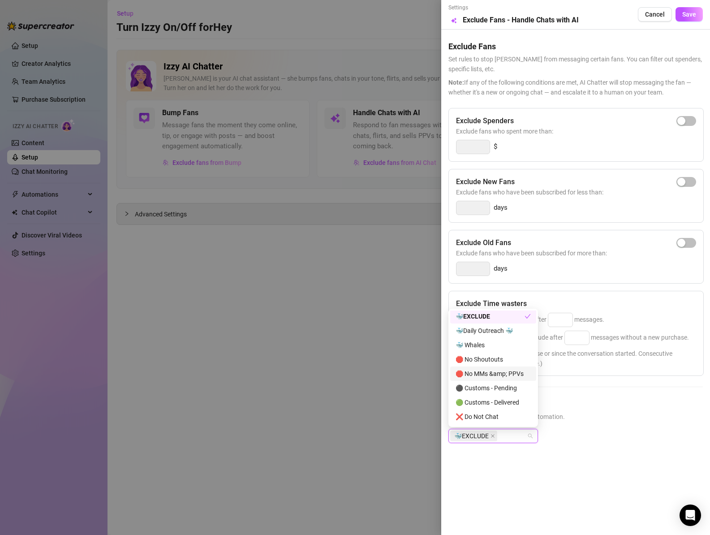
click at [497, 372] on div "🛑 No MMs &amp; PPVs" at bounding box center [492, 373] width 75 height 10
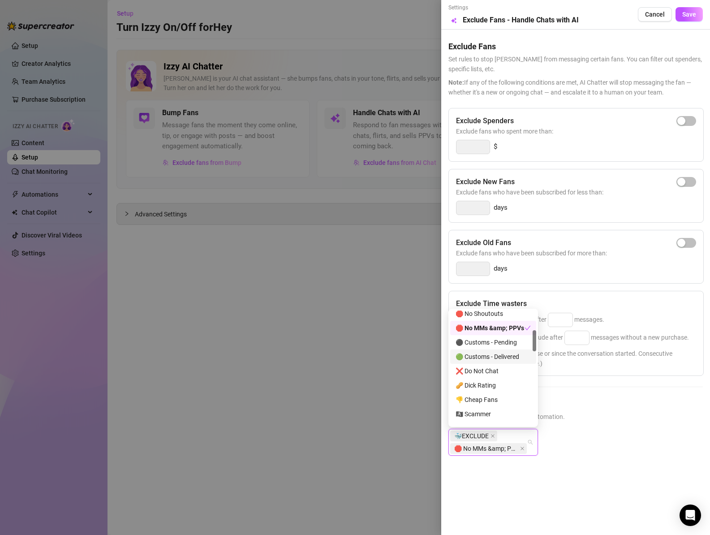
scroll to position [111, 0]
click at [492, 362] on div "❌ Do Not Chat" at bounding box center [492, 364] width 75 height 10
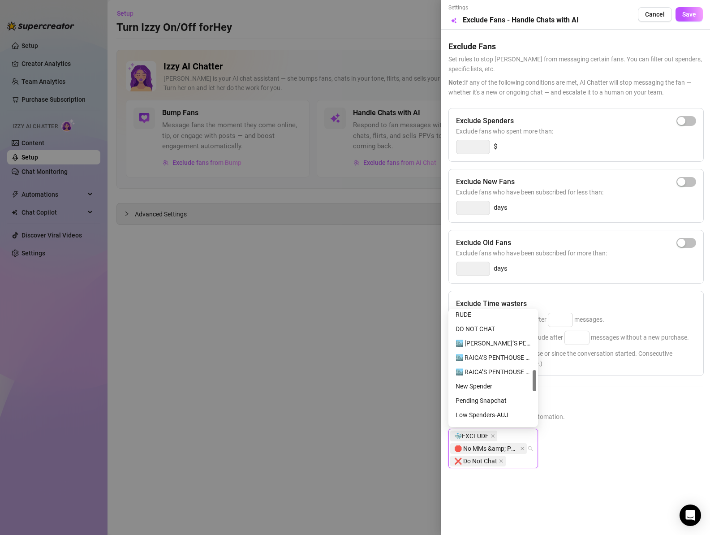
scroll to position [308, 0]
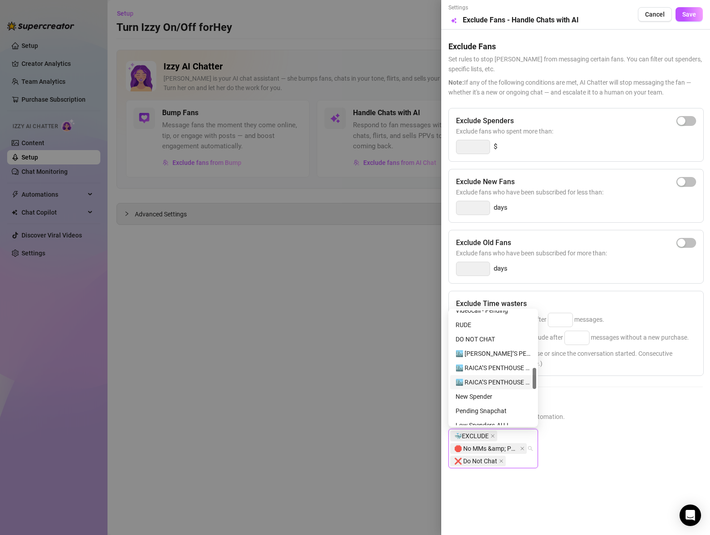
click at [481, 380] on div "🏙️ RAICA’S PENTHOUSE (Done)" at bounding box center [492, 382] width 75 height 10
click at [482, 370] on div "🏙️ RAICA’S PENTHOUSE (Ongoing)" at bounding box center [492, 368] width 75 height 10
click at [481, 356] on div "🏙️ RAICA’S PENTHOUSE (Offered)" at bounding box center [492, 353] width 75 height 10
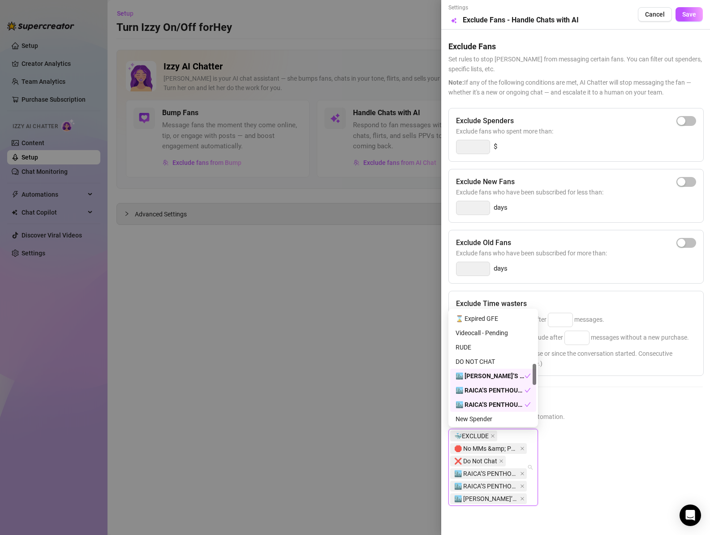
scroll to position [287, 0]
click at [477, 372] on div "🏙️ RAICA’S PENTHOUSE (Offered)" at bounding box center [489, 375] width 69 height 10
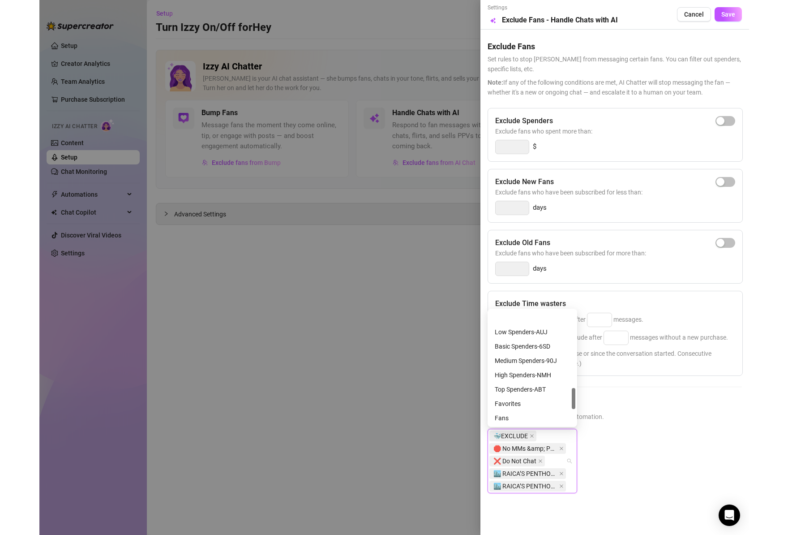
scroll to position [501, 0]
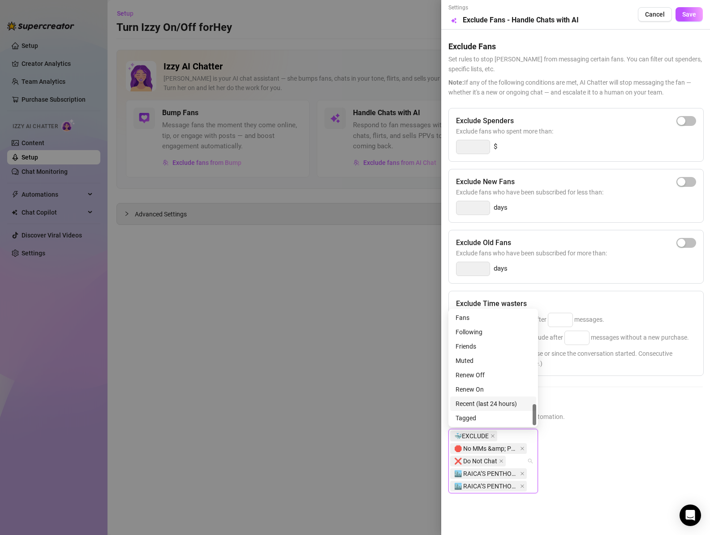
click at [599, 402] on h5 "Exclude Fans Lists" at bounding box center [575, 404] width 254 height 12
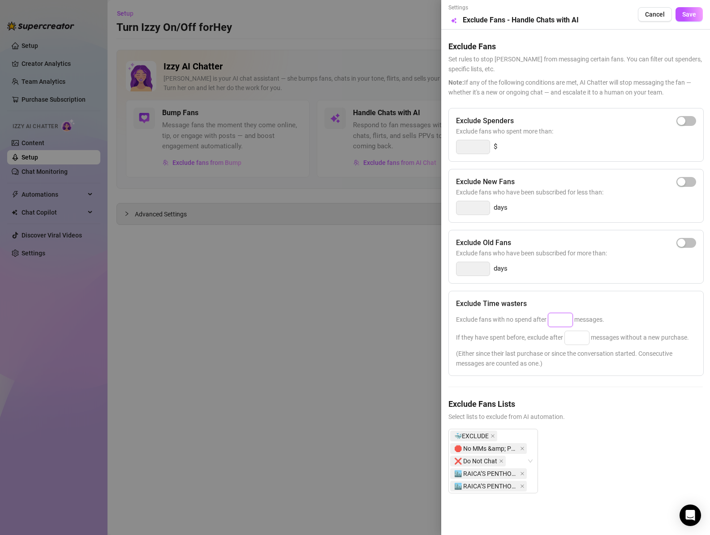
drag, startPoint x: 560, startPoint y: 319, endPoint x: 575, endPoint y: 320, distance: 14.4
click at [560, 319] on input at bounding box center [560, 319] width 24 height 13
click at [574, 336] on input at bounding box center [577, 337] width 24 height 13
click at [629, 370] on div "Exclude Time wasters Exclude fans with no spend after 100 messages. If they hav…" at bounding box center [575, 333] width 255 height 85
click at [579, 335] on input at bounding box center [577, 337] width 24 height 13
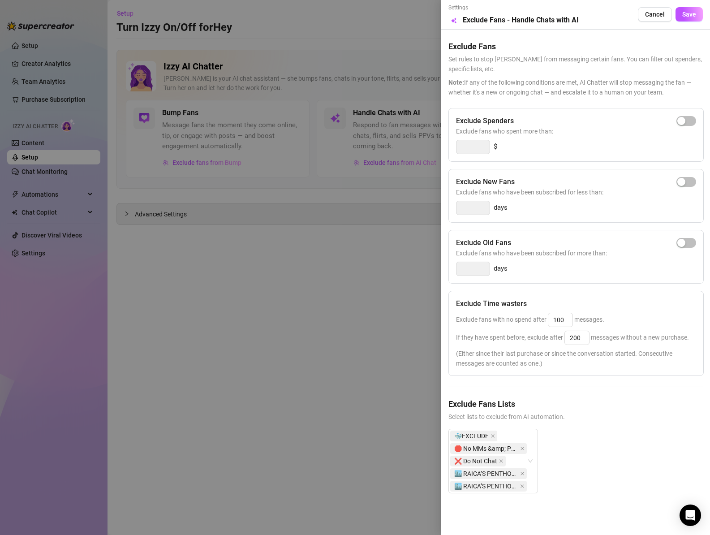
click at [588, 359] on span "(Either since their last purchase or since the conversation started. Consecutiv…" at bounding box center [576, 358] width 240 height 20
click at [681, 123] on div "button" at bounding box center [681, 121] width 8 height 8
click at [473, 143] on input "300" at bounding box center [472, 146] width 33 height 13
click at [590, 123] on div "Exclude Spenders" at bounding box center [576, 121] width 240 height 11
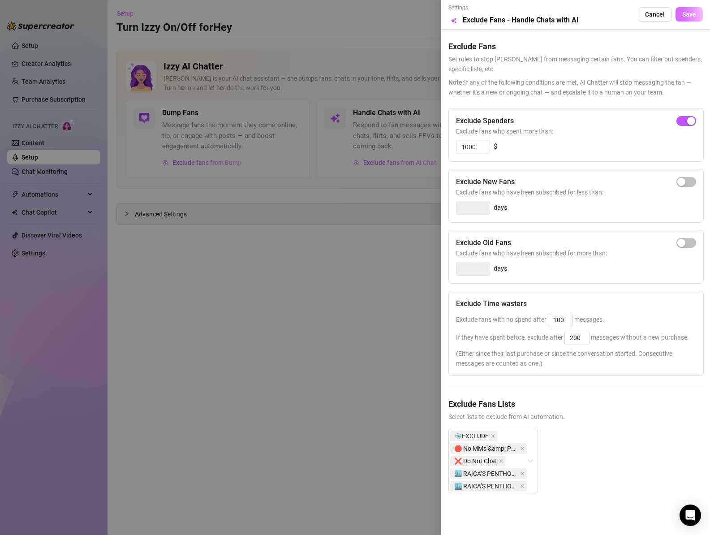
click at [690, 17] on span "Save" at bounding box center [689, 14] width 14 height 7
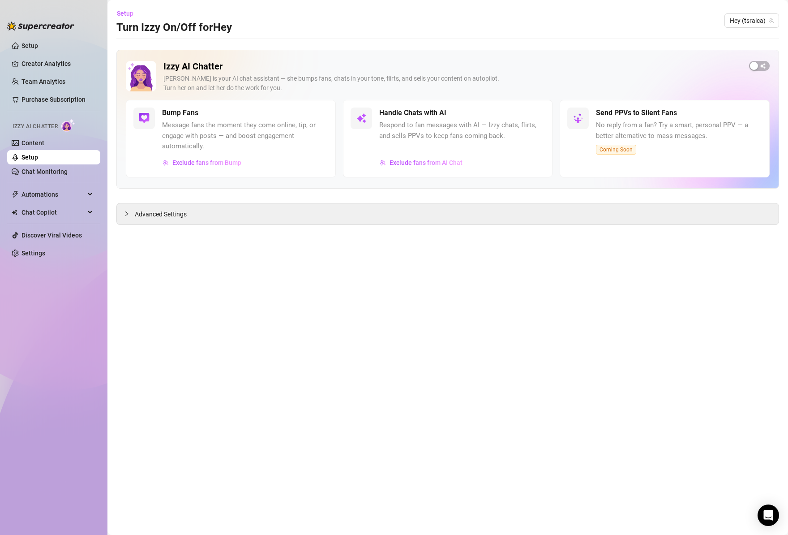
click at [188, 265] on main "Setup Turn Izzy On/Off for Hey Hey (tsraica) Izzy AI Chatter Izzy is your AI ch…" at bounding box center [447, 267] width 680 height 535
click at [426, 164] on span "Exclude fans from AI Chat" at bounding box center [425, 162] width 73 height 7
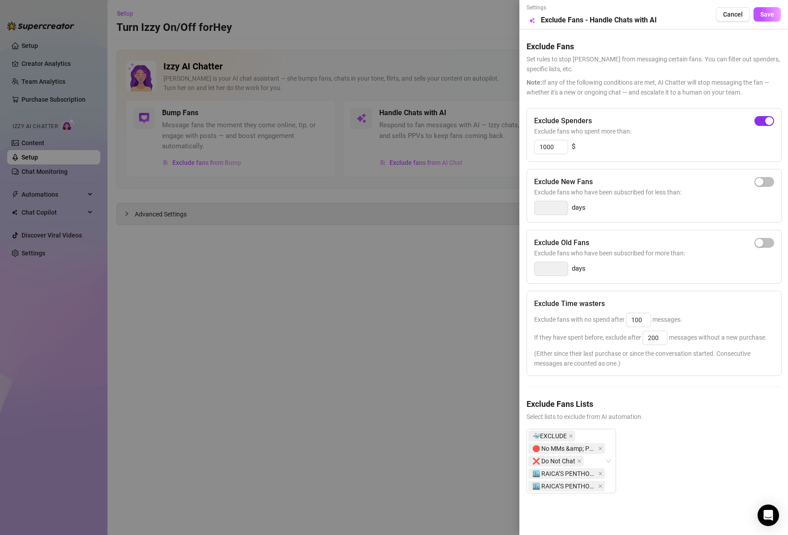
click at [709, 124] on span "button" at bounding box center [764, 121] width 20 height 10
click at [709, 19] on button "Save" at bounding box center [766, 14] width 27 height 14
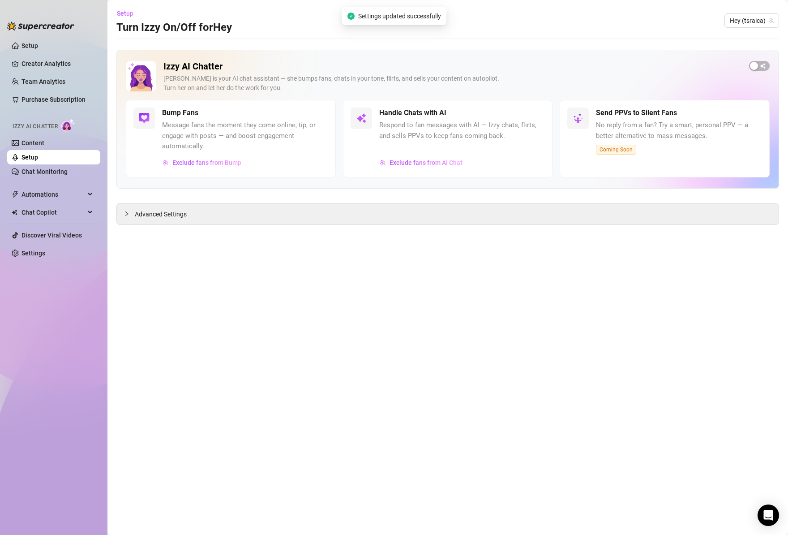
click at [503, 252] on main "Setup Turn Izzy On/Off for Hey Hey (tsraica) Izzy AI Chatter Izzy is your AI ch…" at bounding box center [447, 267] width 680 height 535
click at [709, 65] on span "button" at bounding box center [759, 66] width 21 height 10
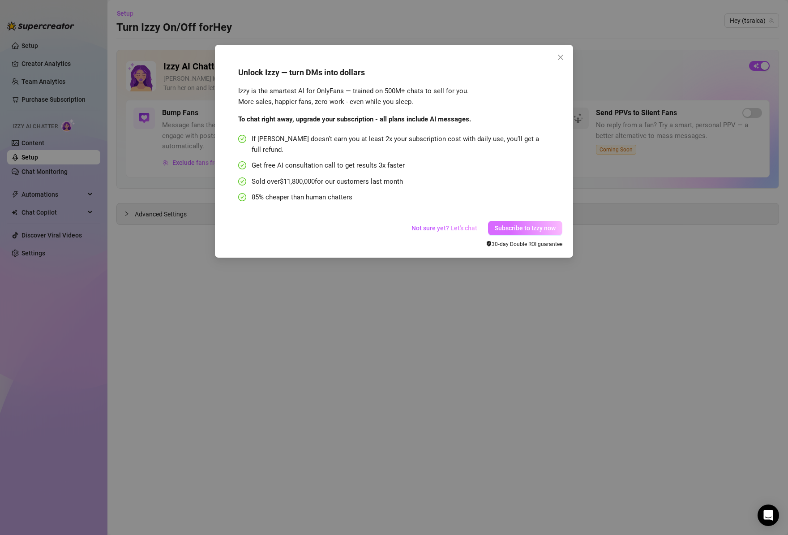
click at [521, 224] on span "Subscribe to Izzy now" at bounding box center [525, 227] width 61 height 7
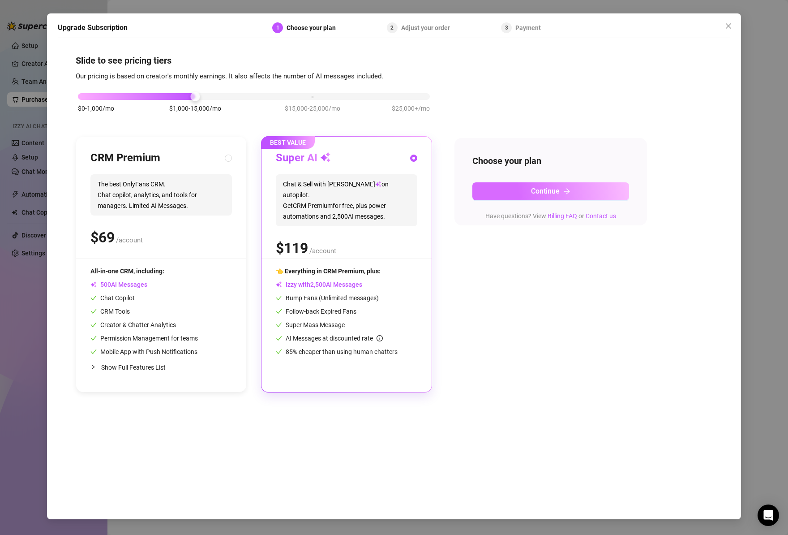
click at [540, 189] on span "Continue" at bounding box center [545, 191] width 29 height 9
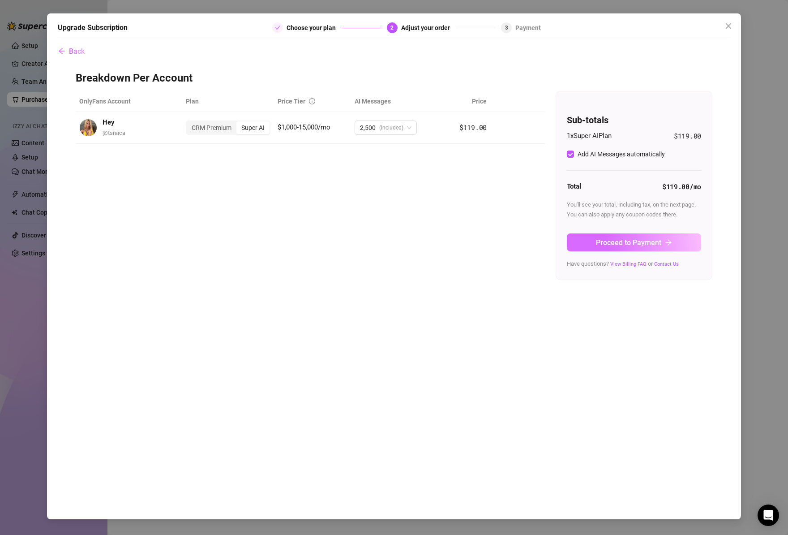
click at [620, 244] on span "Proceed to Payment" at bounding box center [628, 242] width 65 height 9
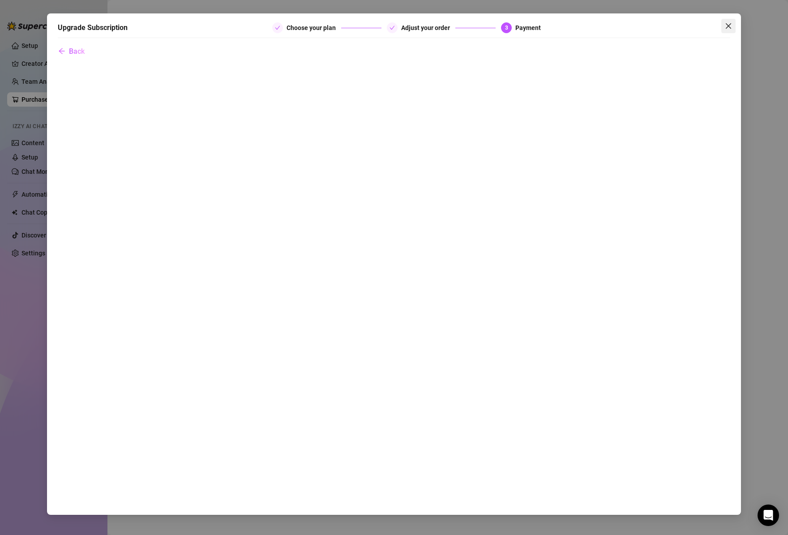
click at [709, 25] on icon "close" at bounding box center [728, 25] width 7 height 7
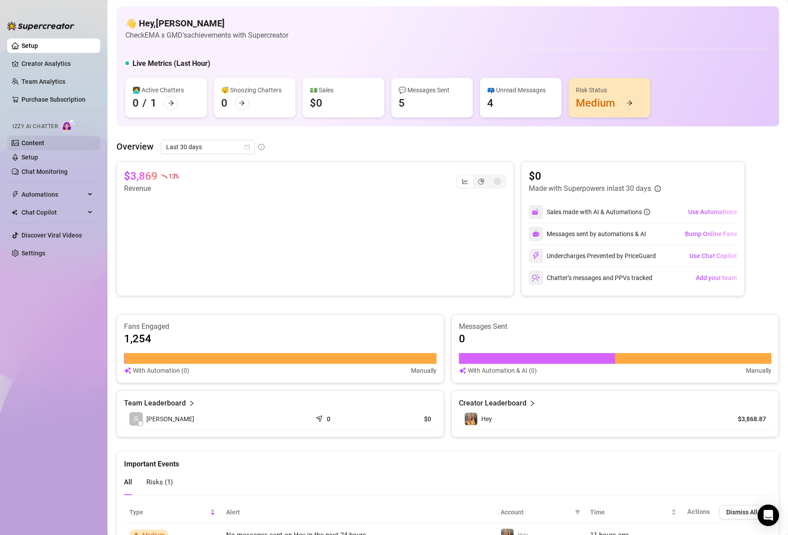
click at [44, 143] on link "Content" at bounding box center [32, 142] width 23 height 7
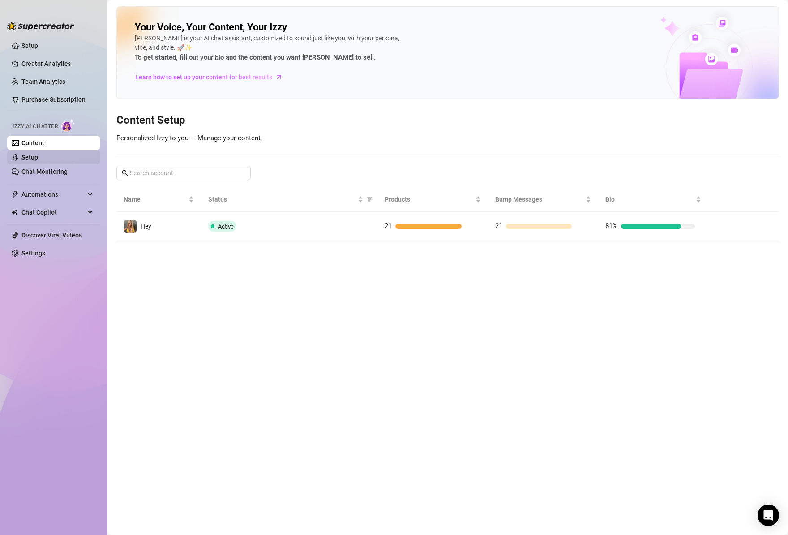
click at [38, 161] on link "Setup" at bounding box center [29, 157] width 17 height 7
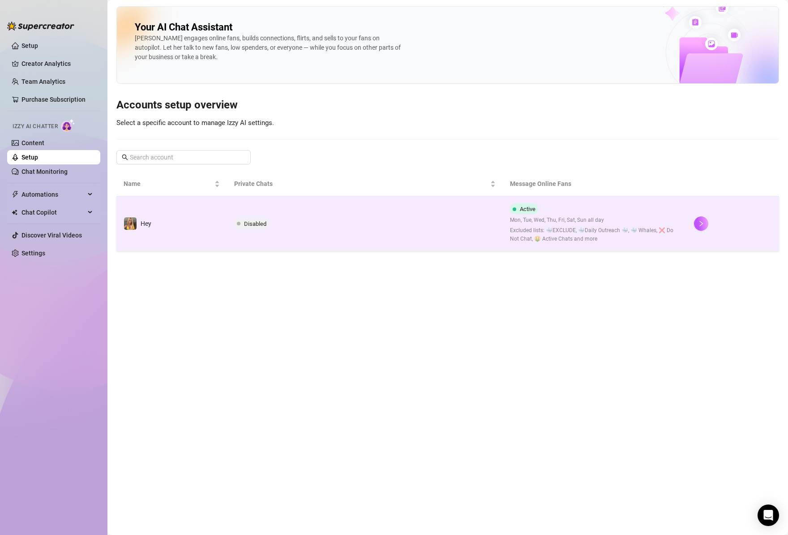
click at [549, 234] on span "Excluded lists: 🐳EXCLUDE, 🐳Daily Outreach 🐳, 🐳 Whales, ❌ Do Not Chat, 🤑 Active …" at bounding box center [595, 234] width 170 height 17
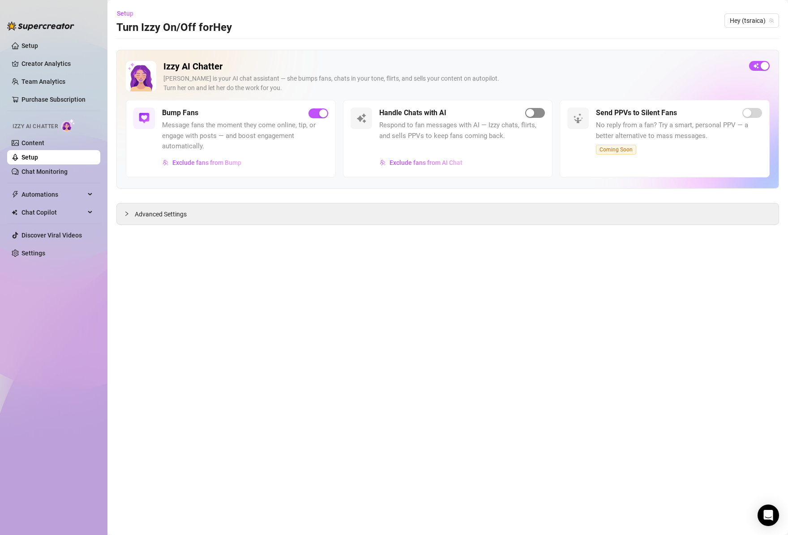
click at [536, 108] on span "button" at bounding box center [535, 113] width 20 height 10
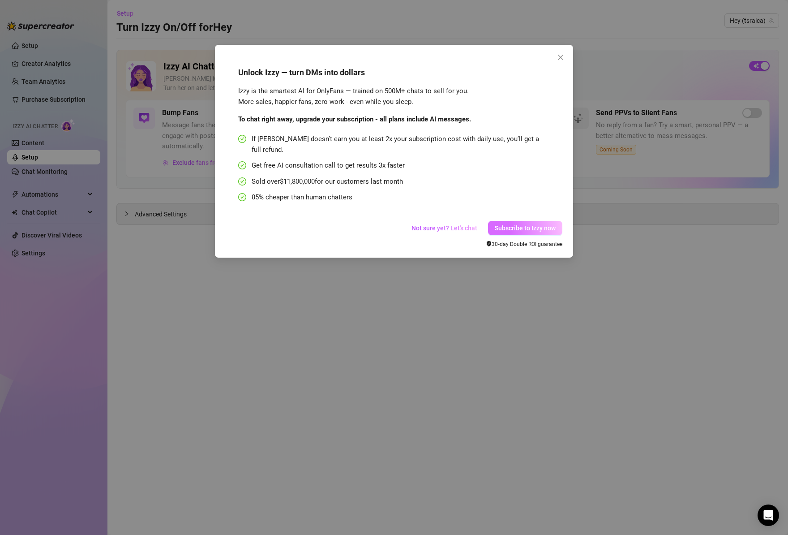
click at [527, 224] on span "Subscribe to Izzy now" at bounding box center [525, 227] width 61 height 7
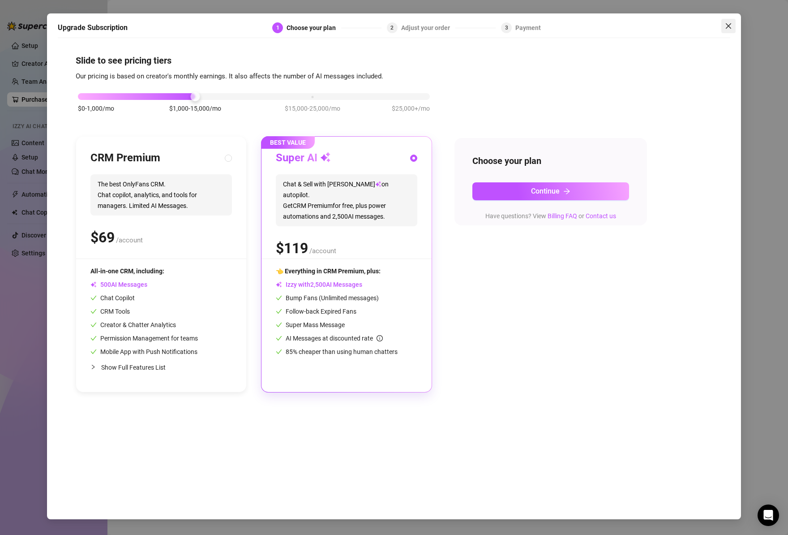
click at [709, 23] on icon "close" at bounding box center [728, 25] width 7 height 7
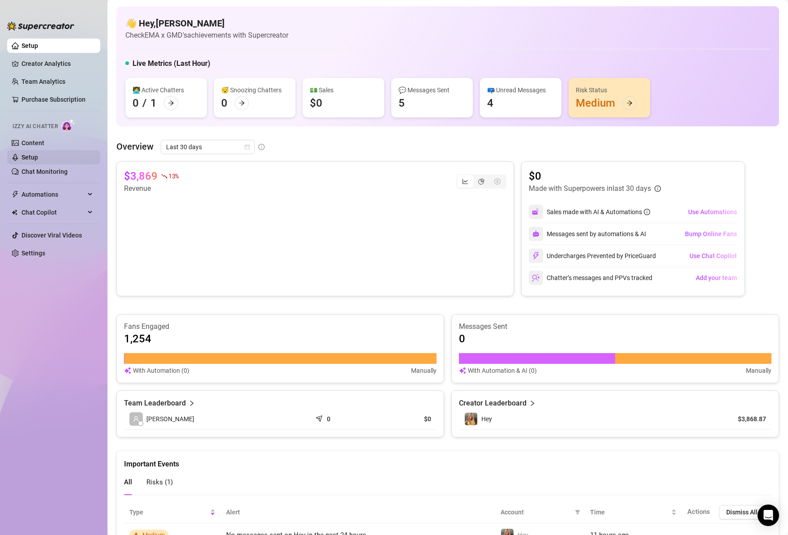
click at [35, 154] on link "Setup" at bounding box center [29, 157] width 17 height 7
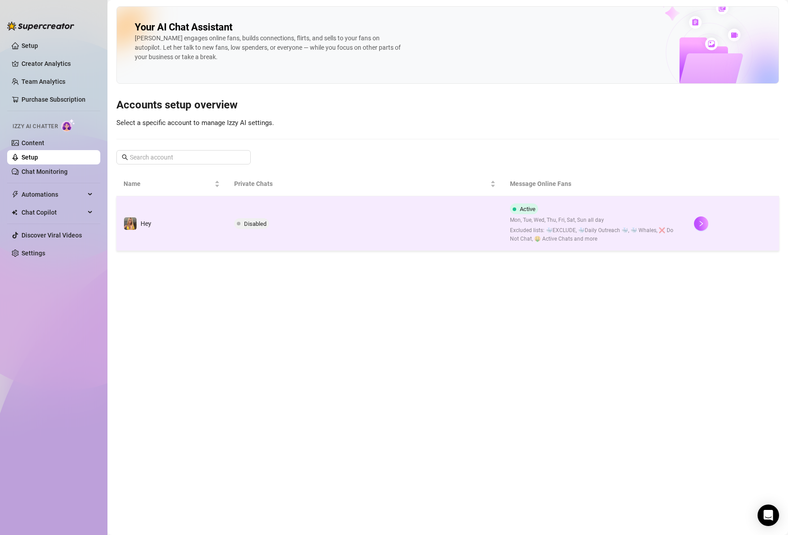
click at [483, 233] on td "Disabled" at bounding box center [365, 223] width 276 height 55
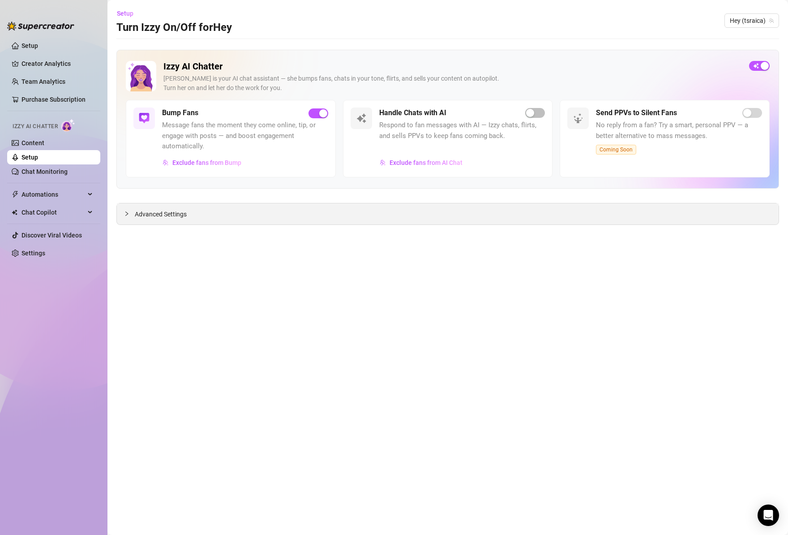
click at [345, 210] on div "Advanced Settings" at bounding box center [448, 213] width 662 height 21
click at [156, 213] on span "Advanced Settings" at bounding box center [161, 214] width 52 height 10
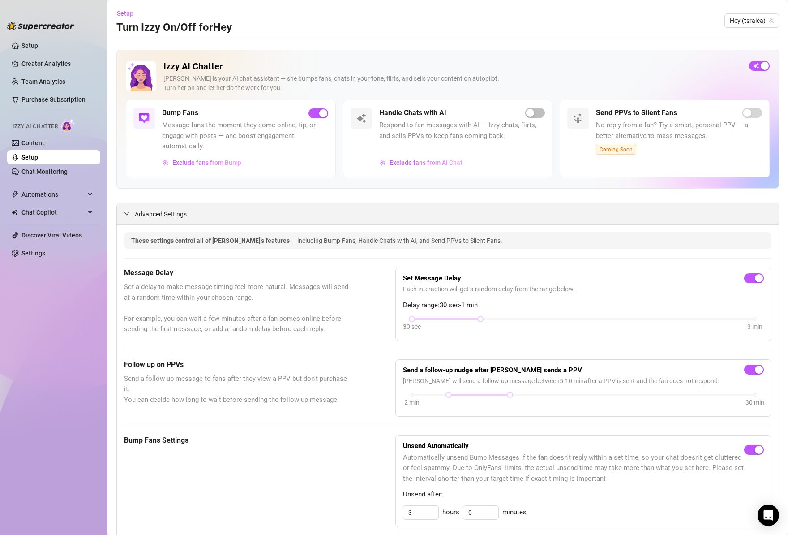
click at [235, 210] on div "Advanced Settings" at bounding box center [448, 213] width 662 height 21
click at [141, 214] on span "Advanced Settings" at bounding box center [161, 214] width 52 height 10
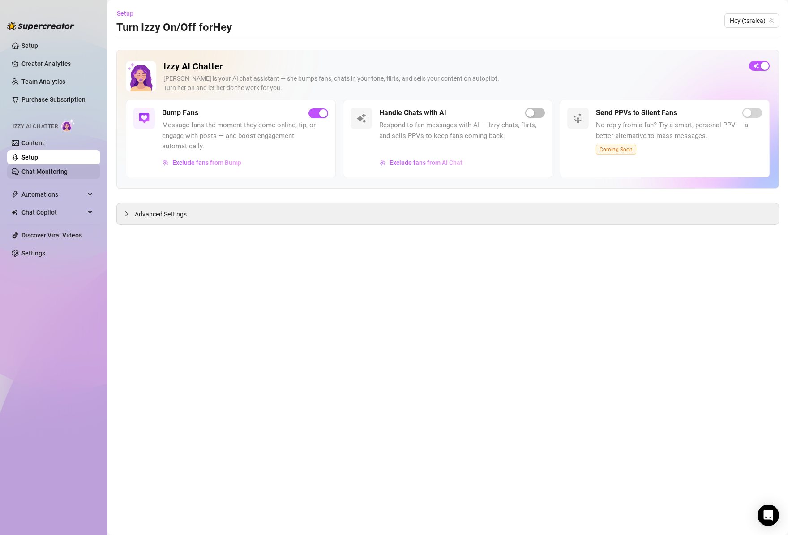
click at [62, 174] on link "Chat Monitoring" at bounding box center [44, 171] width 46 height 7
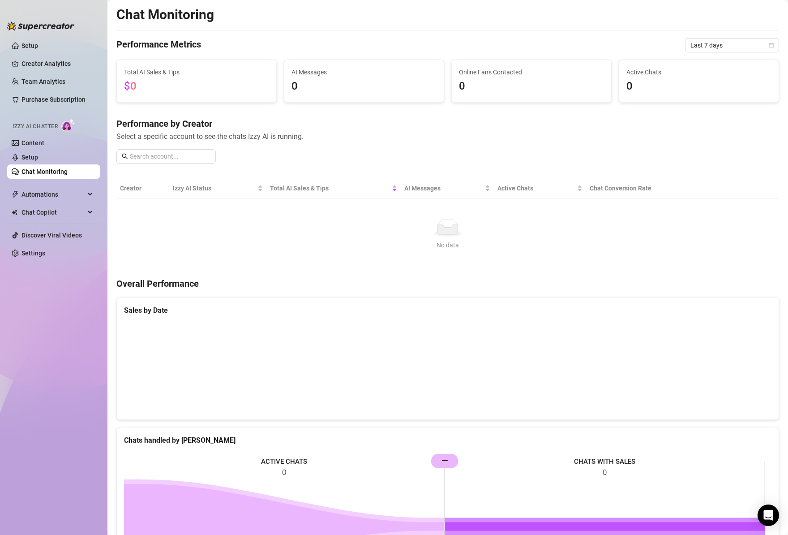
scroll to position [141, 0]
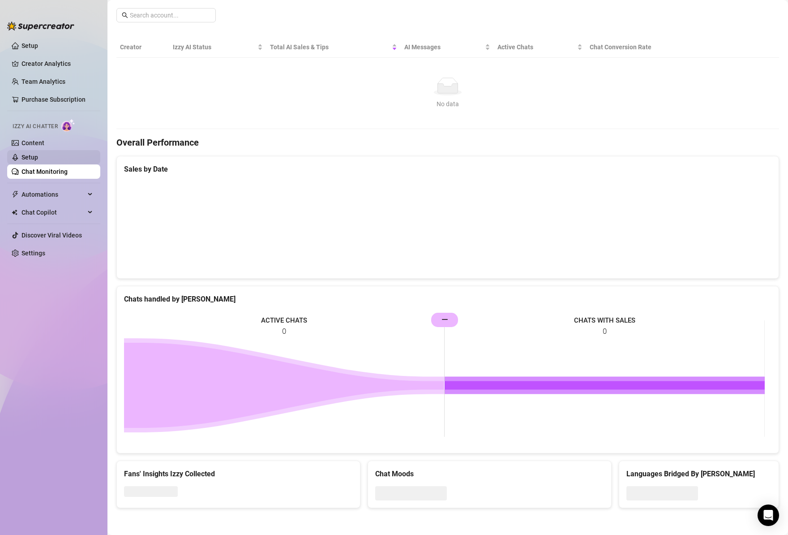
click at [36, 155] on link "Setup" at bounding box center [29, 157] width 17 height 7
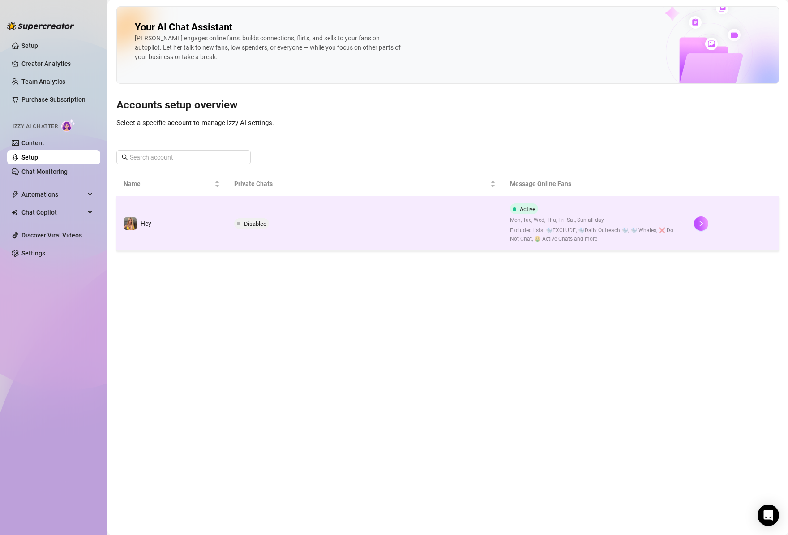
click at [252, 221] on span "Disabled" at bounding box center [255, 223] width 22 height 7
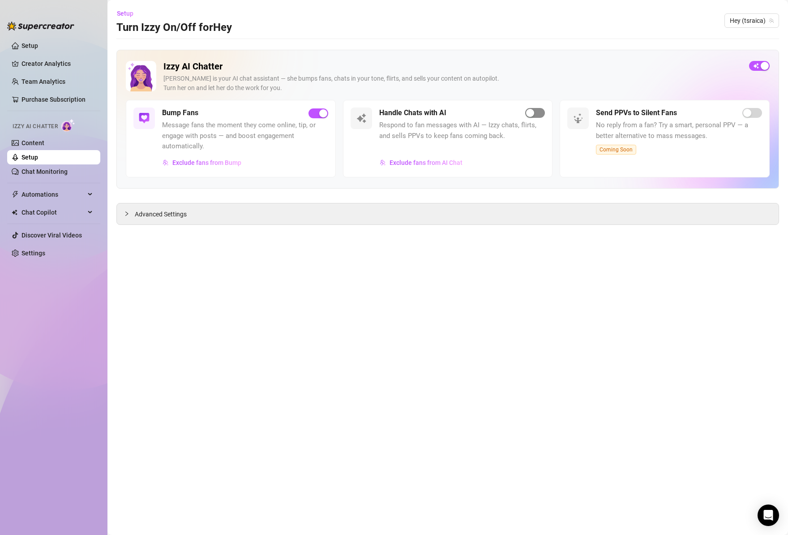
click at [534, 115] on div "button" at bounding box center [530, 113] width 8 height 8
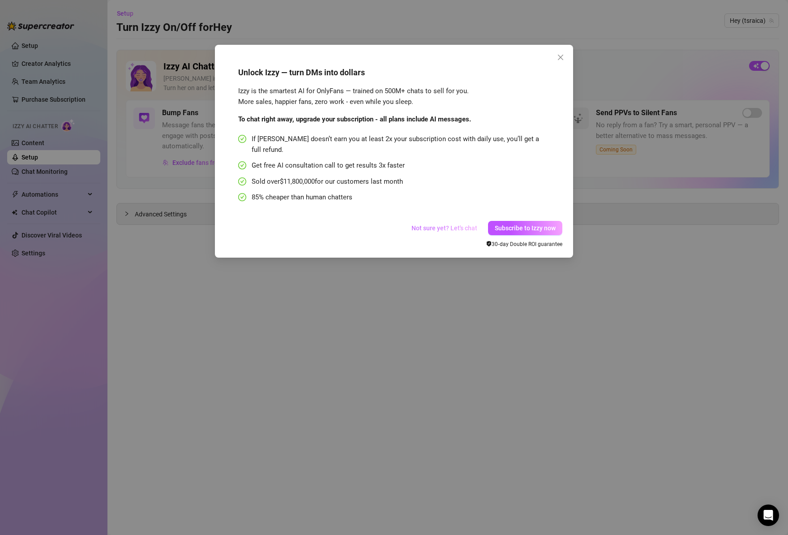
click at [455, 224] on span "Not sure yet? Let's chat" at bounding box center [444, 227] width 66 height 7
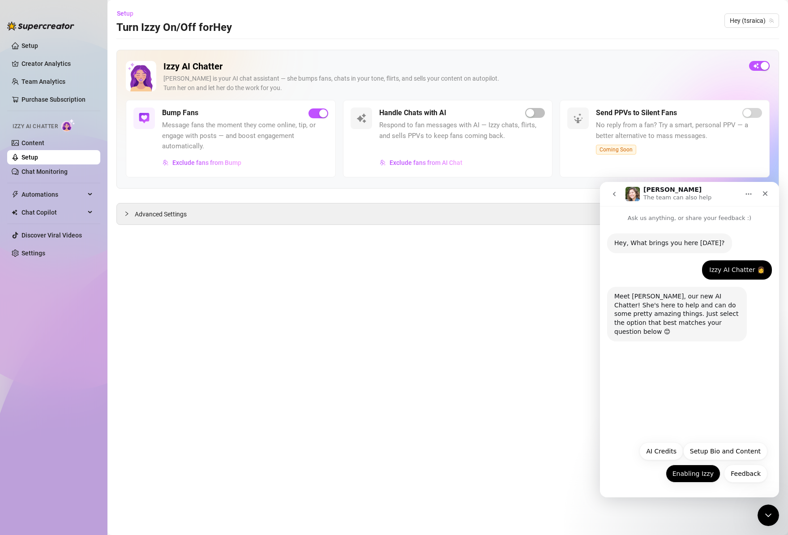
click at [697, 474] on button "Enabling Izzy" at bounding box center [693, 473] width 55 height 18
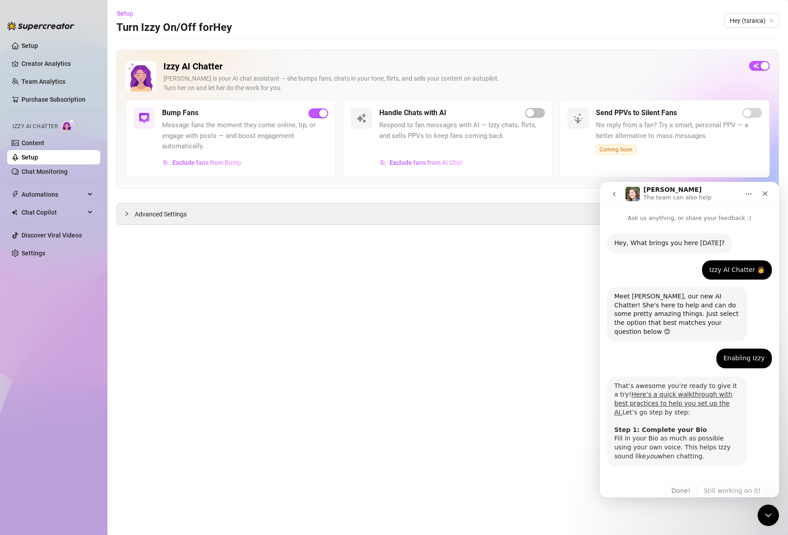
scroll to position [9, 0]
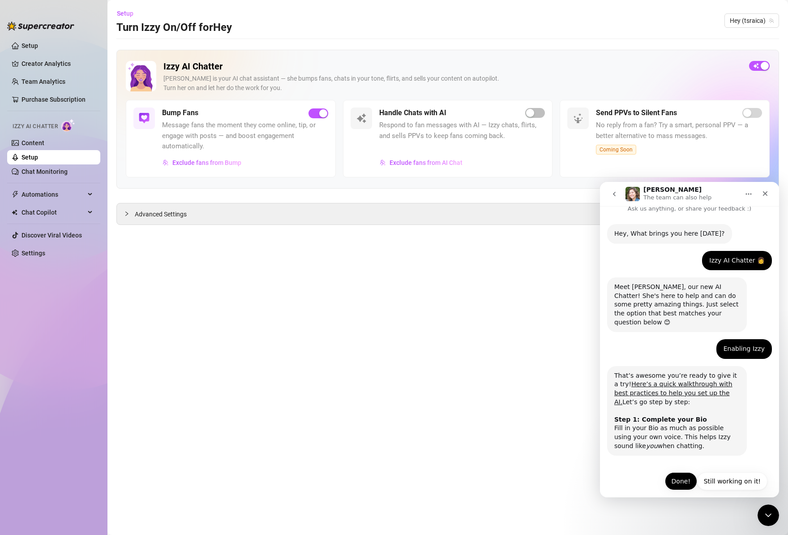
click at [673, 472] on button "Done!" at bounding box center [681, 481] width 32 height 18
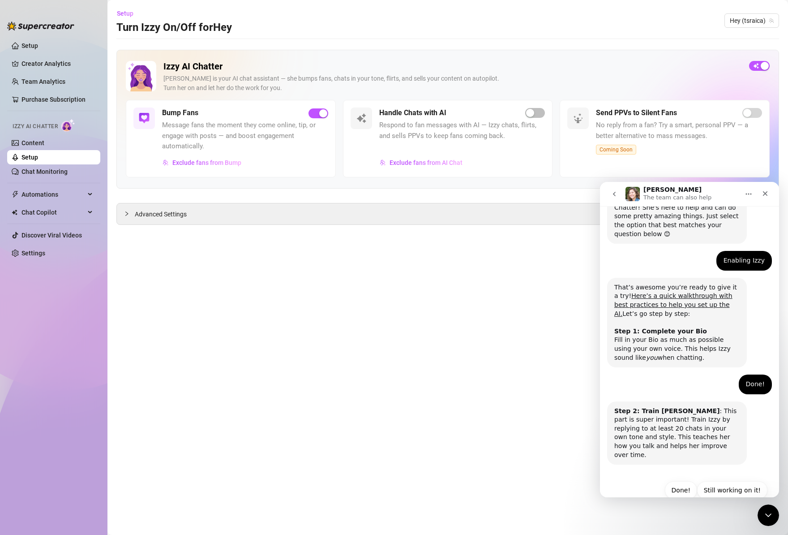
click at [673, 481] on button "Done!" at bounding box center [681, 490] width 32 height 18
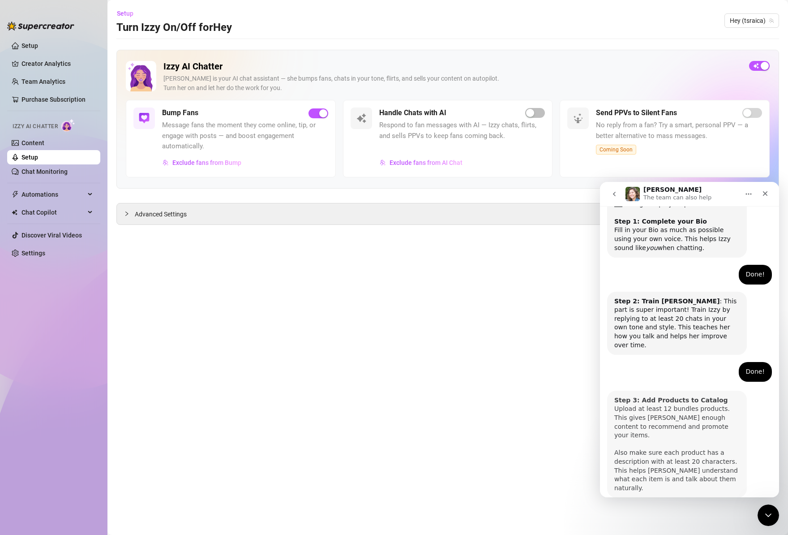
scroll to position [221, 0]
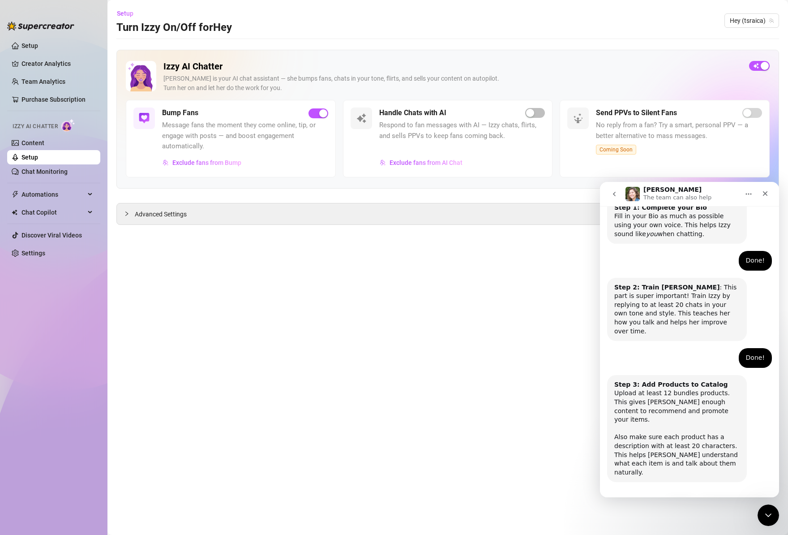
click at [673, 498] on button "Done!" at bounding box center [681, 507] width 32 height 18
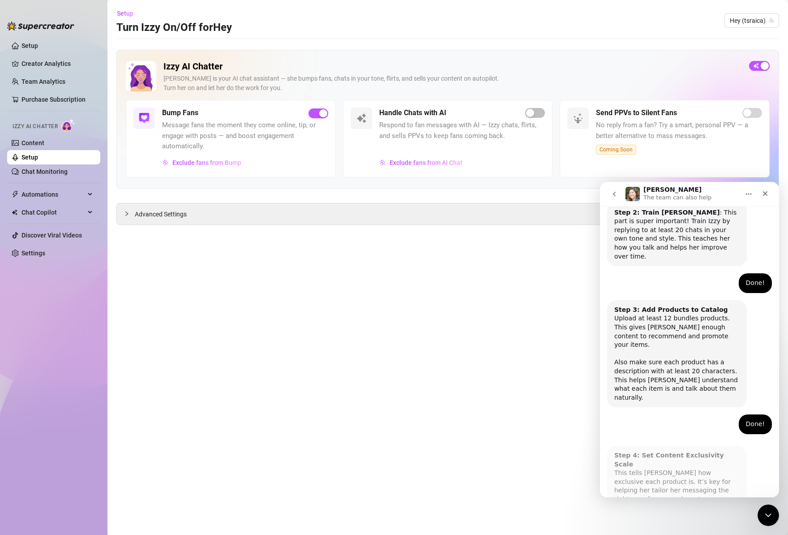
scroll to position [310, 0]
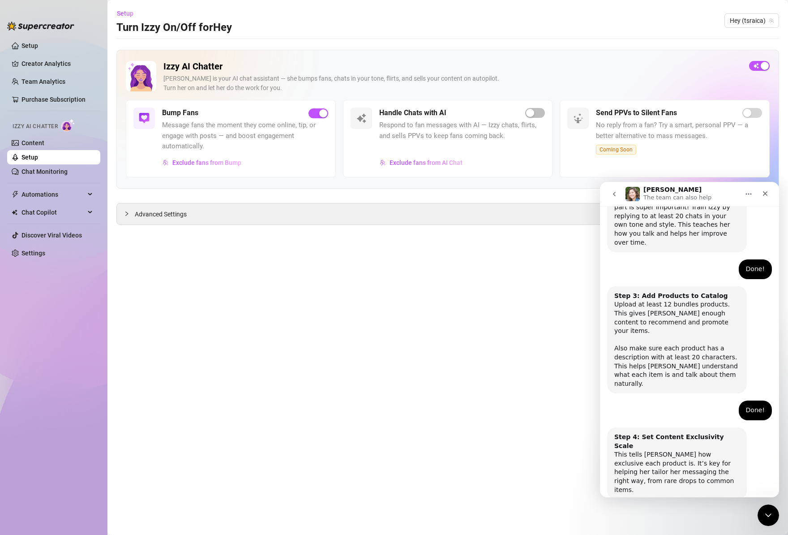
click at [673, 516] on button "Done!" at bounding box center [681, 525] width 32 height 18
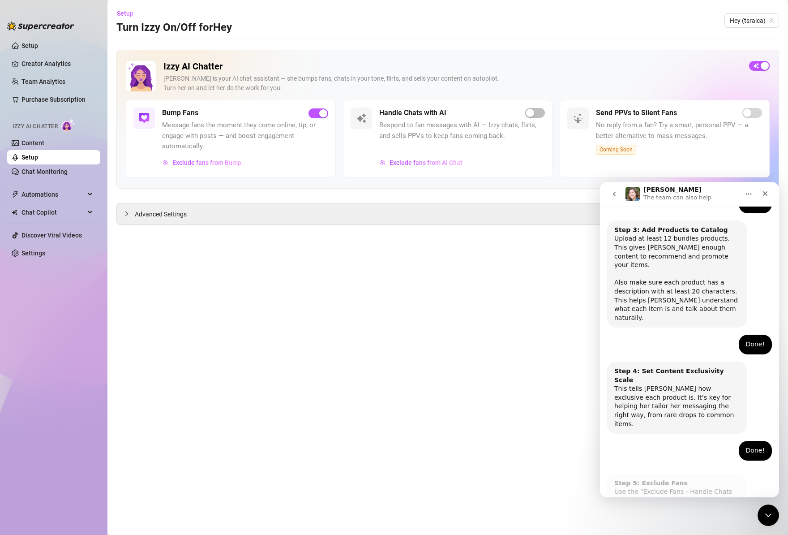
scroll to position [389, 0]
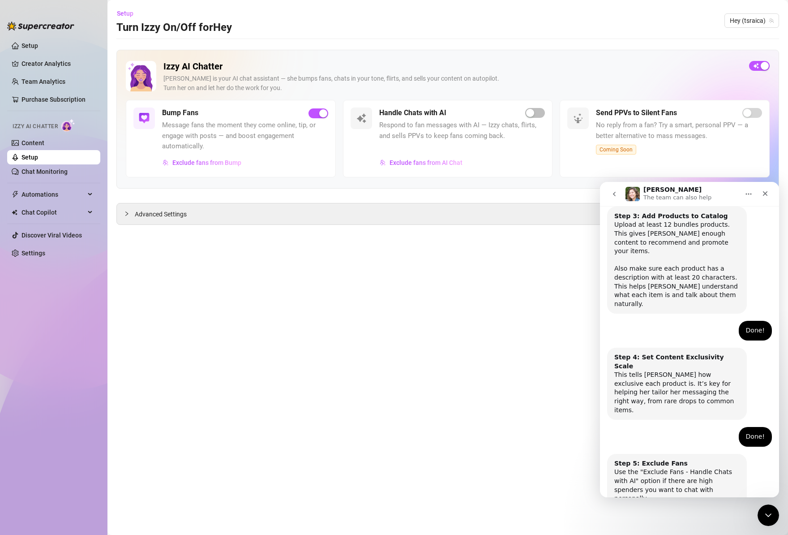
click at [673, 525] on button "Done!" at bounding box center [681, 534] width 32 height 18
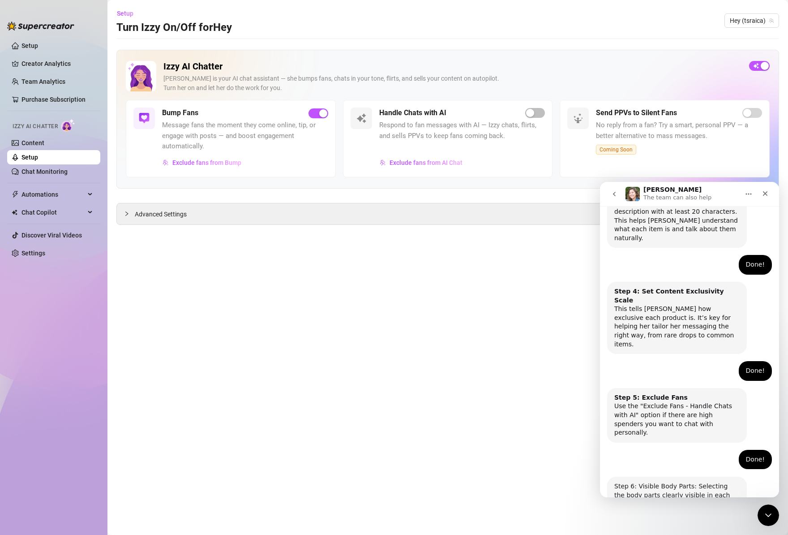
scroll to position [469, 0]
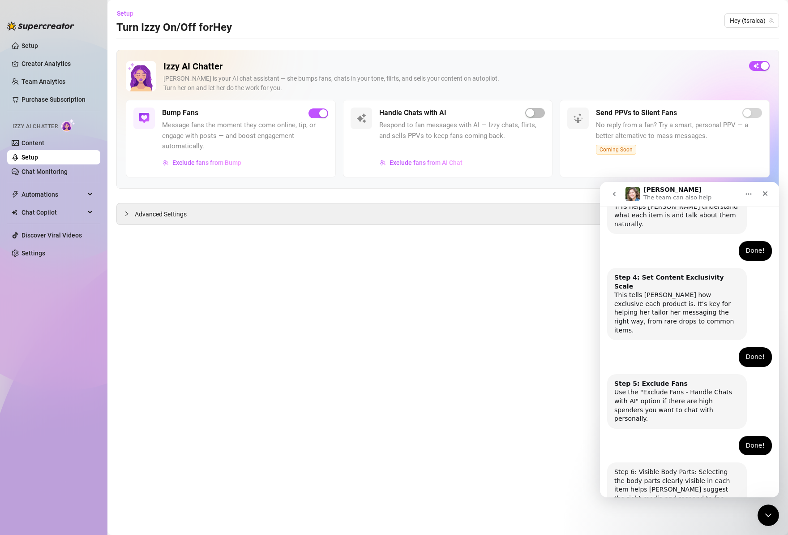
click at [609, 190] on button "go back" at bounding box center [614, 193] width 17 height 17
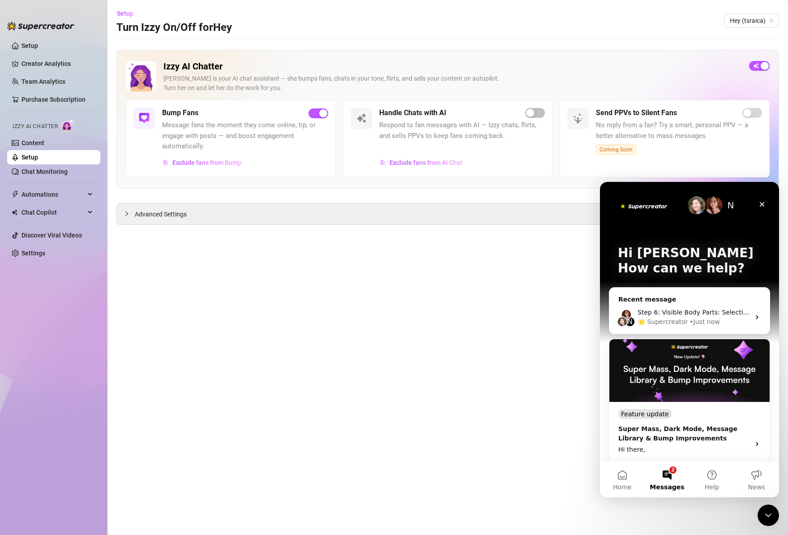
click at [660, 473] on button "2 Messages" at bounding box center [667, 479] width 45 height 36
click at [625, 481] on button "Home" at bounding box center [622, 479] width 45 height 36
click at [709, 476] on button "Help" at bounding box center [711, 479] width 45 height 36
click at [709, 202] on icon "Close" at bounding box center [762, 204] width 5 height 5
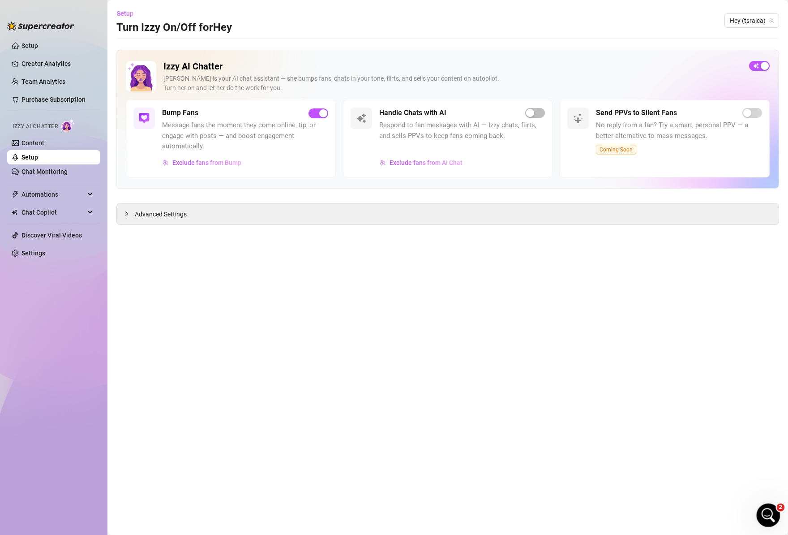
click at [709, 515] on icon "Open Intercom Messenger" at bounding box center [767, 513] width 15 height 15
click at [709, 517] on div "Open Intercom Messenger" at bounding box center [767, 514] width 30 height 30
click at [537, 111] on span "button" at bounding box center [535, 113] width 20 height 10
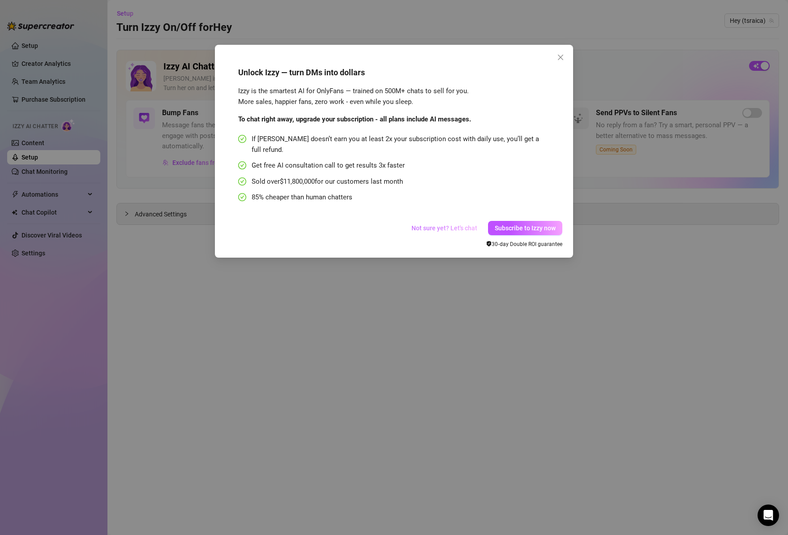
click at [445, 224] on span "Not sure yet? Let's chat" at bounding box center [444, 227] width 66 height 7
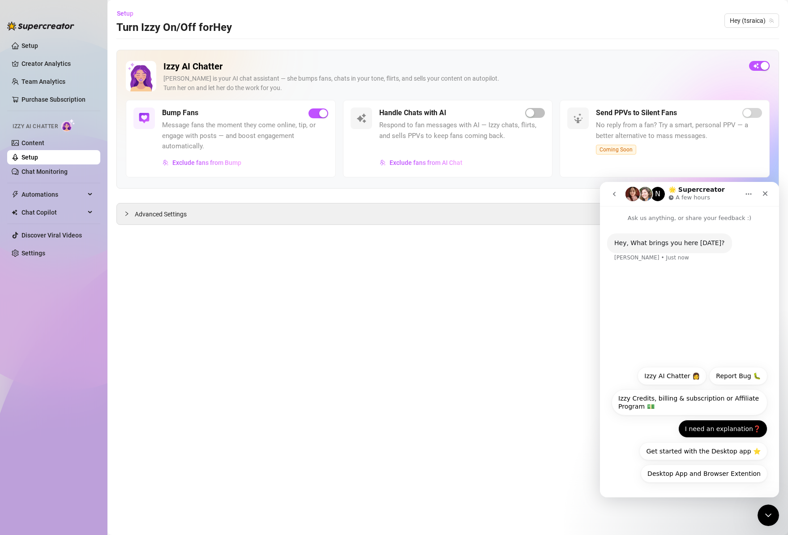
click at [728, 426] on button "I need an explanation❓" at bounding box center [722, 428] width 89 height 18
click at [720, 432] on button "I need an explanation❓" at bounding box center [722, 428] width 89 height 18
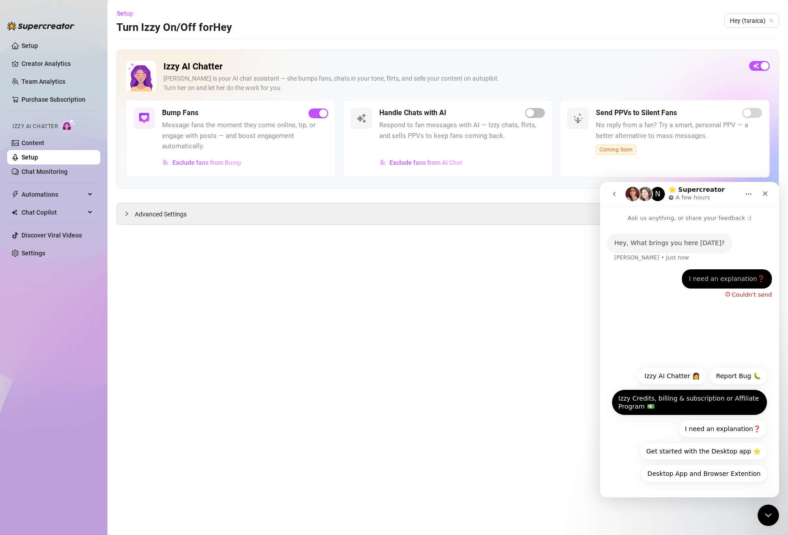
click at [675, 402] on button "Izzy Credits, billing & subscription or Affiliate Program 💵" at bounding box center [690, 402] width 156 height 26
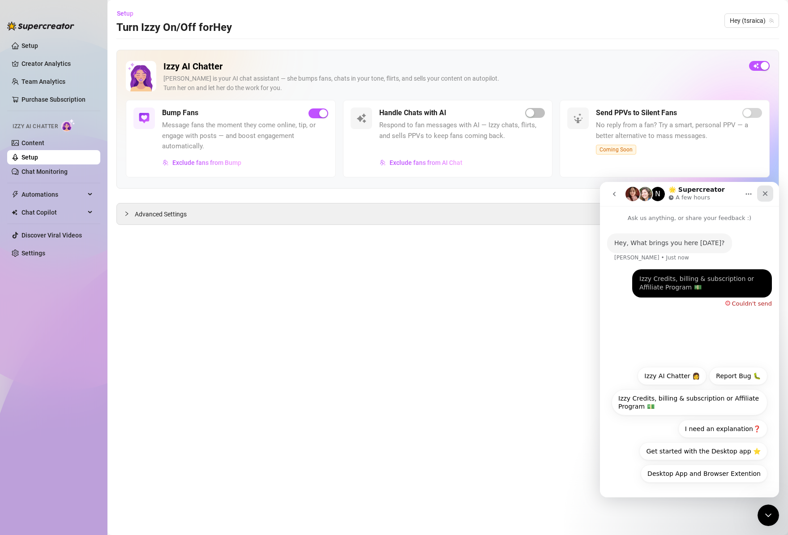
click at [763, 192] on icon "Close" at bounding box center [764, 193] width 7 height 7
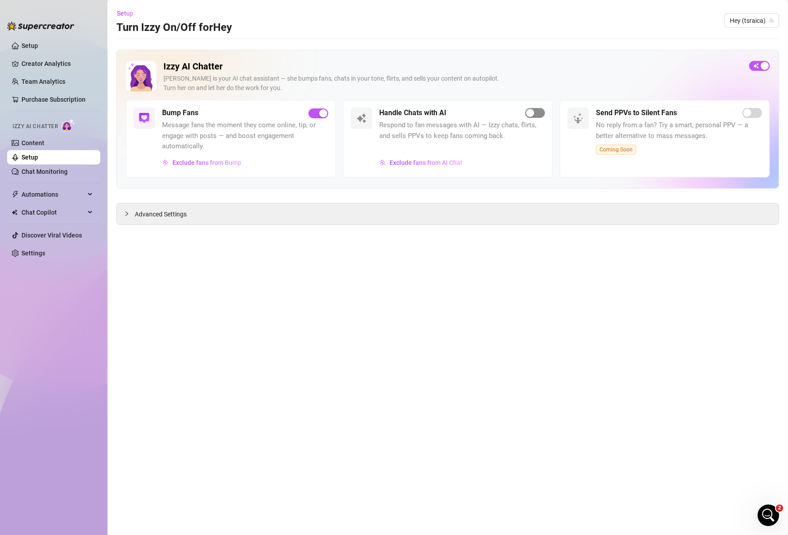
click at [533, 113] on div "button" at bounding box center [530, 113] width 8 height 8
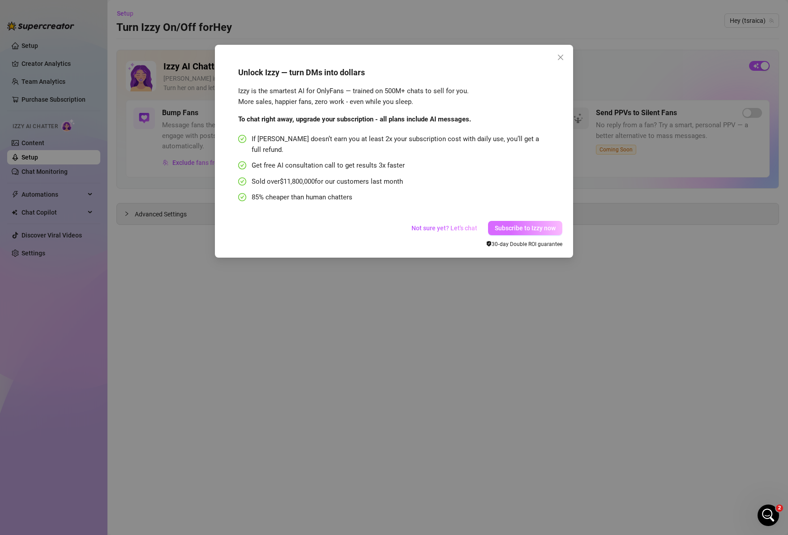
click at [524, 224] on span "Subscribe to Izzy now" at bounding box center [525, 227] width 61 height 7
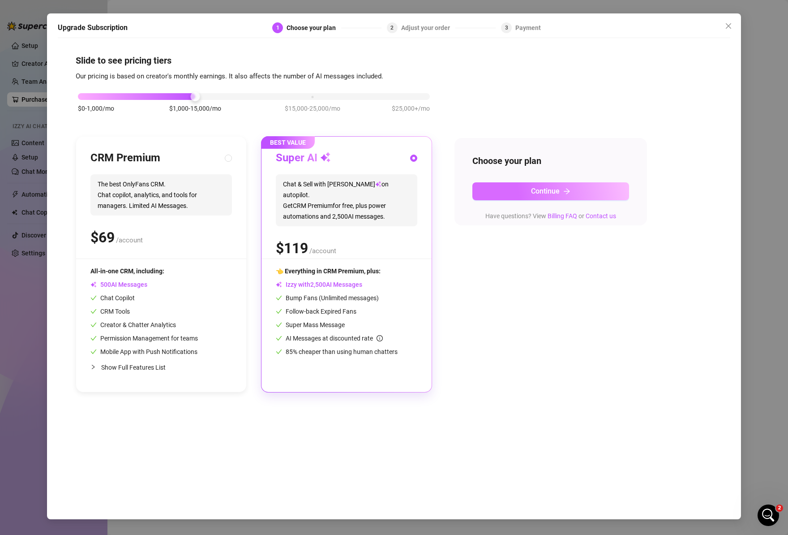
click at [556, 187] on span "Continue" at bounding box center [545, 191] width 29 height 9
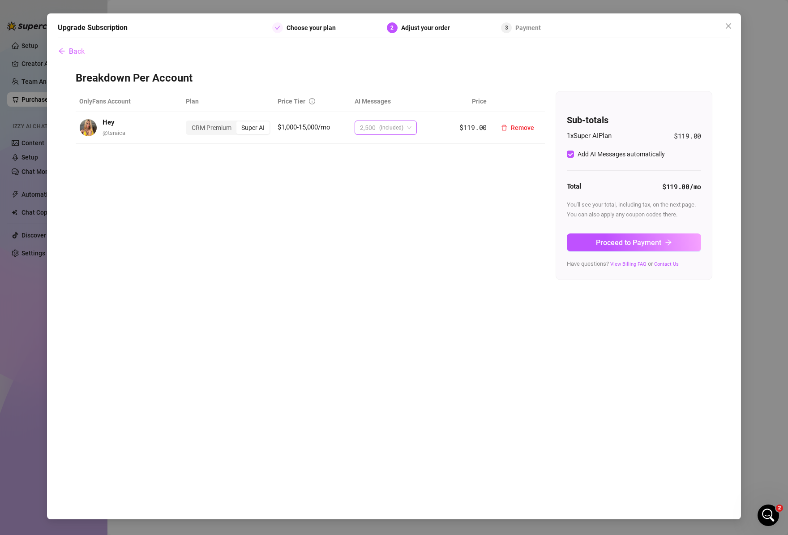
click at [385, 126] on span "(included)" at bounding box center [391, 127] width 24 height 13
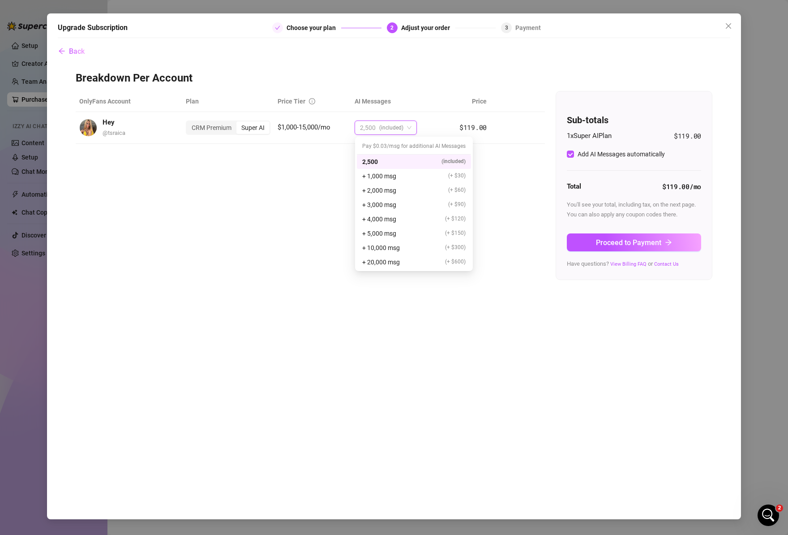
click at [521, 198] on div "OnlyFans Account Plan Price Tier AI Messages Price Hey @ tsraica CRM Premium Su…" at bounding box center [394, 185] width 637 height 189
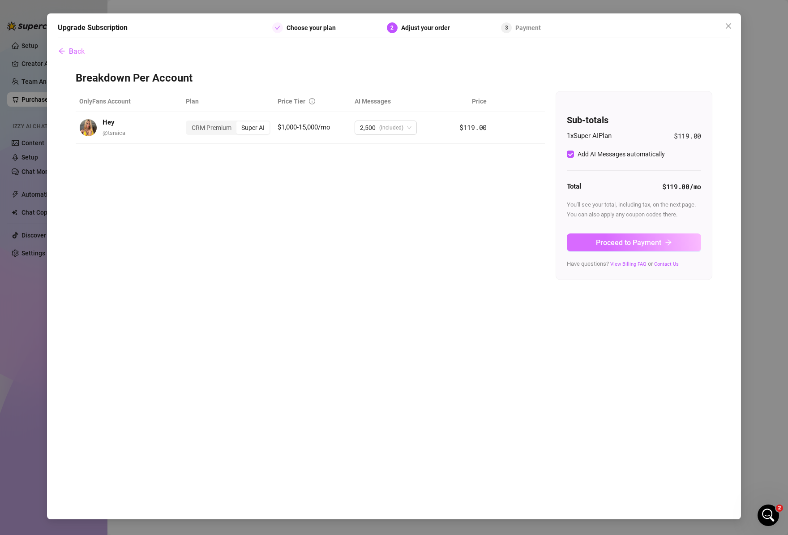
click at [650, 243] on span "Proceed to Payment" at bounding box center [628, 242] width 65 height 9
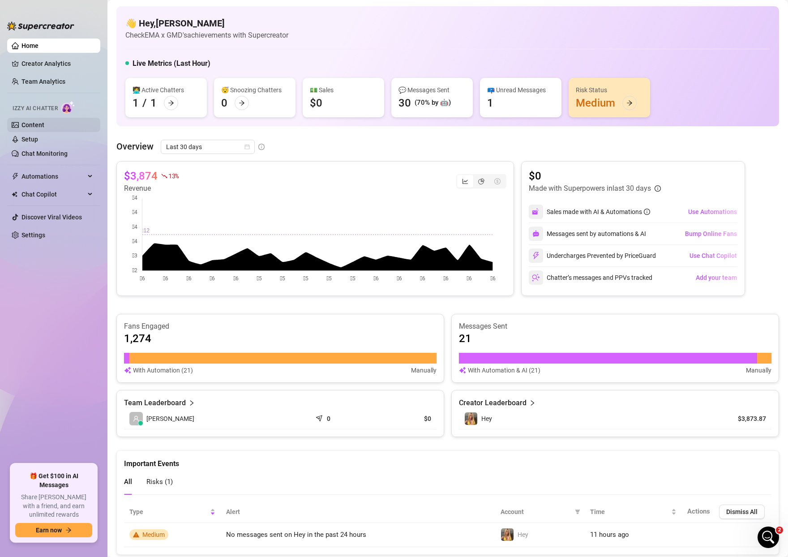
click at [44, 128] on link "Content" at bounding box center [32, 124] width 23 height 7
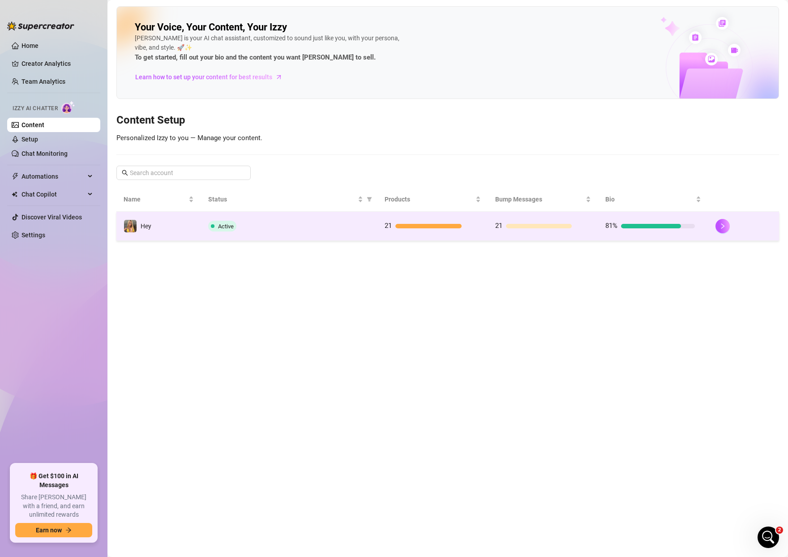
click at [235, 231] on div "Active" at bounding box center [289, 226] width 162 height 11
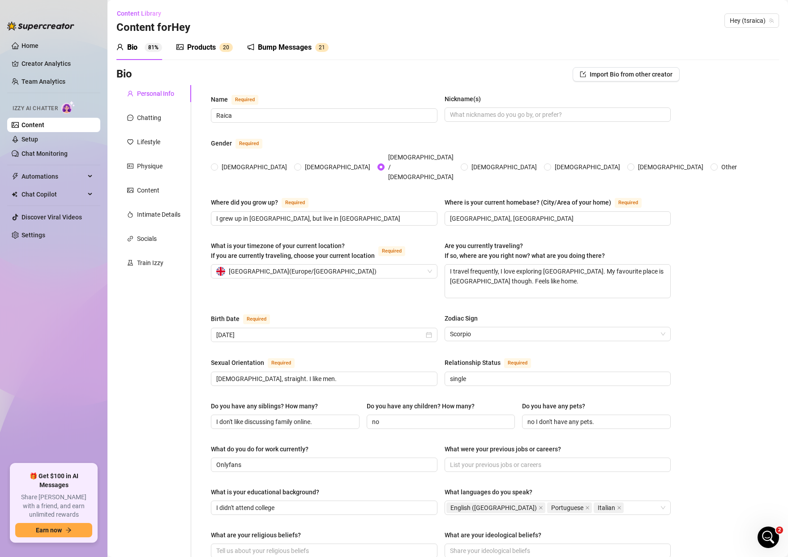
click at [298, 44] on div "Bump Messages" at bounding box center [285, 47] width 54 height 11
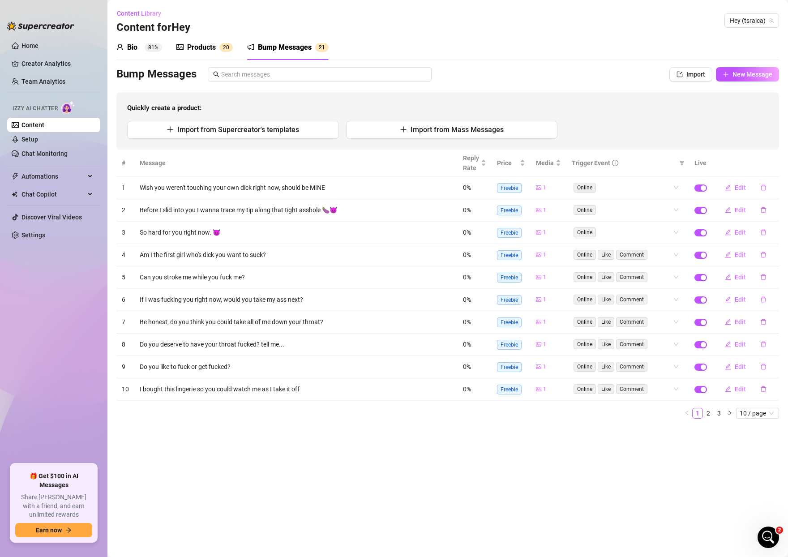
click at [196, 51] on div "Products" at bounding box center [201, 47] width 29 height 11
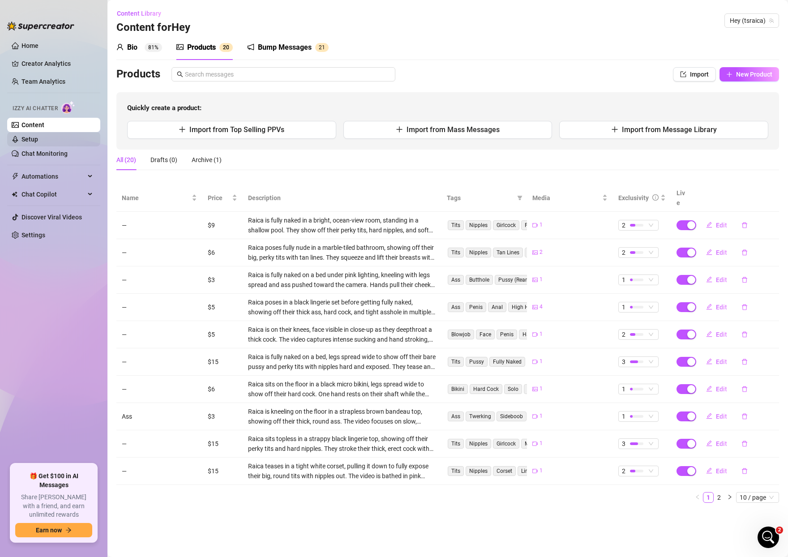
click at [38, 138] on link "Setup" at bounding box center [29, 139] width 17 height 7
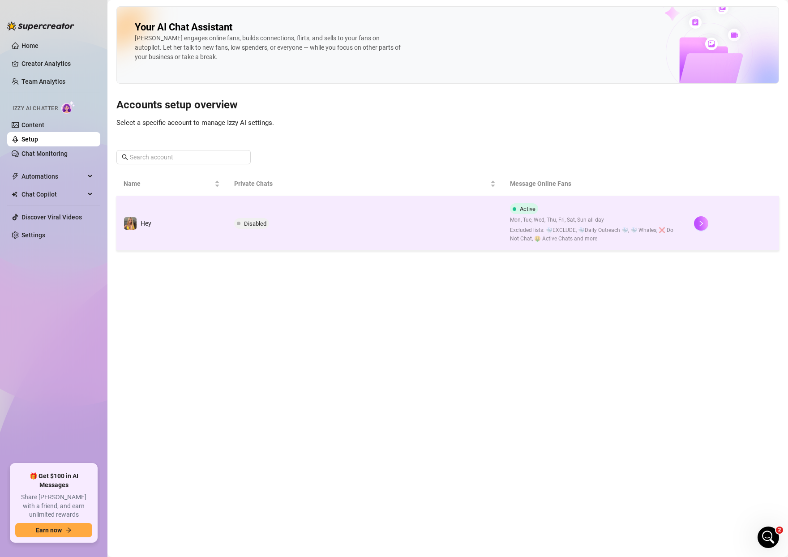
click at [274, 218] on td "Disabled" at bounding box center [365, 223] width 276 height 55
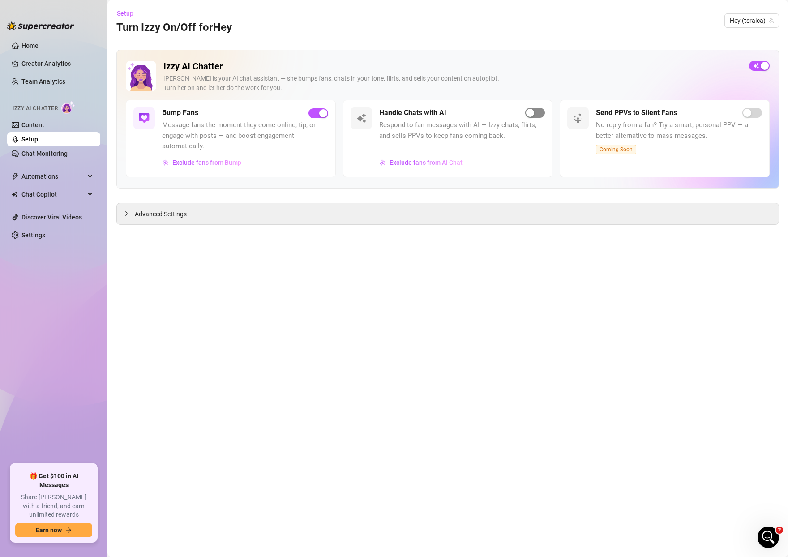
click at [539, 112] on span "button" at bounding box center [535, 113] width 20 height 10
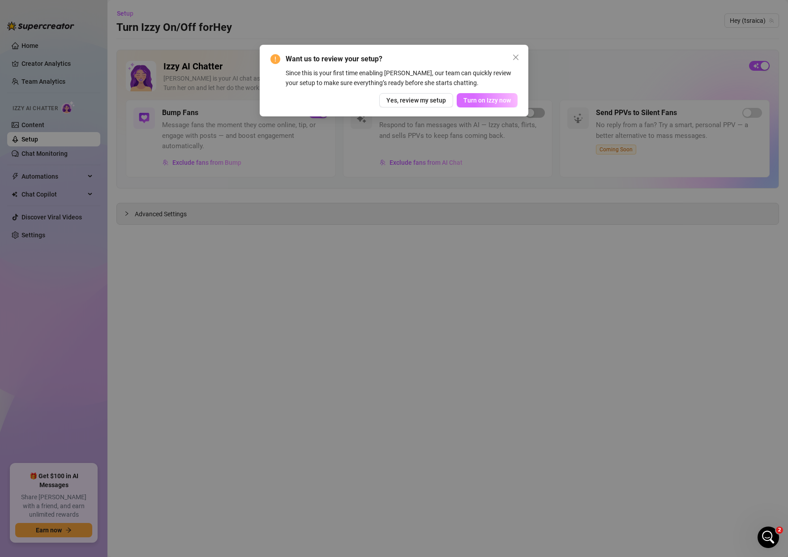
click at [482, 101] on span "Turn on Izzy now" at bounding box center [486, 100] width 47 height 7
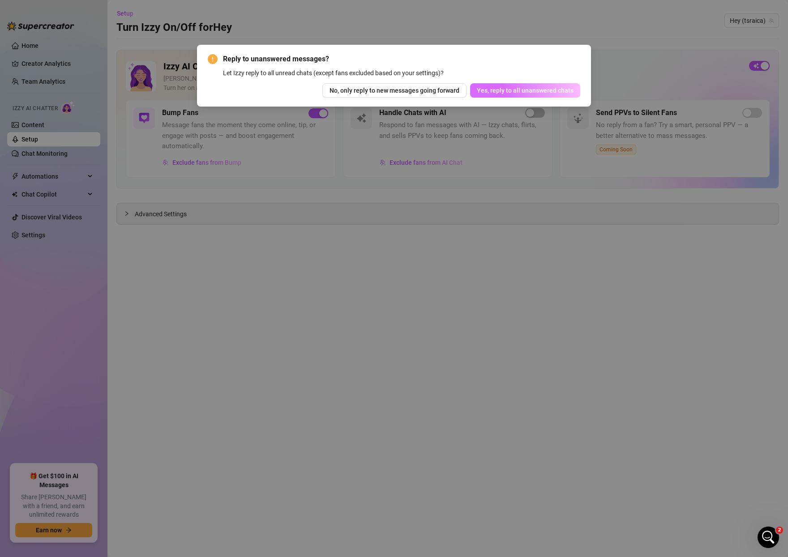
click at [503, 91] on span "Yes, reply to all unanswered chats" at bounding box center [525, 90] width 97 height 7
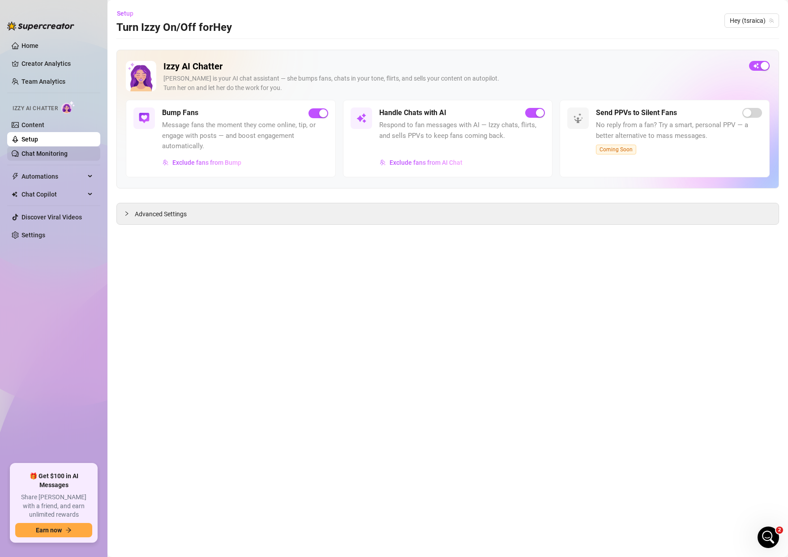
click at [49, 154] on link "Chat Monitoring" at bounding box center [44, 153] width 46 height 7
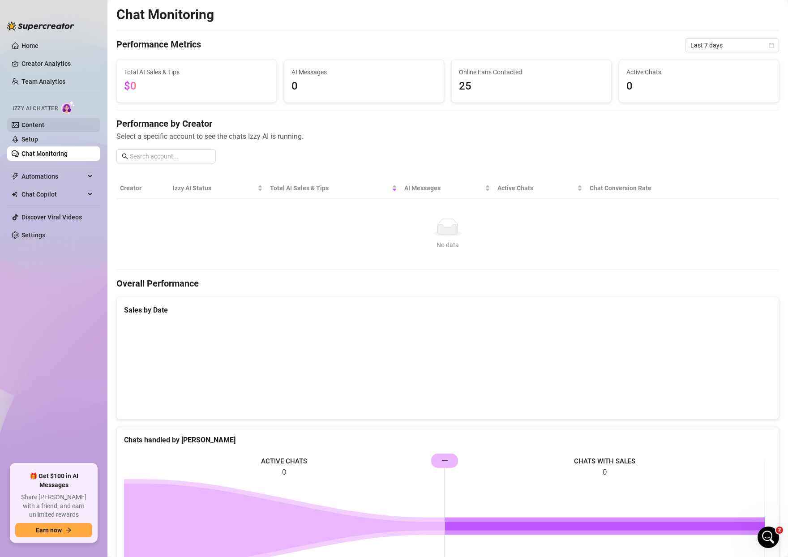
click at [44, 124] on link "Content" at bounding box center [32, 124] width 23 height 7
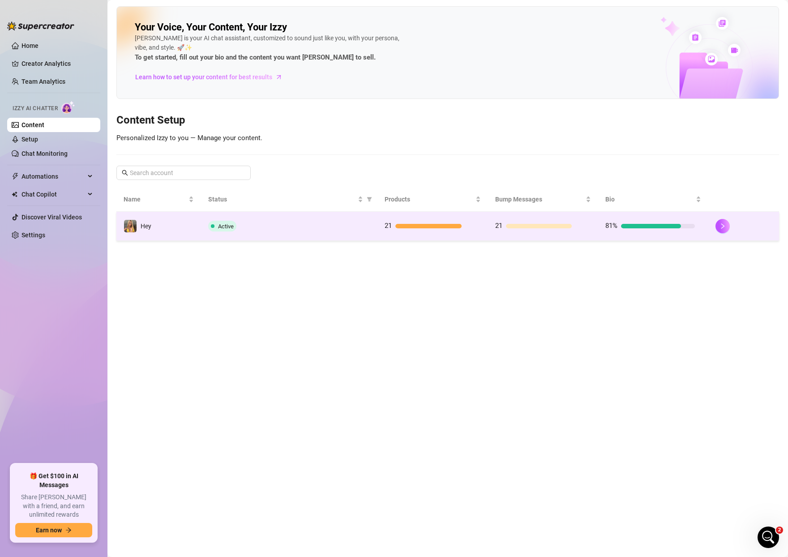
click at [251, 224] on div "Active" at bounding box center [289, 226] width 162 height 11
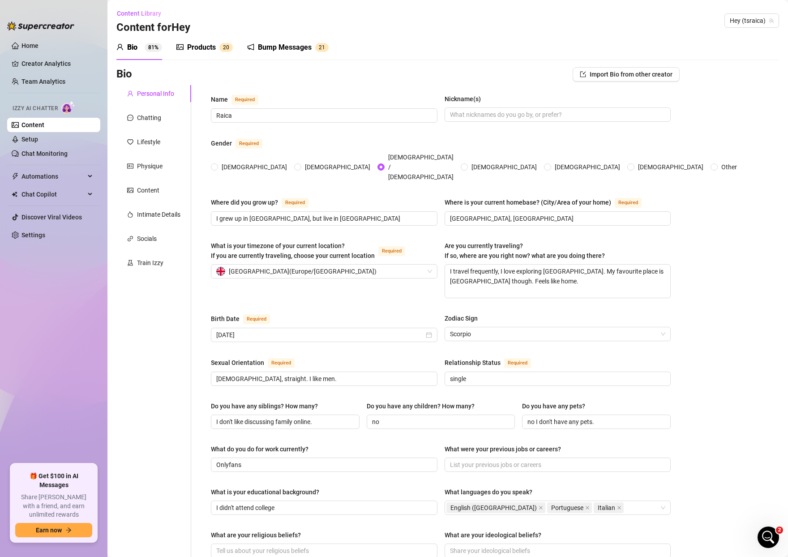
click at [204, 46] on div "Products" at bounding box center [201, 47] width 29 height 11
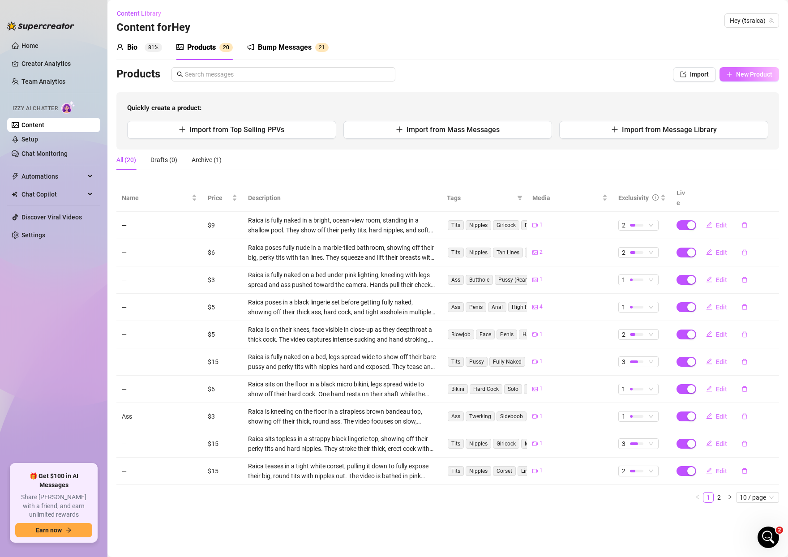
click at [753, 73] on span "New Product" at bounding box center [754, 74] width 36 height 7
type textarea "Type your message here..."
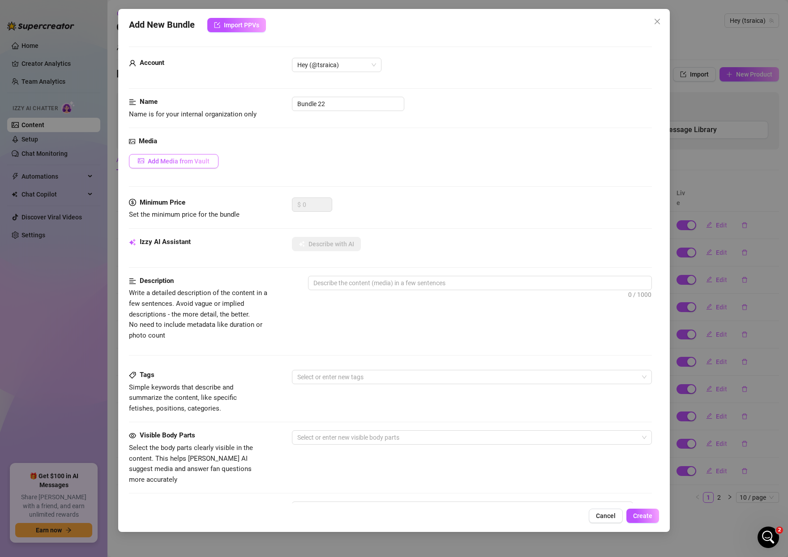
click at [171, 165] on button "Add Media from Vault" at bounding box center [174, 161] width 90 height 14
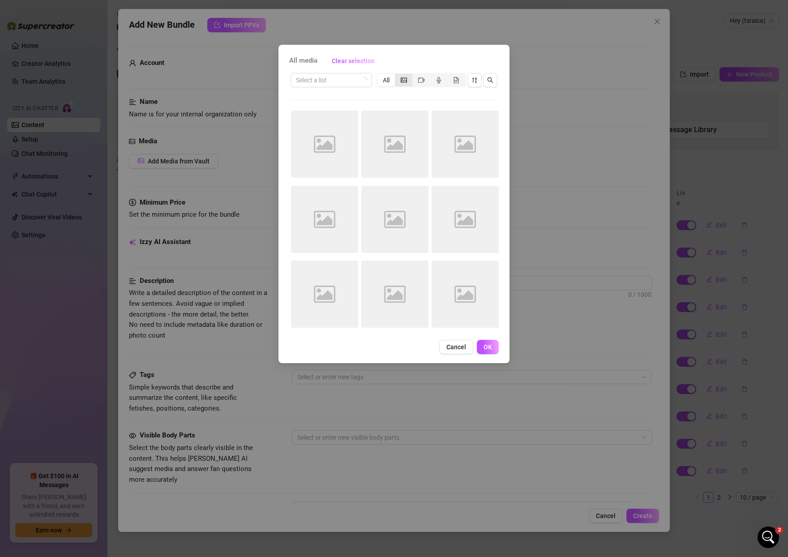
click at [407, 78] on div "segmented control" at bounding box center [403, 80] width 17 height 13
click at [397, 75] on input "segmented control" at bounding box center [397, 75] width 0 height 0
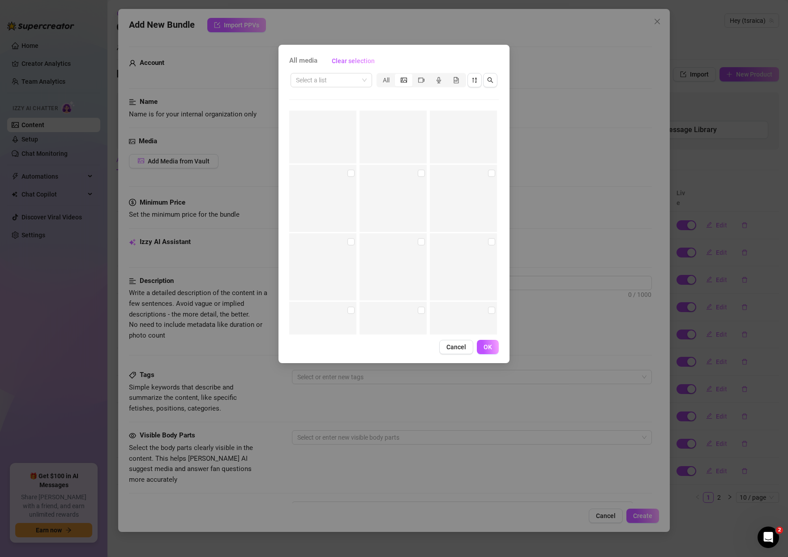
scroll to position [3850, 0]
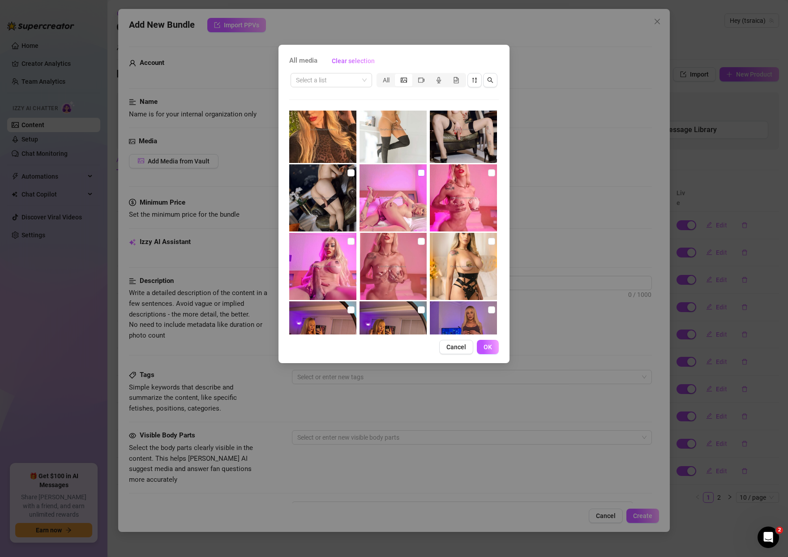
click at [418, 173] on input "checkbox" at bounding box center [421, 172] width 7 height 7
checkbox input "true"
drag, startPoint x: 486, startPoint y: 173, endPoint x: 472, endPoint y: 181, distance: 16.0
click at [488, 173] on input "checkbox" at bounding box center [491, 172] width 7 height 7
checkbox input "true"
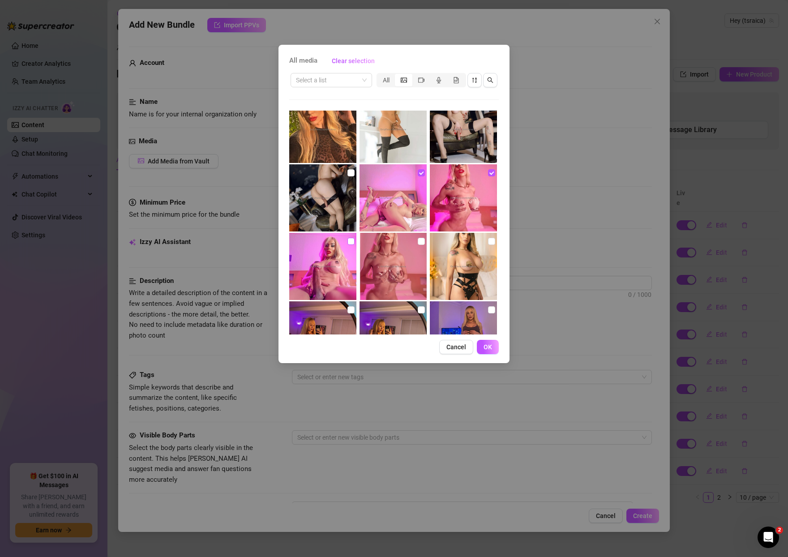
click at [350, 241] on input "checkbox" at bounding box center [350, 241] width 7 height 7
checkbox input "true"
click at [418, 240] on input "checkbox" at bounding box center [421, 241] width 7 height 7
checkbox input "true"
click at [490, 344] on span "OK" at bounding box center [487, 346] width 9 height 7
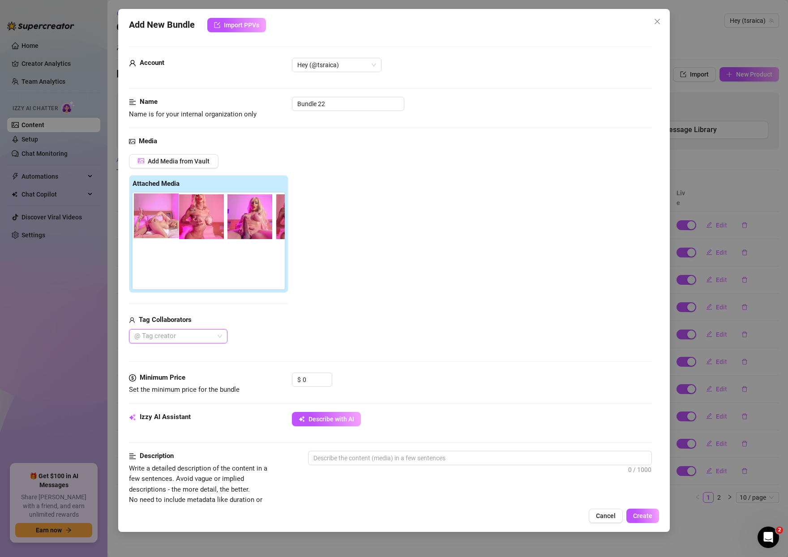
click at [159, 219] on div at bounding box center [211, 241] width 156 height 97
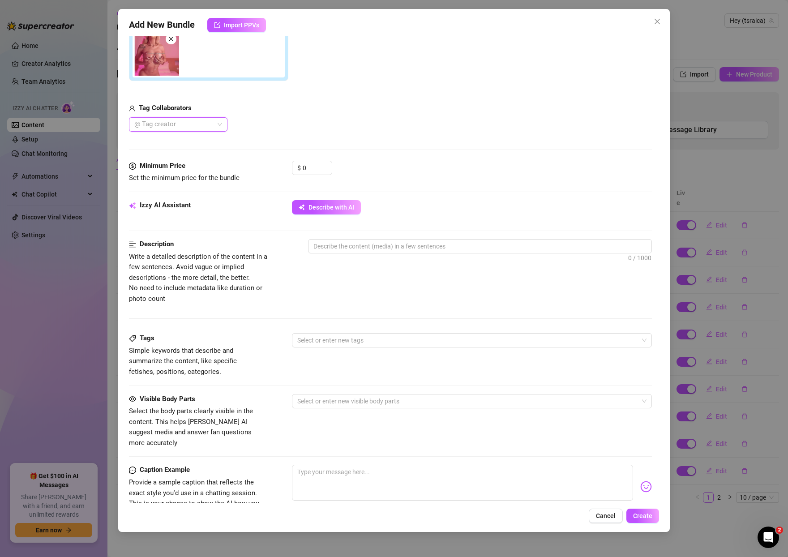
scroll to position [0, 0]
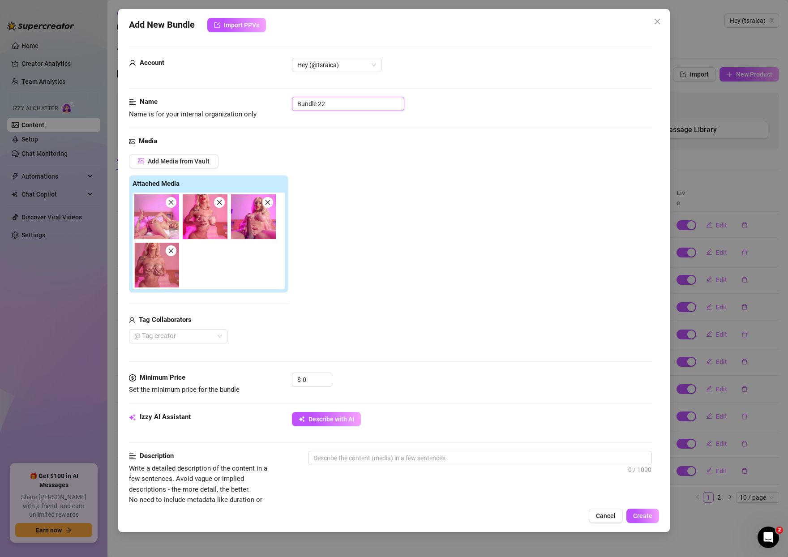
click at [336, 102] on input "Bundle 22" at bounding box center [348, 104] width 112 height 14
type input "Bundle 01"
click at [344, 150] on div "Media Add Media from Vault Attached Media Tag Collaborators @ Tag creator" at bounding box center [390, 254] width 523 height 236
click at [312, 379] on input "0" at bounding box center [317, 379] width 29 height 13
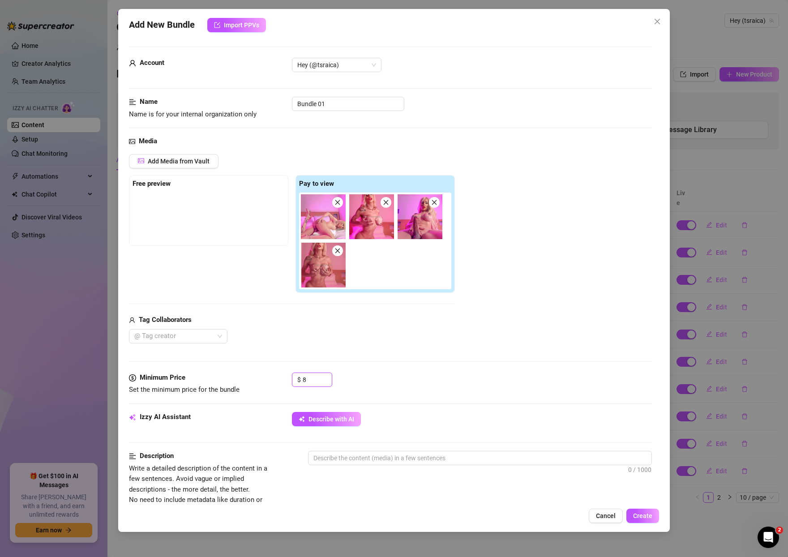
type input "8"
click at [381, 362] on div "Media Add Media from Vault Free preview Pay to view Tag Collaborators @ Tag cre…" at bounding box center [390, 254] width 523 height 236
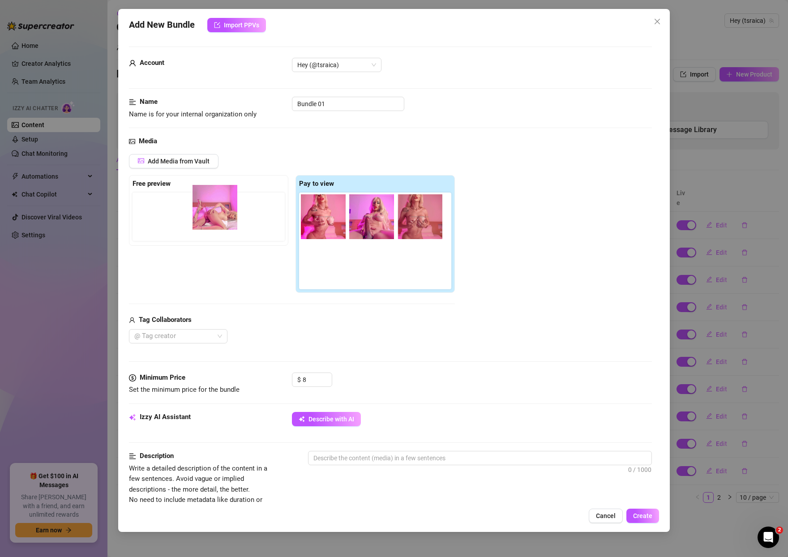
drag, startPoint x: 323, startPoint y: 221, endPoint x: 201, endPoint y: 214, distance: 122.0
click at [201, 214] on div "Free preview Pay to view" at bounding box center [292, 234] width 326 height 118
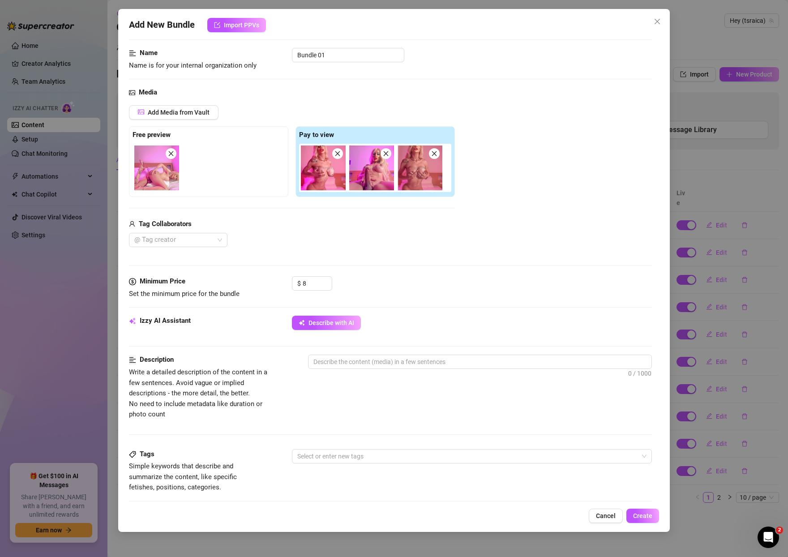
scroll to position [56, 0]
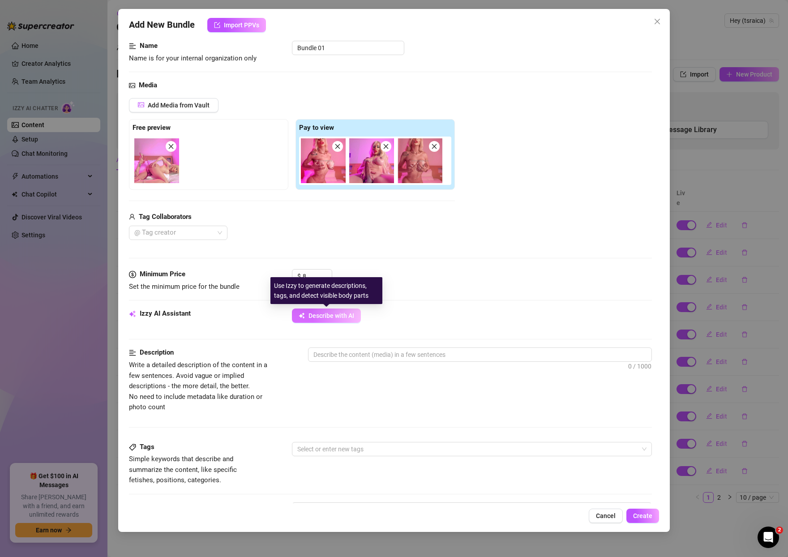
click at [338, 316] on span "Describe with AI" at bounding box center [331, 315] width 46 height 7
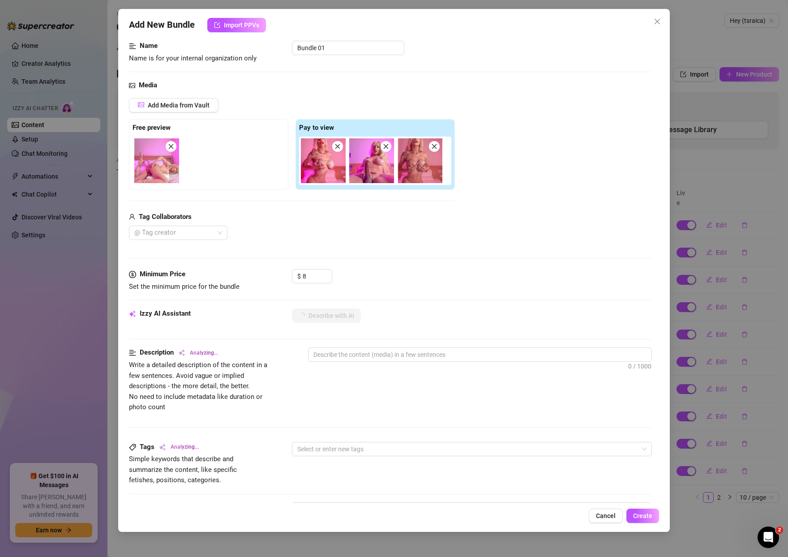
type textarea "Raica"
type textarea "Raica is"
type textarea "Raica is fully"
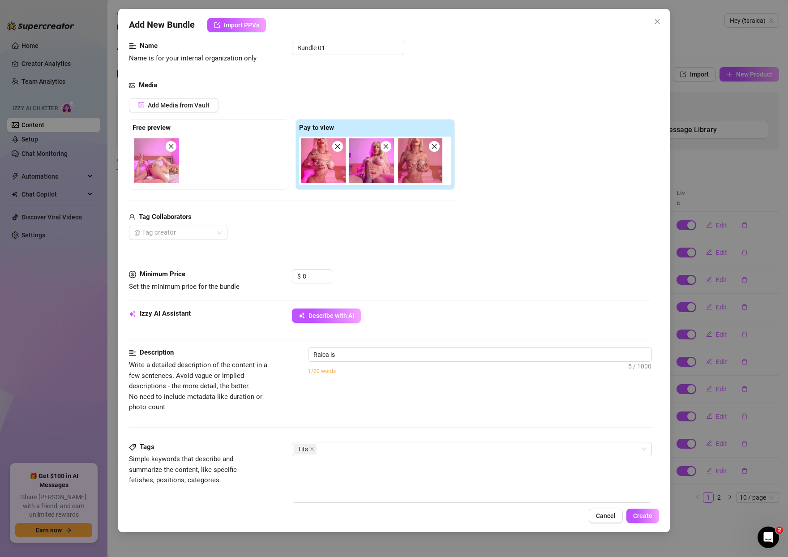
type textarea "Raica is fully"
type textarea "Raica is fully naked"
type textarea "Raica is fully naked in"
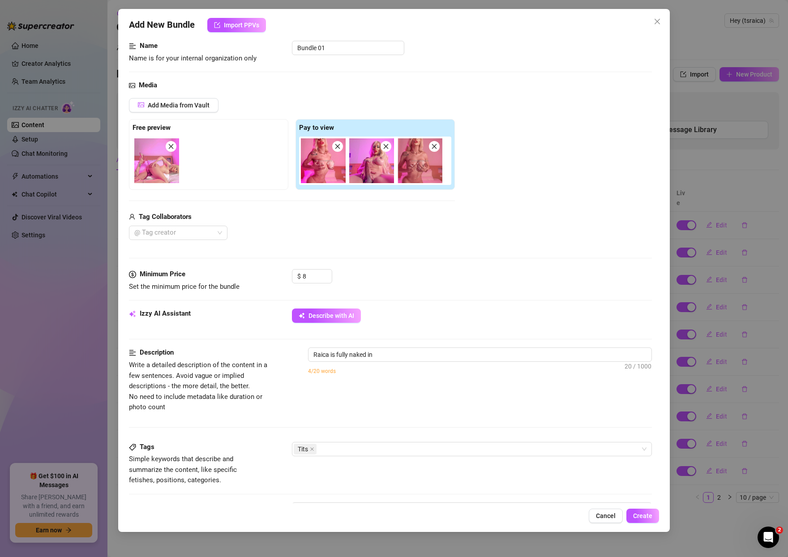
type textarea "Raica is fully naked in a"
type textarea "Raica is fully naked in a pink-lit"
type textarea "Raica is fully naked in a pink-lit bedroom,"
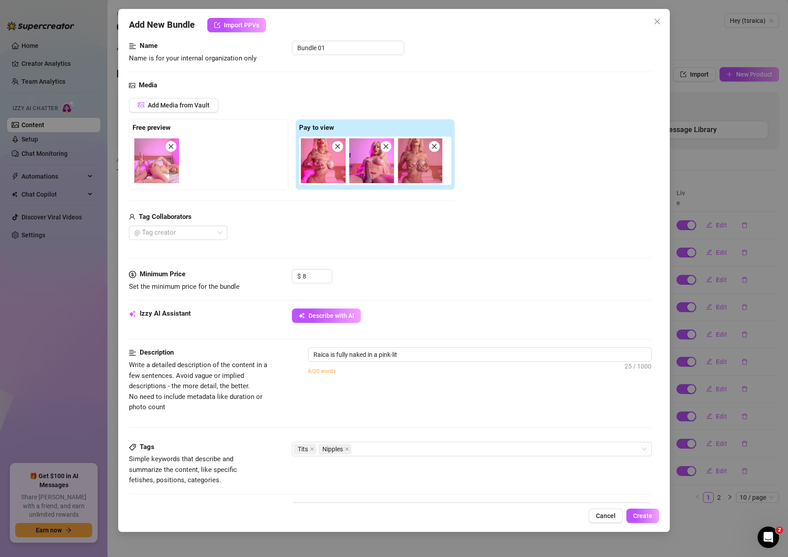
type textarea "Raica is fully naked in a pink-lit bedroom,"
type textarea "Raica is fully naked in a pink-lit bedroom, body"
type textarea "Raica is fully naked in a pink-lit bedroom, body glistening"
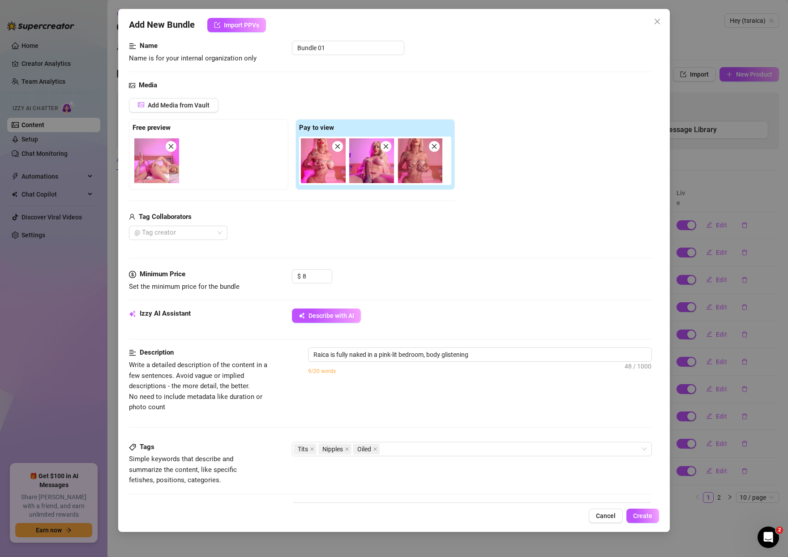
type textarea "Raica is fully naked in a pink-lit bedroom, body glistening with"
type textarea "Raica is fully naked in a pink-lit bedroom, body glistening with oil."
type textarea "Raica is fully naked in a pink-lit bedroom, body glistening with oil. They"
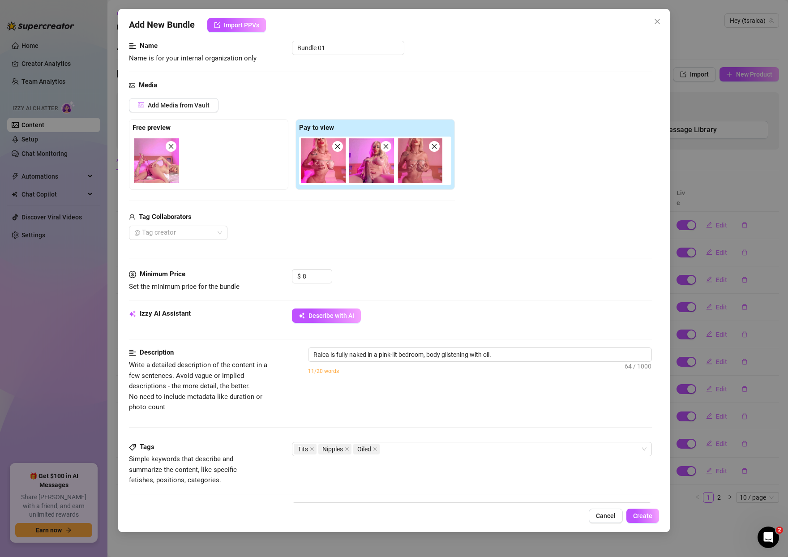
type textarea "Raica is fully naked in a pink-lit bedroom, body glistening with oil. They"
type textarea "Raica is fully naked in a pink-lit bedroom, body glistening with oil. They sque…"
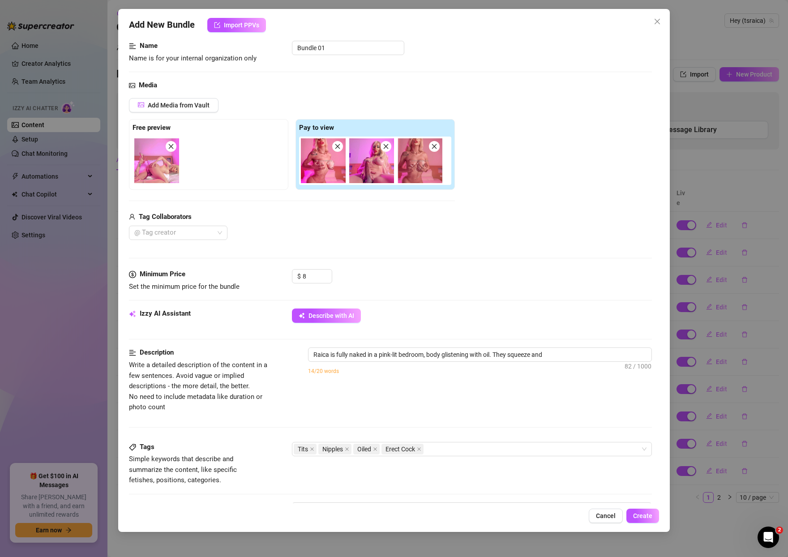
type textarea "Raica is fully naked in a pink-lit bedroom, body glistening with oil. They sque…"
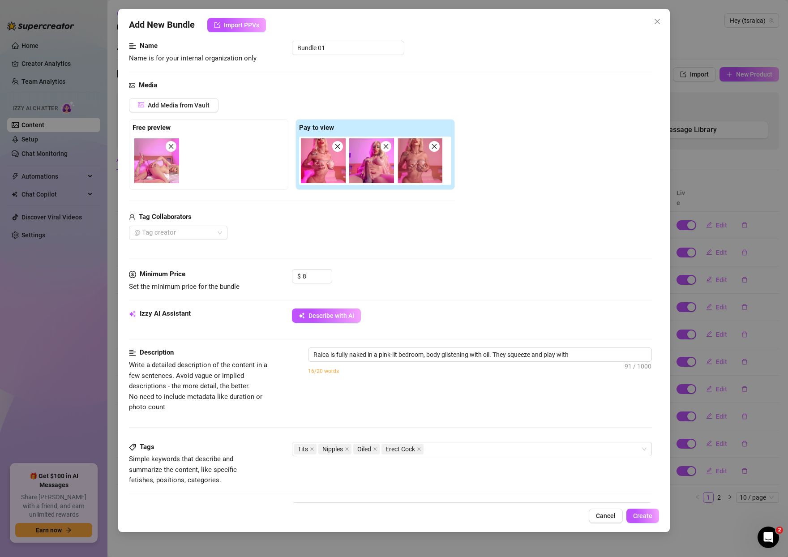
type textarea "Raica is fully naked in a pink-lit bedroom, body glistening with oil. They sque…"
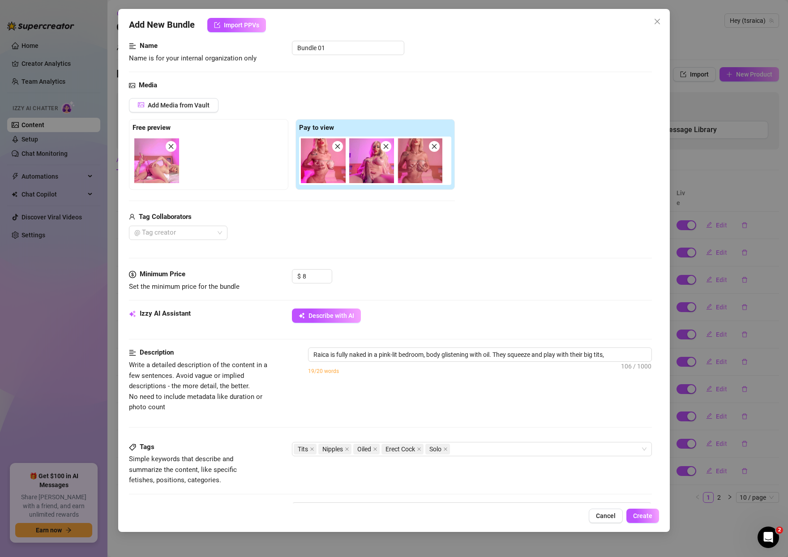
type textarea "Raica is fully naked in a pink-lit bedroom, body glistening with oil. They sque…"
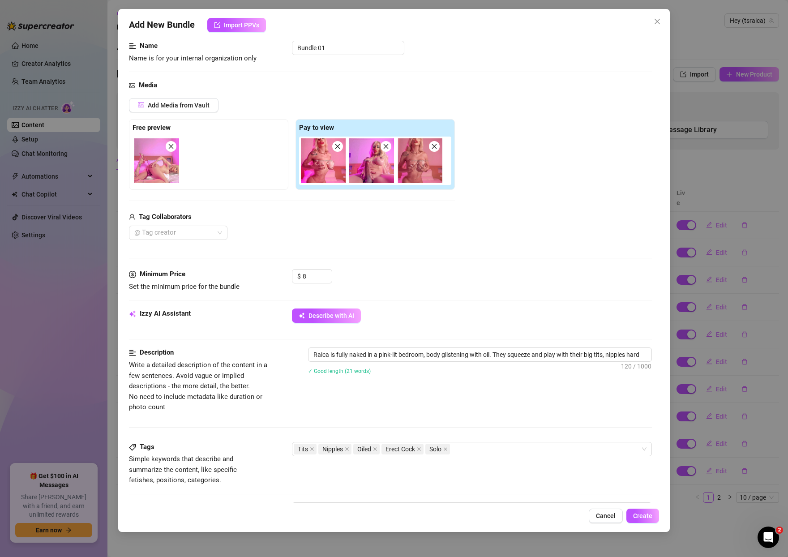
type textarea "Raica is fully naked in a pink-lit bedroom, body glistening with oil. They sque…"
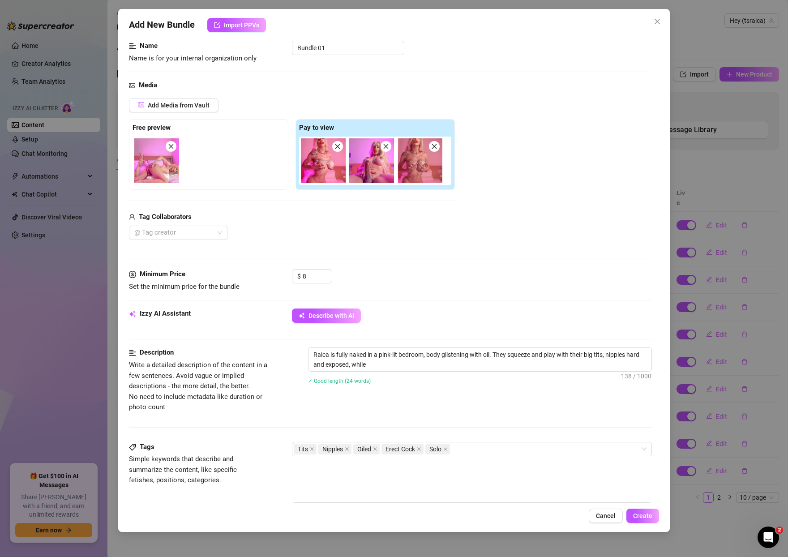
type textarea "Raica is fully naked in a pink-lit bedroom, body glistening with oil. They sque…"
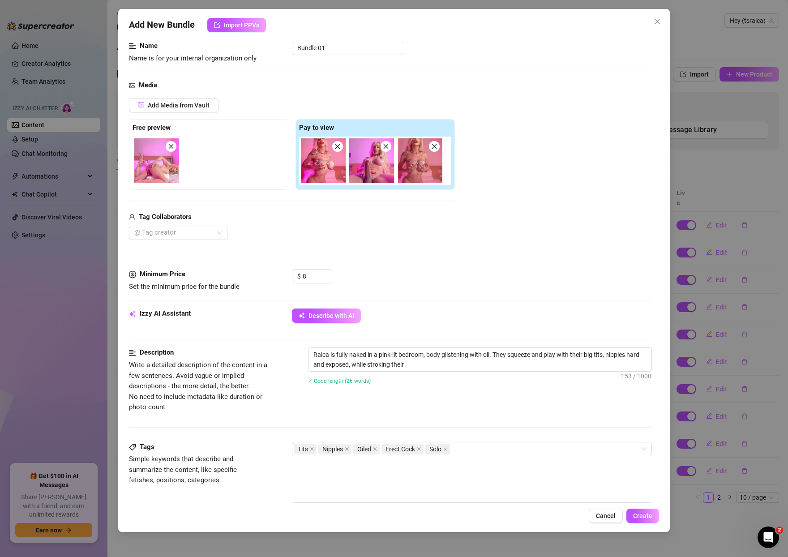
type textarea "Raica is fully naked in a pink-lit bedroom, body glistening with oil. They sque…"
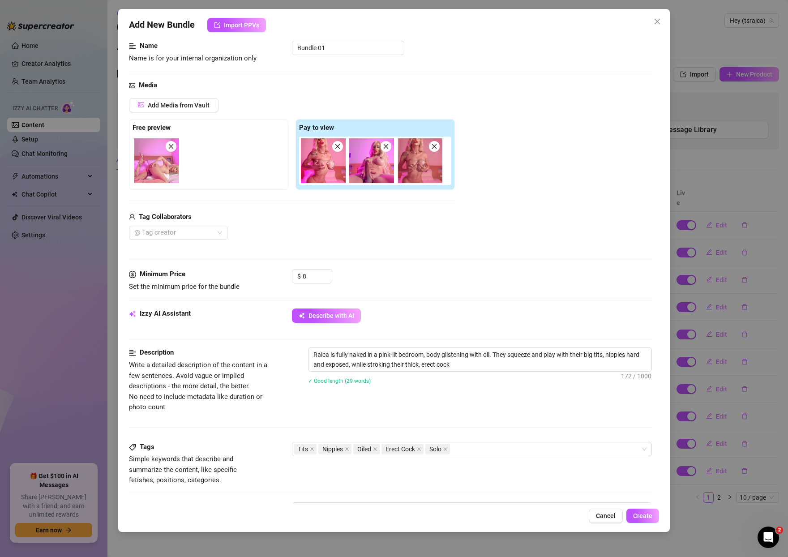
type textarea "Raica is fully naked in a pink-lit bedroom, body glistening with oil. They sque…"
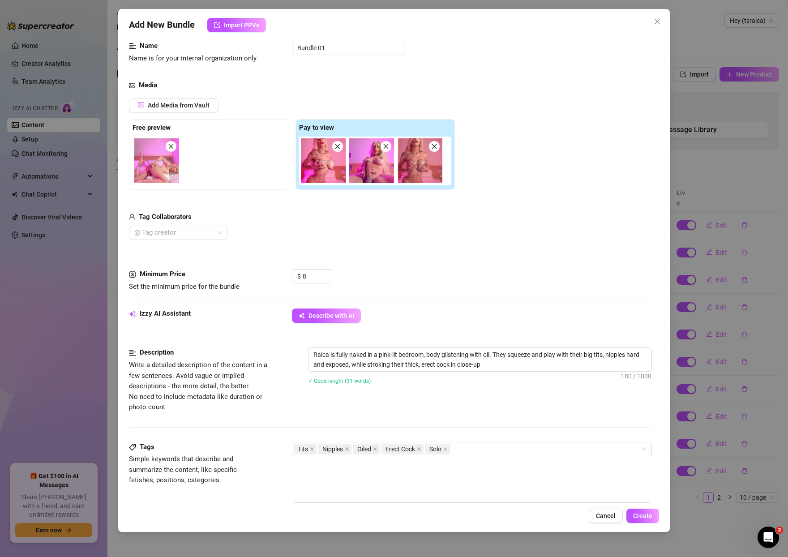
type textarea "Raica is fully naked in a pink-lit bedroom, body glistening with oil. They sque…"
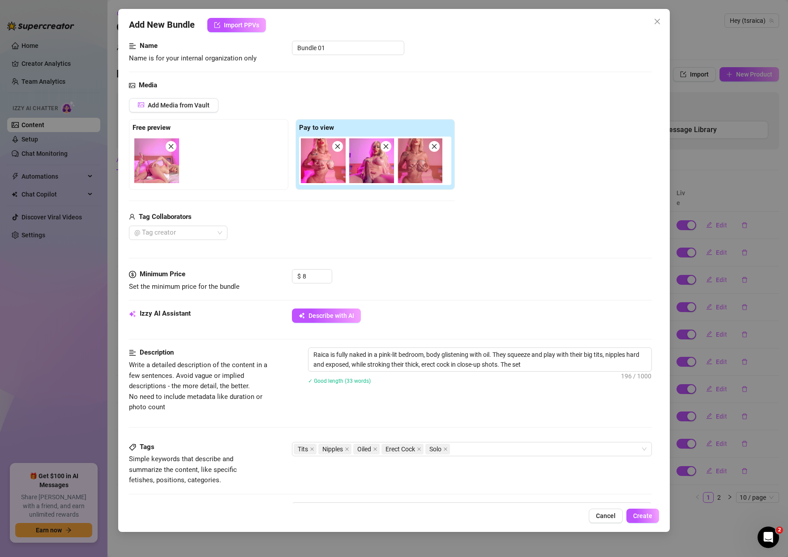
type textarea "Raica is fully naked in a pink-lit bedroom, body glistening with oil. They sque…"
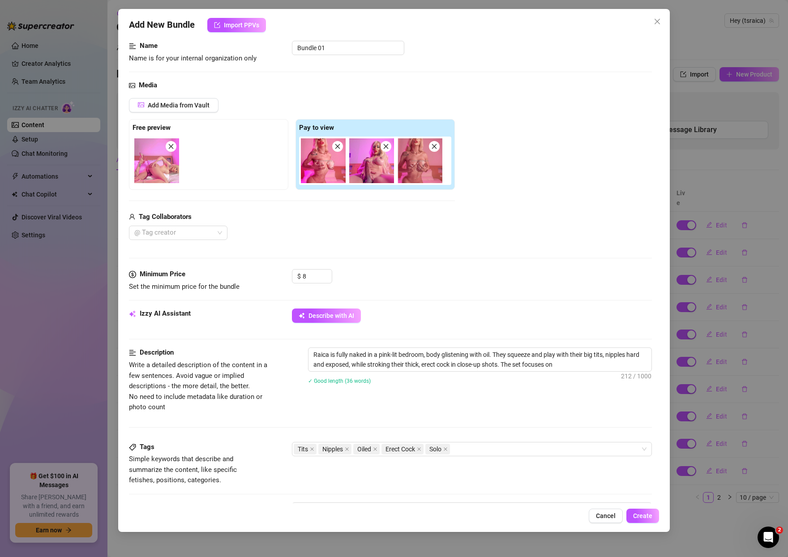
type textarea "Raica is fully naked in a pink-lit bedroom, body glistening with oil. They sque…"
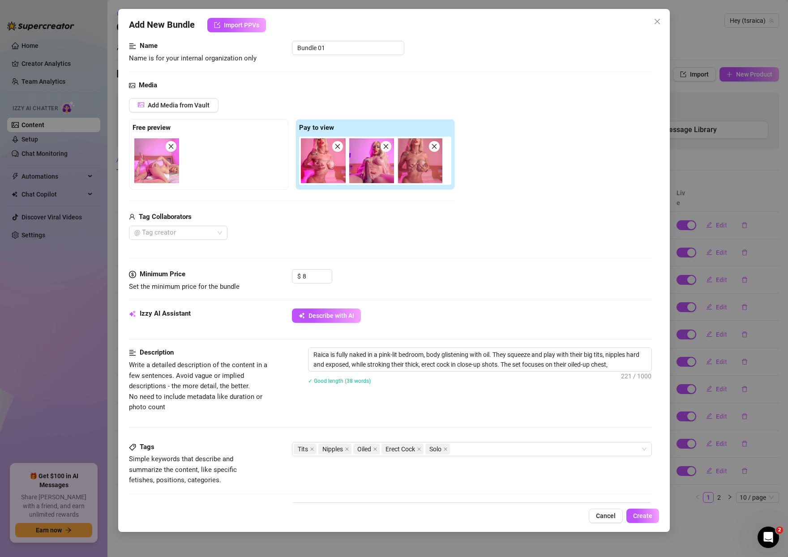
type textarea "Raica is fully naked in a pink-lit bedroom, body glistening with oil. They sque…"
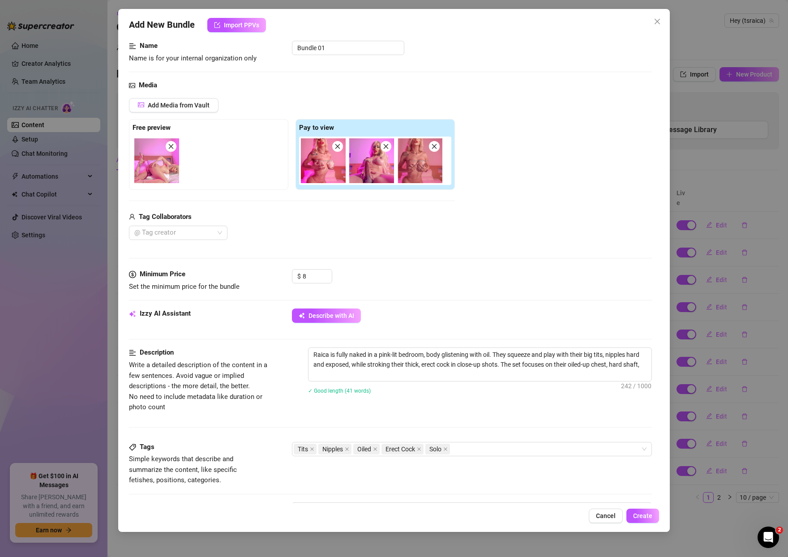
type textarea "Raica is fully naked in a pink-lit bedroom, body glistening with oil. They sque…"
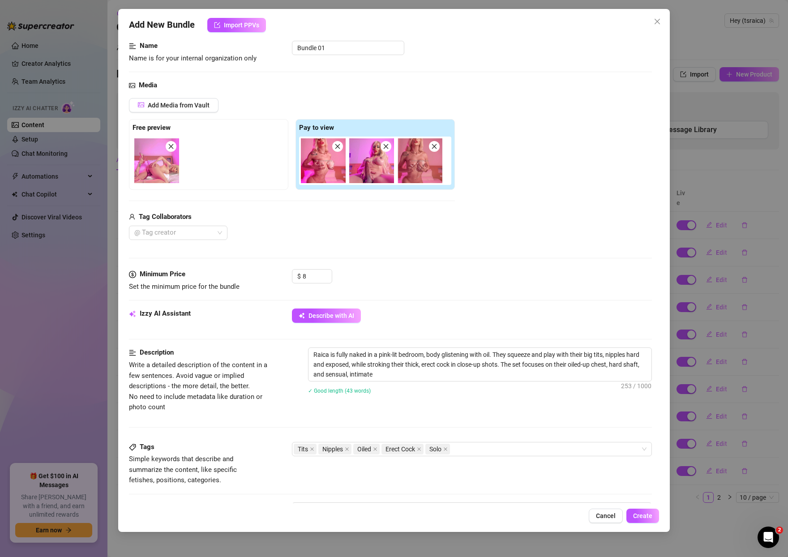
type textarea "Raica is fully naked in a pink-lit bedroom, body glistening with oil. They sque…"
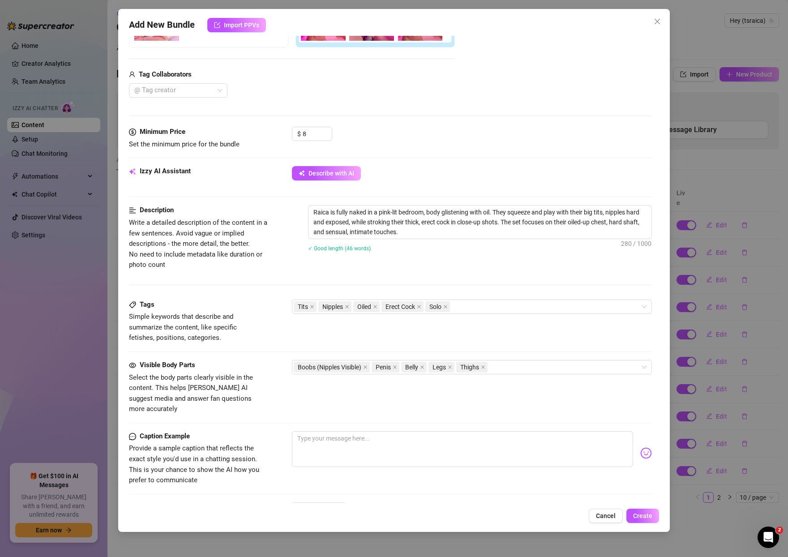
scroll to position [203, 0]
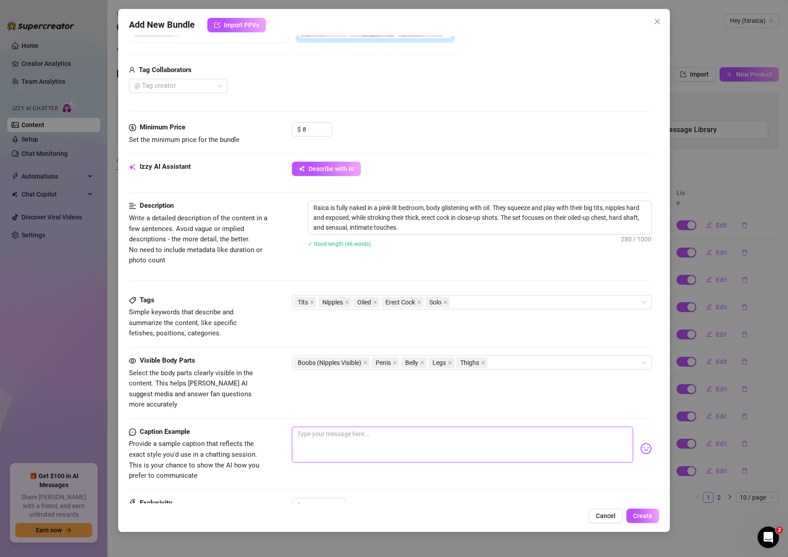
click at [429, 435] on textarea at bounding box center [462, 445] width 341 height 36
type textarea "w"
type textarea "wa"
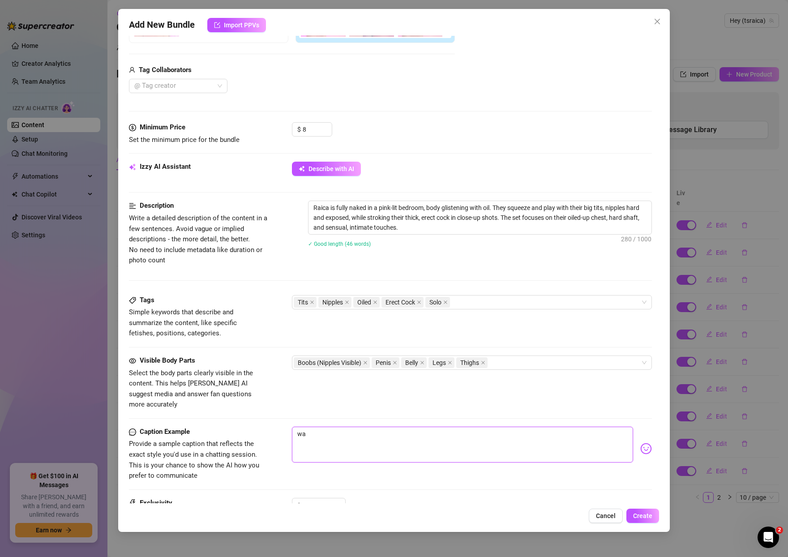
type textarea "wat"
type textarea "watc"
type textarea "watch"
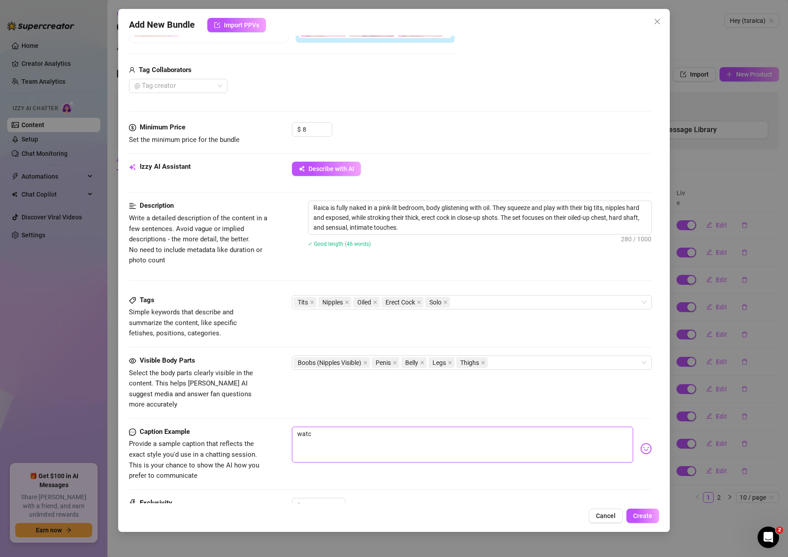
type textarea "watch"
type textarea "watch m"
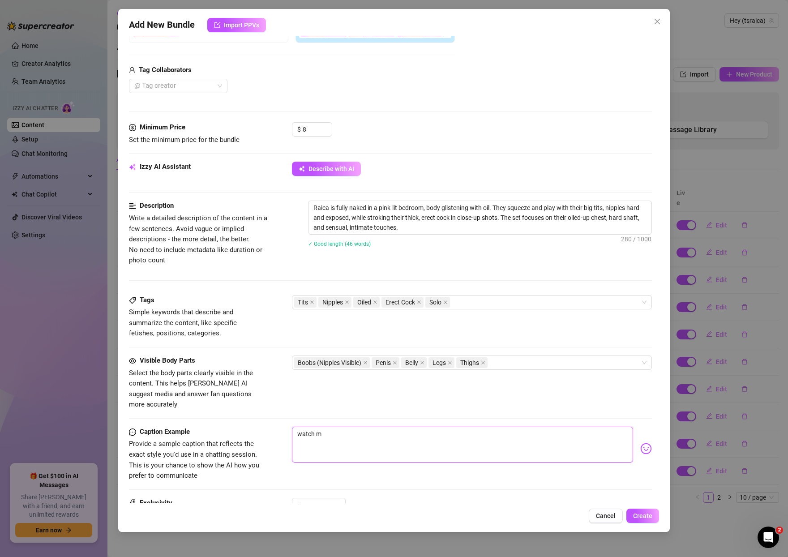
type textarea "watch me"
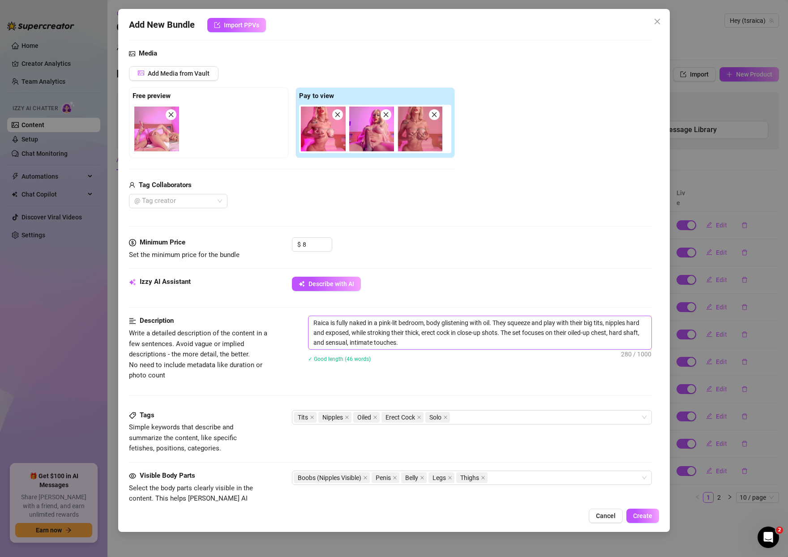
scroll to position [301, 0]
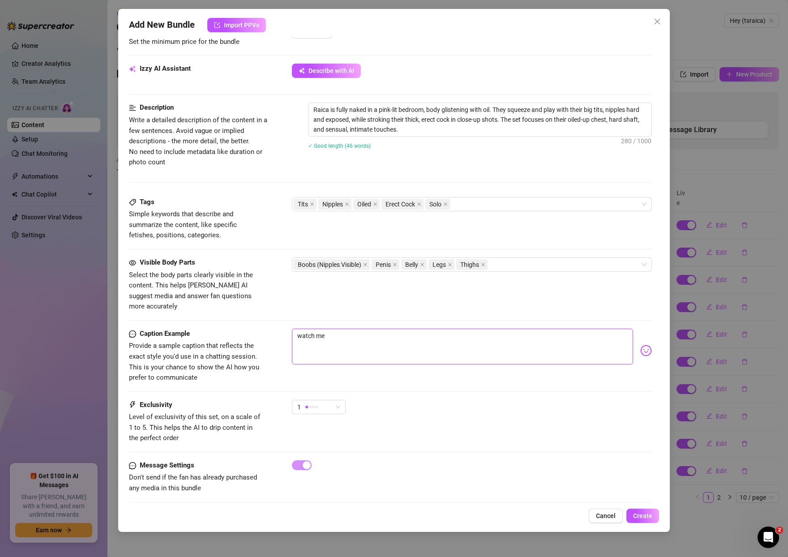
type textarea "w"
type textarea "wa"
type textarea "wat"
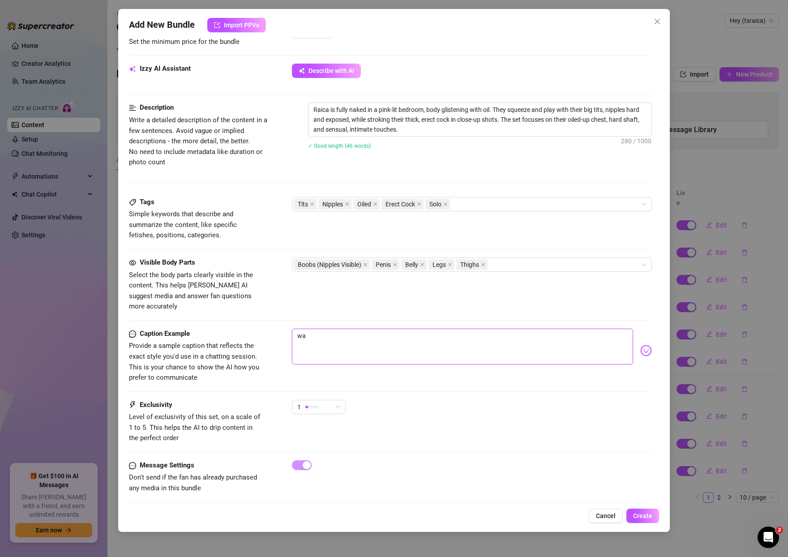
type textarea "wat"
type textarea "watc"
type textarea "watch"
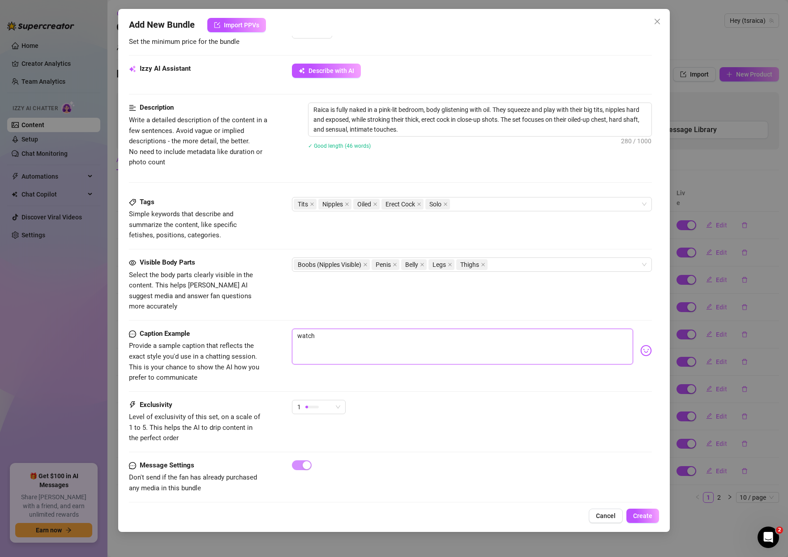
type textarea "watch"
type textarea "watch m"
type textarea "watch my"
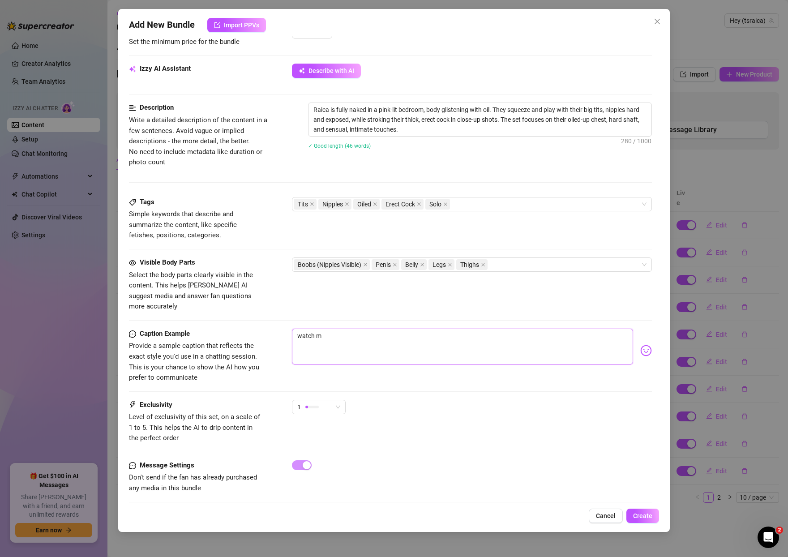
type textarea "watch my"
type textarea "watch my f"
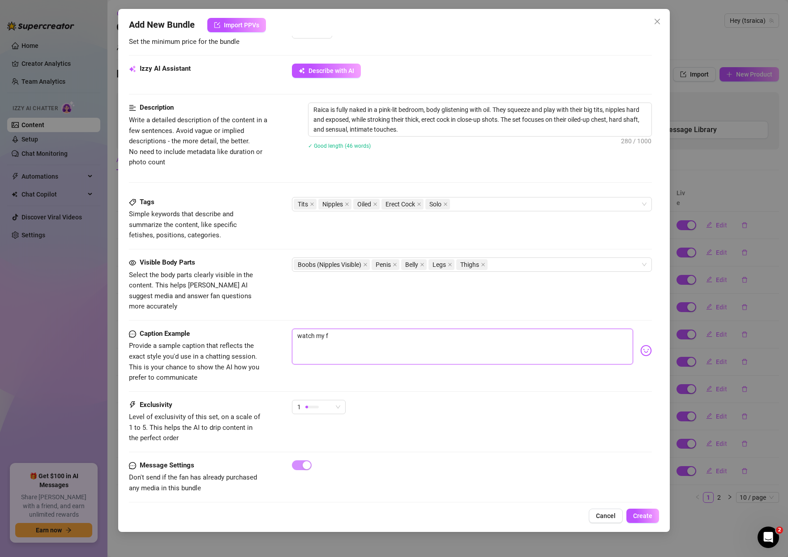
type textarea "watch my fu"
type textarea "watch my ful"
type textarea "watch my full"
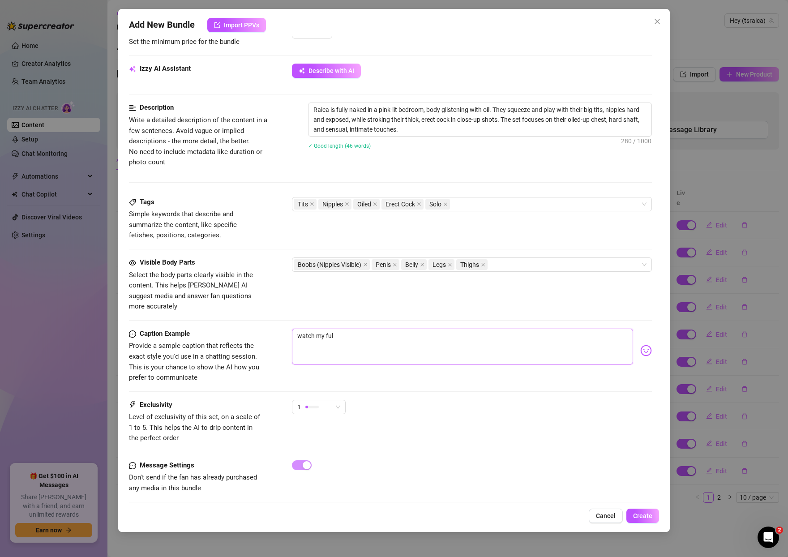
type textarea "watch my full"
type textarea "watch my full e"
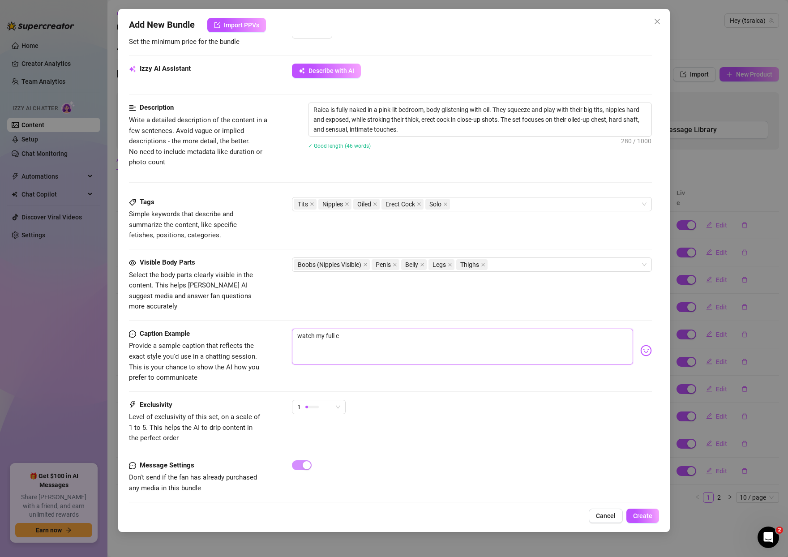
type textarea "watch my full er"
type textarea "watch my full ere"
type textarea "watch my full erec"
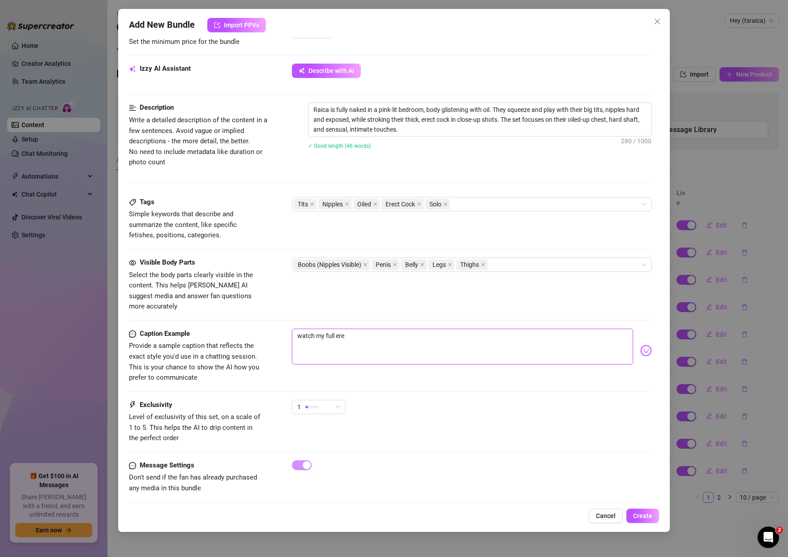
type textarea "watch my full erec"
type textarea "watch my full erect"
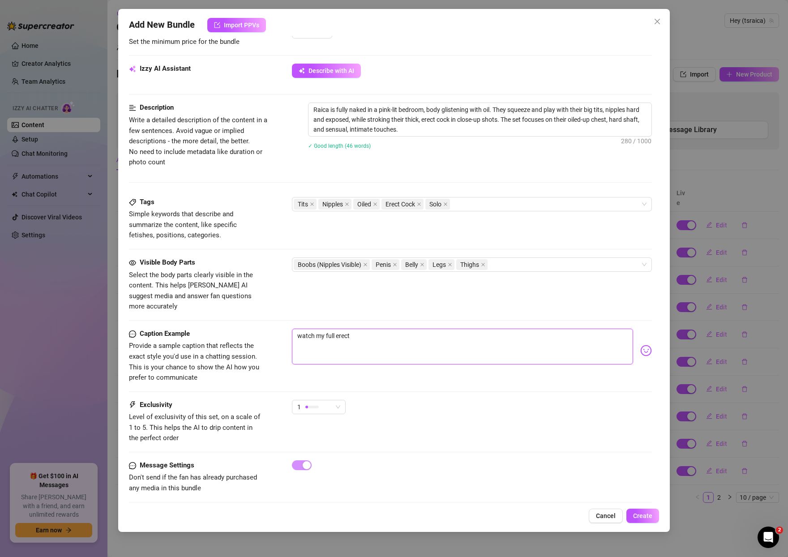
type textarea "watch my full erect a"
type textarea "watch my full erect an"
type textarea "watch my full erect and"
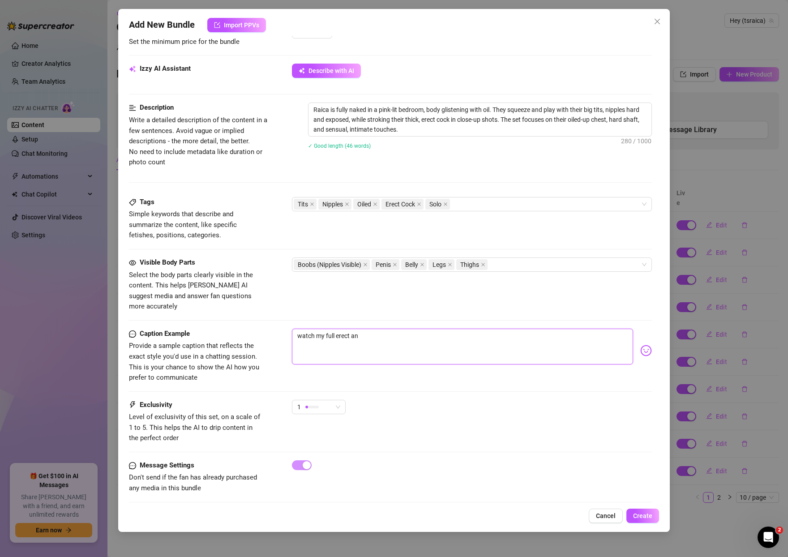
type textarea "watch my full erect and"
type textarea "watch my full erect and e"
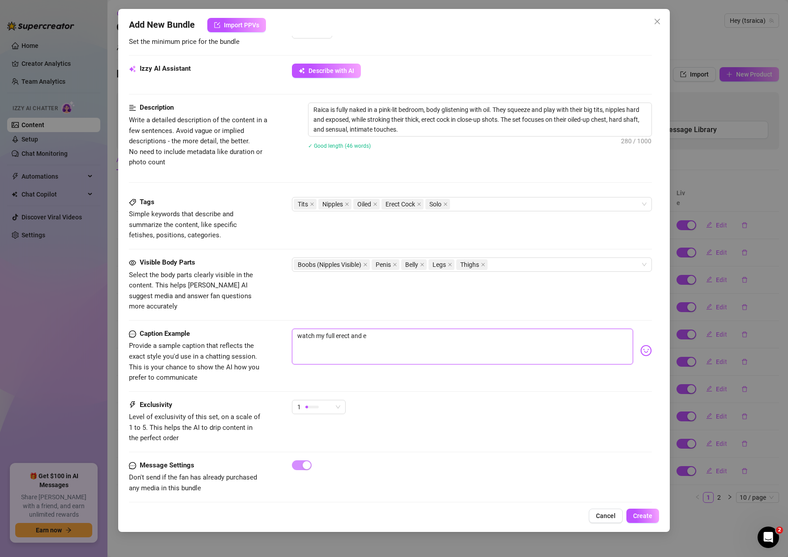
type textarea "watch my full erect and ex"
type textarea "watch my full erect and exp"
type textarea "watch my full erect and expo"
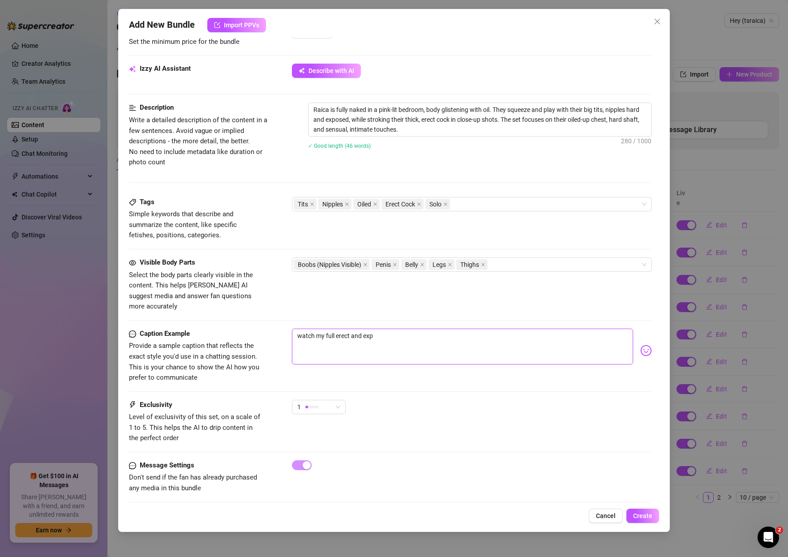
type textarea "watch my full erect and expo"
type textarea "watch my full erect and expos"
type textarea "watch my full erect and expose"
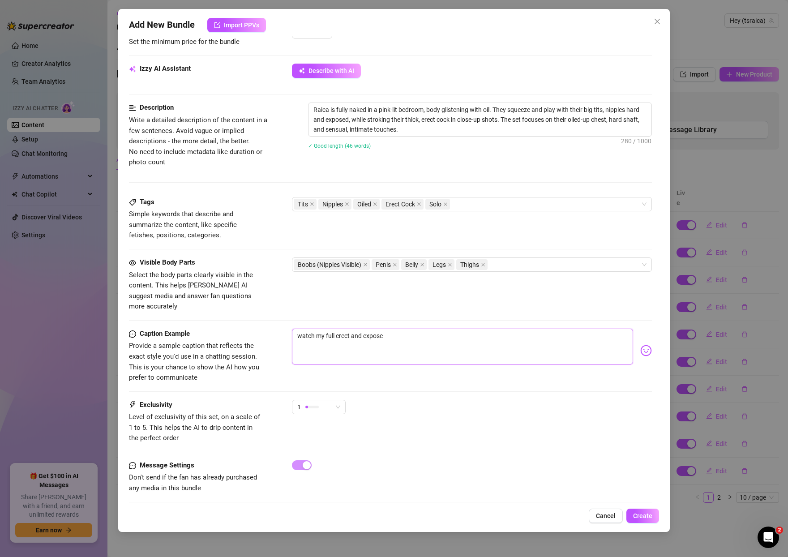
type textarea "watch my full erect and exposed"
type textarea "watch my full erect and exposed a"
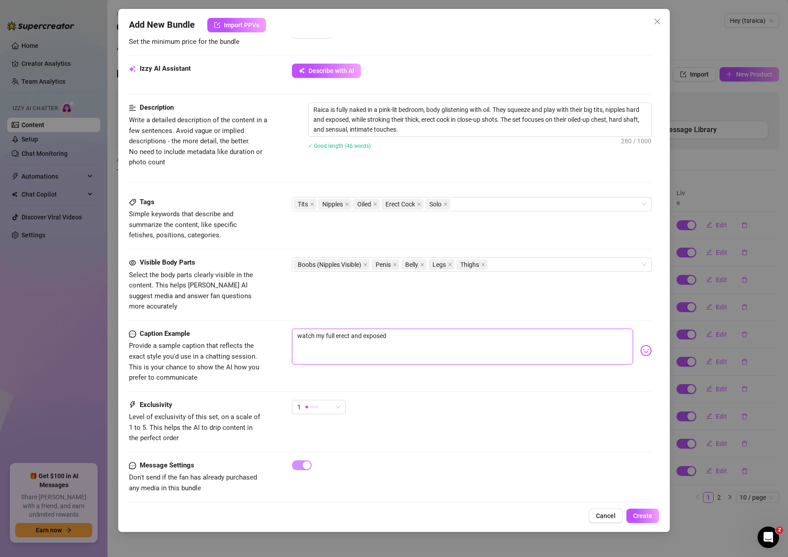
type textarea "watch my full erect and exposed a"
type textarea "watch my full erect and exposed as"
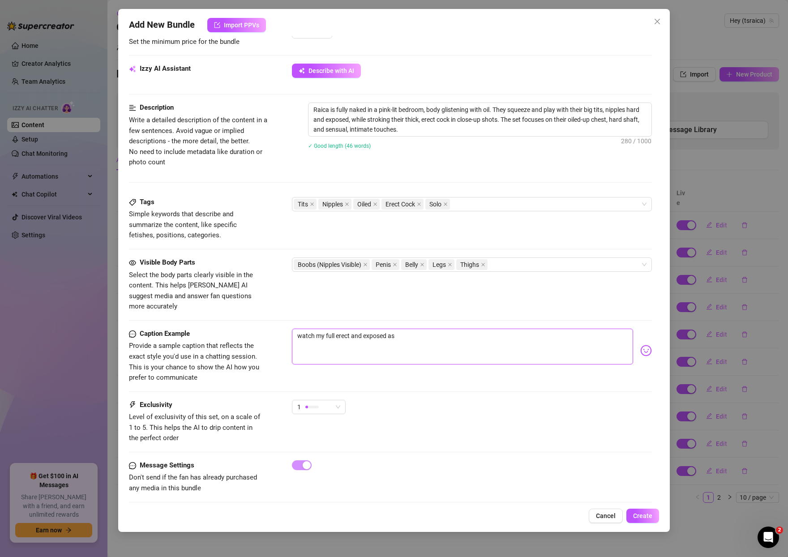
type textarea "watch my full erect and exposed as a"
type textarea "watch my full erect and exposed as a l"
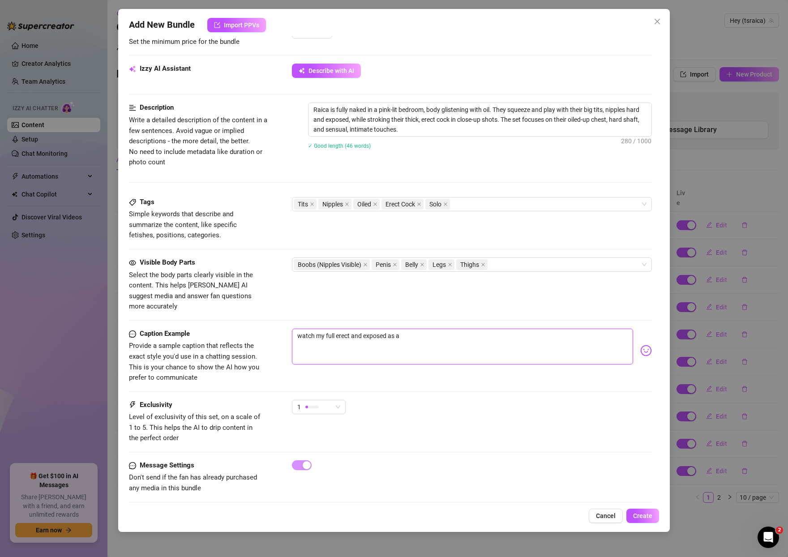
type textarea "watch my full erect and exposed as a l"
type textarea "watch my full erect and exposed as a la"
type textarea "watch my full erect and exposed as a lat"
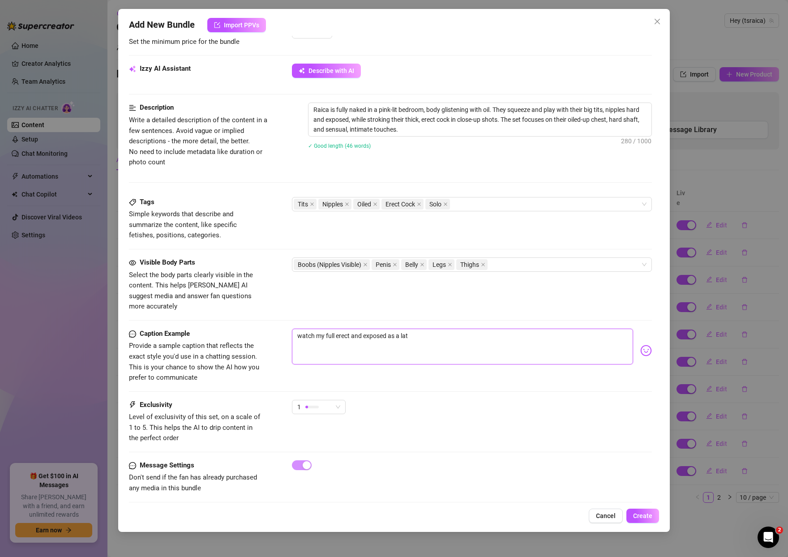
type textarea "watch my full erect and exposed as a lath"
type textarea "watch my full erect and exposed as a lathe"
type textarea "watch my full erect and exposed as a lather"
click at [419, 329] on textarea "watch my full erect and exposed as a lather myself up" at bounding box center [462, 347] width 341 height 36
click at [509, 329] on textarea "watch my full erect and exposed as a lather my perks tits and hard cock myself …" at bounding box center [462, 347] width 341 height 36
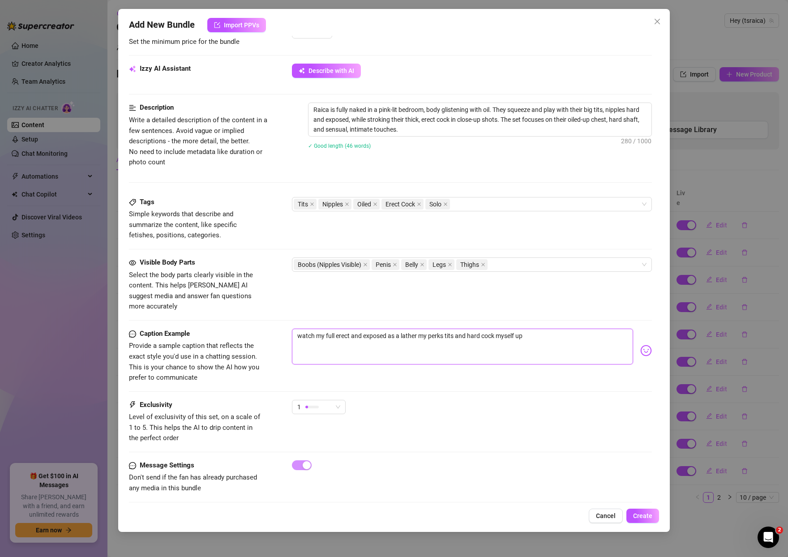
click at [509, 329] on textarea "watch my full erect and exposed as a lather my perks tits and hard cock myself …" at bounding box center [462, 347] width 341 height 36
click at [510, 329] on textarea "watch my full erect and exposed as a lather my perks tits and hard cock up" at bounding box center [462, 347] width 341 height 36
click at [418, 329] on textarea "watch my full erect and exposed as a lather my perks tits and hard cock" at bounding box center [462, 347] width 341 height 36
click at [646, 518] on span "Create" at bounding box center [642, 515] width 19 height 7
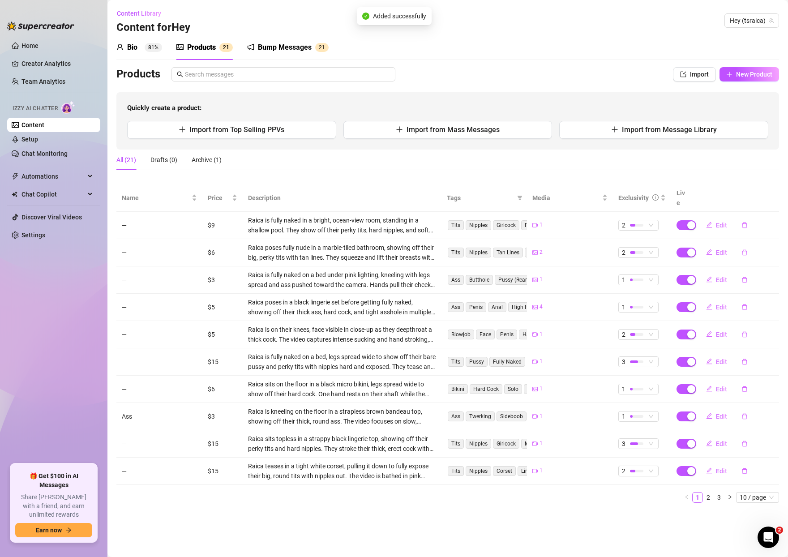
click at [141, 44] on div "Bio 81%" at bounding box center [139, 47] width 46 height 11
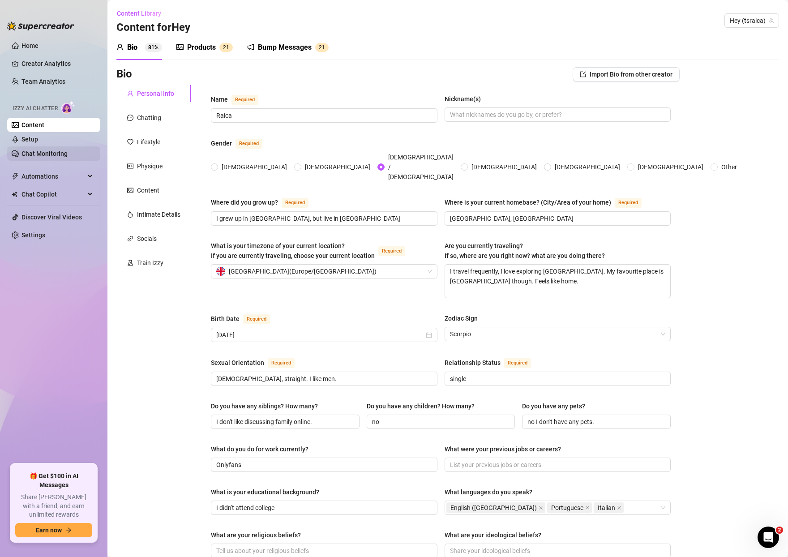
click at [55, 151] on link "Chat Monitoring" at bounding box center [44, 153] width 46 height 7
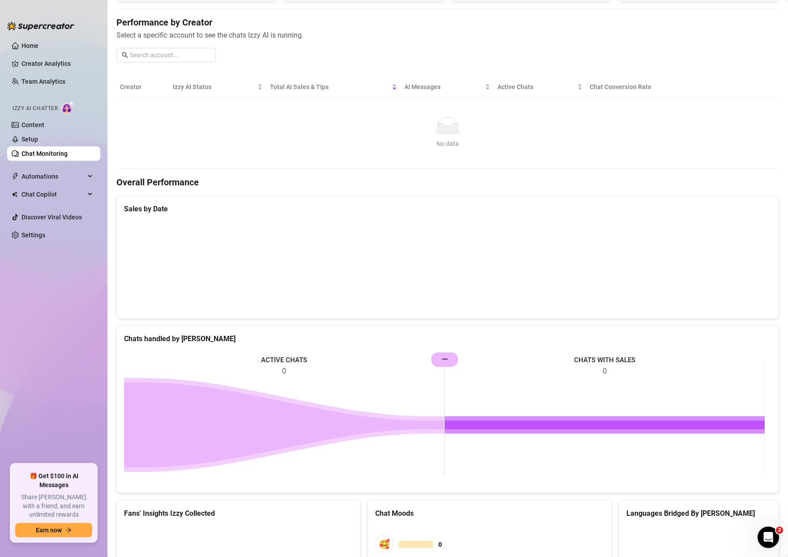
scroll to position [248, 0]
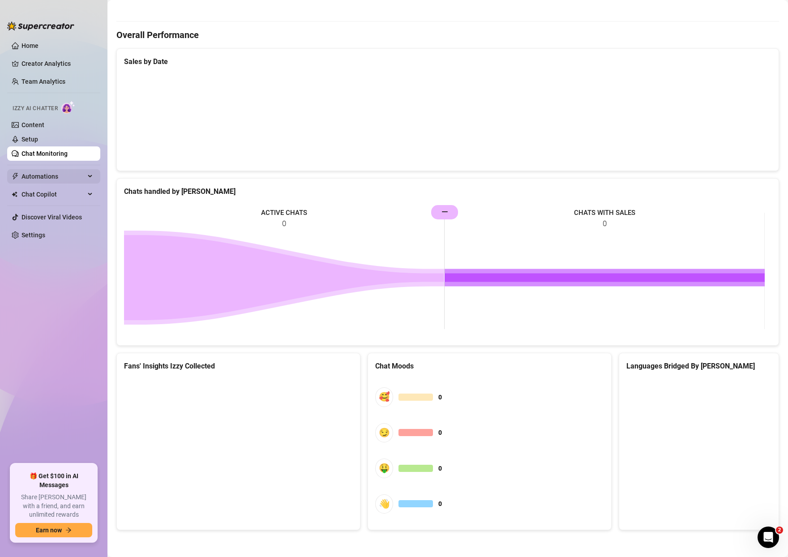
click at [56, 177] on span "Automations" at bounding box center [53, 176] width 64 height 14
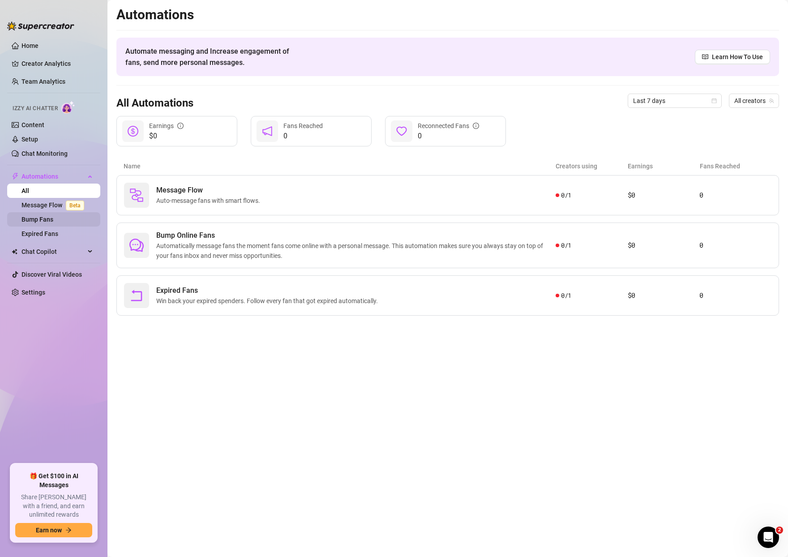
click at [42, 219] on link "Bump Fans" at bounding box center [37, 219] width 32 height 7
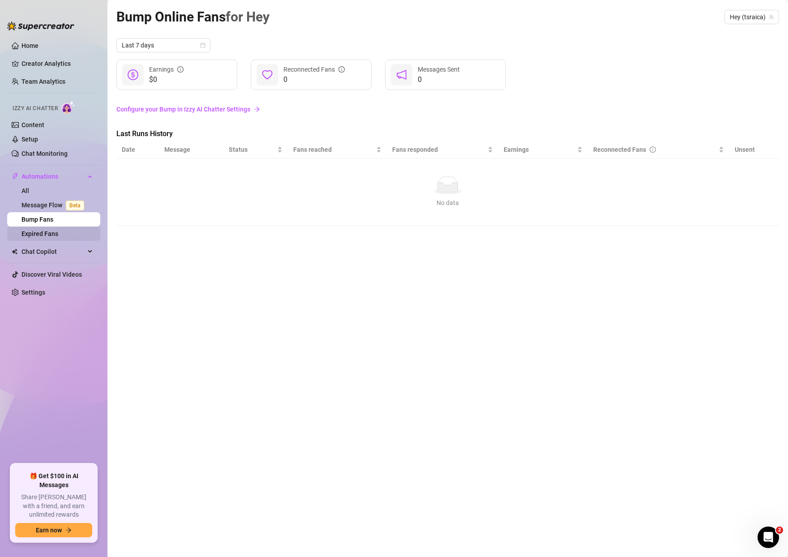
click at [50, 233] on link "Expired Fans" at bounding box center [39, 233] width 37 height 7
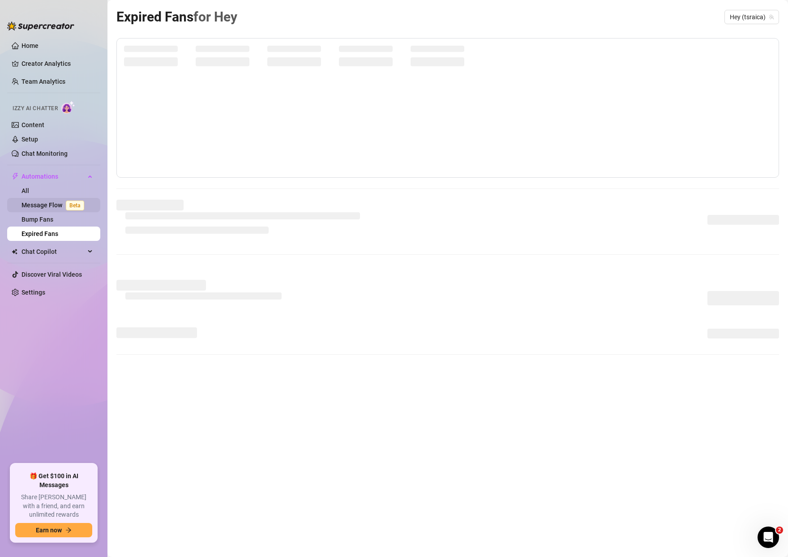
click at [47, 204] on link "Message Flow Beta" at bounding box center [54, 204] width 66 height 7
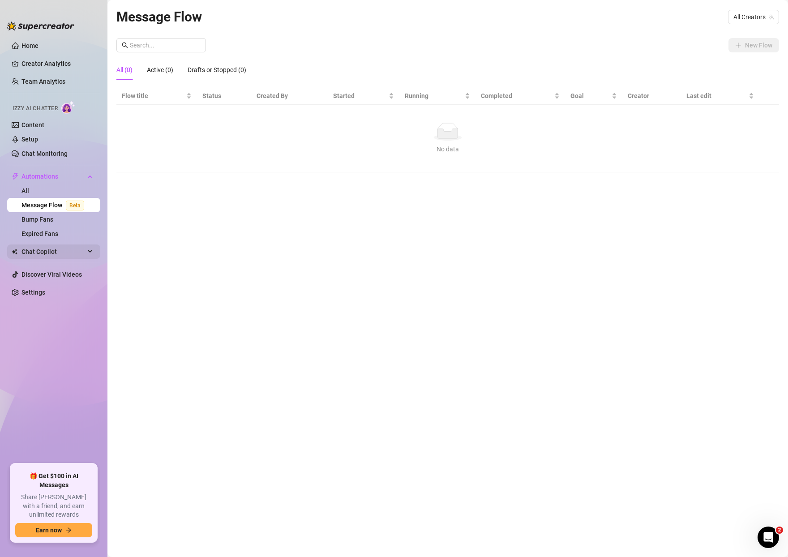
click at [76, 248] on span "Chat Copilot" at bounding box center [53, 251] width 64 height 14
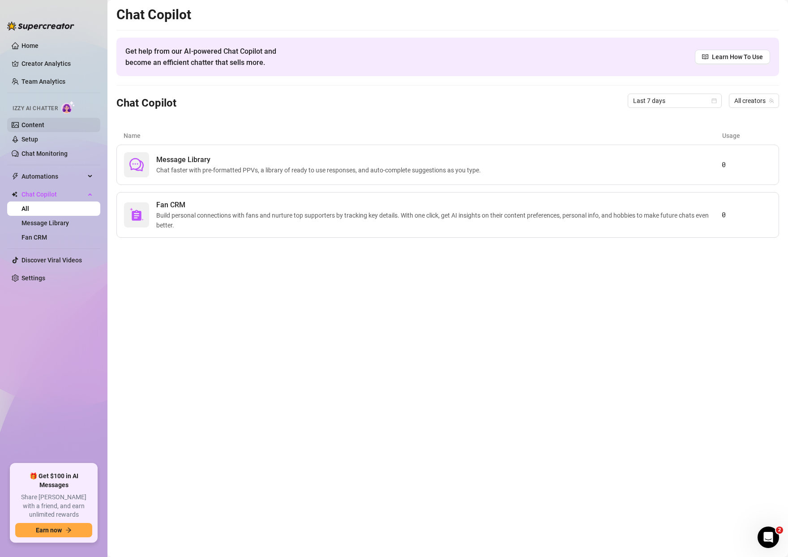
click at [37, 125] on link "Content" at bounding box center [32, 124] width 23 height 7
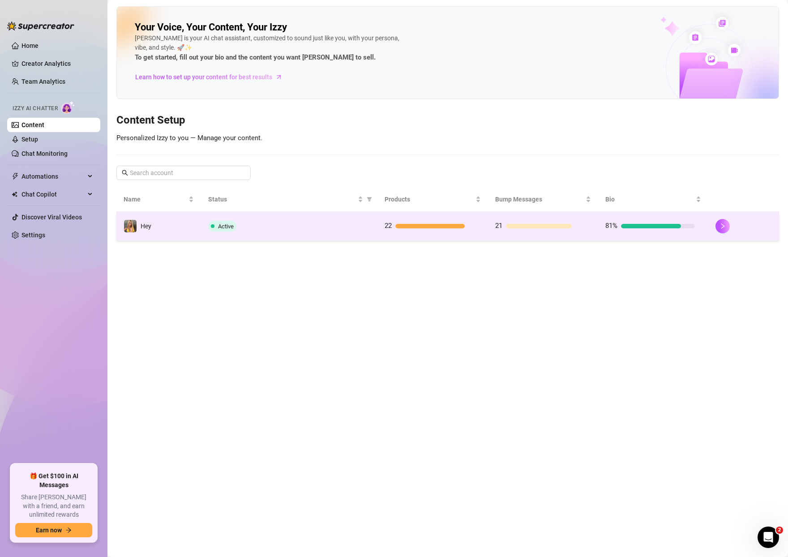
click at [276, 231] on div "Active" at bounding box center [289, 226] width 162 height 11
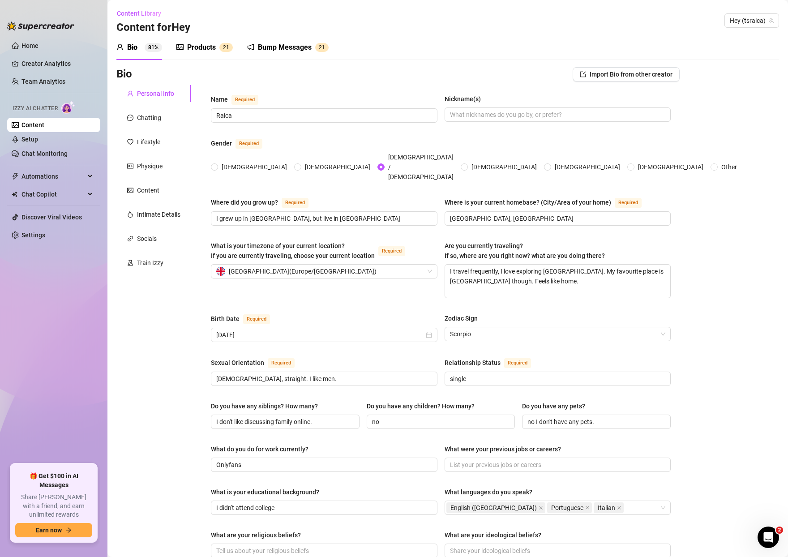
click at [208, 47] on div "Products" at bounding box center [201, 47] width 29 height 11
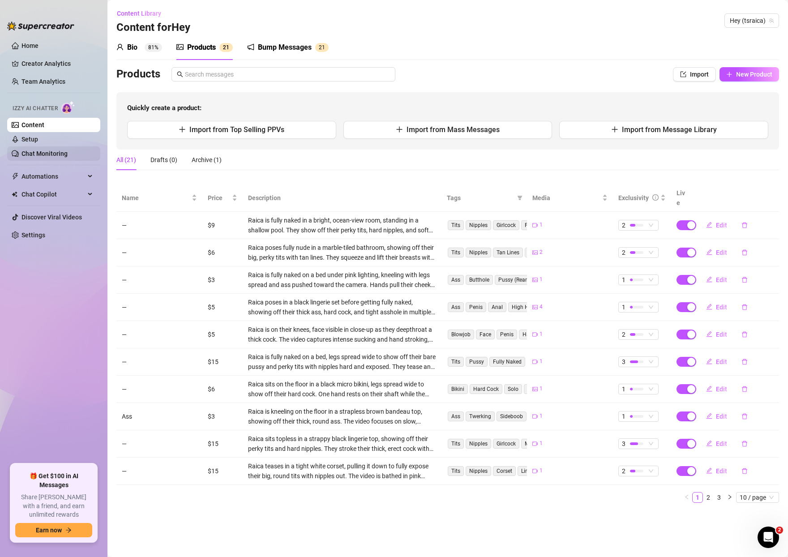
click at [56, 154] on link "Chat Monitoring" at bounding box center [44, 153] width 46 height 7
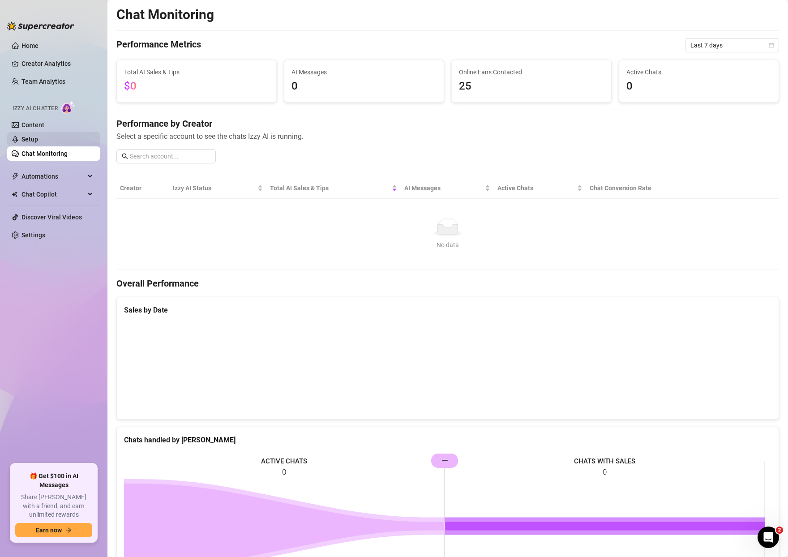
click at [38, 142] on link "Setup" at bounding box center [29, 139] width 17 height 7
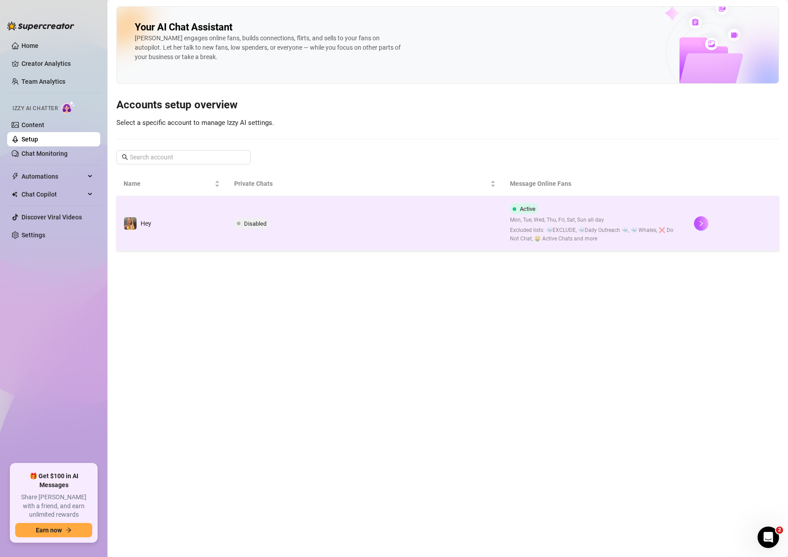
click at [281, 224] on td "Disabled" at bounding box center [365, 223] width 276 height 55
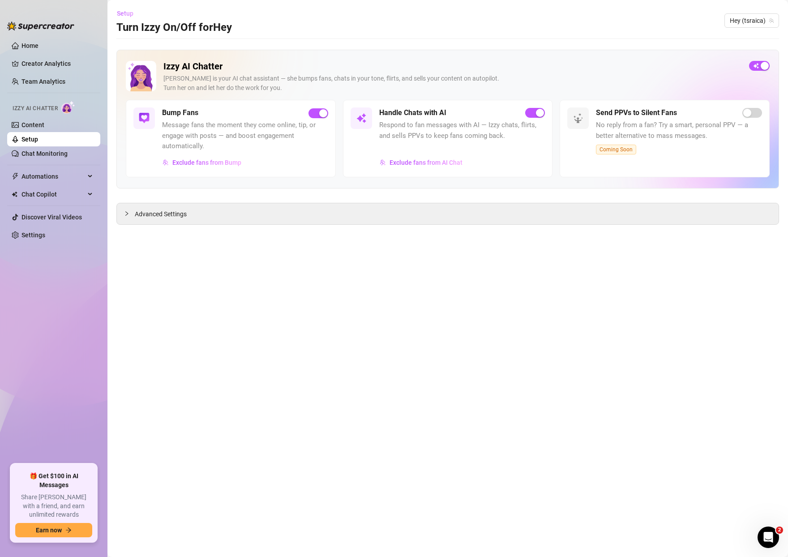
click at [122, 14] on span "Setup" at bounding box center [125, 13] width 17 height 7
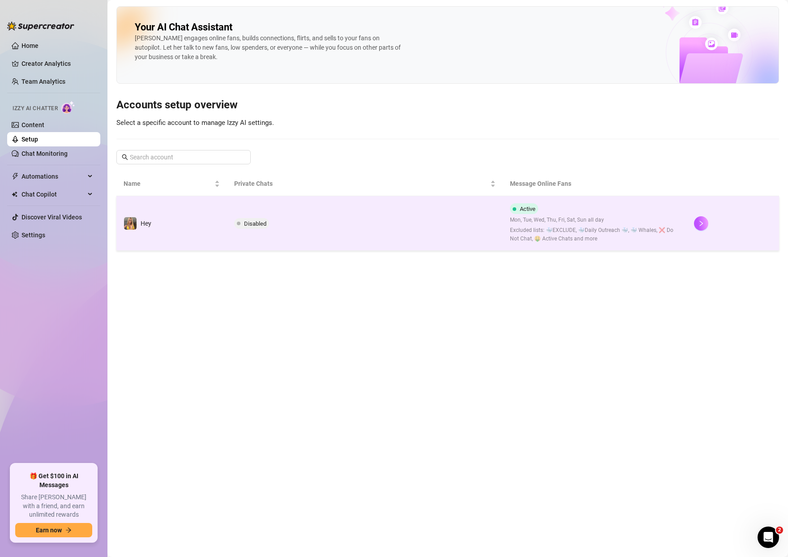
click at [150, 214] on td "Hey" at bounding box center [171, 223] width 111 height 55
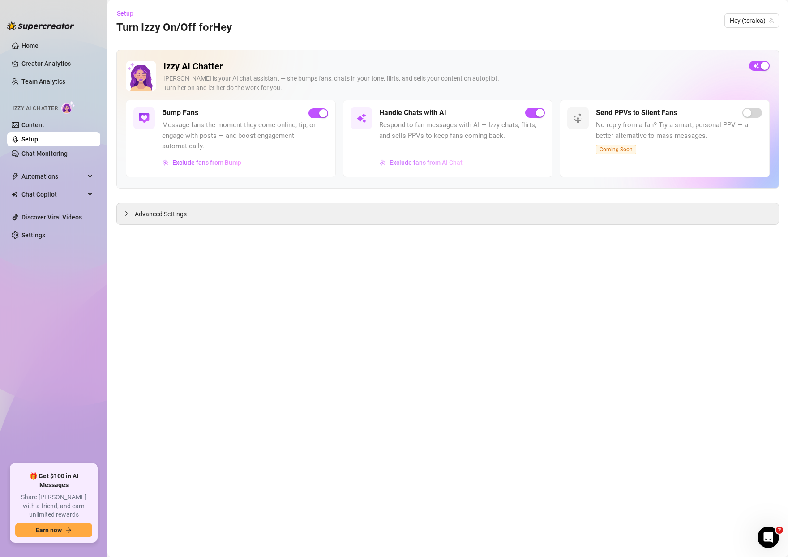
click at [426, 163] on span "Exclude fans from AI Chat" at bounding box center [425, 162] width 73 height 7
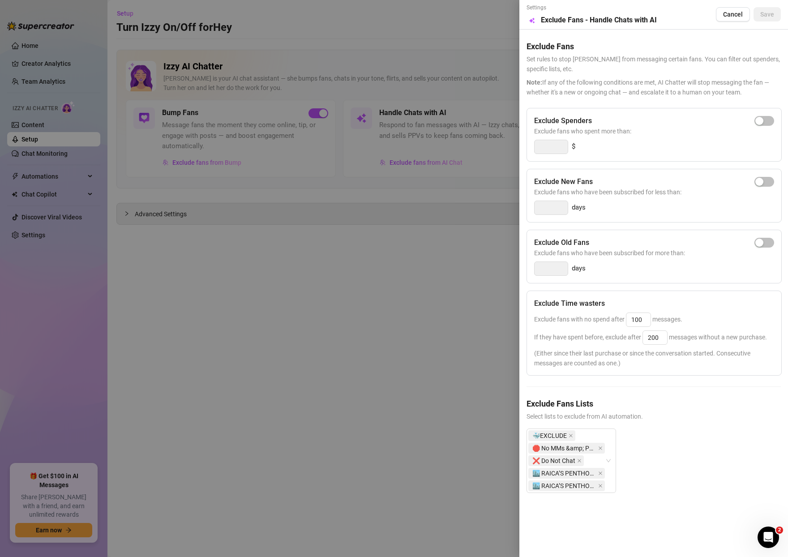
click at [436, 357] on div at bounding box center [394, 278] width 788 height 557
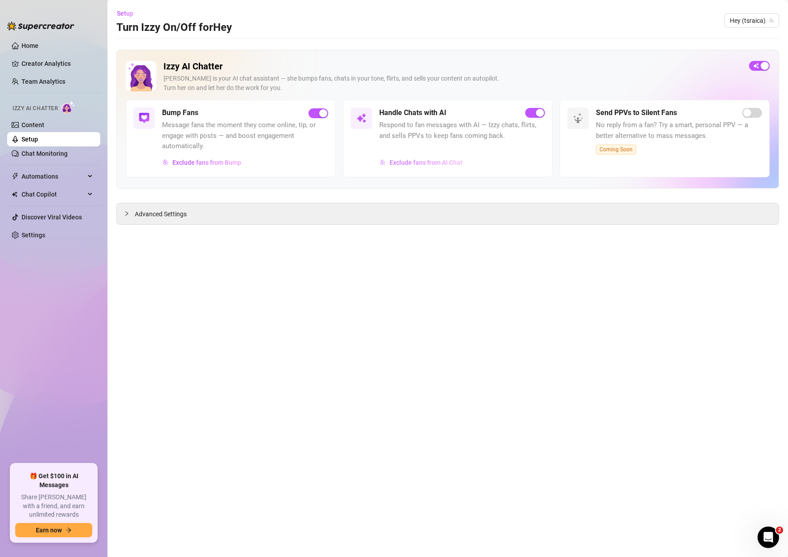
click at [436, 165] on span "Exclude fans from AI Chat" at bounding box center [425, 162] width 73 height 7
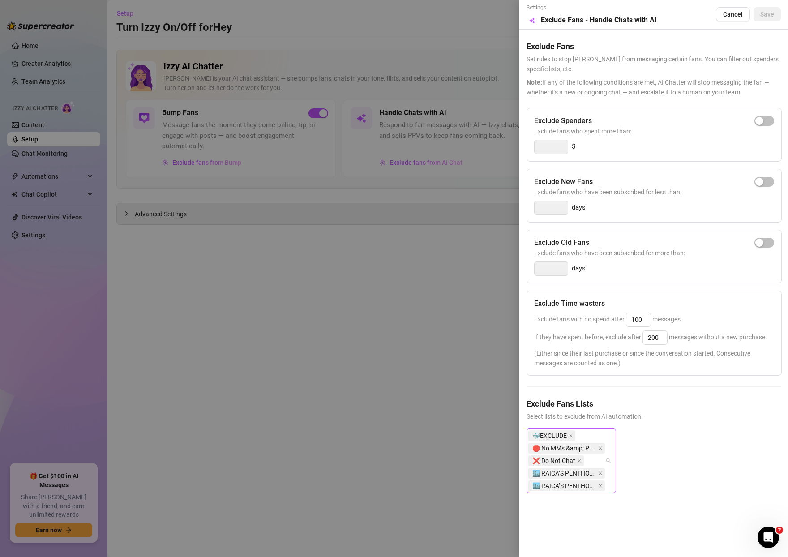
click at [590, 432] on div "🐳EXCLUDE 🛑 No MMs &amp; PPVs ❌ Do Not Chat 🏙️ RAICA’S PENTHOUSE (Done) 🏙️ RAICA…" at bounding box center [566, 460] width 77 height 63
click at [603, 373] on icon "check" at bounding box center [606, 375] width 6 height 6
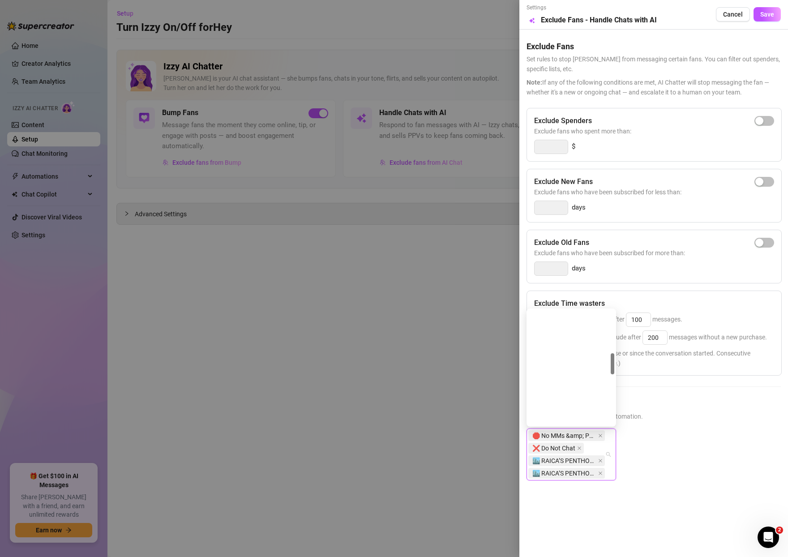
scroll to position [327, 0]
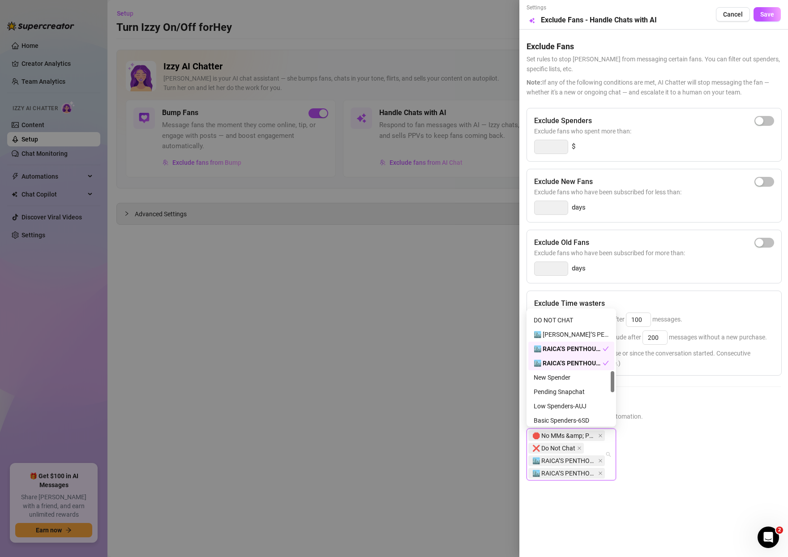
click at [573, 362] on div "🏙️ RAICA’S PENTHOUSE (Done)" at bounding box center [568, 363] width 69 height 10
click at [556, 351] on div "🏙️ RAICA’S PENTHOUSE (Ongoing)" at bounding box center [568, 349] width 69 height 10
click at [667, 443] on div "🛑 No MMs &amp; PPVs ❌ Do Not Chat" at bounding box center [653, 448] width 254 height 41
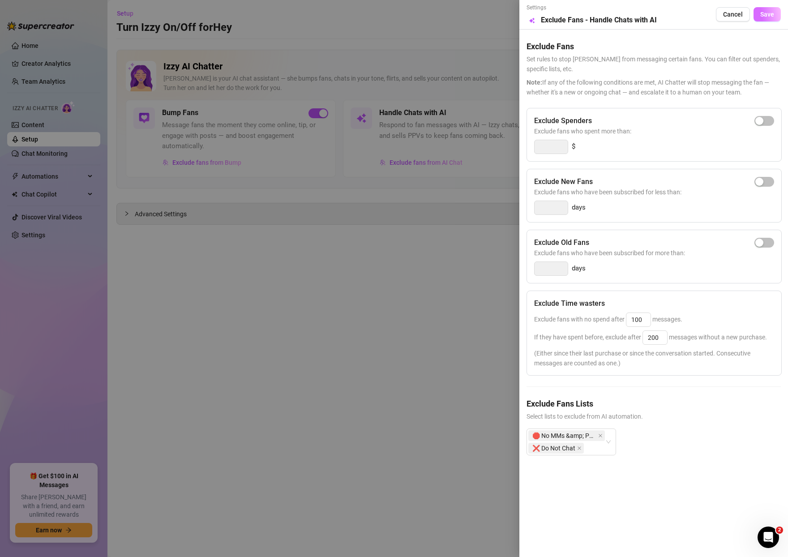
click at [770, 15] on span "Save" at bounding box center [767, 14] width 14 height 7
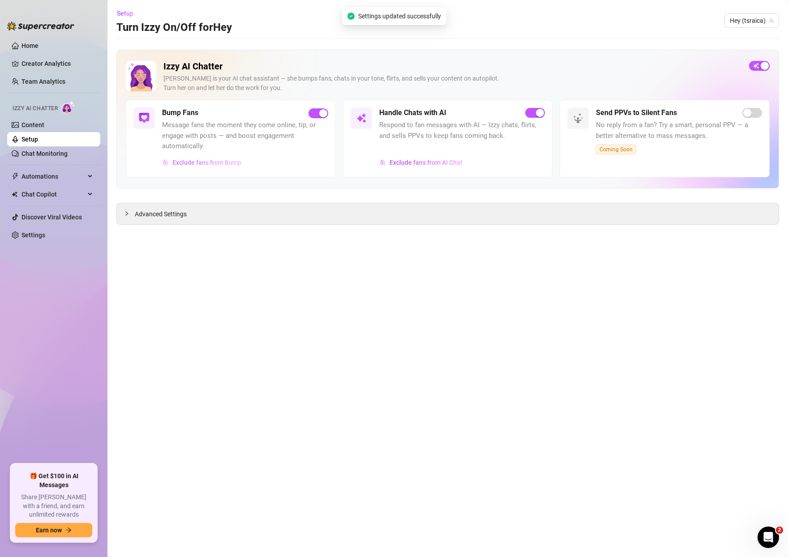
click at [210, 163] on span "Exclude fans from Bump" at bounding box center [206, 162] width 69 height 7
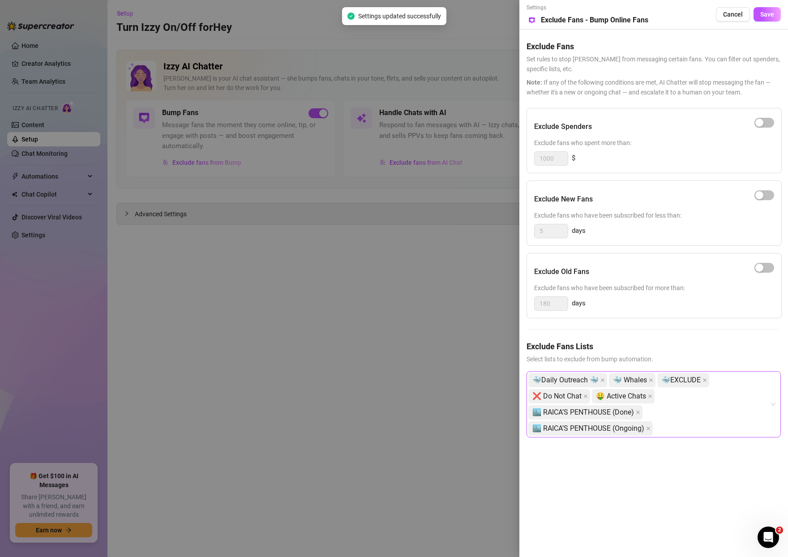
click at [681, 404] on div "🐳Daily Outreach 🐳 🐳 Whales 🐳EXCLUDE ❌ Do Not Chat 🤑 Active Chats 🏙️ RAICA’S PEN…" at bounding box center [648, 404] width 241 height 64
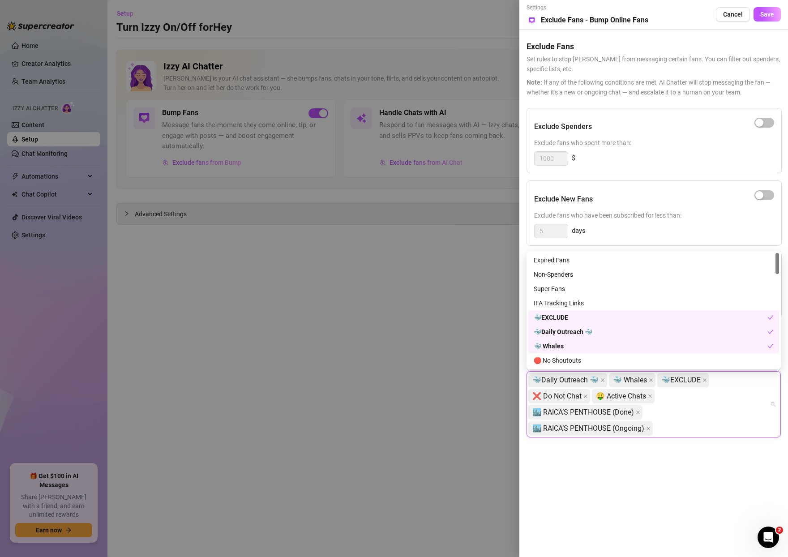
click at [579, 344] on div "🐳 Whales" at bounding box center [651, 346] width 234 height 10
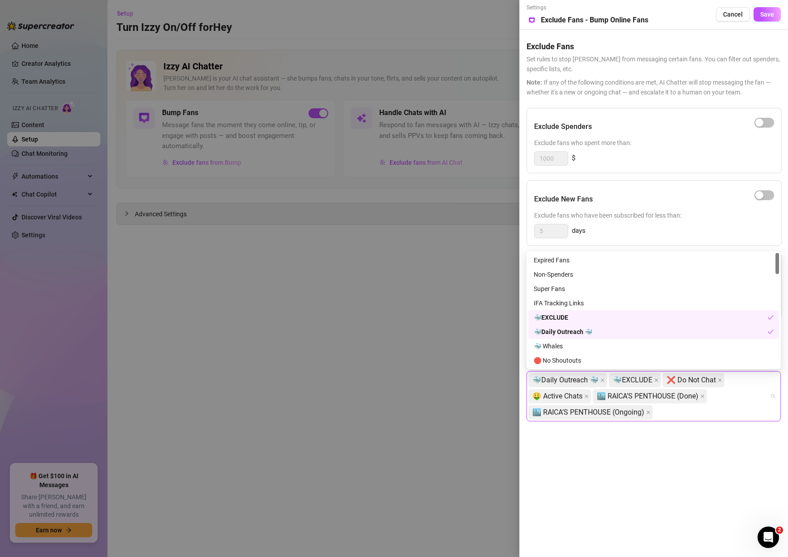
drag, startPoint x: 570, startPoint y: 333, endPoint x: 566, endPoint y: 325, distance: 8.0
click at [570, 333] on div "🐳Daily Outreach 🐳" at bounding box center [651, 332] width 234 height 10
click at [566, 318] on div "🐳EXCLUDE" at bounding box center [651, 317] width 234 height 10
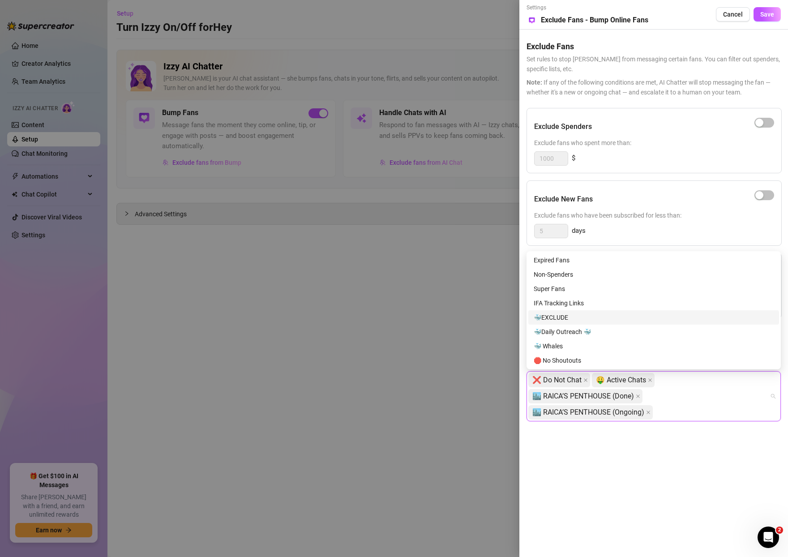
click at [585, 316] on div "🐳EXCLUDE" at bounding box center [654, 317] width 240 height 10
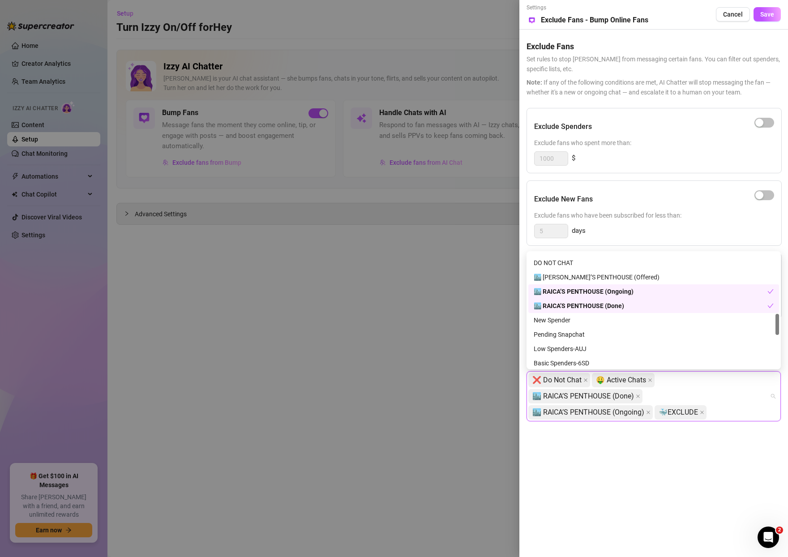
click at [587, 301] on div "🏙️ RAICA’S PENTHOUSE (Done)" at bounding box center [651, 306] width 234 height 10
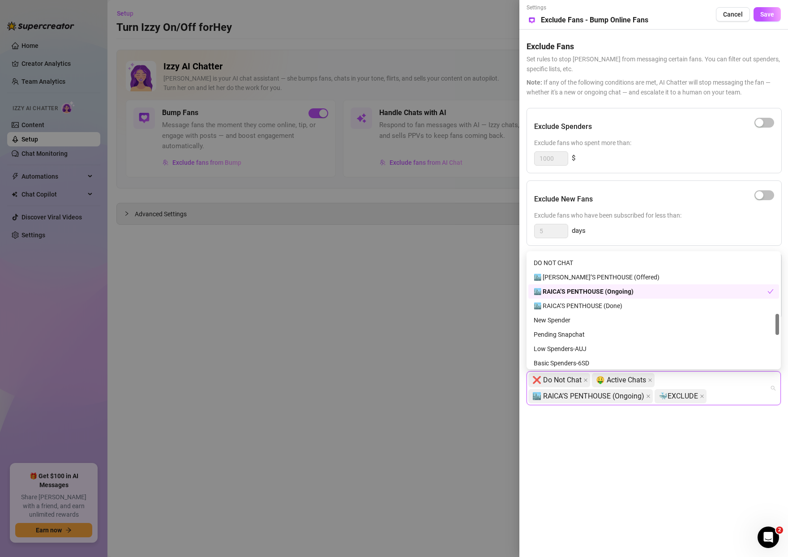
click at [574, 290] on div "🏙️ RAICA’S PENTHOUSE (Ongoing)" at bounding box center [651, 292] width 234 height 10
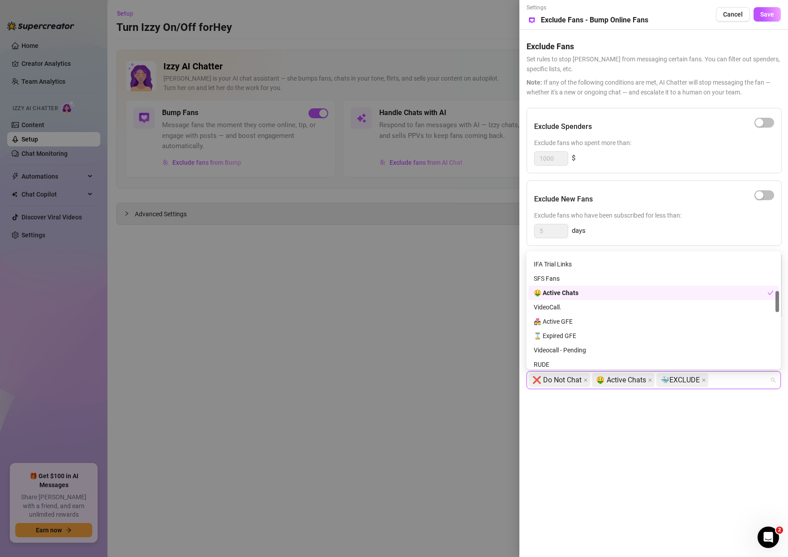
scroll to position [201, 0]
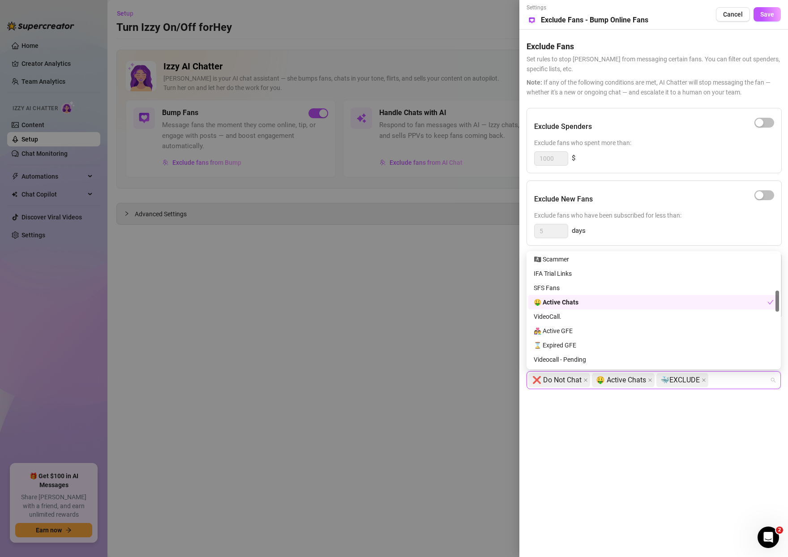
click at [571, 301] on div "🤑 Active Chats" at bounding box center [651, 302] width 234 height 10
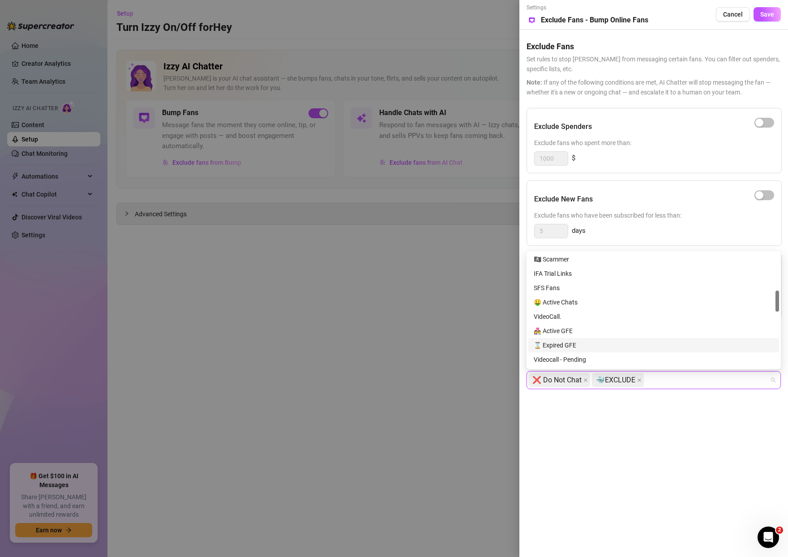
click at [462, 369] on div at bounding box center [394, 278] width 788 height 557
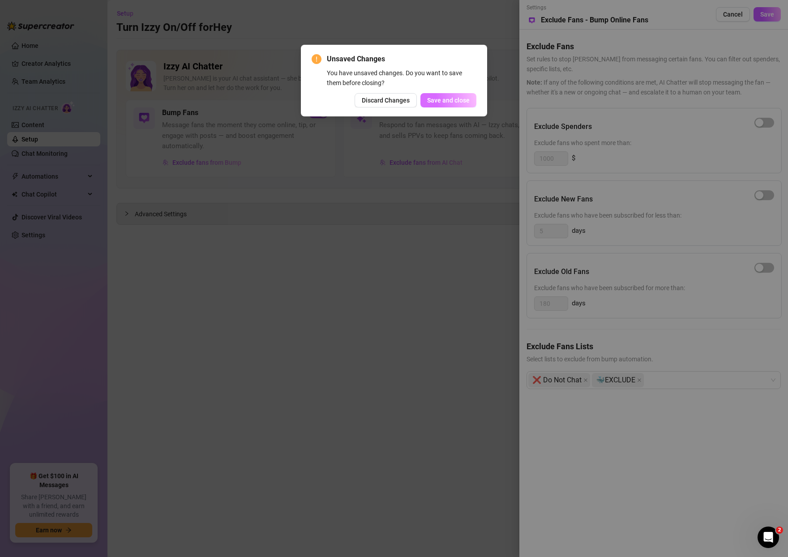
click at [458, 103] on span "Save and close" at bounding box center [448, 100] width 43 height 7
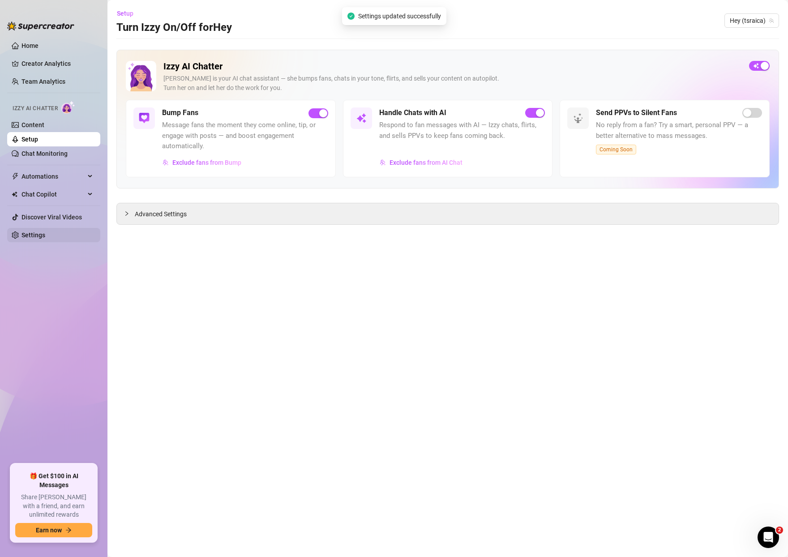
drag, startPoint x: 378, startPoint y: 284, endPoint x: 21, endPoint y: 235, distance: 361.0
click at [378, 284] on main "Setup Turn Izzy On/Off for Hey Hey (tsraica) Izzy AI Chatter Izzy is your AI ch…" at bounding box center [447, 278] width 680 height 557
click at [63, 154] on link "Chat Monitoring" at bounding box center [44, 153] width 46 height 7
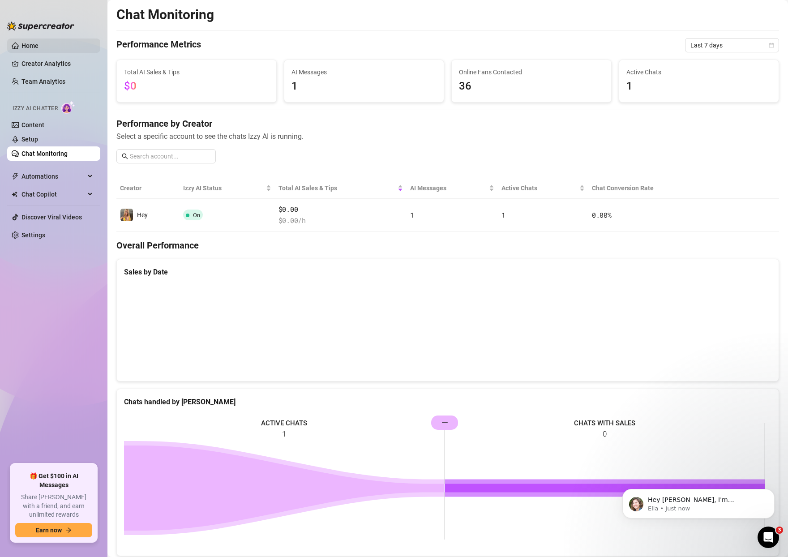
click at [38, 49] on link "Home" at bounding box center [29, 45] width 17 height 7
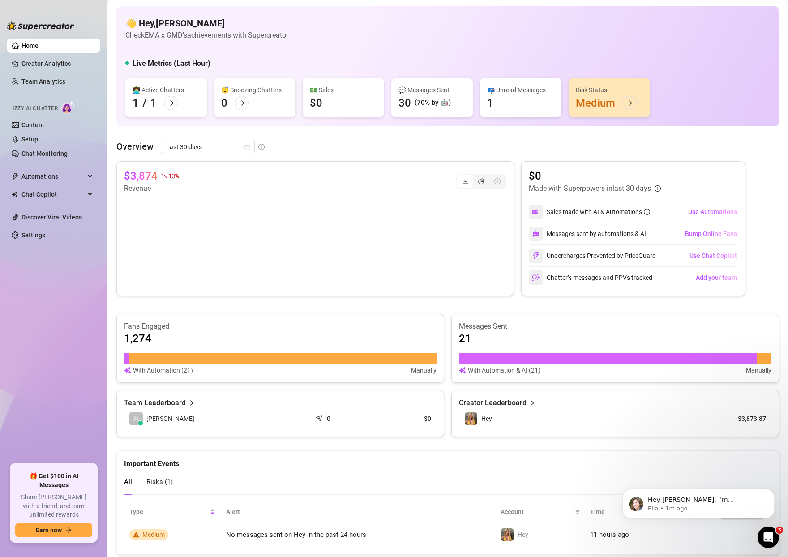
scroll to position [25, 0]
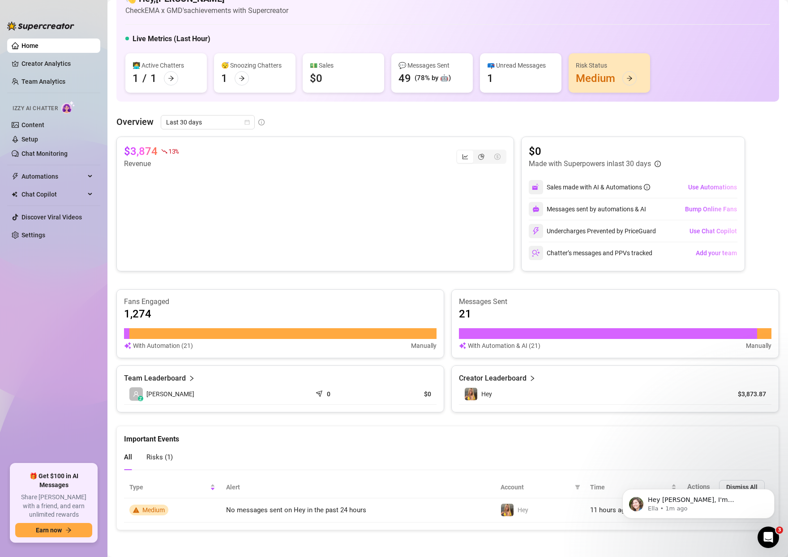
click at [171, 458] on span "Risks ( 1 )" at bounding box center [159, 457] width 26 height 8
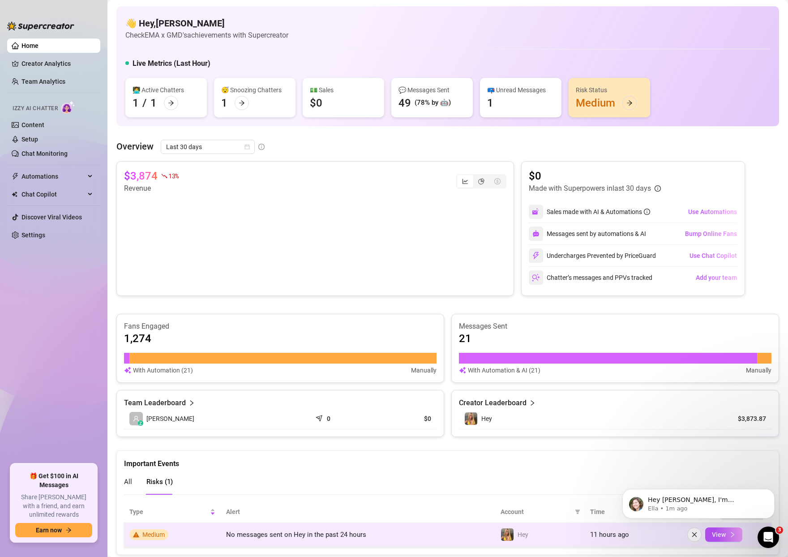
click at [526, 533] on td "Hey" at bounding box center [540, 535] width 90 height 24
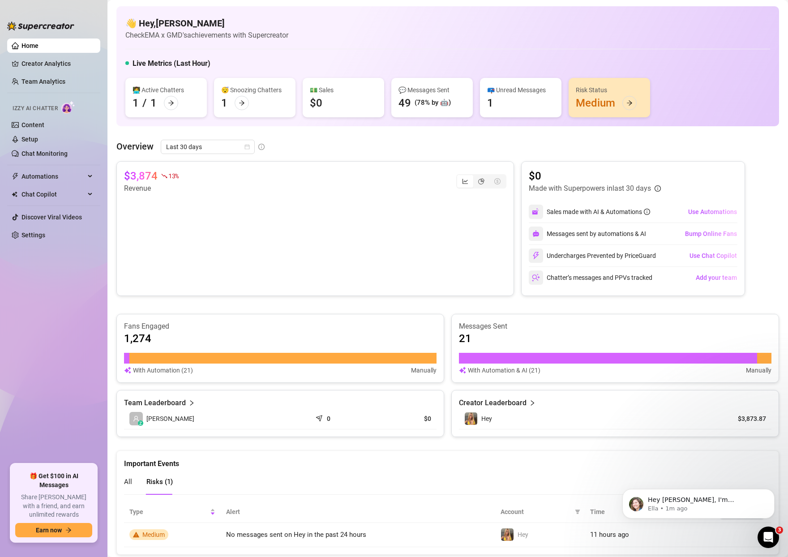
click at [131, 488] on div "All" at bounding box center [128, 482] width 8 height 26
click at [45, 60] on link "Creator Analytics" at bounding box center [57, 63] width 72 height 14
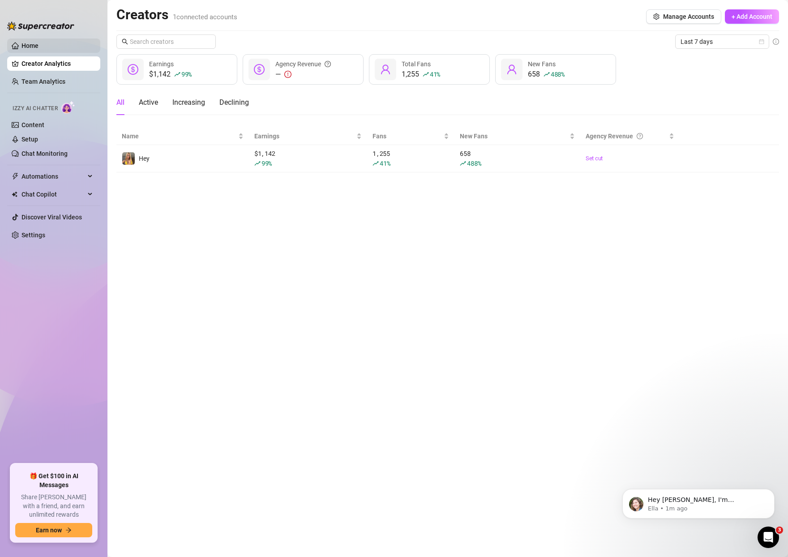
click at [37, 43] on link "Home" at bounding box center [29, 45] width 17 height 7
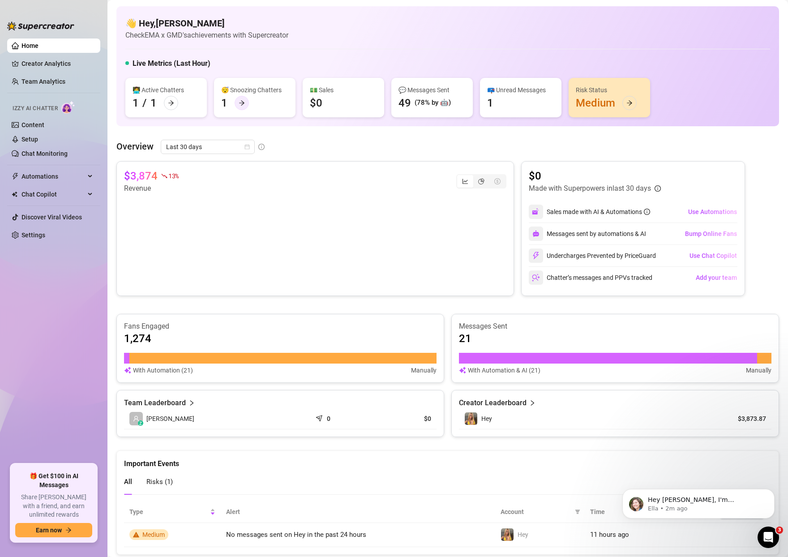
click at [245, 103] on div at bounding box center [242, 103] width 14 height 14
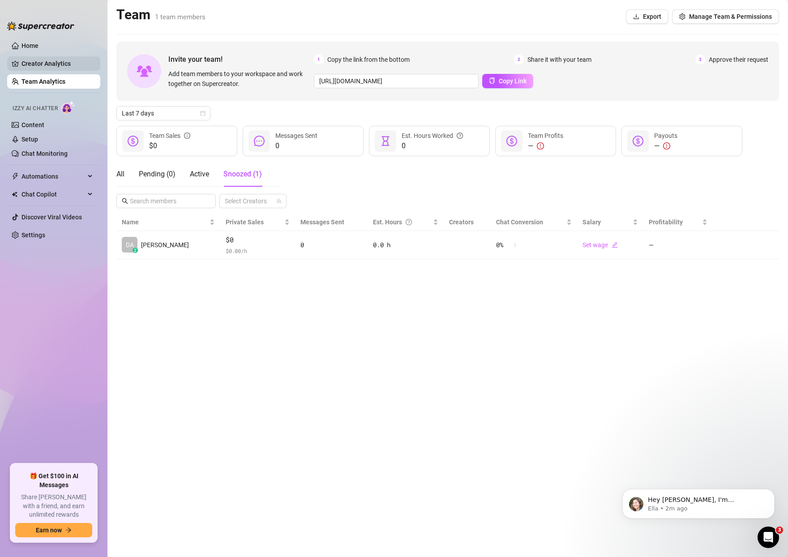
click at [44, 64] on link "Creator Analytics" at bounding box center [57, 63] width 72 height 14
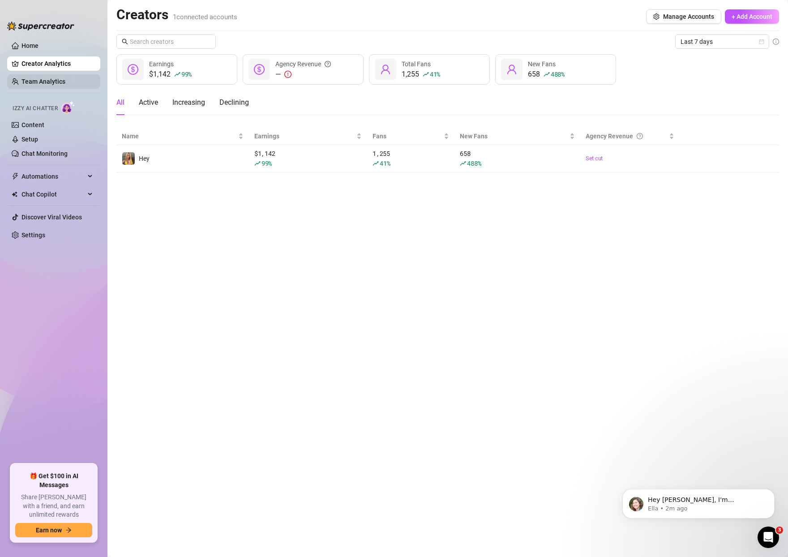
click at [47, 78] on link "Team Analytics" at bounding box center [43, 81] width 44 height 7
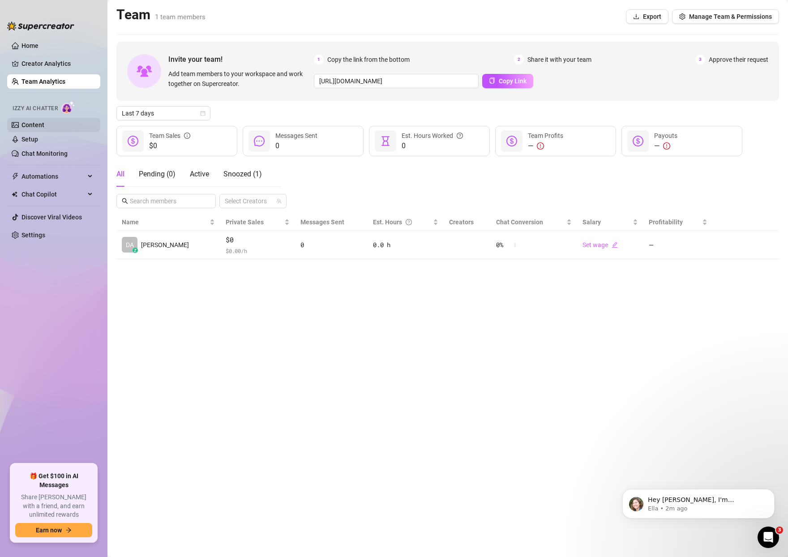
click at [44, 126] on link "Content" at bounding box center [32, 124] width 23 height 7
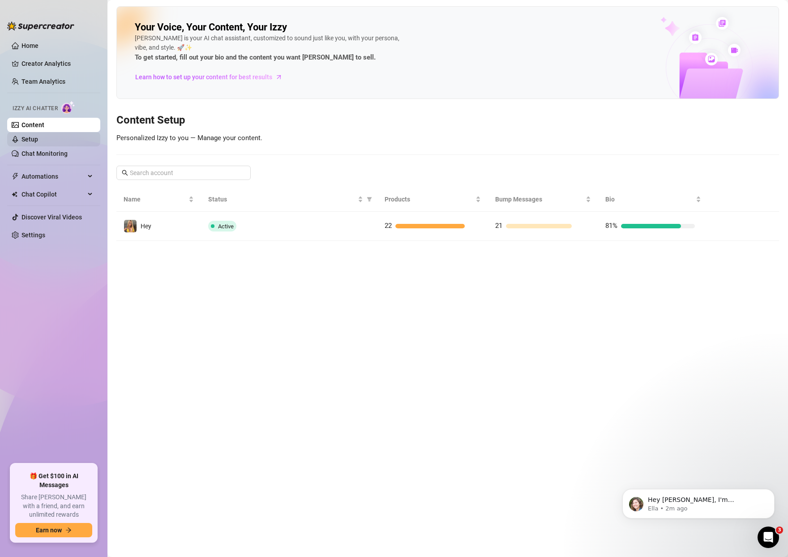
click at [38, 143] on link "Setup" at bounding box center [29, 139] width 17 height 7
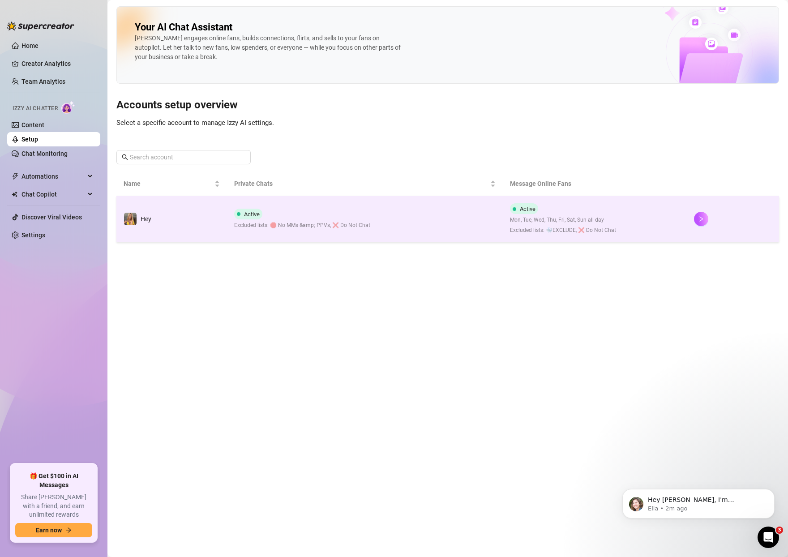
click at [637, 231] on td "Active Mon, Tue, Wed, Thu, Fri, Sat, Sun all day Excluded lists: 🐳EXCLUDE, ❌ Do…" at bounding box center [595, 219] width 184 height 46
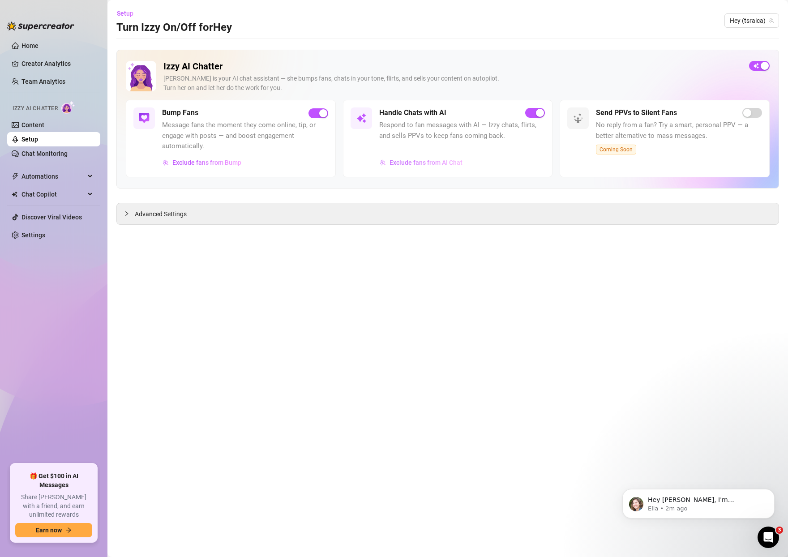
click at [421, 163] on span "Exclude fans from AI Chat" at bounding box center [425, 162] width 73 height 7
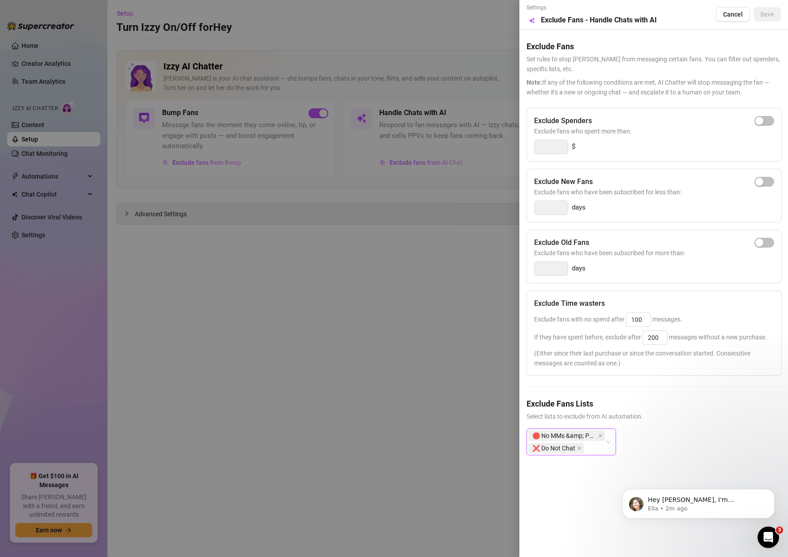
click at [599, 450] on div "🛑 No MMs &amp; PPVs ❌ Do Not Chat" at bounding box center [566, 441] width 77 height 25
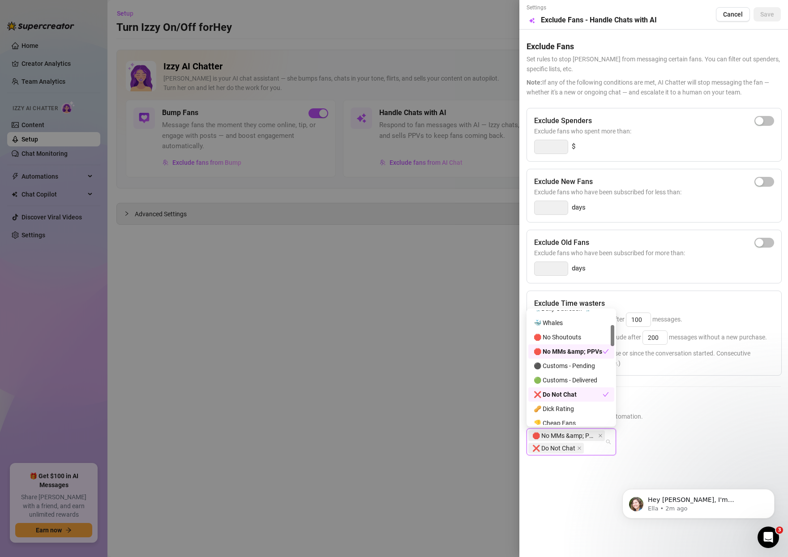
scroll to position [80, 0]
drag, startPoint x: 567, startPoint y: 351, endPoint x: 572, endPoint y: 360, distance: 10.6
click at [567, 351] on div "🛑 No MMs &amp; PPVs" at bounding box center [568, 352] width 69 height 10
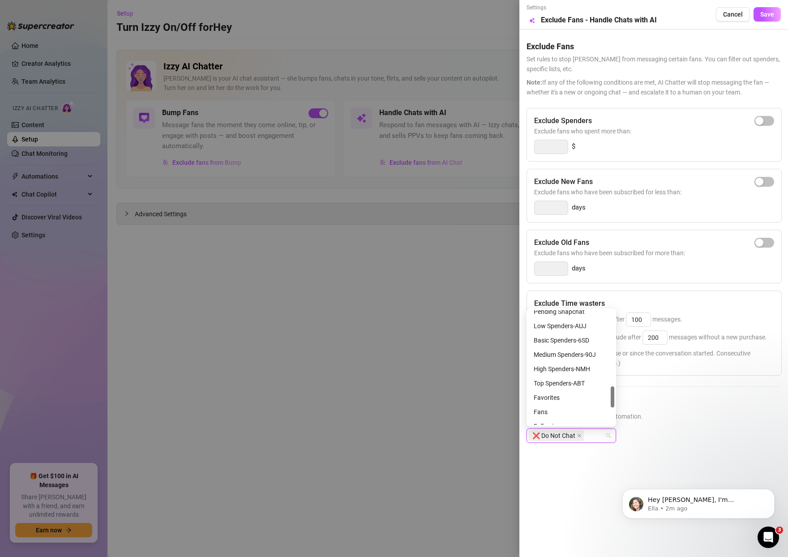
scroll to position [501, 0]
click at [707, 406] on h5 "Exclude Fans Lists" at bounding box center [653, 404] width 254 height 12
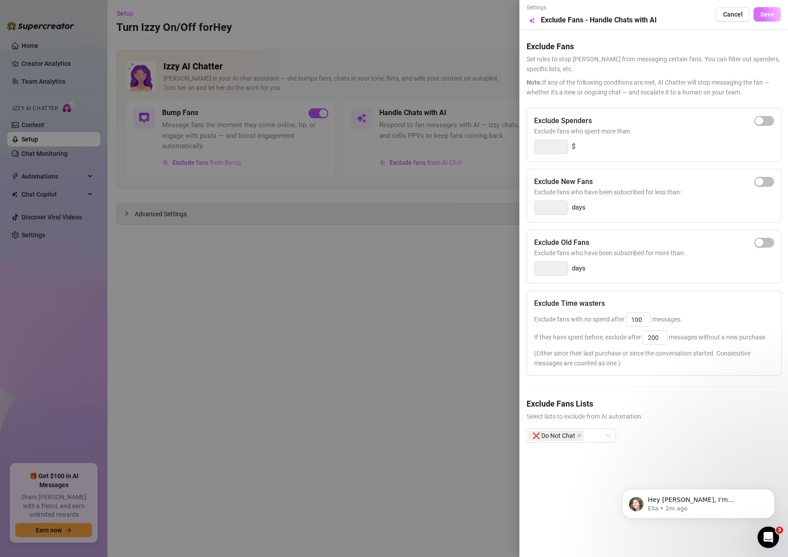
click at [767, 14] on span "Save" at bounding box center [767, 14] width 14 height 7
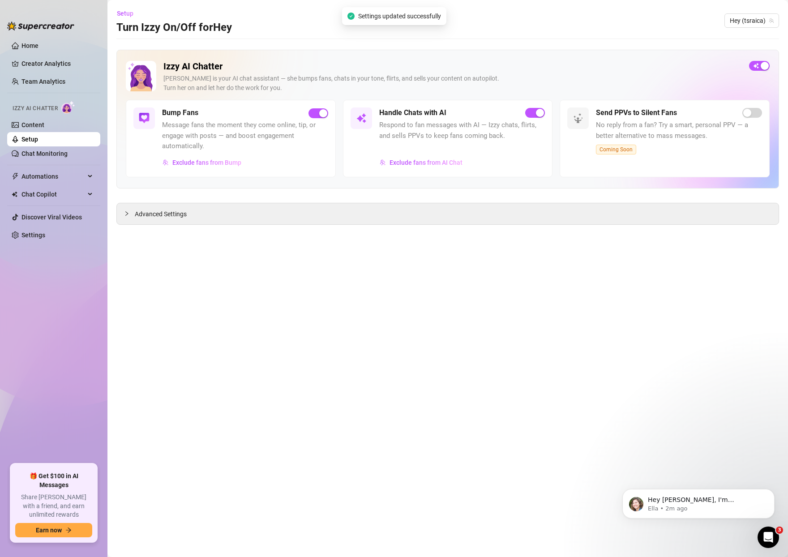
click at [333, 301] on main "Setup Turn Izzy On/Off for Hey Hey (tsraica) Izzy AI Chatter Izzy is your AI ch…" at bounding box center [447, 278] width 680 height 557
click at [214, 163] on span "Exclude fans from Bump" at bounding box center [206, 162] width 69 height 7
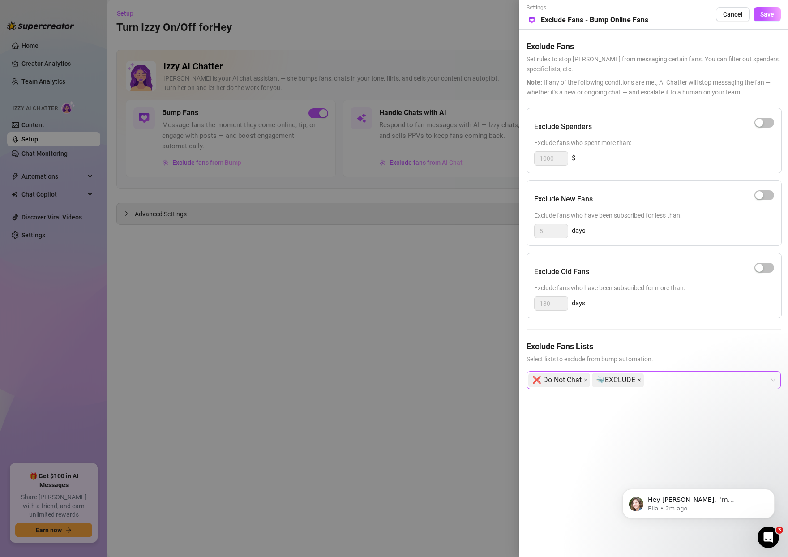
click at [639, 380] on icon "close" at bounding box center [639, 380] width 4 height 4
click at [775, 18] on button "Save" at bounding box center [766, 14] width 27 height 14
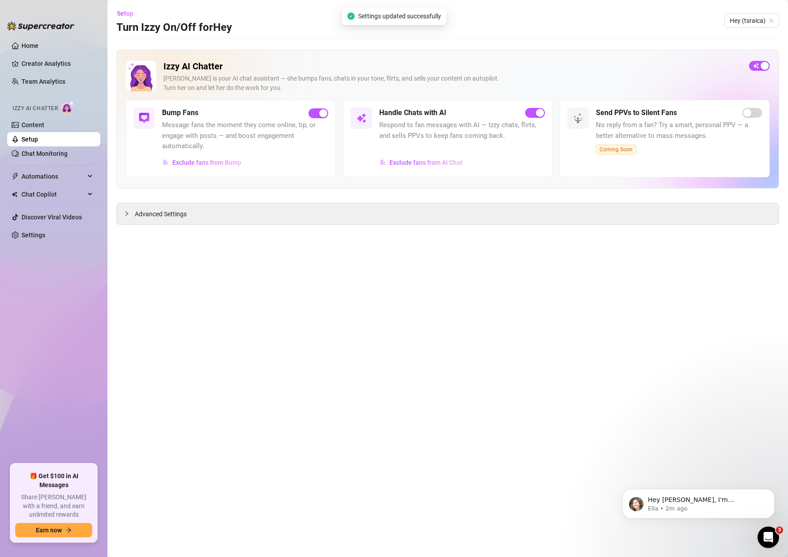
click at [429, 266] on main "Setup Turn Izzy On/Off for Hey Hey (tsraica) Izzy AI Chatter Izzy is your AI ch…" at bounding box center [447, 278] width 680 height 557
click at [39, 42] on link "Home" at bounding box center [29, 45] width 17 height 7
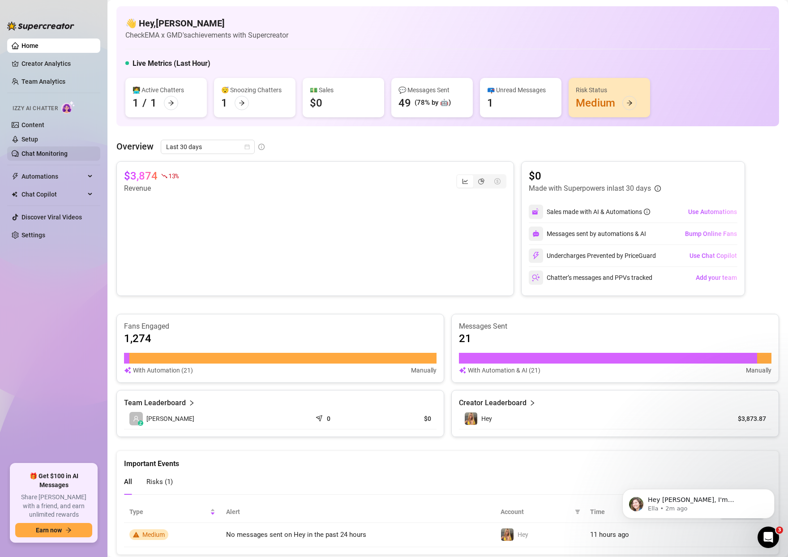
click at [44, 156] on link "Chat Monitoring" at bounding box center [44, 153] width 46 height 7
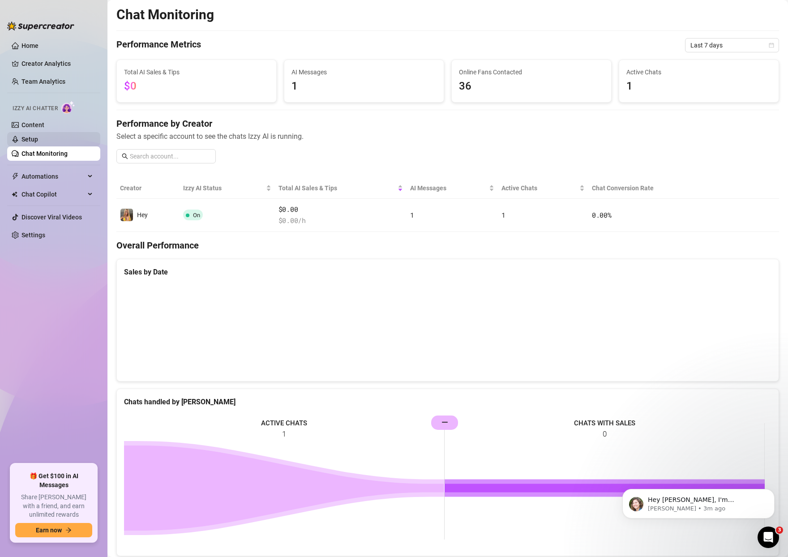
click at [38, 139] on link "Setup" at bounding box center [29, 139] width 17 height 7
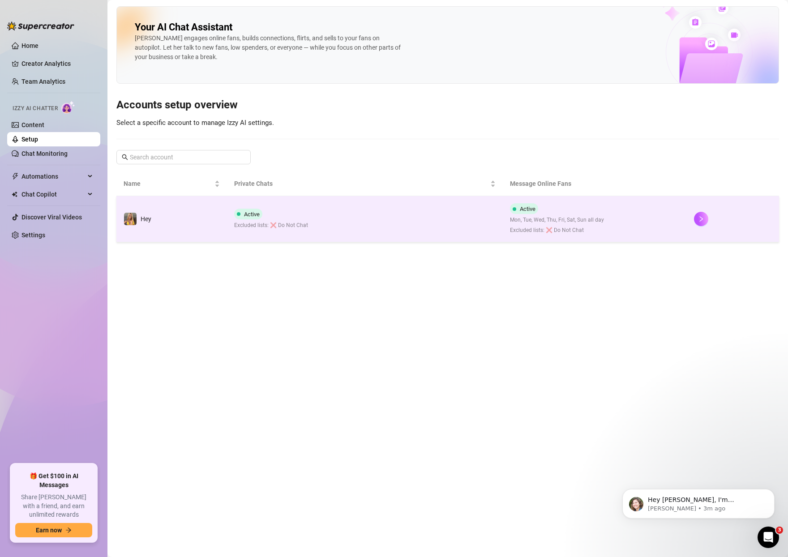
click at [388, 226] on td "Active Excluded lists: ❌ Do Not Chat" at bounding box center [365, 219] width 276 height 46
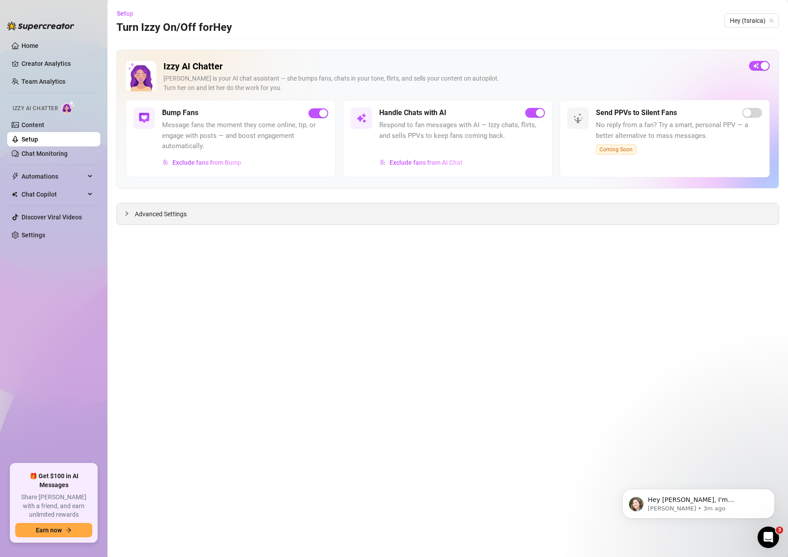
click at [201, 222] on div "Advanced Settings" at bounding box center [448, 213] width 662 height 21
click at [156, 217] on span "Advanced Settings" at bounding box center [161, 214] width 52 height 10
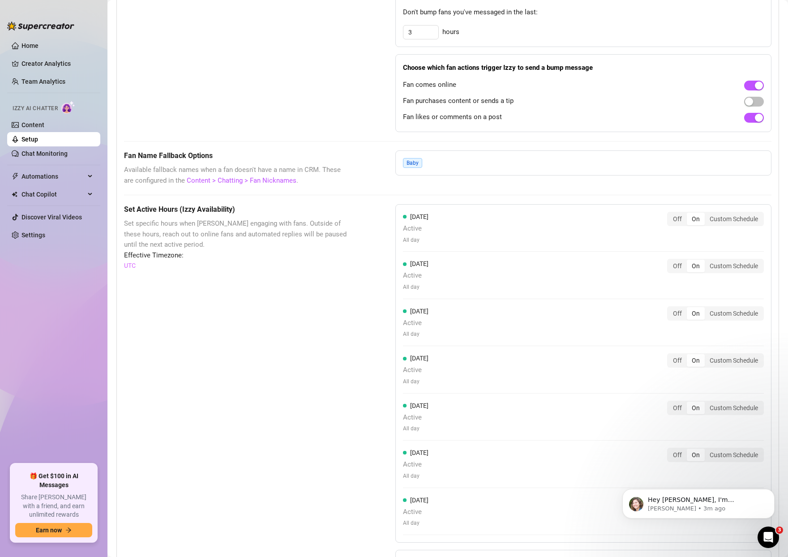
scroll to position [651, 0]
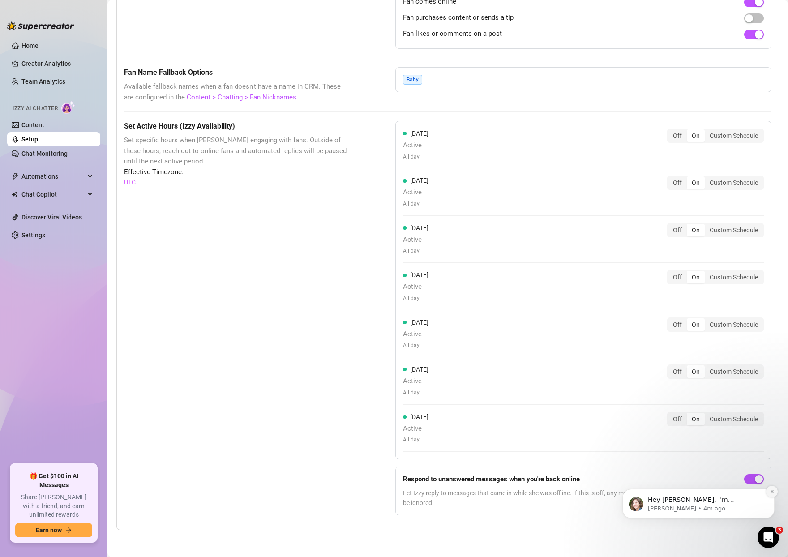
click at [772, 492] on icon "Dismiss notification" at bounding box center [772, 491] width 5 height 5
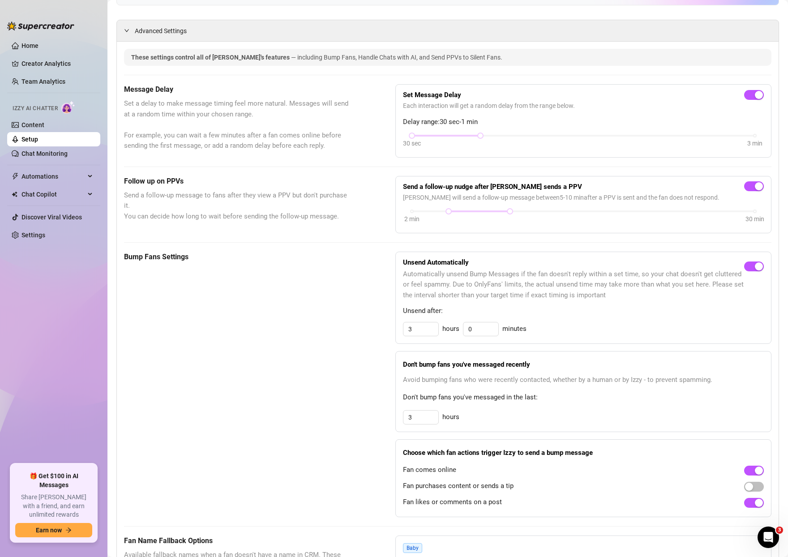
scroll to position [0, 0]
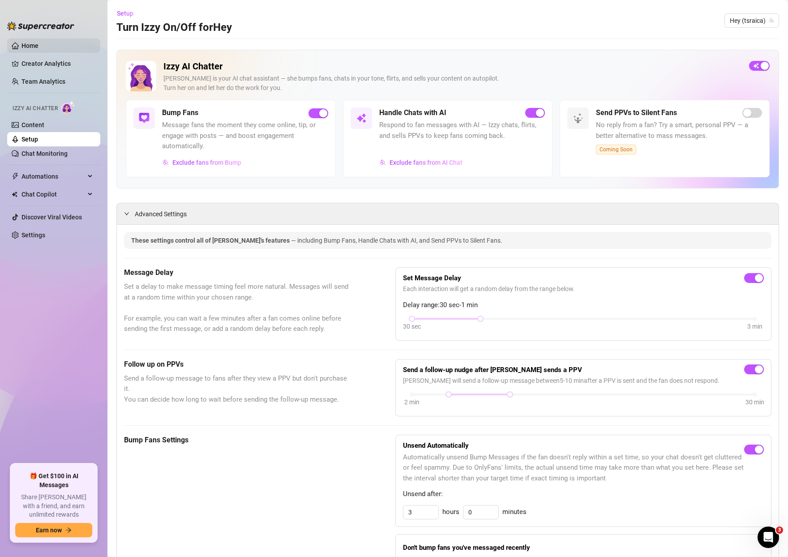
click at [26, 46] on link "Home" at bounding box center [29, 45] width 17 height 7
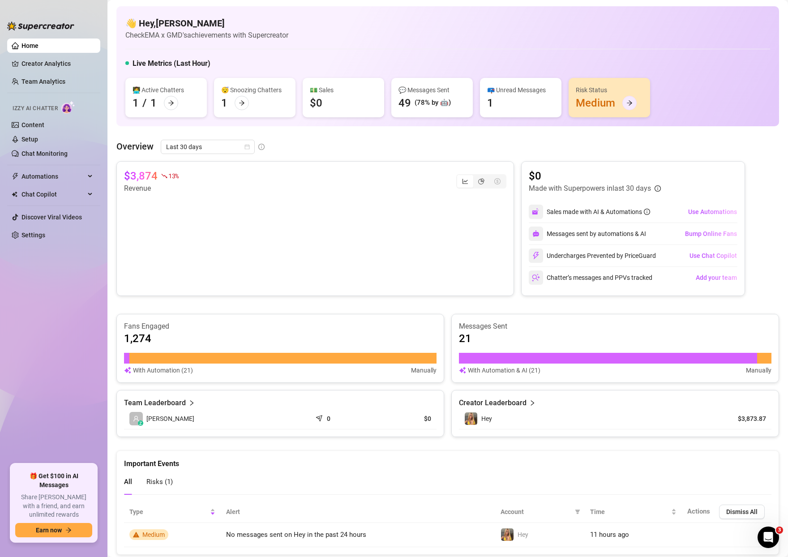
click at [624, 100] on div at bounding box center [629, 103] width 14 height 14
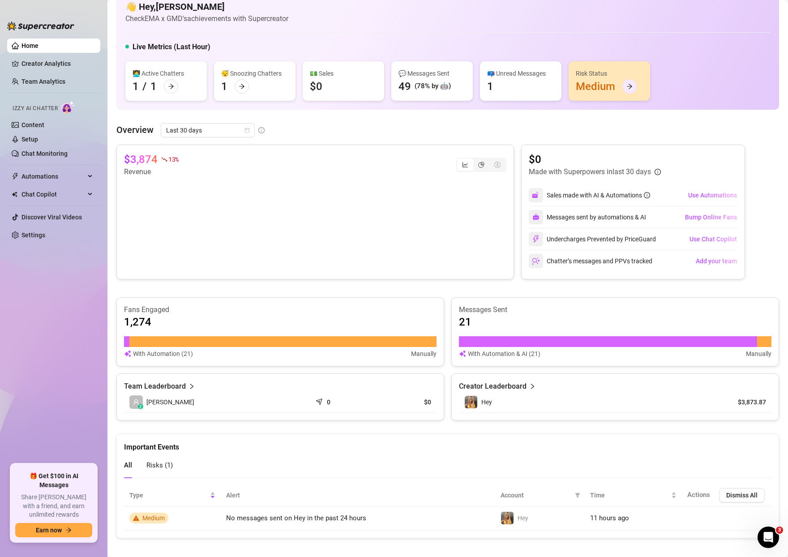
scroll to position [25, 0]
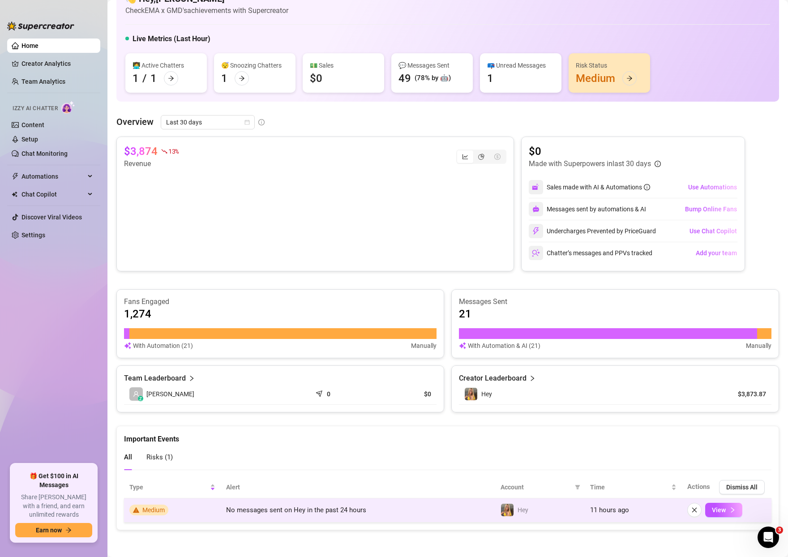
click at [346, 512] on span "No messages sent on Hey in the past 24 hours" at bounding box center [296, 510] width 140 height 8
click at [729, 509] on icon "right" at bounding box center [732, 510] width 6 height 6
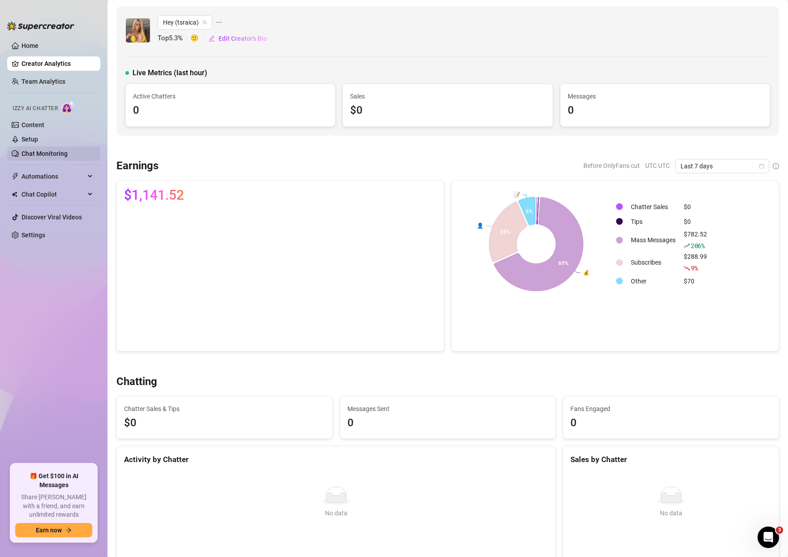
click at [58, 156] on link "Chat Monitoring" at bounding box center [44, 153] width 46 height 7
